Goal: Task Accomplishment & Management: Manage account settings

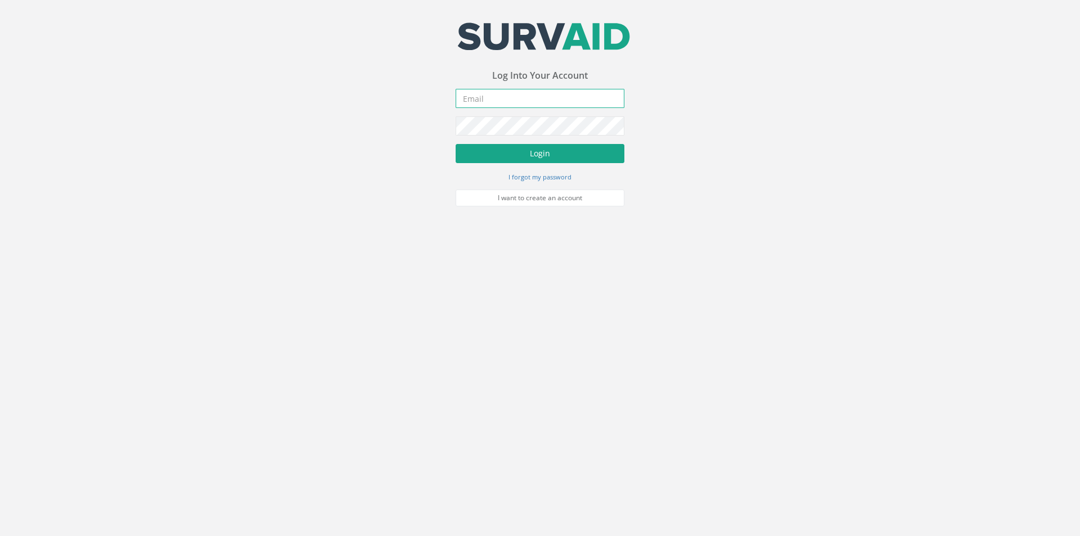
type input "[PERSON_NAME][EMAIL_ADDRESS][PERSON_NAME][DOMAIN_NAME]"
click at [536, 149] on button "Login" at bounding box center [539, 153] width 169 height 19
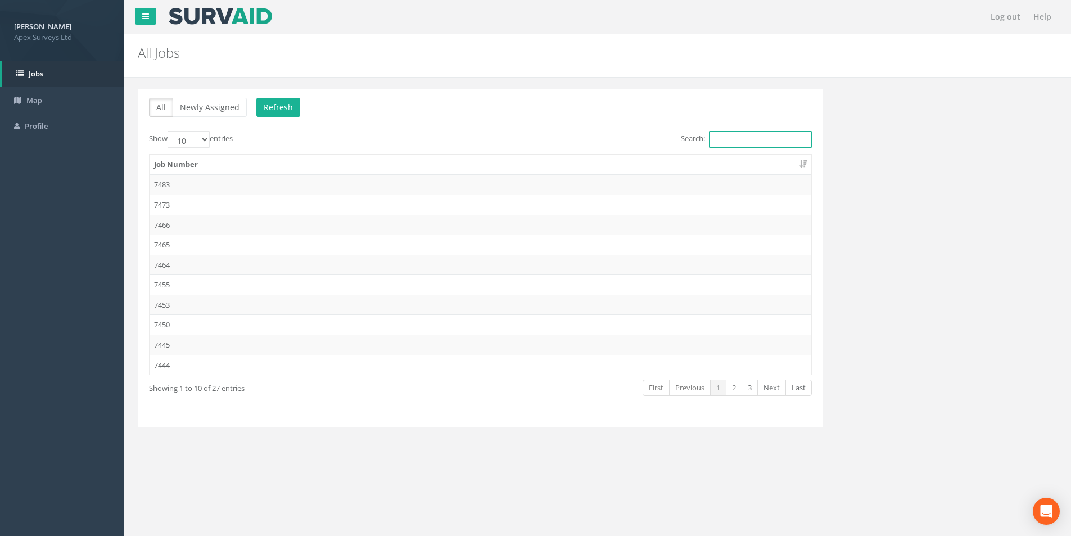
click at [711, 137] on input "Search:" at bounding box center [760, 139] width 103 height 17
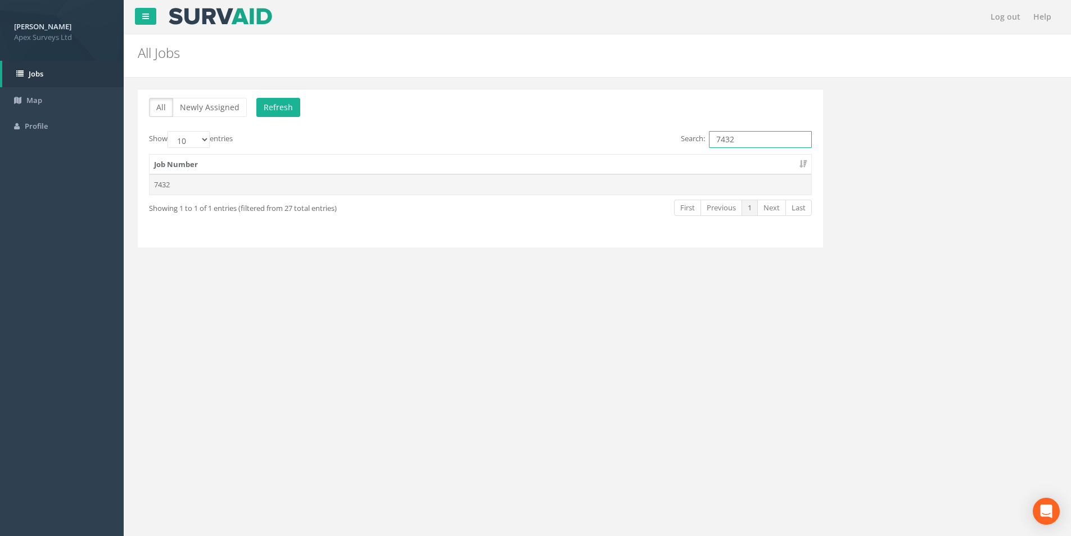
type input "7432"
click at [254, 191] on td "7432" at bounding box center [481, 184] width 662 height 20
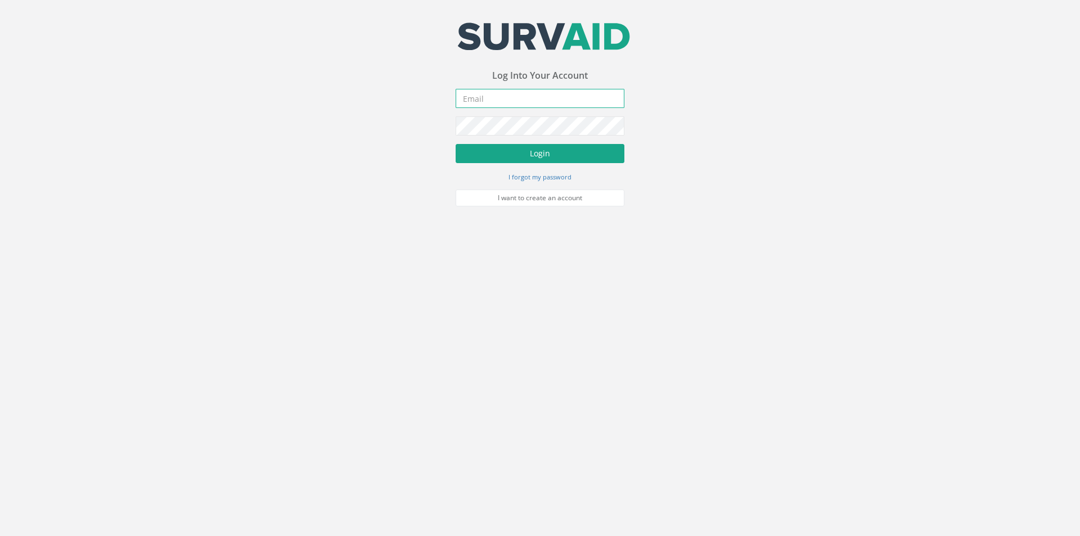
type input "[PERSON_NAME][EMAIL_ADDRESS][PERSON_NAME][DOMAIN_NAME]"
click at [549, 145] on button "Login" at bounding box center [539, 153] width 169 height 19
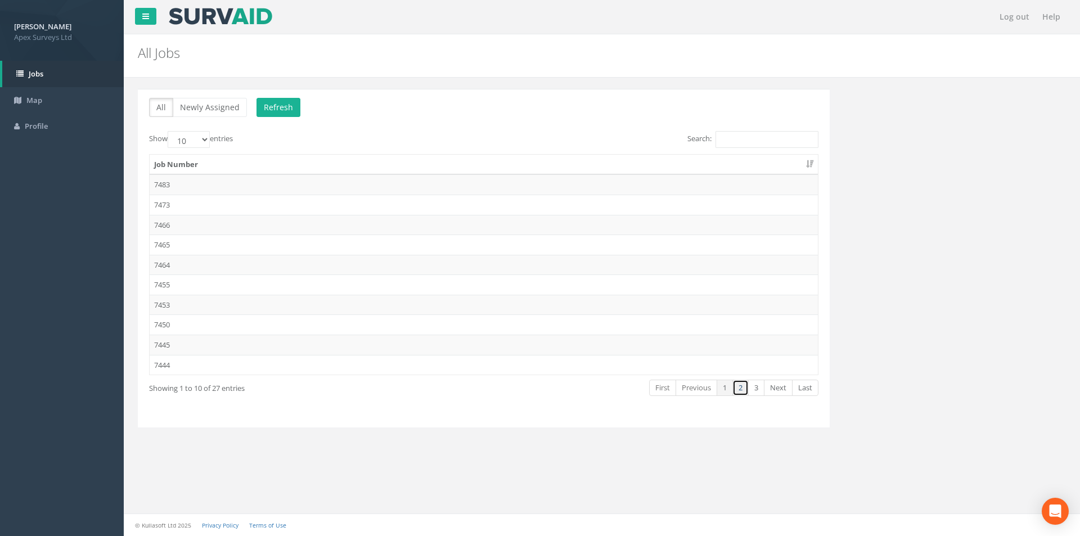
click at [743, 386] on link "2" at bounding box center [740, 388] width 16 height 16
click at [209, 131] on select "10 25 50 100" at bounding box center [189, 139] width 42 height 17
select select "50"
click at [169, 131] on select "10 25 50 100" at bounding box center [189, 139] width 42 height 17
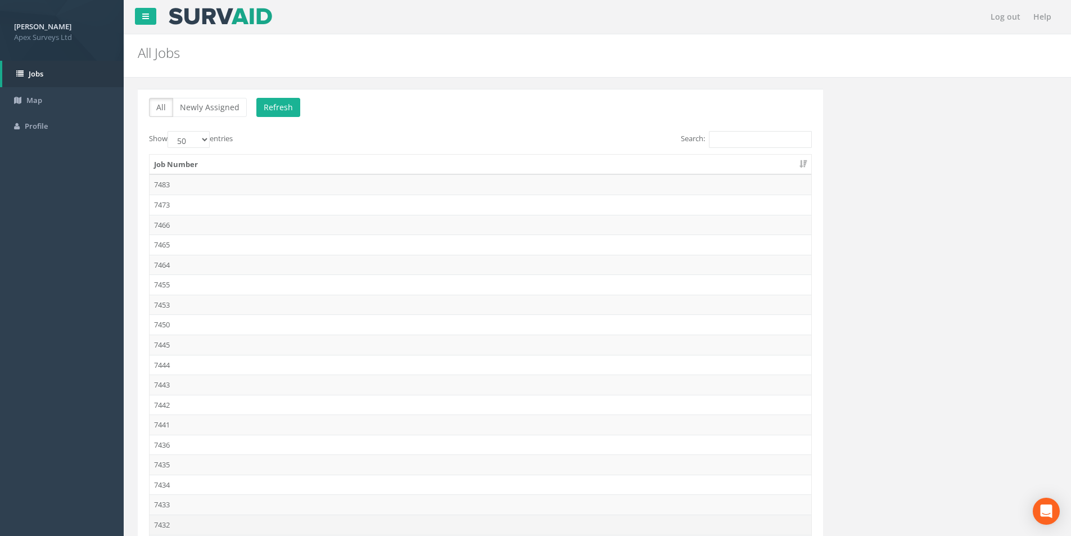
click at [173, 523] on td "7432" at bounding box center [481, 524] width 662 height 20
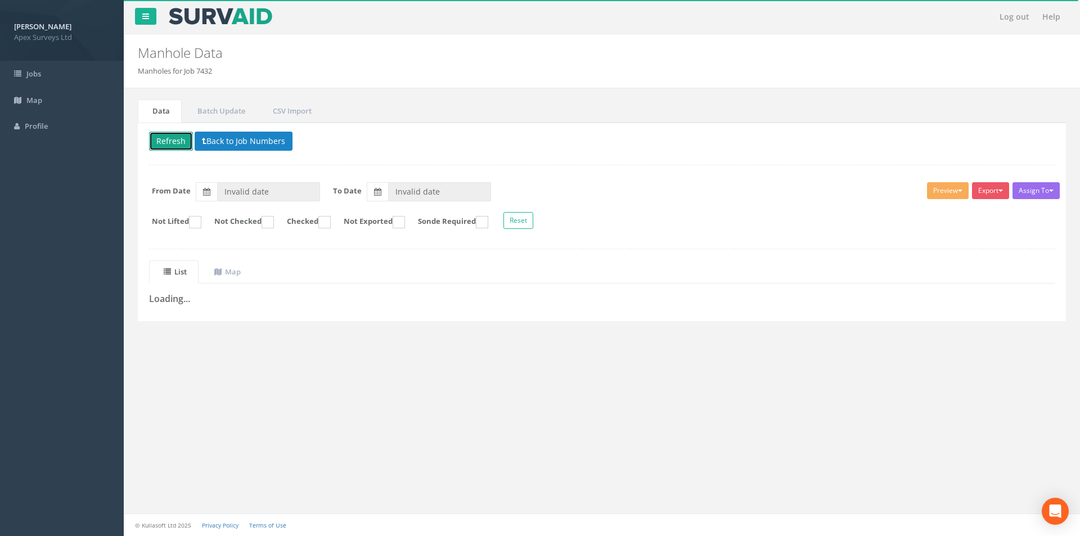
click at [165, 143] on button "Refresh" at bounding box center [171, 141] width 44 height 19
click at [232, 264] on link "Map" at bounding box center [226, 271] width 53 height 23
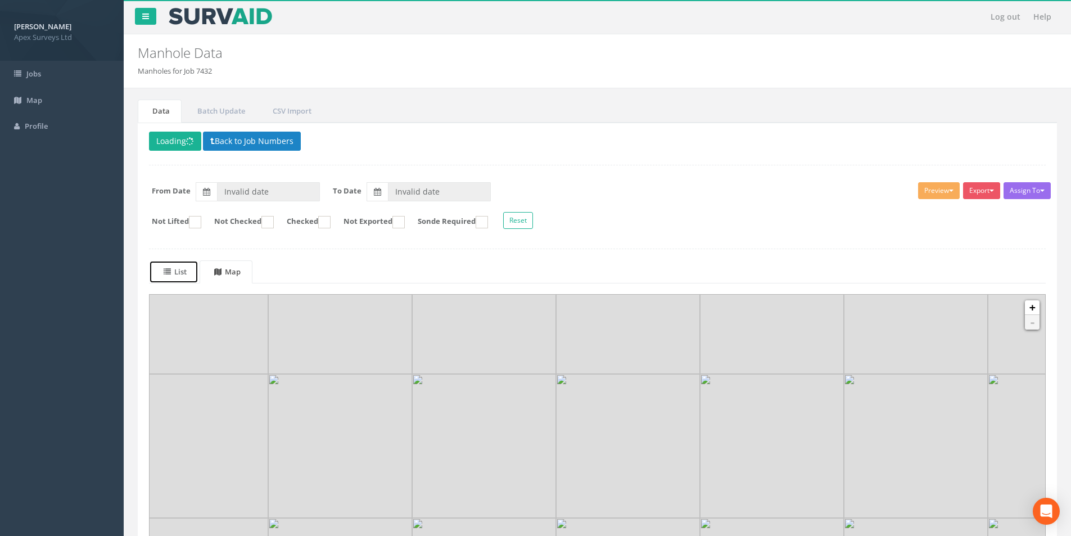
click at [170, 270] on icon at bounding box center [167, 271] width 7 height 7
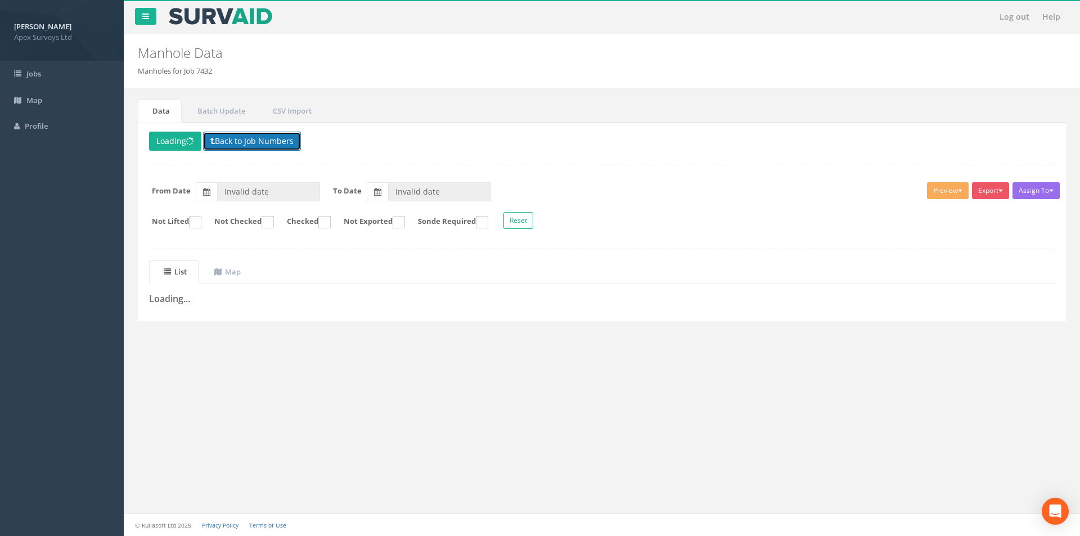
click at [243, 141] on button "Back to Job Numbers" at bounding box center [252, 141] width 98 height 19
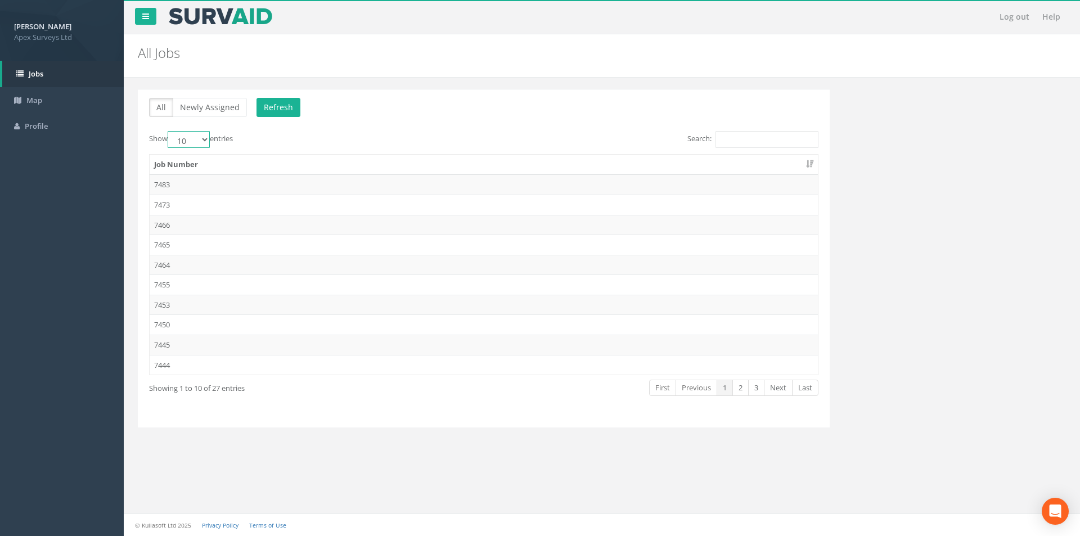
click at [199, 141] on select "10 25 50 100" at bounding box center [189, 139] width 42 height 17
select select "100"
click at [169, 131] on select "10 25 50 100" at bounding box center [189, 139] width 42 height 17
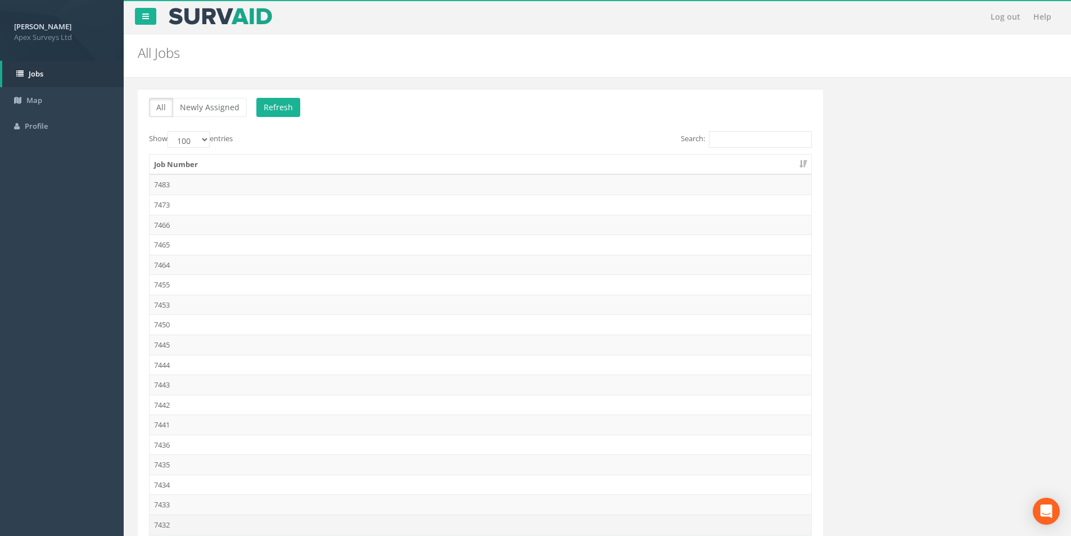
click at [169, 523] on td "7432" at bounding box center [481, 524] width 662 height 20
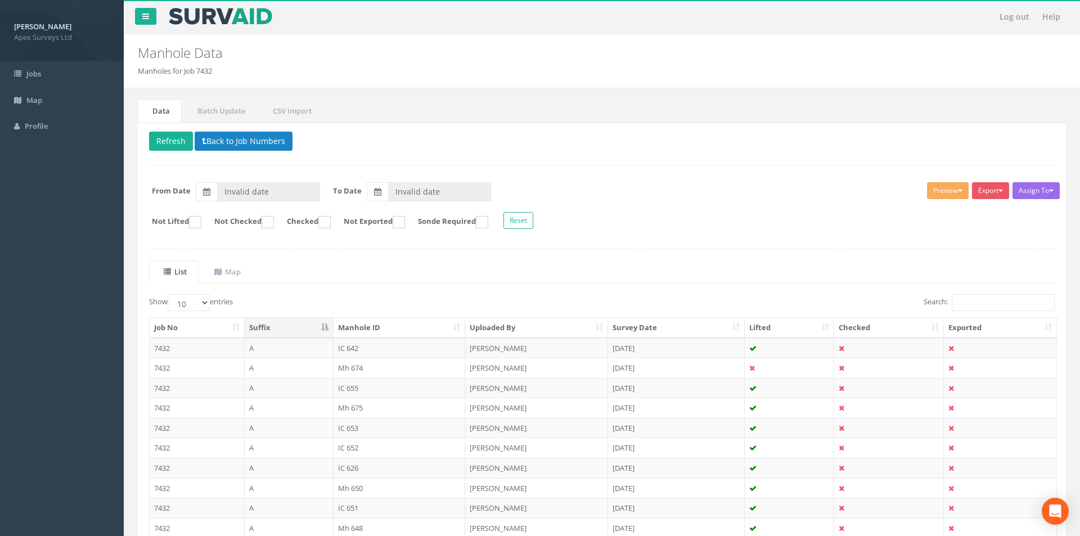
type input "[DATE]"
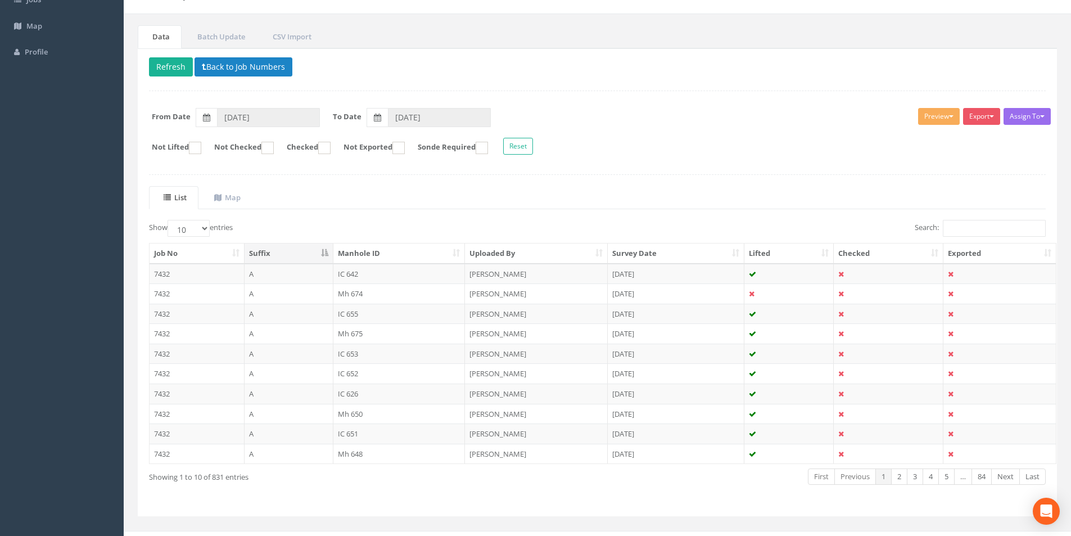
scroll to position [91, 0]
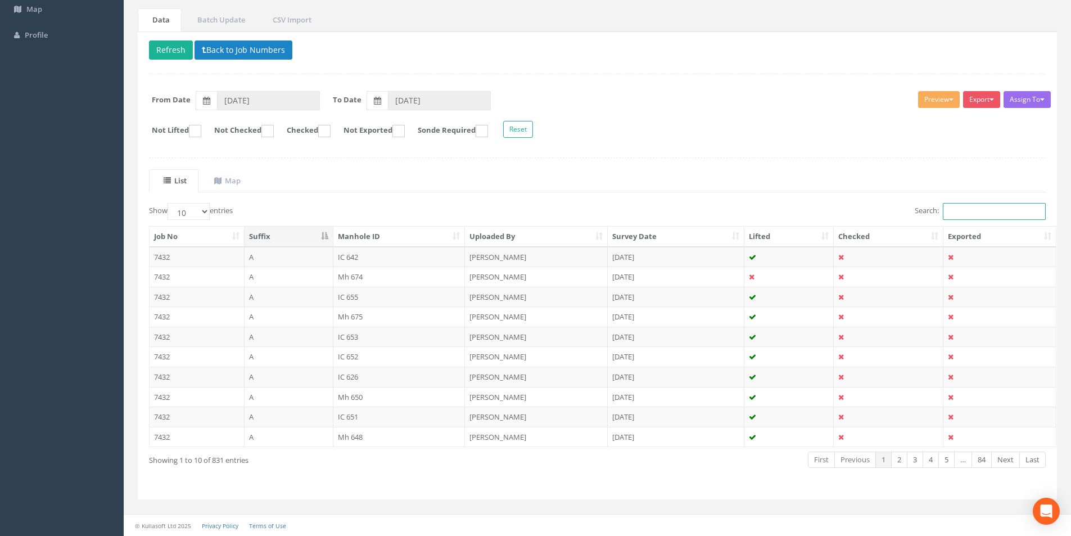
click at [994, 211] on input "Search:" at bounding box center [994, 211] width 103 height 17
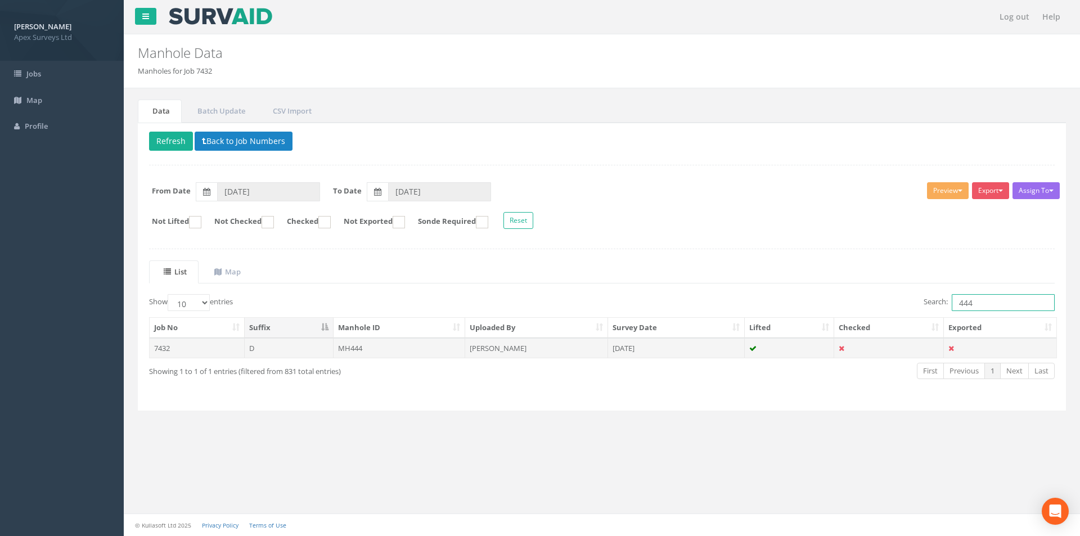
type input "444"
click at [190, 352] on td "7432" at bounding box center [197, 348] width 95 height 20
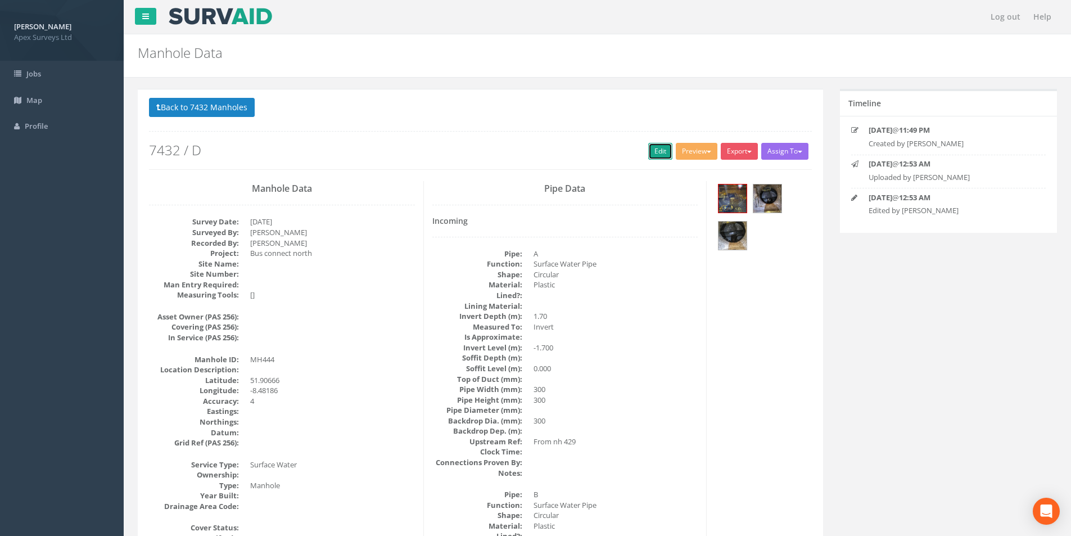
click at [652, 151] on link "Edit" at bounding box center [660, 151] width 24 height 17
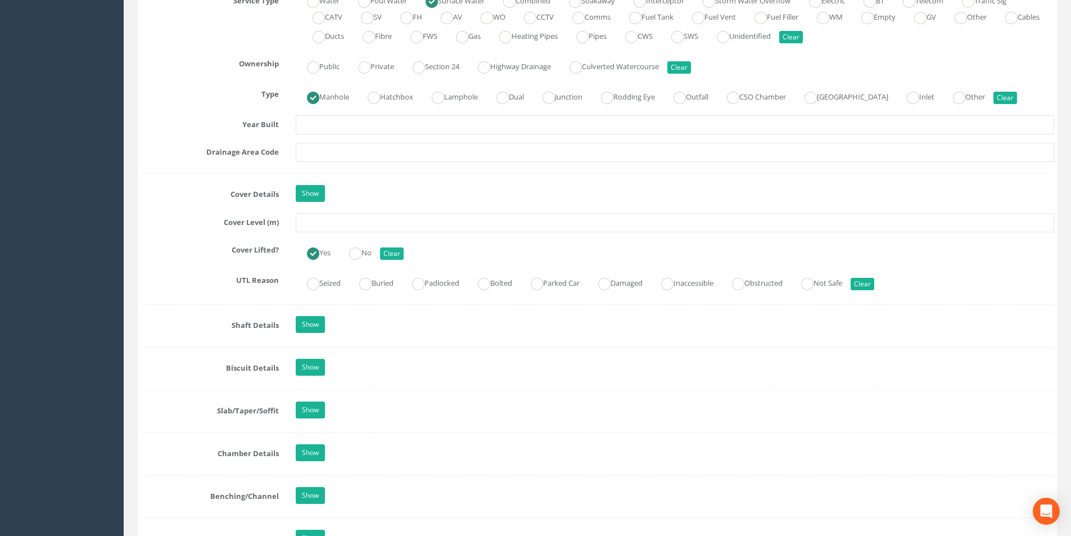
scroll to position [843, 0]
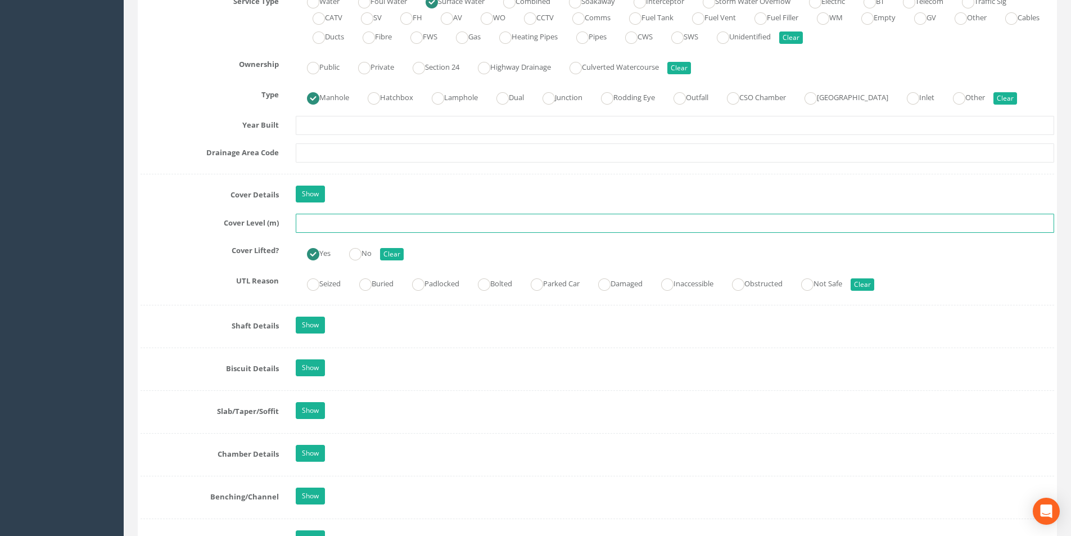
click at [320, 222] on input "text" at bounding box center [675, 223] width 758 height 19
type input "40.68"
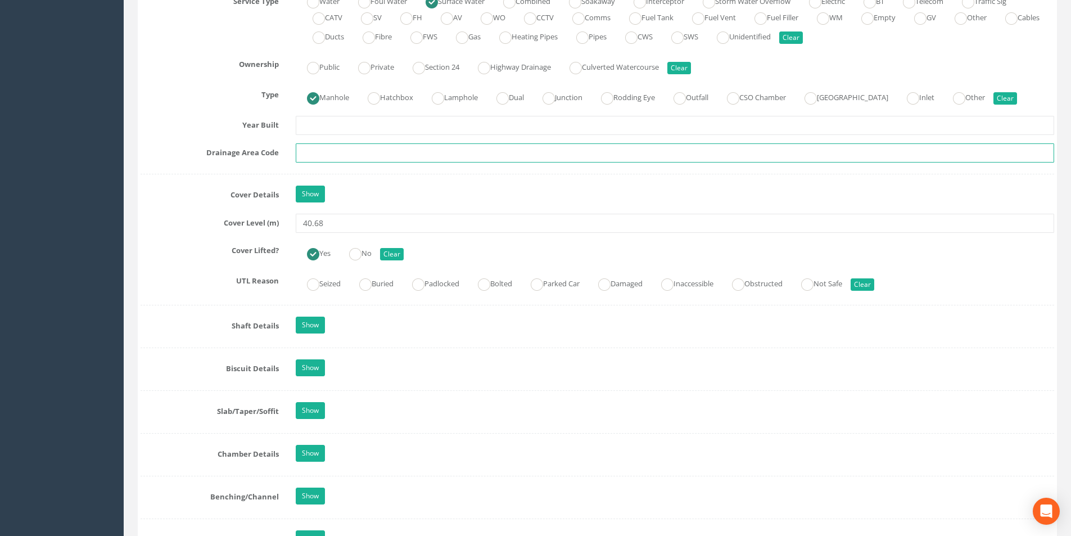
click at [342, 155] on input "text" at bounding box center [675, 152] width 758 height 19
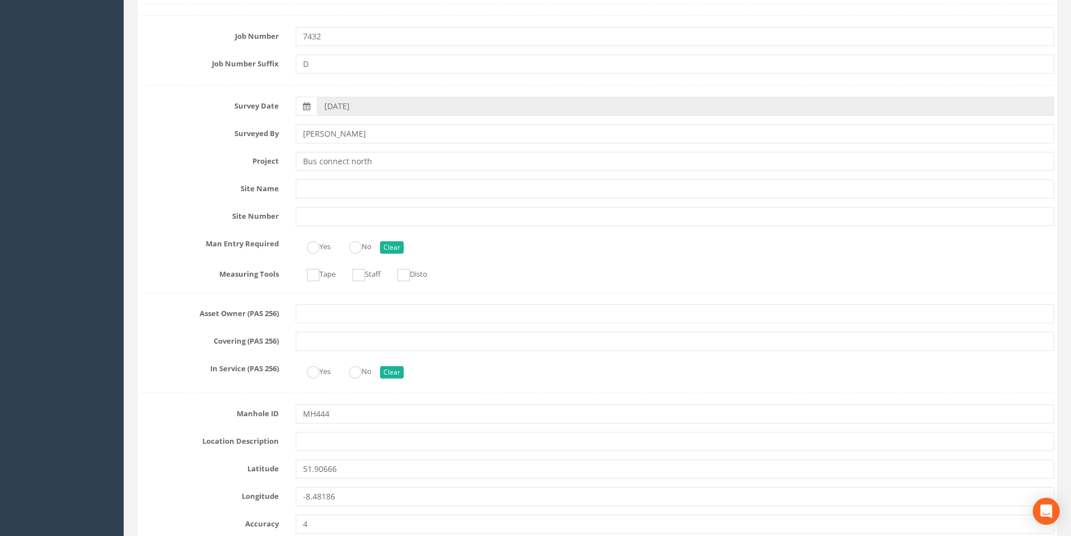
scroll to position [0, 0]
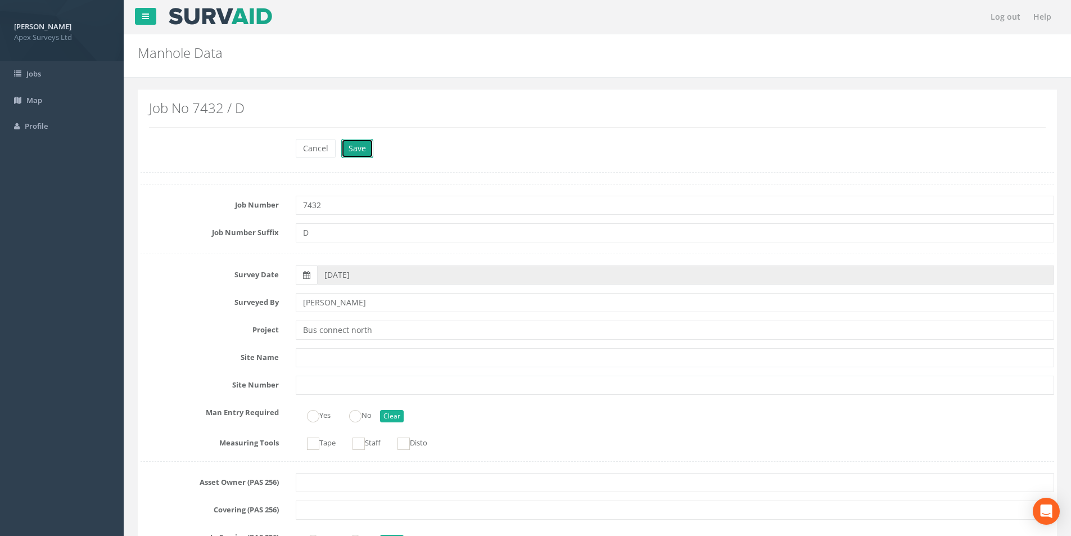
click at [368, 147] on button "Save" at bounding box center [357, 148] width 32 height 19
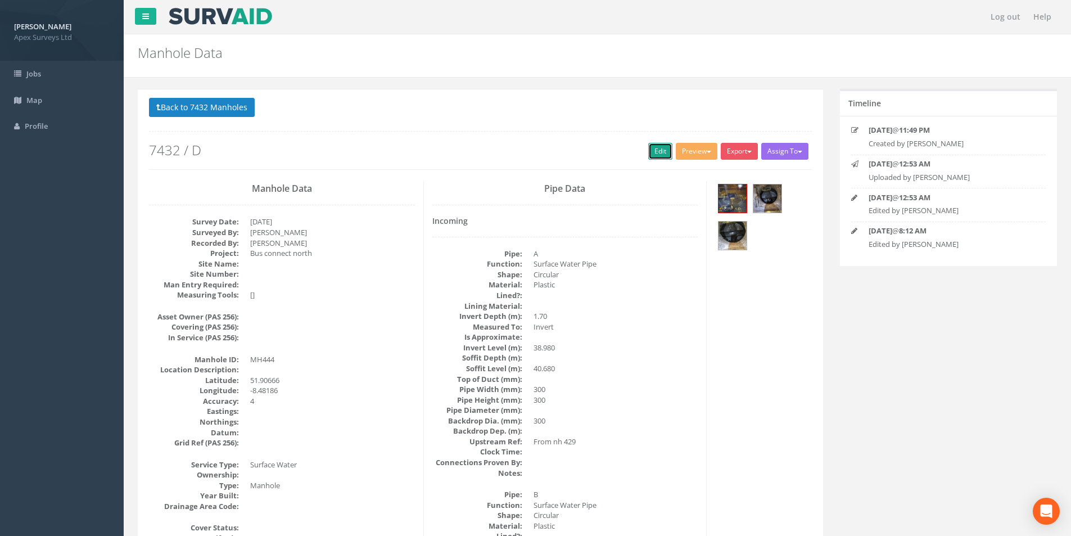
click at [656, 155] on link "Edit" at bounding box center [660, 151] width 24 height 17
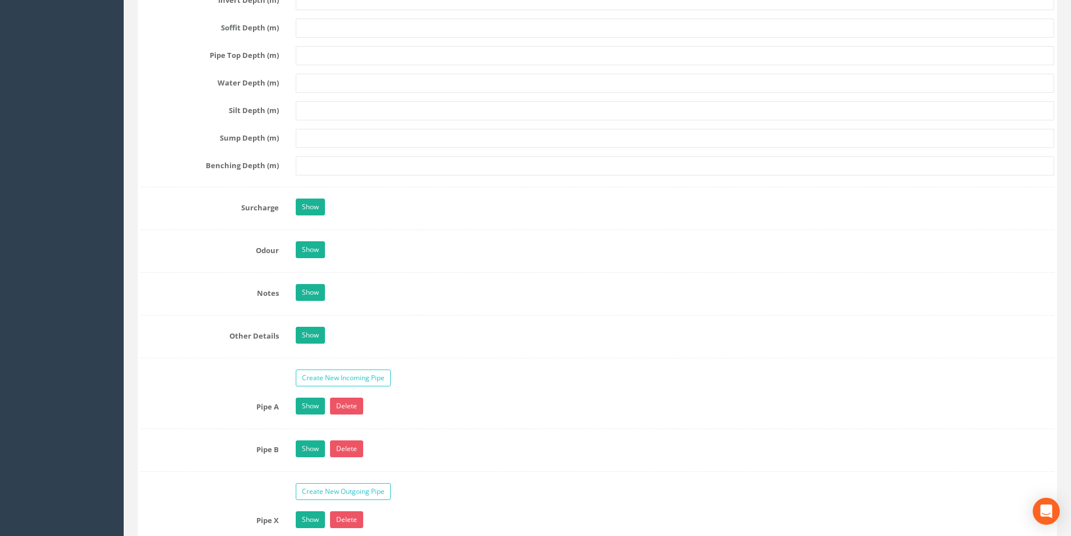
scroll to position [1687, 0]
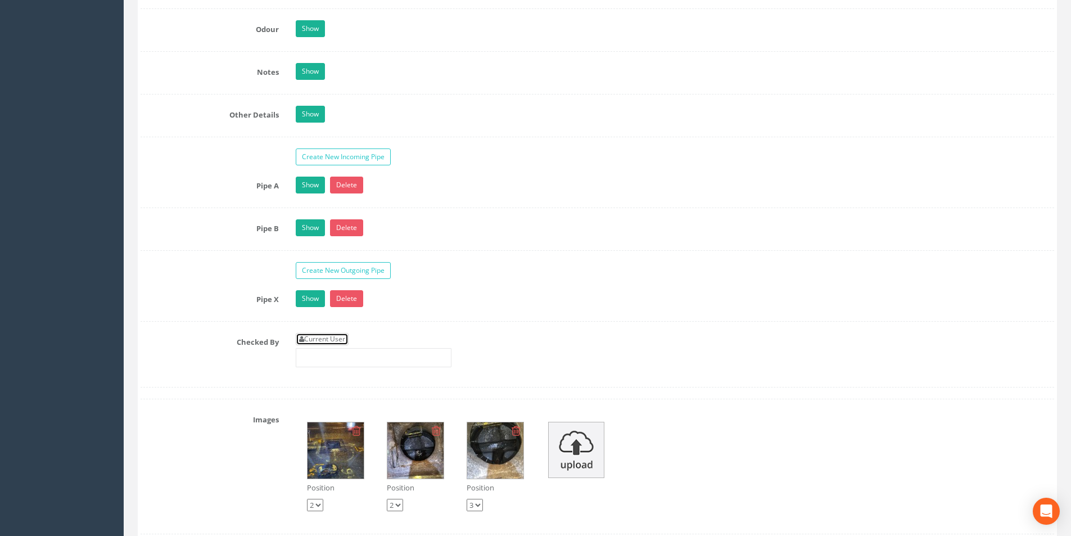
click at [345, 334] on link "Current User" at bounding box center [322, 339] width 53 height 12
type input "[PERSON_NAME]"
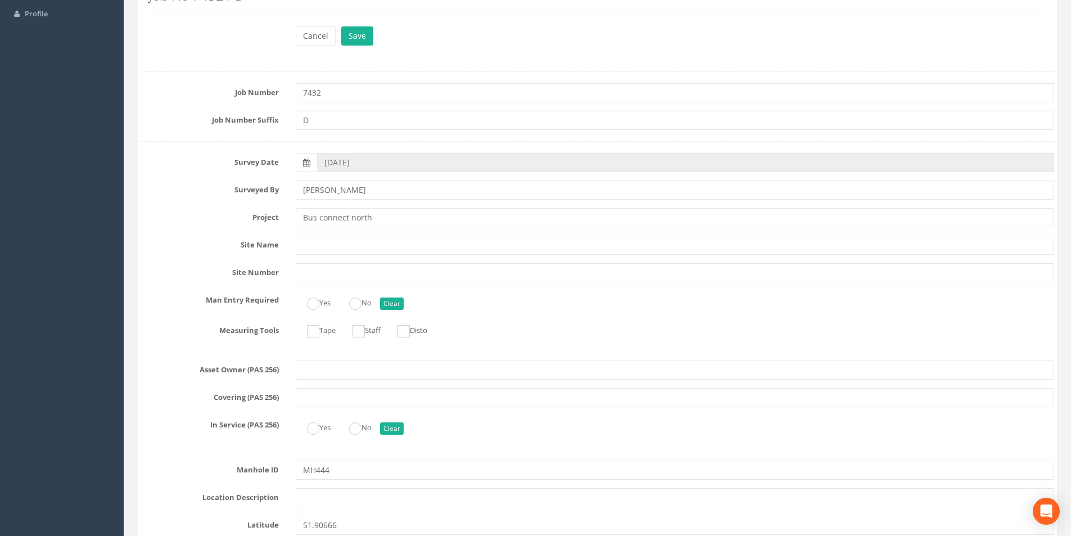
scroll to position [0, 0]
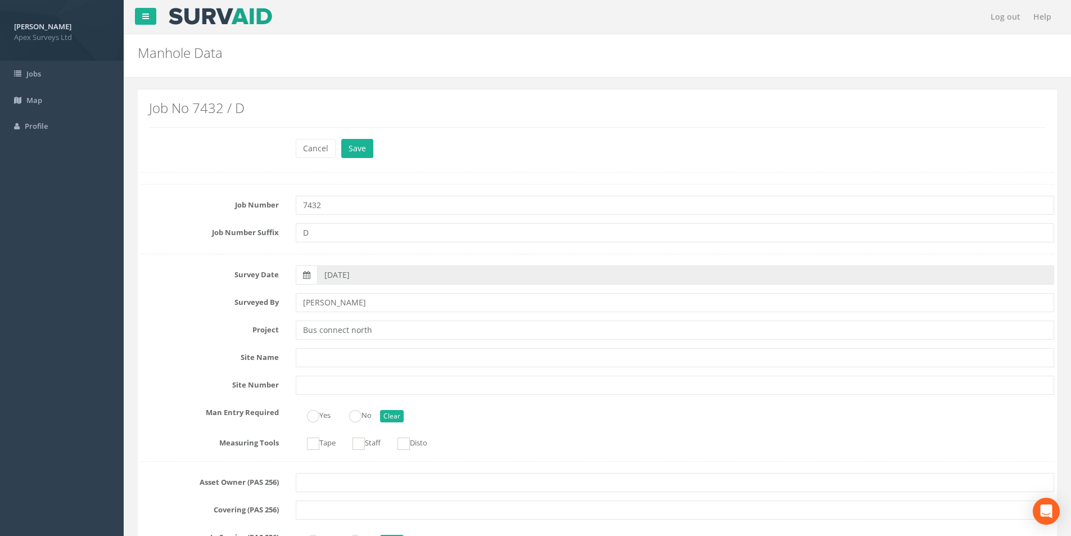
click at [372, 151] on div "Cancel Save Delete" at bounding box center [674, 150] width 775 height 22
click at [368, 151] on button "Save" at bounding box center [357, 148] width 32 height 19
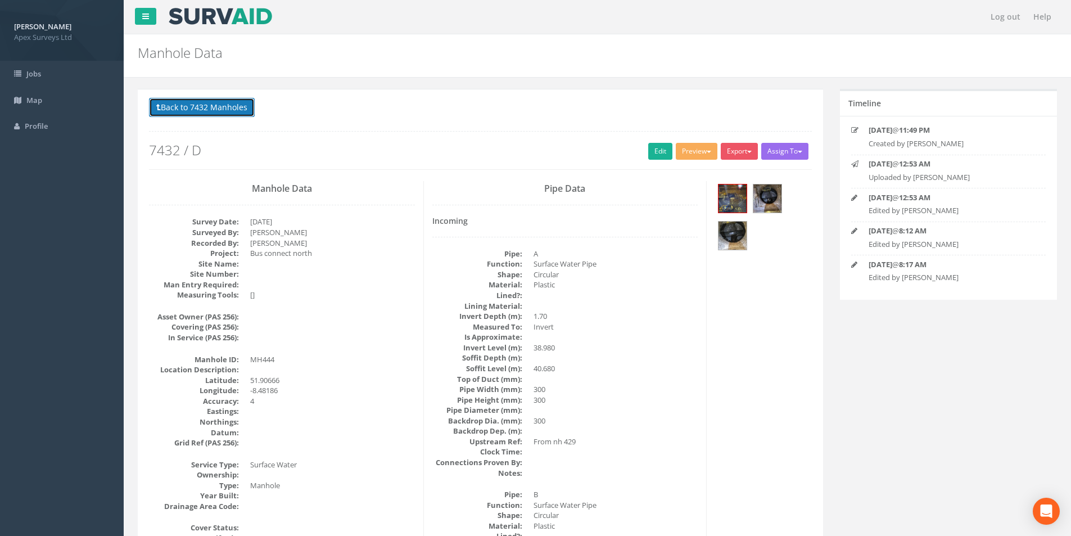
click at [178, 110] on button "Back to 7432 Manholes" at bounding box center [202, 107] width 106 height 19
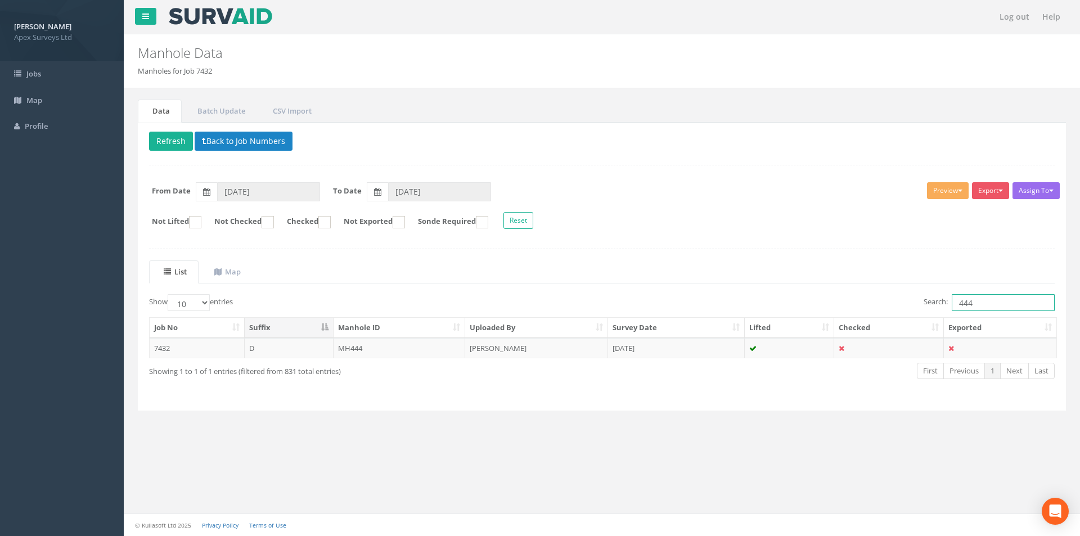
click at [982, 302] on input "444" at bounding box center [1002, 302] width 103 height 17
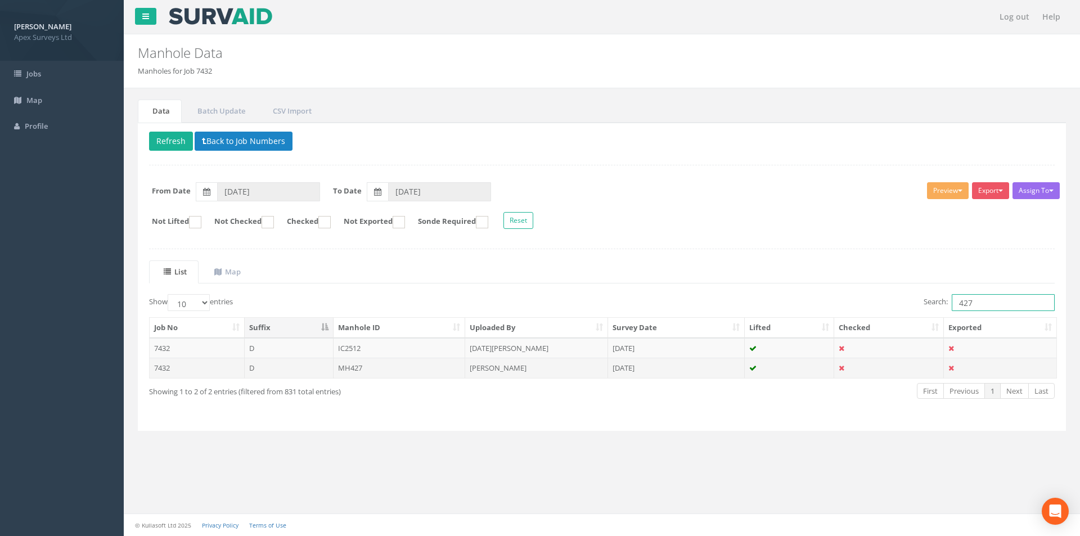
type input "427"
click at [191, 369] on td "7432" at bounding box center [197, 368] width 95 height 20
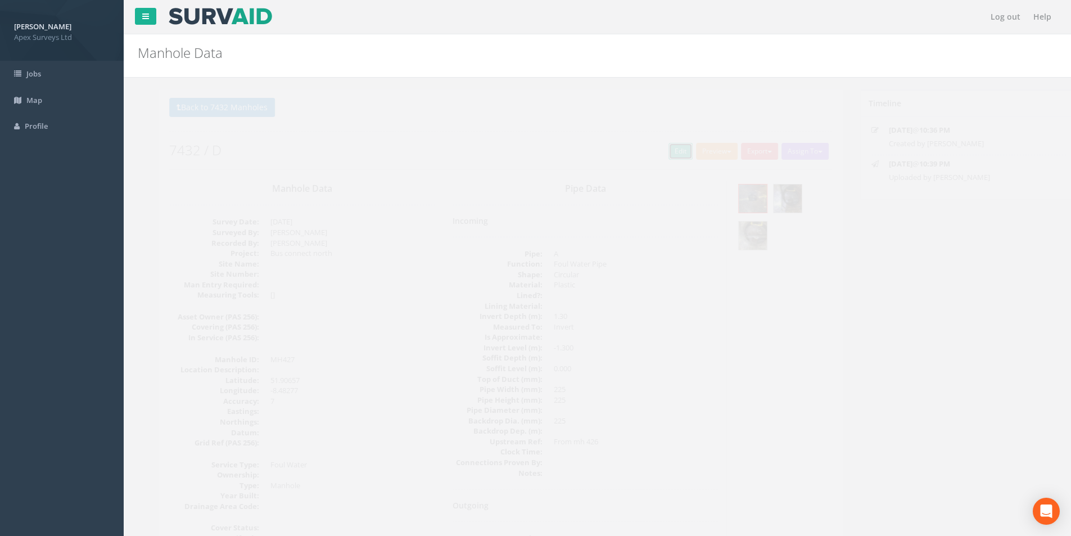
click at [660, 153] on link "Edit" at bounding box center [660, 151] width 24 height 17
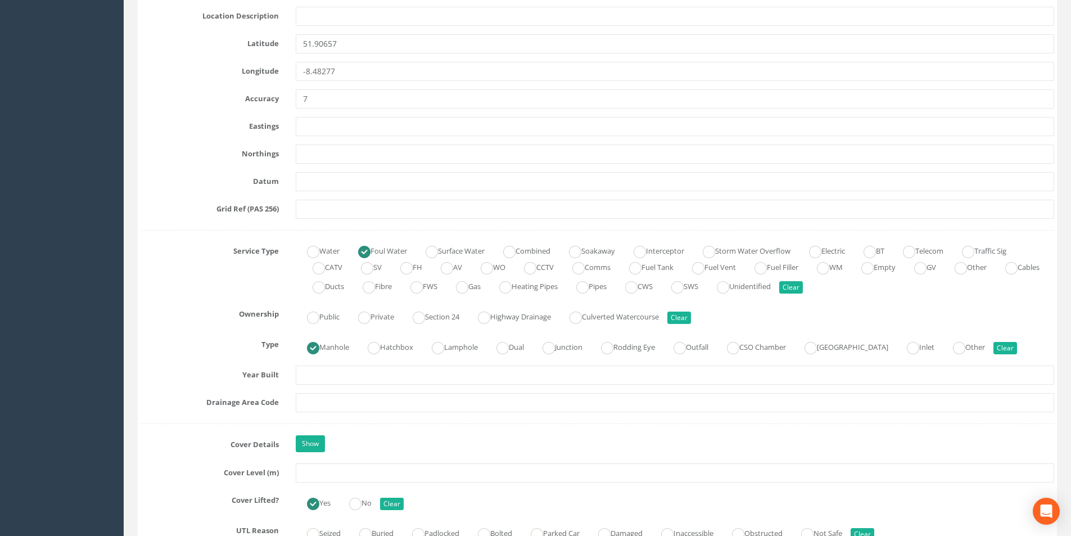
scroll to position [787, 0]
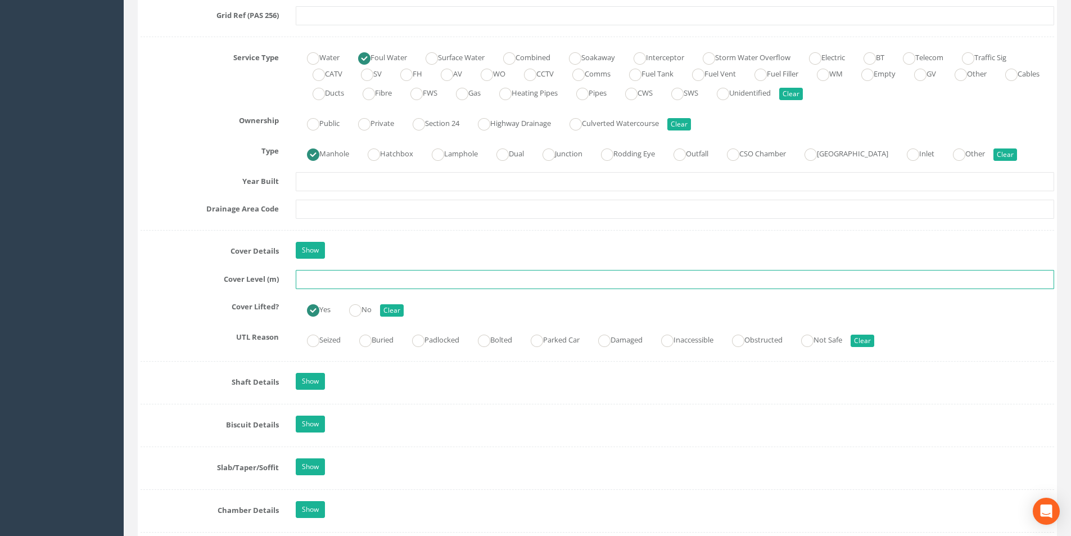
click at [331, 279] on input "text" at bounding box center [675, 279] width 758 height 19
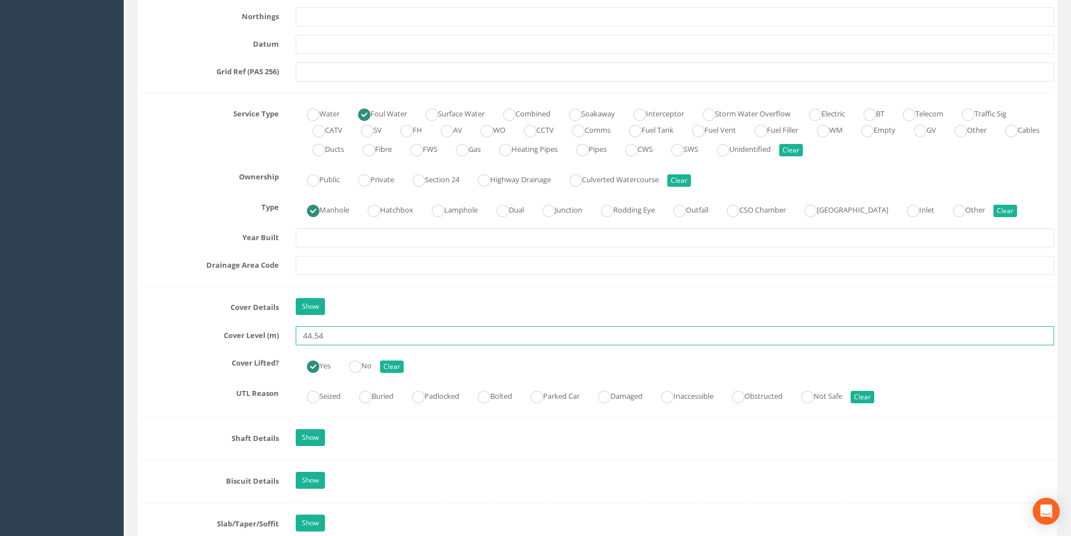
type input "44.54"
click at [345, 265] on input "text" at bounding box center [675, 265] width 758 height 19
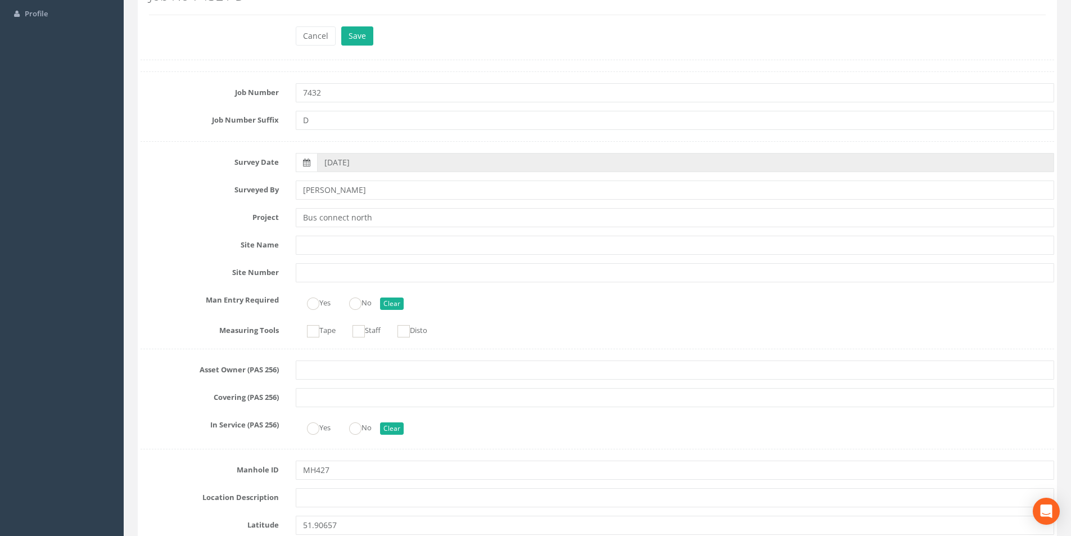
scroll to position [0, 0]
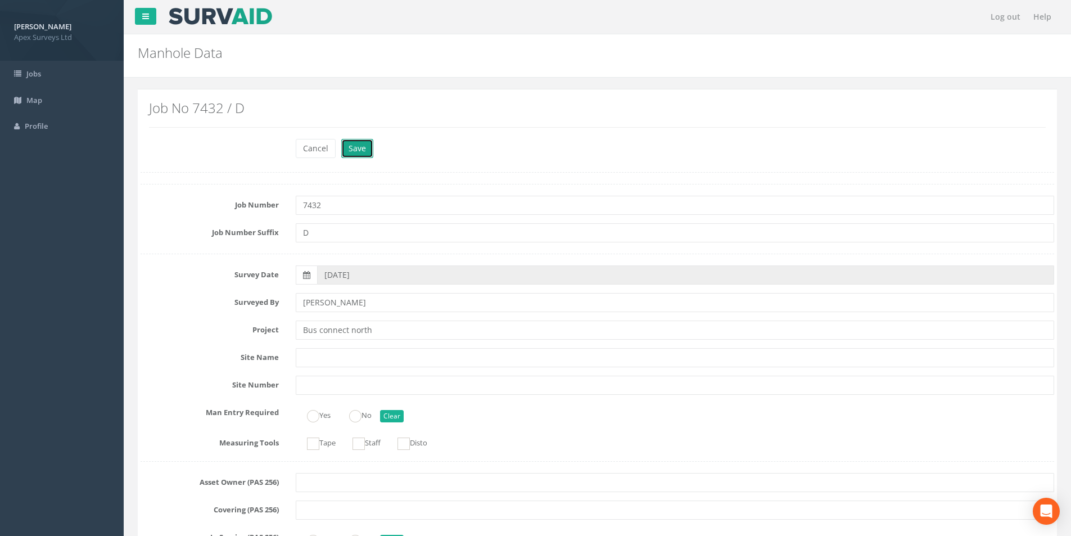
click at [360, 145] on button "Save" at bounding box center [357, 148] width 32 height 19
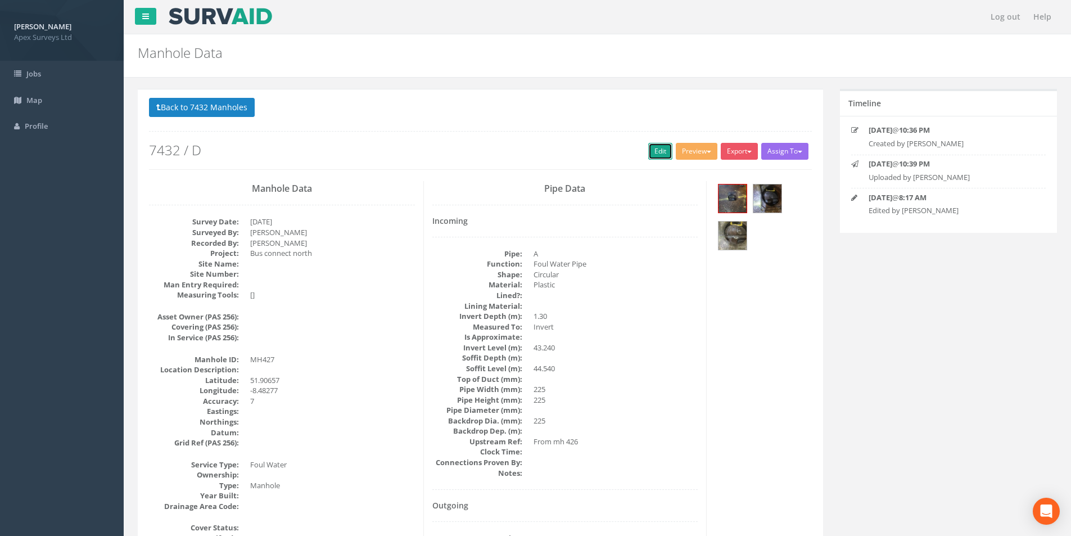
click at [656, 152] on link "Edit" at bounding box center [660, 151] width 24 height 17
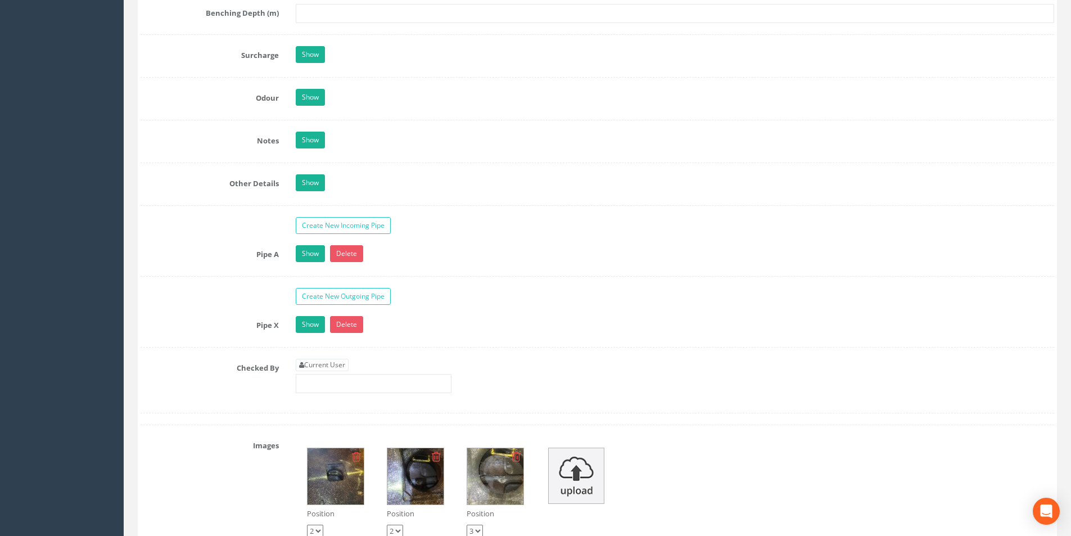
scroll to position [1574, 0]
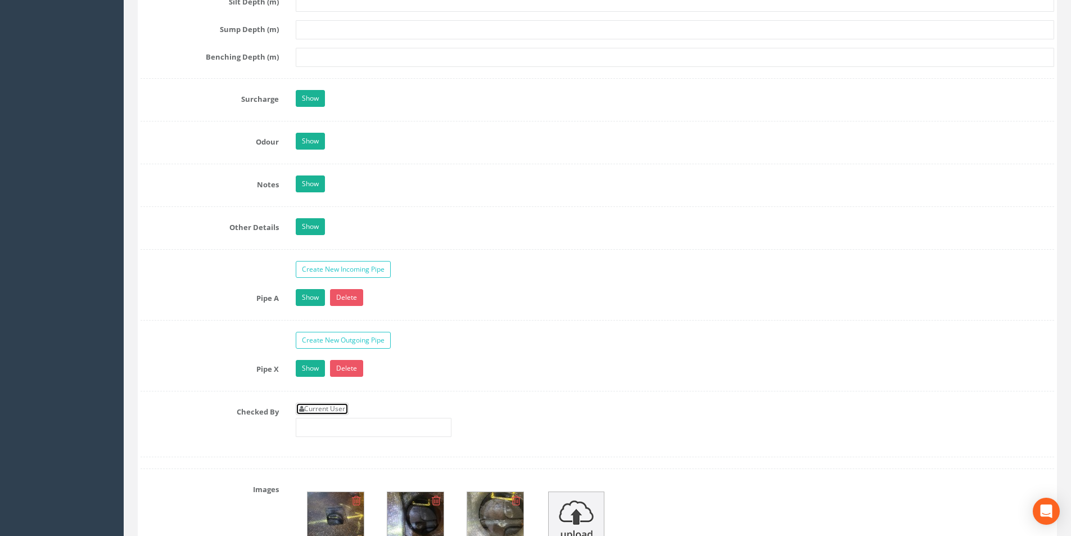
click at [345, 404] on link "Current User" at bounding box center [322, 409] width 53 height 12
type input "[PERSON_NAME]"
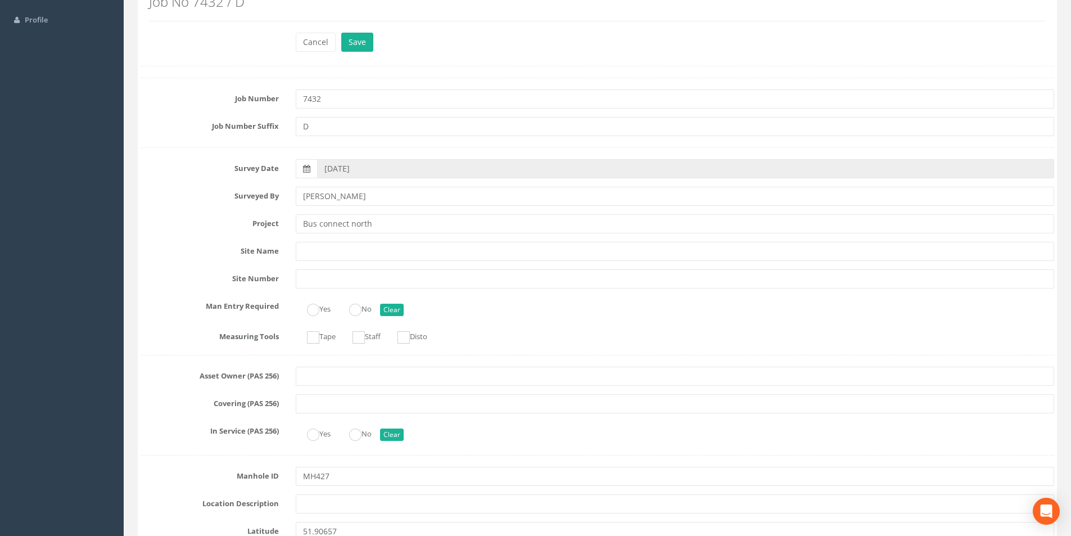
scroll to position [0, 0]
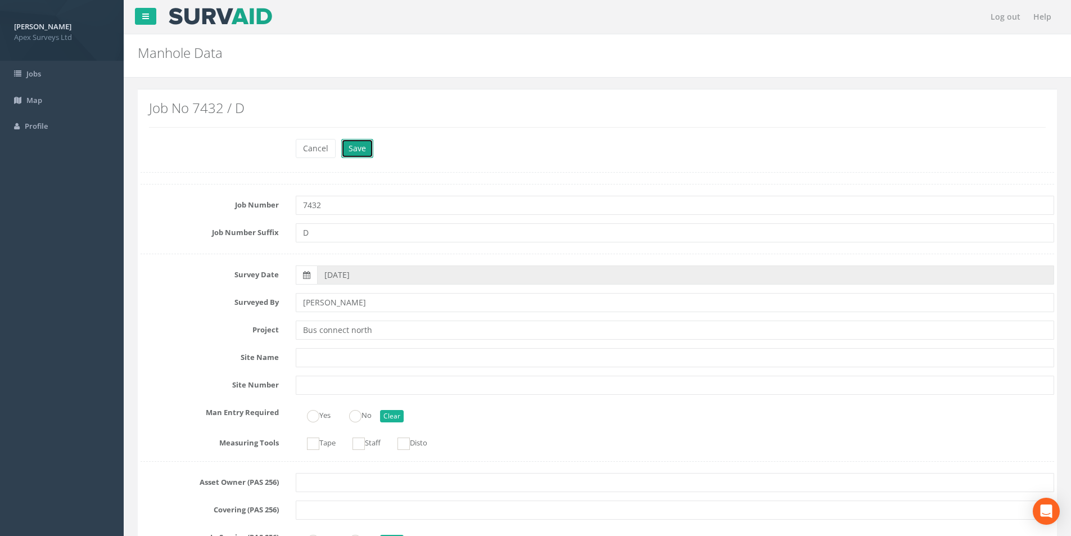
click at [357, 149] on button "Save" at bounding box center [357, 148] width 32 height 19
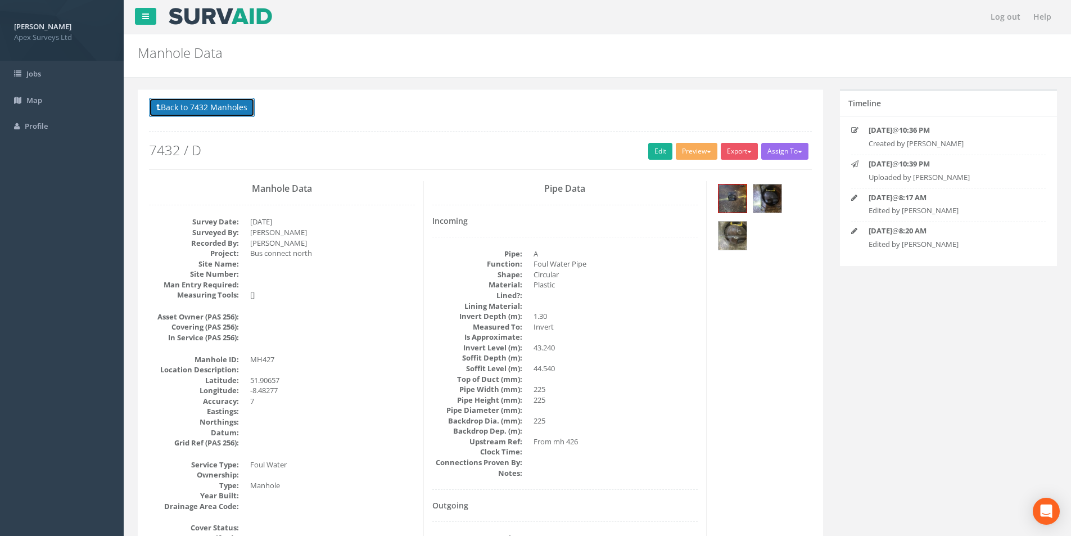
click at [238, 109] on button "Back to 7432 Manholes" at bounding box center [202, 107] width 106 height 19
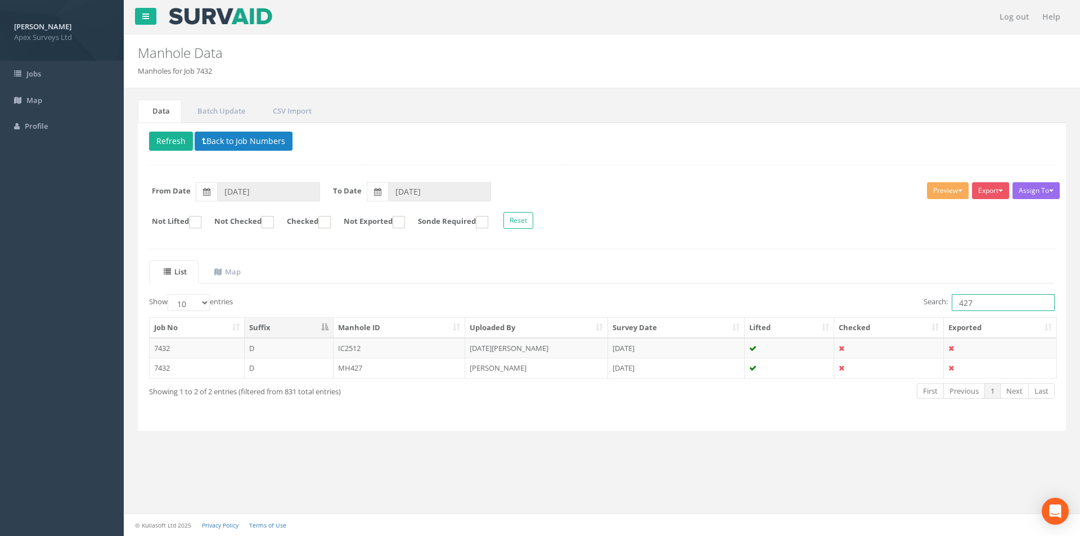
click at [978, 307] on input "427" at bounding box center [1002, 302] width 103 height 17
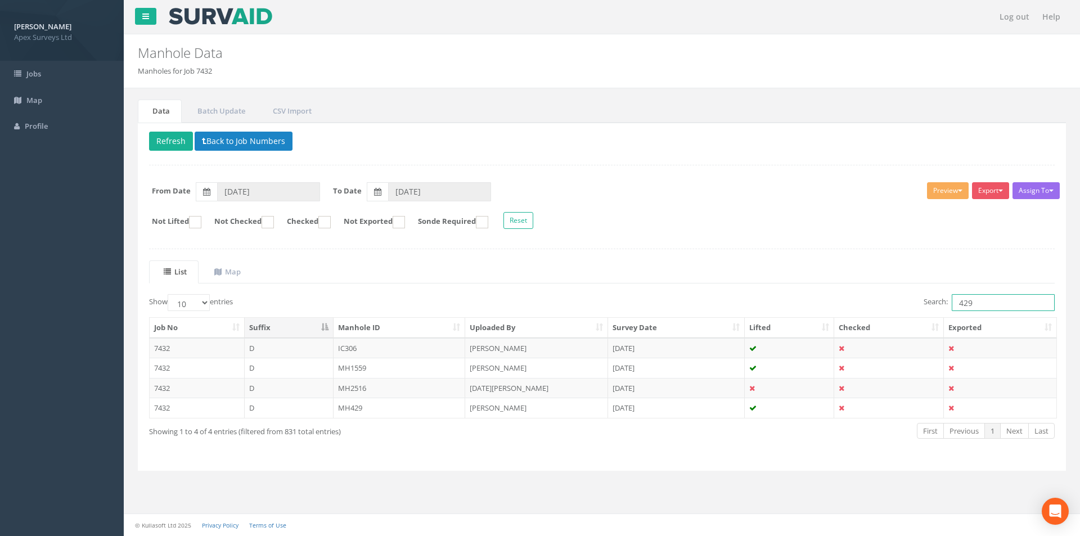
click at [978, 305] on input "429" at bounding box center [1002, 302] width 103 height 17
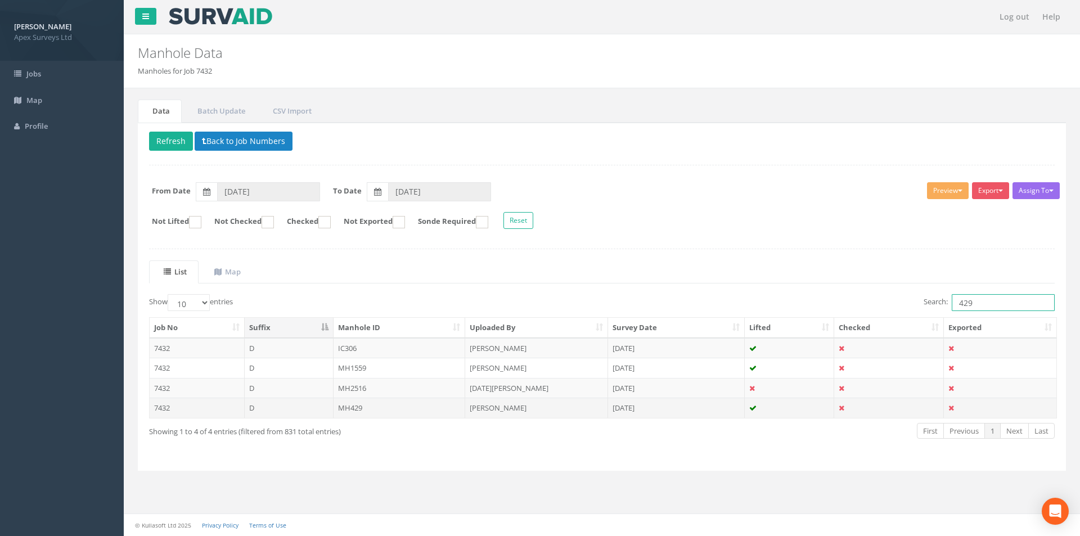
type input "429"
click at [370, 408] on td "MH429" at bounding box center [399, 408] width 132 height 20
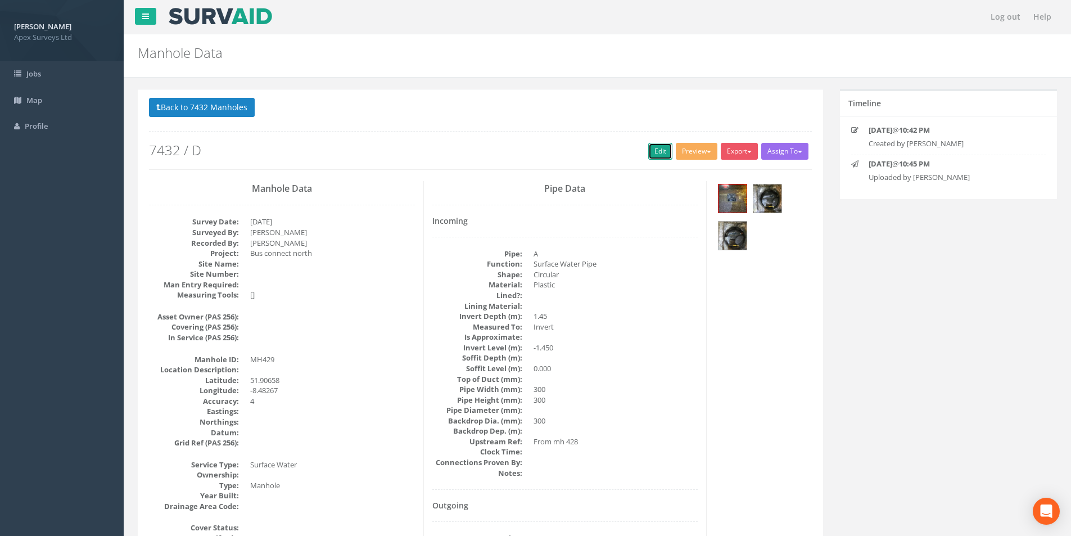
click at [662, 155] on link "Edit" at bounding box center [660, 151] width 24 height 17
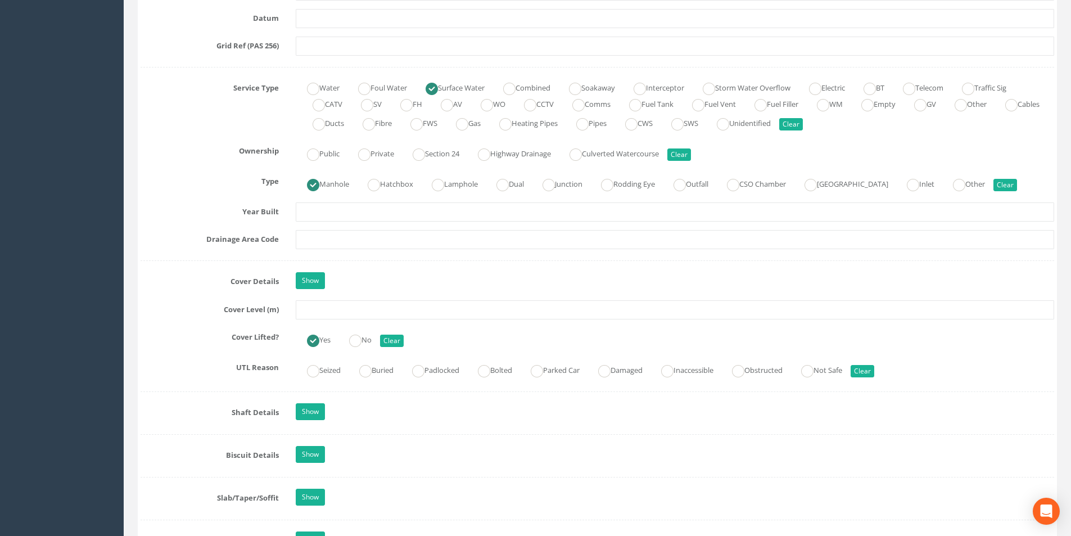
scroll to position [787, 0]
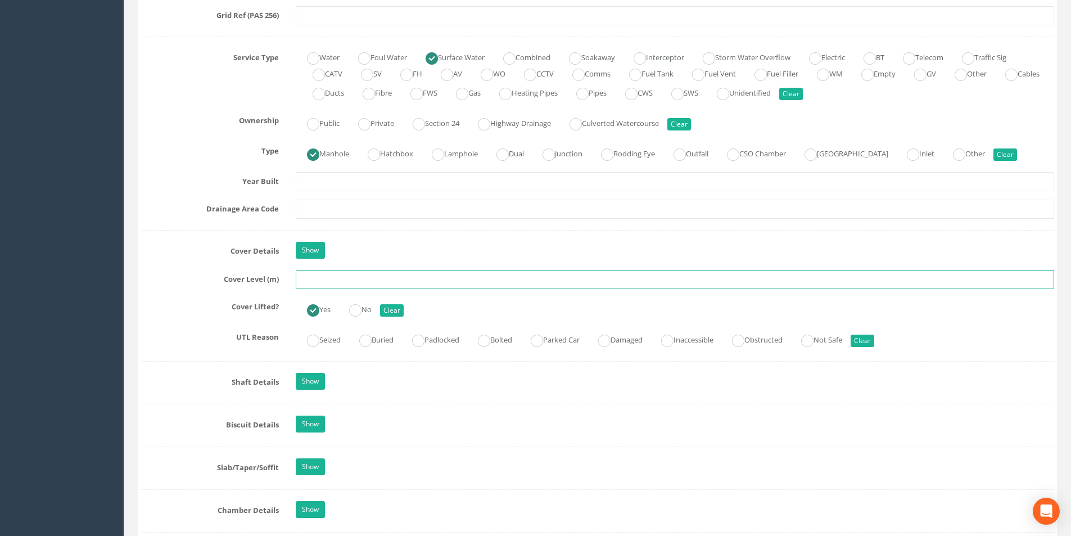
click at [340, 282] on input "text" at bounding box center [675, 279] width 758 height 19
type input "44.20"
click at [386, 211] on input "text" at bounding box center [675, 209] width 758 height 19
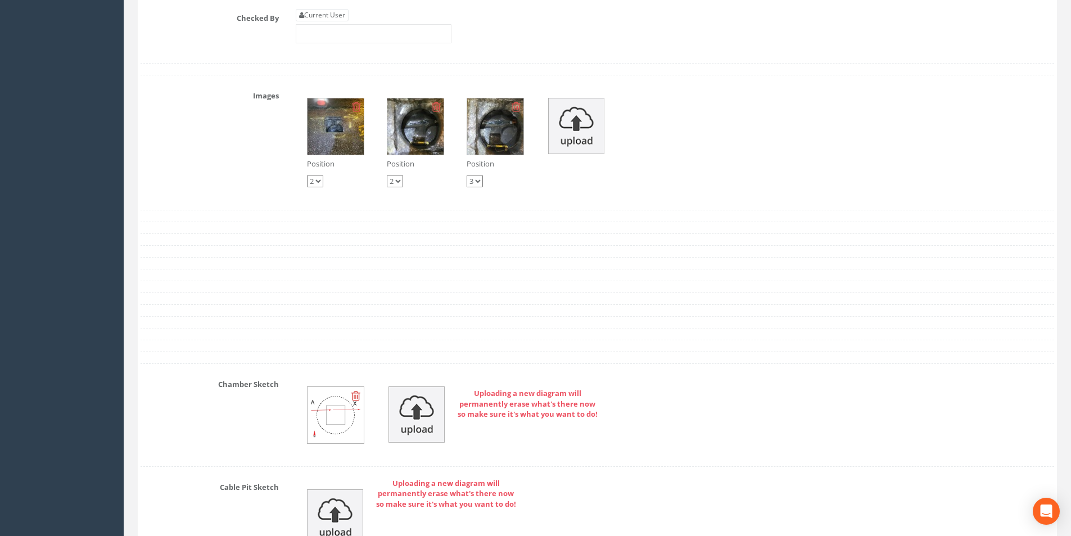
scroll to position [1687, 0]
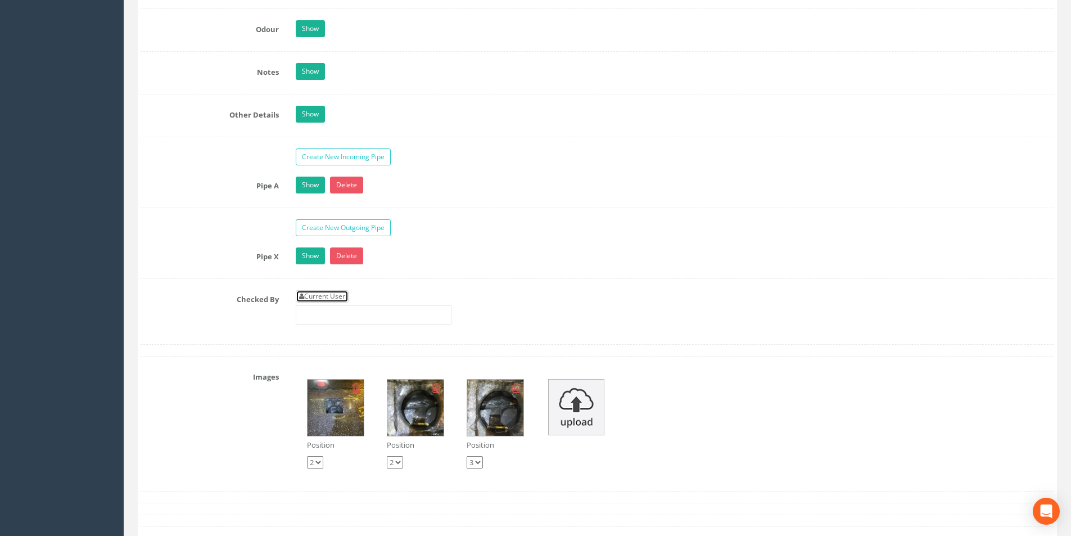
click at [348, 296] on link "Current User" at bounding box center [322, 296] width 53 height 12
type input "[PERSON_NAME]"
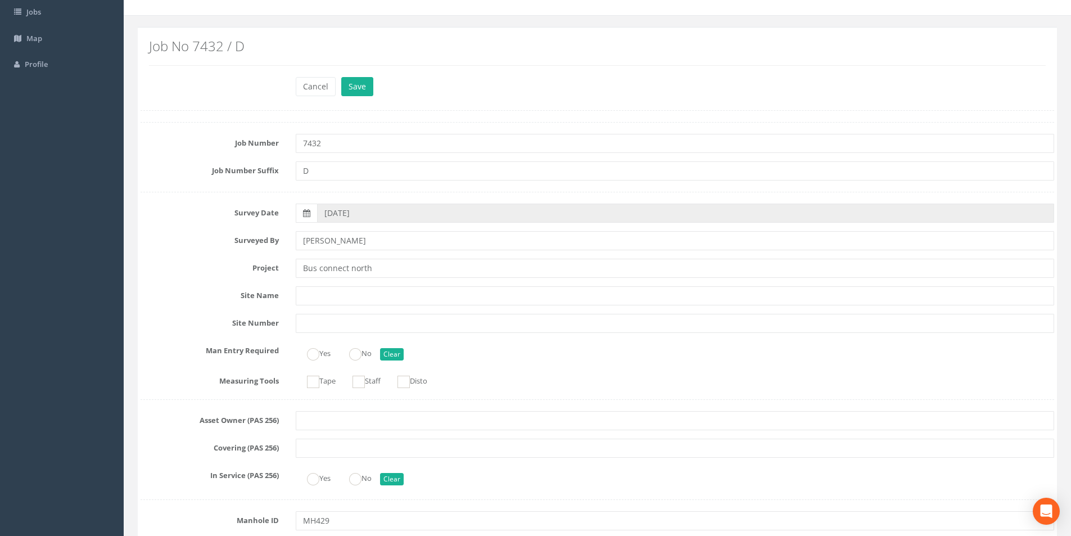
scroll to position [0, 0]
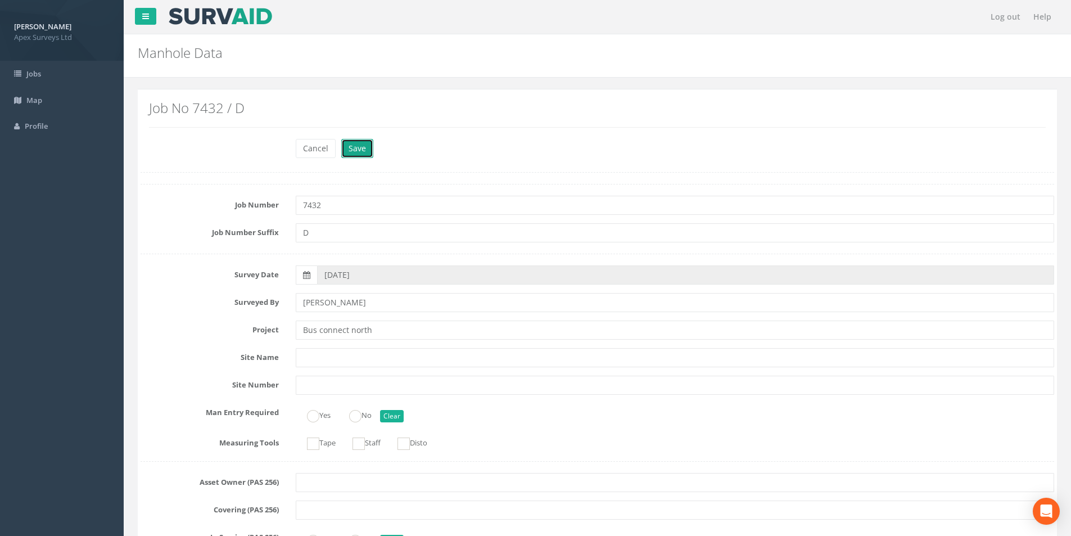
click at [360, 152] on button "Save" at bounding box center [357, 148] width 32 height 19
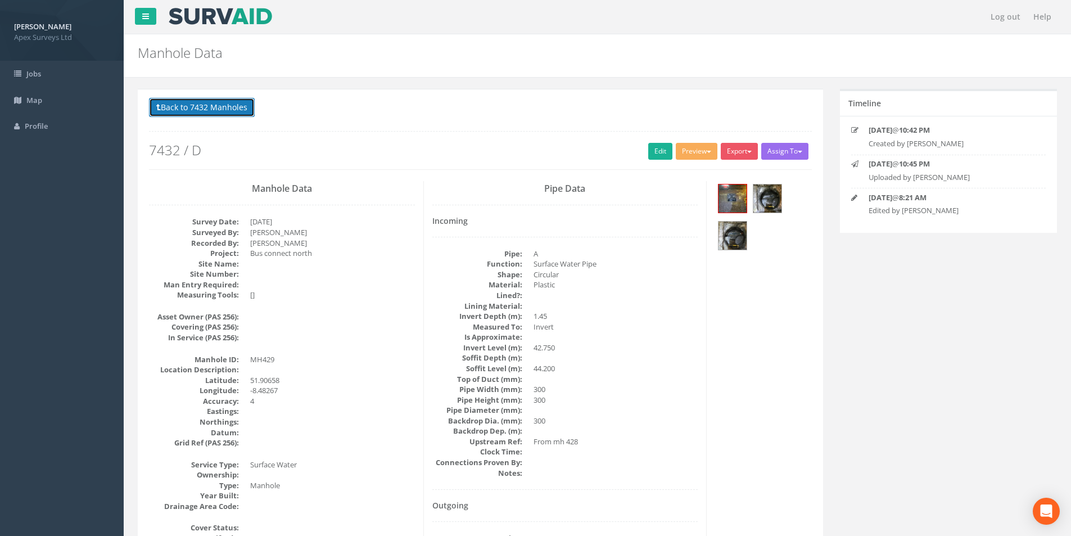
click at [170, 111] on button "Back to 7432 Manholes" at bounding box center [202, 107] width 106 height 19
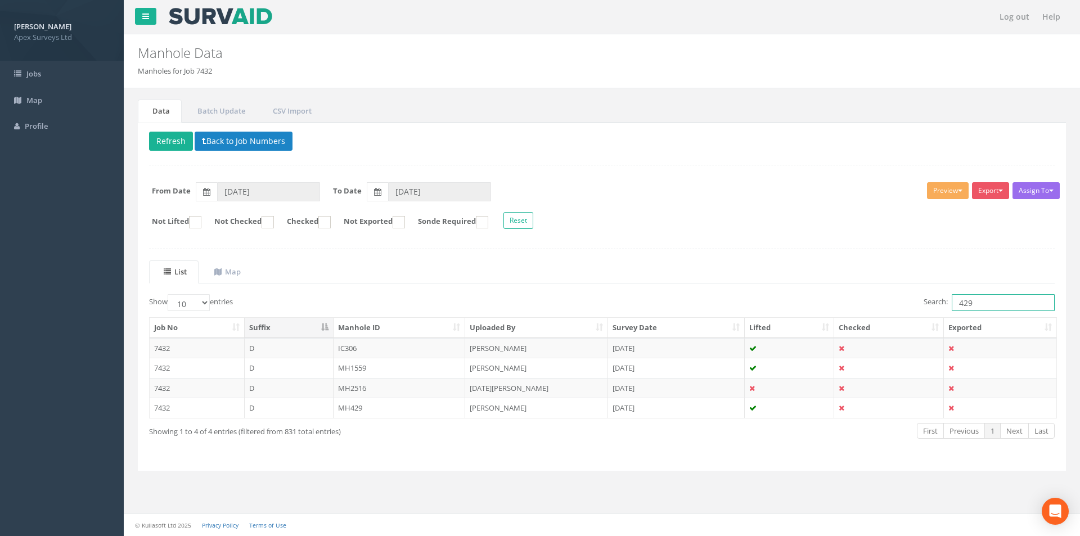
drag, startPoint x: 974, startPoint y: 302, endPoint x: 963, endPoint y: 307, distance: 12.3
click at [963, 307] on input "429" at bounding box center [1002, 302] width 103 height 17
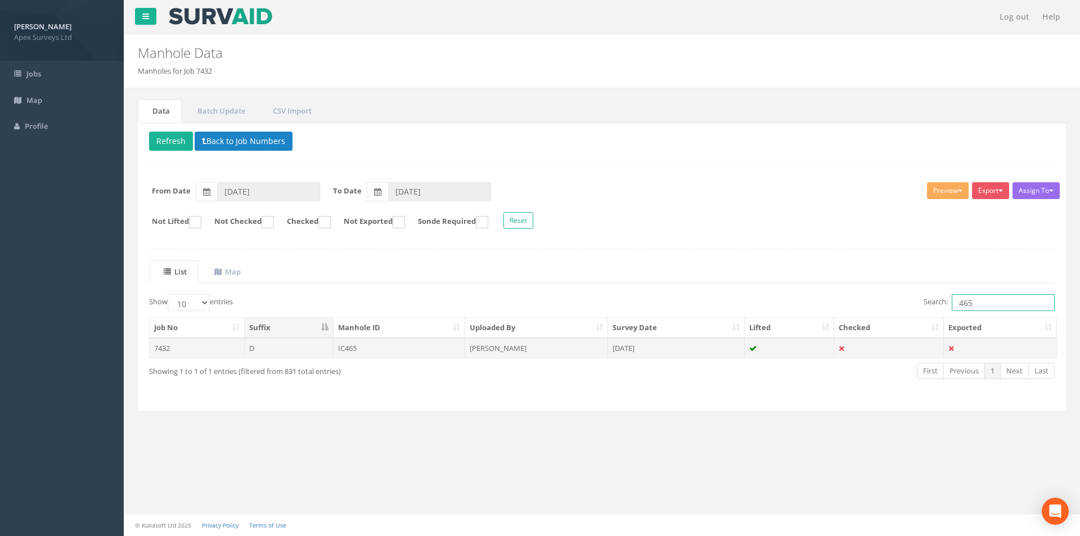
type input "465"
click at [359, 354] on td "IC465" at bounding box center [399, 348] width 132 height 20
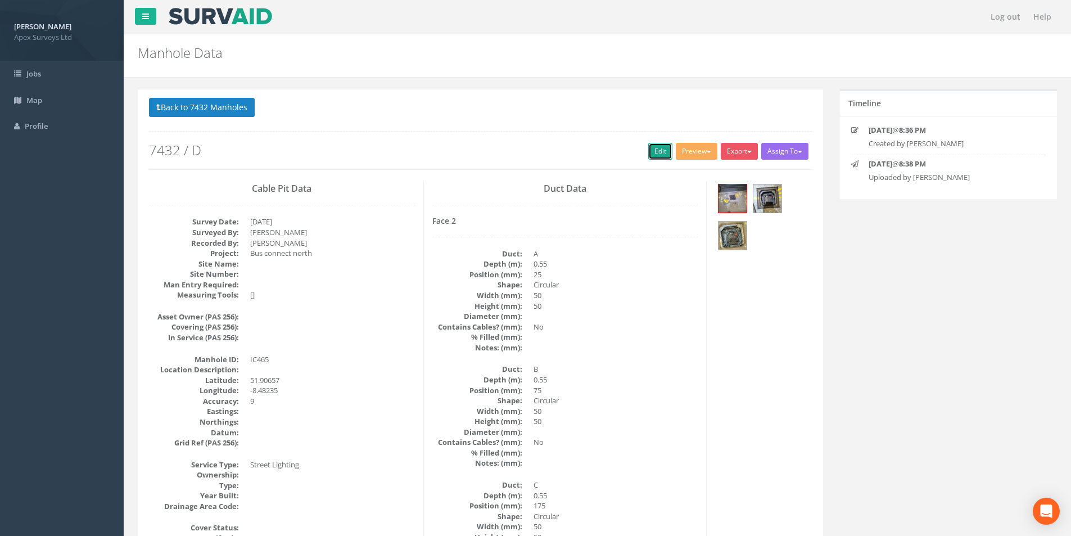
click at [654, 151] on link "Edit" at bounding box center [660, 151] width 24 height 17
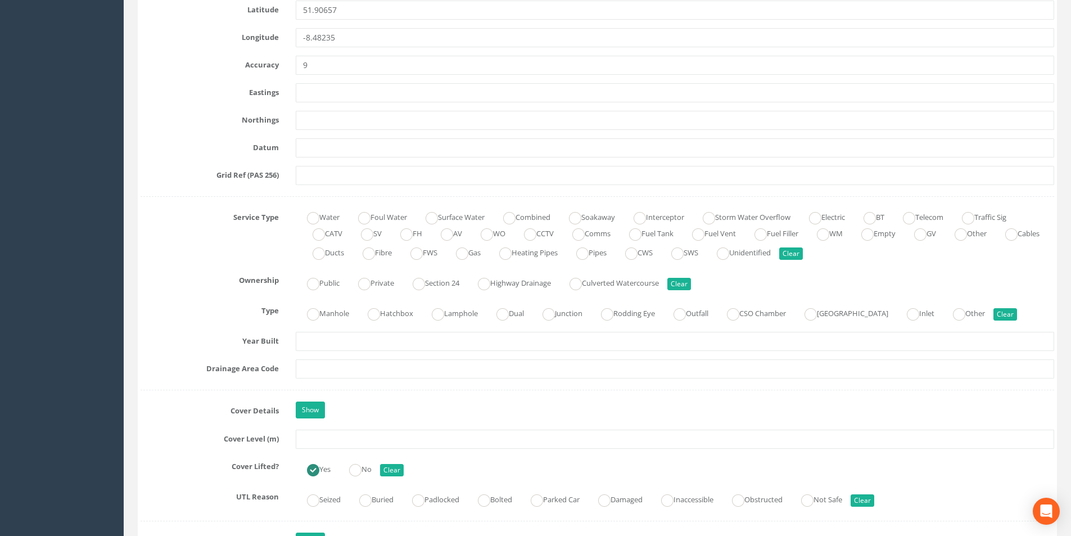
scroll to position [731, 0]
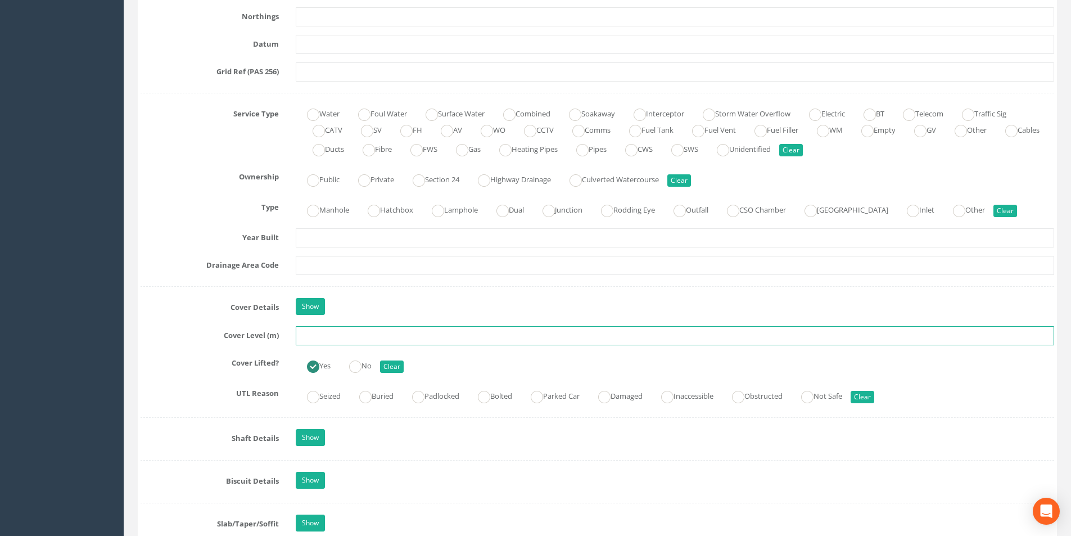
click at [326, 340] on input "text" at bounding box center [675, 335] width 758 height 19
type input "43.34"
click at [369, 267] on input "text" at bounding box center [675, 265] width 758 height 19
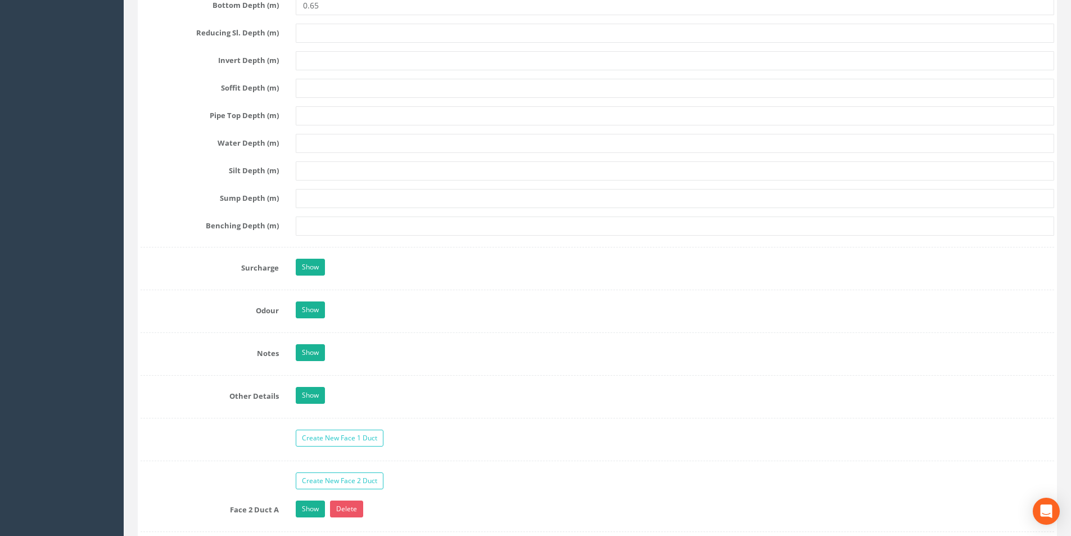
scroll to position [1799, 0]
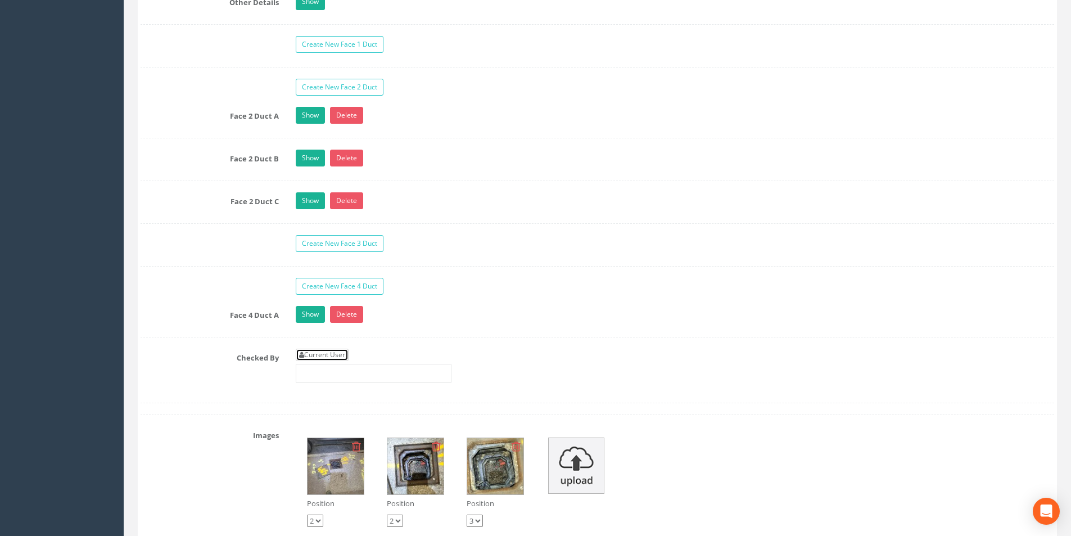
click at [339, 353] on link "Current User" at bounding box center [322, 355] width 53 height 12
type input "[PERSON_NAME]"
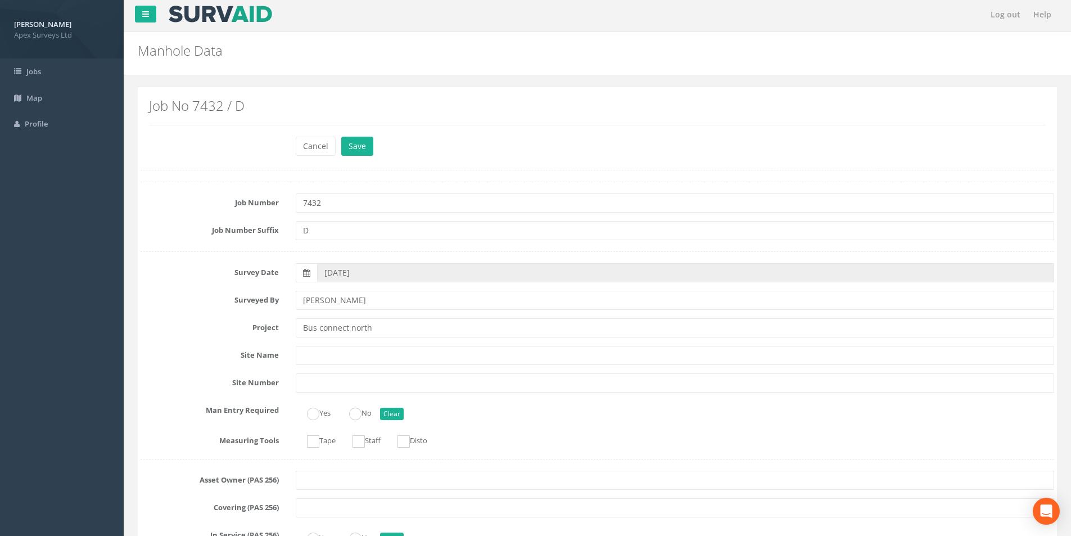
scroll to position [0, 0]
click at [356, 148] on button "Save" at bounding box center [357, 148] width 32 height 19
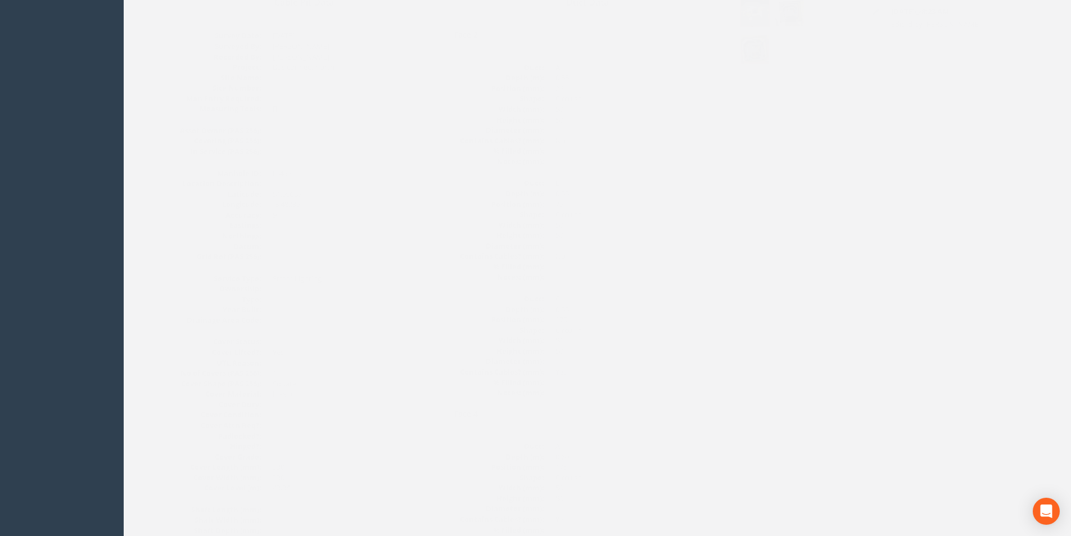
scroll to position [17, 0]
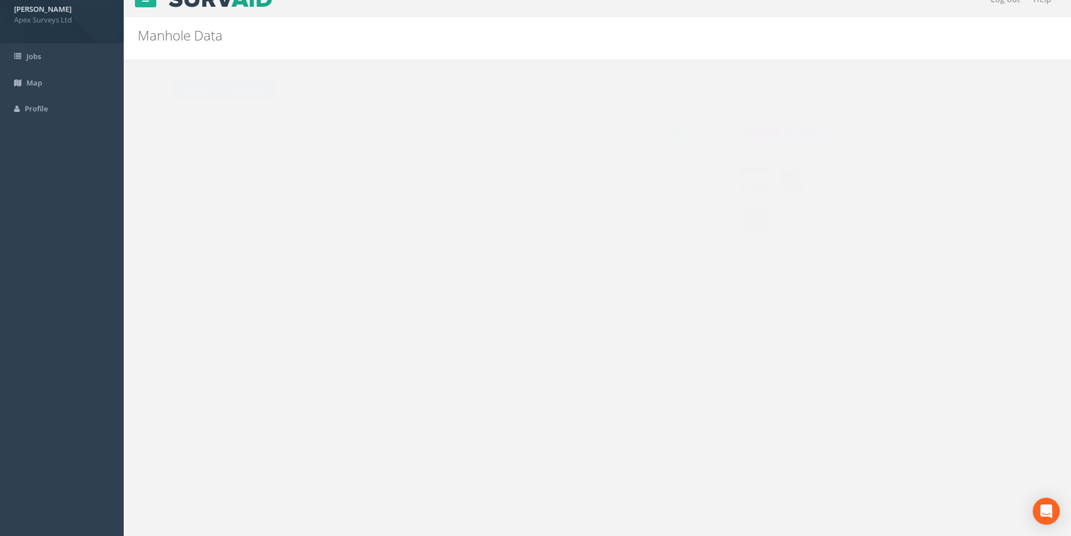
click at [733, 176] on img at bounding box center [733, 181] width 28 height 28
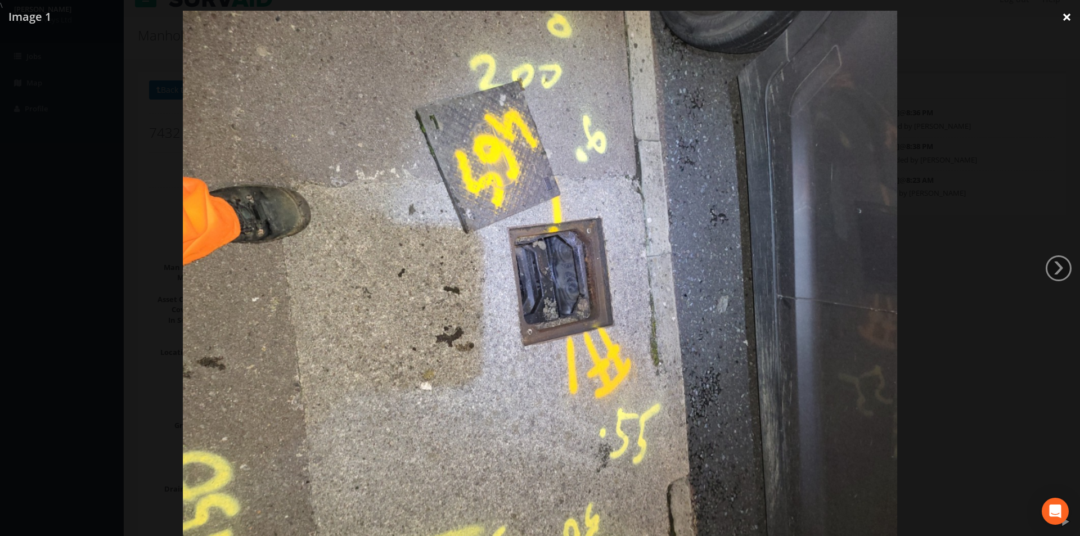
click at [1065, 15] on link "×" at bounding box center [1066, 17] width 26 height 34
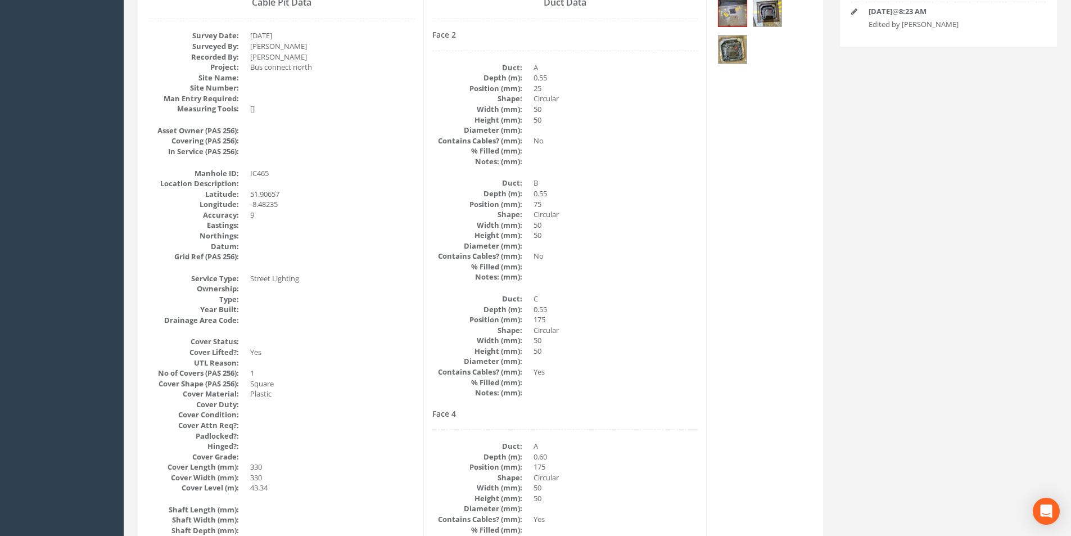
scroll to position [0, 0]
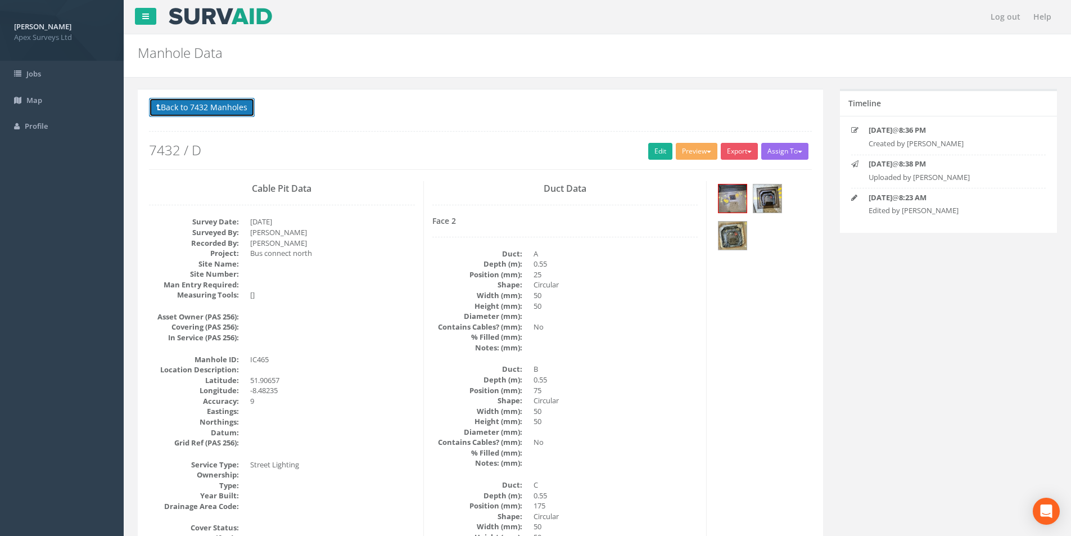
click at [180, 112] on button "Back to 7432 Manholes" at bounding box center [202, 107] width 106 height 19
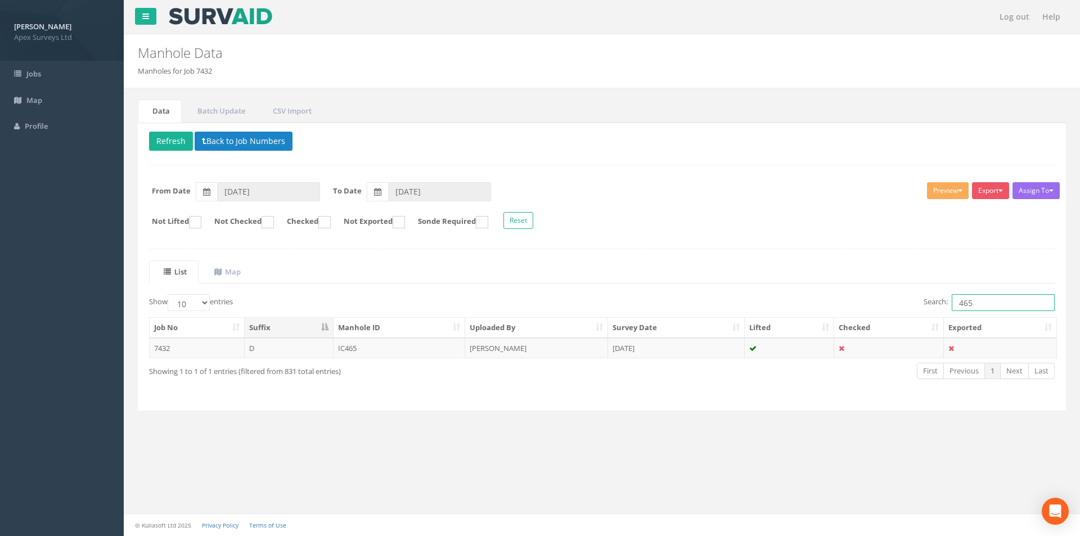
click at [972, 302] on input "465" at bounding box center [1002, 302] width 103 height 17
type input "466"
click at [376, 353] on td "IC466" at bounding box center [399, 348] width 132 height 20
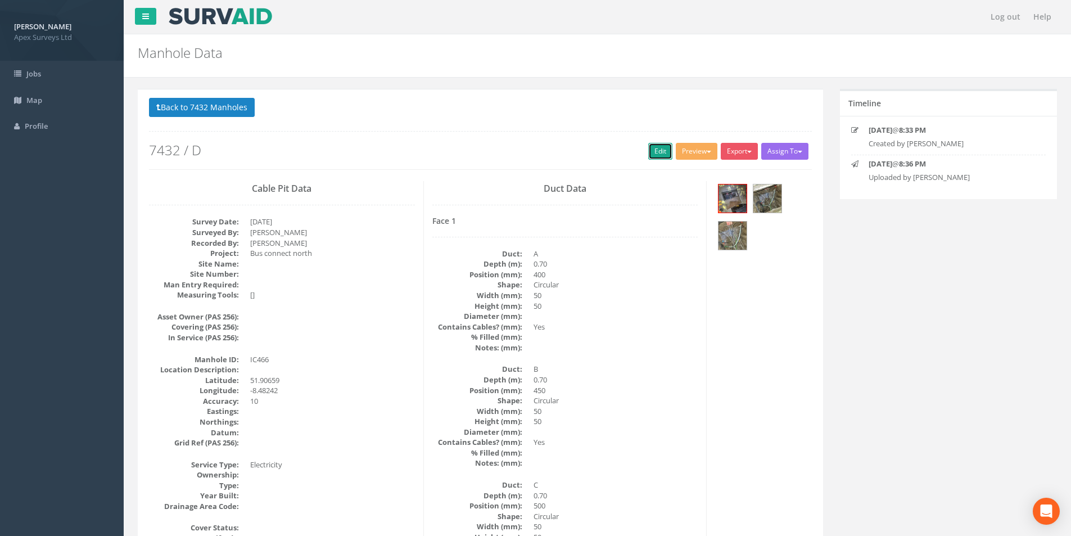
click at [648, 153] on link "Edit" at bounding box center [660, 151] width 24 height 17
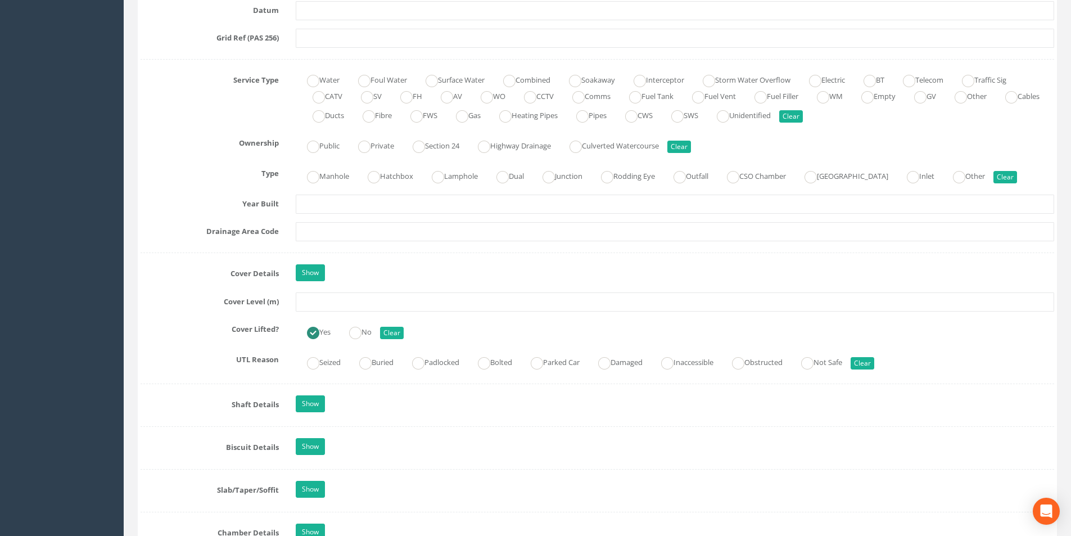
scroll to position [787, 0]
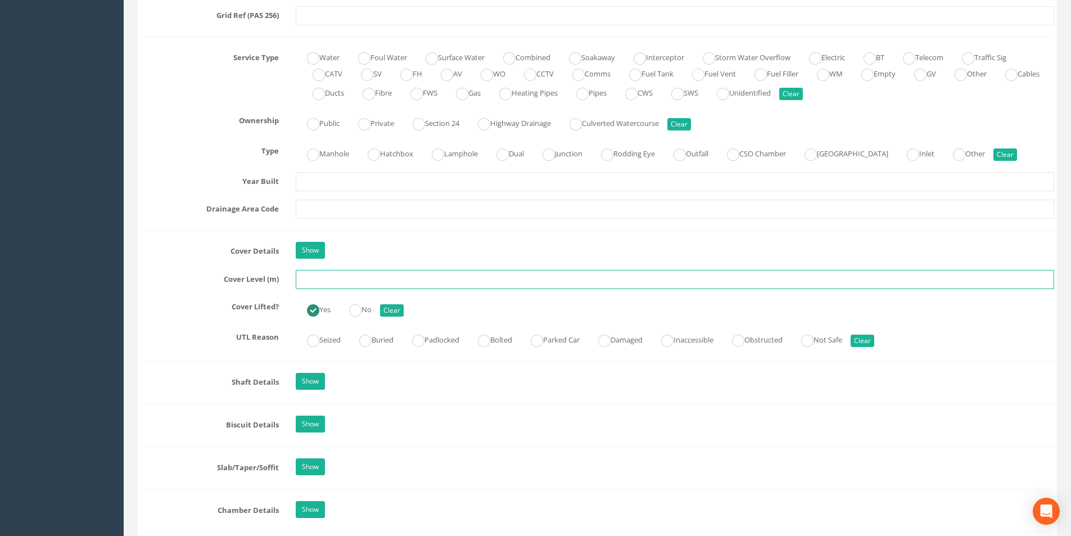
click at [336, 280] on input "text" at bounding box center [675, 279] width 758 height 19
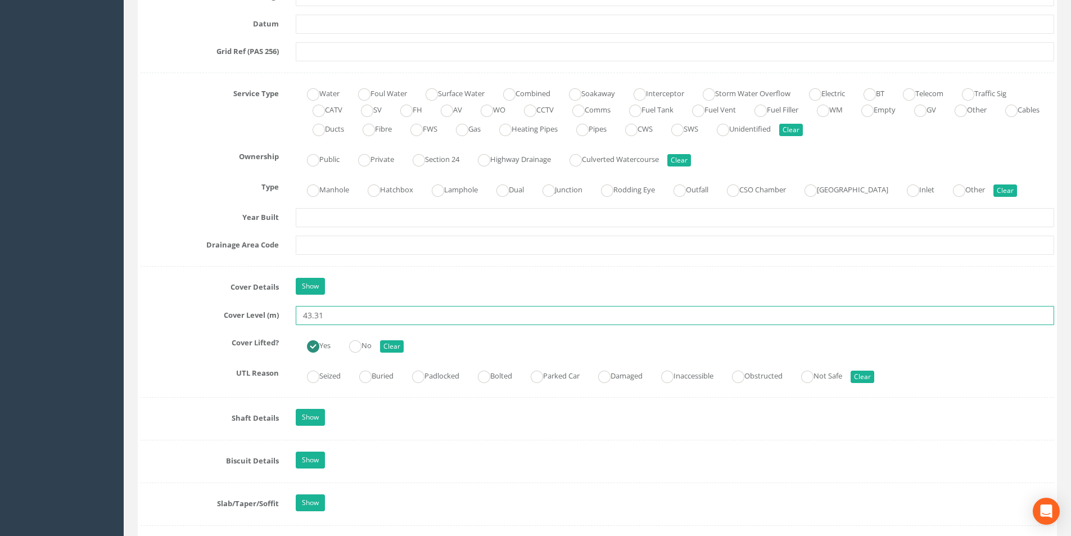
scroll to position [731, 0]
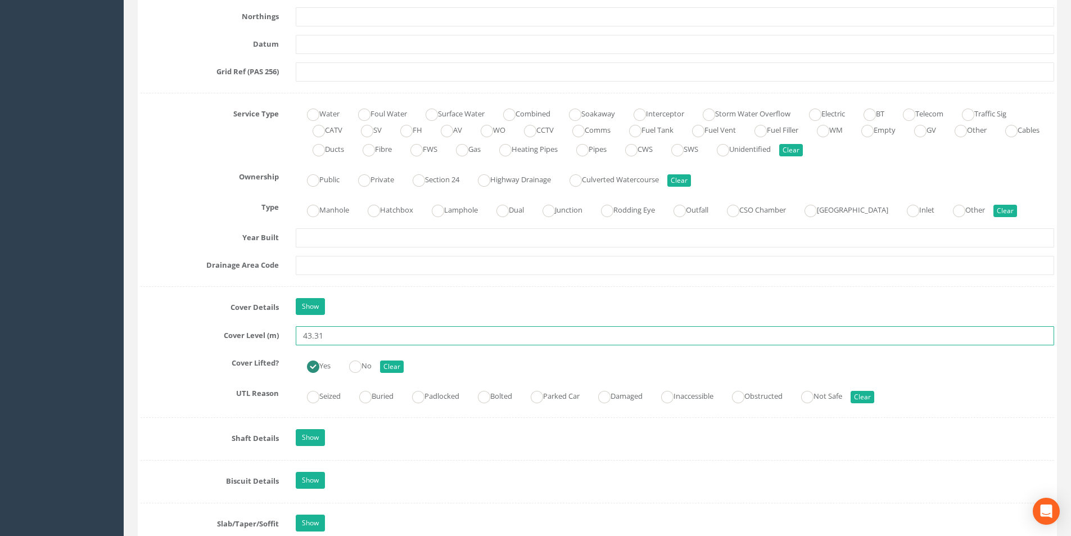
type input "43.31"
click at [340, 267] on input "text" at bounding box center [675, 265] width 758 height 19
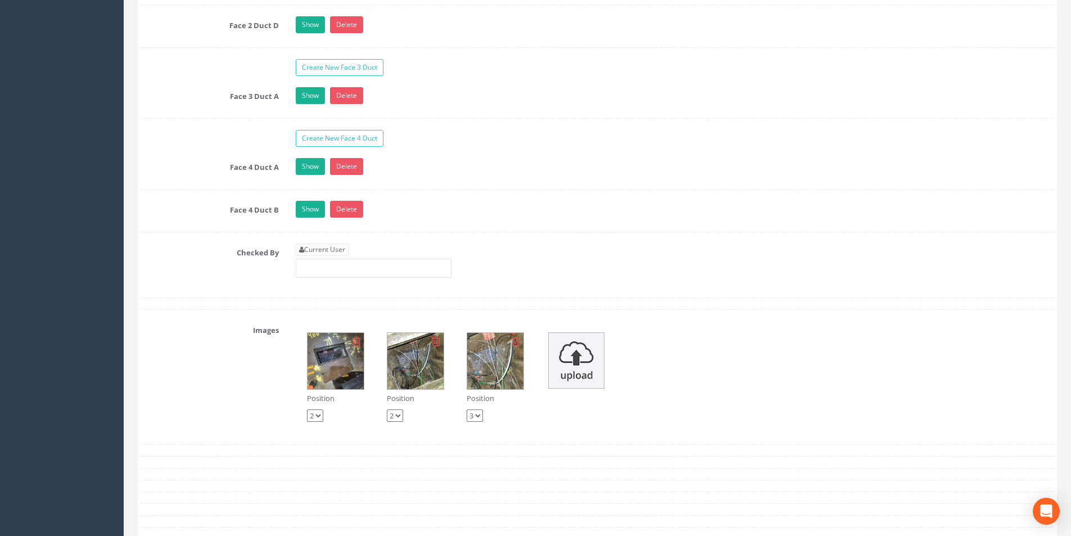
scroll to position [2137, 0]
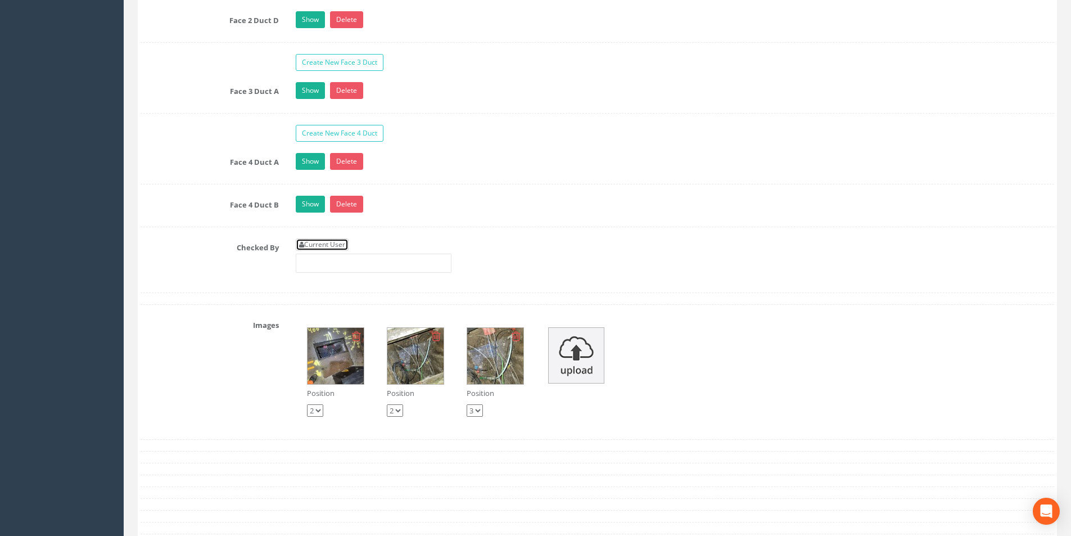
click at [319, 246] on link "Current User" at bounding box center [322, 244] width 53 height 12
type input "[PERSON_NAME]"
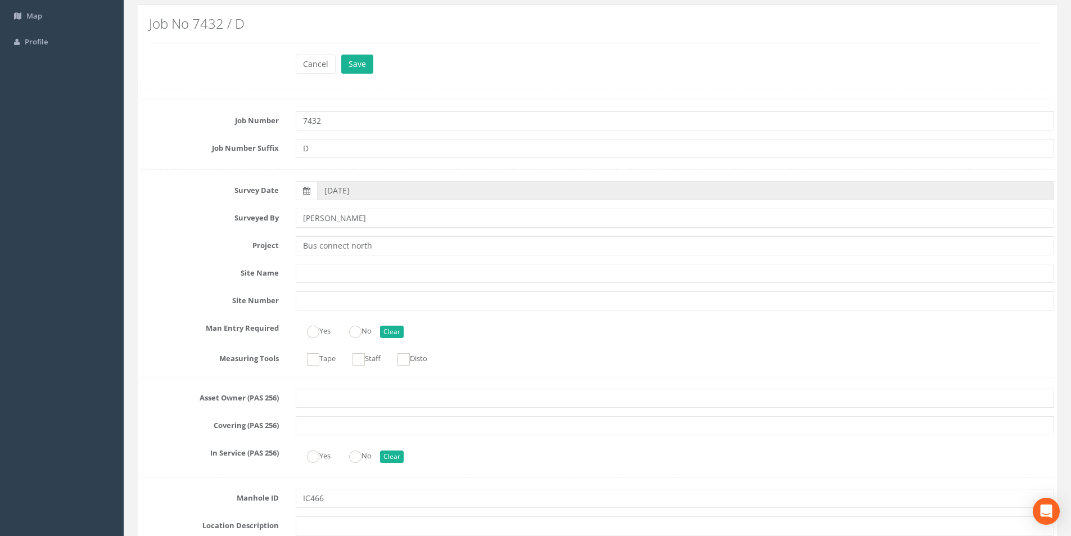
scroll to position [0, 0]
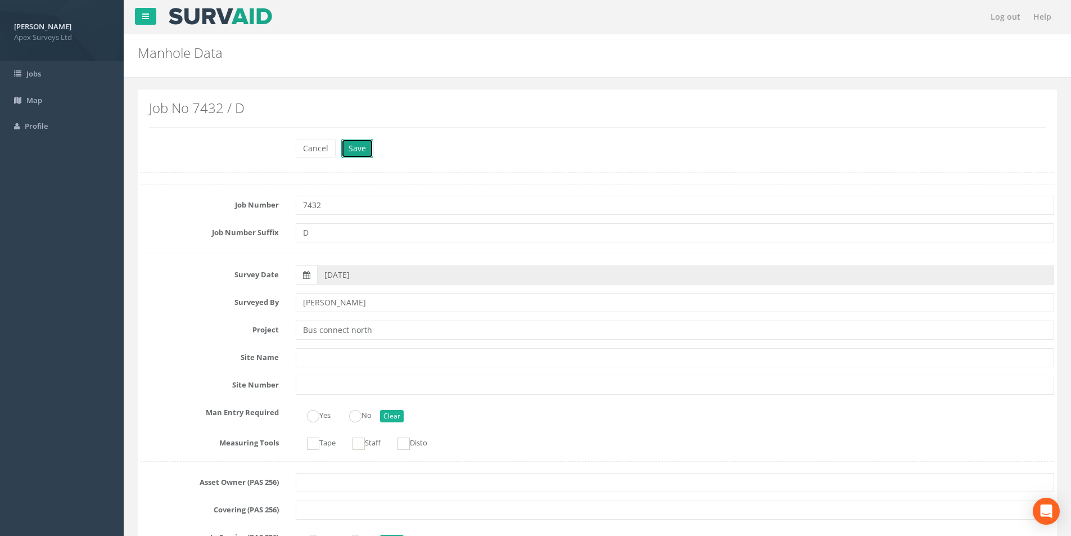
click at [356, 148] on button "Save" at bounding box center [357, 148] width 32 height 19
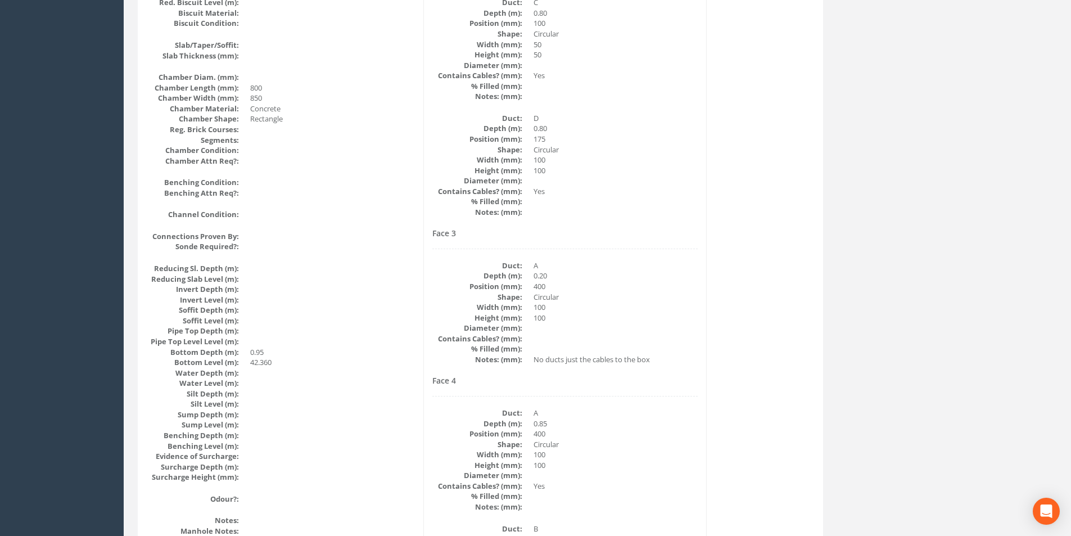
scroll to position [1198, 0]
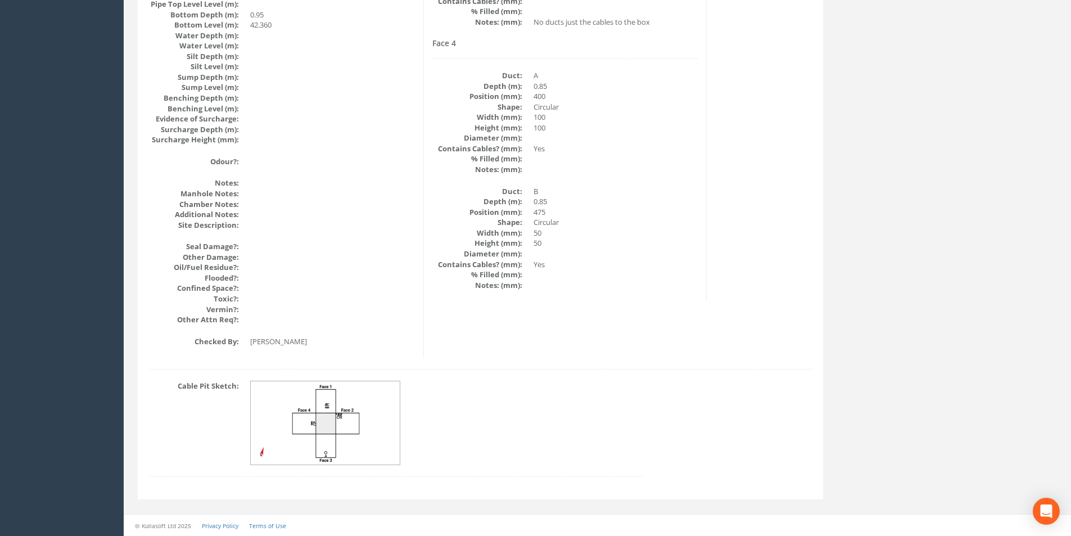
click at [332, 405] on img at bounding box center [326, 423] width 150 height 84
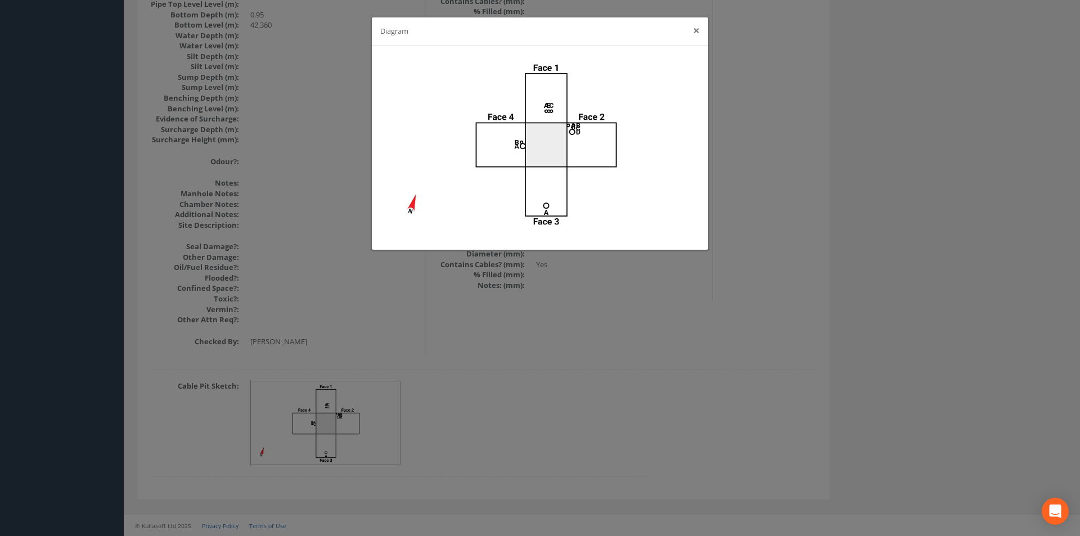
click at [699, 29] on button "×" at bounding box center [696, 31] width 7 height 12
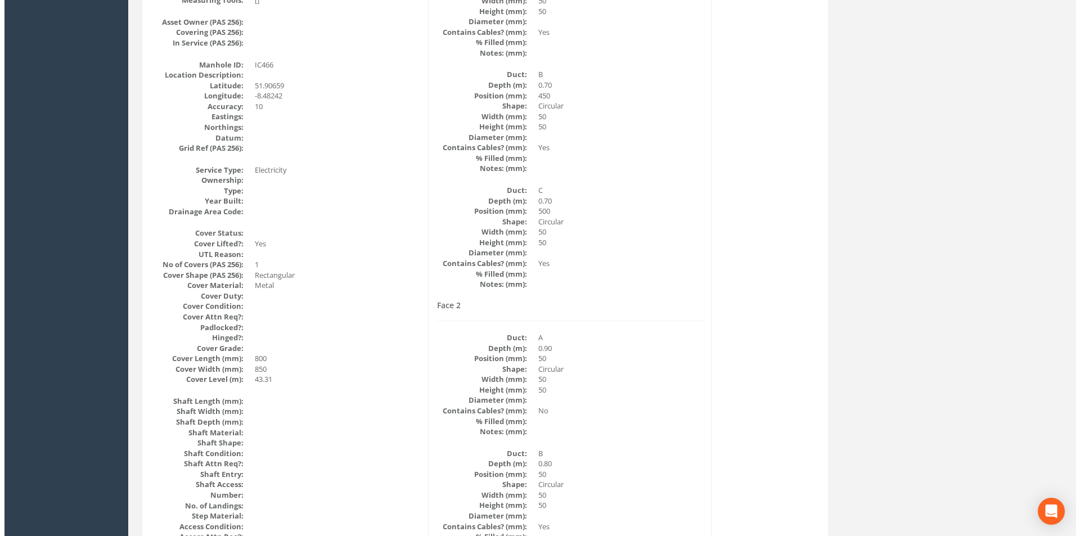
scroll to position [17, 0]
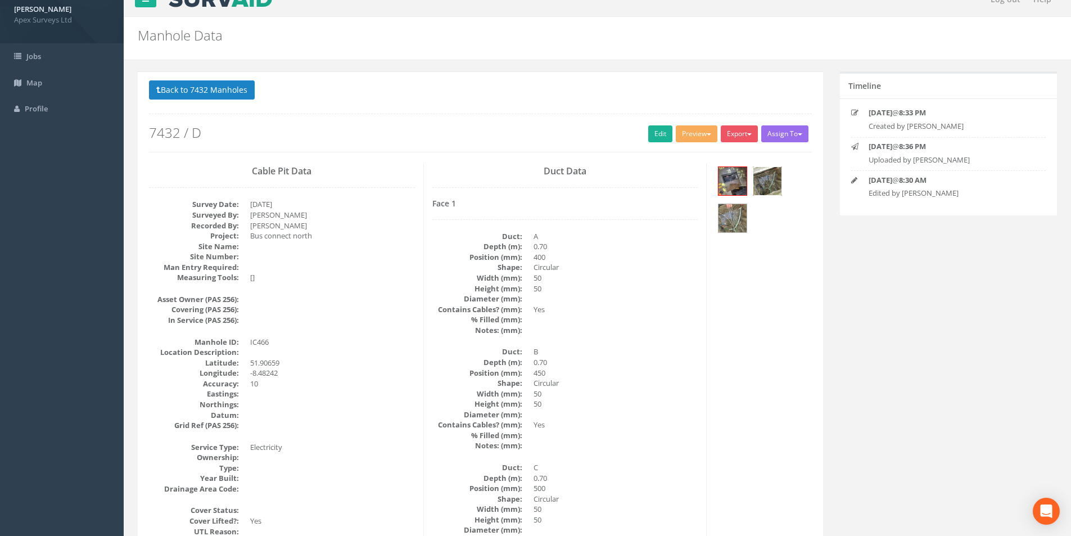
click at [764, 181] on img at bounding box center [767, 181] width 28 height 28
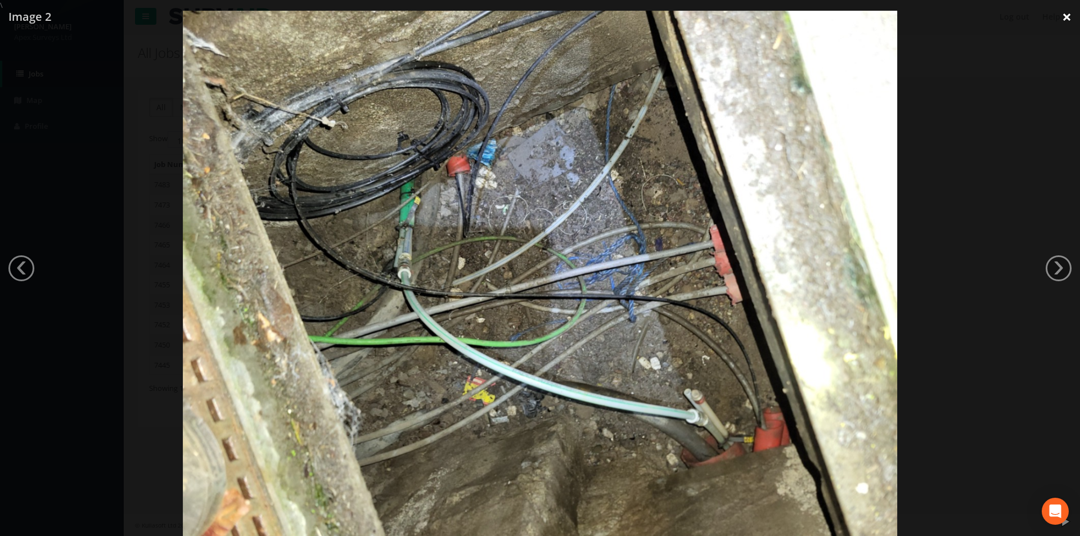
click at [1071, 19] on link "×" at bounding box center [1066, 17] width 26 height 34
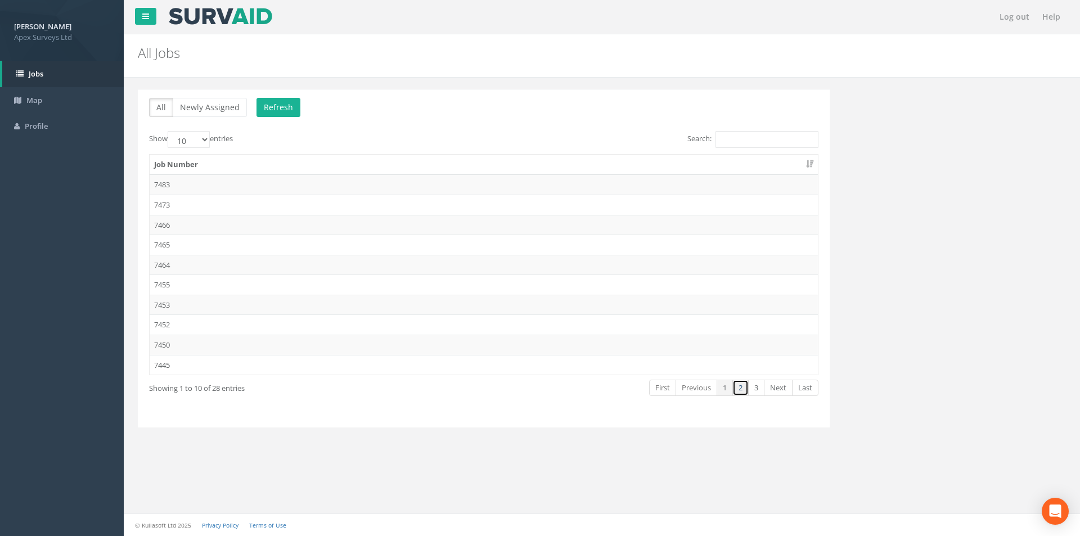
click at [735, 393] on link "2" at bounding box center [740, 388] width 16 height 16
click at [175, 338] on td "7432" at bounding box center [484, 345] width 668 height 20
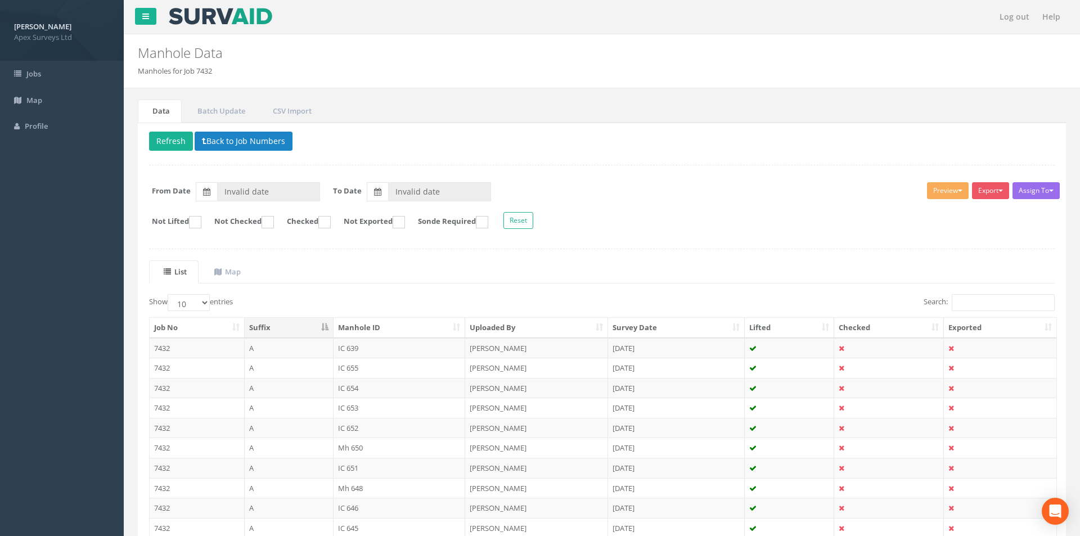
type input "[DATE]"
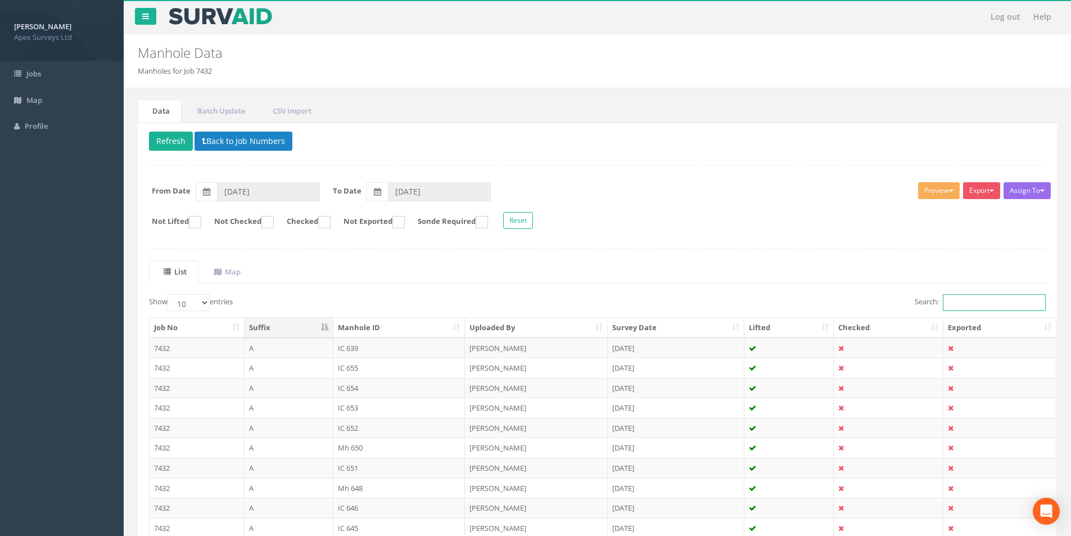
click at [954, 301] on input "Search:" at bounding box center [994, 302] width 103 height 17
type input "4"
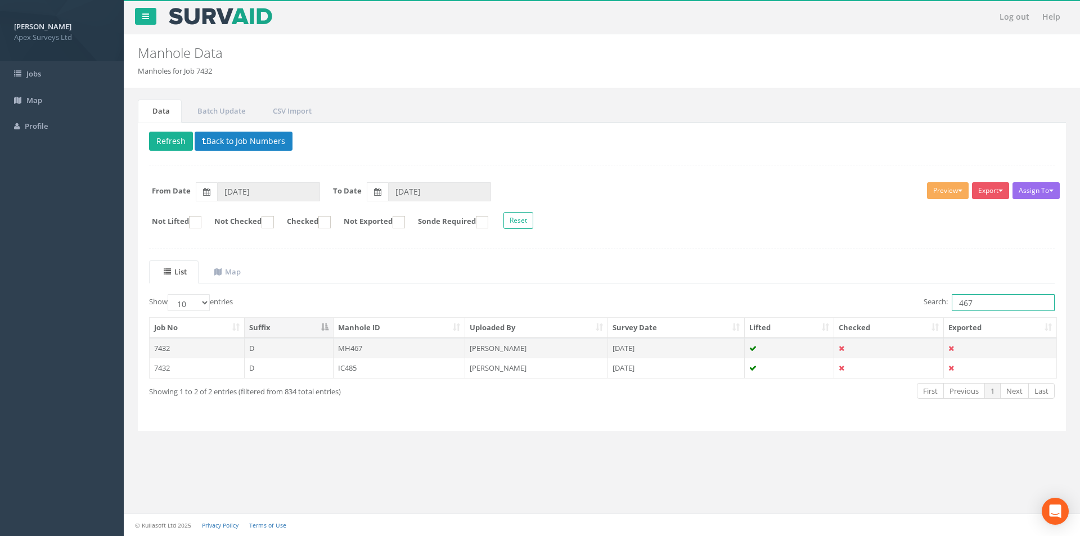
type input "467"
click at [374, 347] on td "MH467" at bounding box center [399, 348] width 132 height 20
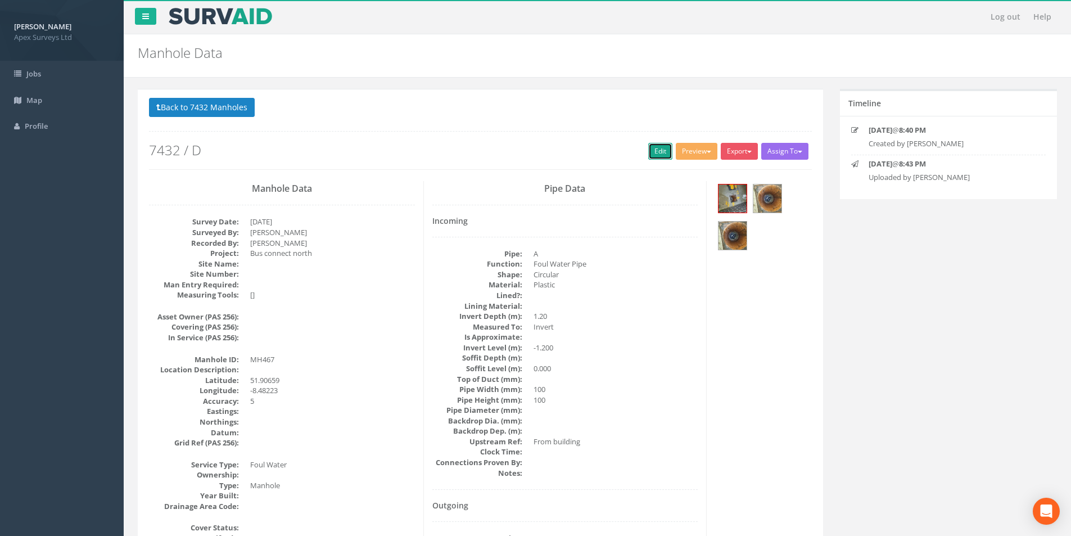
click at [648, 152] on link "Edit" at bounding box center [660, 151] width 24 height 17
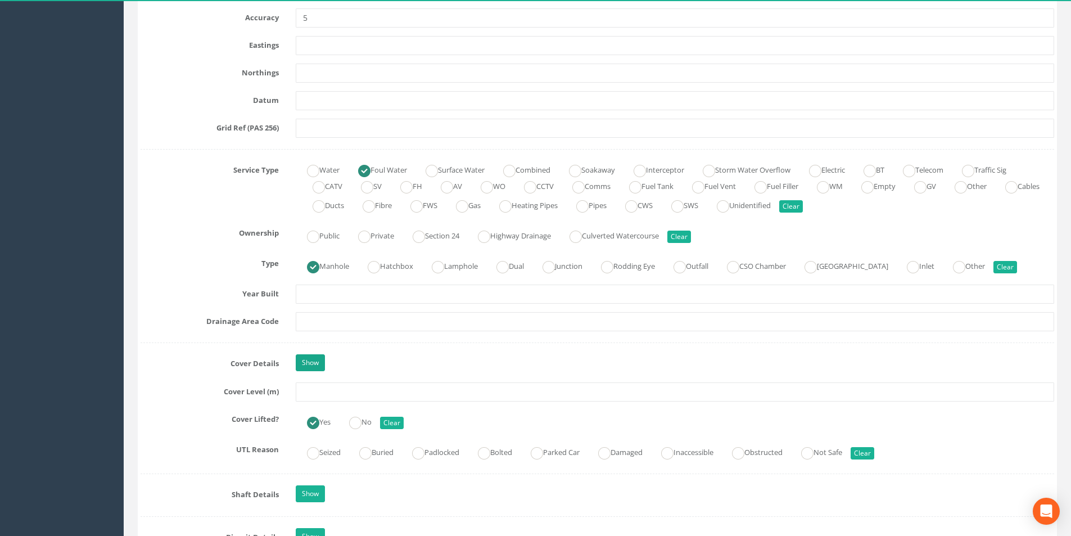
scroll to position [731, 0]
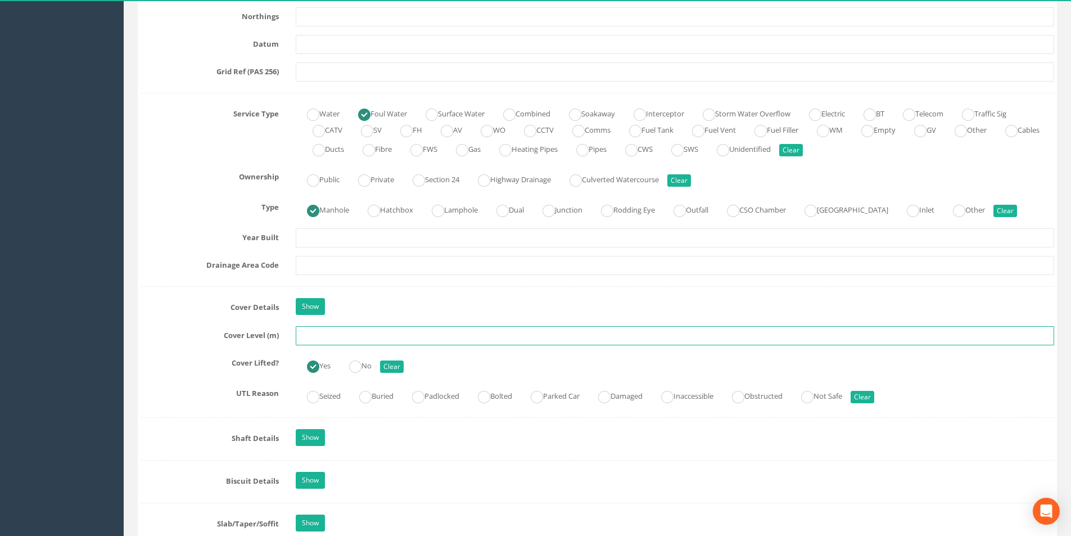
click at [340, 334] on input "text" at bounding box center [675, 335] width 758 height 19
type input "42.78"
click at [372, 263] on input "text" at bounding box center [675, 265] width 758 height 19
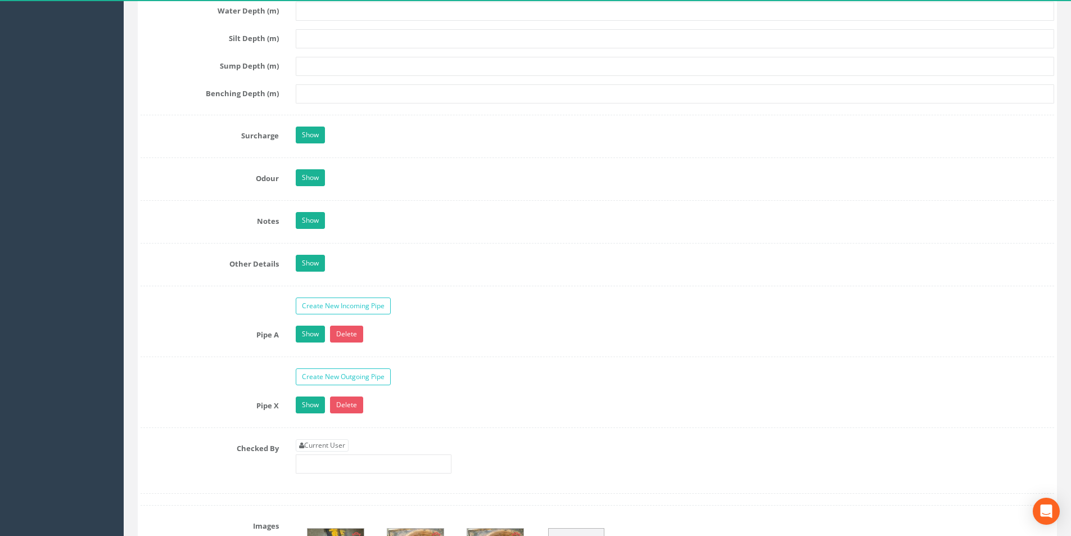
scroll to position [1574, 0]
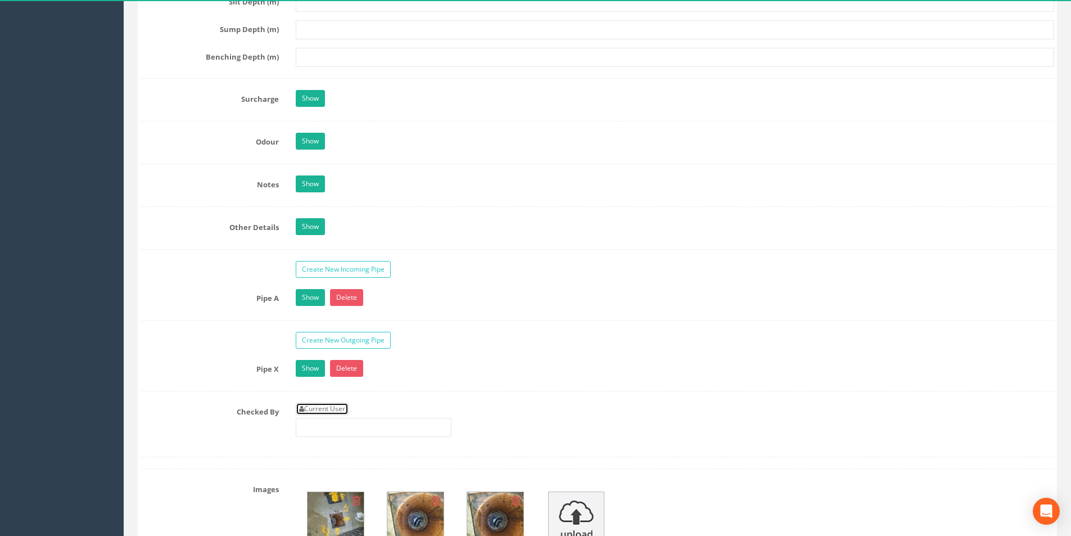
click at [339, 408] on link "Current User" at bounding box center [322, 409] width 53 height 12
type input "[PERSON_NAME]"
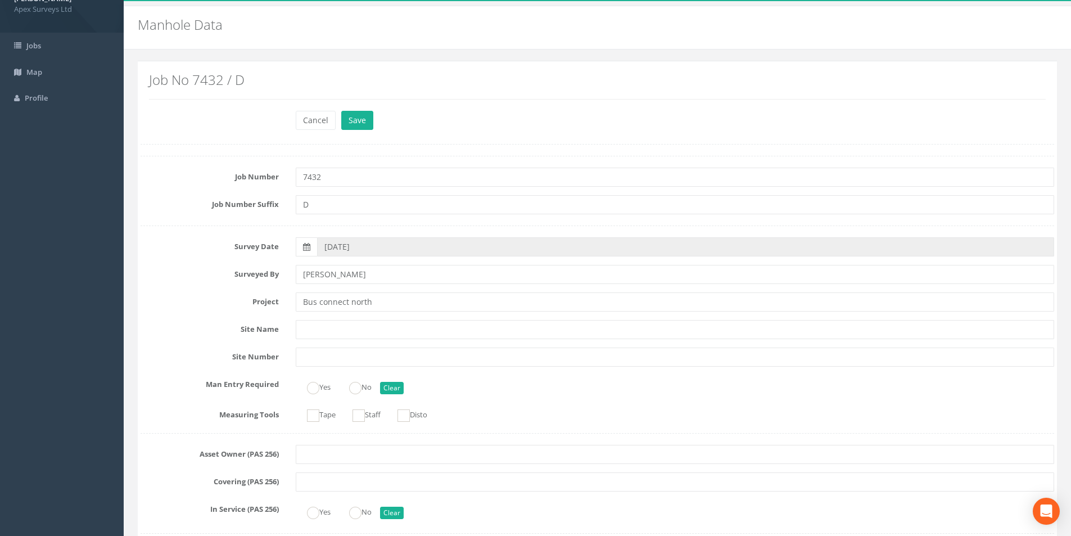
scroll to position [0, 0]
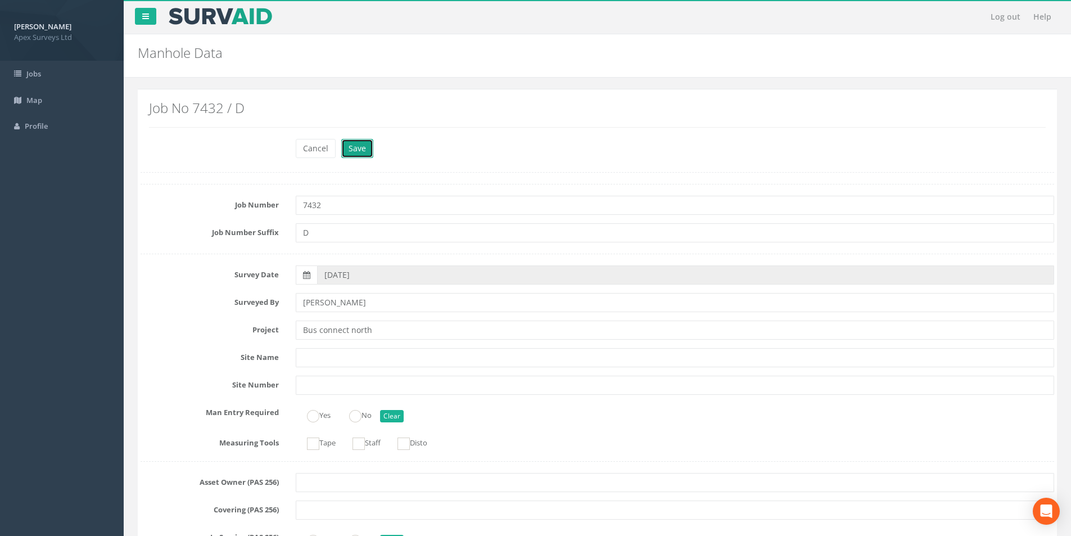
click at [360, 148] on button "Save" at bounding box center [357, 148] width 32 height 19
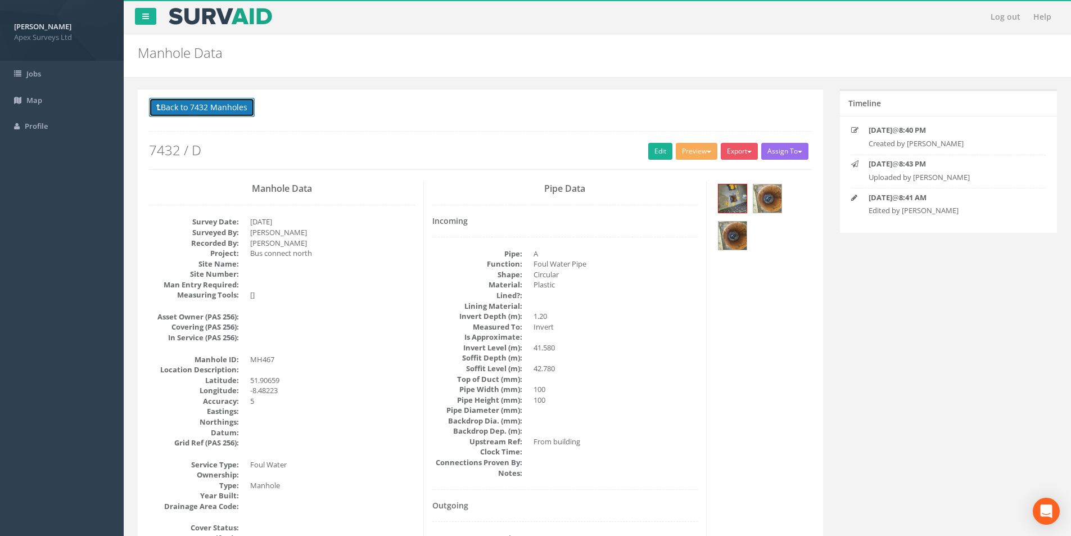
click at [194, 112] on button "Back to 7432 Manholes" at bounding box center [202, 107] width 106 height 19
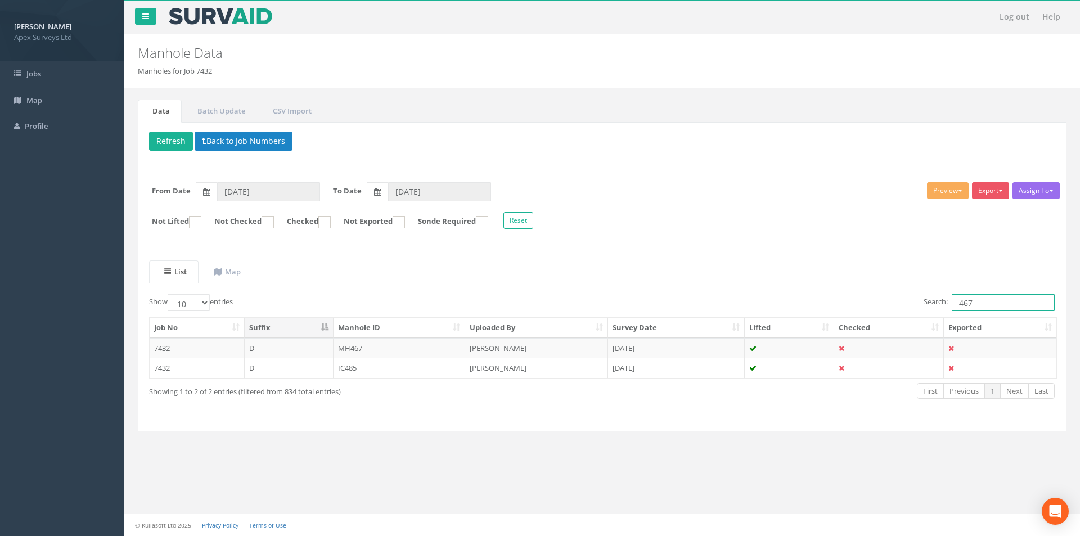
click at [976, 301] on input "467" at bounding box center [1002, 302] width 103 height 17
type input "468"
click at [405, 351] on td "MH468" at bounding box center [399, 348] width 132 height 20
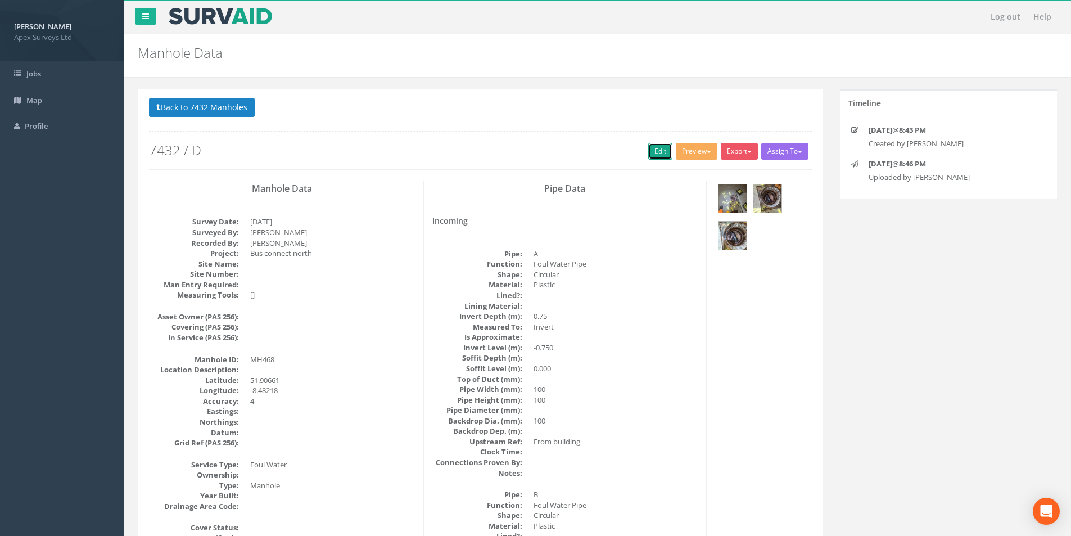
click at [649, 151] on link "Edit" at bounding box center [660, 151] width 24 height 17
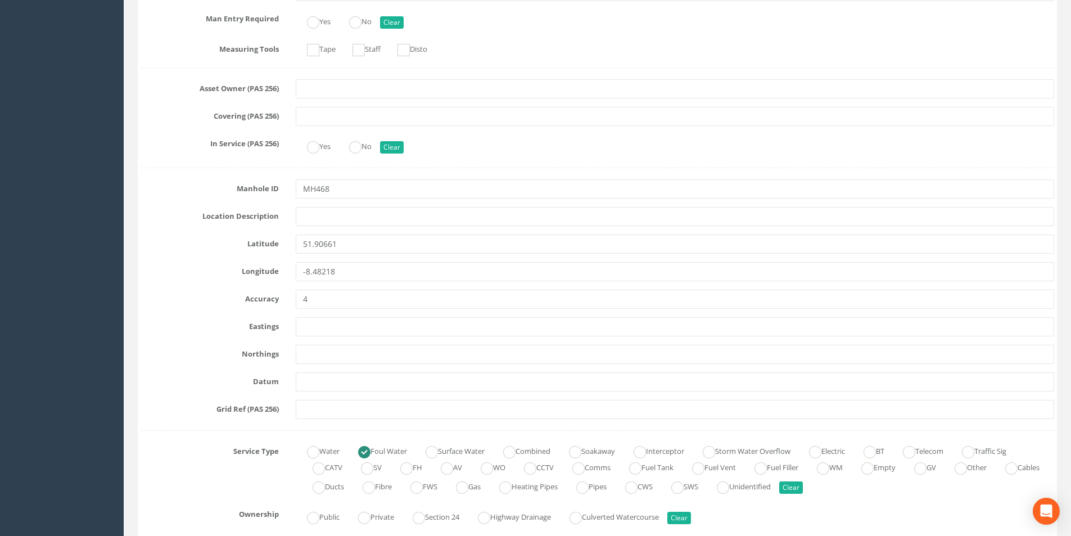
scroll to position [618, 0]
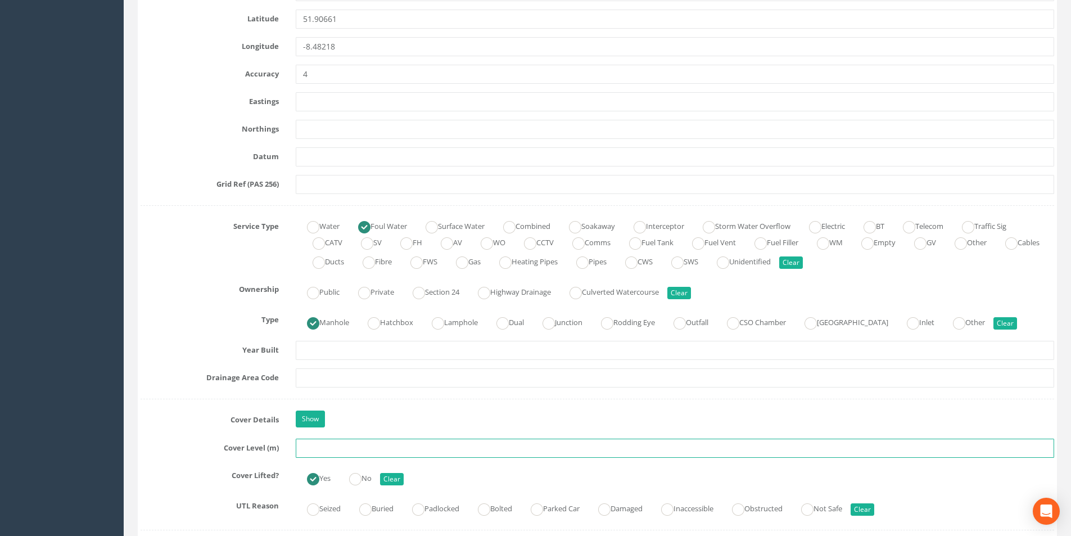
click at [320, 448] on input "text" at bounding box center [675, 448] width 758 height 19
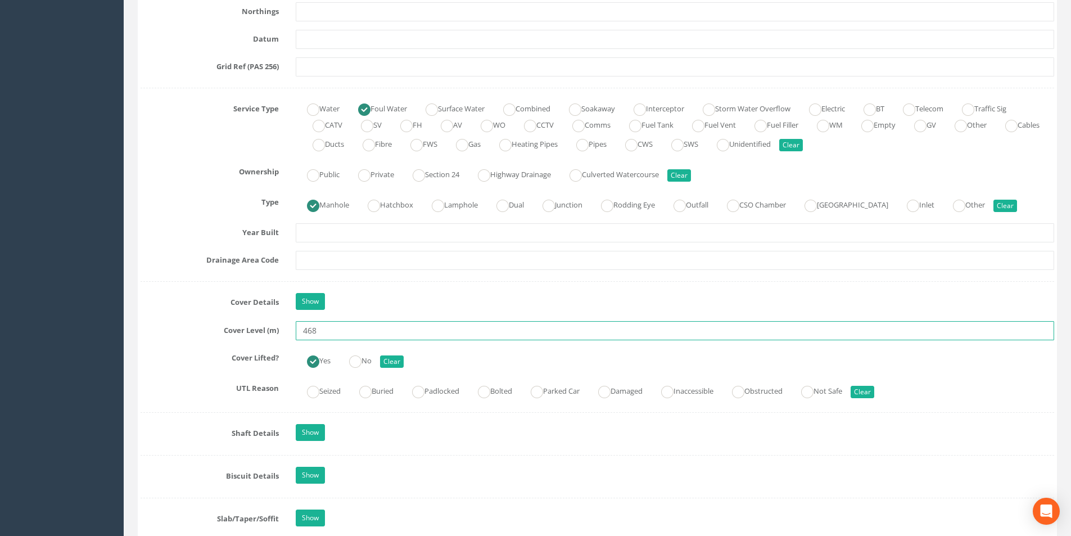
scroll to position [787, 0]
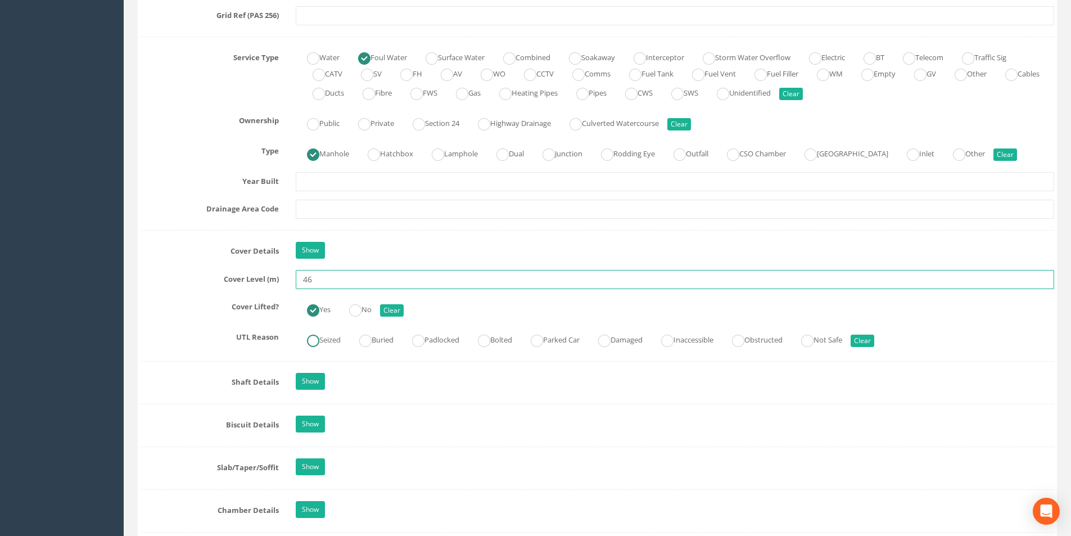
type input "4"
type input "42.29"
click at [346, 206] on input "text" at bounding box center [675, 209] width 758 height 19
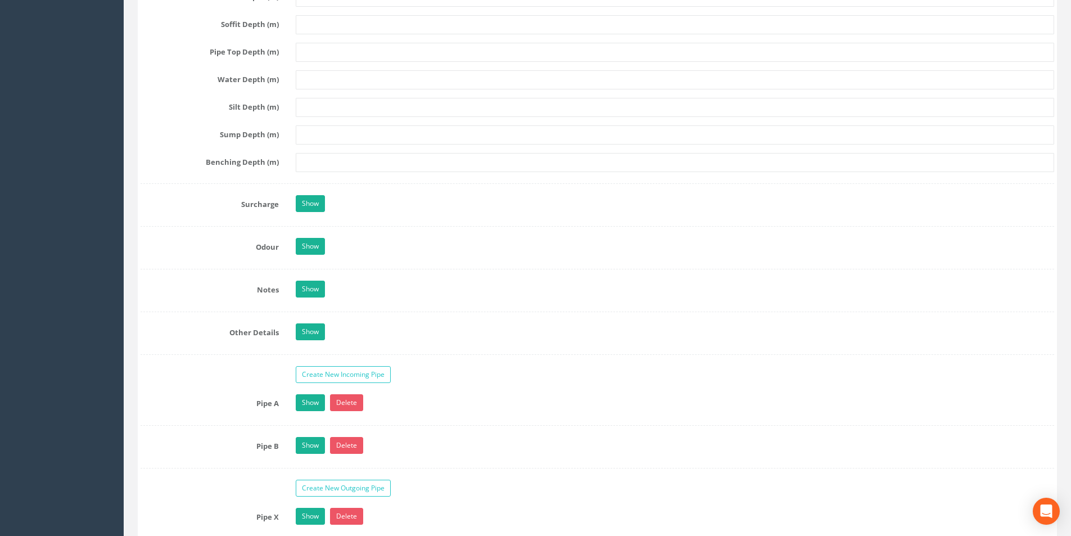
scroll to position [1687, 0]
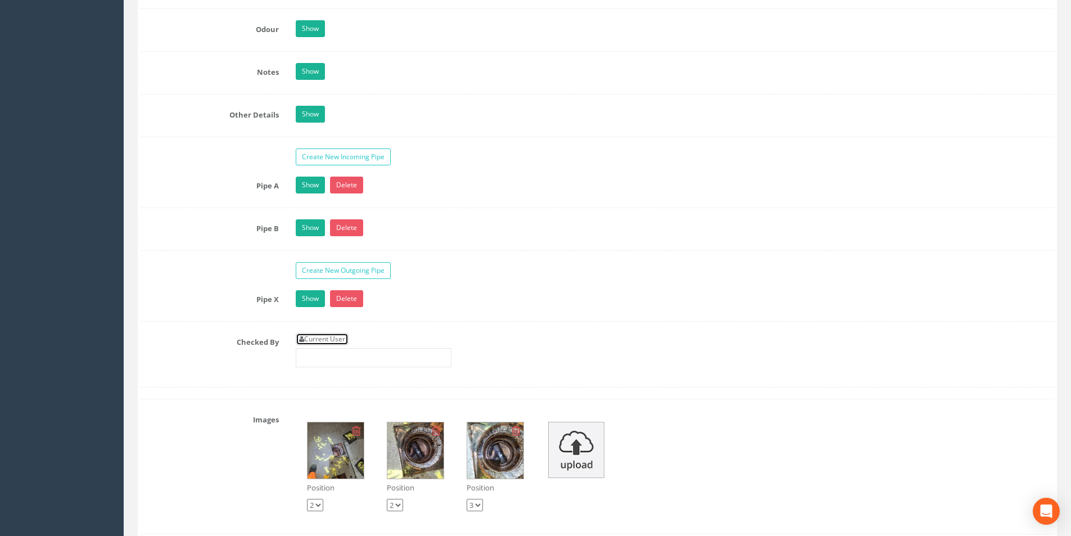
click at [347, 340] on link "Current User" at bounding box center [322, 339] width 53 height 12
type input "[PERSON_NAME]"
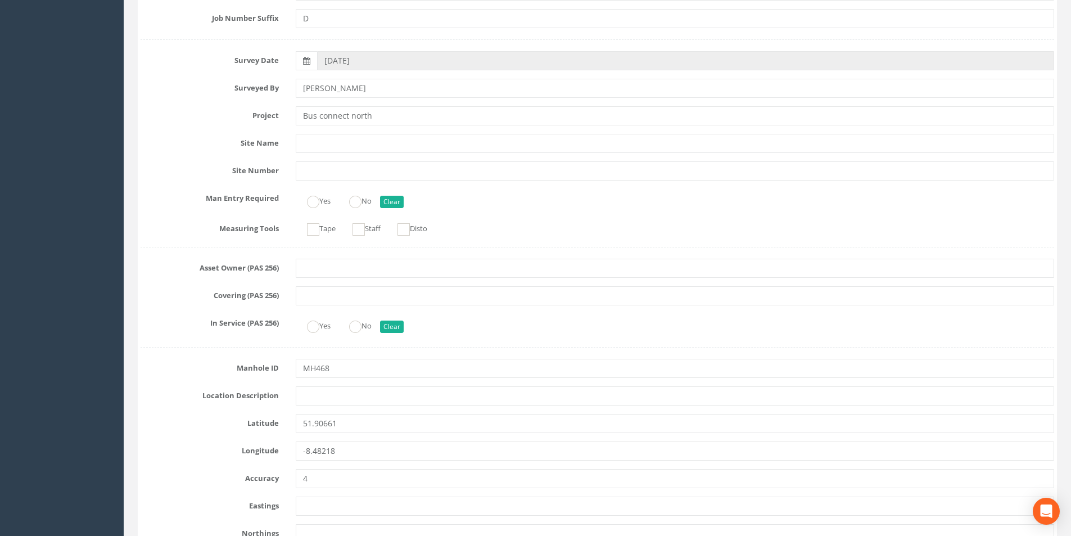
scroll to position [0, 0]
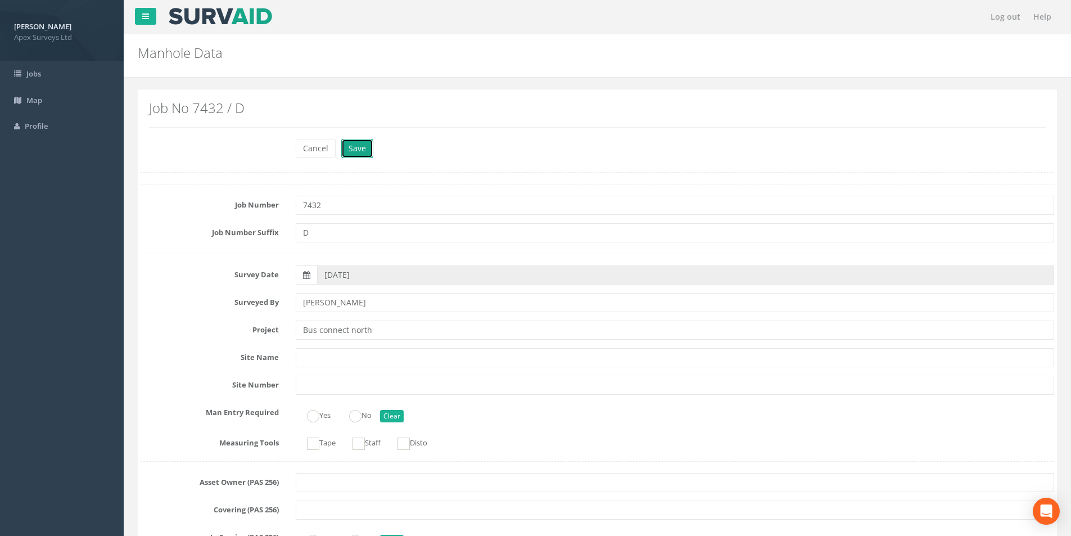
click at [360, 153] on button "Save" at bounding box center [357, 148] width 32 height 19
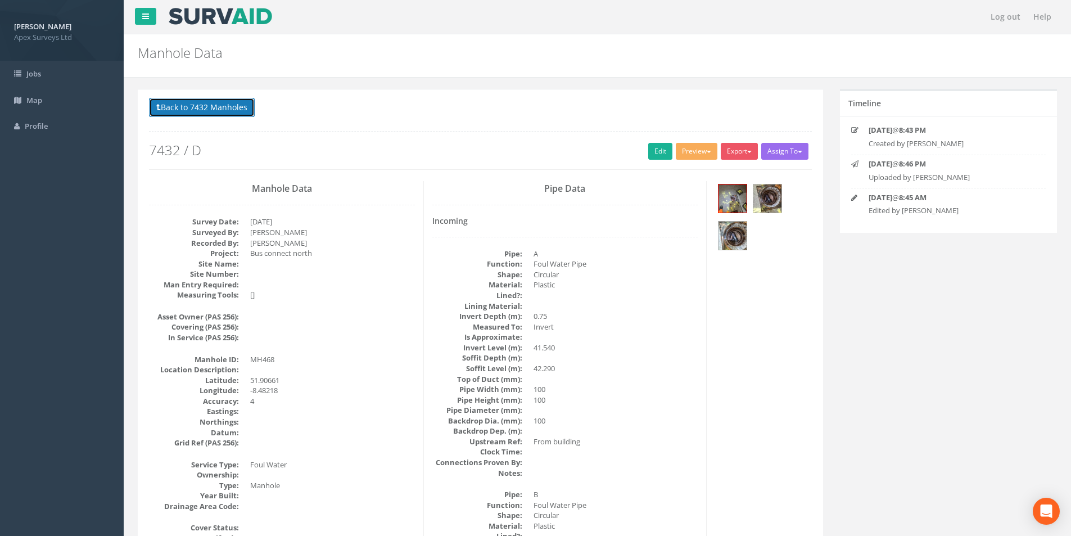
click at [228, 111] on button "Back to 7432 Manholes" at bounding box center [202, 107] width 106 height 19
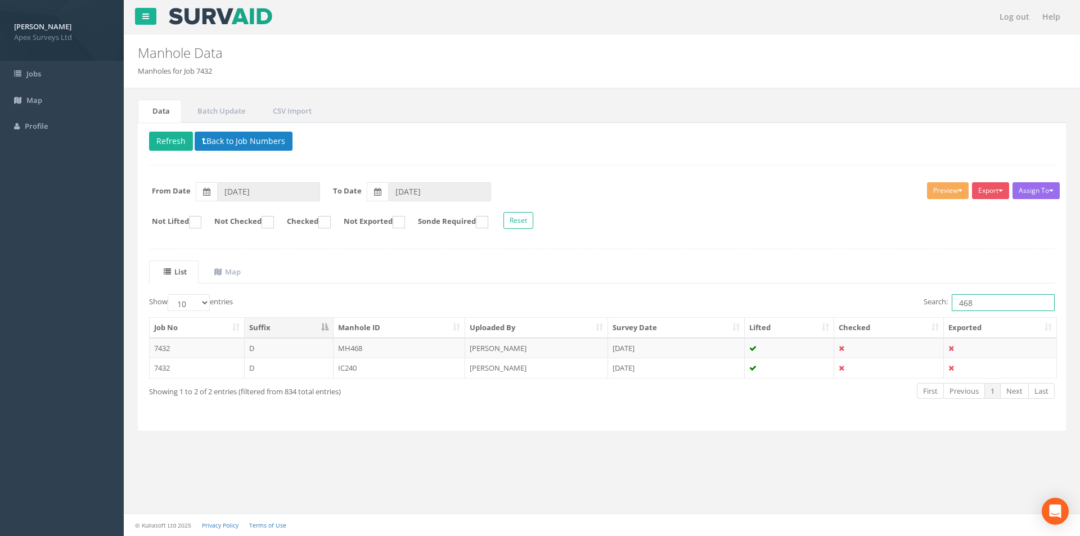
click at [973, 299] on input "468" at bounding box center [1002, 302] width 103 height 17
type input "469"
click at [435, 354] on td "MH469" at bounding box center [399, 348] width 132 height 20
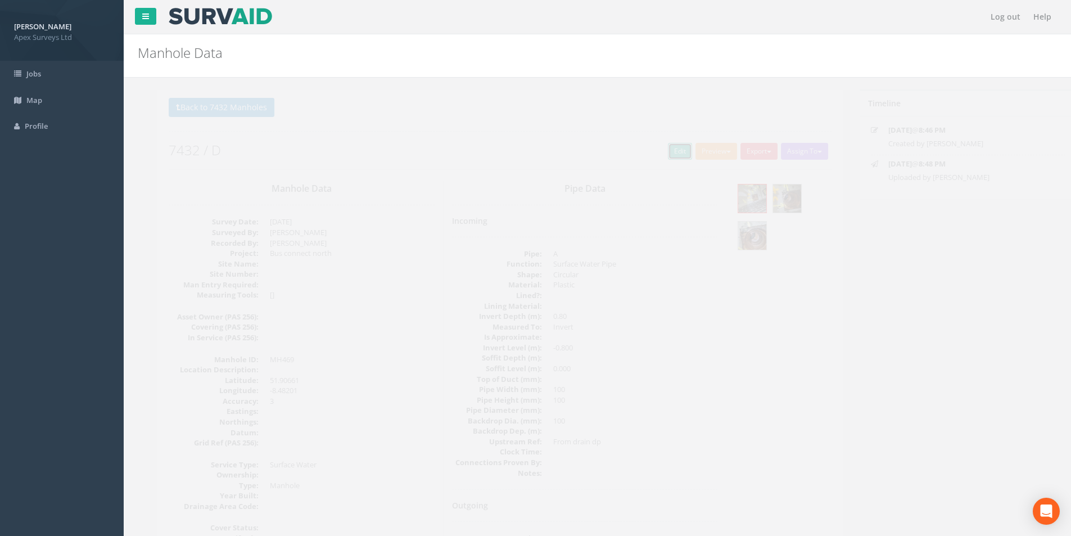
click at [652, 151] on link "Edit" at bounding box center [660, 151] width 24 height 17
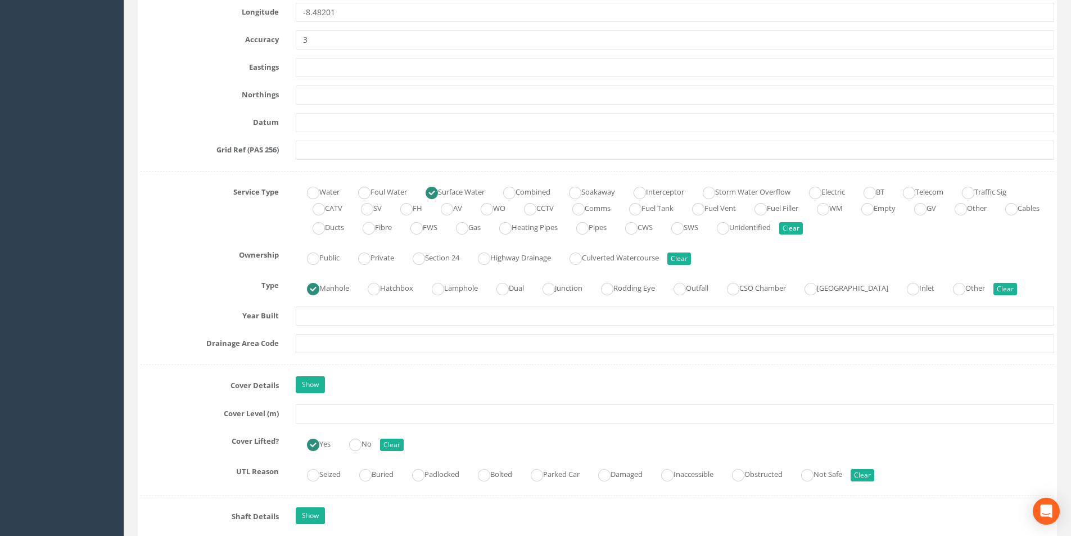
scroll to position [731, 0]
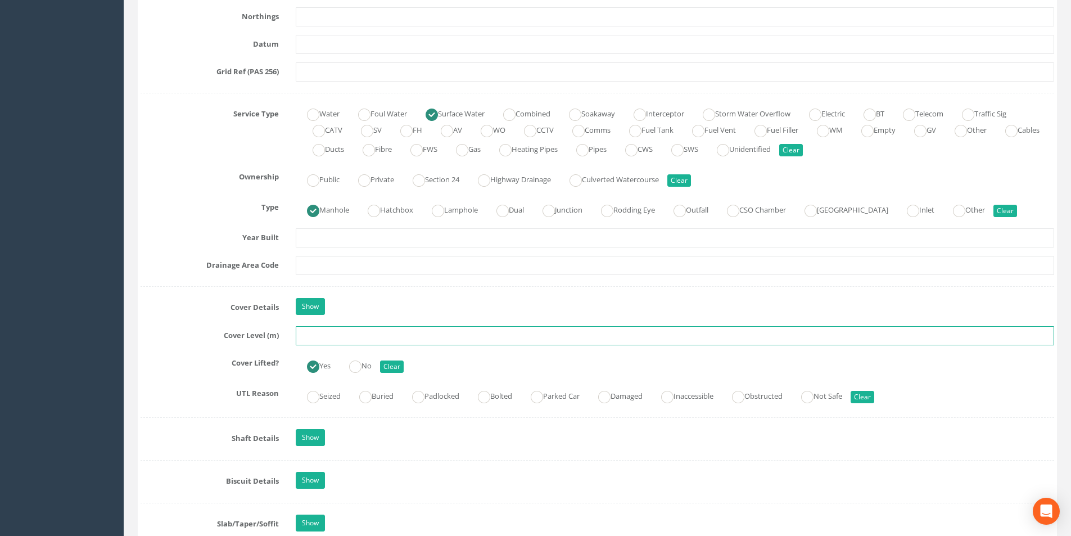
click at [329, 338] on input "text" at bounding box center [675, 335] width 758 height 19
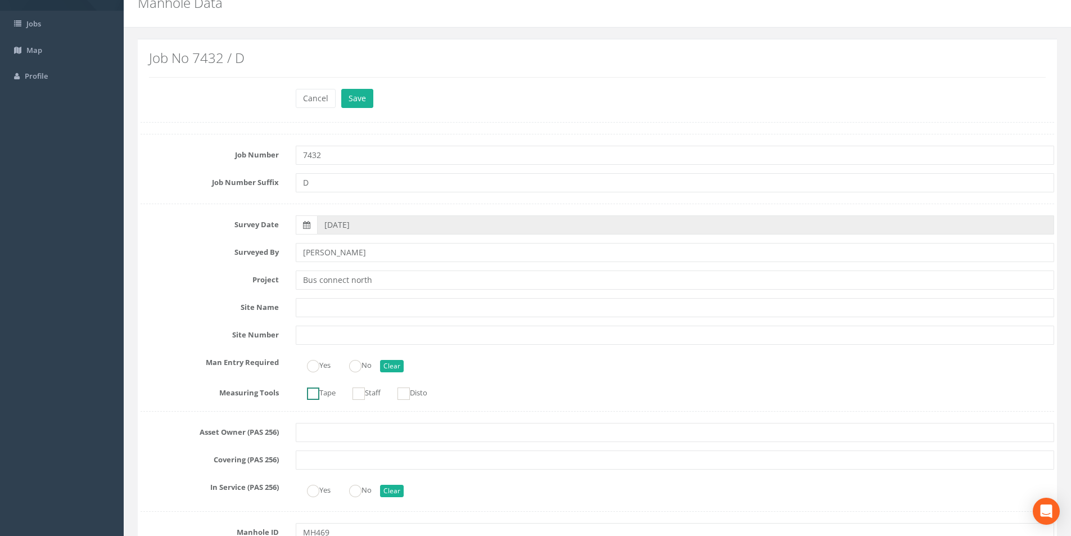
scroll to position [0, 0]
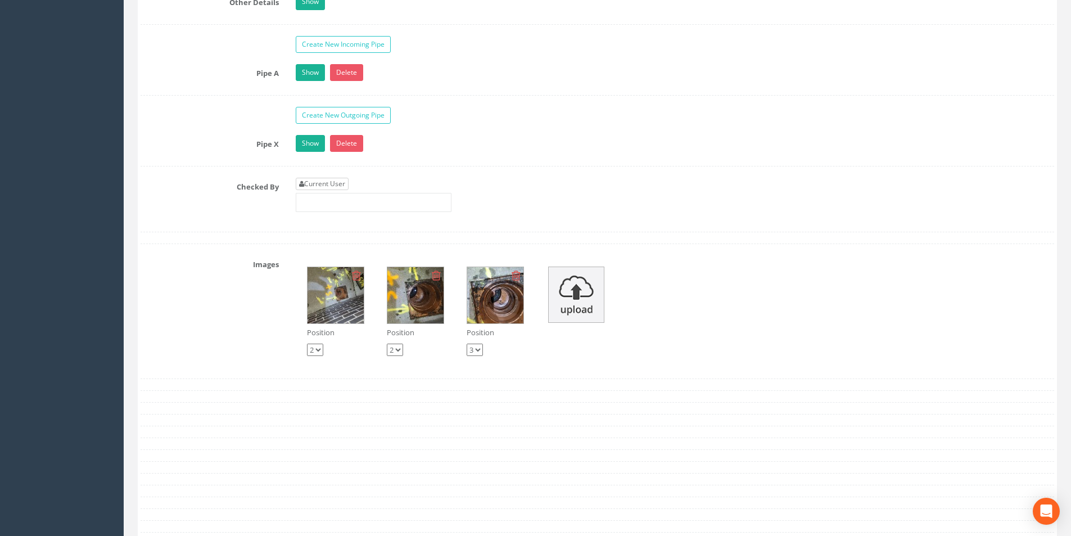
type input "42.30"
click at [326, 185] on link "Current User" at bounding box center [322, 184] width 53 height 12
type input "[PERSON_NAME]"
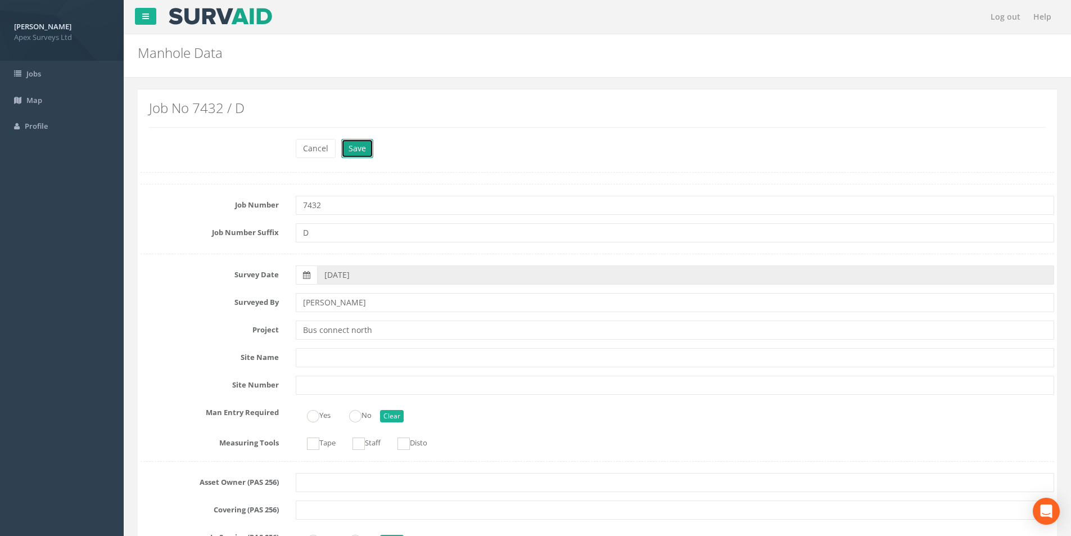
click at [363, 152] on button "Save" at bounding box center [357, 148] width 32 height 19
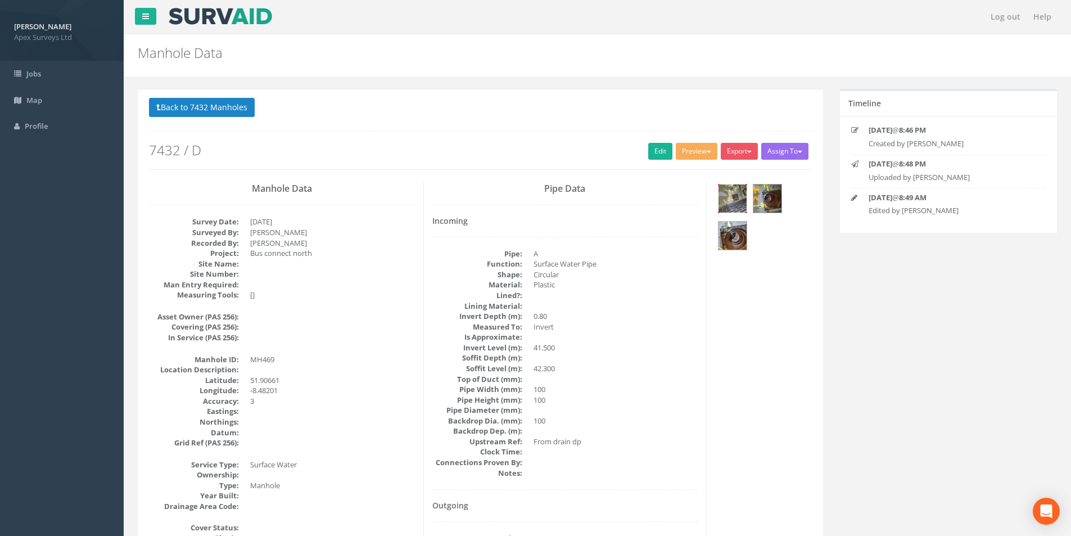
click at [733, 203] on img at bounding box center [733, 198] width 28 height 28
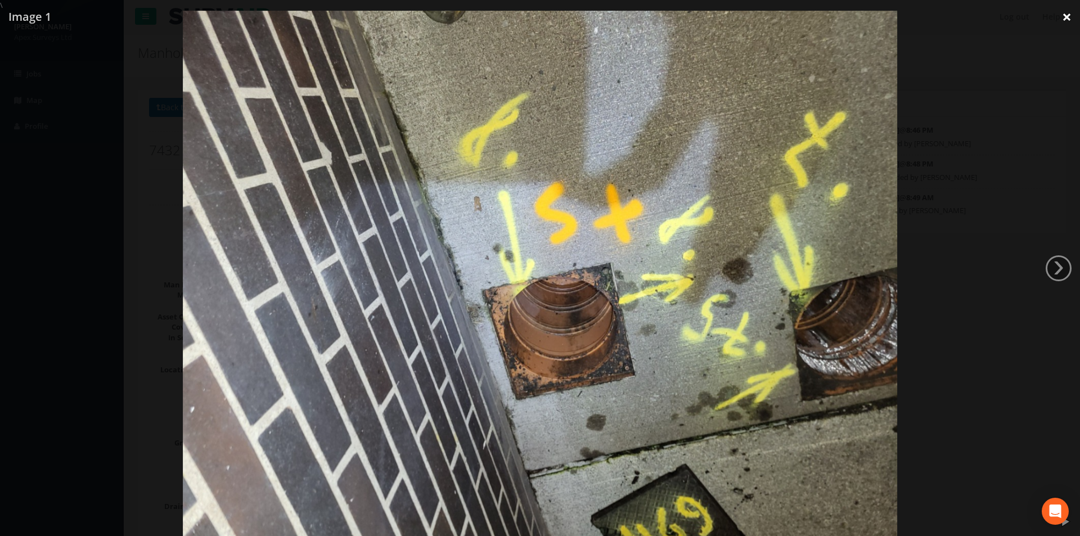
click at [1062, 21] on link "×" at bounding box center [1066, 17] width 26 height 34
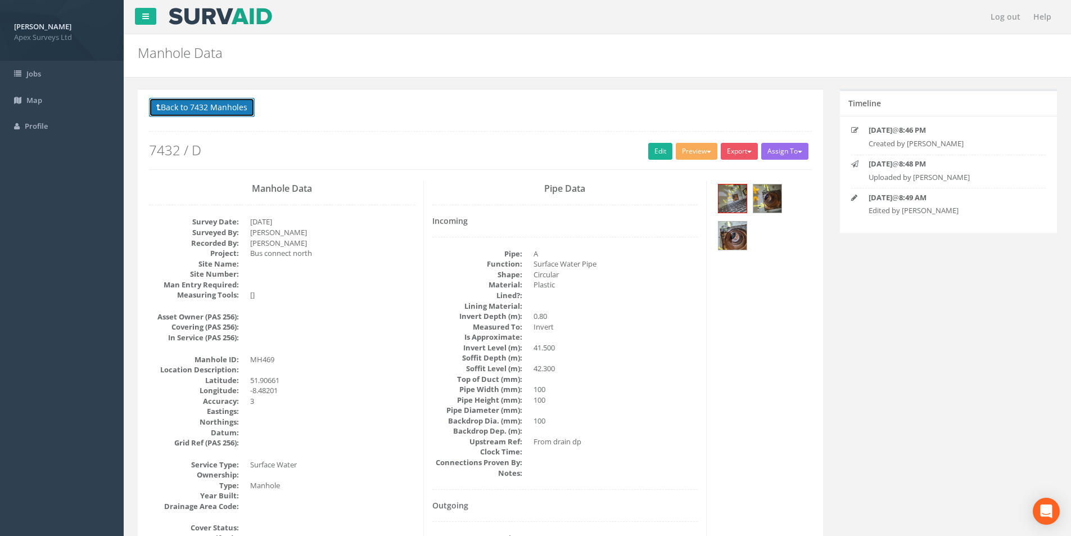
click at [209, 106] on button "Back to 7432 Manholes" at bounding box center [202, 107] width 106 height 19
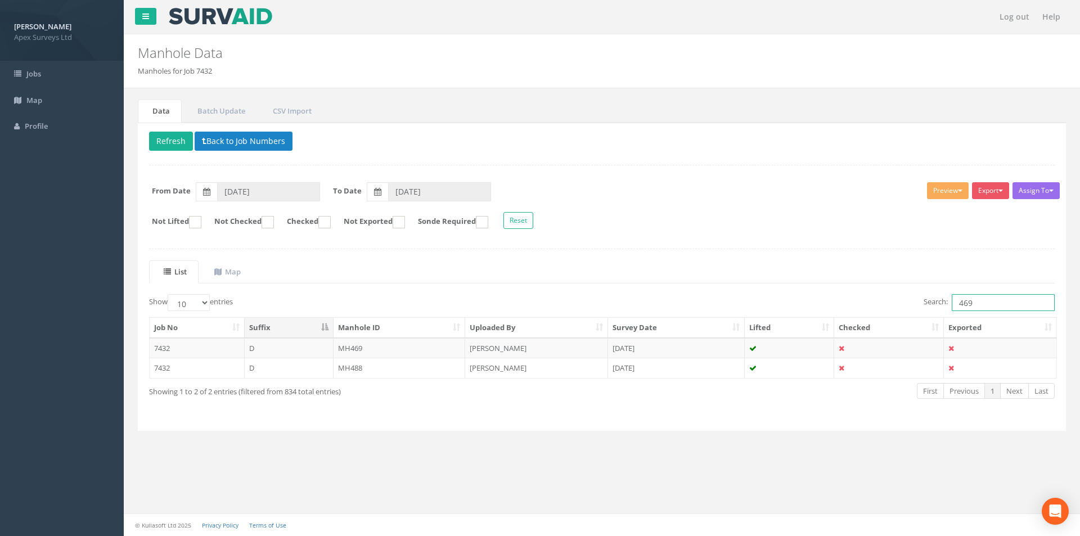
click at [978, 304] on input "469" at bounding box center [1002, 302] width 103 height 17
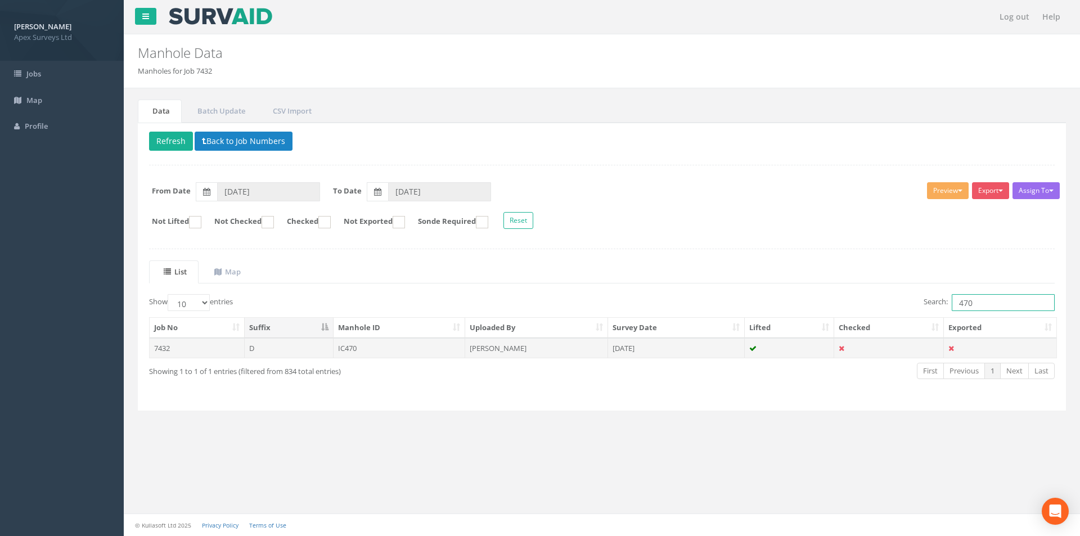
type input "470"
click at [418, 346] on td "IC470" at bounding box center [399, 348] width 132 height 20
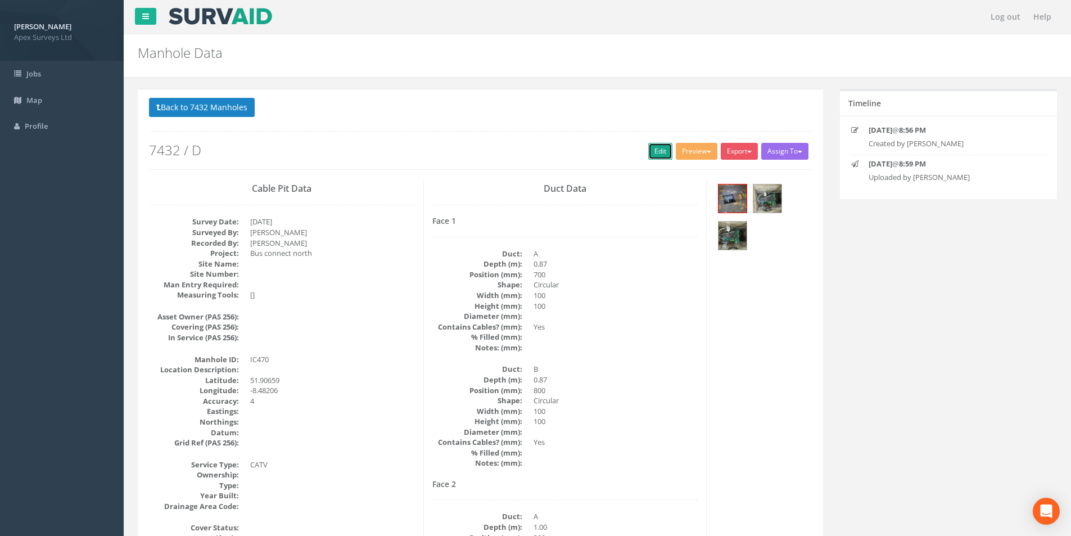
click at [651, 150] on link "Edit" at bounding box center [660, 151] width 24 height 17
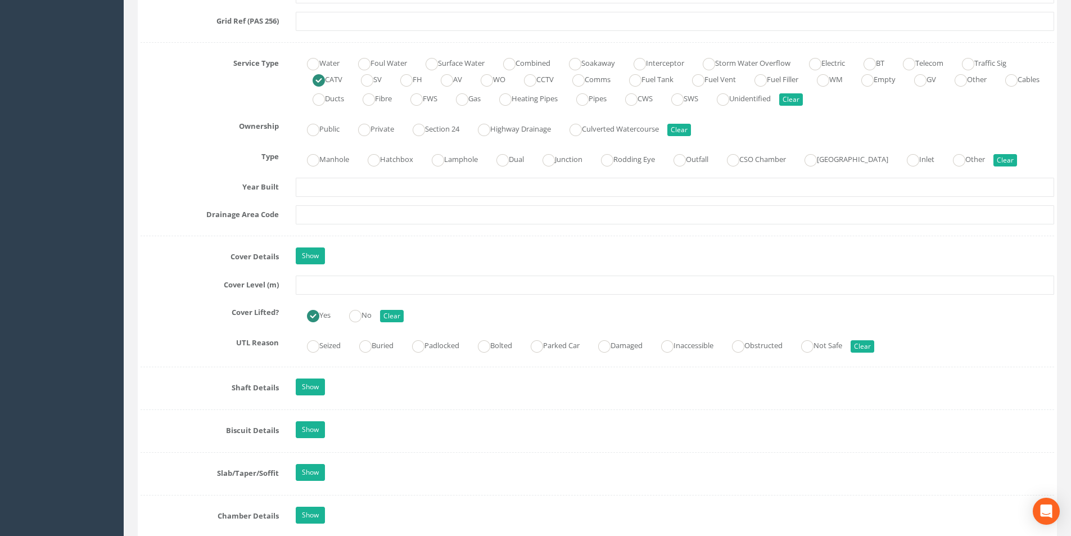
scroll to position [787, 0]
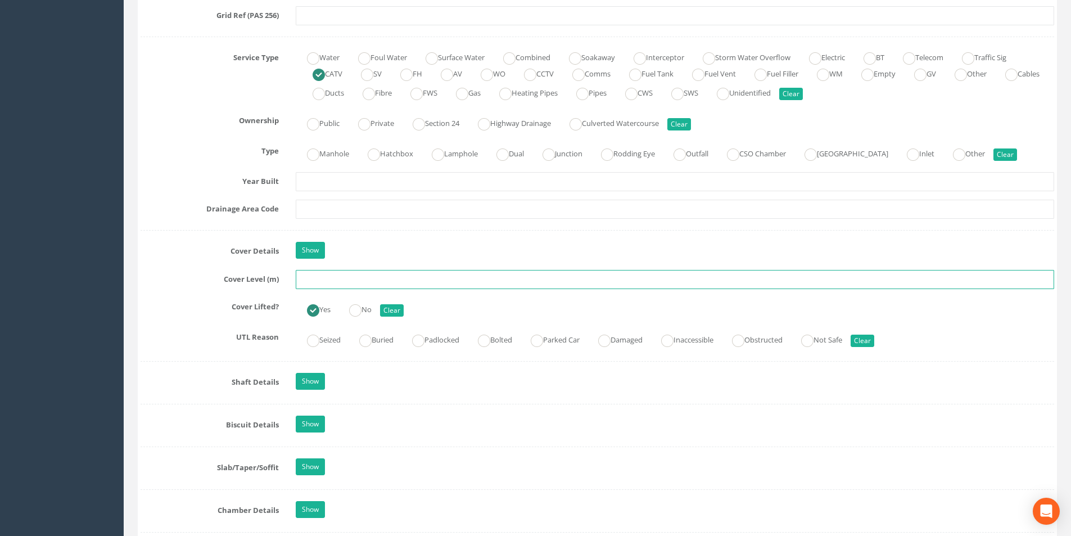
click at [328, 281] on input "text" at bounding box center [675, 279] width 758 height 19
type input "41.79"
click at [342, 207] on input "text" at bounding box center [675, 209] width 758 height 19
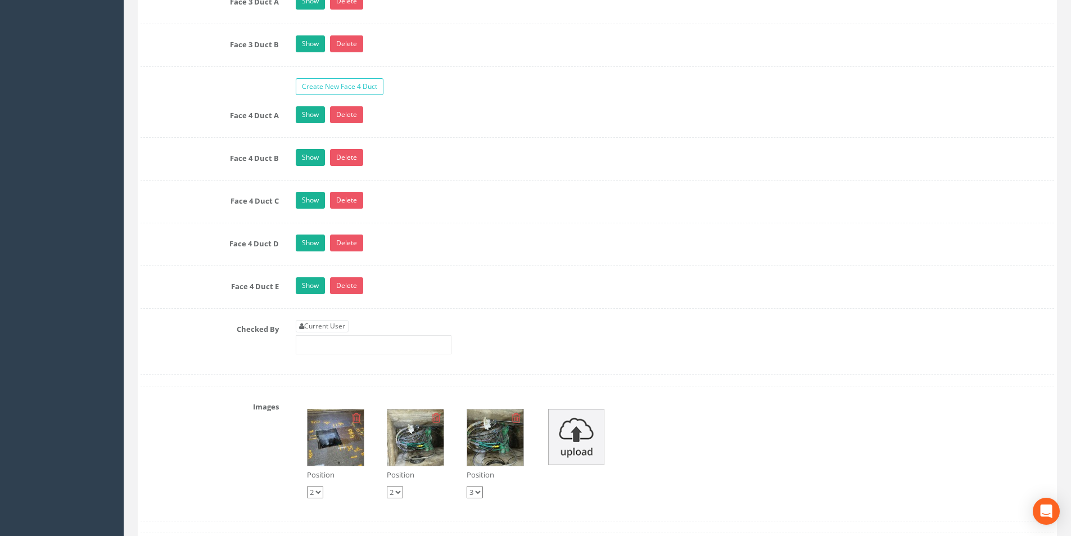
scroll to position [2193, 0]
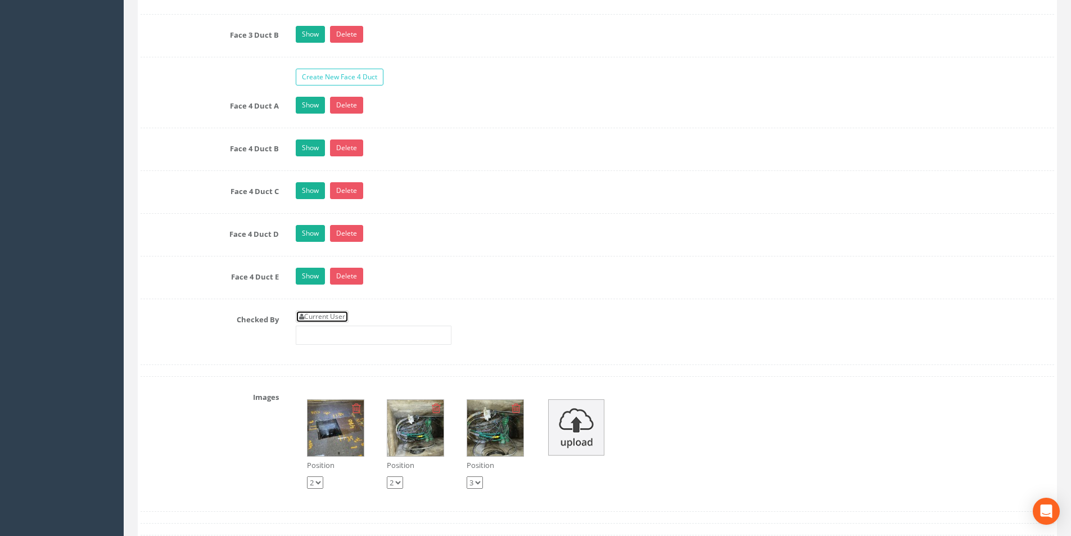
click at [334, 320] on link "Current User" at bounding box center [322, 316] width 53 height 12
type input "[PERSON_NAME]"
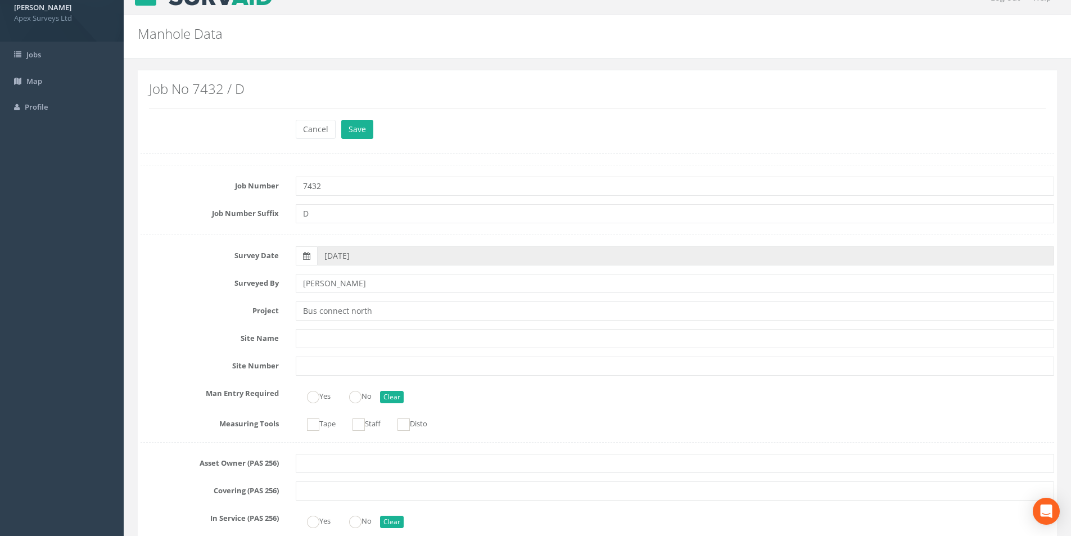
scroll to position [0, 0]
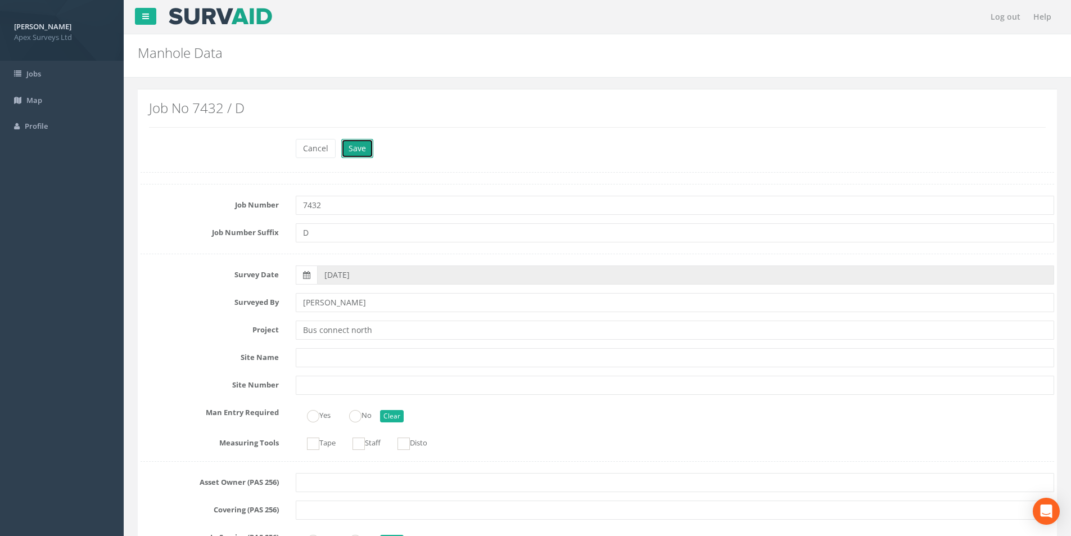
click at [349, 150] on button "Save" at bounding box center [357, 148] width 32 height 19
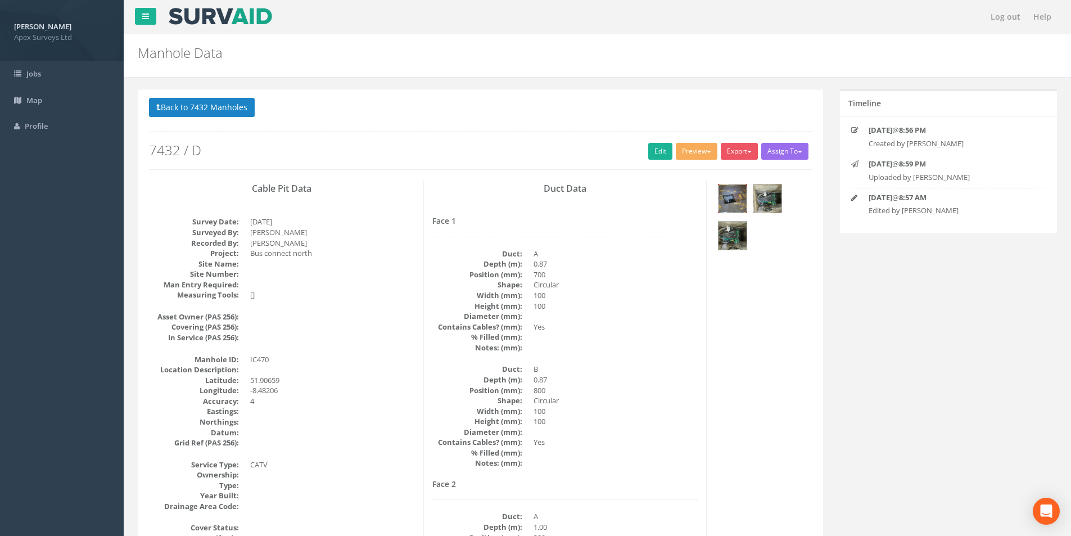
click at [739, 205] on img at bounding box center [733, 198] width 28 height 28
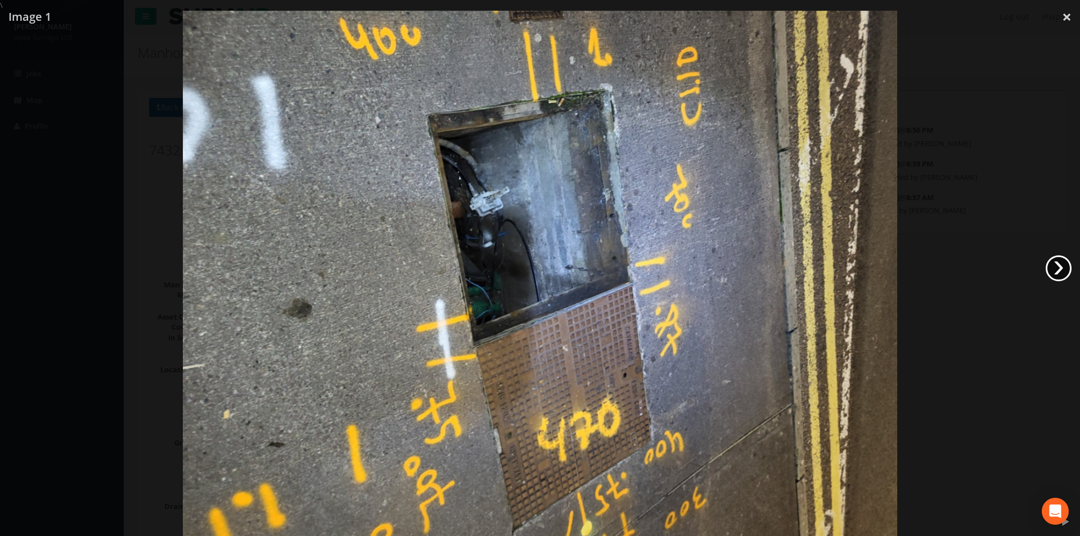
click at [1050, 263] on link "›" at bounding box center [1058, 268] width 26 height 26
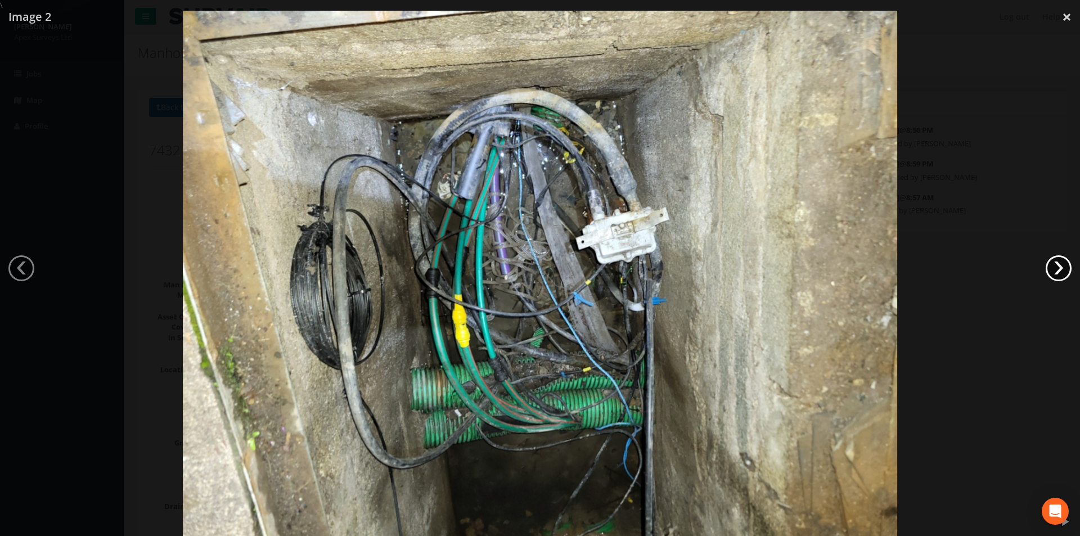
click at [1050, 263] on link "›" at bounding box center [1058, 268] width 26 height 26
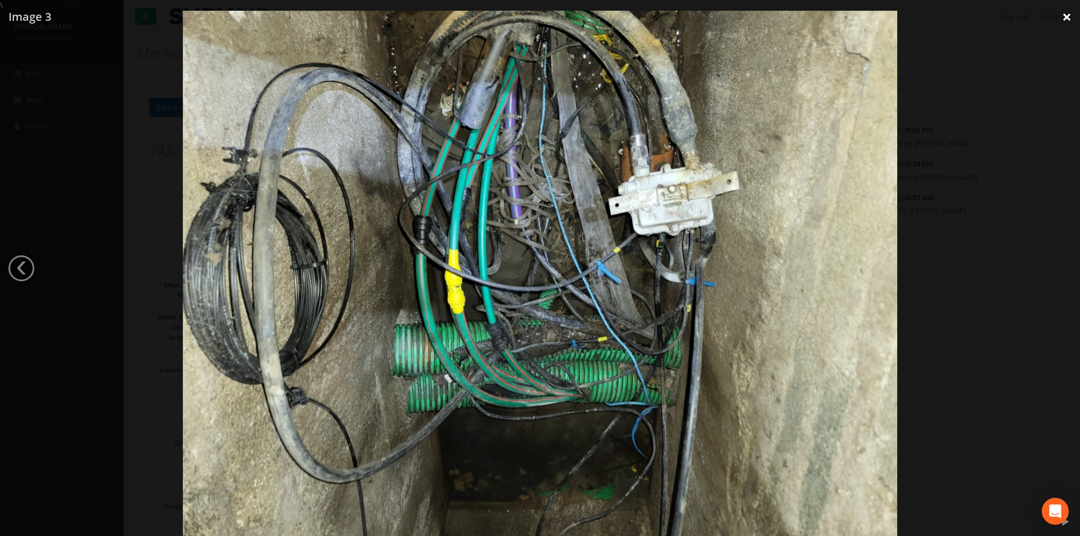
click at [1067, 19] on link "×" at bounding box center [1066, 17] width 26 height 34
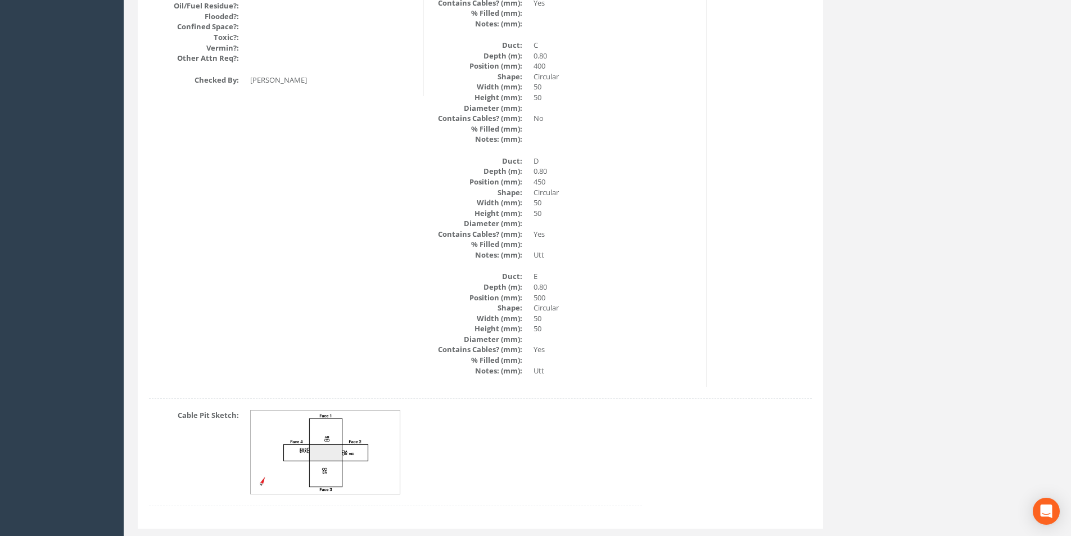
scroll to position [1462, 0]
click at [301, 447] on img at bounding box center [326, 450] width 150 height 84
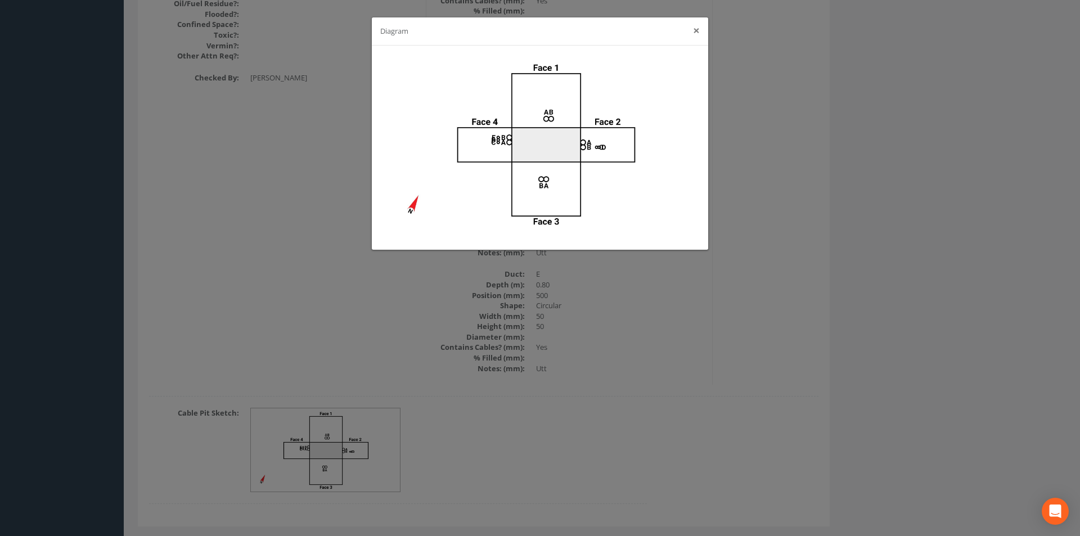
click at [696, 31] on button "×" at bounding box center [696, 31] width 7 height 12
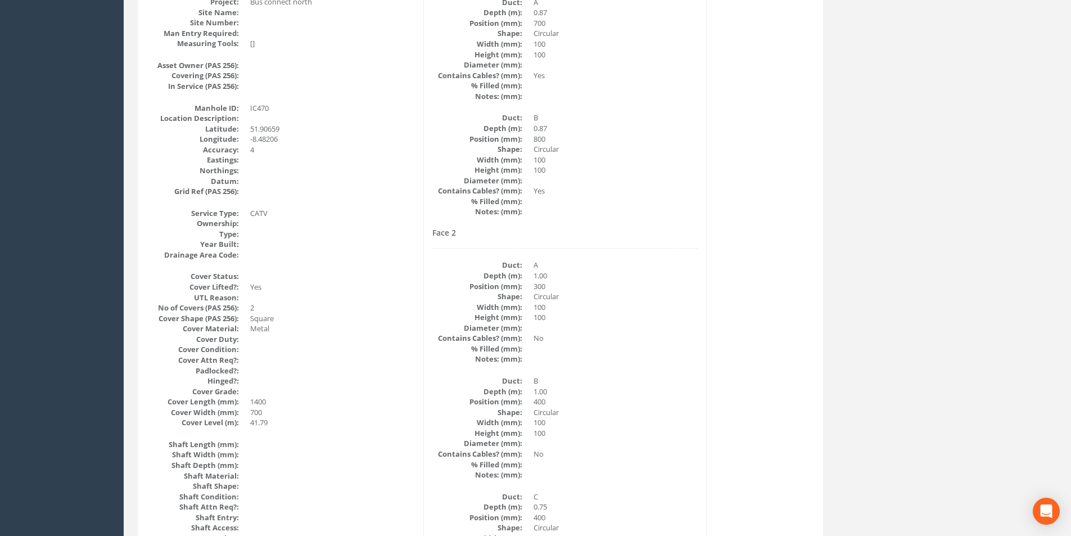
scroll to position [112, 0]
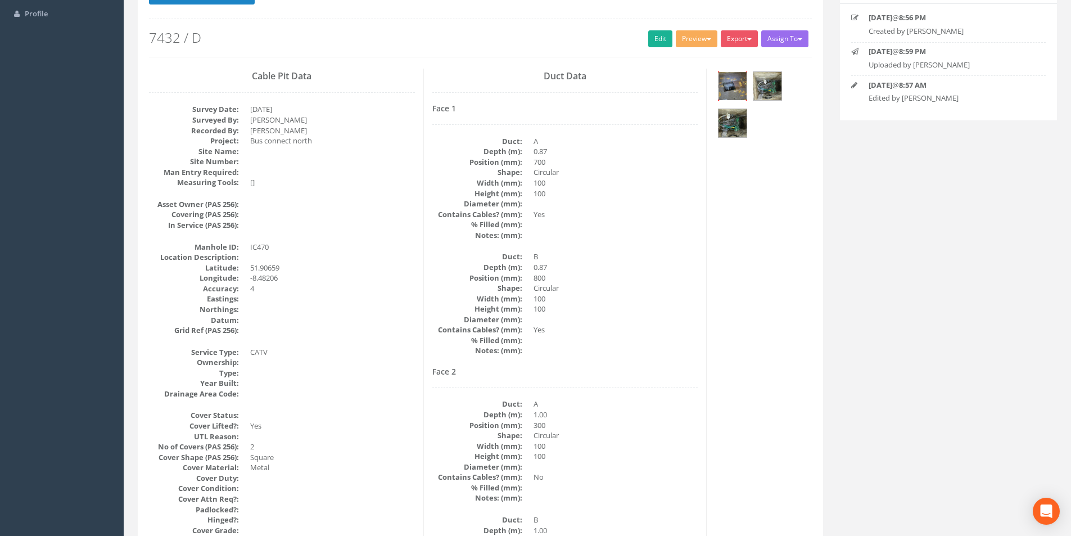
click at [733, 96] on img at bounding box center [733, 86] width 28 height 28
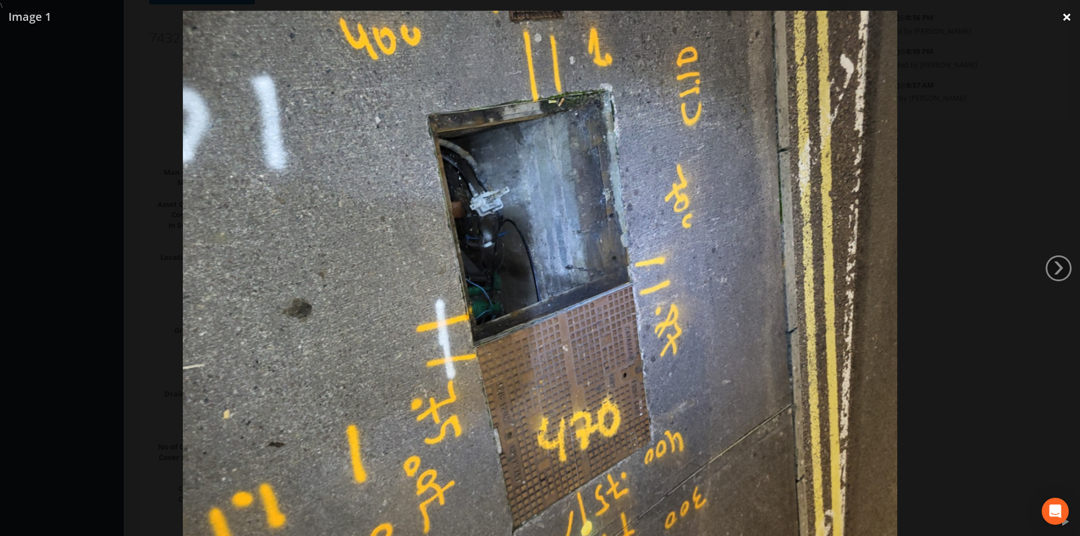
click at [1065, 17] on link "×" at bounding box center [1066, 17] width 26 height 34
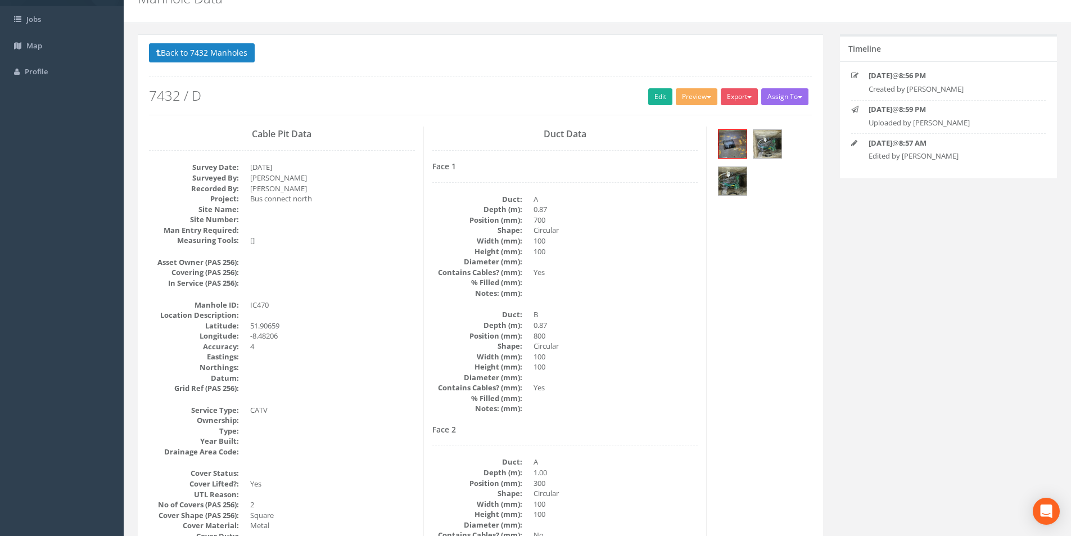
scroll to position [0, 0]
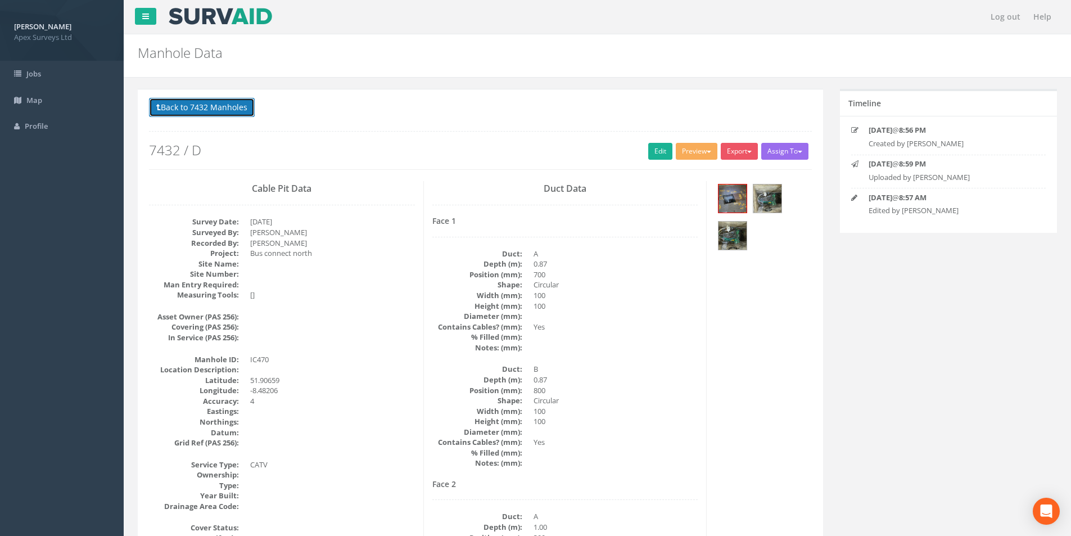
click at [179, 109] on button "Back to 7432 Manholes" at bounding box center [202, 107] width 106 height 19
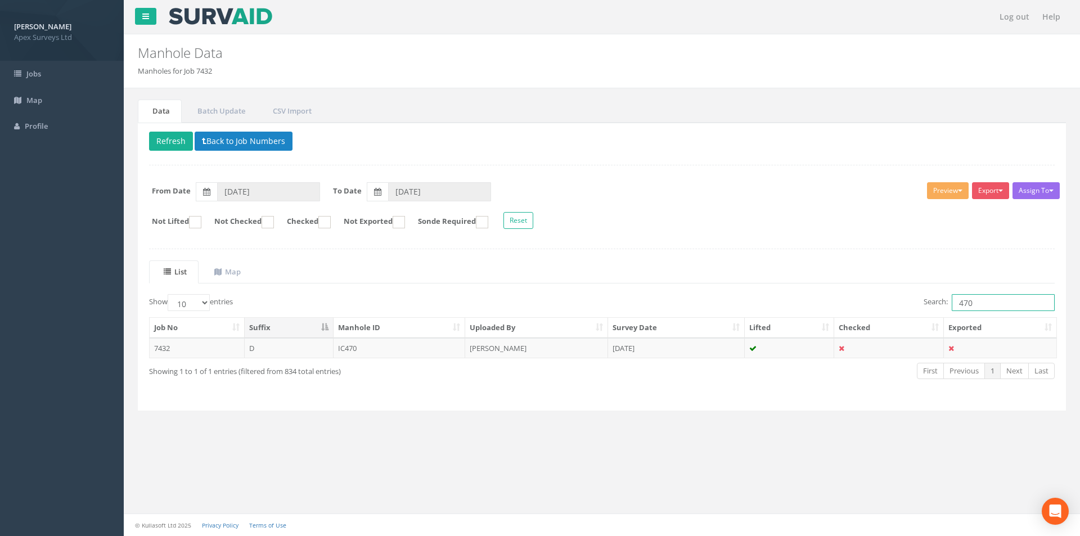
click at [1001, 299] on input "470" at bounding box center [1002, 302] width 103 height 17
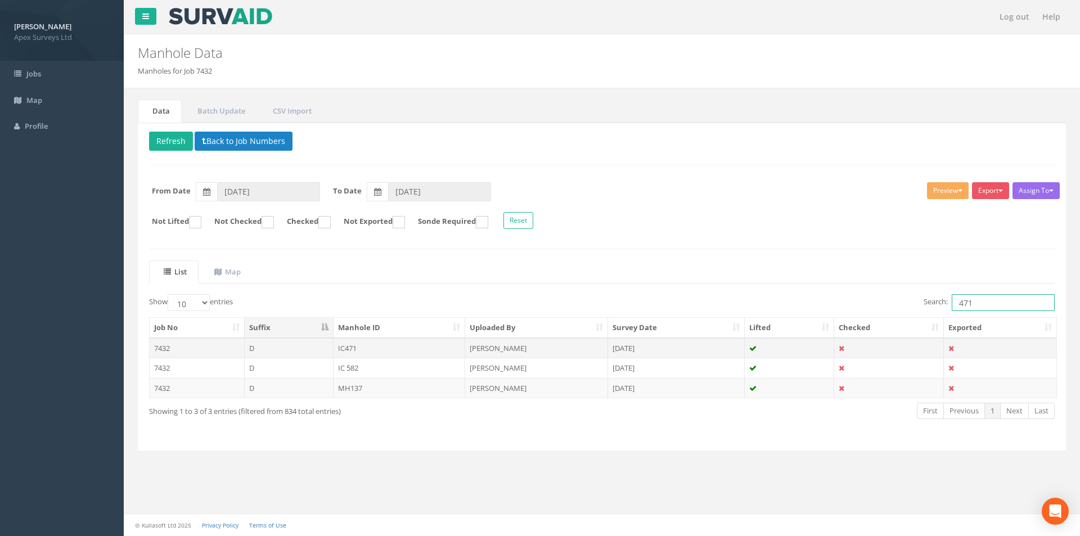
type input "471"
click at [396, 342] on td "IC471" at bounding box center [399, 348] width 132 height 20
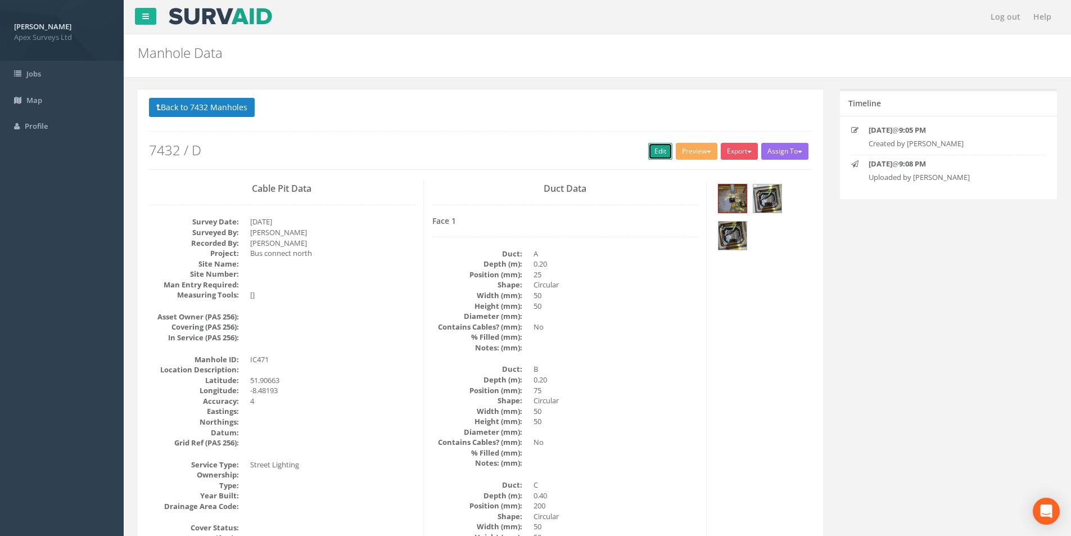
click at [650, 154] on link "Edit" at bounding box center [660, 151] width 24 height 17
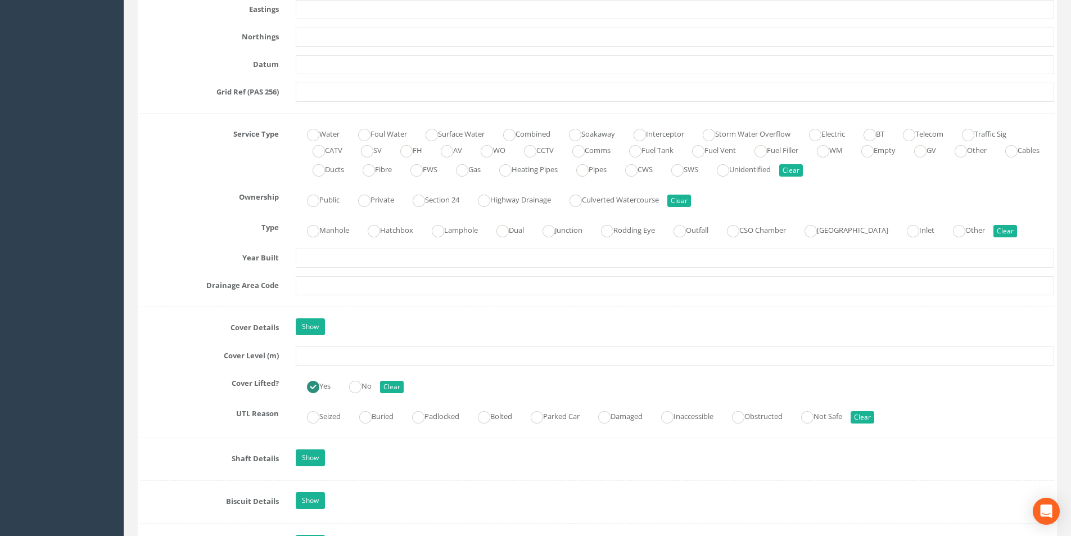
scroll to position [731, 0]
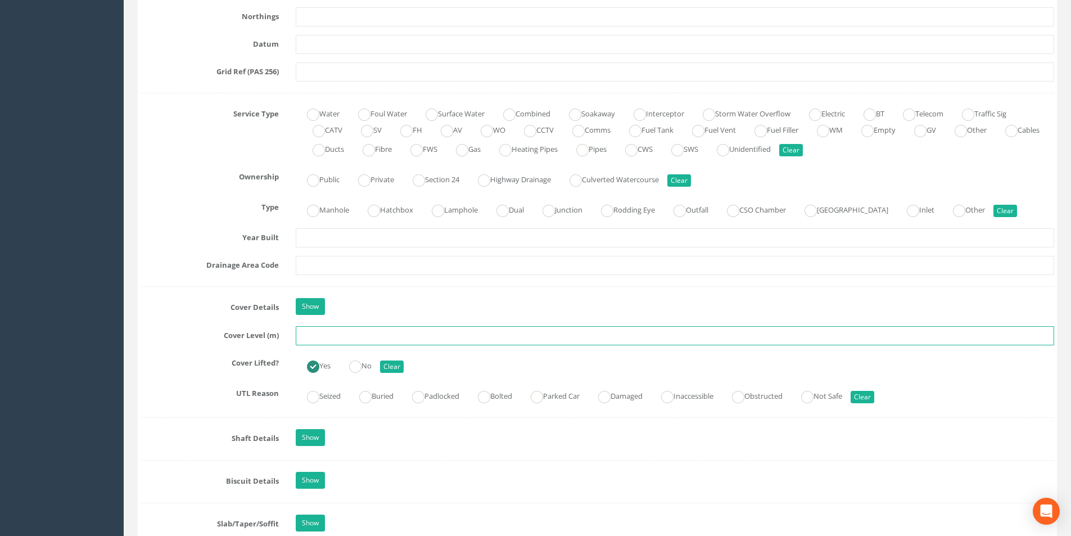
click at [359, 336] on input "text" at bounding box center [675, 335] width 758 height 19
type input "41.36"
click at [361, 270] on input "text" at bounding box center [675, 265] width 758 height 19
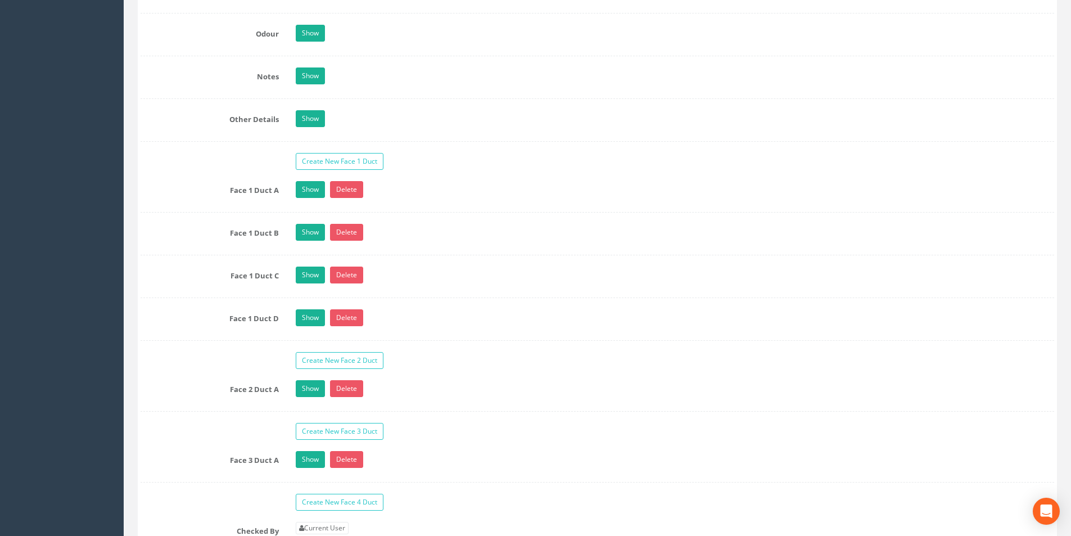
scroll to position [1912, 0]
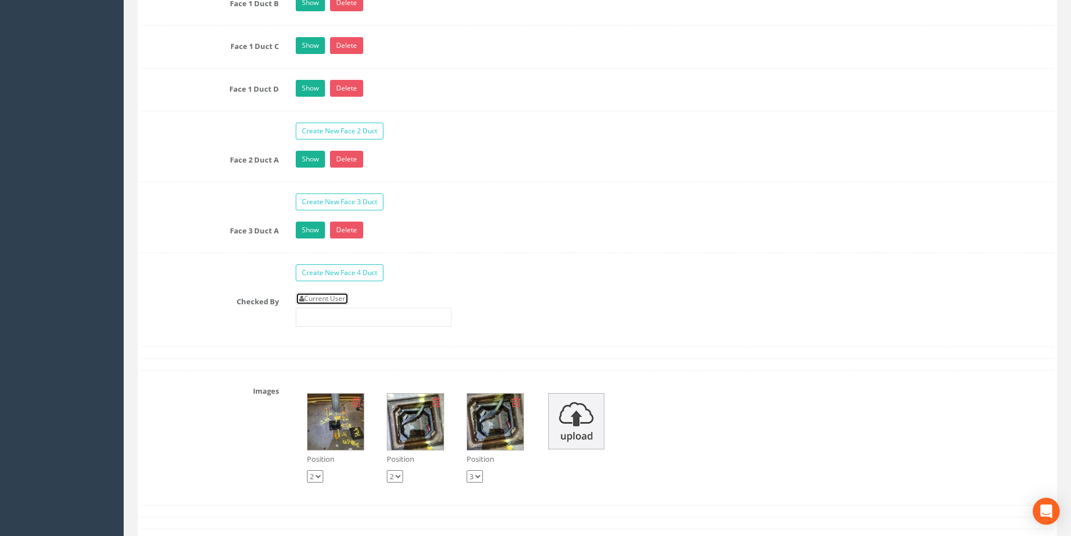
drag, startPoint x: 339, startPoint y: 300, endPoint x: 347, endPoint y: 308, distance: 10.7
click at [339, 301] on link "Current User" at bounding box center [322, 298] width 53 height 12
type input "[PERSON_NAME]"
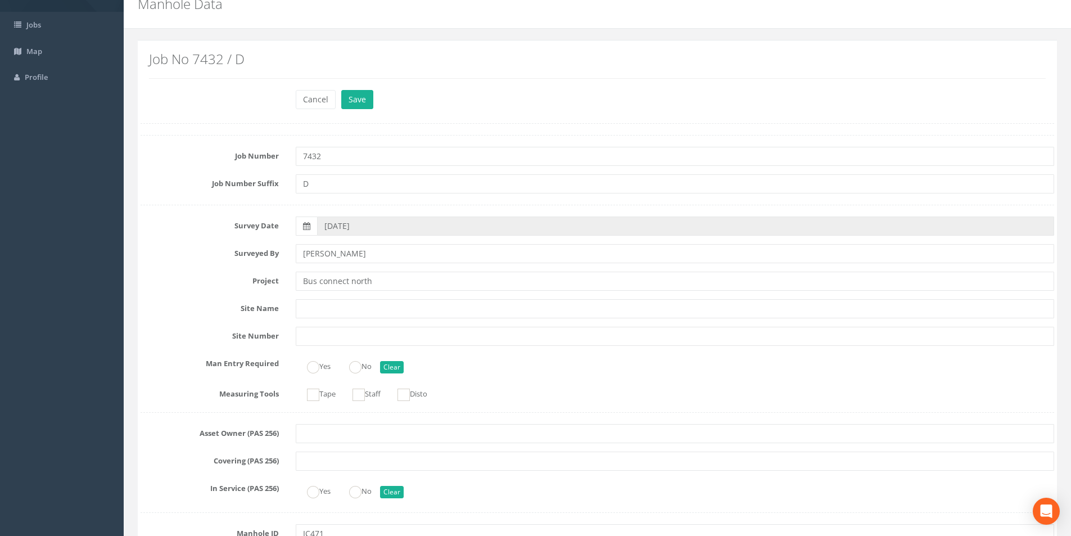
scroll to position [0, 0]
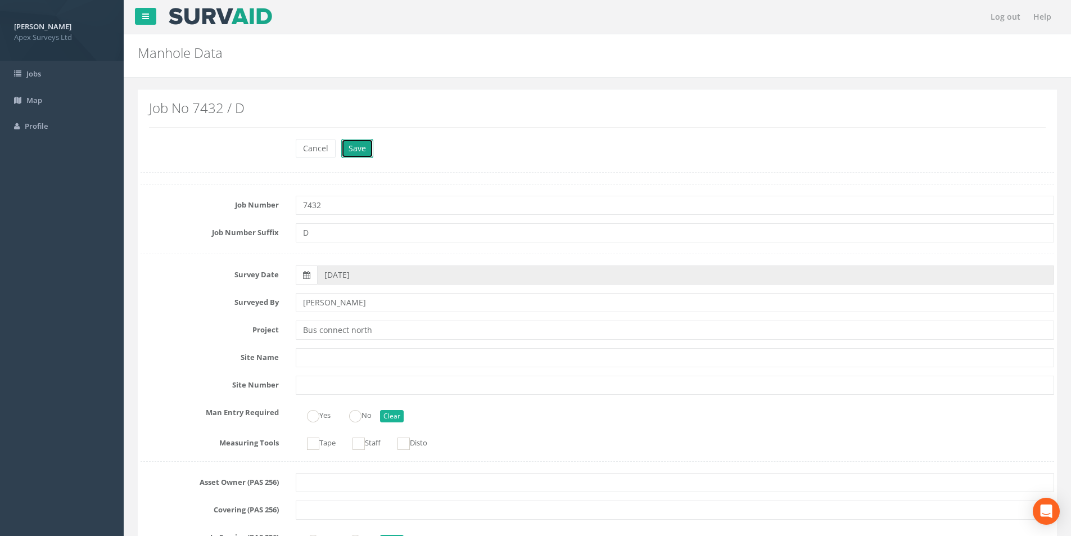
click at [353, 146] on button "Save" at bounding box center [357, 148] width 32 height 19
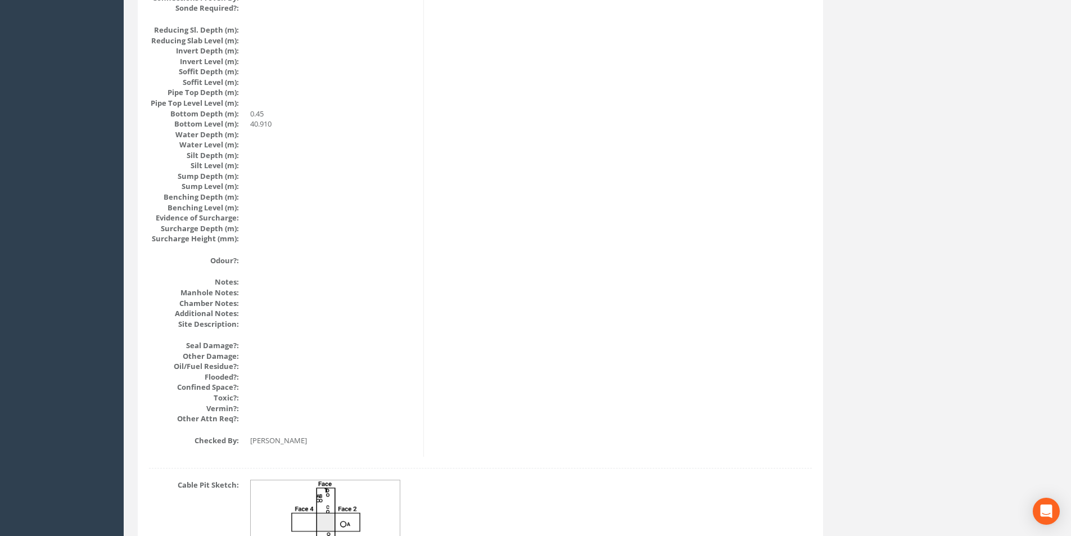
scroll to position [1198, 0]
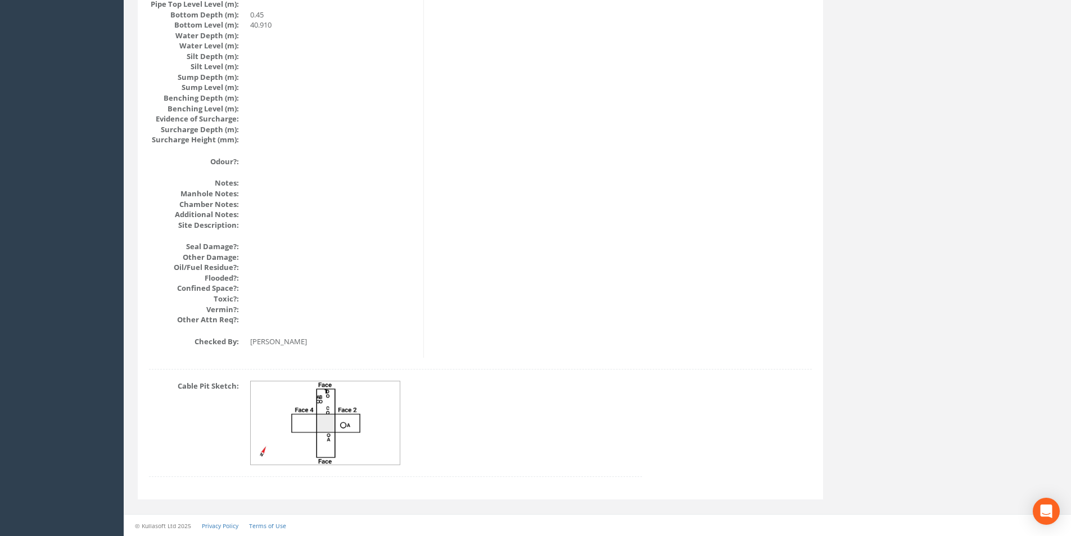
click at [350, 413] on img at bounding box center [326, 423] width 150 height 84
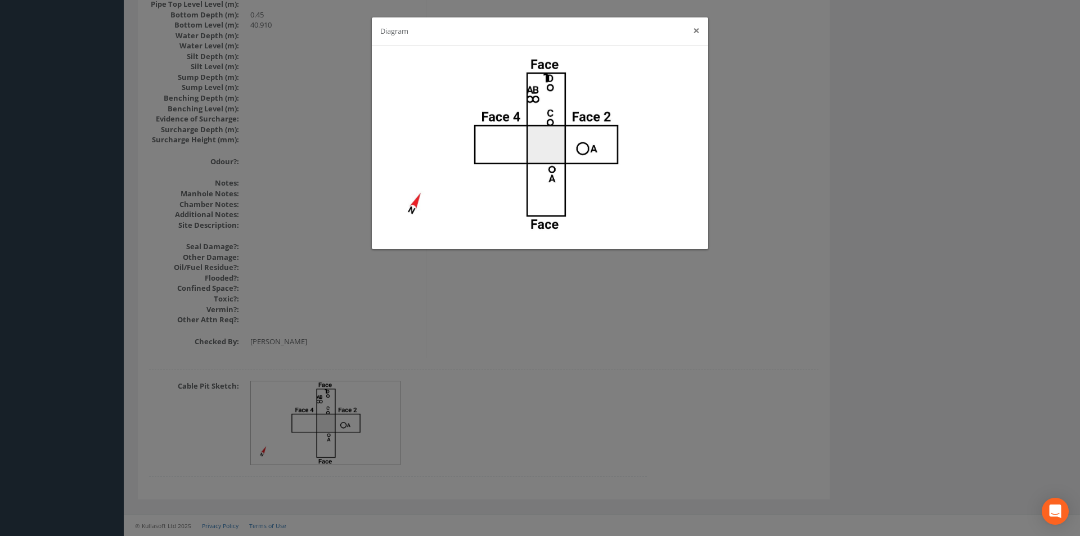
click at [698, 32] on button "×" at bounding box center [696, 31] width 7 height 12
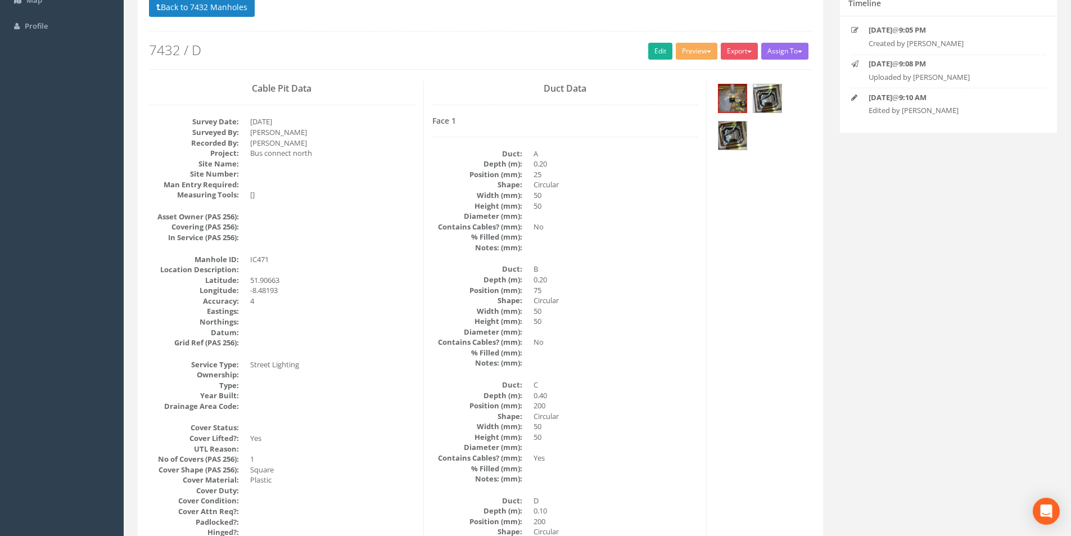
scroll to position [0, 0]
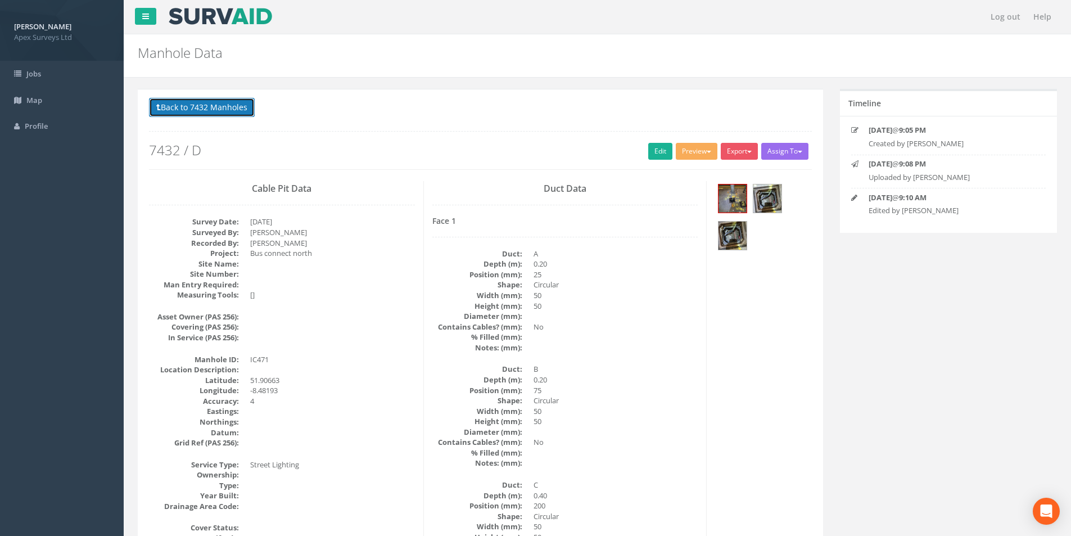
click at [177, 108] on button "Back to 7432 Manholes" at bounding box center [202, 107] width 106 height 19
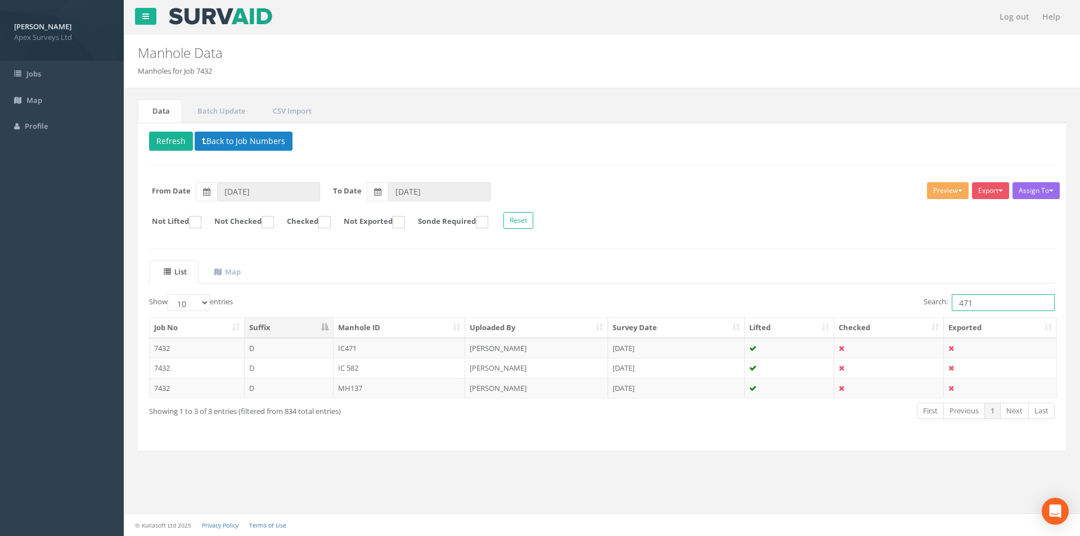
click at [1002, 304] on input "471" at bounding box center [1002, 302] width 103 height 17
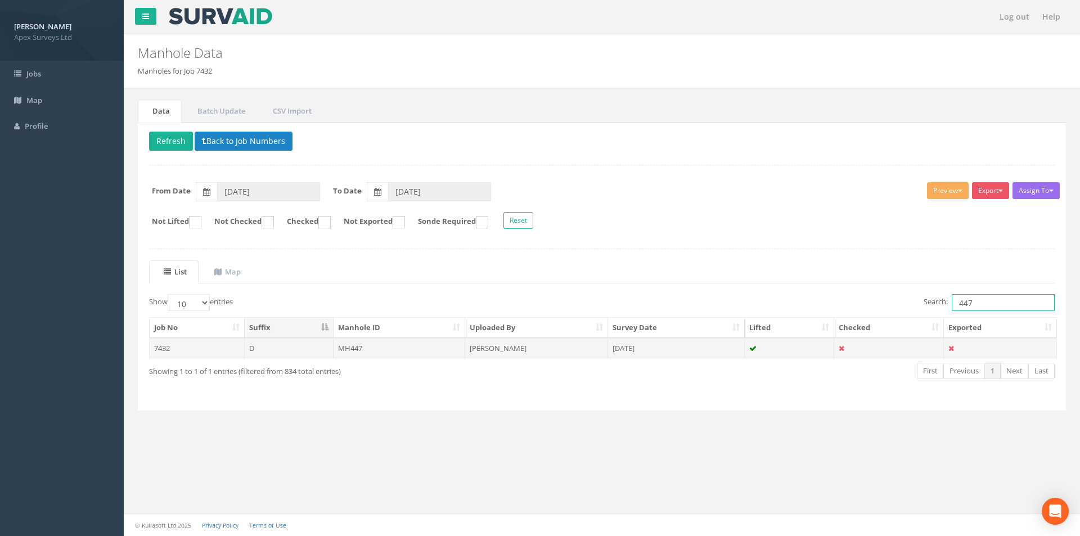
type input "447"
click at [385, 349] on td "MH447" at bounding box center [399, 348] width 132 height 20
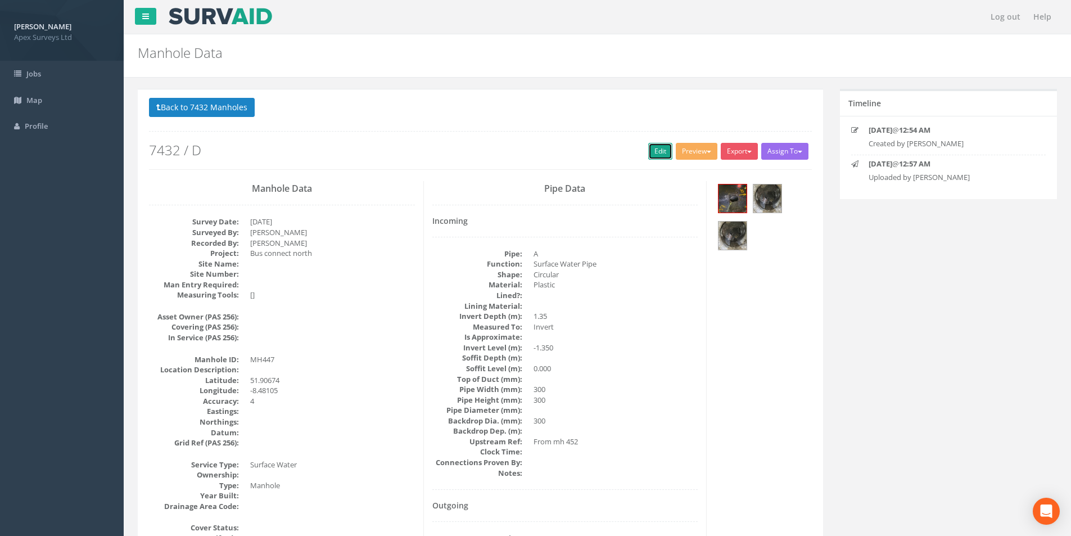
click at [648, 158] on link "Edit" at bounding box center [660, 151] width 24 height 17
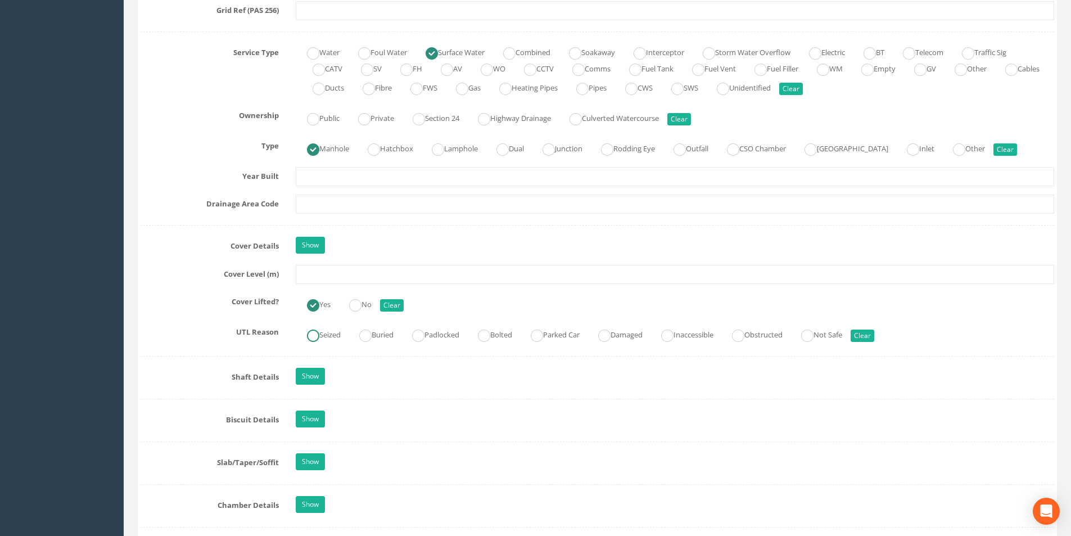
scroll to position [787, 0]
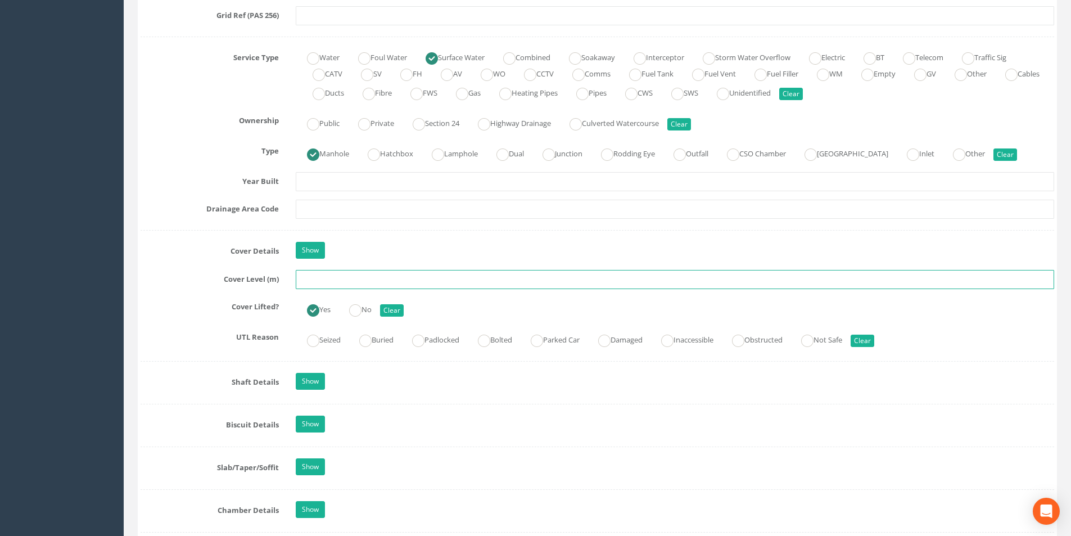
click at [327, 279] on input "text" at bounding box center [675, 279] width 758 height 19
type input "36.76"
click at [361, 211] on input "text" at bounding box center [675, 209] width 758 height 19
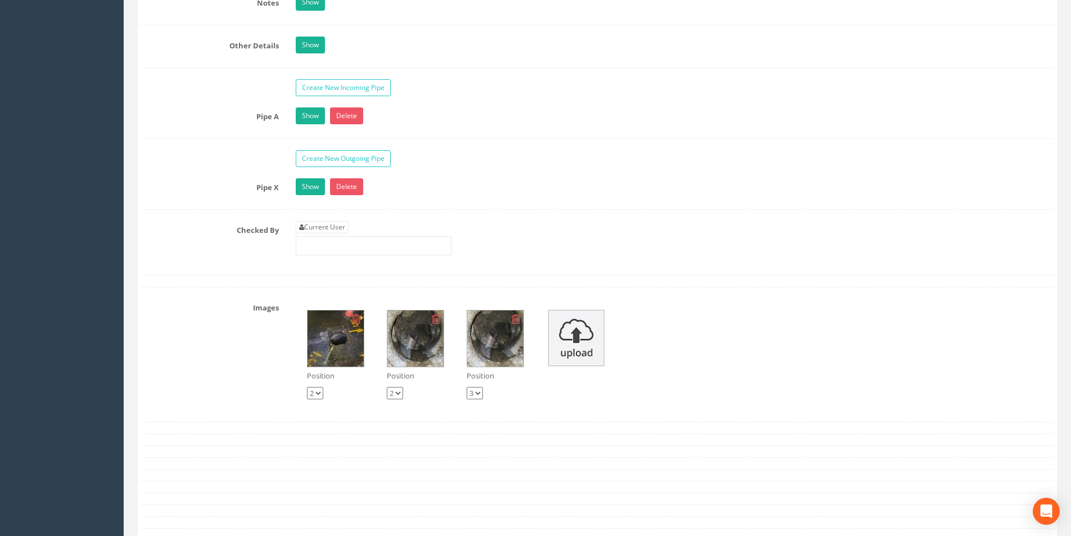
scroll to position [1855, 0]
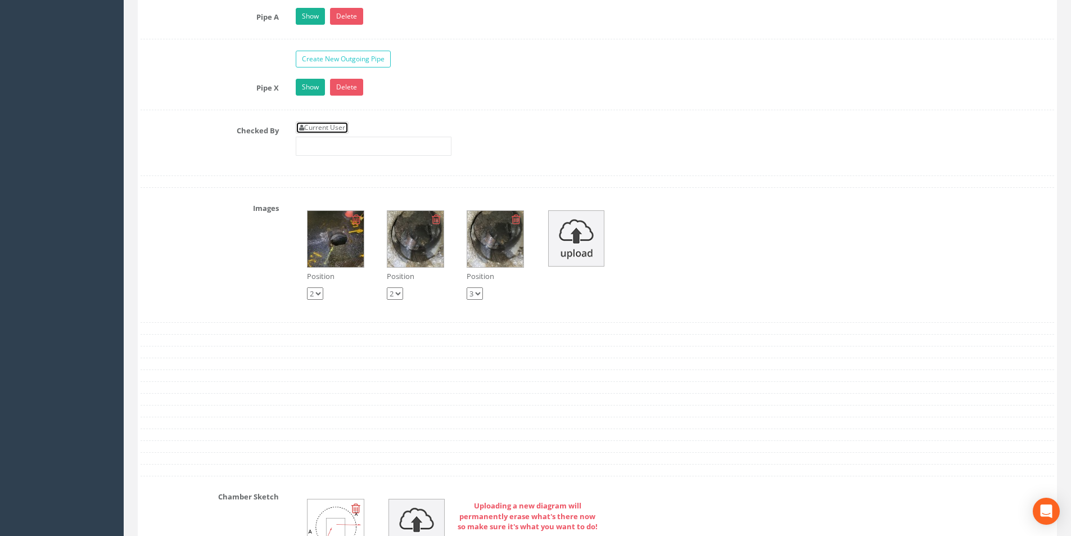
click at [332, 132] on link "Current User" at bounding box center [322, 127] width 53 height 12
type input "[PERSON_NAME]"
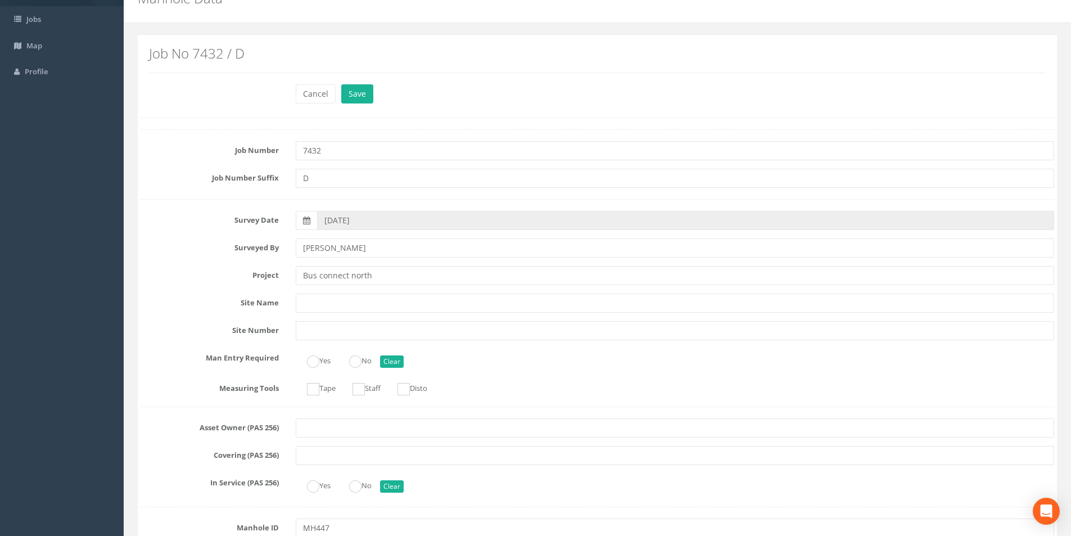
scroll to position [0, 0]
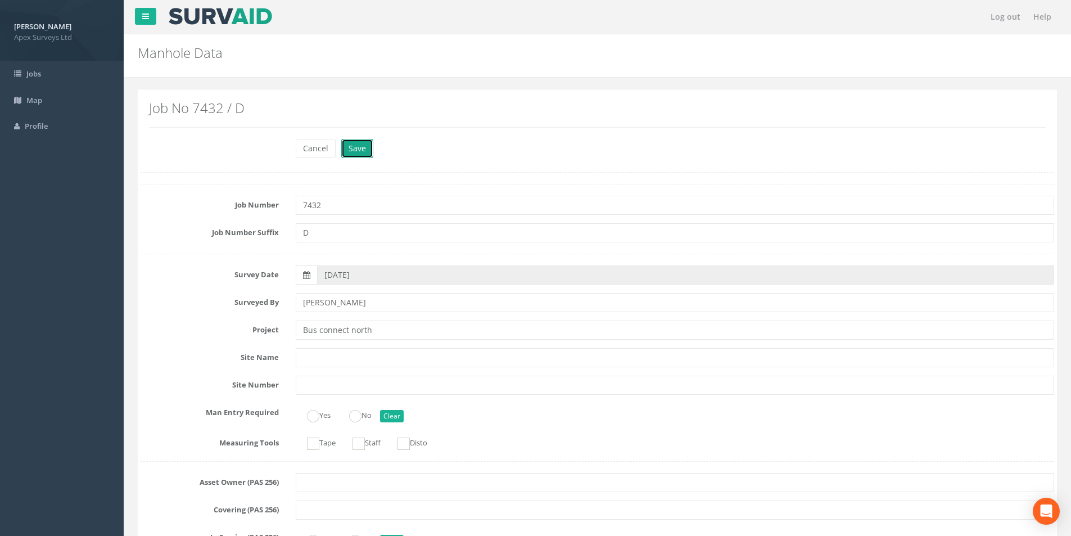
click at [366, 148] on button "Save" at bounding box center [357, 148] width 32 height 19
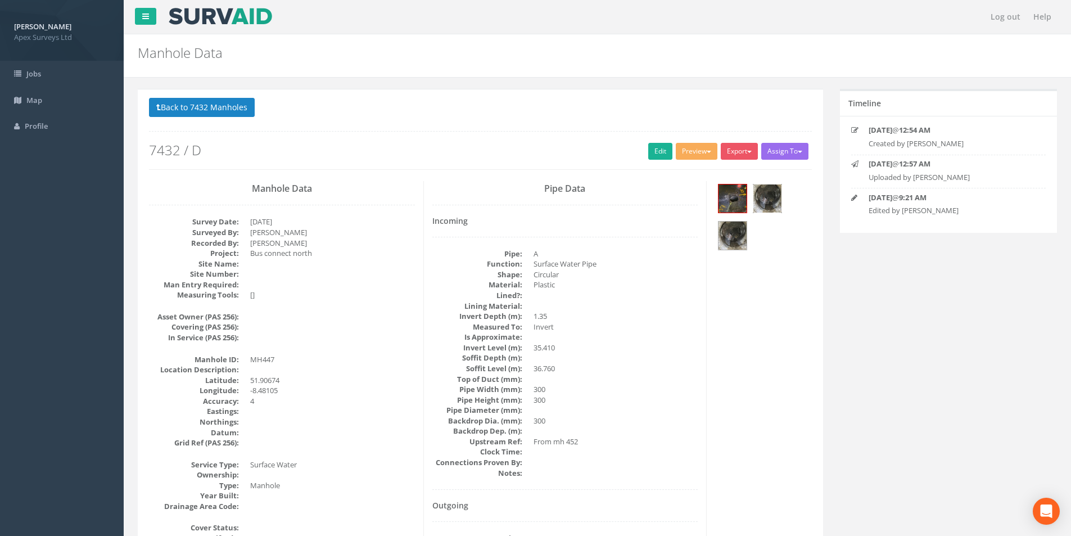
click at [759, 200] on img at bounding box center [767, 198] width 28 height 28
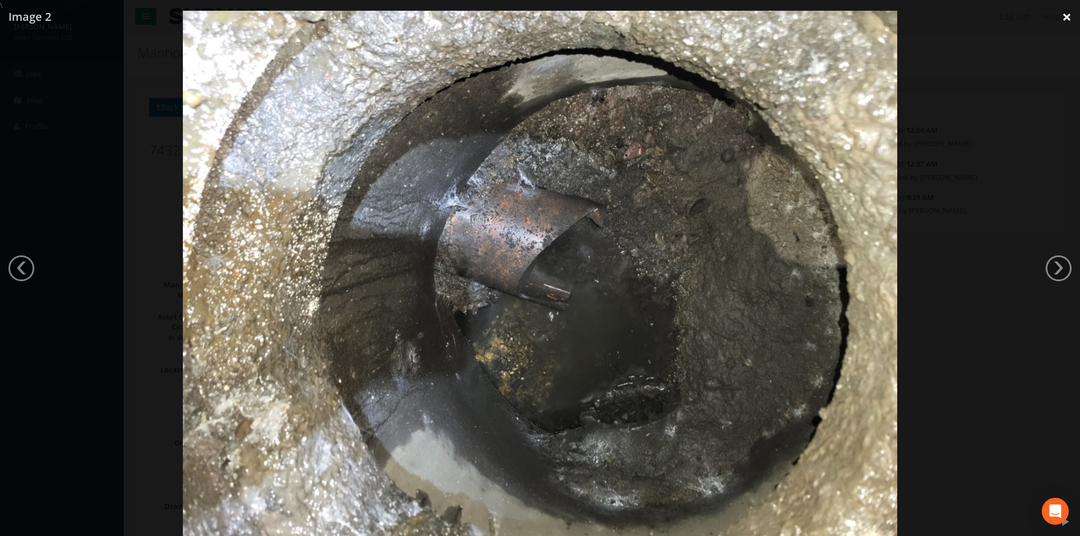
click at [1062, 17] on link "×" at bounding box center [1066, 17] width 26 height 34
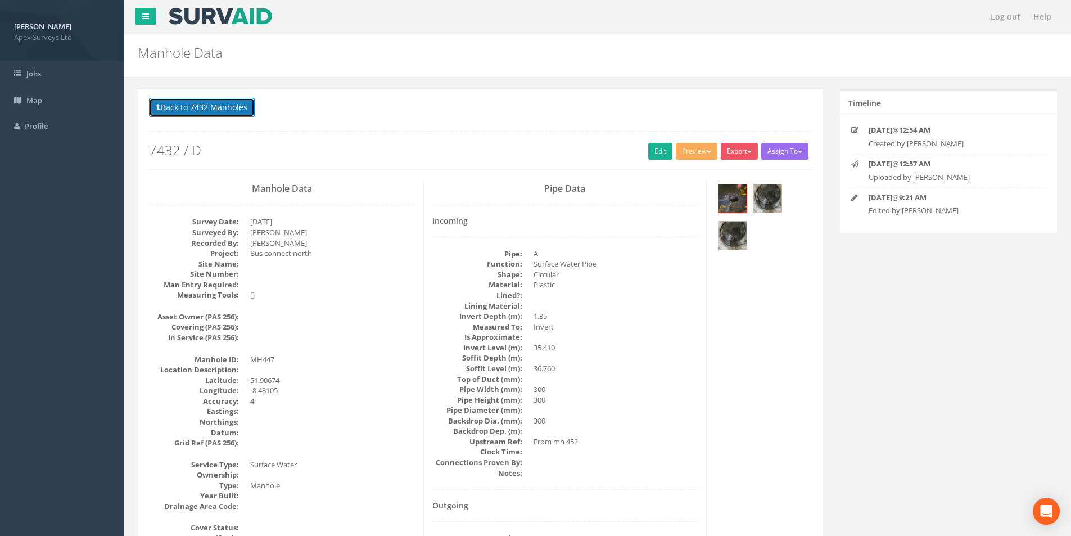
click at [213, 109] on button "Back to 7432 Manholes" at bounding box center [202, 107] width 106 height 19
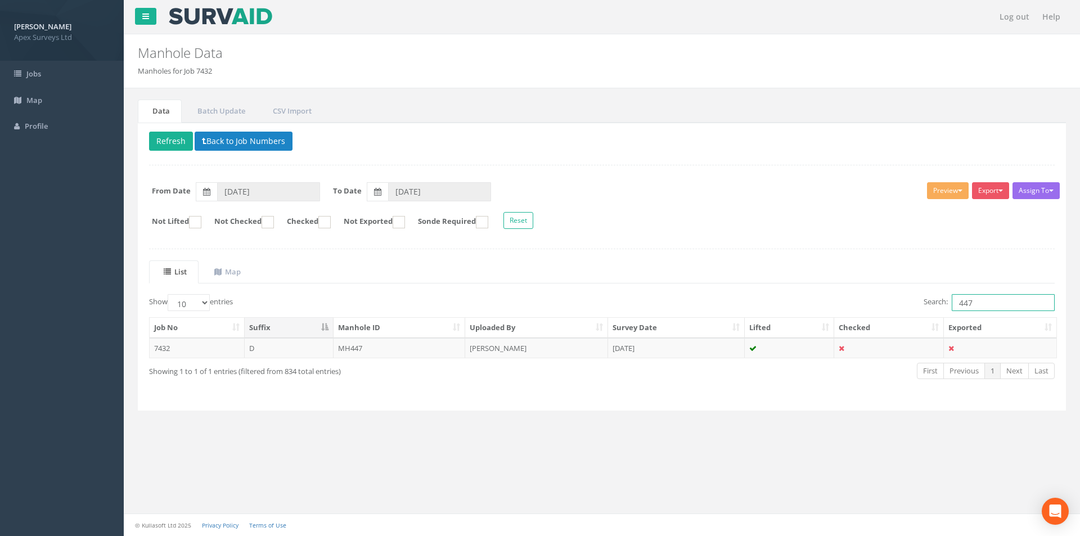
click at [979, 301] on input "447" at bounding box center [1002, 302] width 103 height 17
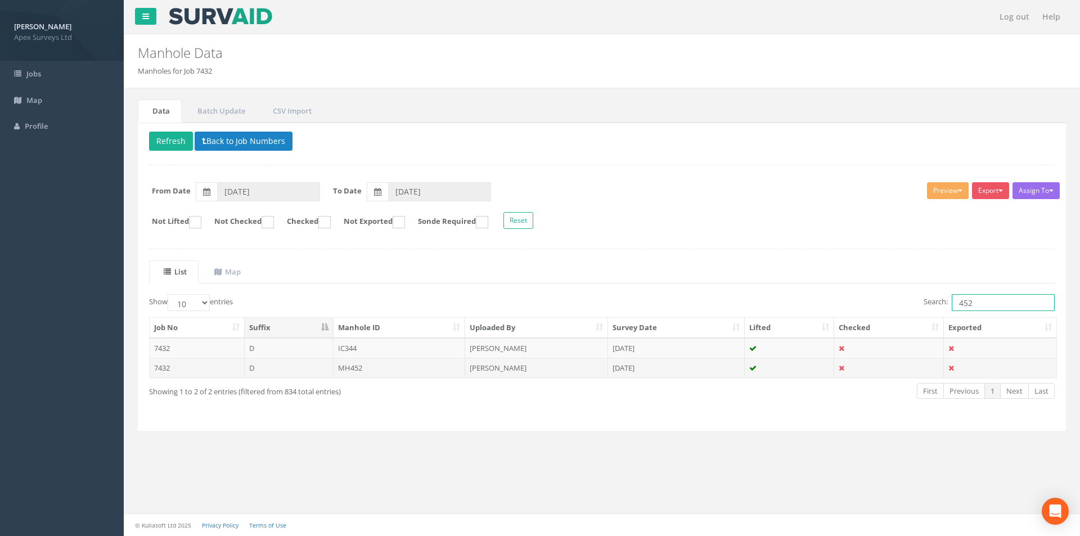
type input "452"
click at [390, 364] on td "MH452" at bounding box center [399, 368] width 132 height 20
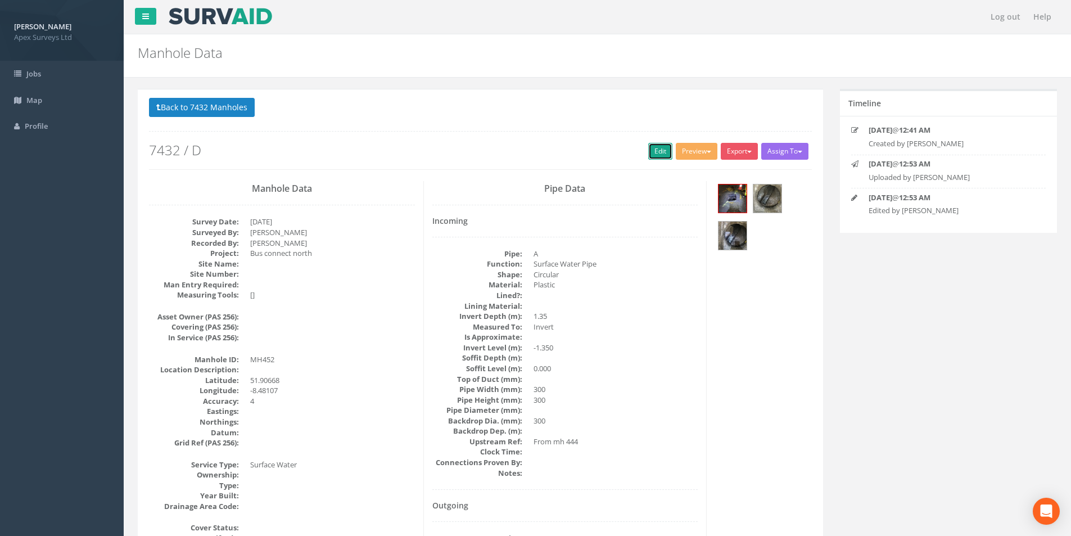
click at [662, 156] on link "Edit" at bounding box center [660, 151] width 24 height 17
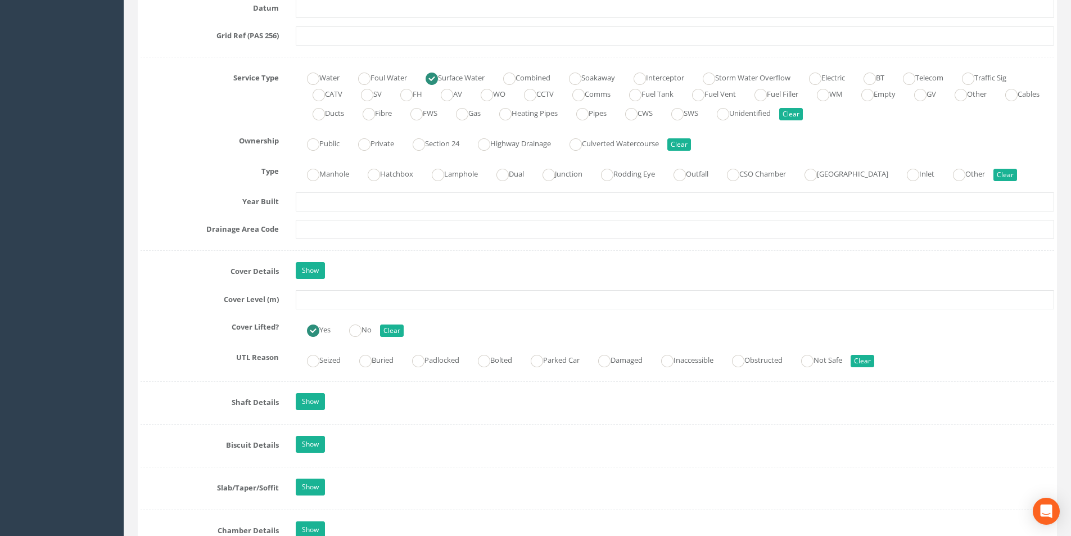
scroll to position [843, 0]
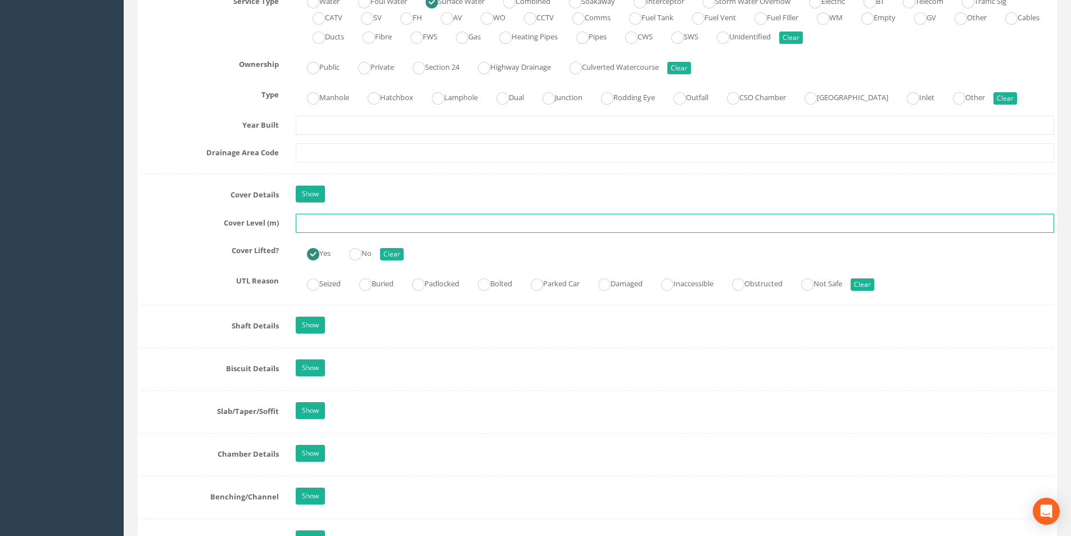
click at [347, 223] on input "text" at bounding box center [675, 223] width 758 height 19
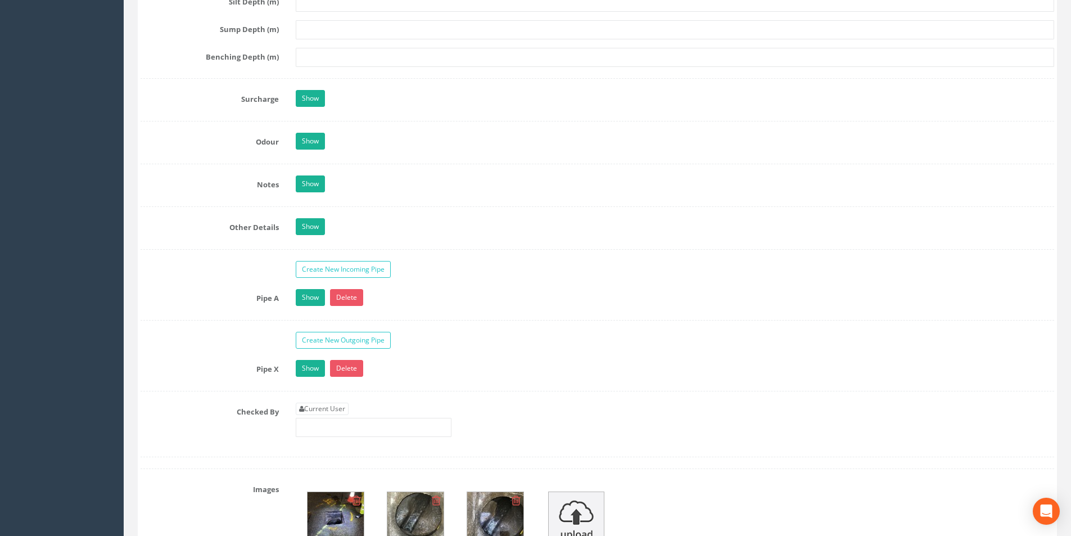
scroll to position [1743, 0]
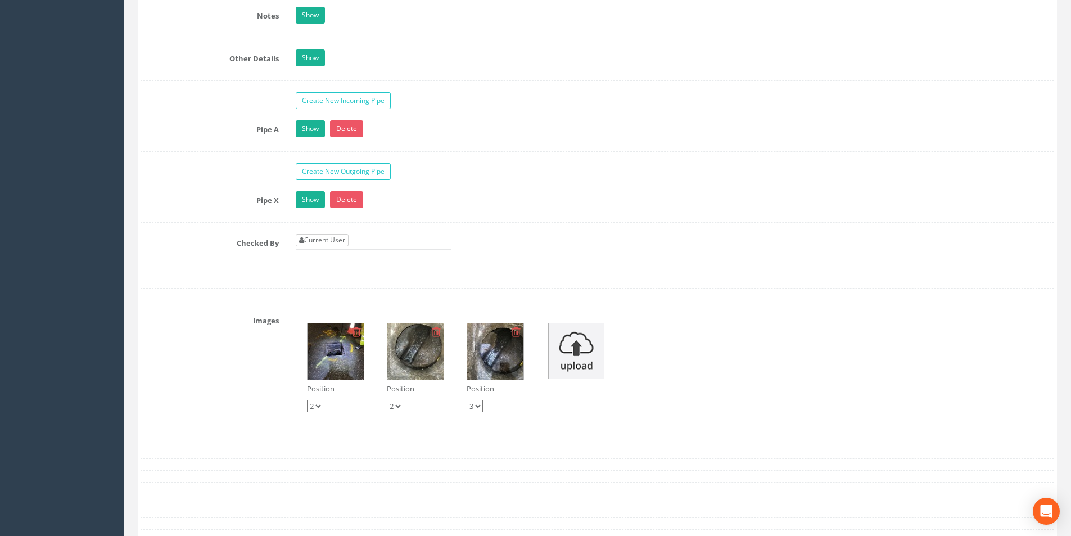
type input "36.87"
click at [328, 238] on link "Current User" at bounding box center [322, 240] width 53 height 12
type input "[PERSON_NAME]"
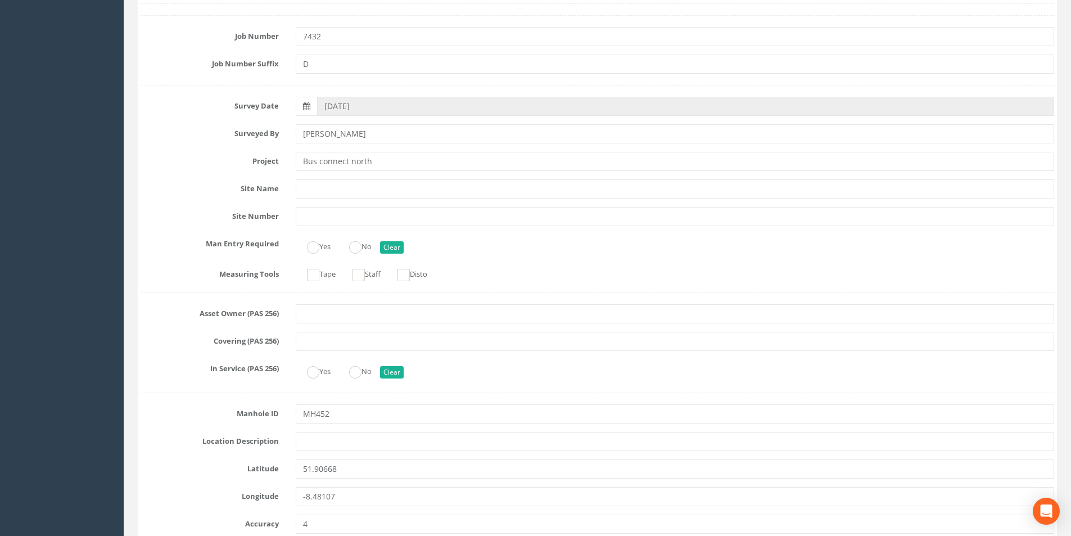
scroll to position [0, 0]
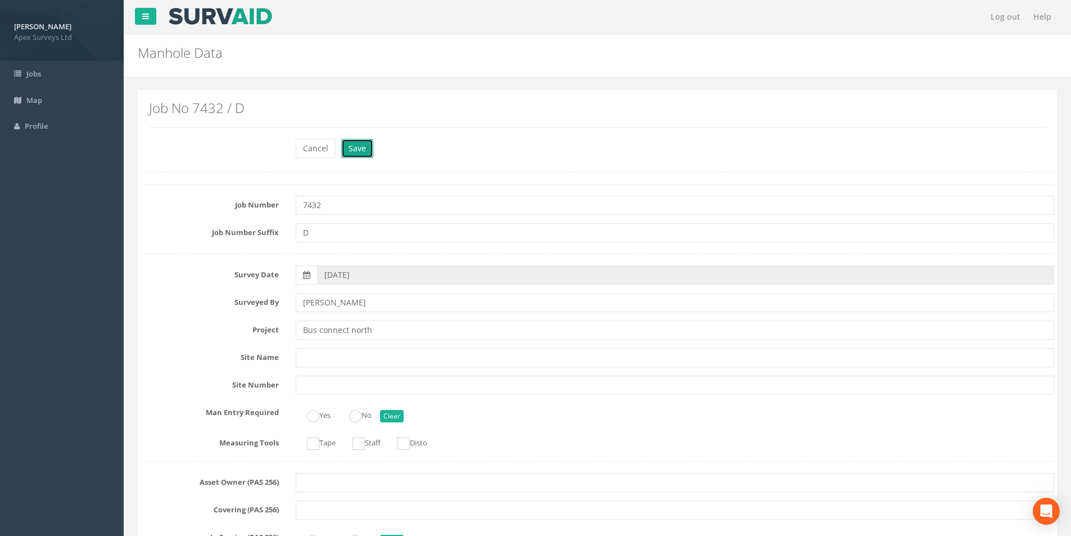
click at [356, 150] on button "Save" at bounding box center [357, 148] width 32 height 19
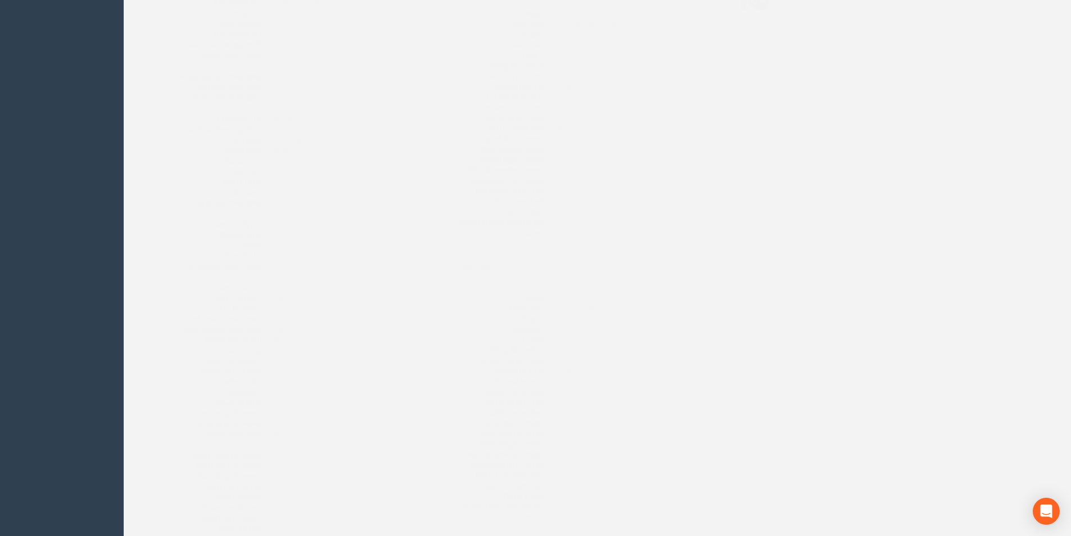
scroll to position [15, 0]
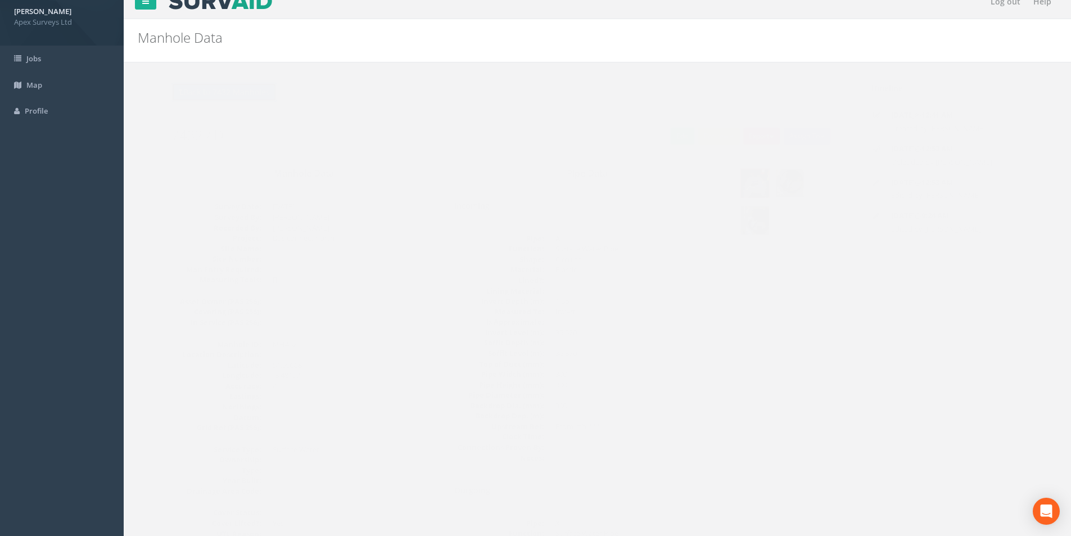
click at [223, 97] on button "Back to 7432 Manholes" at bounding box center [202, 92] width 106 height 19
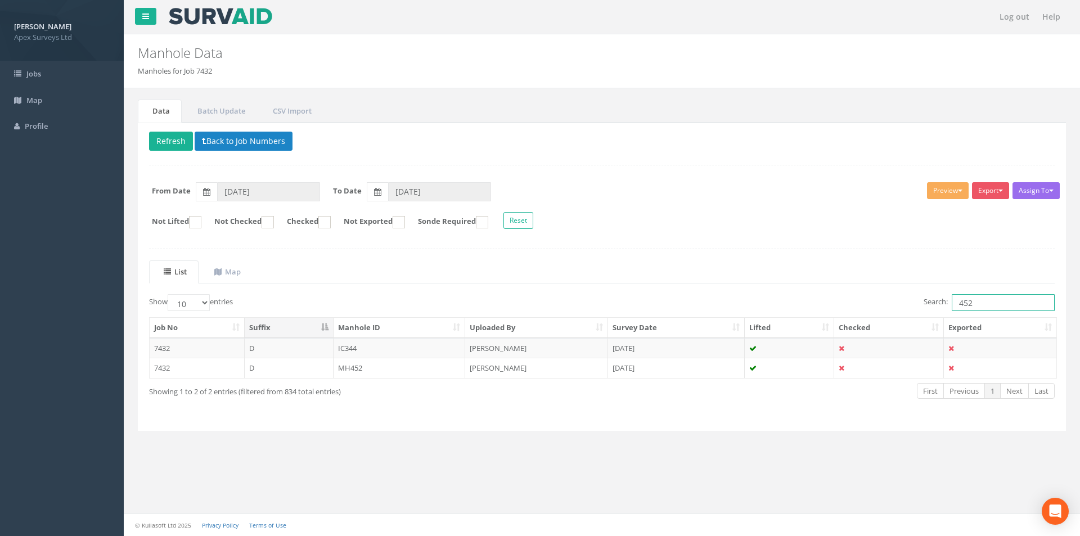
click at [987, 304] on input "452" at bounding box center [1002, 302] width 103 height 17
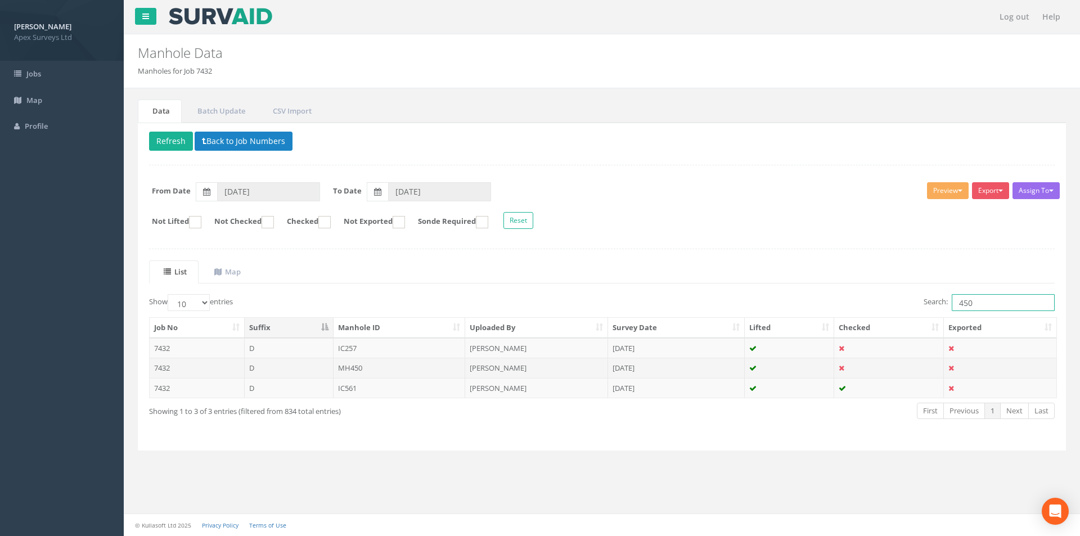
type input "450"
click at [398, 370] on td "MH450" at bounding box center [399, 368] width 132 height 20
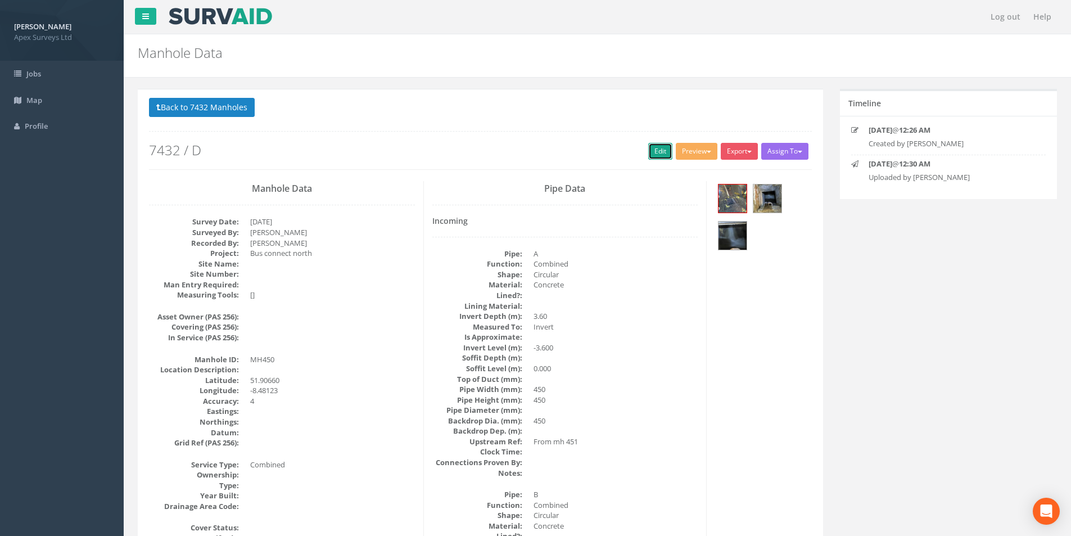
click at [654, 151] on link "Edit" at bounding box center [660, 151] width 24 height 17
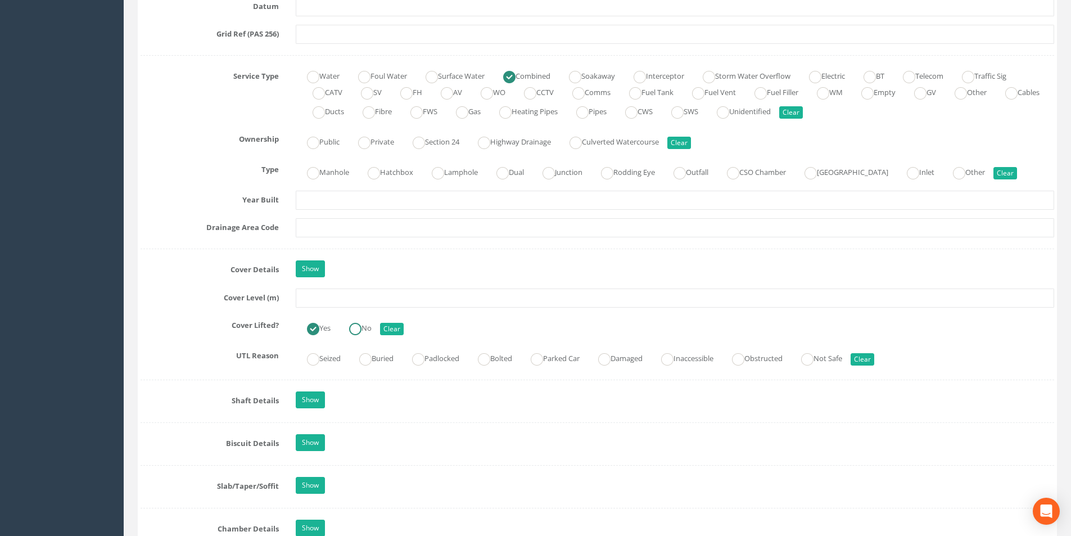
scroll to position [787, 0]
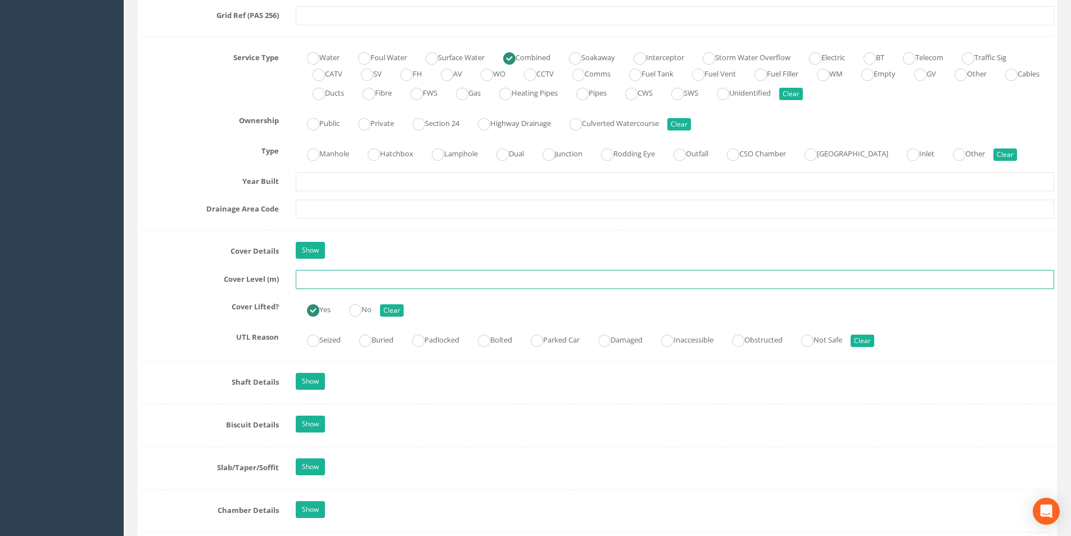
click at [351, 281] on input "text" at bounding box center [675, 279] width 758 height 19
type input "37.28"
click at [337, 209] on input "text" at bounding box center [675, 209] width 758 height 19
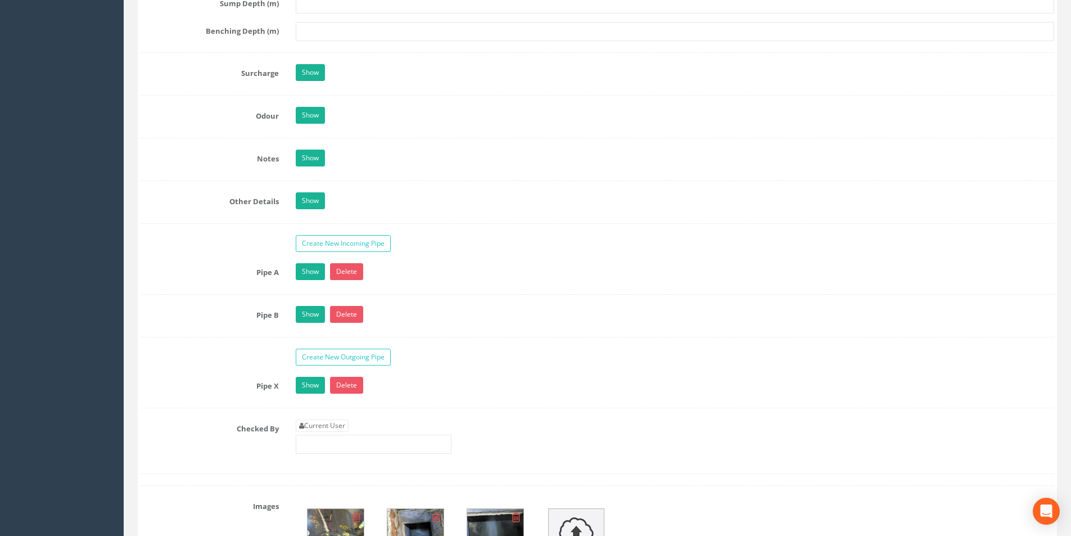
scroll to position [1743, 0]
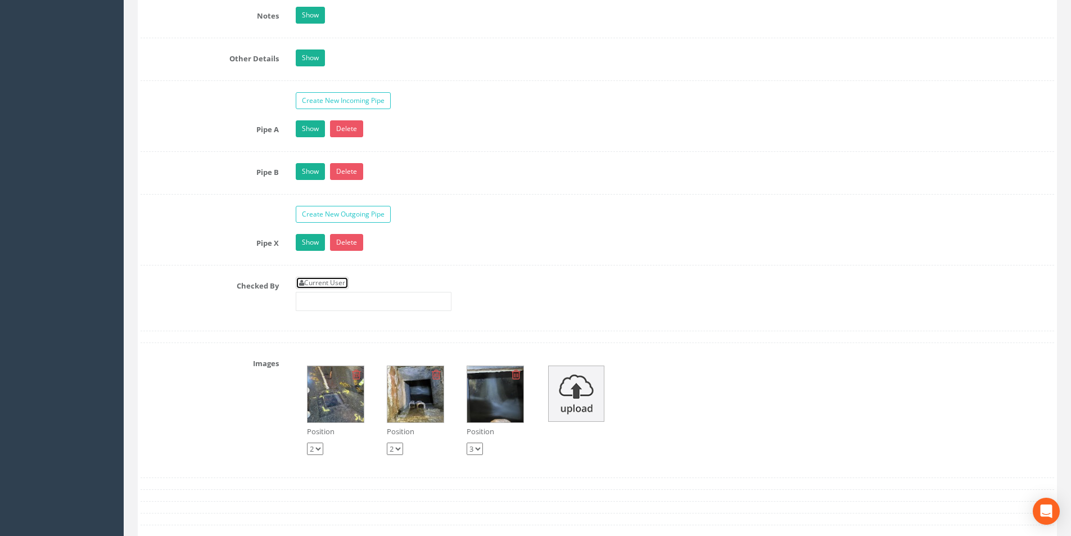
click at [333, 281] on link "Current User" at bounding box center [322, 283] width 53 height 12
type input "[PERSON_NAME]"
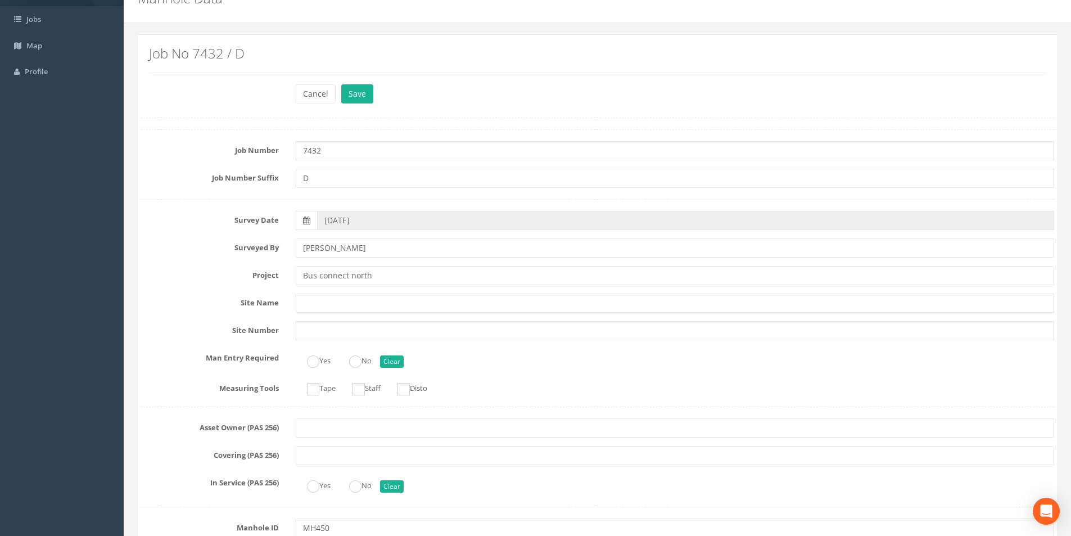
scroll to position [0, 0]
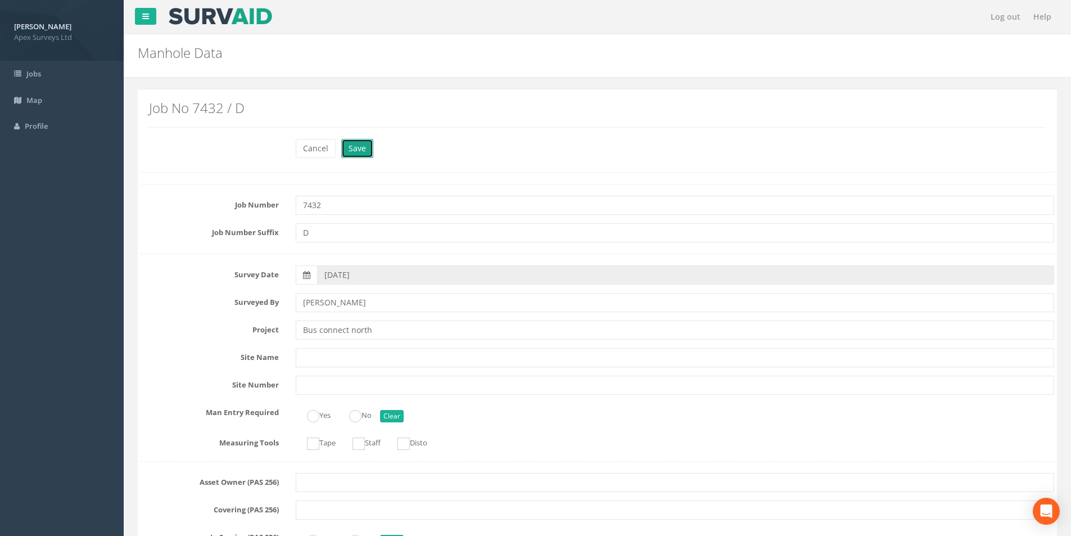
click at [356, 146] on button "Save" at bounding box center [357, 148] width 32 height 19
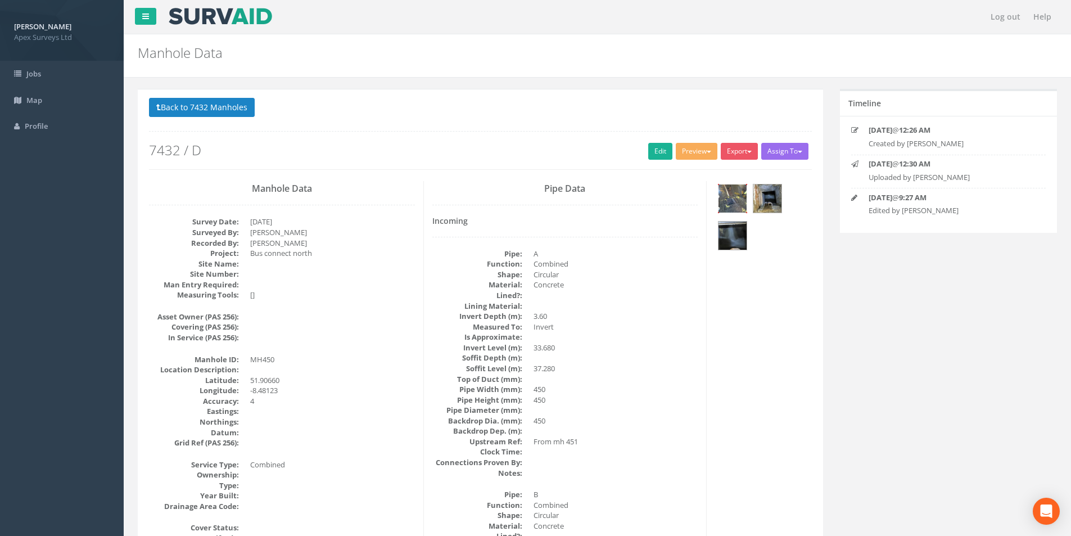
click at [731, 204] on img at bounding box center [733, 198] width 28 height 28
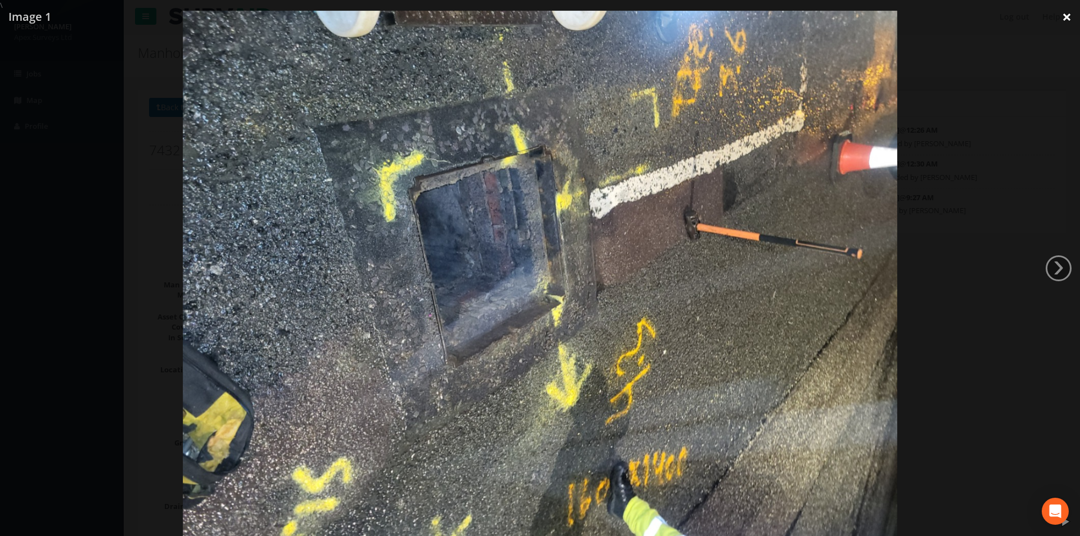
click at [1065, 16] on link "×" at bounding box center [1066, 17] width 26 height 34
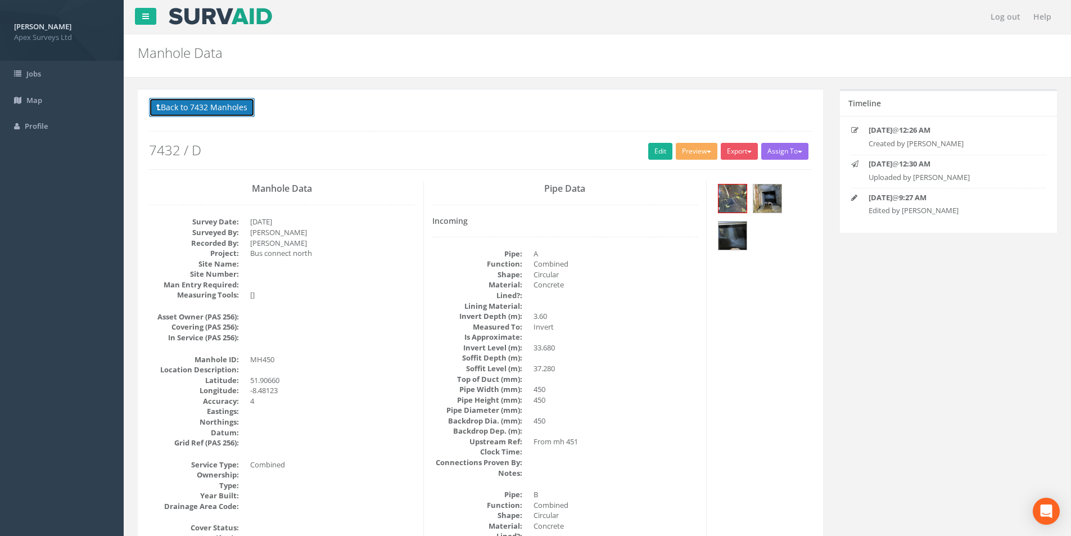
click at [207, 105] on button "Back to 7432 Manholes" at bounding box center [202, 107] width 106 height 19
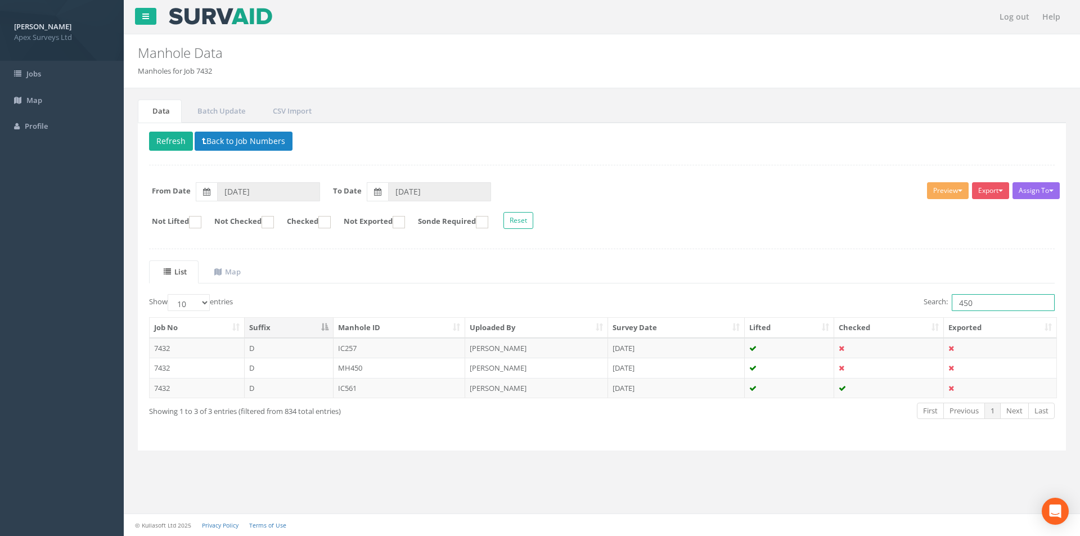
drag, startPoint x: 980, startPoint y: 301, endPoint x: 963, endPoint y: 305, distance: 17.3
click at [963, 305] on input "450" at bounding box center [1002, 302] width 103 height 17
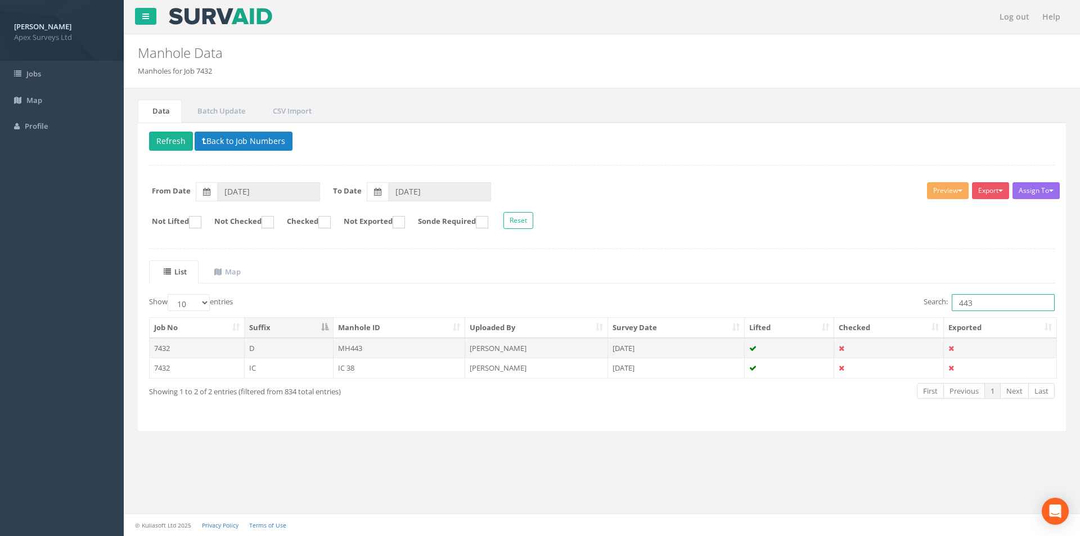
type input "443"
click at [358, 346] on td "MH443" at bounding box center [399, 348] width 132 height 20
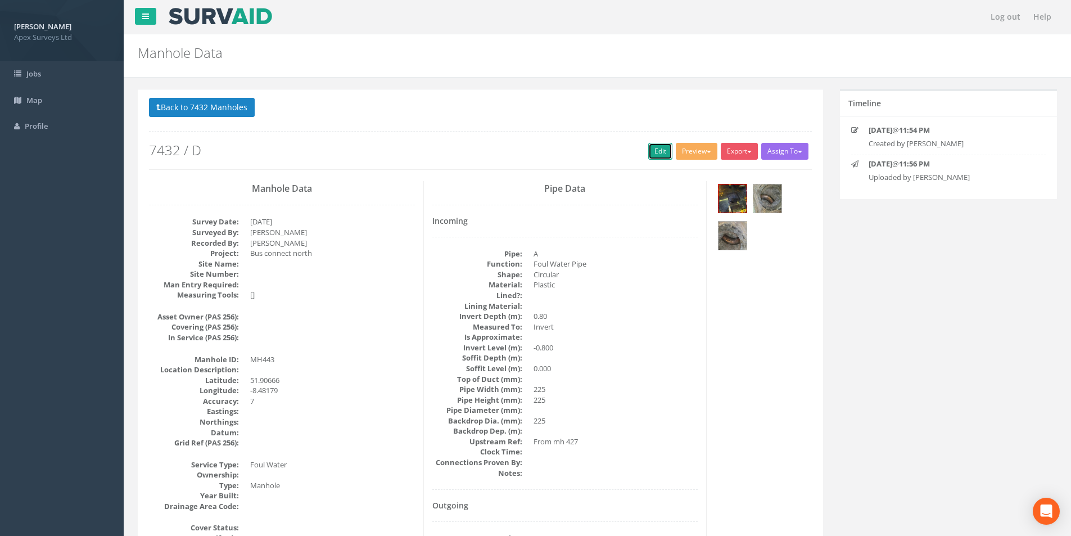
click at [651, 147] on link "Edit" at bounding box center [660, 151] width 24 height 17
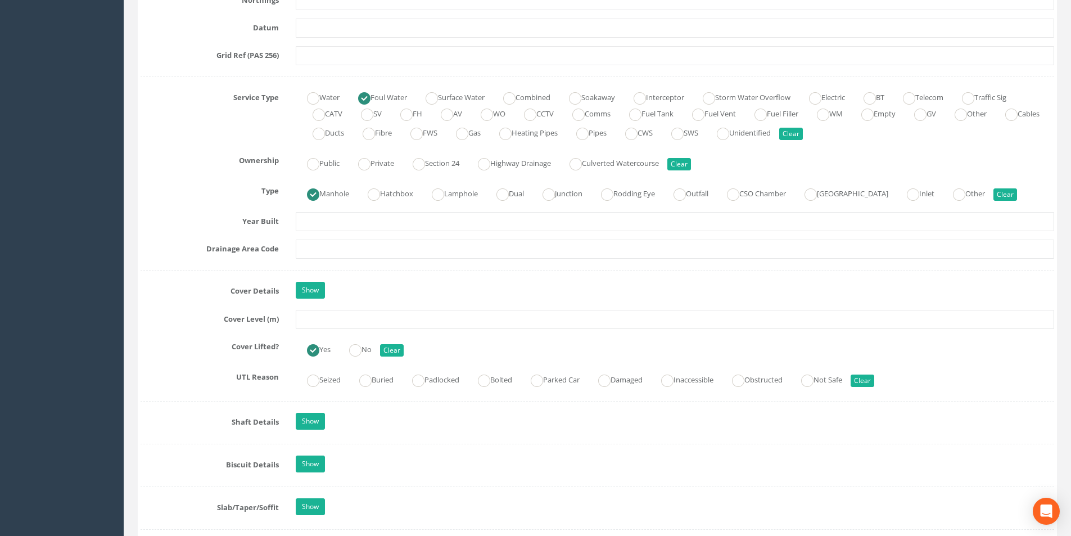
scroll to position [787, 0]
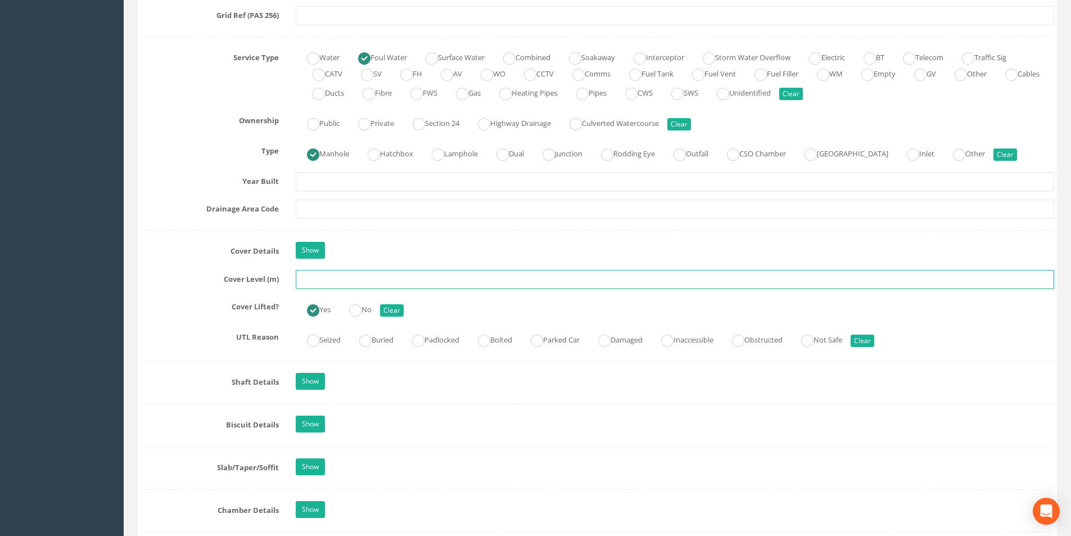
click at [350, 280] on input "text" at bounding box center [675, 279] width 758 height 19
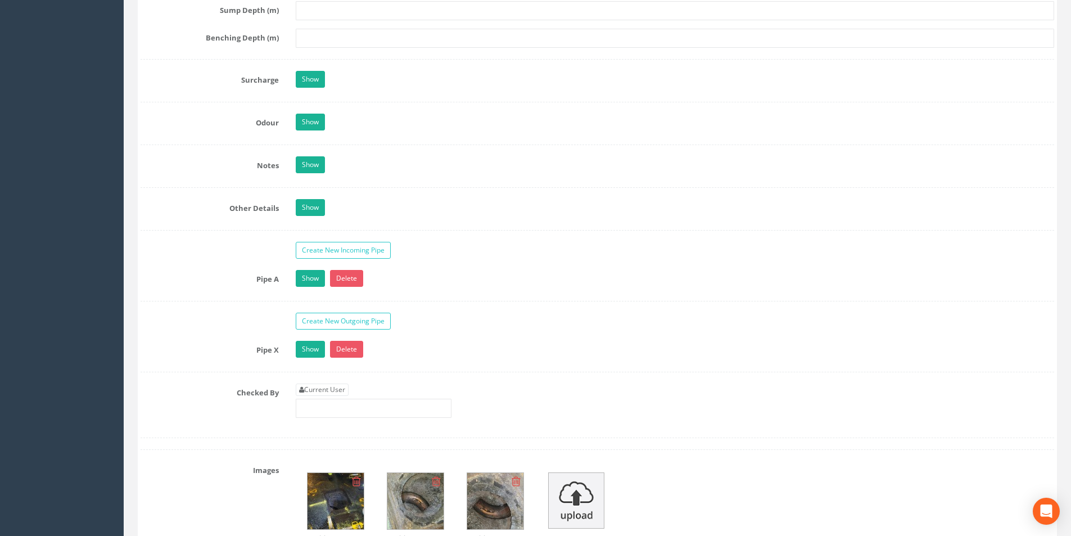
scroll to position [1743, 0]
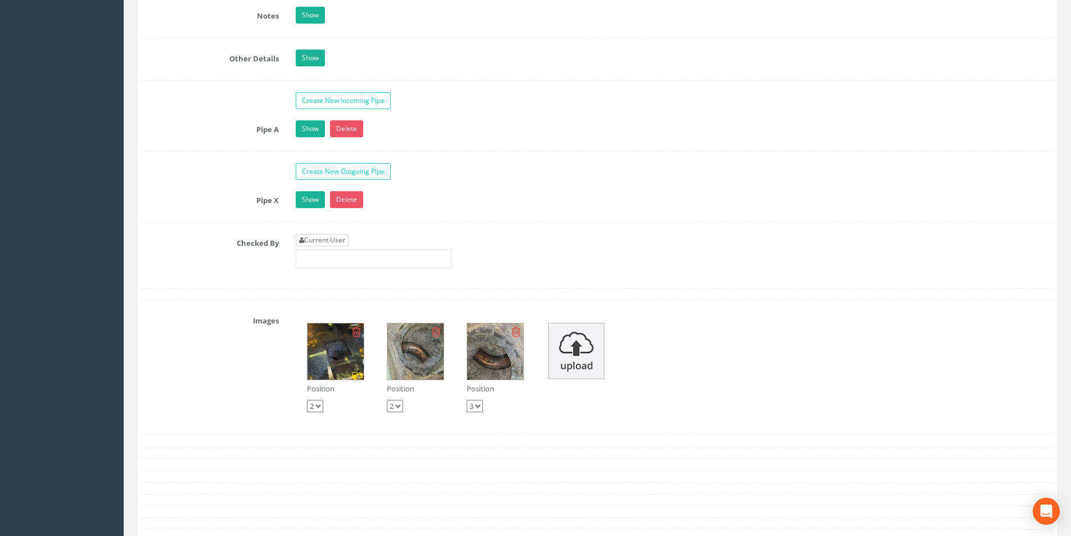
type input "40.39"
click at [337, 234] on link "Current User" at bounding box center [322, 240] width 53 height 12
type input "[PERSON_NAME]"
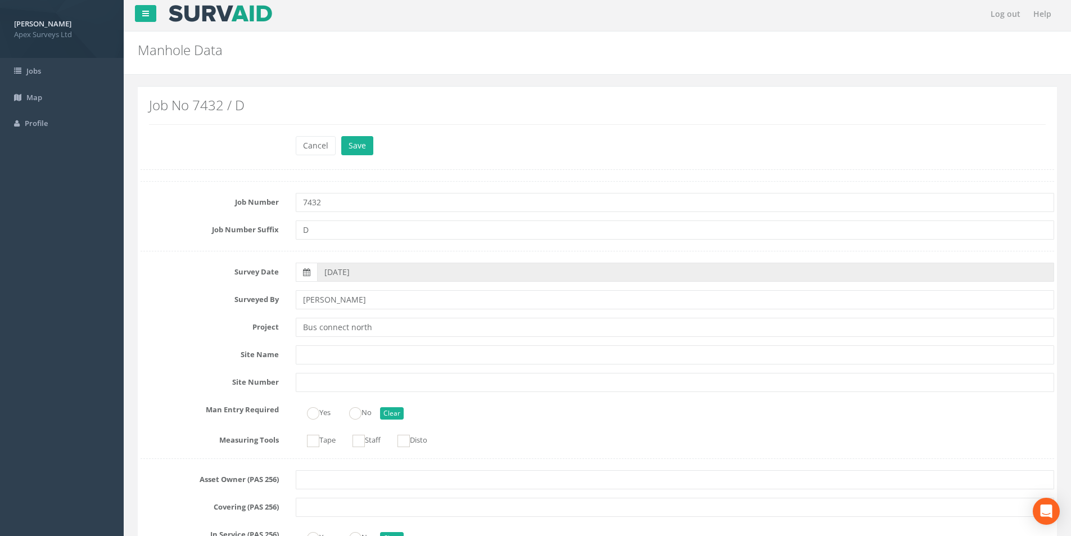
scroll to position [0, 0]
click at [355, 151] on button "Save" at bounding box center [357, 148] width 32 height 19
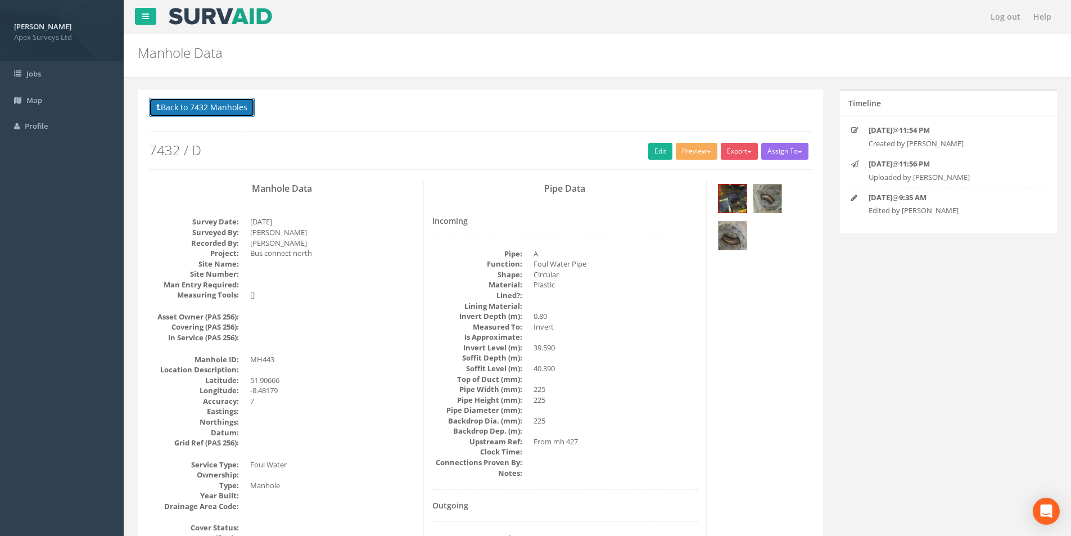
click at [179, 110] on button "Back to 7432 Manholes" at bounding box center [202, 107] width 106 height 19
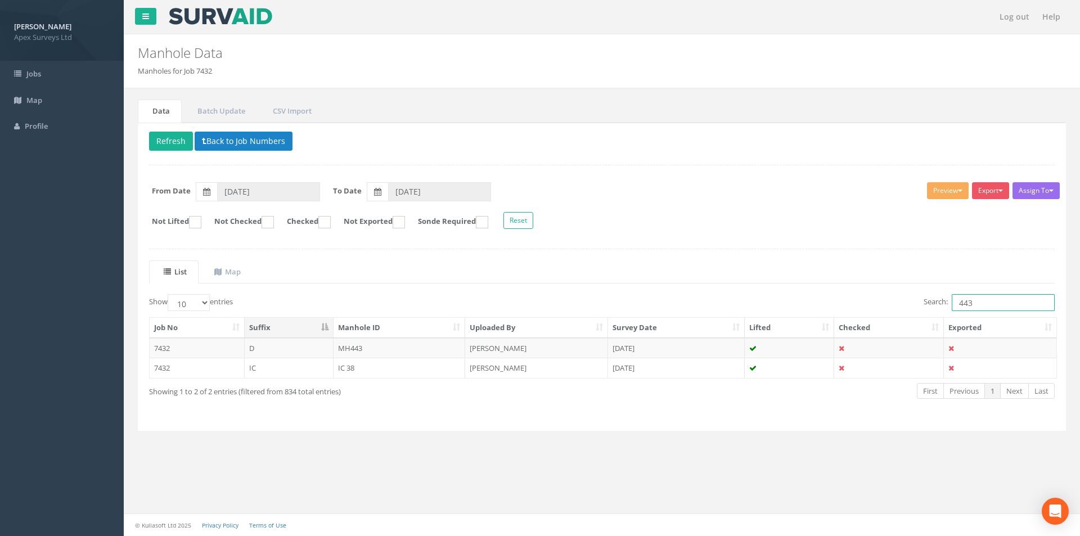
drag, startPoint x: 974, startPoint y: 302, endPoint x: 963, endPoint y: 301, distance: 11.9
click at [965, 304] on input "443" at bounding box center [1002, 302] width 103 height 17
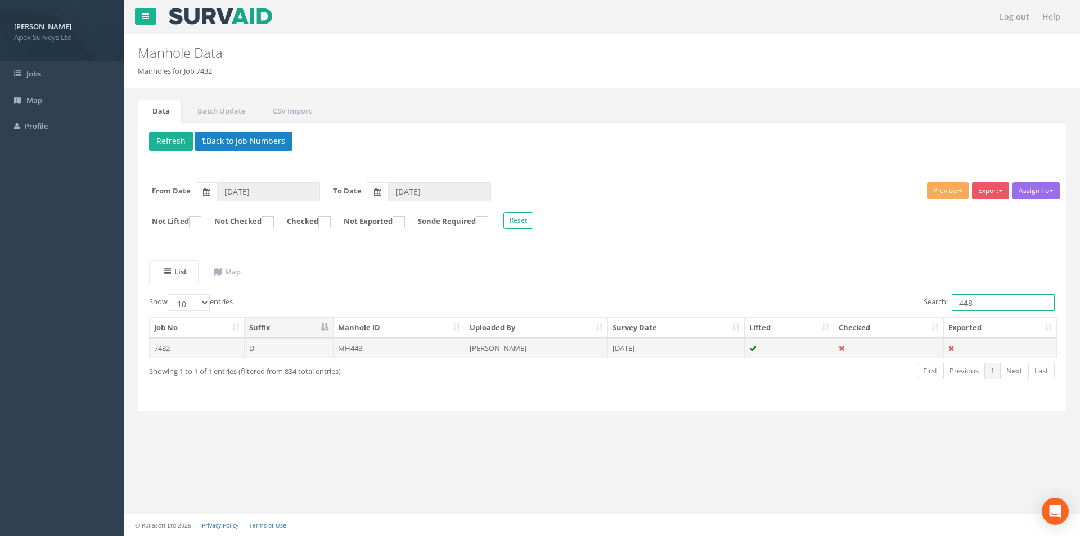
type input "448"
click at [376, 354] on td "MH448" at bounding box center [399, 348] width 132 height 20
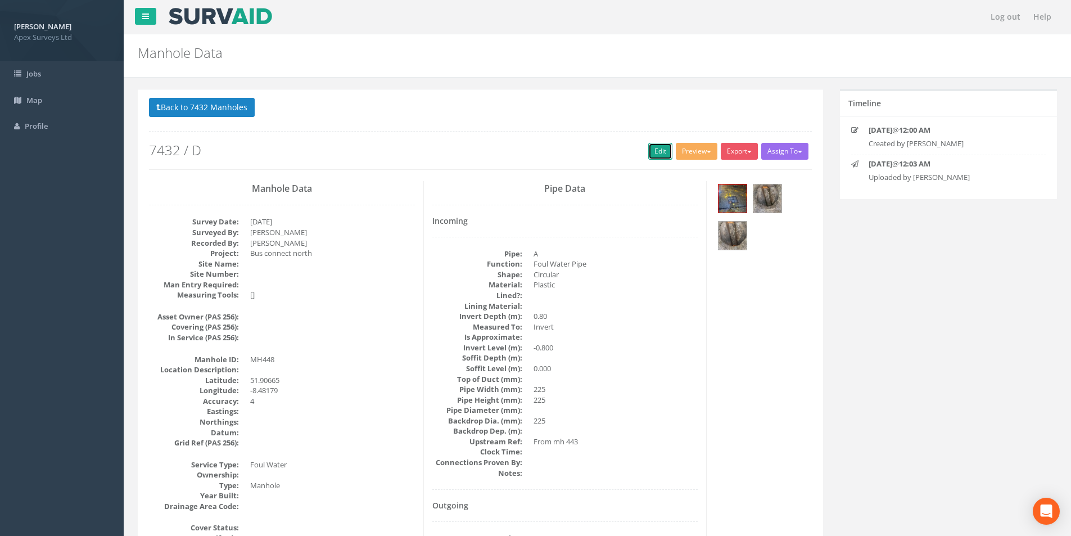
click at [658, 151] on link "Edit" at bounding box center [660, 151] width 24 height 17
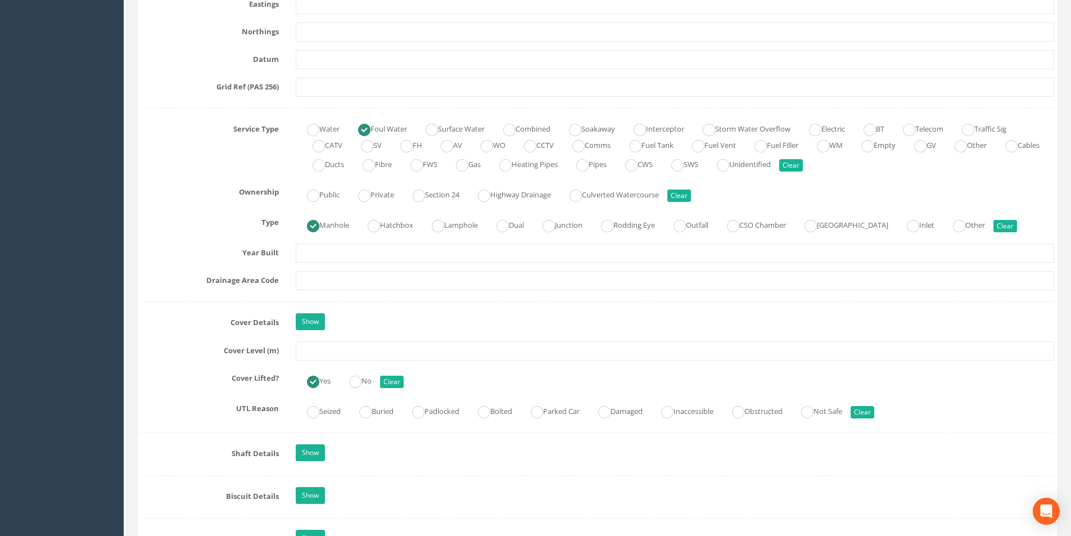
scroll to position [731, 0]
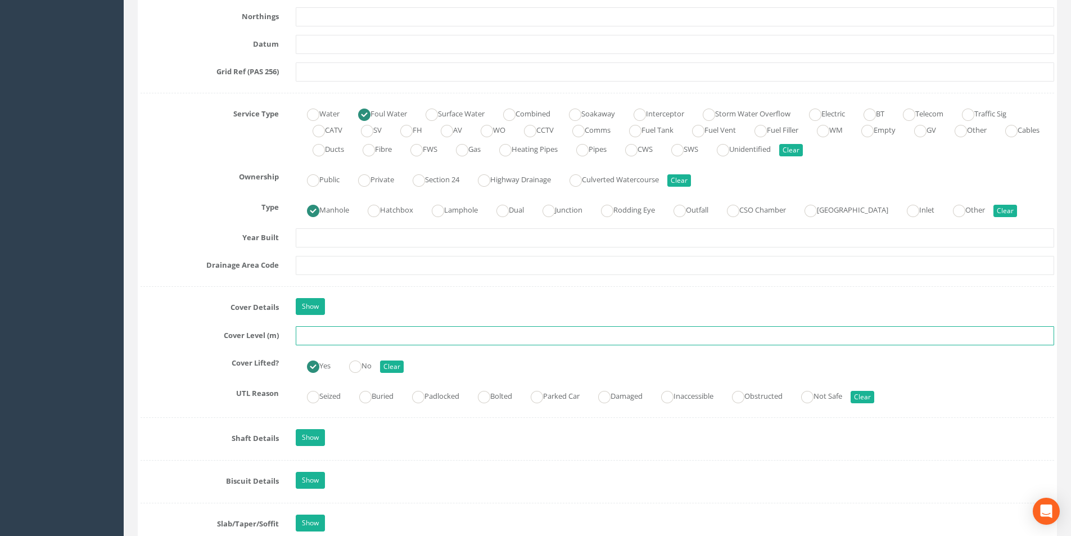
click at [347, 337] on input "text" at bounding box center [675, 335] width 758 height 19
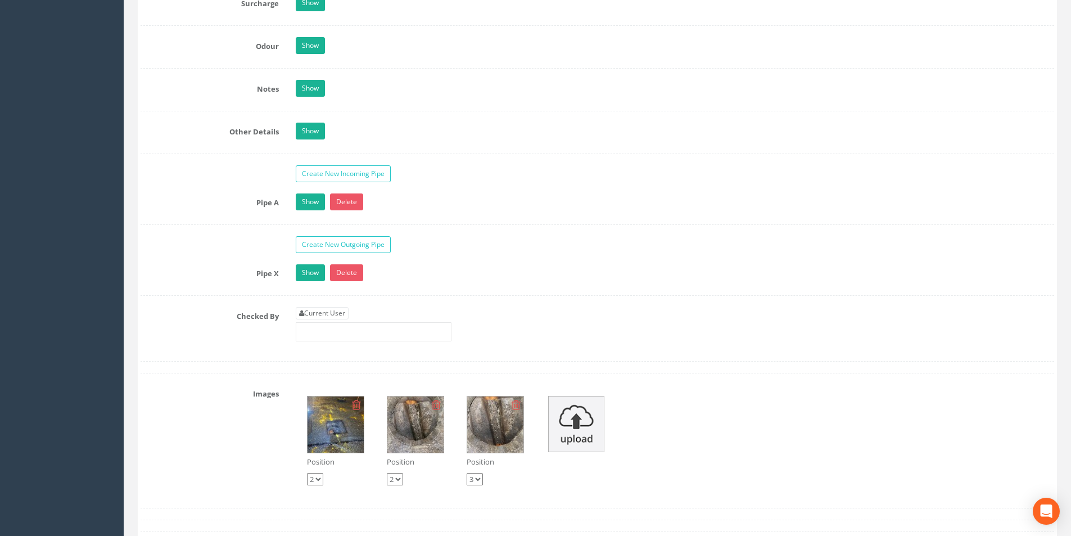
scroll to position [1687, 0]
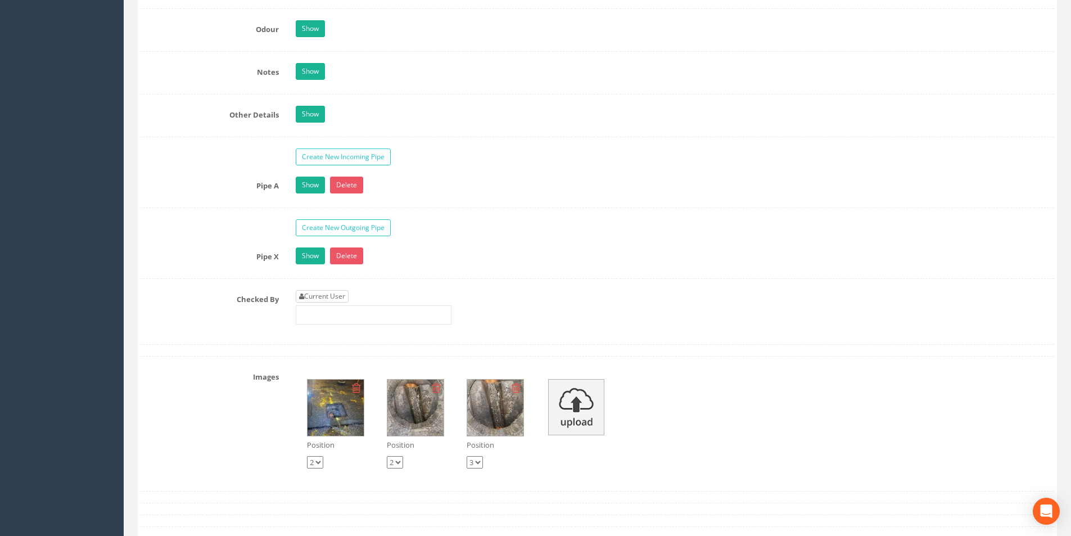
type input "40.37"
click at [338, 295] on link "Current User" at bounding box center [322, 296] width 53 height 12
type input "[PERSON_NAME]"
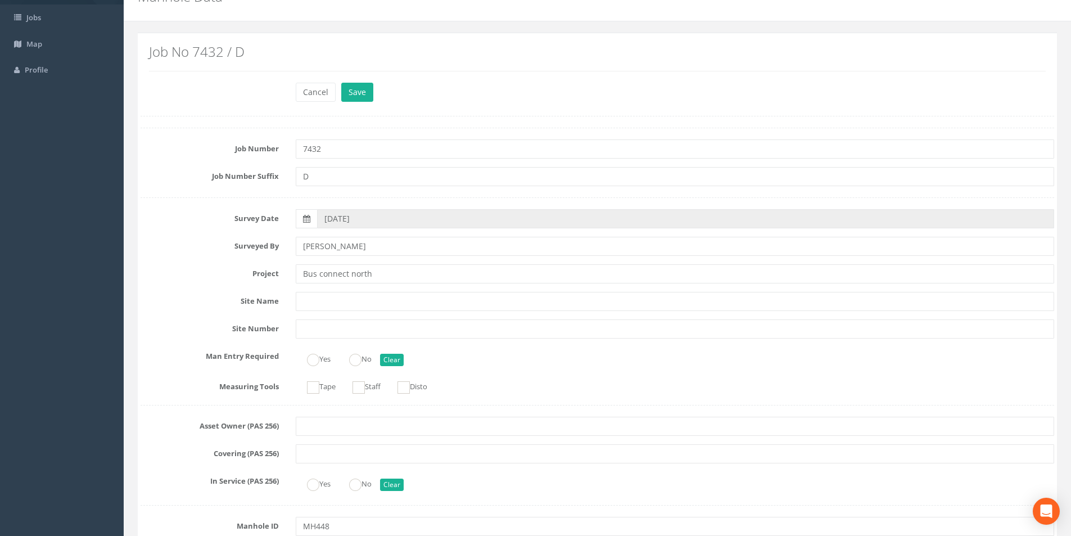
scroll to position [0, 0]
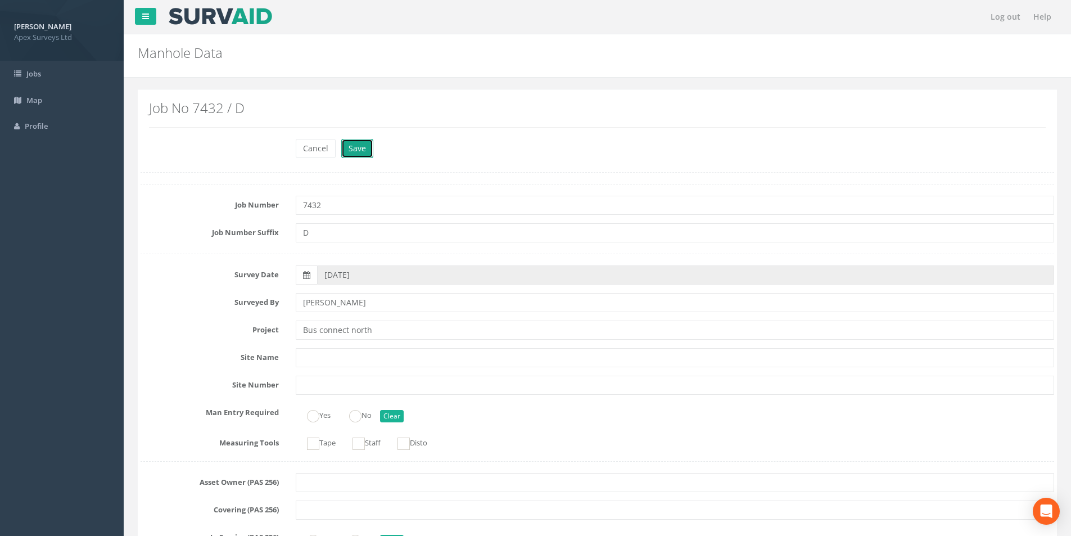
click at [353, 143] on button "Save" at bounding box center [357, 148] width 32 height 19
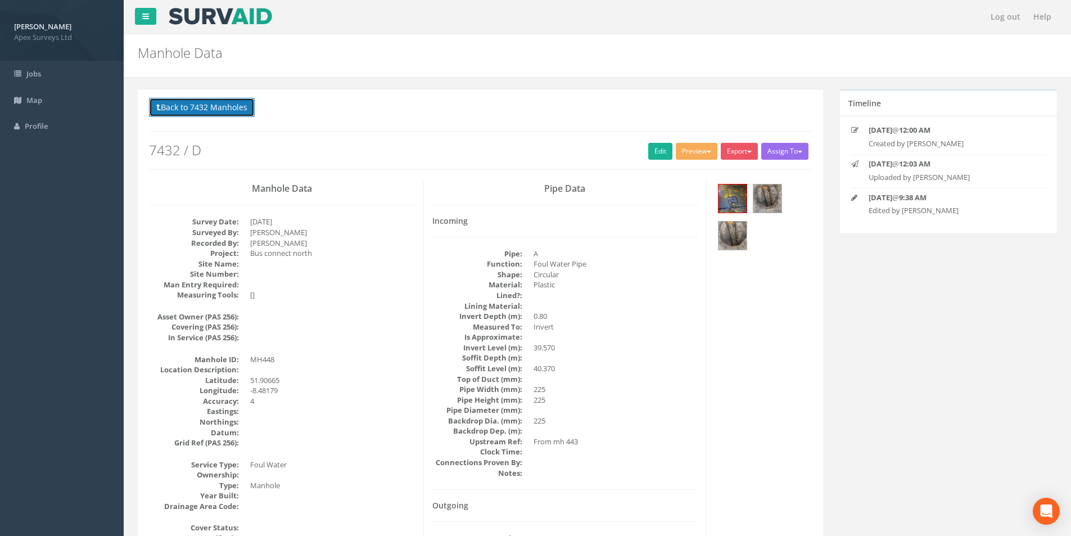
click at [198, 106] on button "Back to 7432 Manholes" at bounding box center [202, 107] width 106 height 19
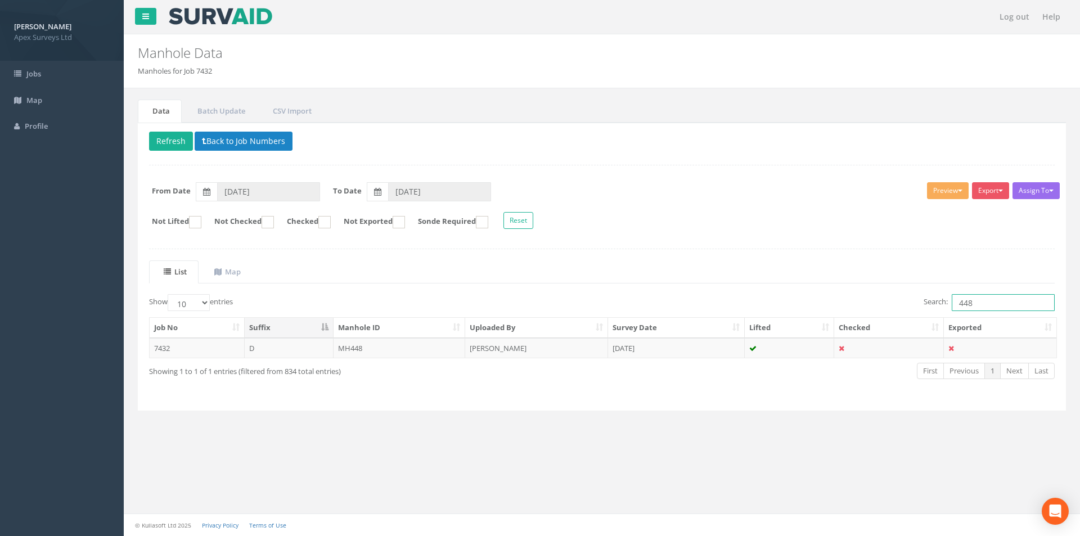
click at [978, 305] on input "448" at bounding box center [1002, 302] width 103 height 17
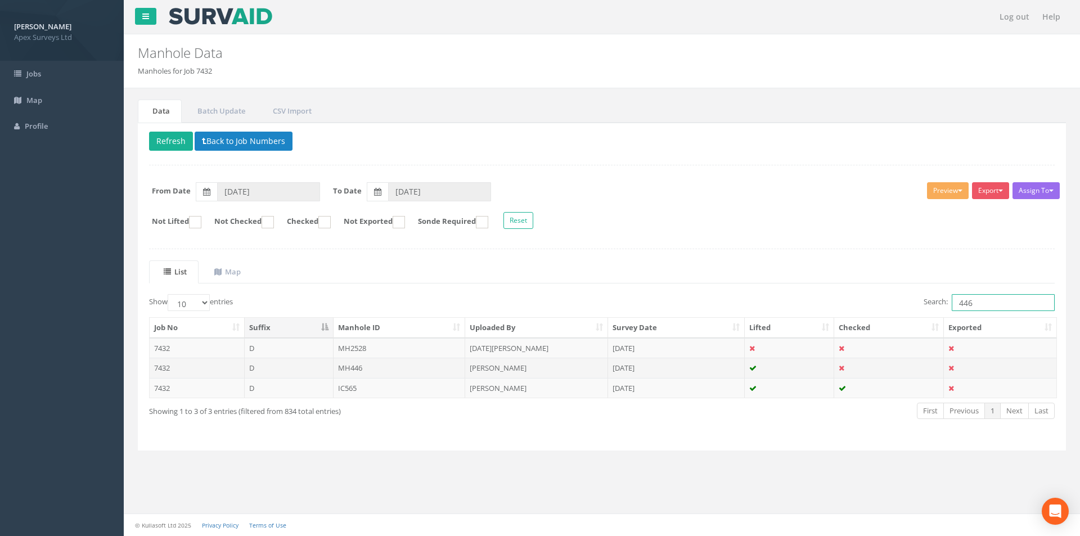
type input "446"
click at [400, 376] on td "MH446" at bounding box center [399, 368] width 132 height 20
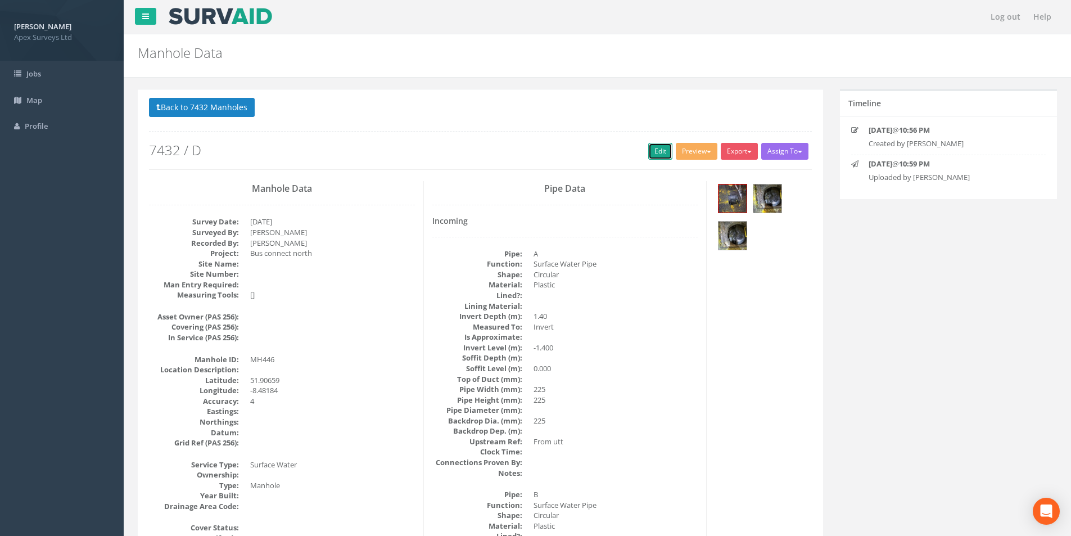
click at [654, 152] on link "Edit" at bounding box center [660, 151] width 24 height 17
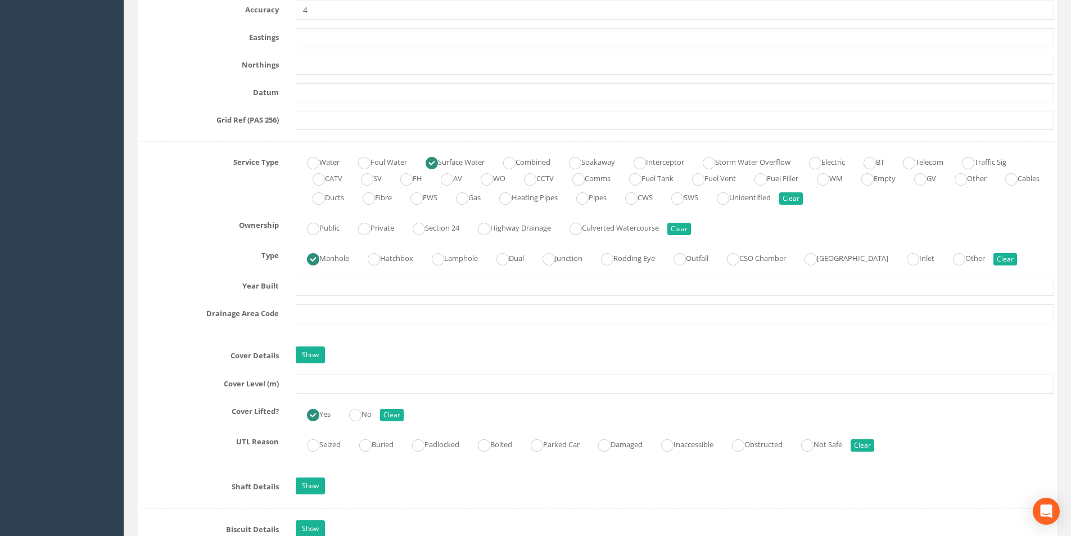
scroll to position [787, 0]
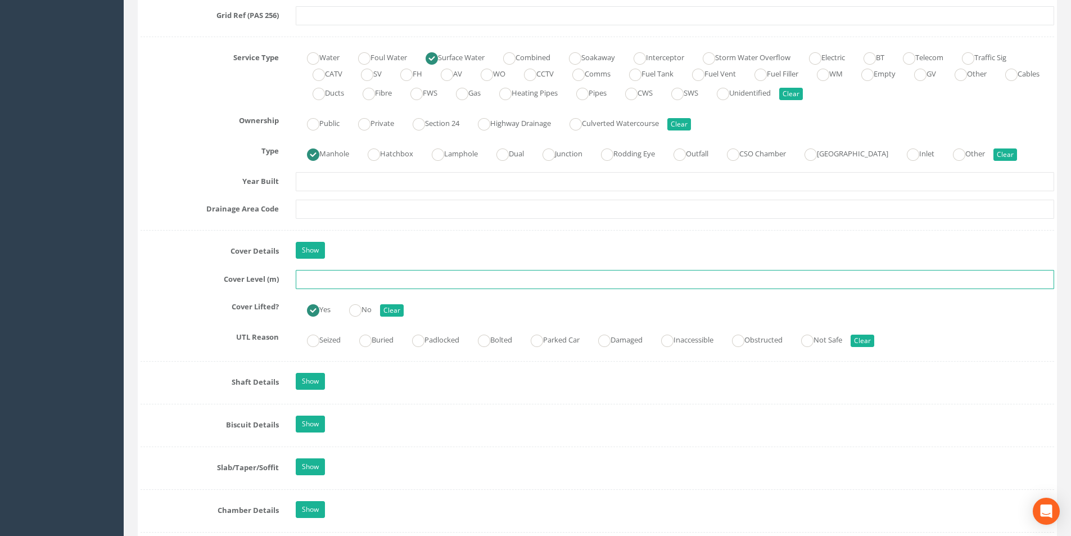
click at [350, 281] on input "text" at bounding box center [675, 279] width 758 height 19
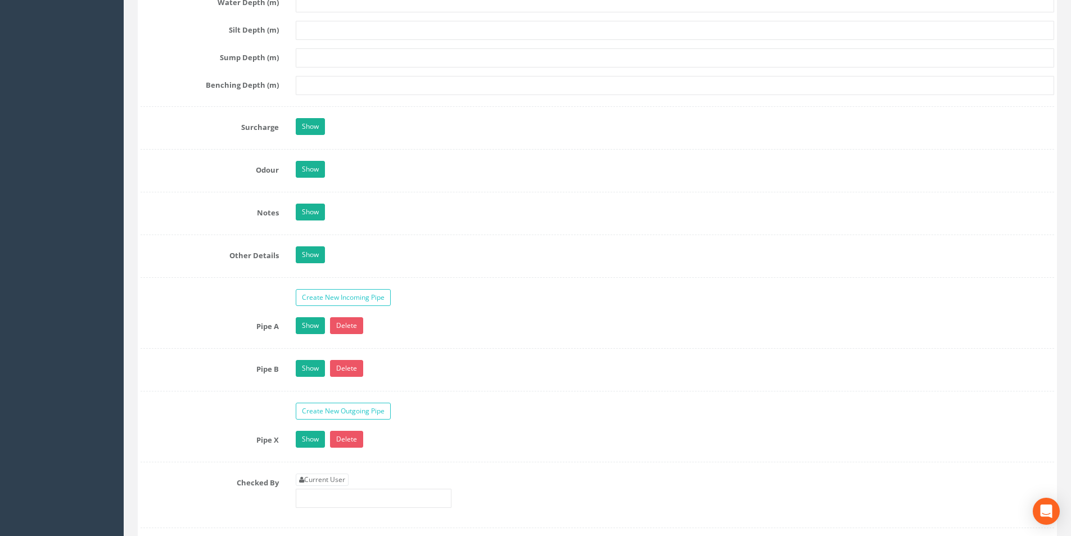
scroll to position [1687, 0]
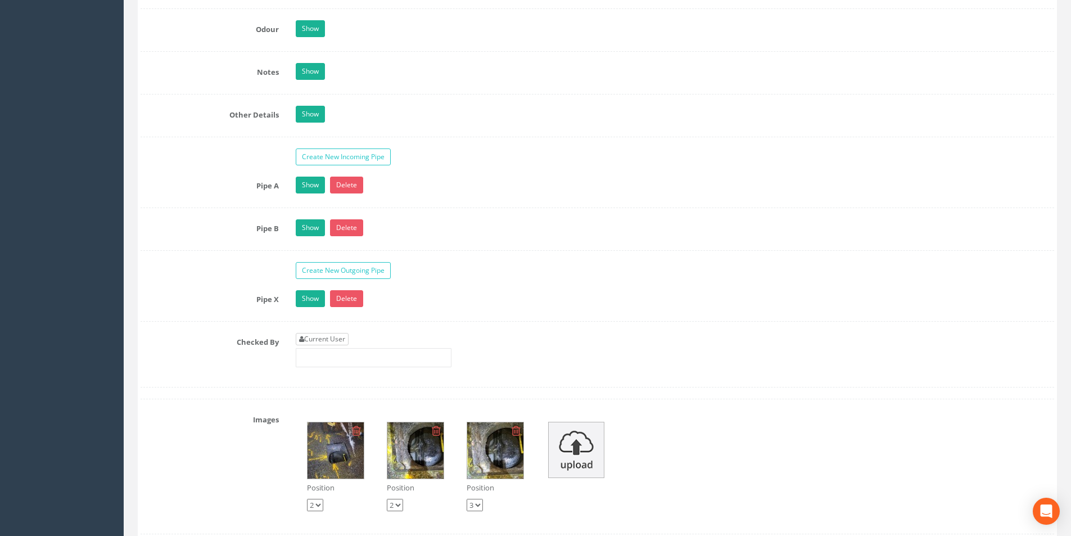
type input "40.56"
click at [338, 340] on link "Current User" at bounding box center [322, 339] width 53 height 12
type input "[PERSON_NAME]"
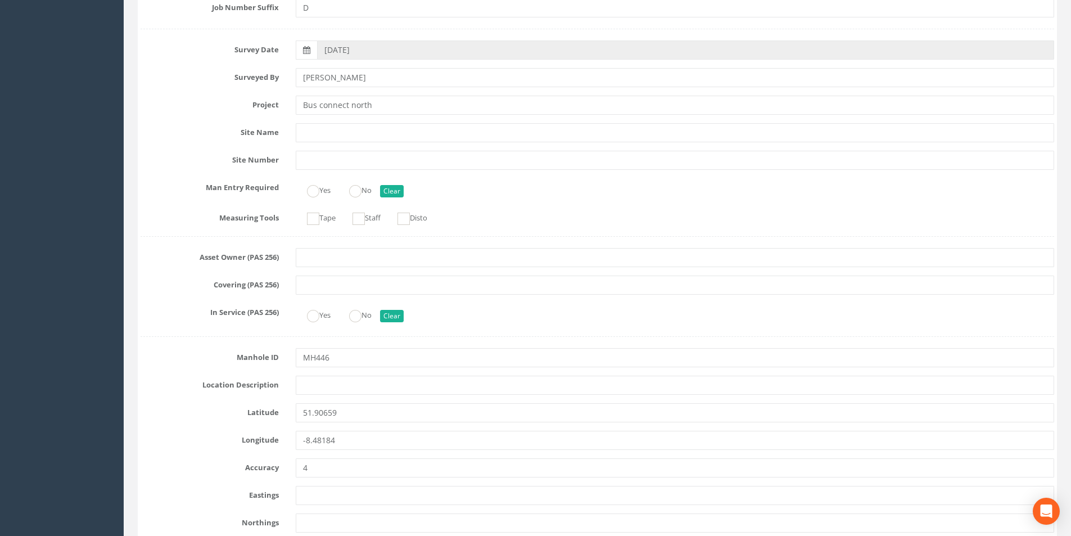
scroll to position [0, 0]
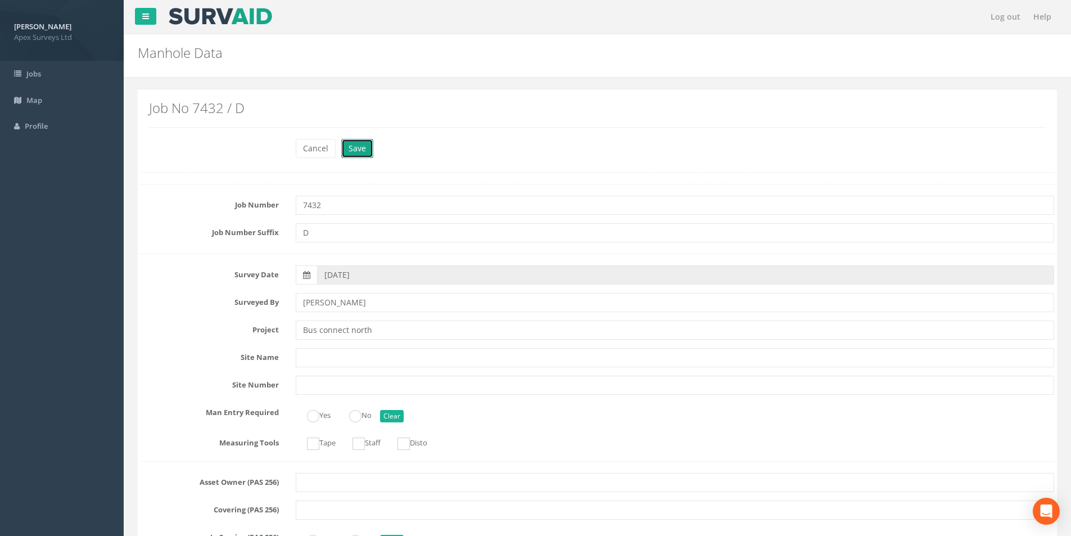
click at [357, 156] on button "Save" at bounding box center [357, 148] width 32 height 19
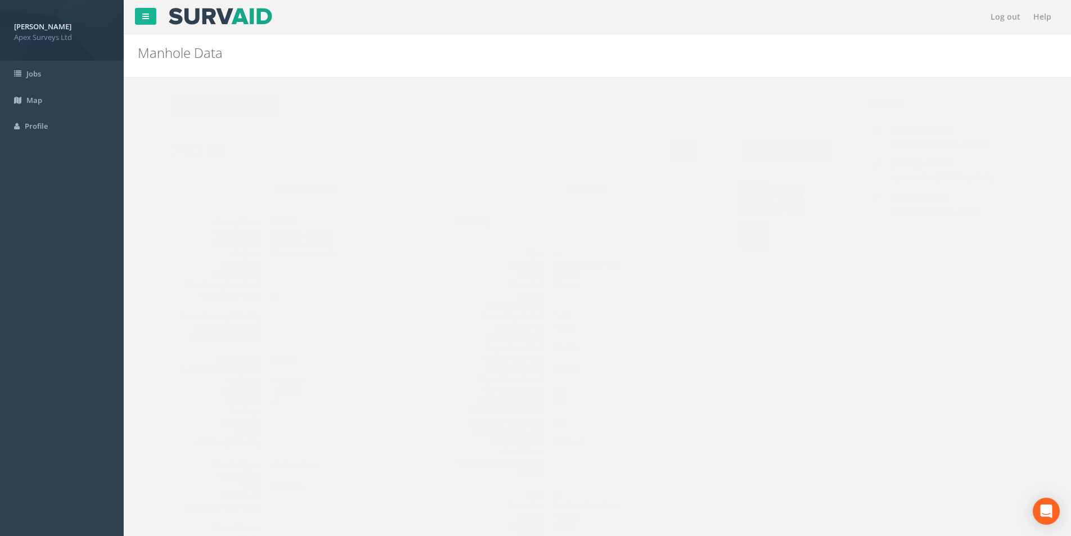
click at [653, 155] on link "Edit" at bounding box center [660, 151] width 24 height 17
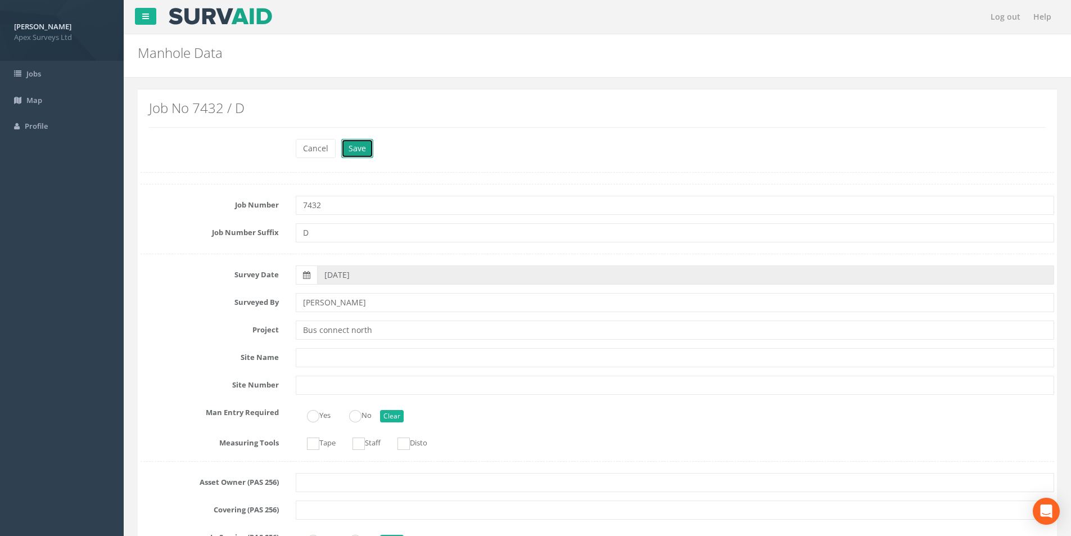
click at [367, 156] on button "Save" at bounding box center [357, 148] width 32 height 19
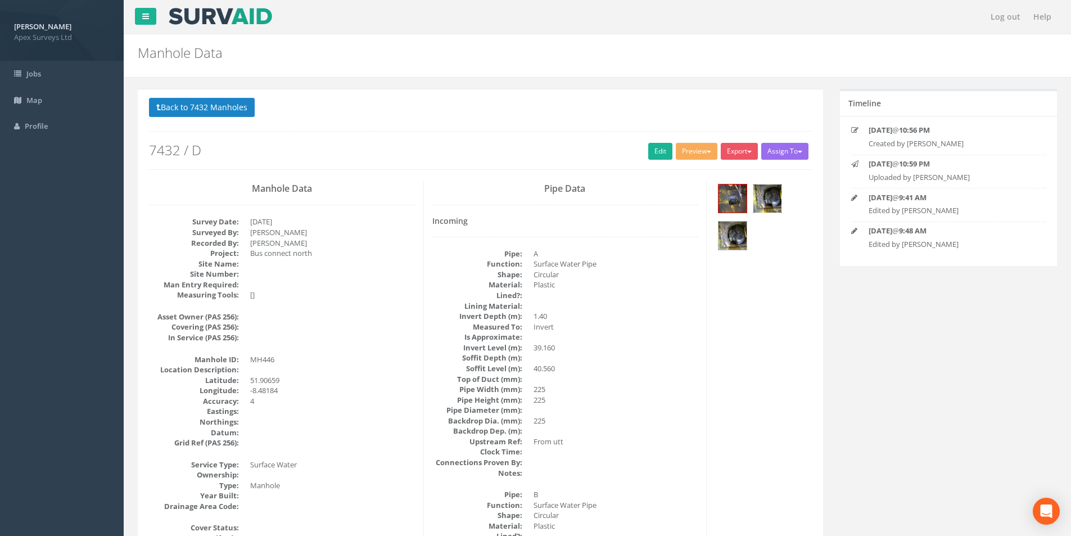
click at [773, 200] on img at bounding box center [767, 198] width 28 height 28
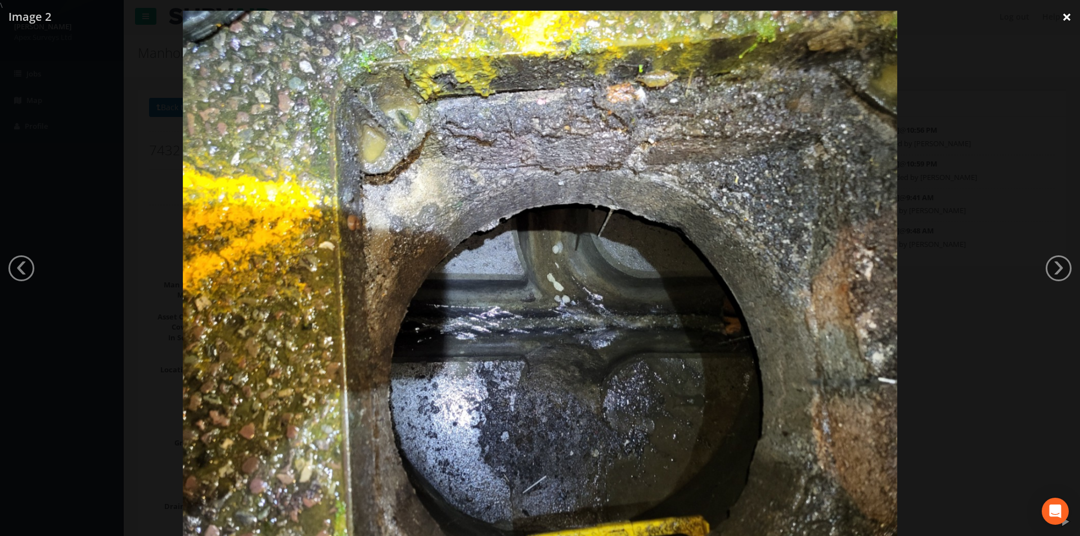
click at [1062, 18] on link "×" at bounding box center [1066, 17] width 26 height 34
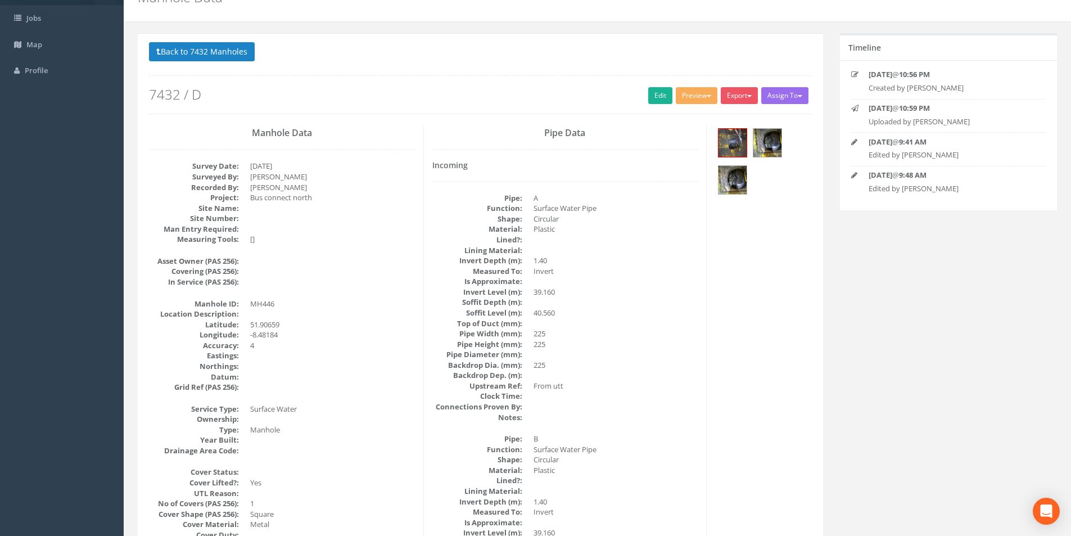
scroll to position [17, 0]
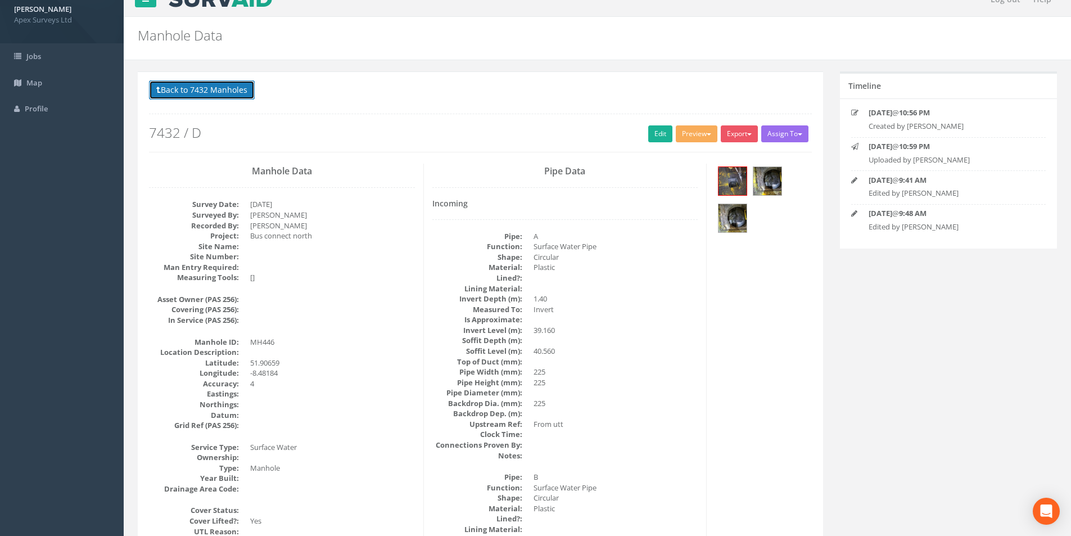
click at [179, 97] on button "Back to 7432 Manholes" at bounding box center [202, 89] width 106 height 19
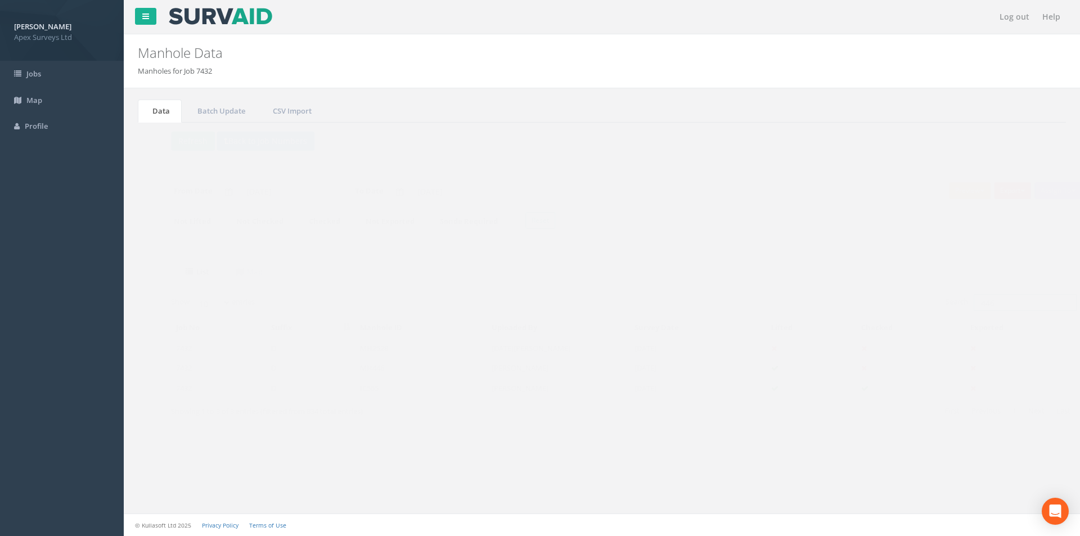
click at [988, 304] on input "446" at bounding box center [1002, 302] width 103 height 17
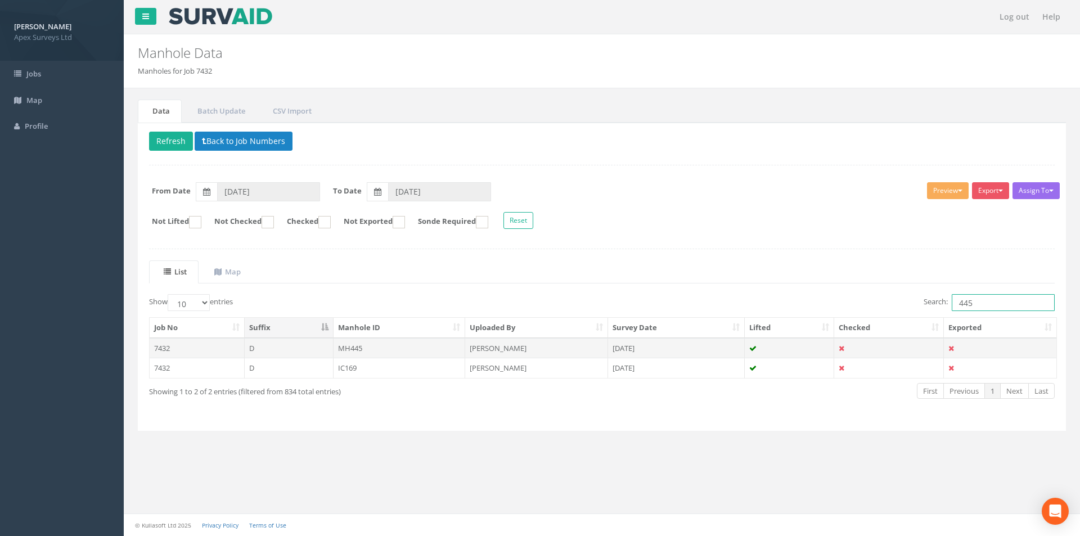
type input "445"
click at [397, 351] on td "MH445" at bounding box center [399, 348] width 132 height 20
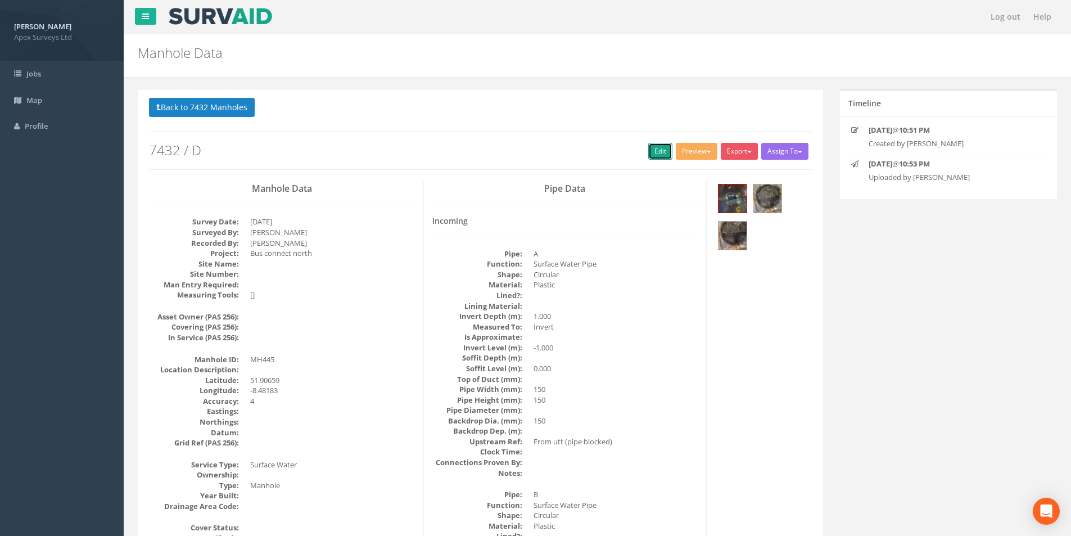
click at [660, 151] on link "Edit" at bounding box center [660, 151] width 24 height 17
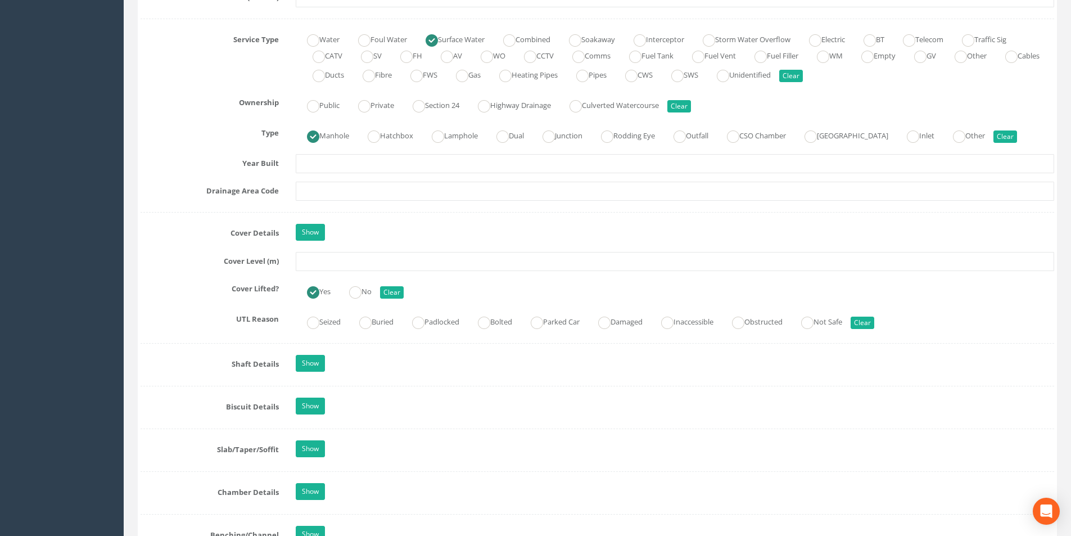
scroll to position [843, 0]
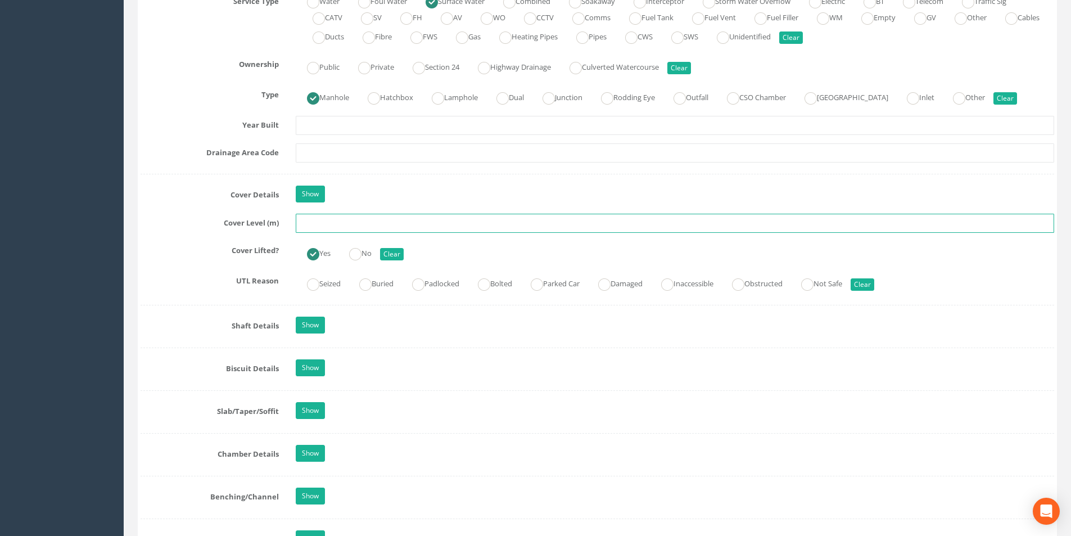
click at [351, 222] on input "text" at bounding box center [675, 223] width 758 height 19
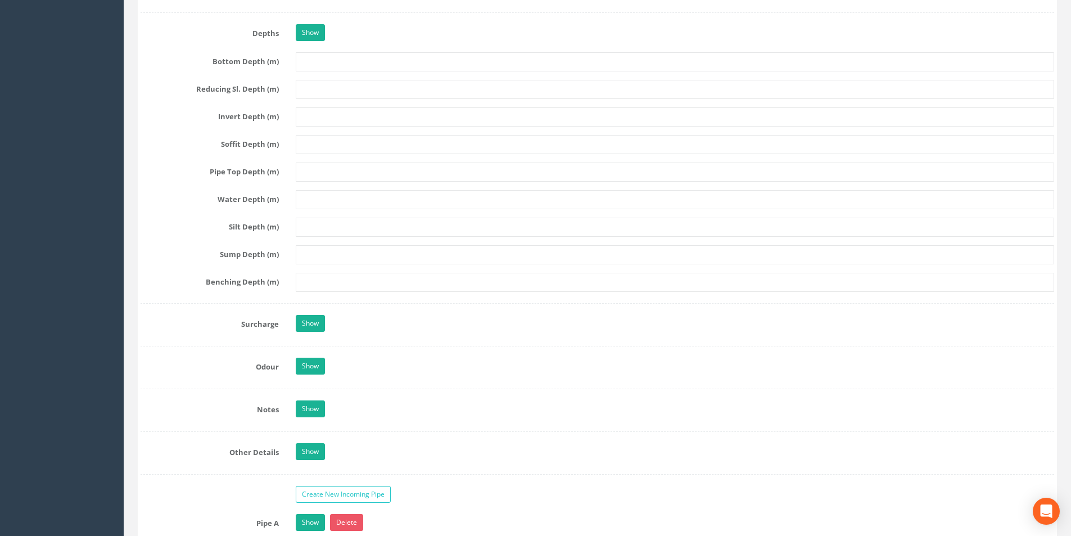
scroll to position [1687, 0]
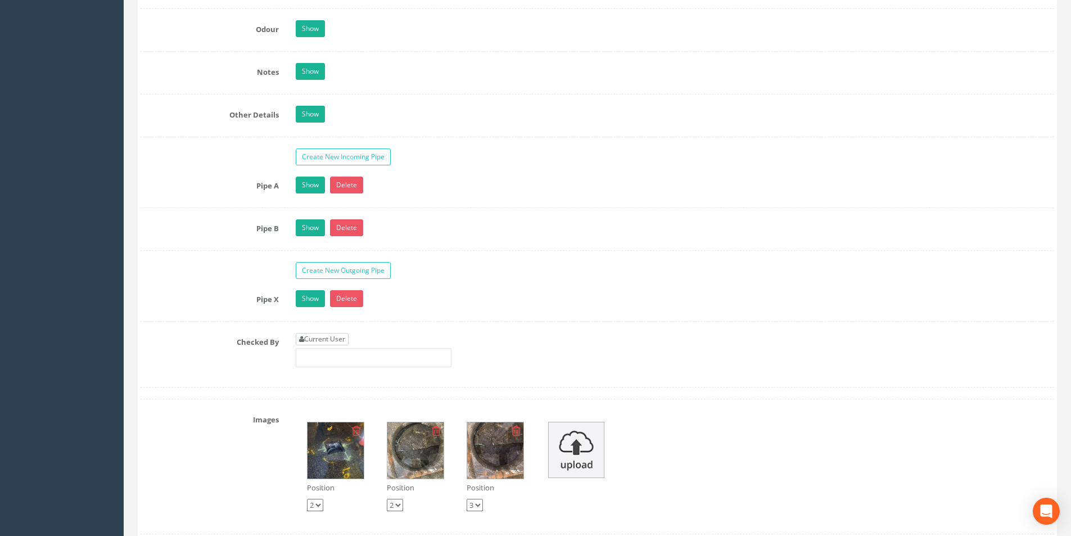
type input "40.53"
click at [333, 337] on link "Current User" at bounding box center [322, 339] width 53 height 12
type input "[PERSON_NAME]"
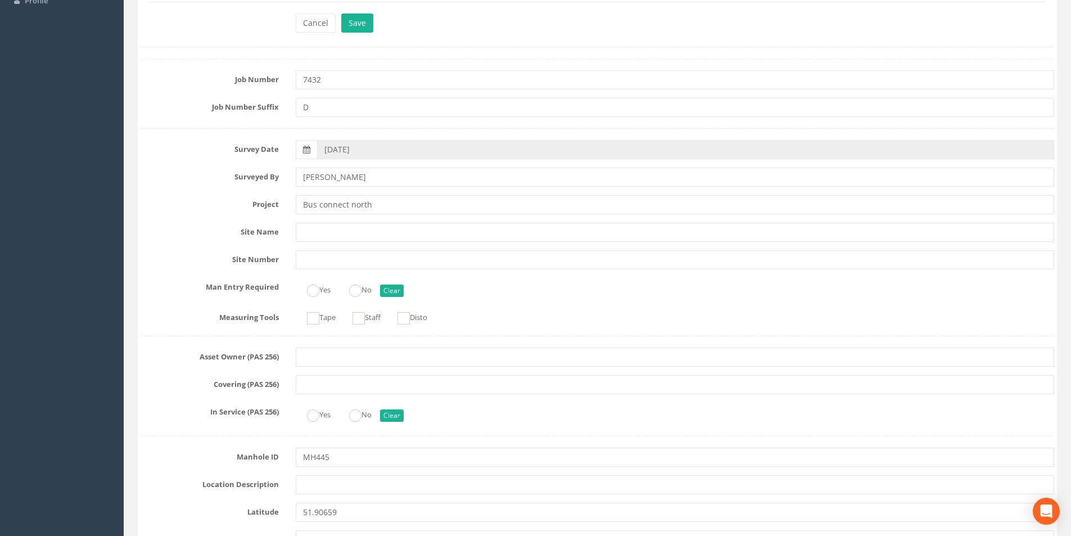
scroll to position [0, 0]
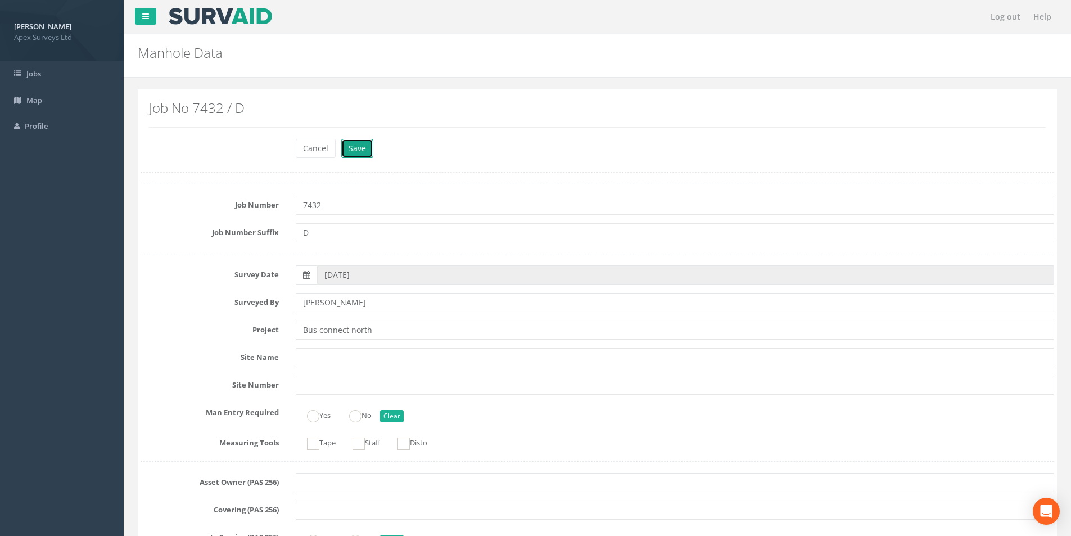
click at [362, 152] on button "Save" at bounding box center [357, 148] width 32 height 19
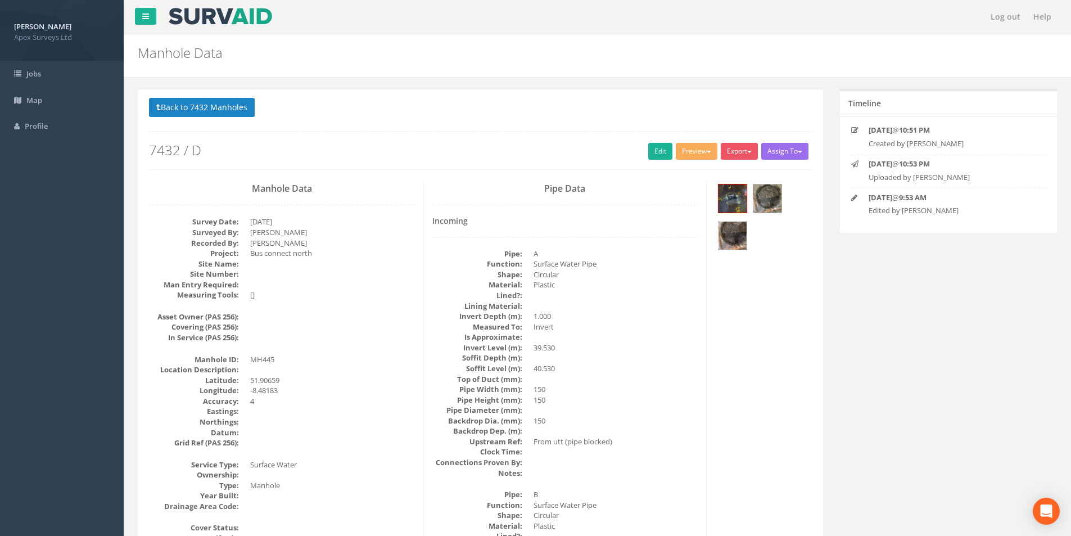
click at [738, 233] on img at bounding box center [733, 236] width 28 height 28
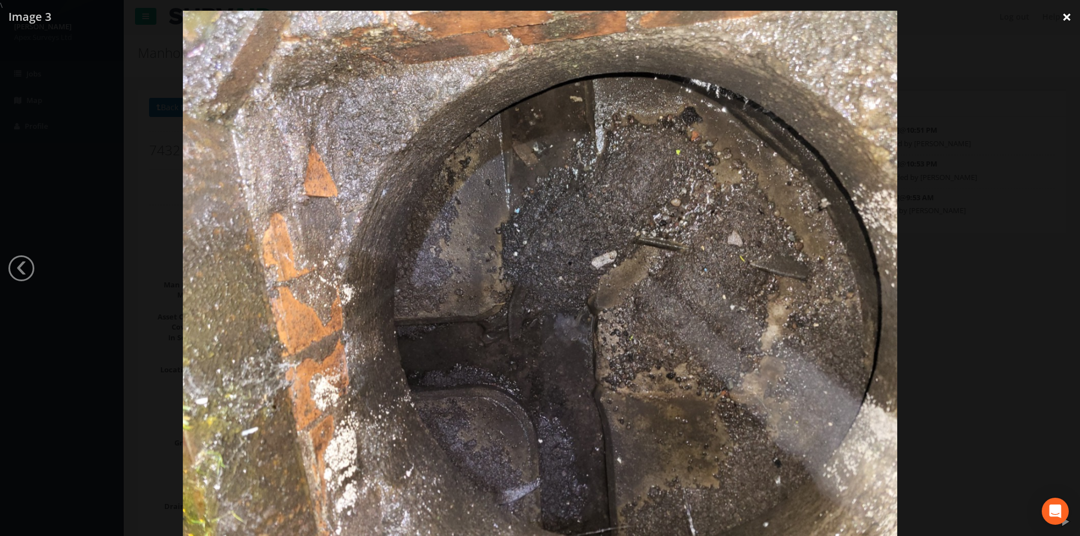
click at [1067, 21] on link "×" at bounding box center [1066, 17] width 26 height 34
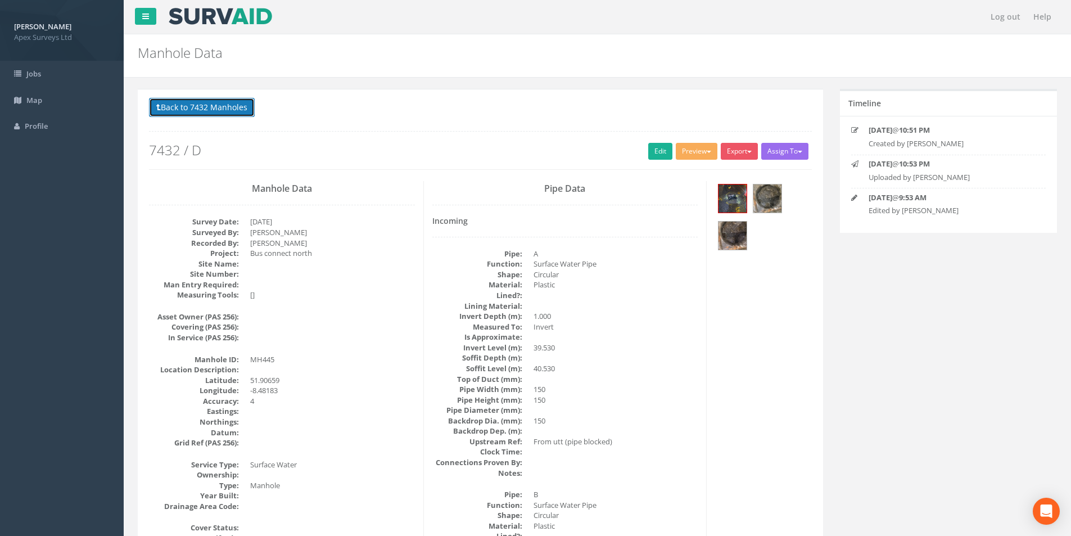
click at [167, 100] on button "Back to 7432 Manholes" at bounding box center [202, 107] width 106 height 19
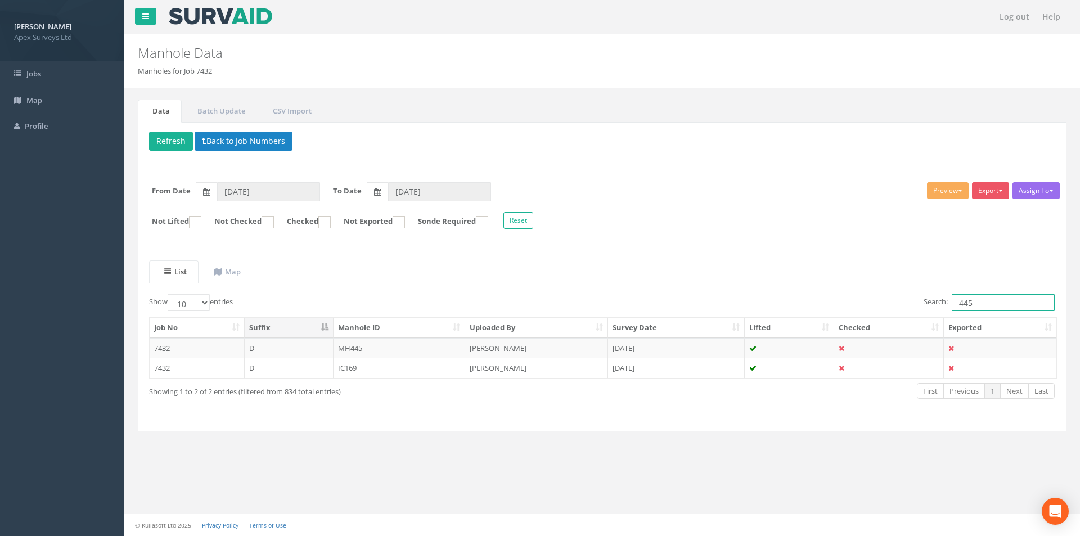
click at [977, 301] on input "445" at bounding box center [1002, 302] width 103 height 17
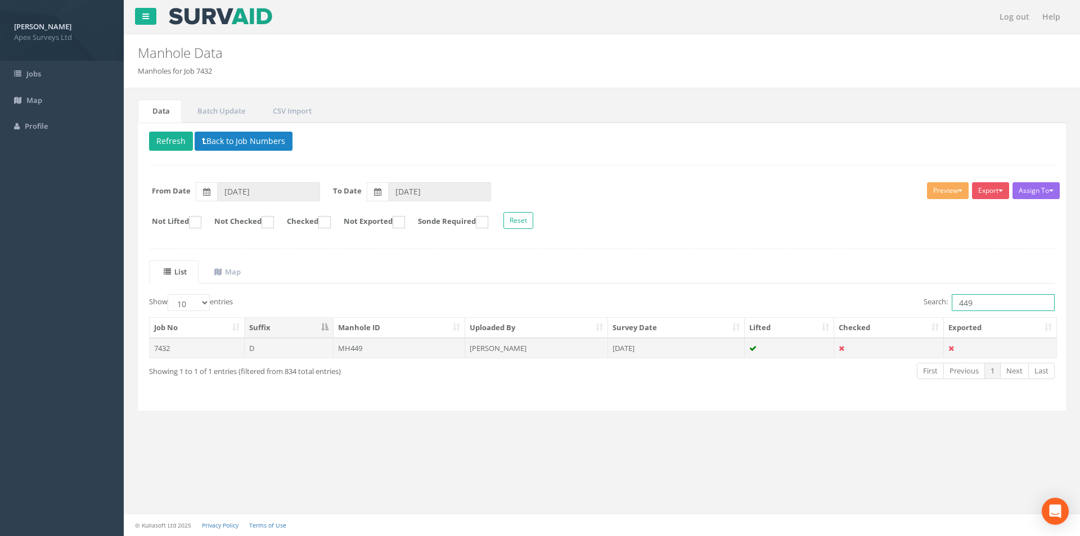
type input "449"
click at [399, 343] on td "MH449" at bounding box center [399, 348] width 132 height 20
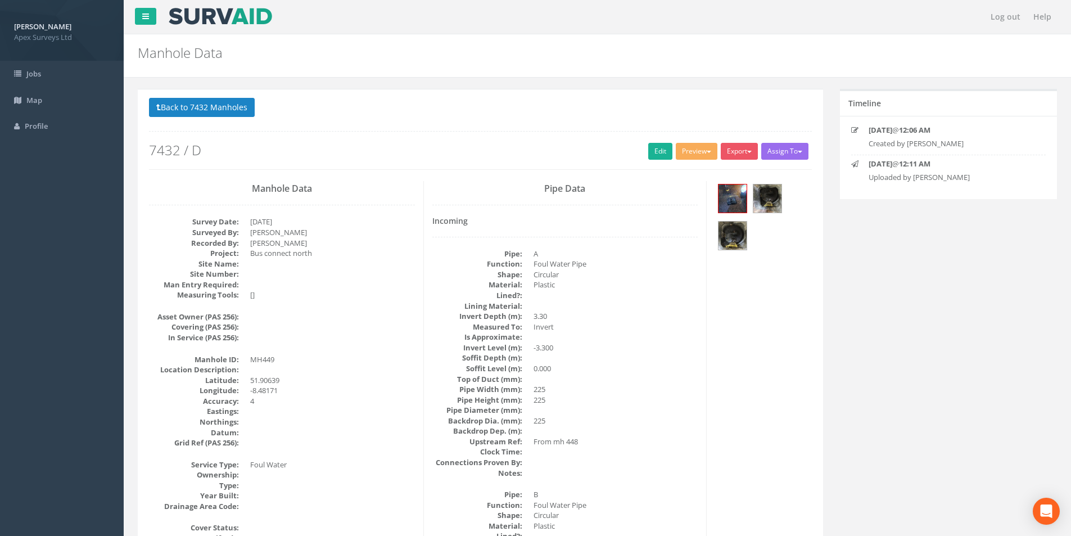
click at [668, 156] on h2 "7432 / D" at bounding box center [480, 150] width 663 height 15
click at [665, 154] on link "Edit" at bounding box center [660, 151] width 24 height 17
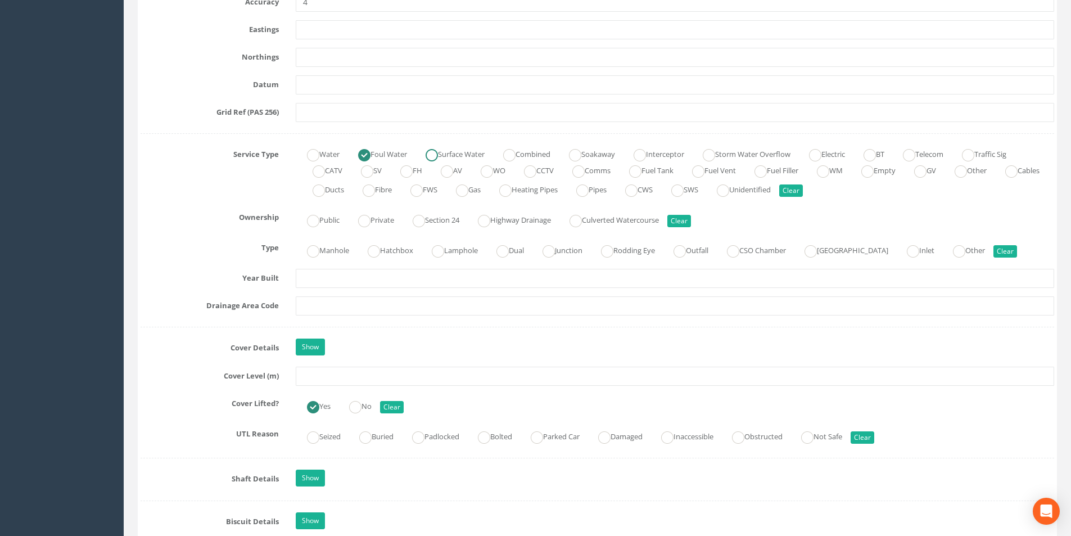
scroll to position [731, 0]
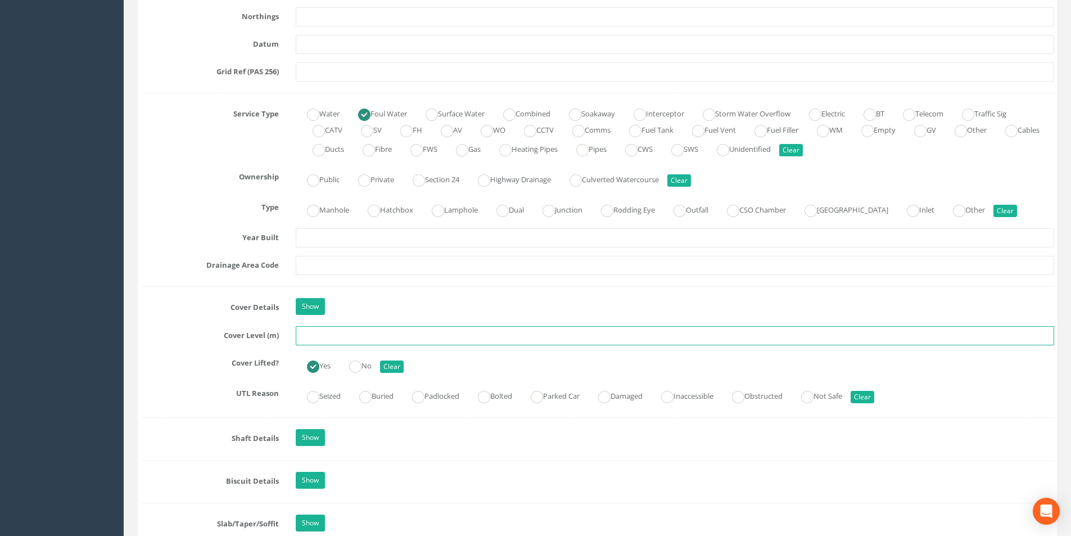
click at [378, 337] on input "text" at bounding box center [675, 335] width 758 height 19
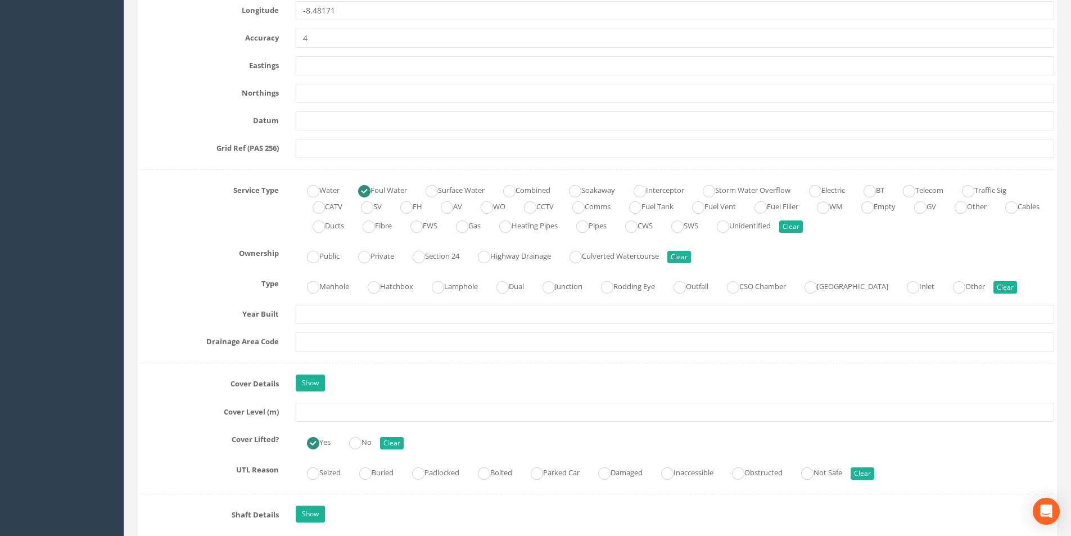
scroll to position [675, 0]
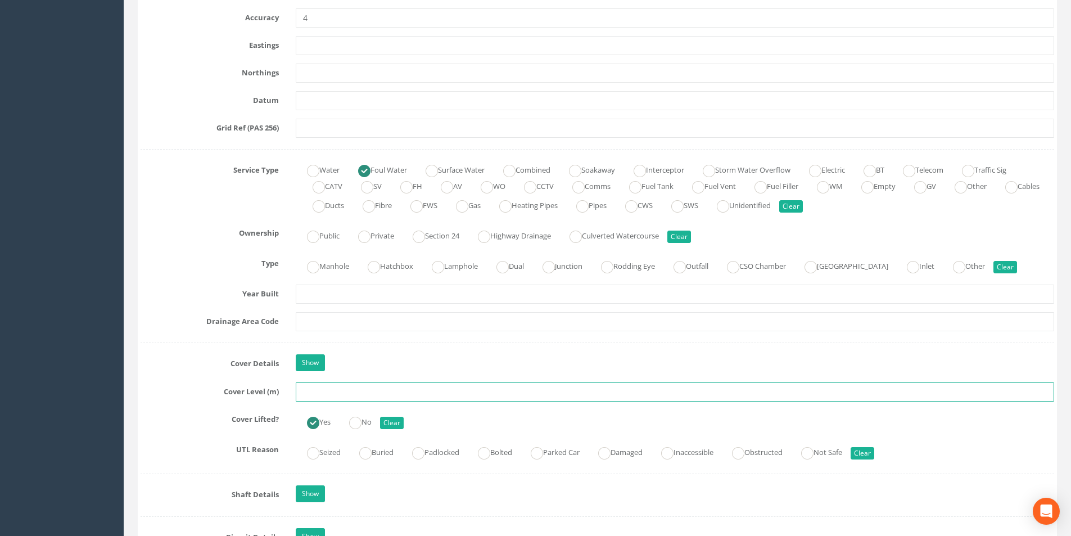
click at [356, 392] on input "text" at bounding box center [675, 391] width 758 height 19
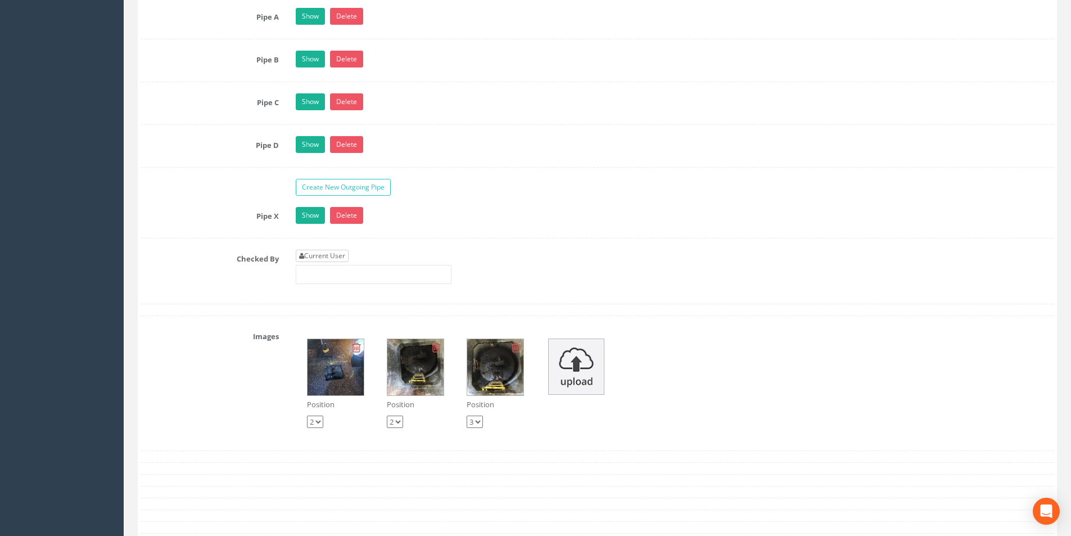
type input "40.90"
click at [342, 255] on link "Current User" at bounding box center [322, 256] width 53 height 12
type input "[PERSON_NAME]"
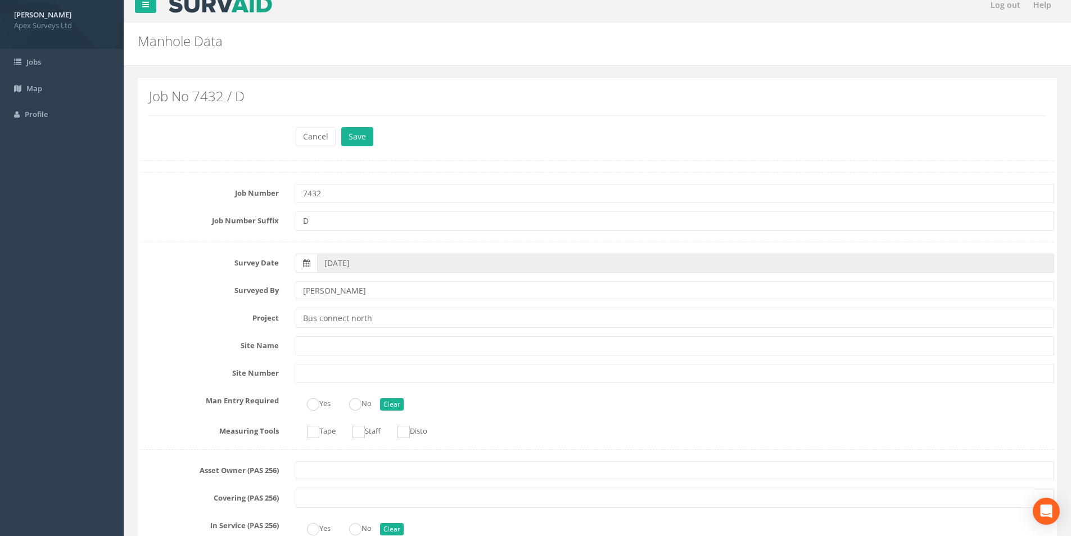
scroll to position [0, 0]
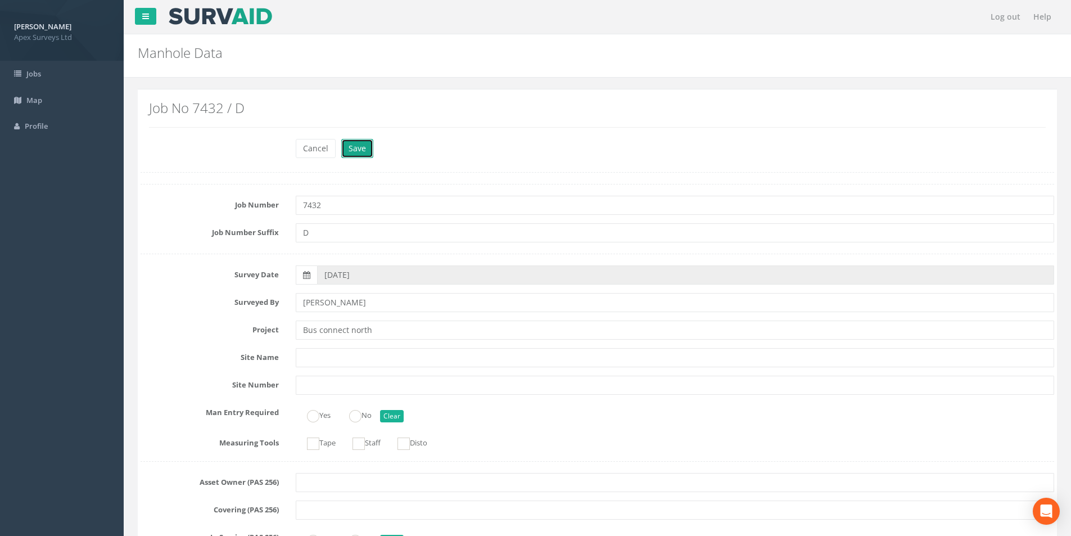
click at [353, 150] on button "Save" at bounding box center [357, 148] width 32 height 19
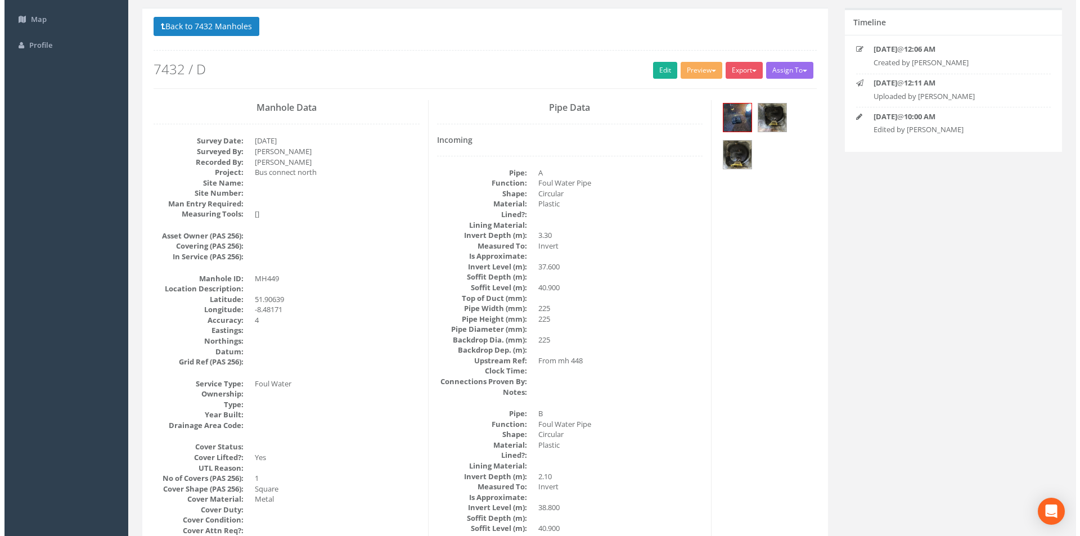
scroll to position [56, 0]
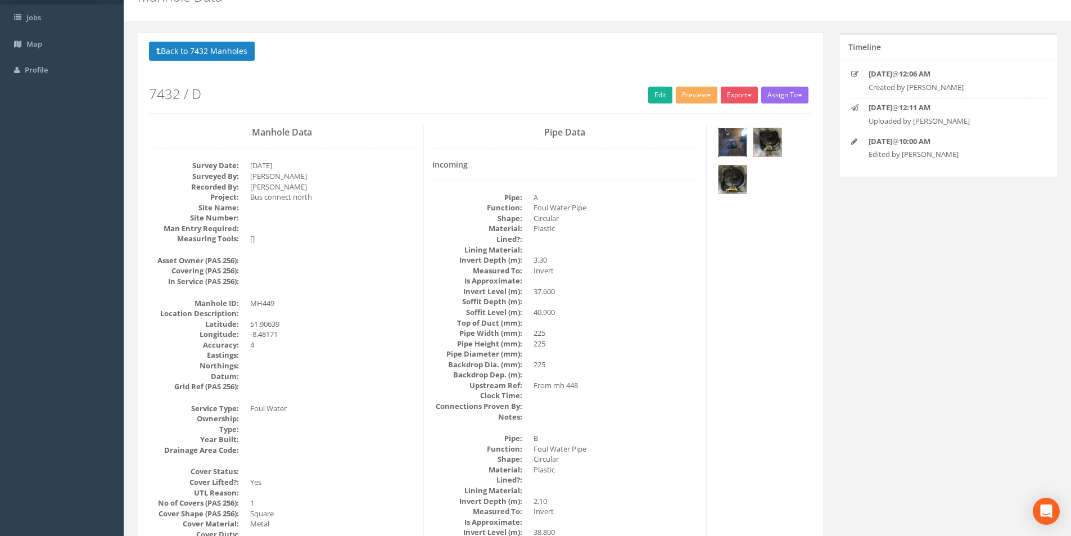
click at [733, 143] on img at bounding box center [733, 142] width 28 height 28
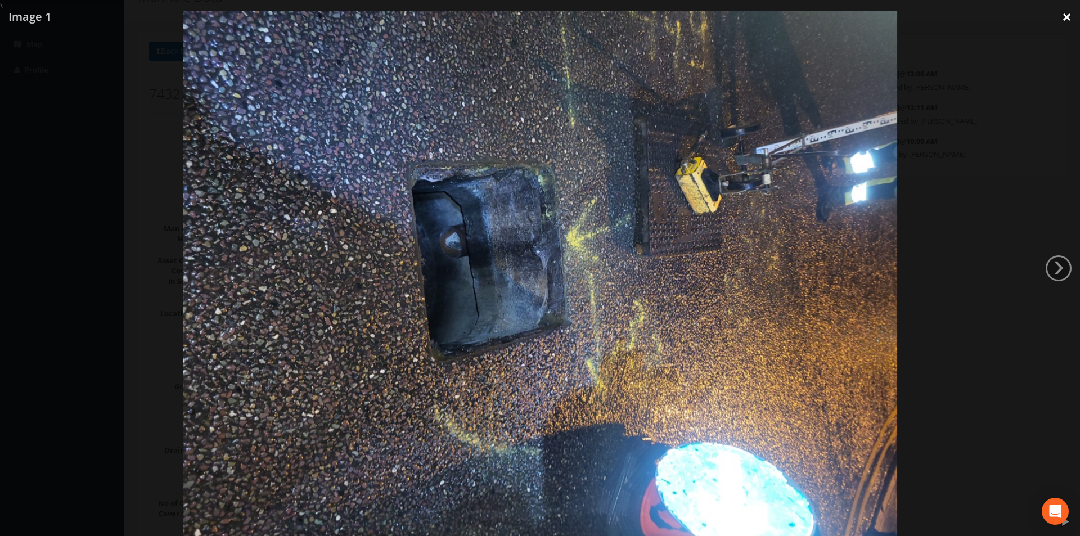
click at [1069, 24] on link "×" at bounding box center [1066, 17] width 26 height 34
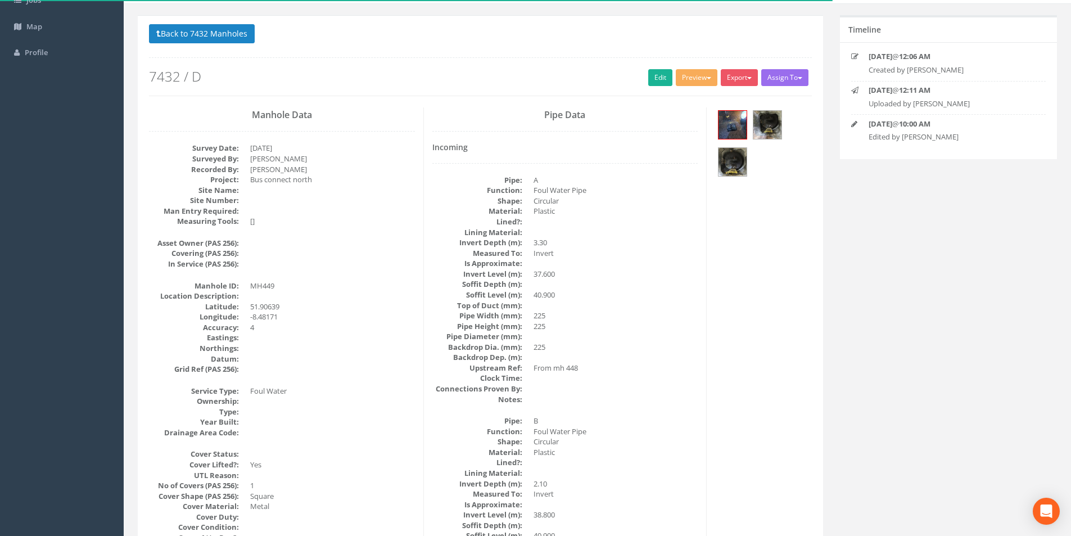
scroll to position [17, 0]
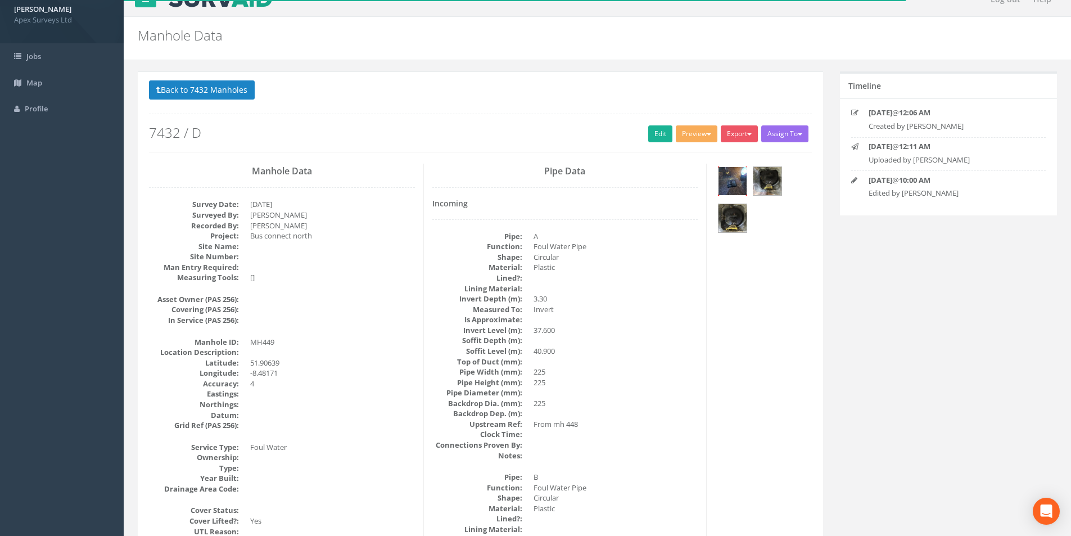
click at [740, 183] on img at bounding box center [733, 181] width 28 height 28
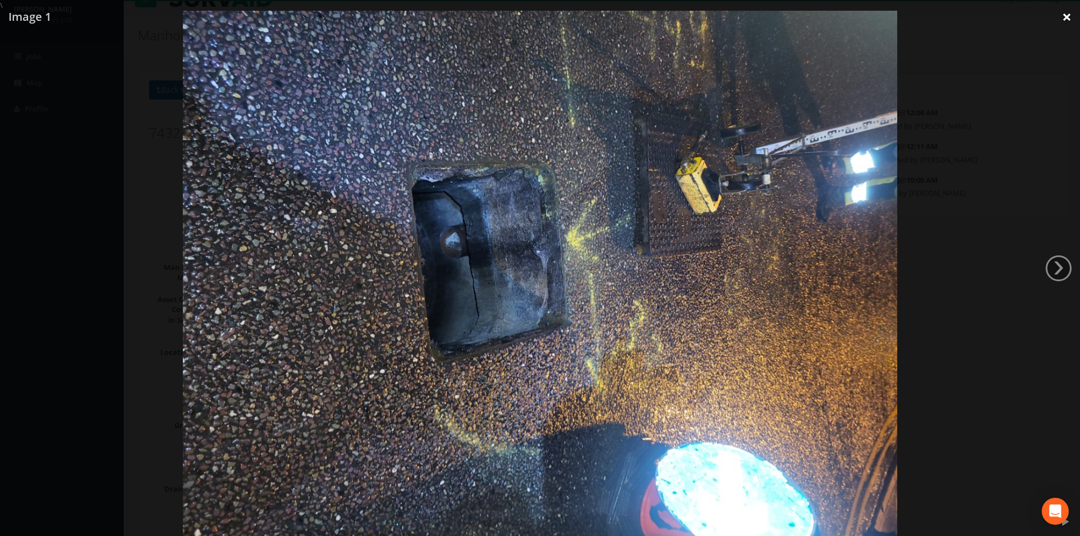
click at [1069, 18] on link "×" at bounding box center [1066, 17] width 26 height 34
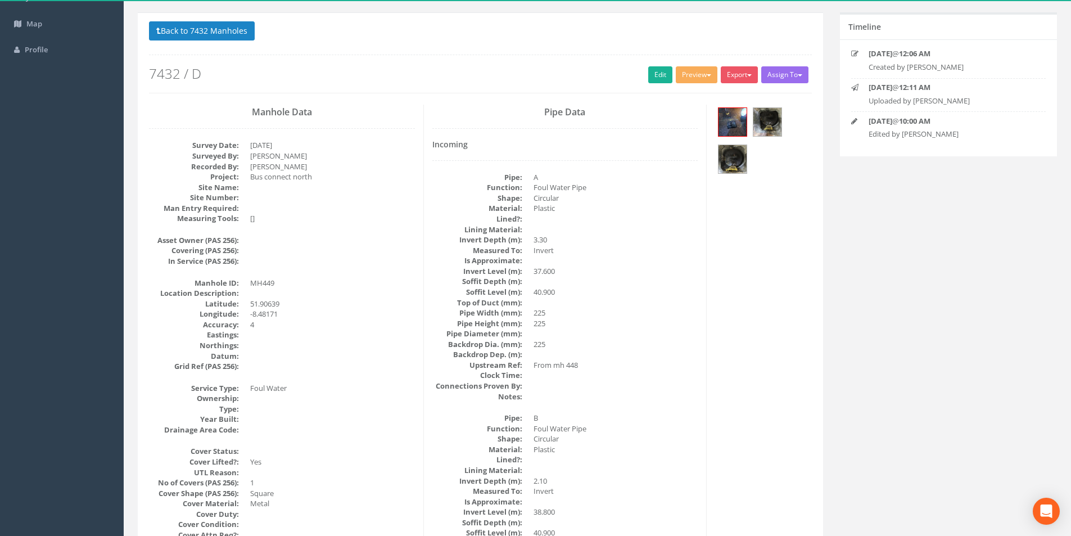
scroll to position [74, 0]
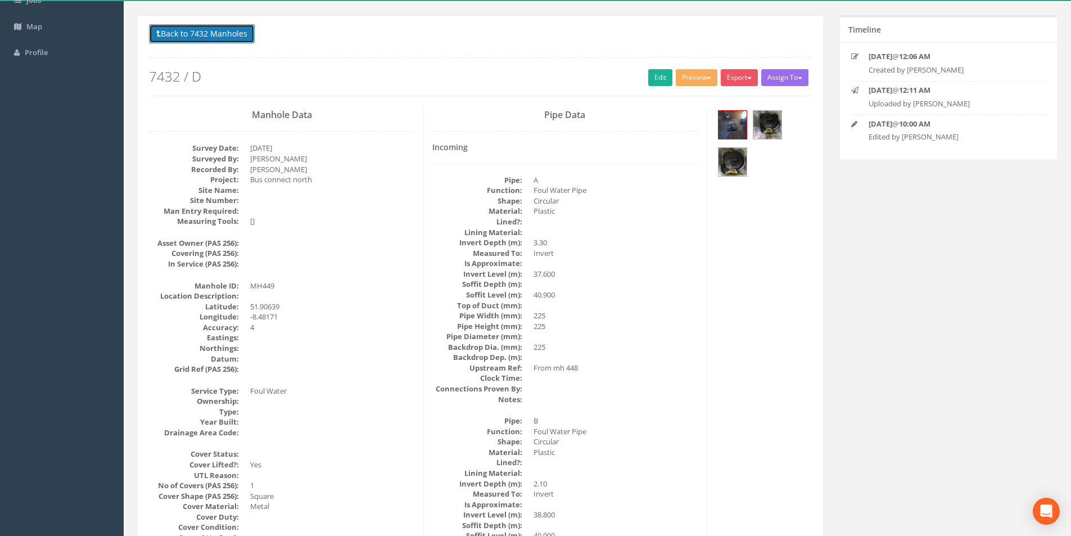
click at [214, 37] on button "Back to 7432 Manholes" at bounding box center [202, 33] width 106 height 19
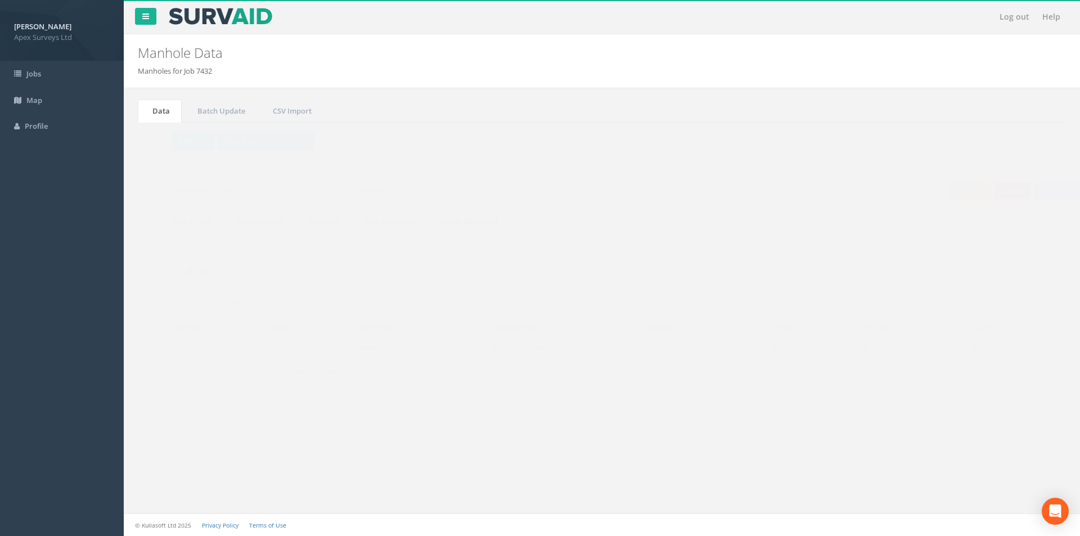
click at [986, 306] on input "449" at bounding box center [1002, 302] width 103 height 17
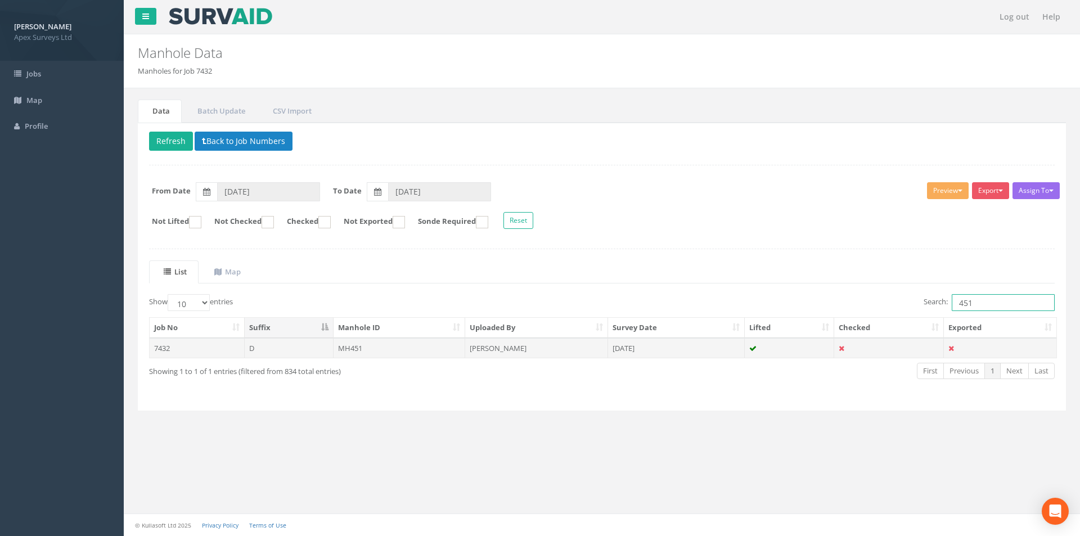
type input "451"
click at [376, 346] on td "MH451" at bounding box center [399, 348] width 132 height 20
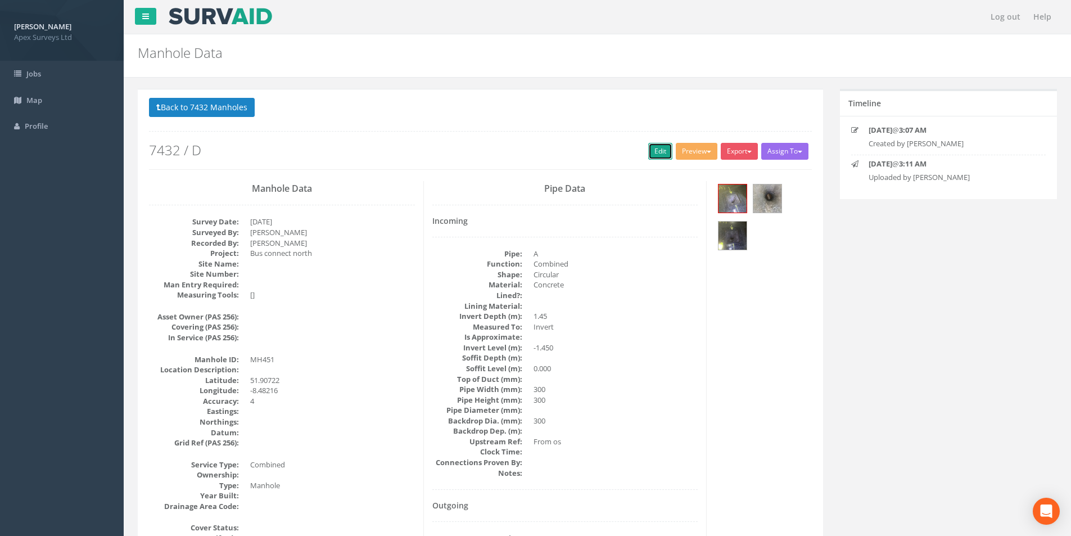
click at [648, 153] on link "Edit" at bounding box center [660, 151] width 24 height 17
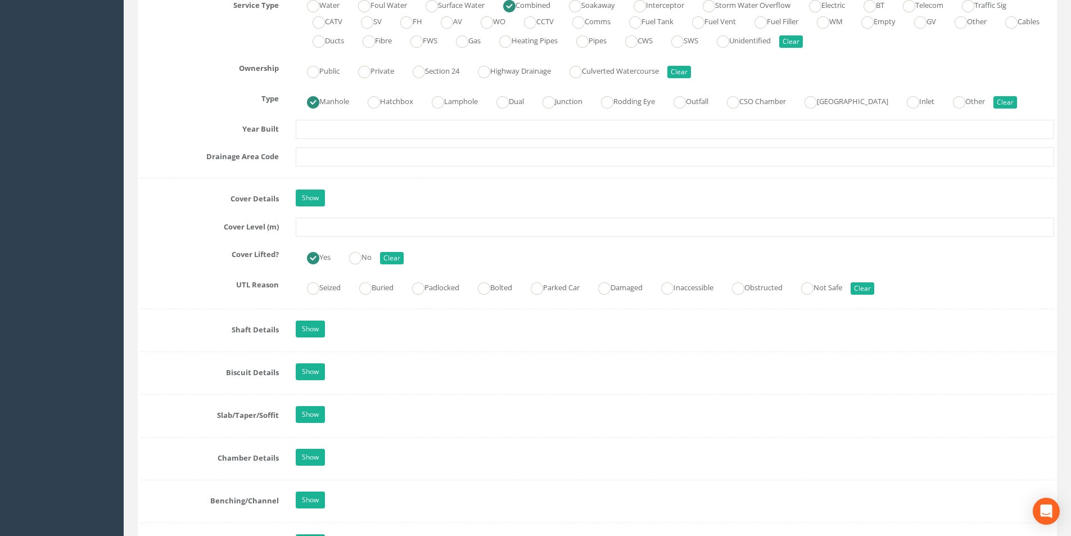
scroll to position [843, 0]
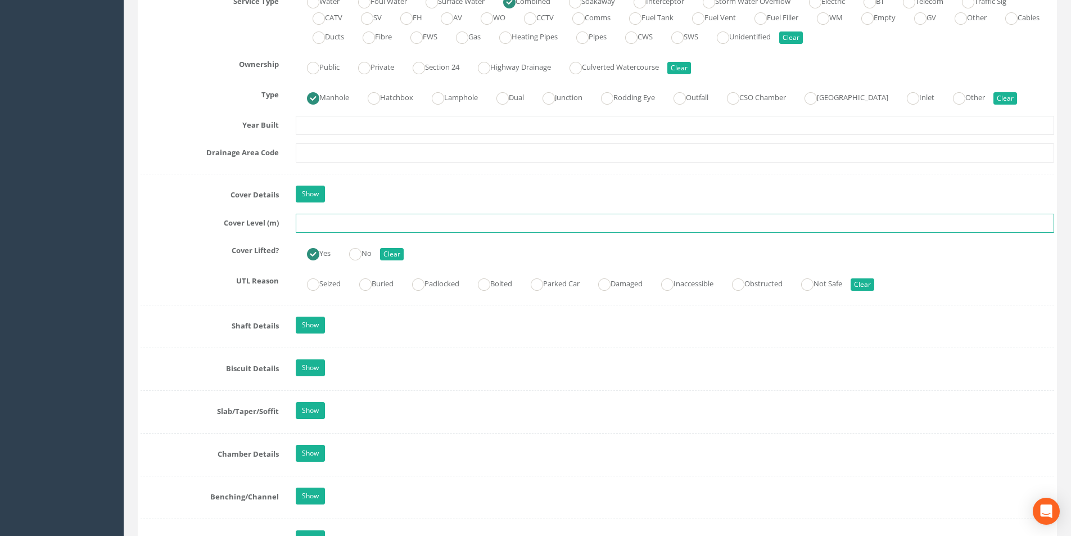
click at [356, 228] on input "text" at bounding box center [675, 223] width 758 height 19
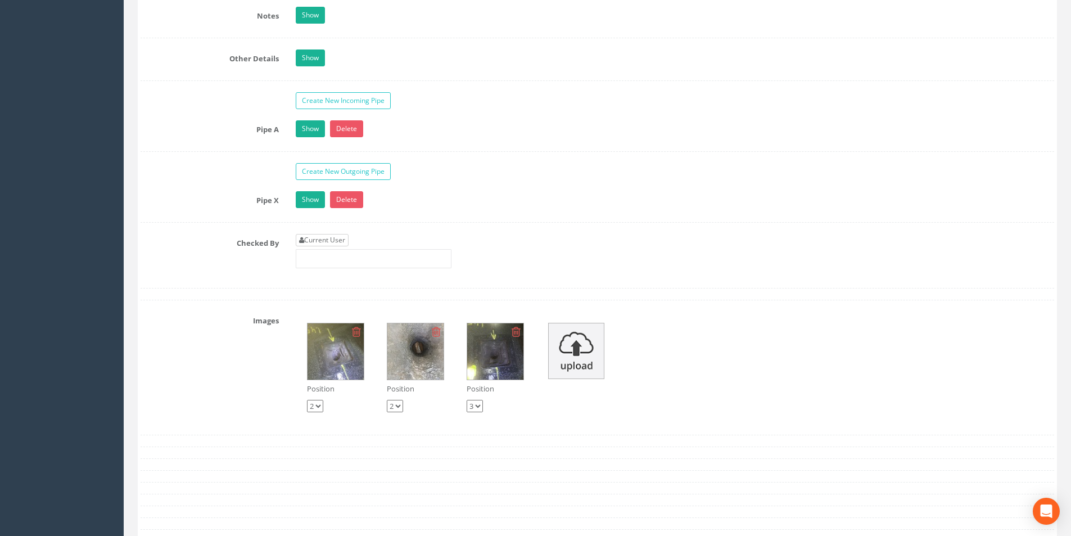
type input "451"
click at [342, 238] on link "Current User" at bounding box center [322, 240] width 53 height 12
type input "[PERSON_NAME]"
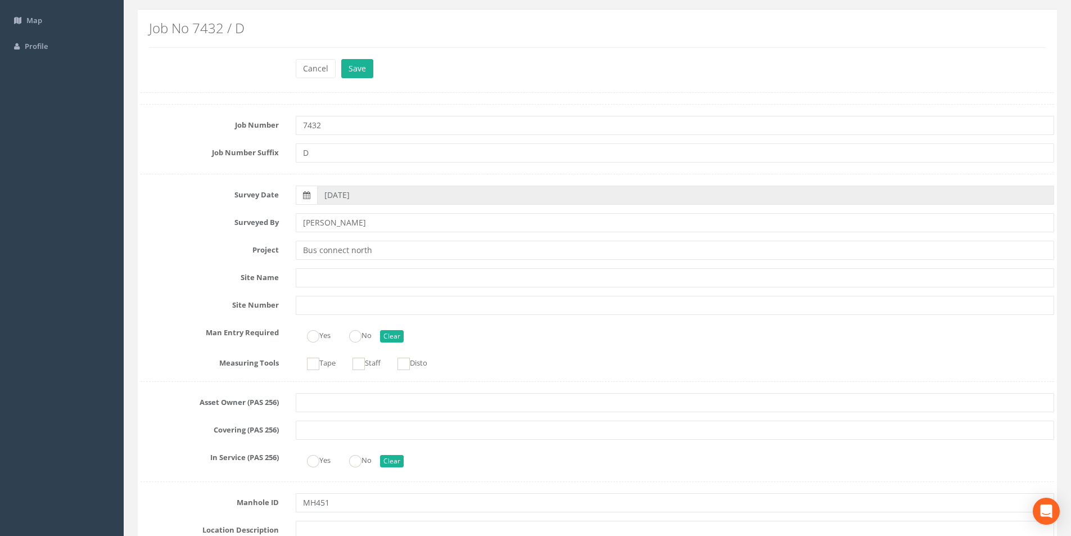
scroll to position [0, 0]
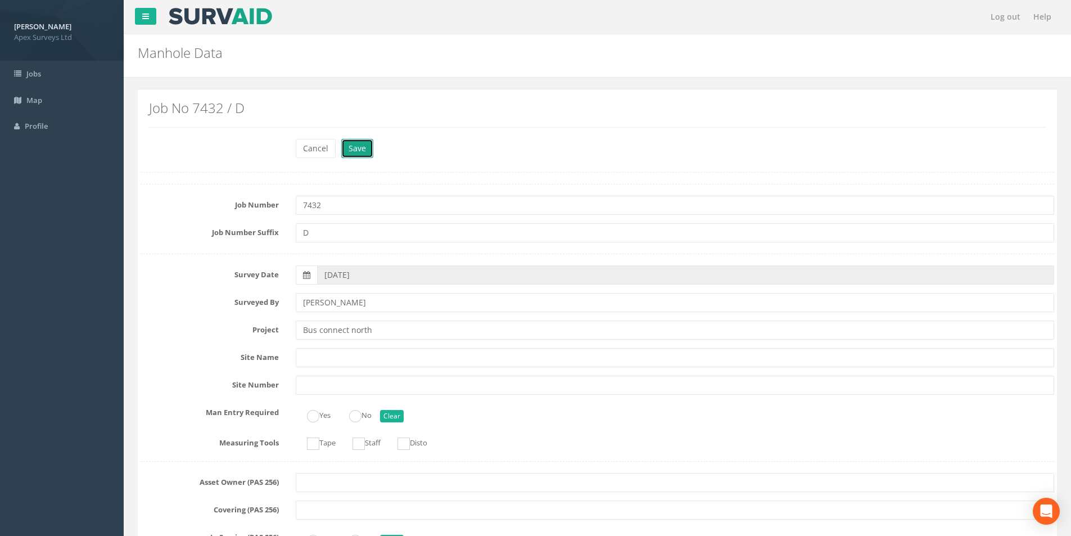
click at [357, 156] on button "Save" at bounding box center [357, 148] width 32 height 19
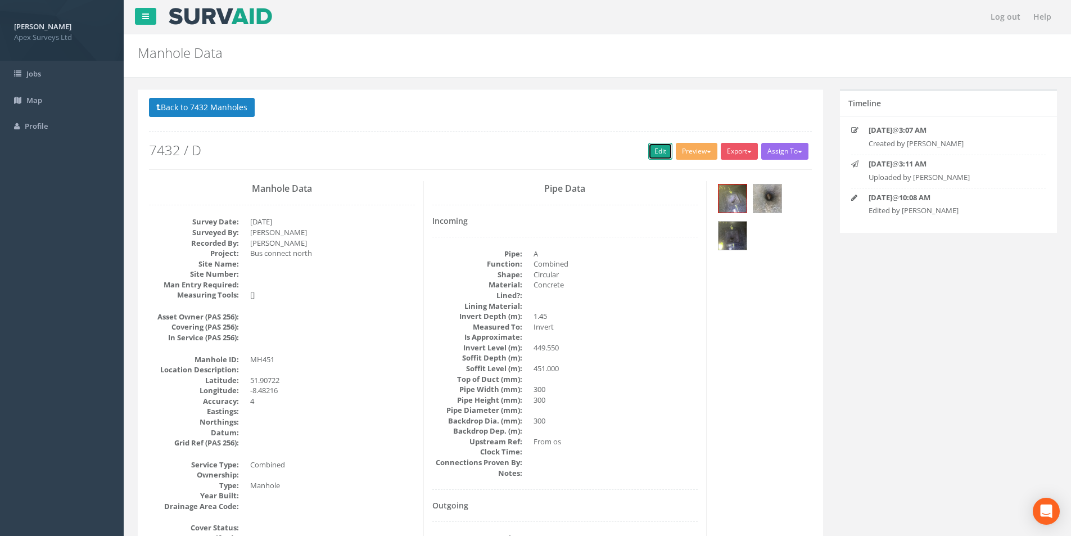
click at [649, 157] on link "Edit" at bounding box center [660, 151] width 24 height 17
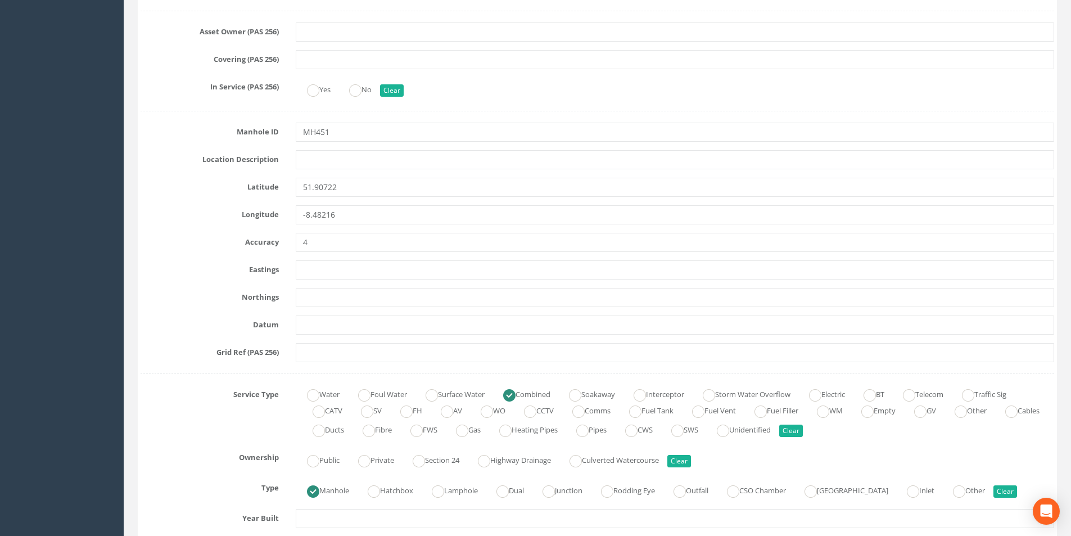
scroll to position [675, 0]
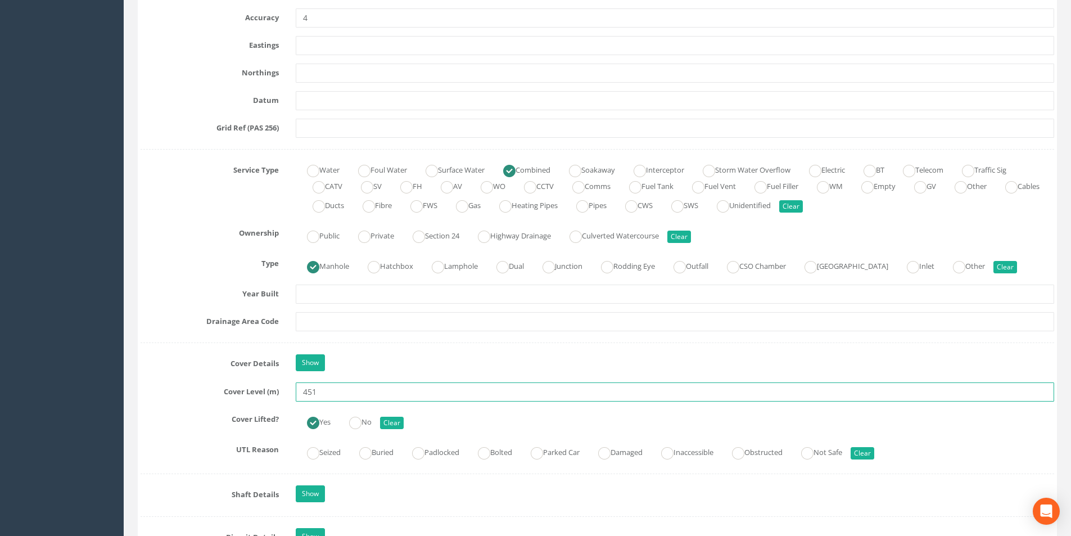
drag, startPoint x: 322, startPoint y: 394, endPoint x: 309, endPoint y: 395, distance: 12.9
click at [309, 395] on input "451" at bounding box center [675, 391] width 758 height 19
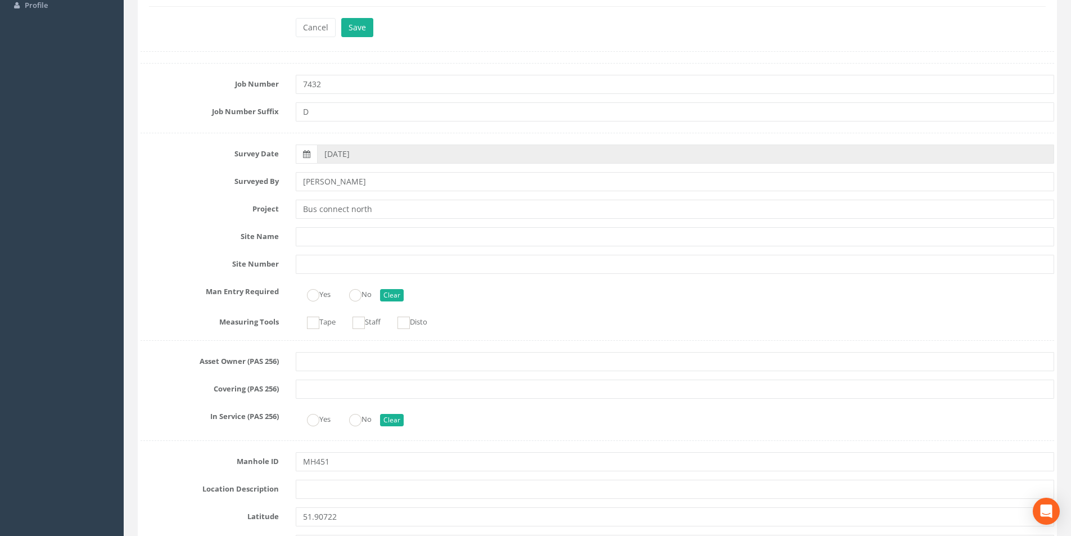
scroll to position [0, 0]
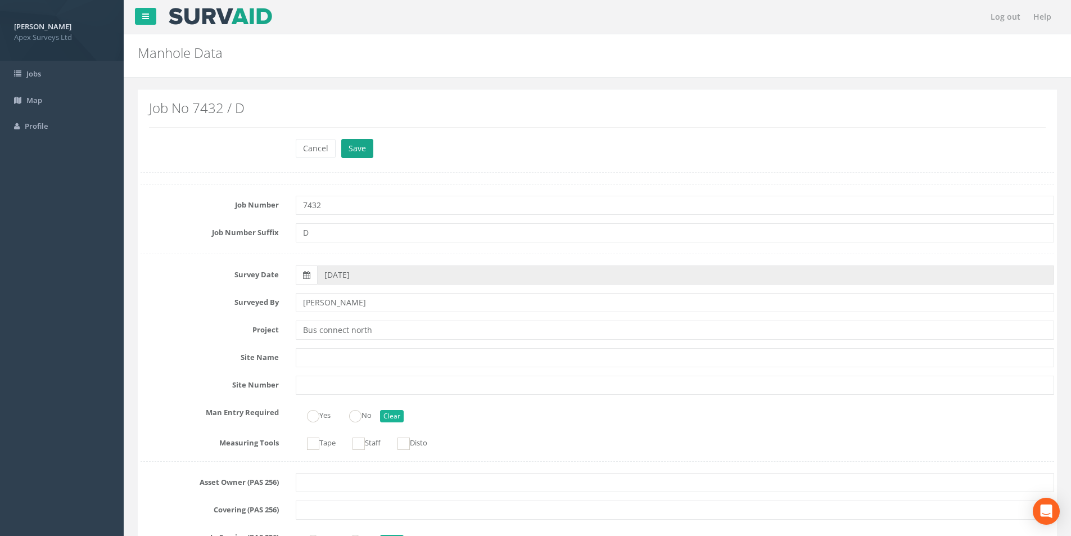
type input "47.29"
click at [358, 148] on button "Save" at bounding box center [357, 148] width 32 height 19
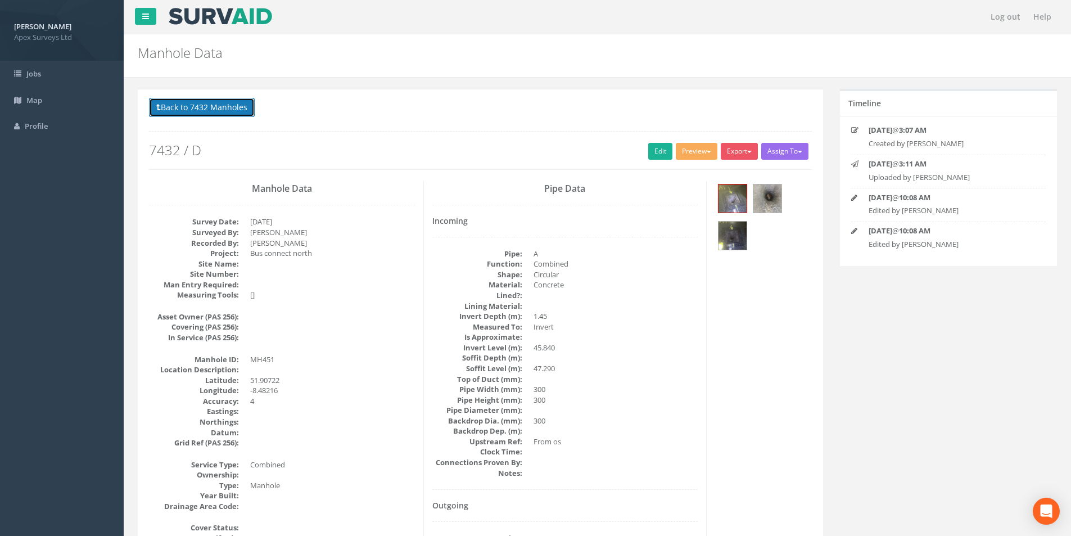
click at [218, 111] on button "Back to 7432 Manholes" at bounding box center [202, 107] width 106 height 19
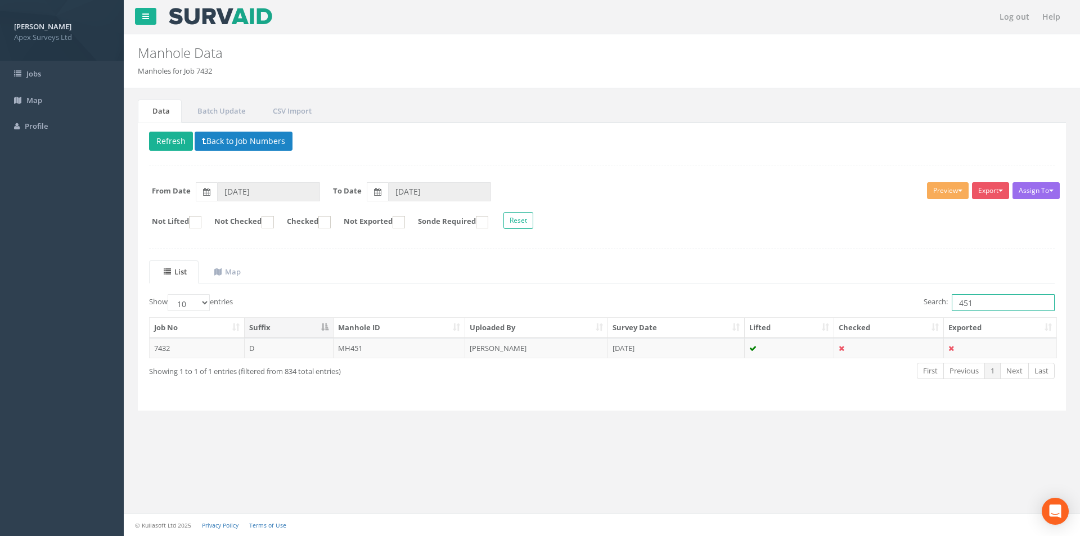
drag, startPoint x: 980, startPoint y: 298, endPoint x: 973, endPoint y: 283, distance: 16.1
click at [957, 306] on input "451" at bounding box center [1002, 302] width 103 height 17
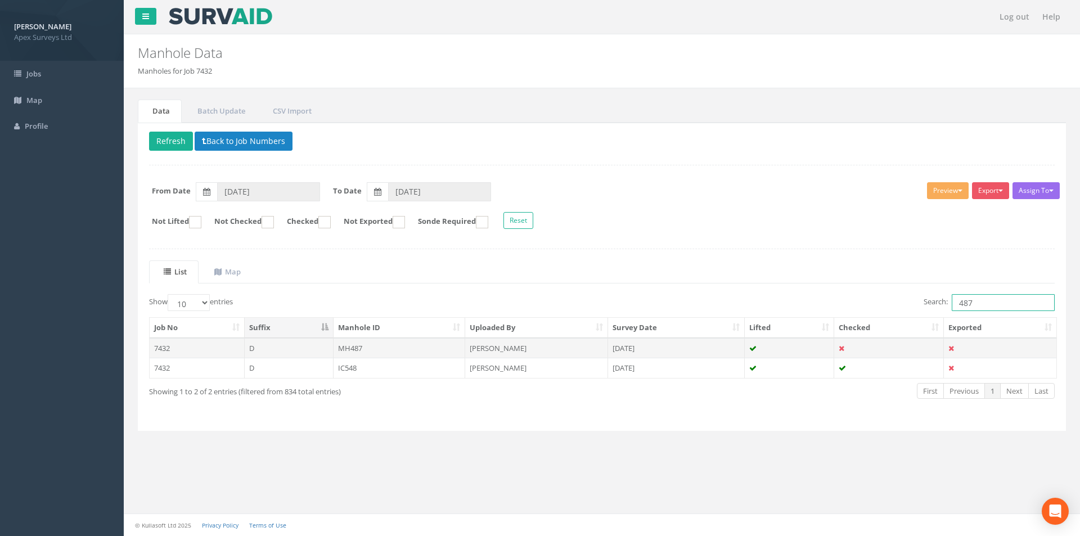
type input "487"
click at [390, 350] on td "MH487" at bounding box center [399, 348] width 132 height 20
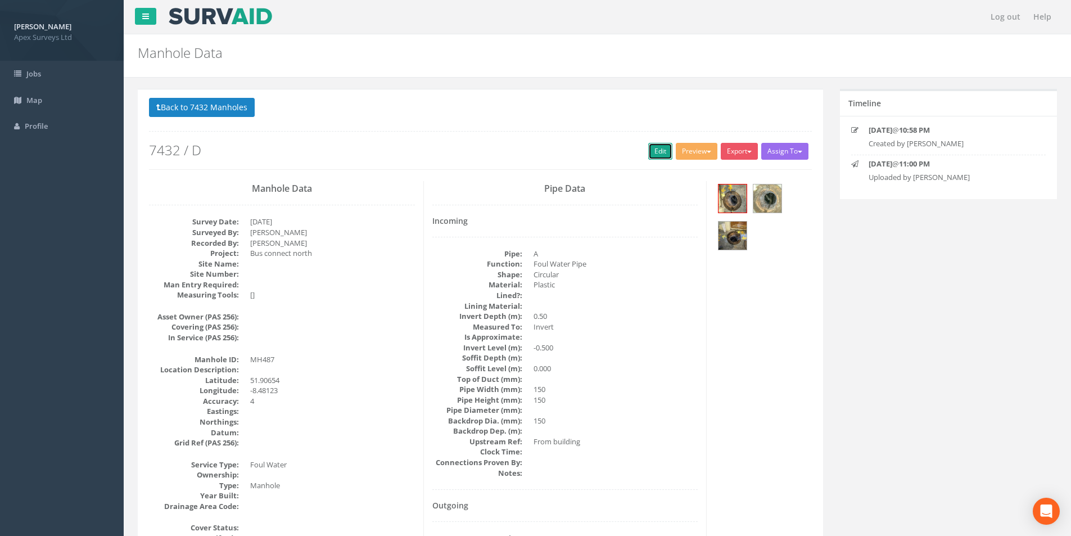
click at [650, 151] on link "Edit" at bounding box center [660, 151] width 24 height 17
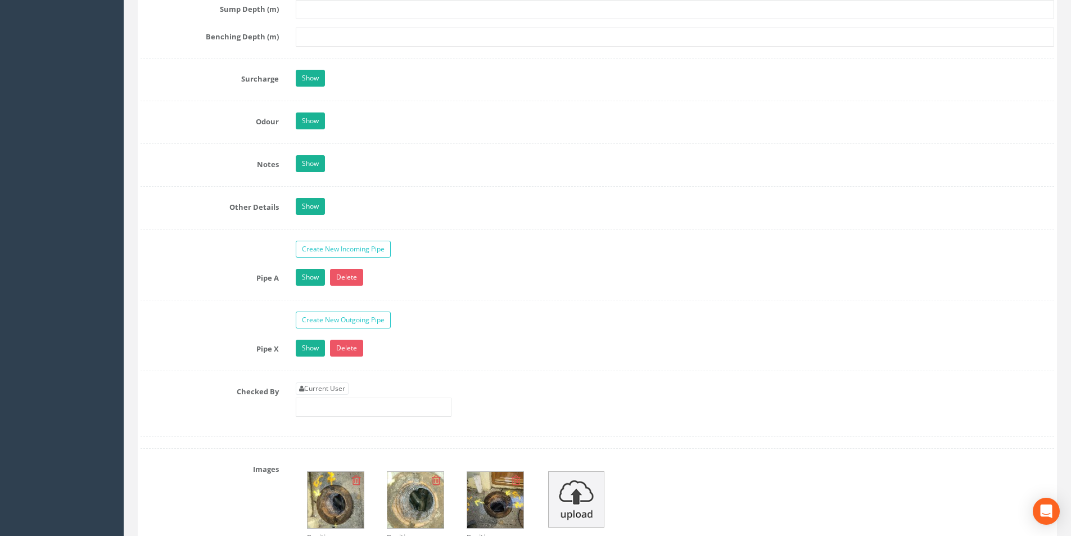
scroll to position [1631, 0]
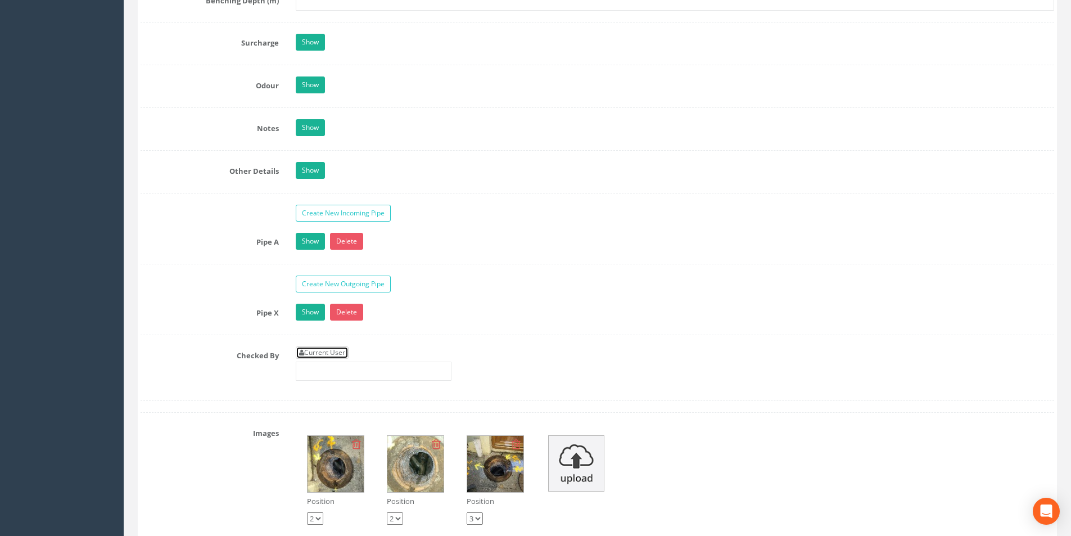
click at [341, 355] on link "Current User" at bounding box center [322, 352] width 53 height 12
type input "[PERSON_NAME]"
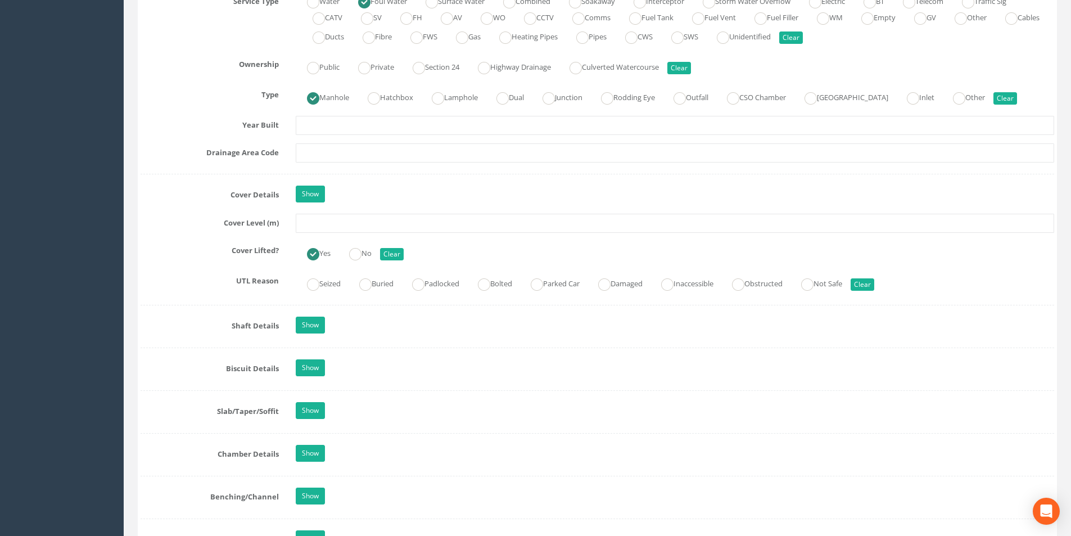
scroll to position [787, 0]
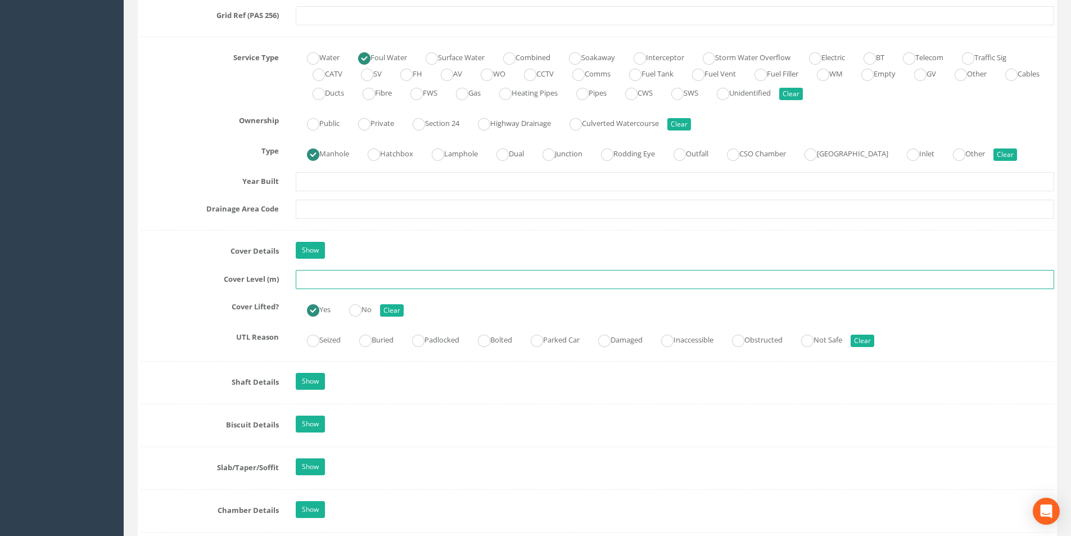
click at [340, 281] on input "text" at bounding box center [675, 279] width 758 height 19
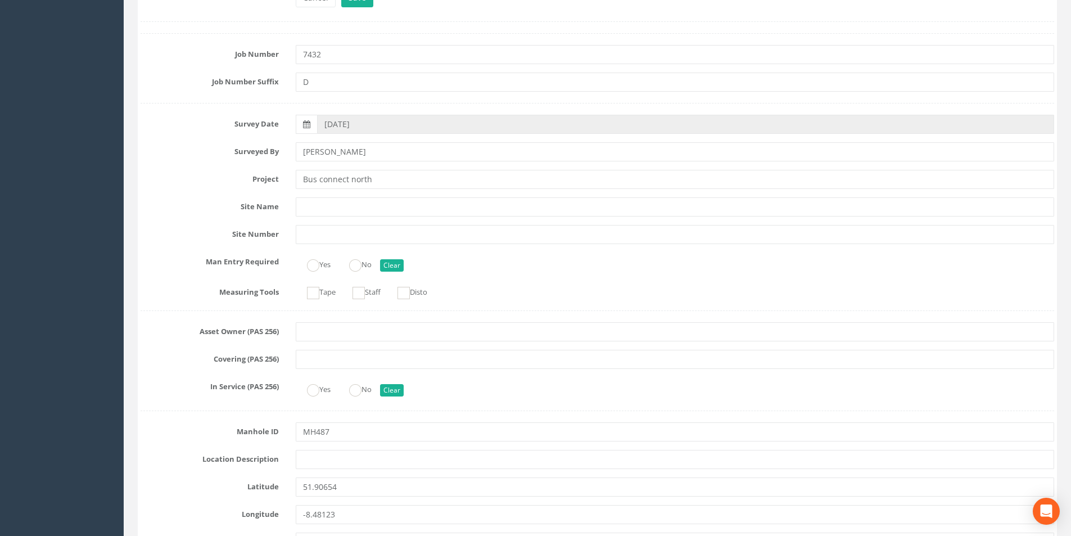
scroll to position [0, 0]
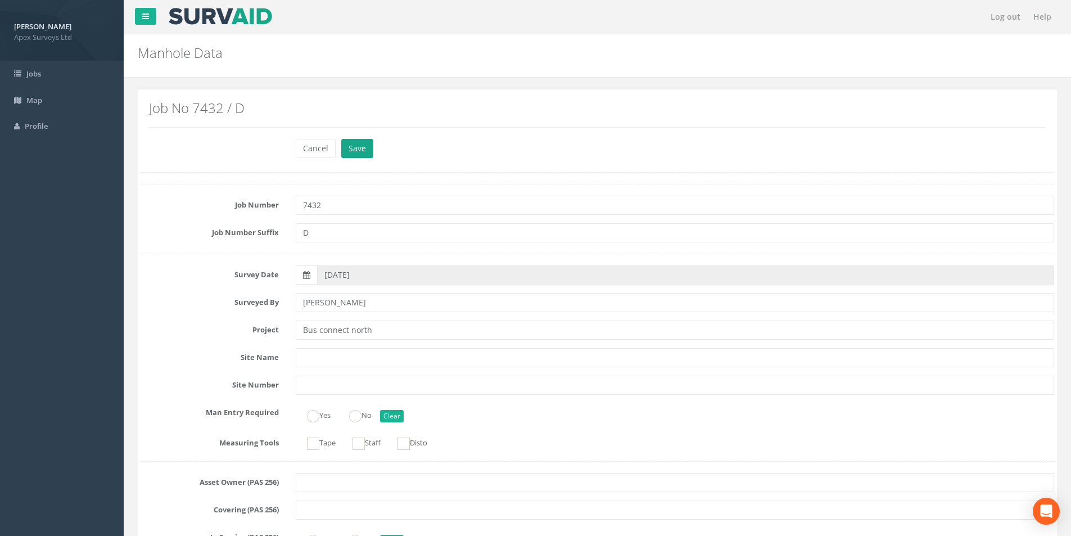
type input "36.85"
click at [361, 145] on button "Save" at bounding box center [357, 148] width 32 height 19
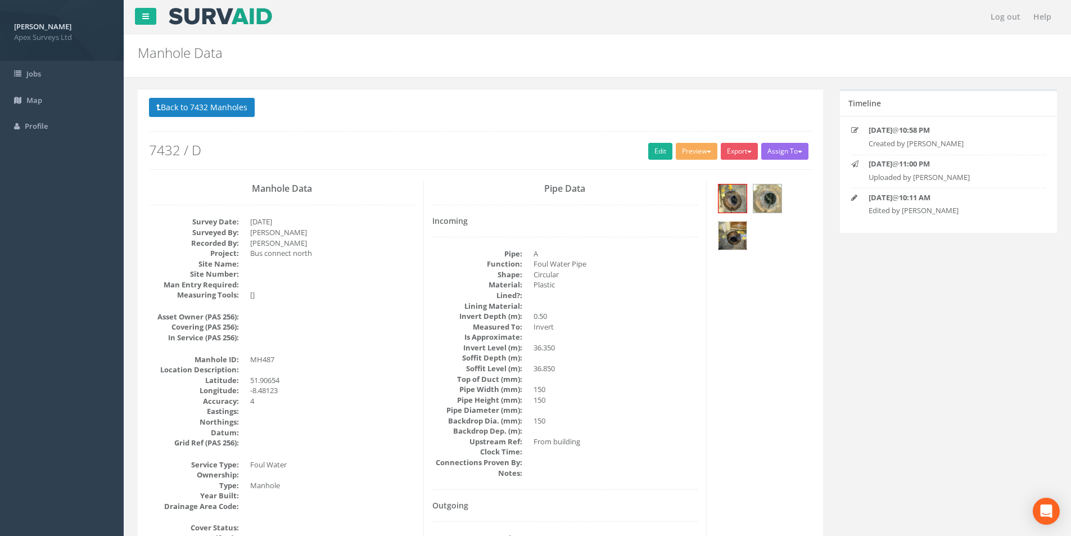
click at [736, 237] on img at bounding box center [733, 236] width 28 height 28
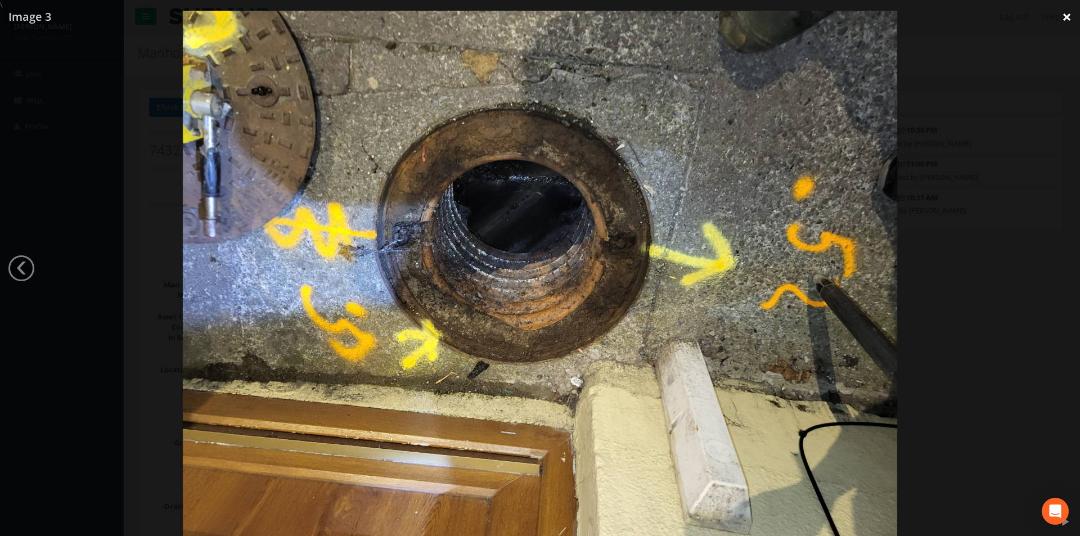
click at [1066, 14] on link "×" at bounding box center [1066, 17] width 26 height 34
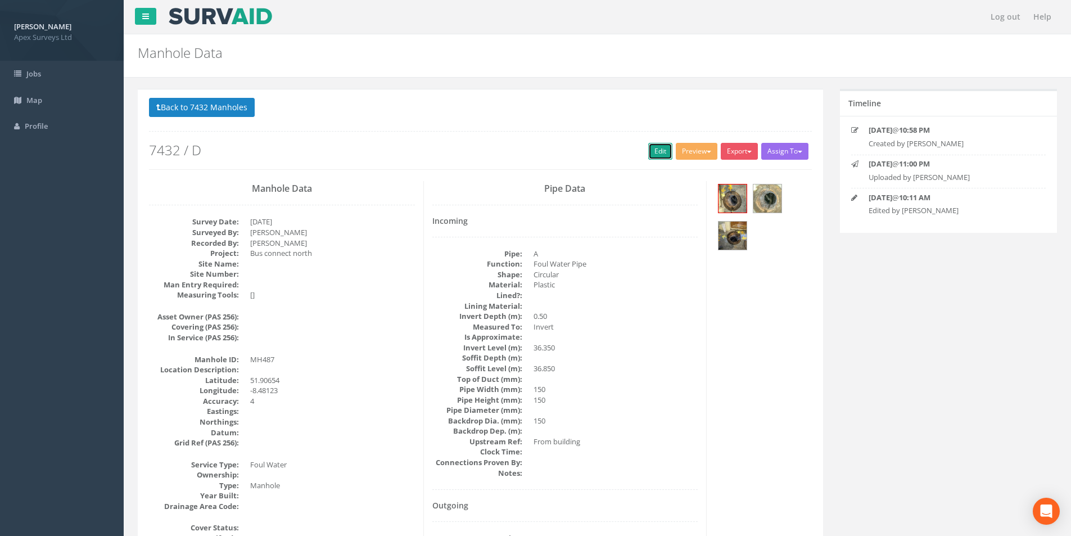
click at [652, 152] on link "Edit" at bounding box center [660, 151] width 24 height 17
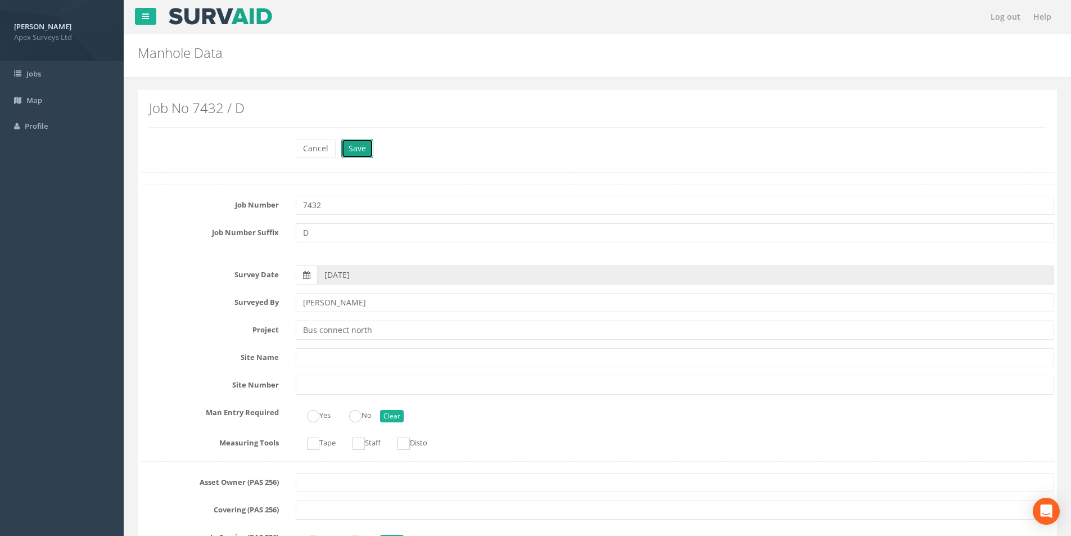
click at [368, 152] on button "Save" at bounding box center [357, 148] width 32 height 19
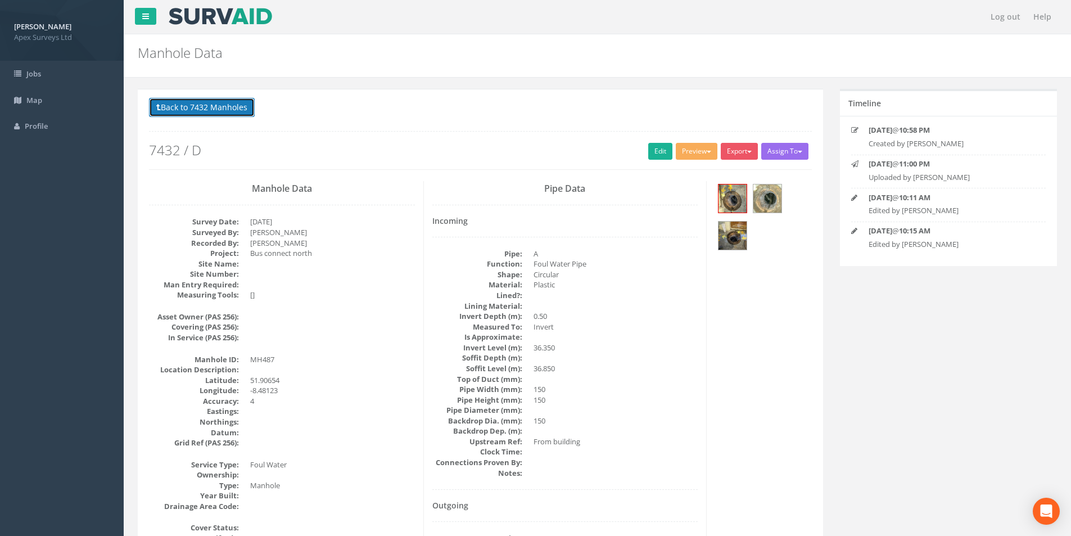
click at [218, 108] on button "Back to 7432 Manholes" at bounding box center [202, 107] width 106 height 19
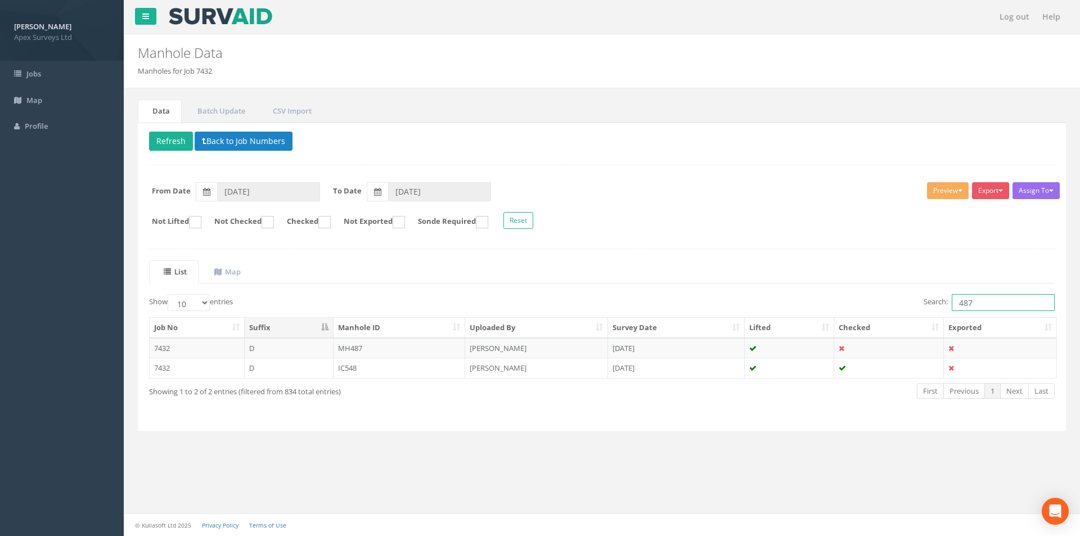
click at [989, 307] on input "487" at bounding box center [1002, 302] width 103 height 17
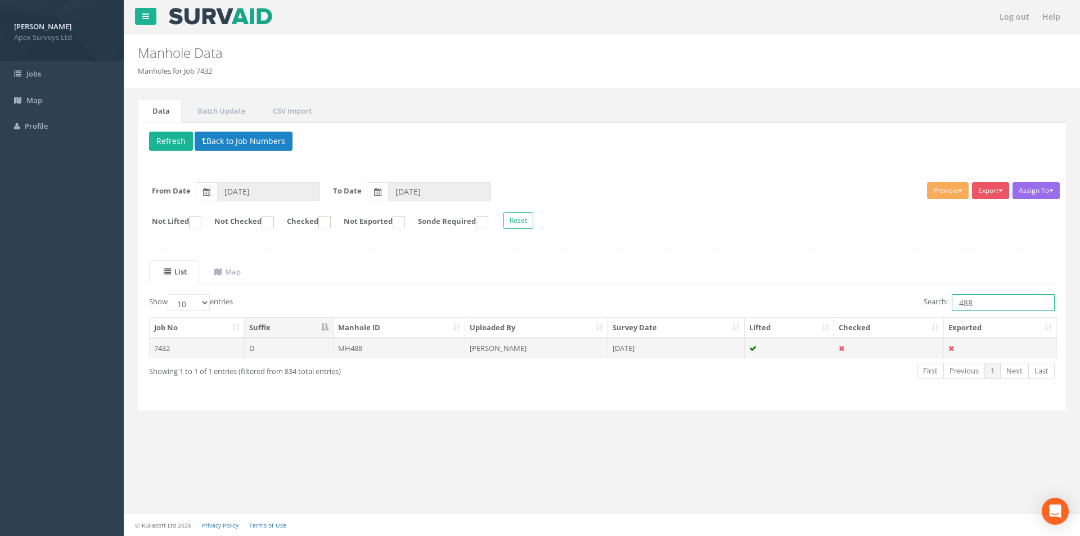
type input "488"
click at [416, 349] on td "MH488" at bounding box center [399, 348] width 132 height 20
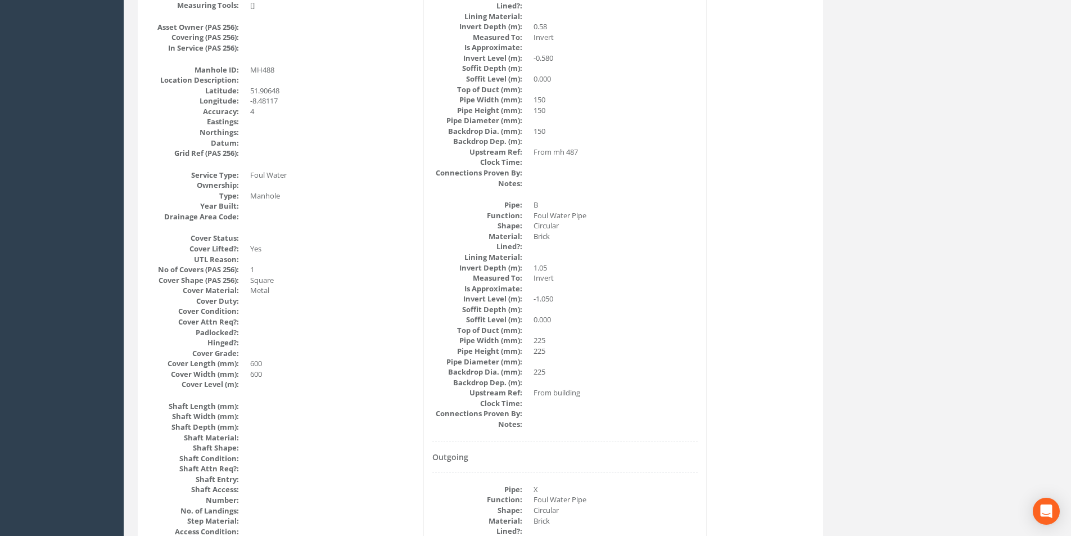
scroll to position [74, 0]
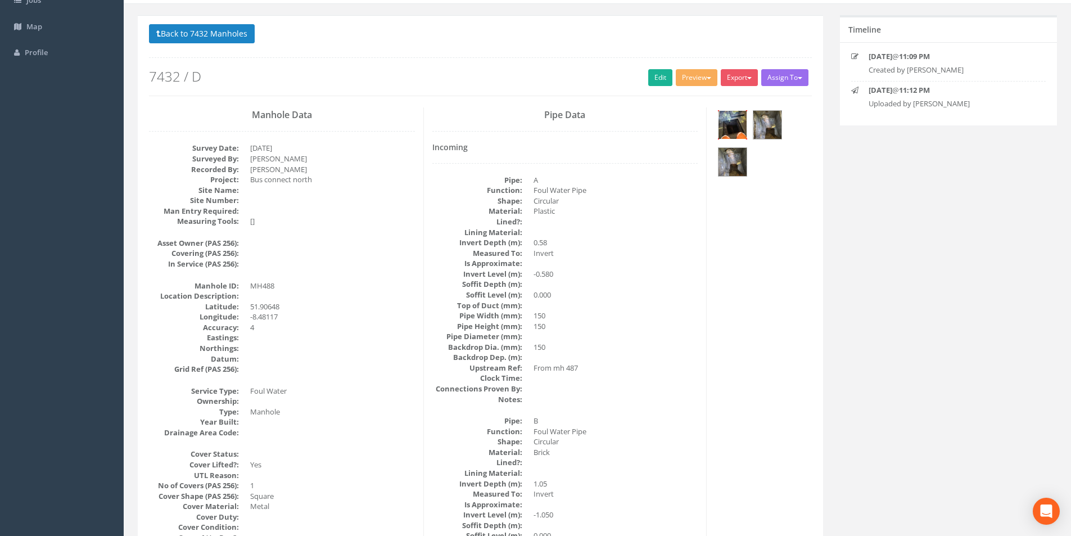
click at [739, 129] on img at bounding box center [733, 125] width 28 height 28
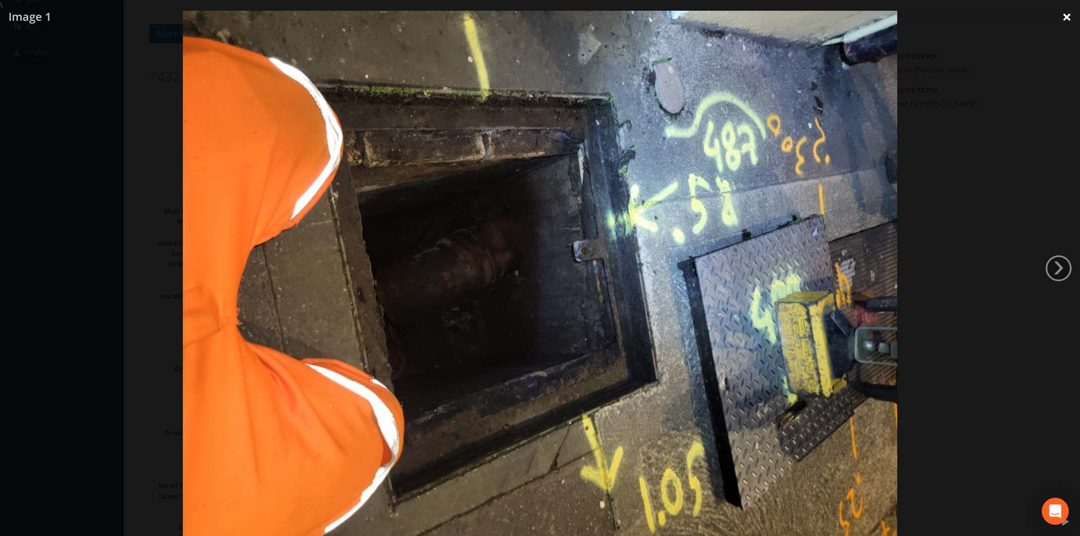
click at [1068, 18] on link "×" at bounding box center [1066, 17] width 26 height 34
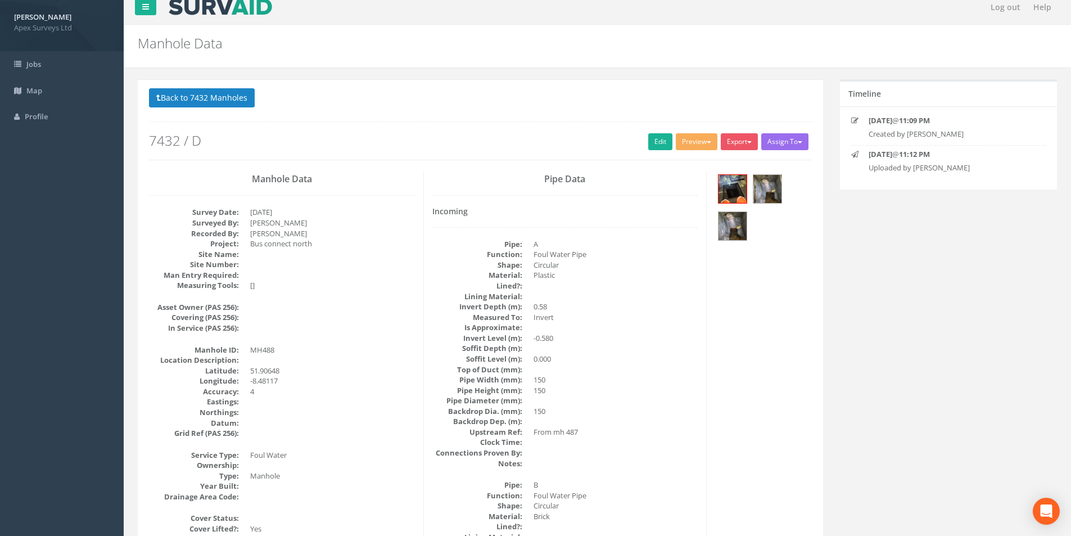
scroll to position [0, 0]
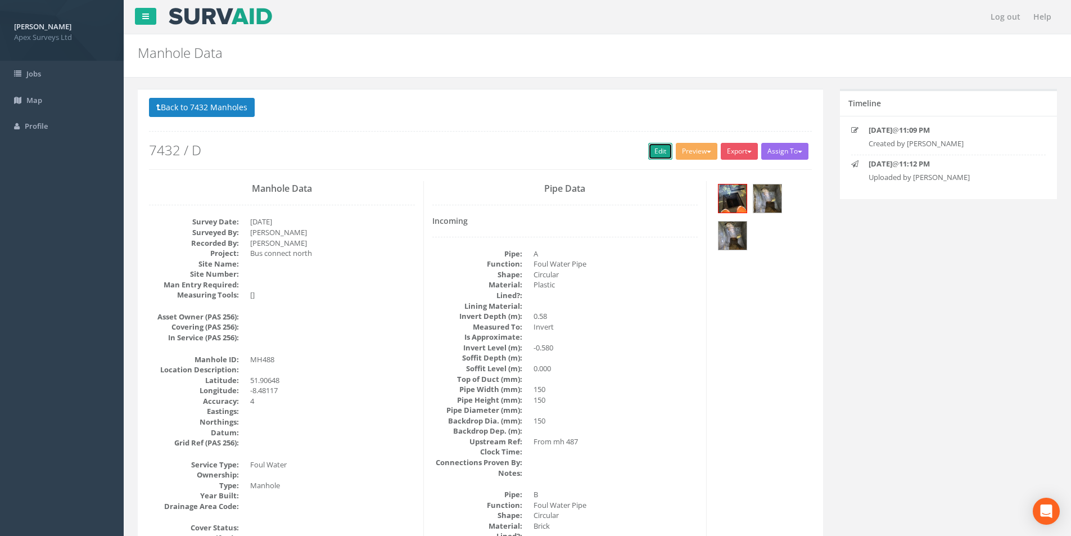
drag, startPoint x: 657, startPoint y: 155, endPoint x: 35, endPoint y: 167, distance: 622.5
click at [657, 155] on link "Edit" at bounding box center [660, 151] width 24 height 17
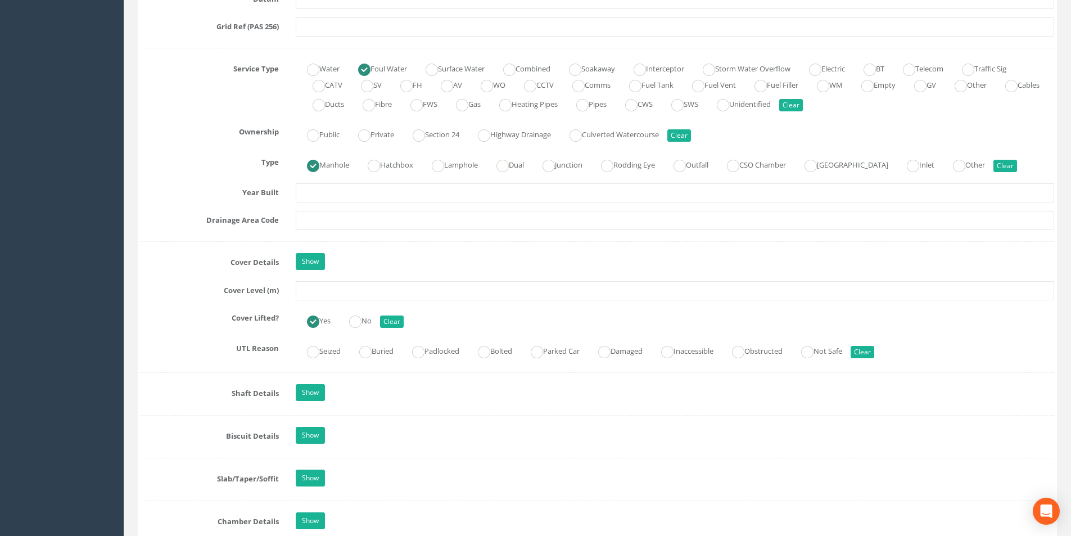
scroll to position [787, 0]
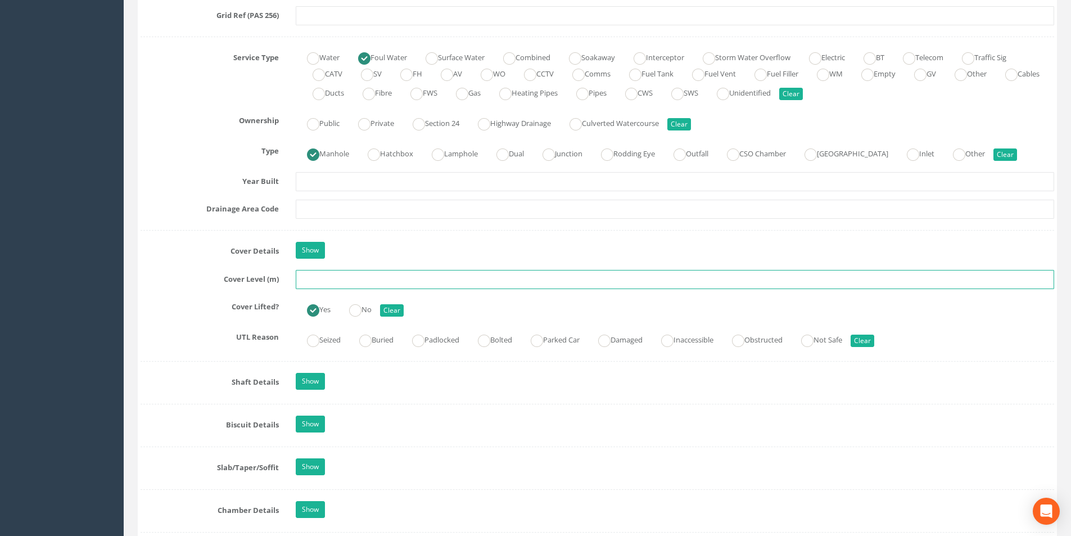
click at [349, 280] on input "text" at bounding box center [675, 279] width 758 height 19
type input "36.70"
click at [326, 205] on input "text" at bounding box center [675, 209] width 758 height 19
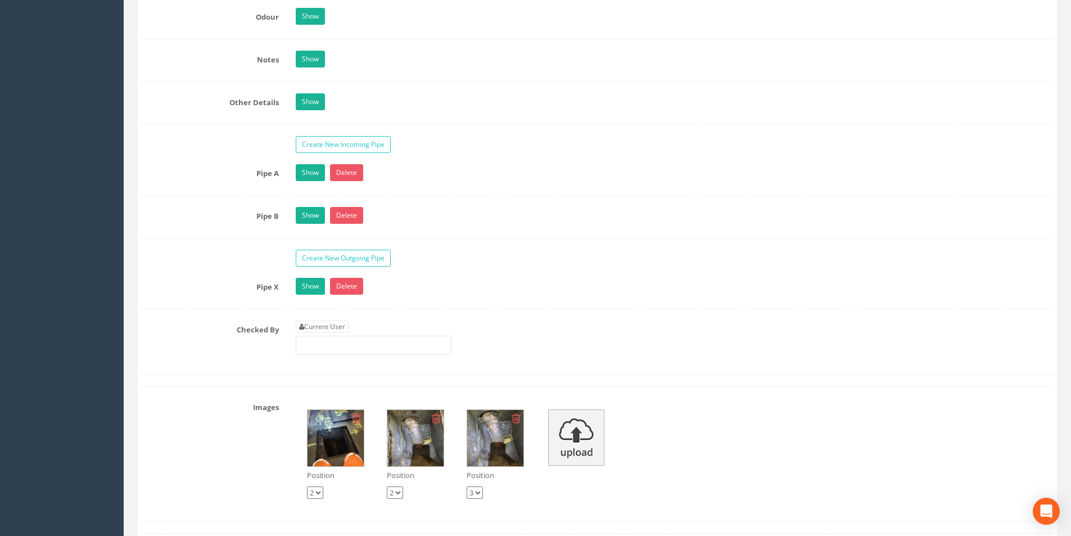
scroll to position [1855, 0]
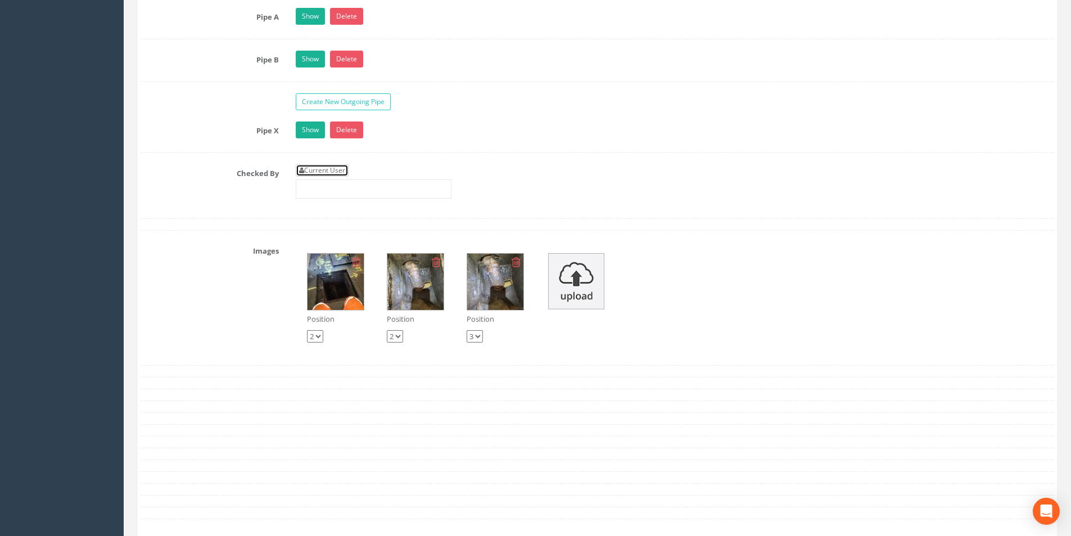
click at [344, 174] on link "Current User" at bounding box center [322, 170] width 53 height 12
type input "[PERSON_NAME]"
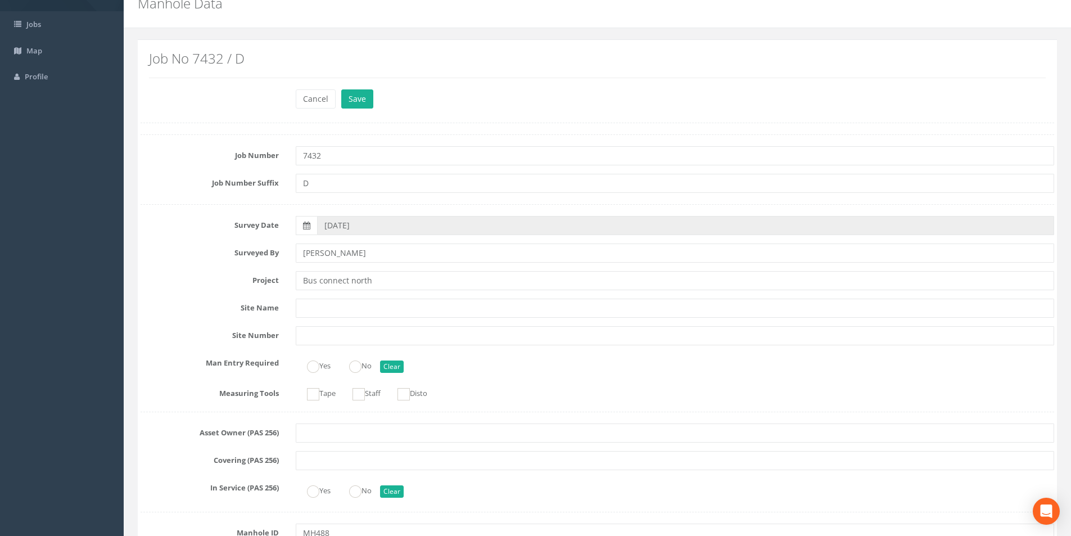
scroll to position [0, 0]
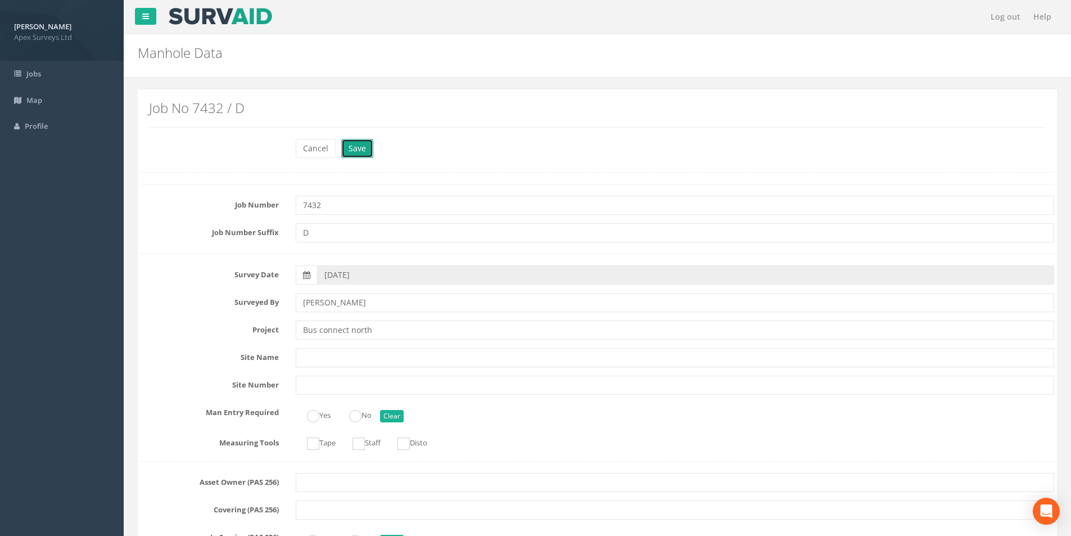
click at [362, 153] on button "Save" at bounding box center [357, 148] width 32 height 19
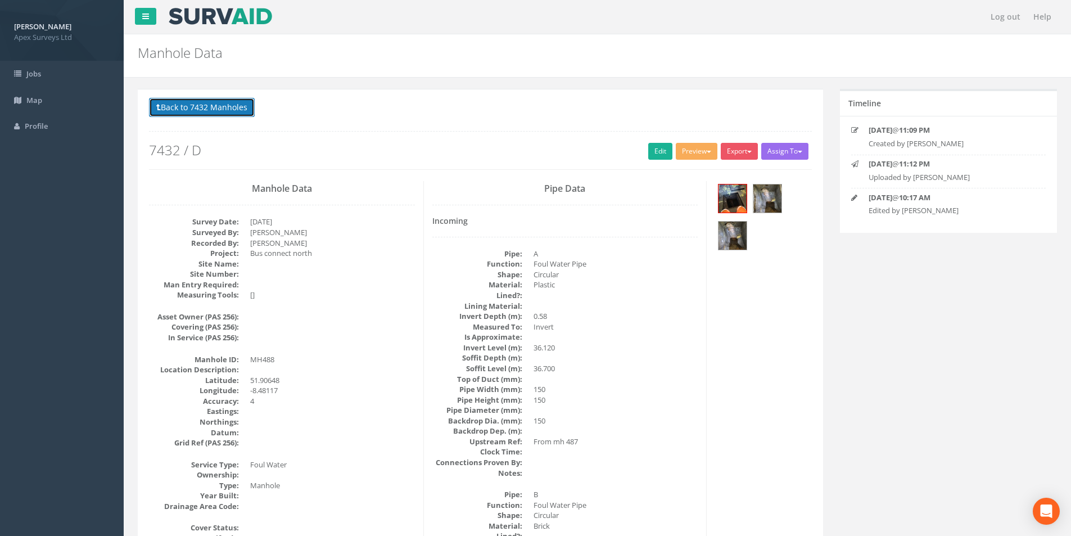
click at [192, 106] on button "Back to 7432 Manholes" at bounding box center [202, 107] width 106 height 19
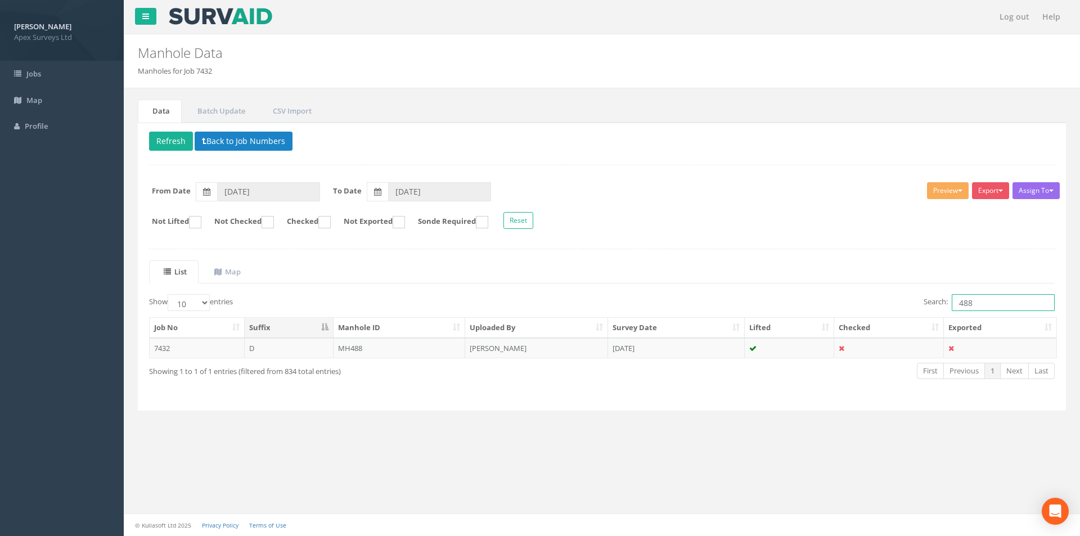
click at [984, 305] on input "488" at bounding box center [1002, 302] width 103 height 17
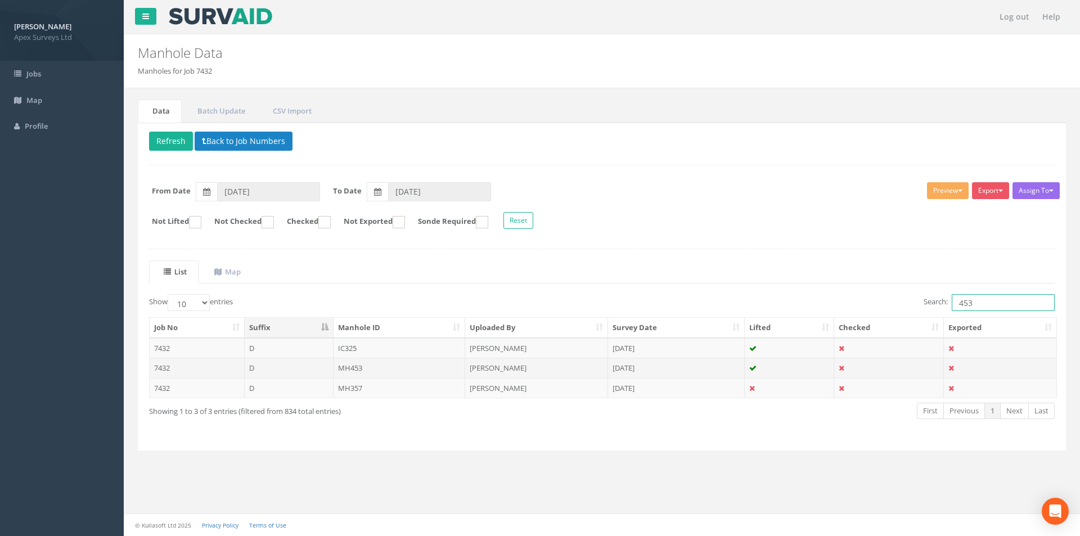
type input "453"
click at [369, 368] on td "MH453" at bounding box center [399, 368] width 132 height 20
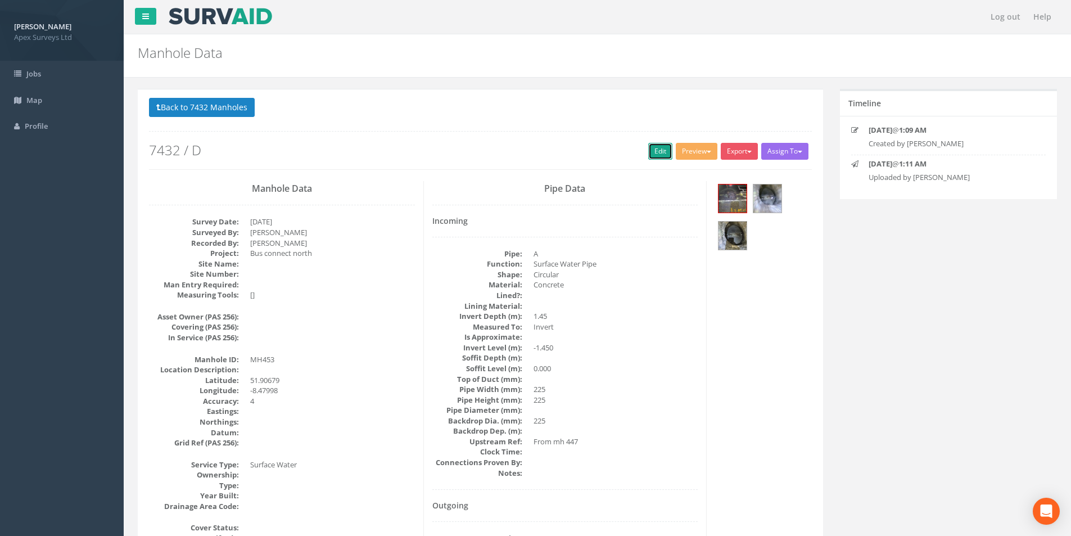
click at [649, 151] on link "Edit" at bounding box center [660, 151] width 24 height 17
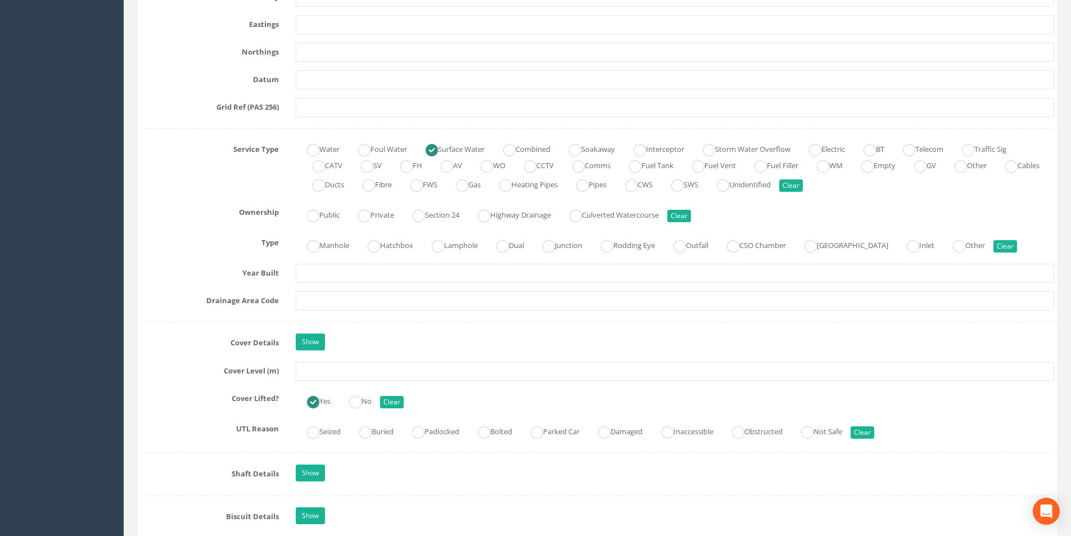
scroll to position [843, 0]
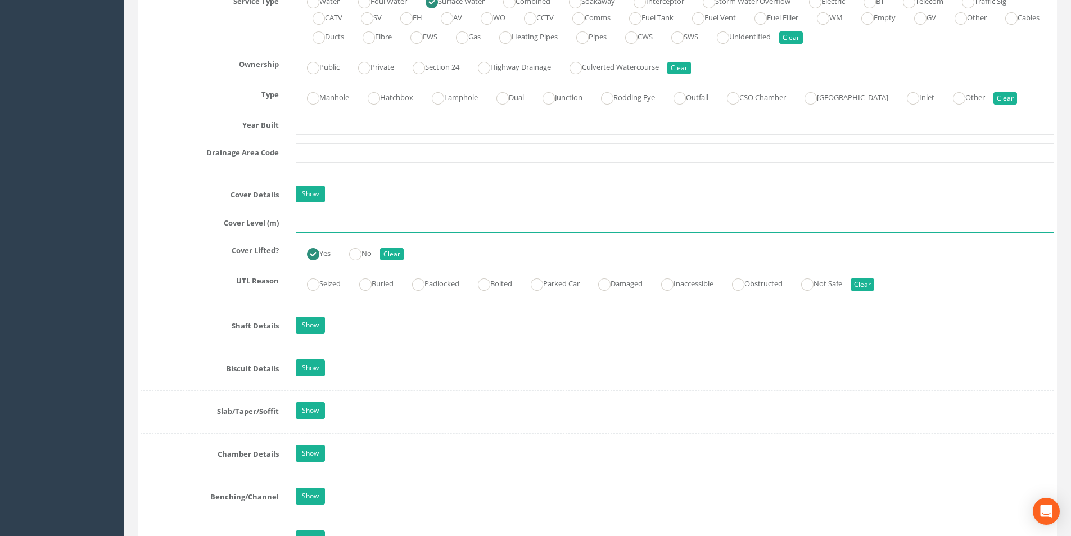
click at [345, 226] on input "text" at bounding box center [675, 223] width 758 height 19
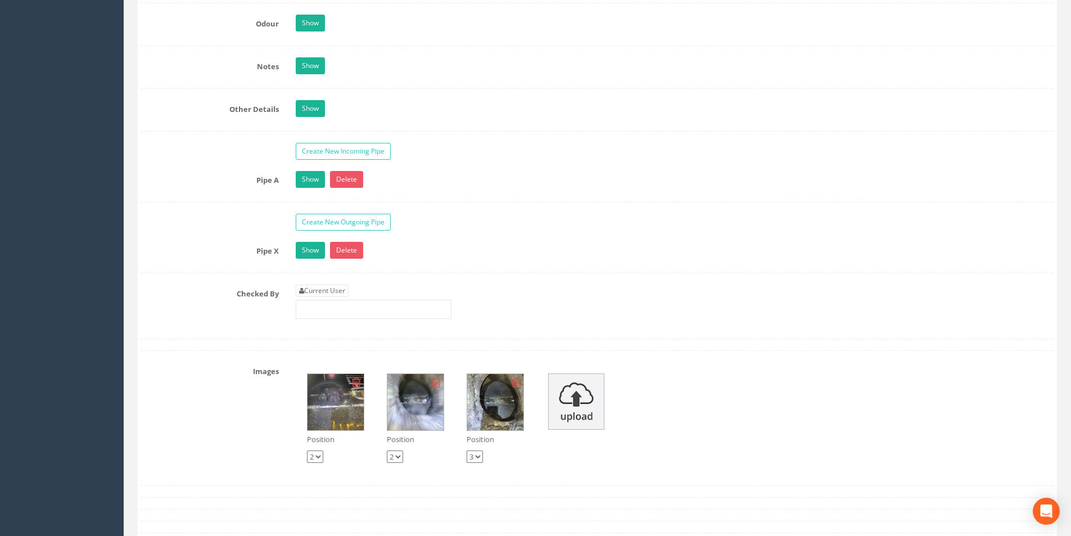
scroll to position [1855, 0]
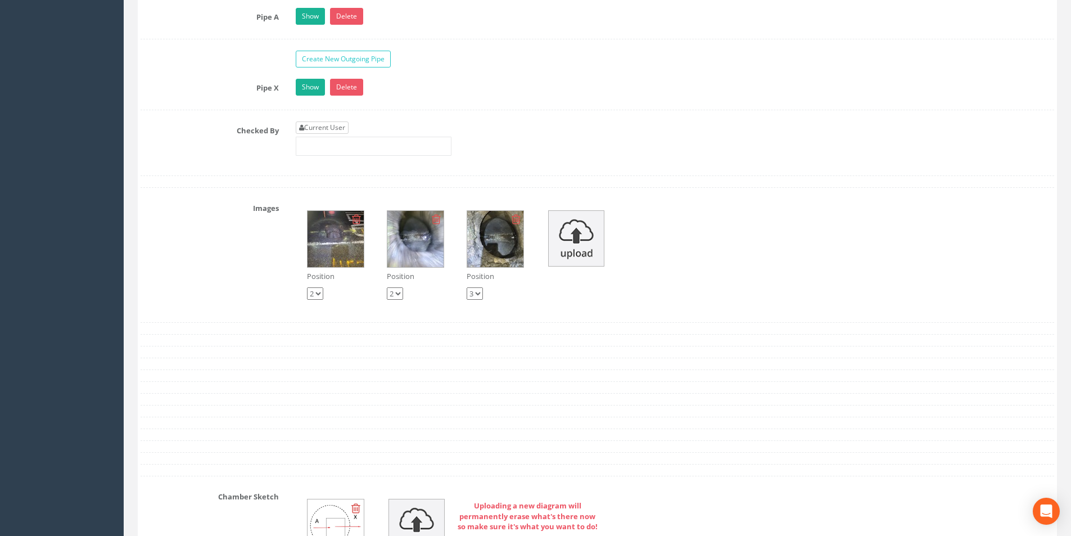
type input "31.86"
click at [327, 132] on link "Current User" at bounding box center [322, 127] width 53 height 12
type input "[PERSON_NAME]"
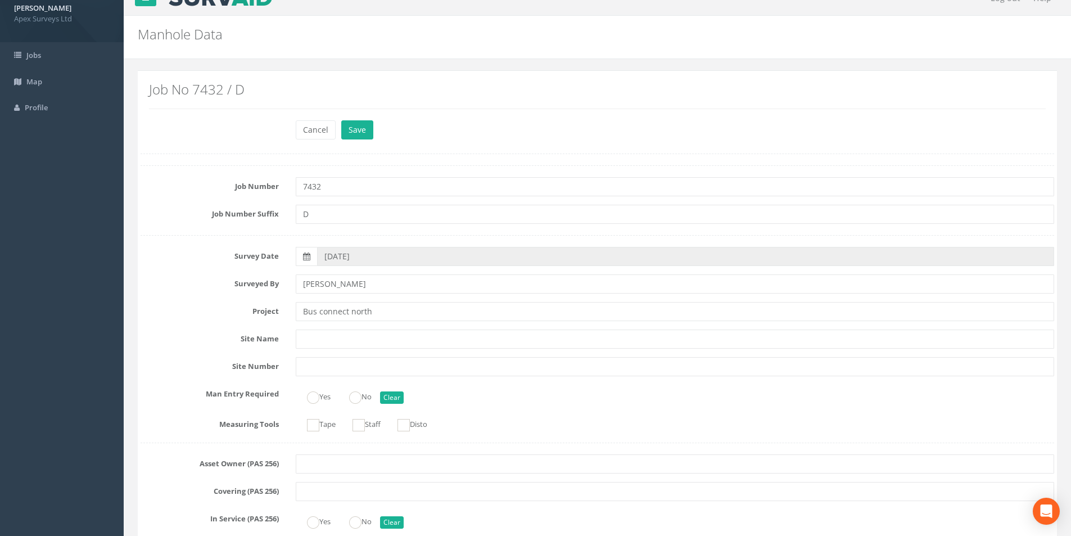
scroll to position [0, 0]
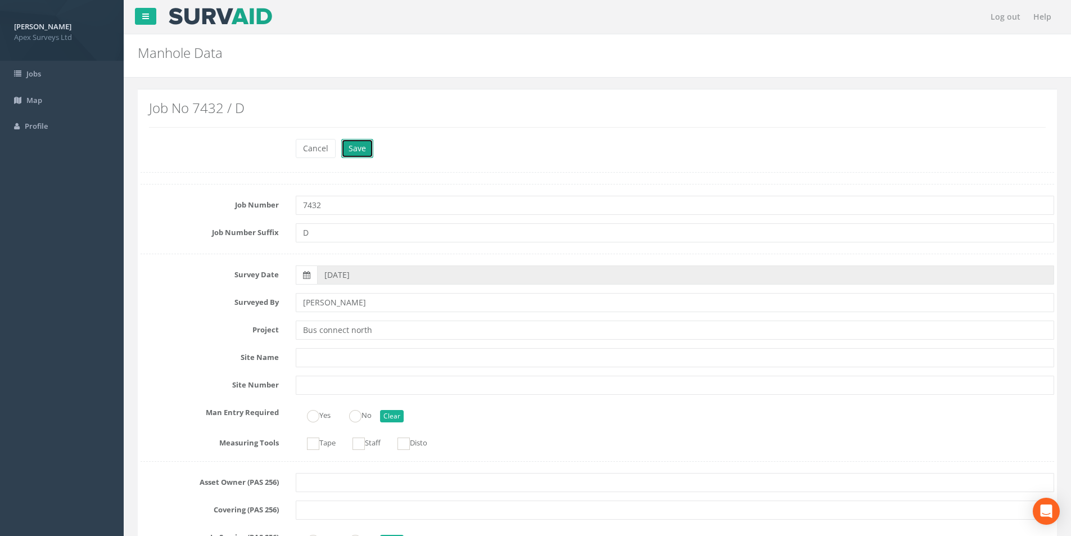
click at [359, 152] on button "Save" at bounding box center [357, 148] width 32 height 19
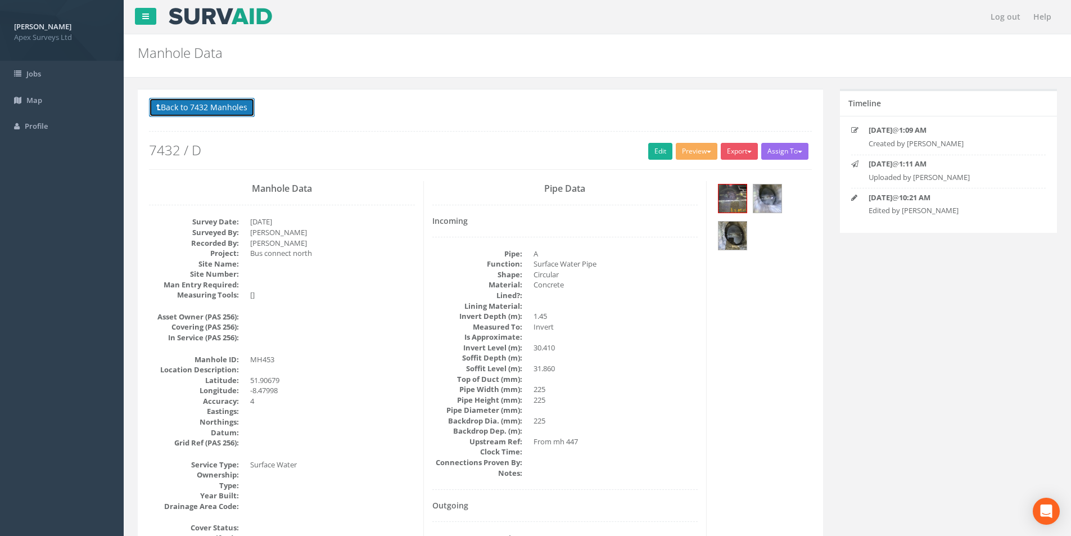
click at [209, 107] on button "Back to 7432 Manholes" at bounding box center [202, 107] width 106 height 19
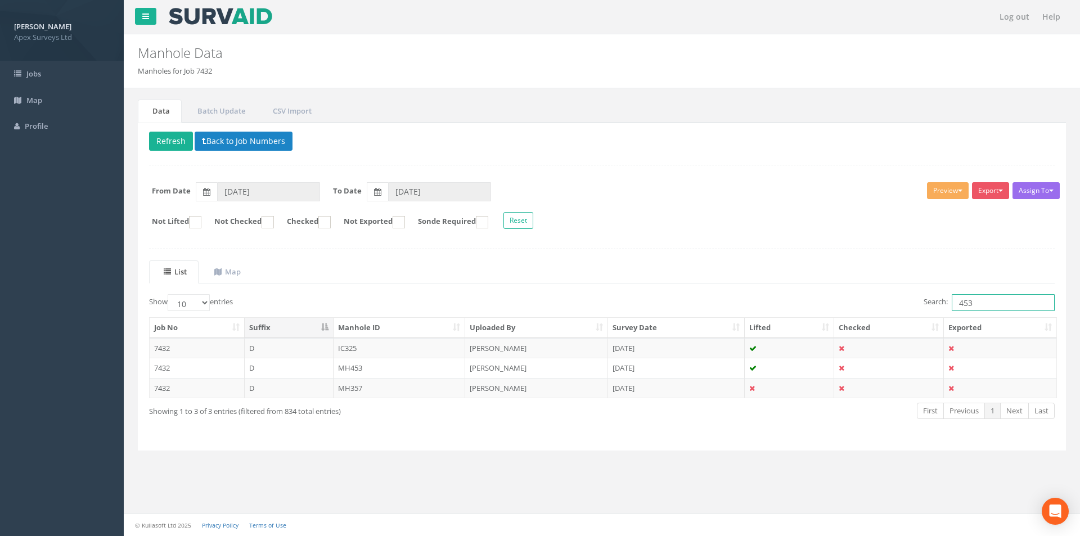
click at [978, 305] on input "453" at bounding box center [1002, 302] width 103 height 17
type input "454"
click at [389, 386] on td "MH454" at bounding box center [399, 388] width 132 height 20
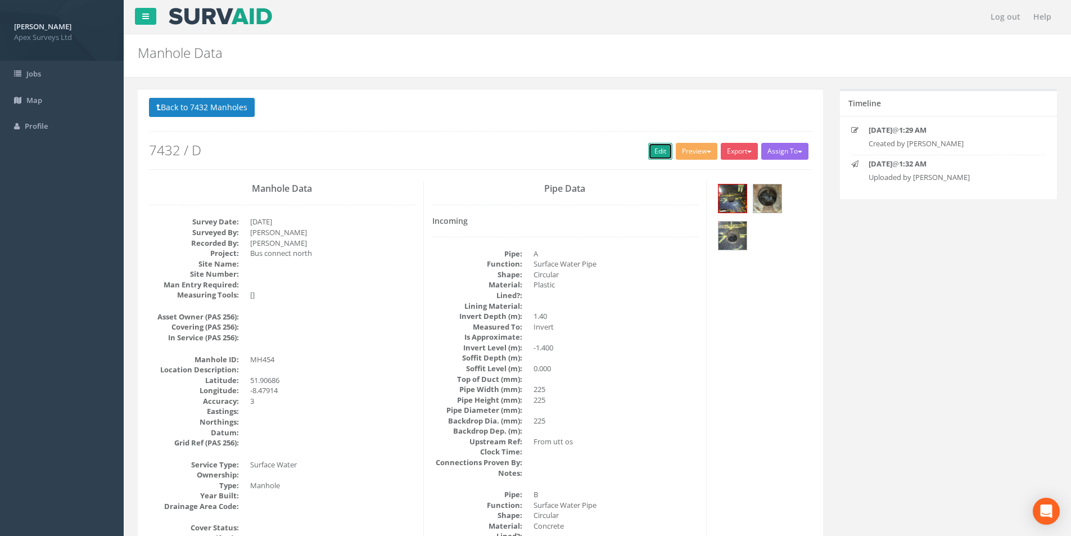
click at [648, 150] on link "Edit" at bounding box center [660, 151] width 24 height 17
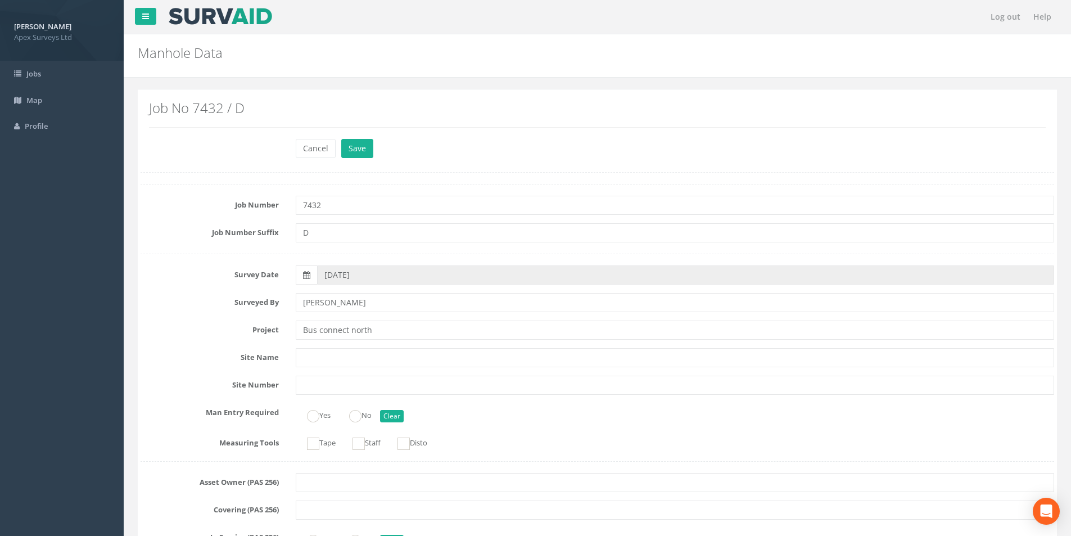
scroll to position [900, 0]
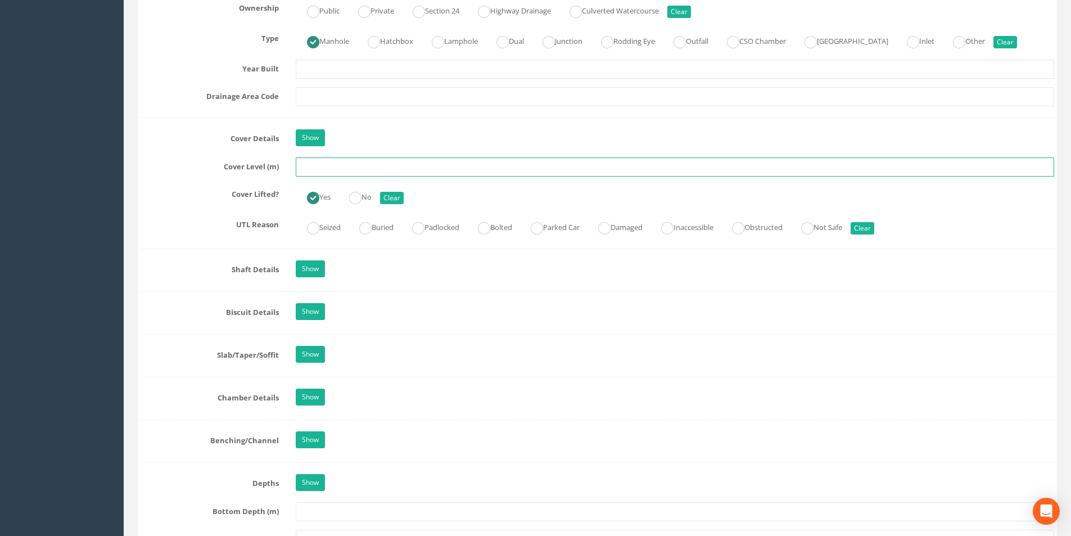
click at [324, 166] on input "text" at bounding box center [675, 166] width 758 height 19
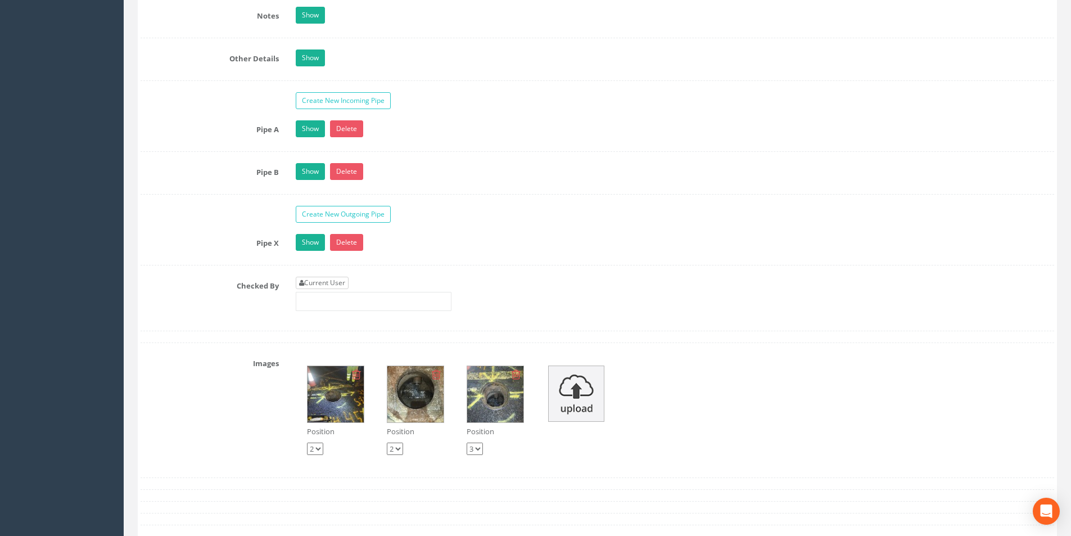
type input "28.39"
click at [340, 284] on link "Current User" at bounding box center [322, 283] width 53 height 12
type input "[PERSON_NAME]"
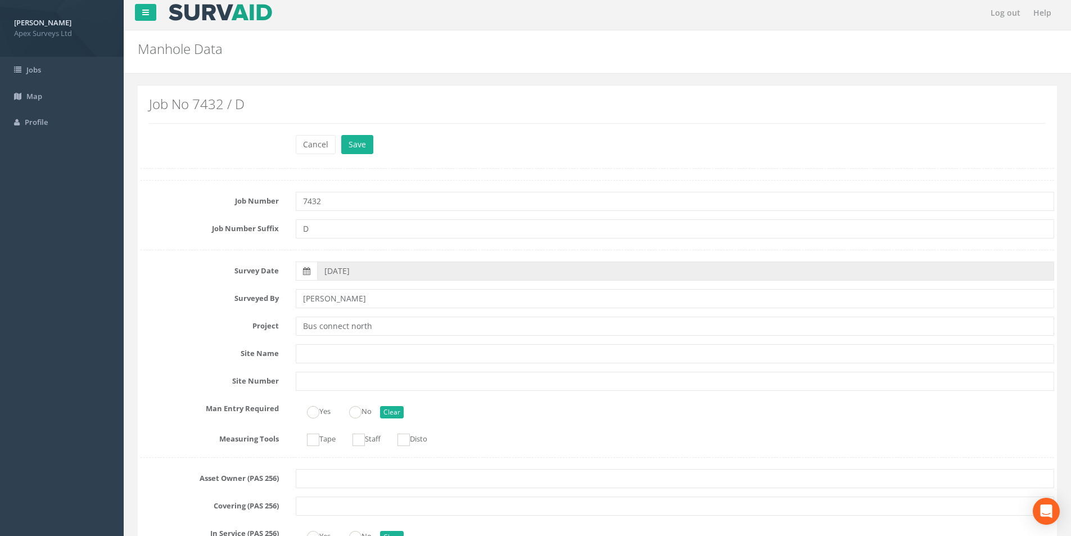
scroll to position [0, 0]
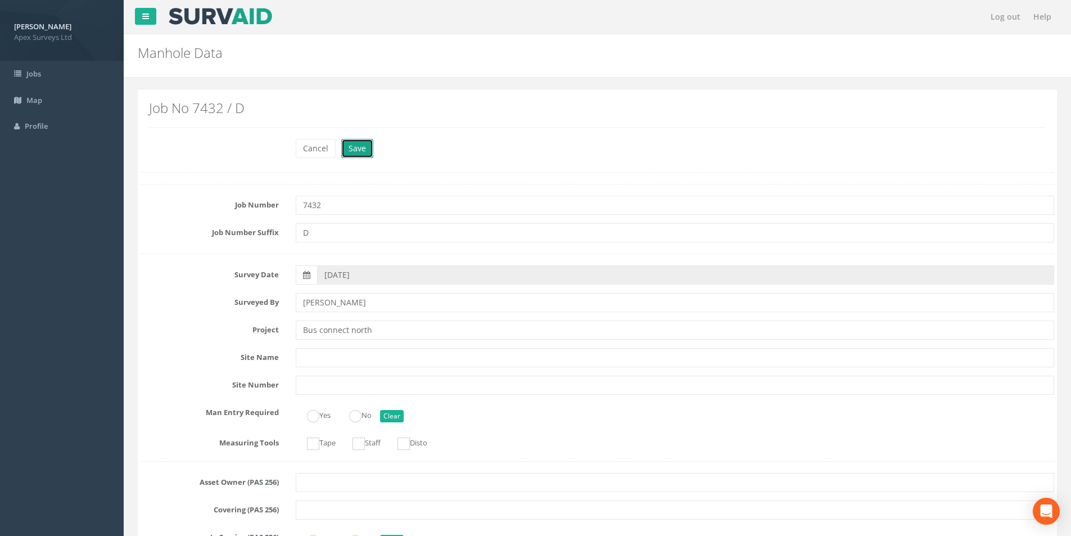
click at [364, 155] on button "Save" at bounding box center [357, 148] width 32 height 19
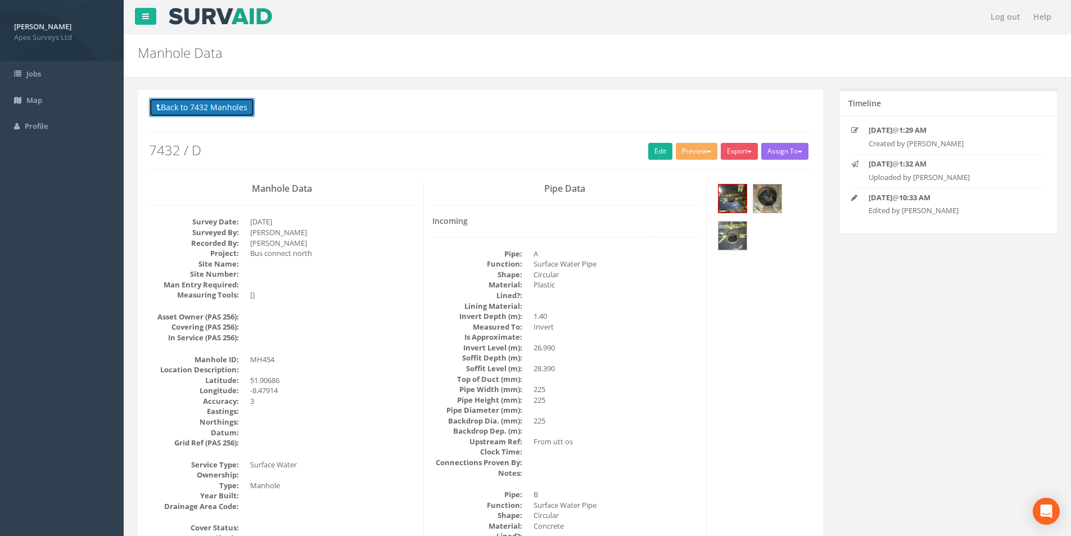
click at [210, 112] on button "Back to 7432 Manholes" at bounding box center [202, 107] width 106 height 19
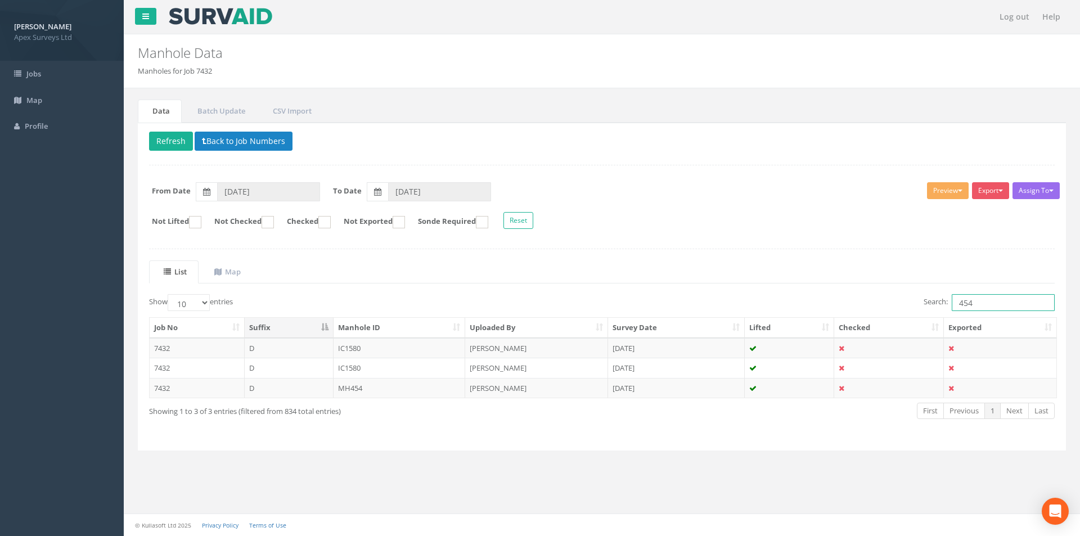
click at [990, 302] on input "454" at bounding box center [1002, 302] width 103 height 17
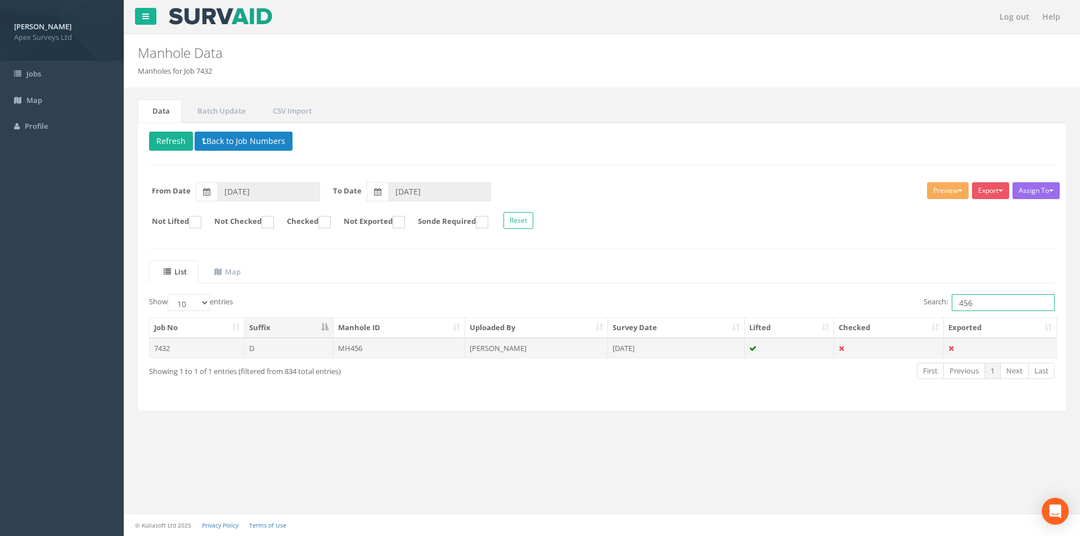
type input "456"
click at [398, 342] on td "MH456" at bounding box center [399, 348] width 132 height 20
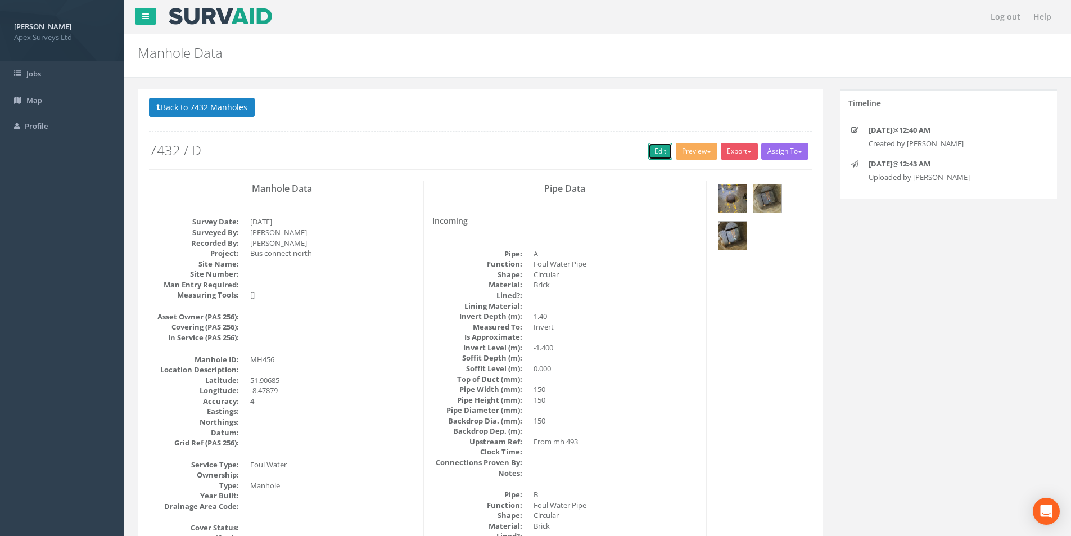
click at [652, 147] on link "Edit" at bounding box center [660, 151] width 24 height 17
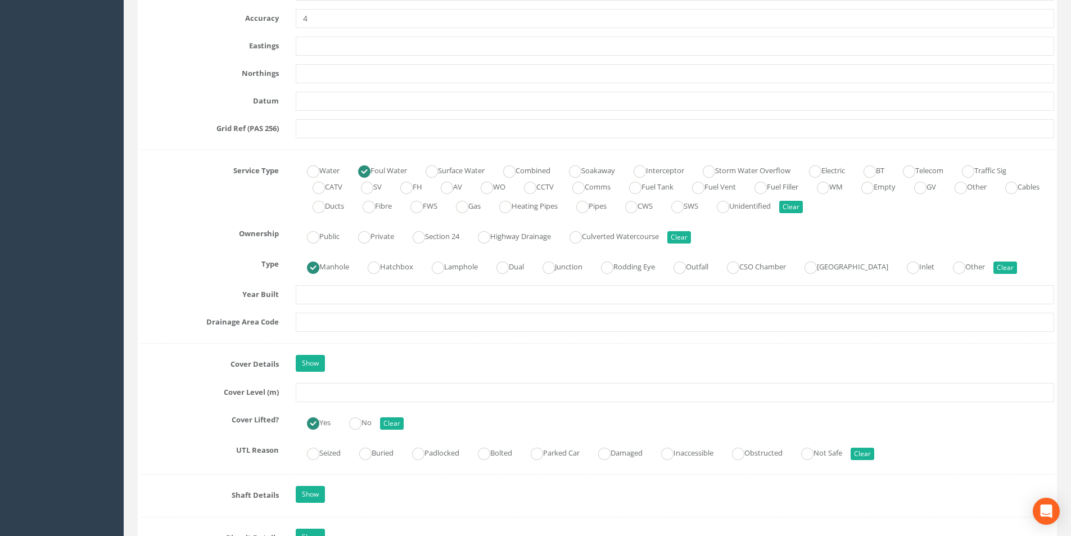
scroll to position [675, 0]
click at [346, 394] on input "text" at bounding box center [675, 391] width 758 height 19
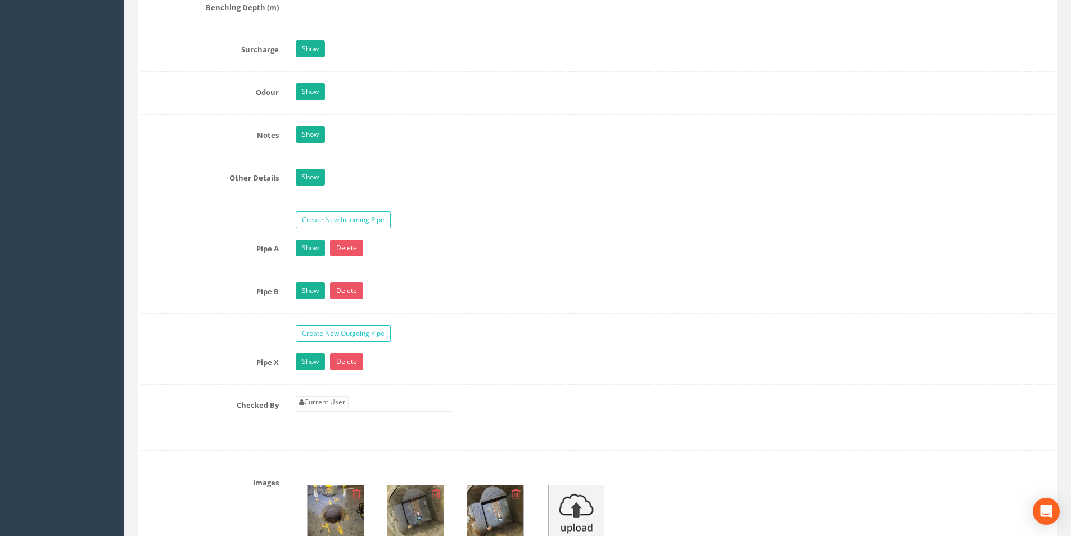
scroll to position [1631, 0]
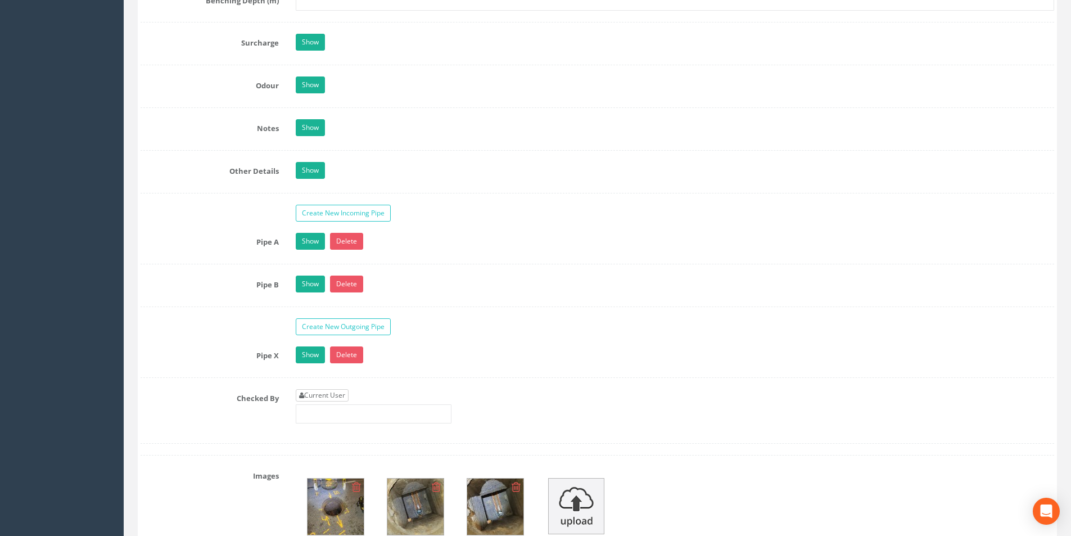
type input "27.13"
click at [319, 395] on link "Current User" at bounding box center [322, 395] width 53 height 12
type input "[PERSON_NAME]"
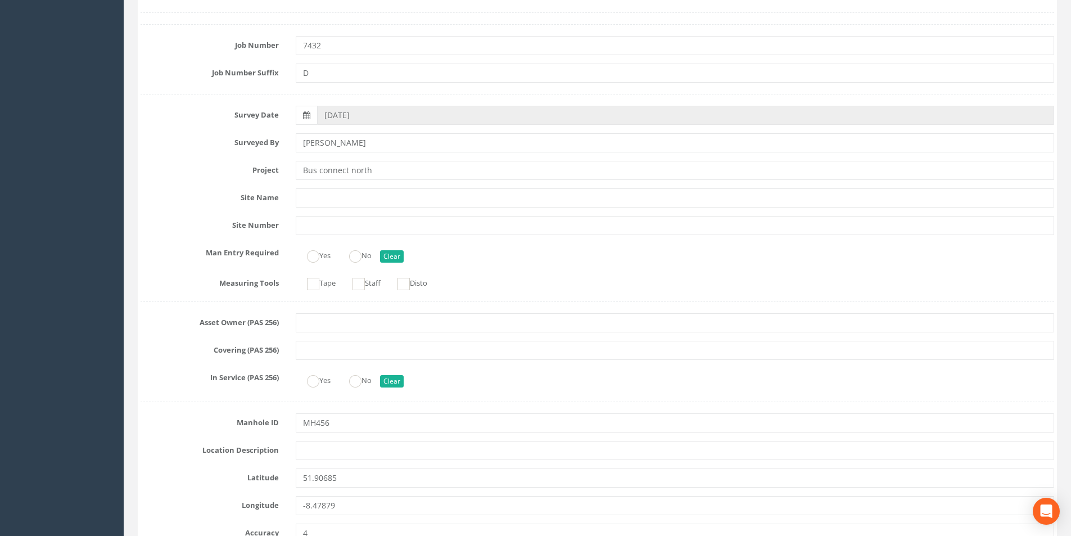
scroll to position [0, 0]
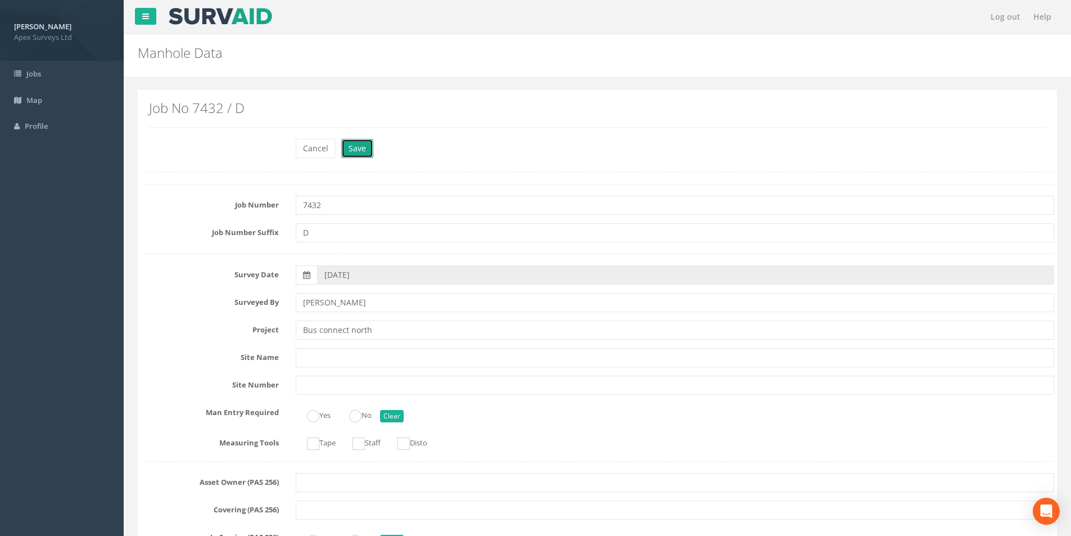
click at [363, 153] on button "Save" at bounding box center [357, 148] width 32 height 19
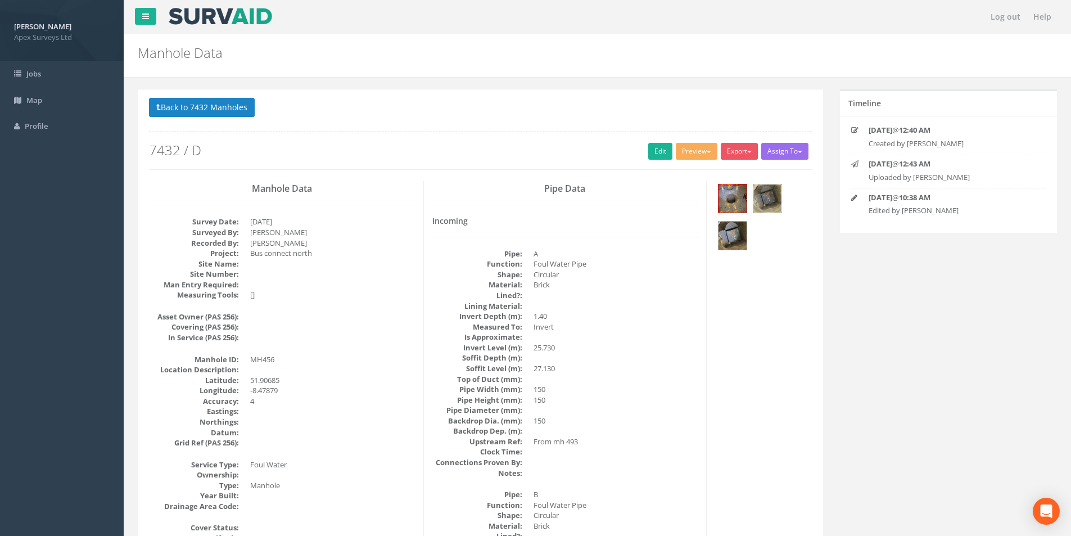
click at [767, 201] on img at bounding box center [767, 198] width 28 height 28
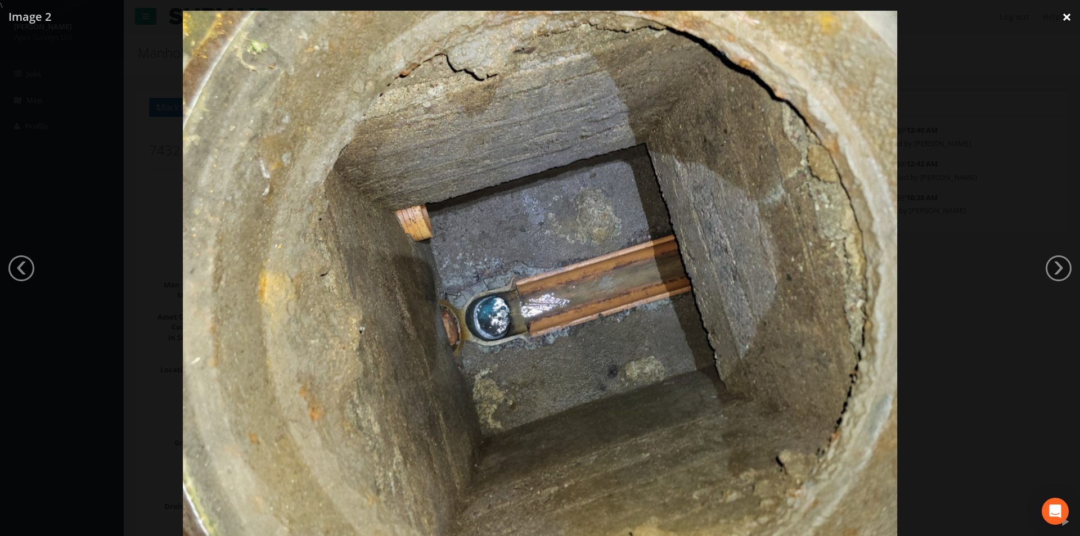
click at [1066, 16] on link "×" at bounding box center [1066, 17] width 26 height 34
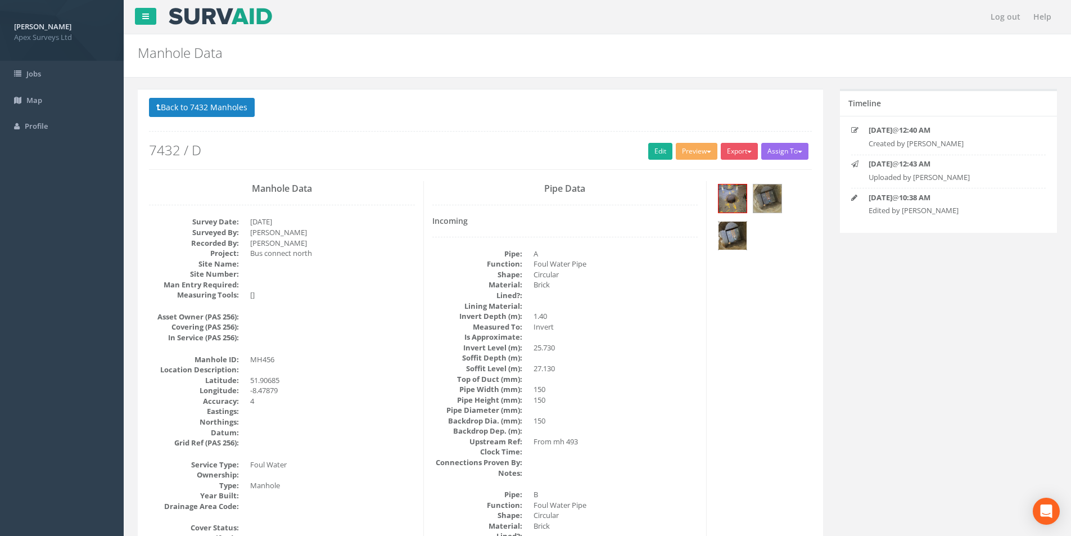
click at [735, 231] on img at bounding box center [733, 236] width 28 height 28
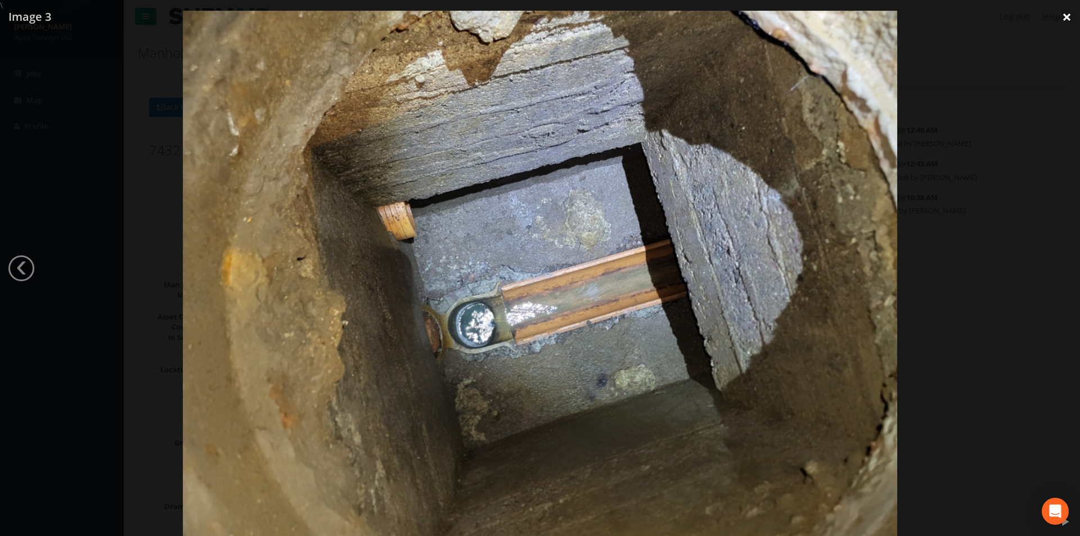
click at [1062, 19] on link "×" at bounding box center [1066, 17] width 26 height 34
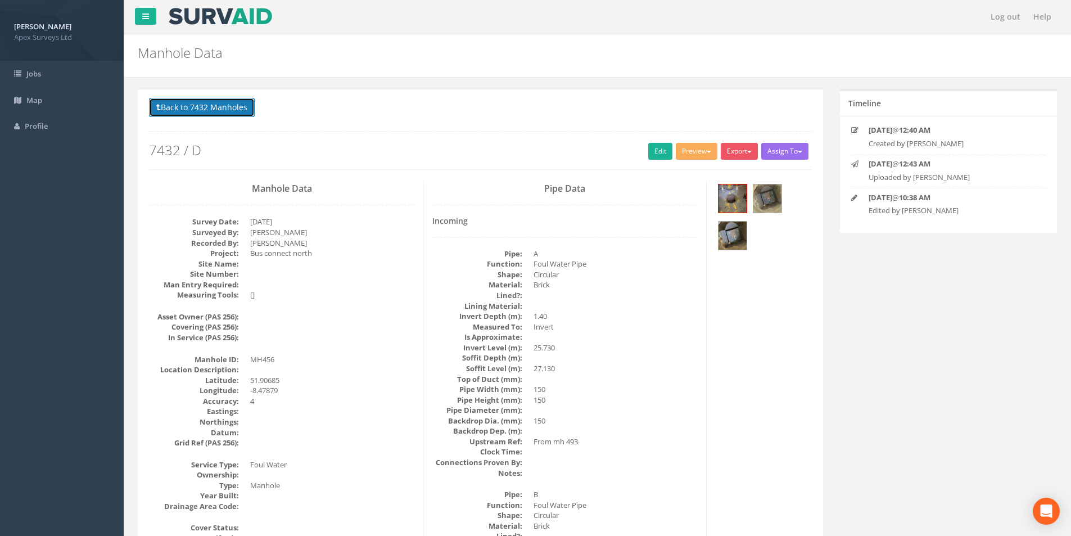
click at [232, 112] on button "Back to 7432 Manholes" at bounding box center [202, 107] width 106 height 19
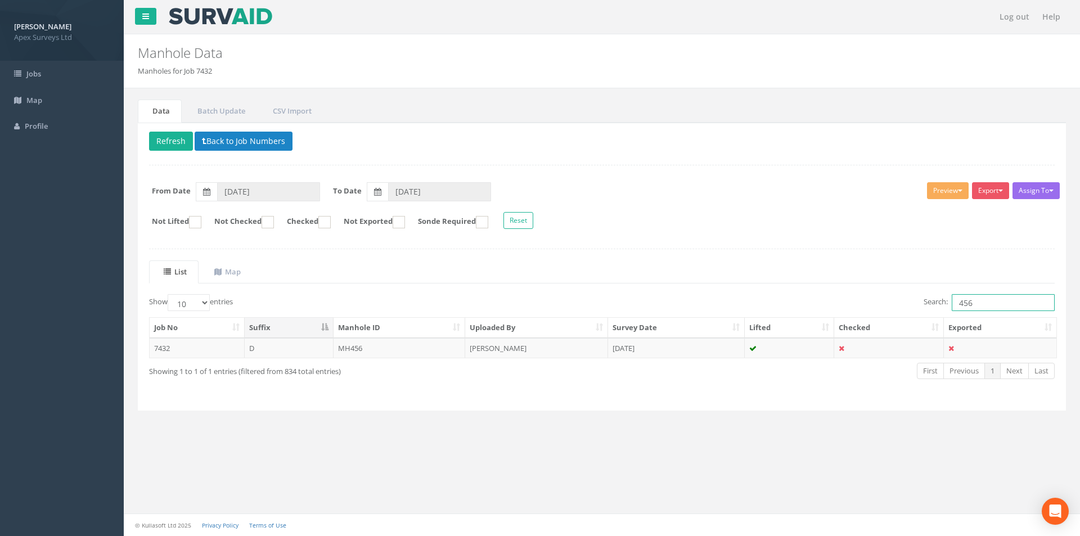
click at [984, 297] on input "456" at bounding box center [1002, 302] width 103 height 17
type input "493"
click at [386, 352] on td "MH493" at bounding box center [399, 348] width 132 height 20
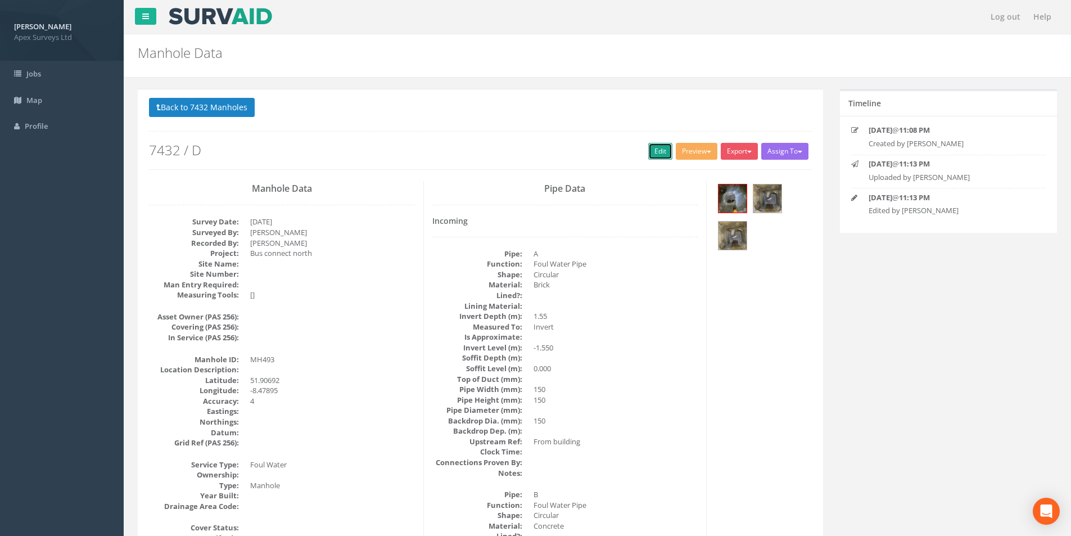
click at [654, 151] on link "Edit" at bounding box center [660, 151] width 24 height 17
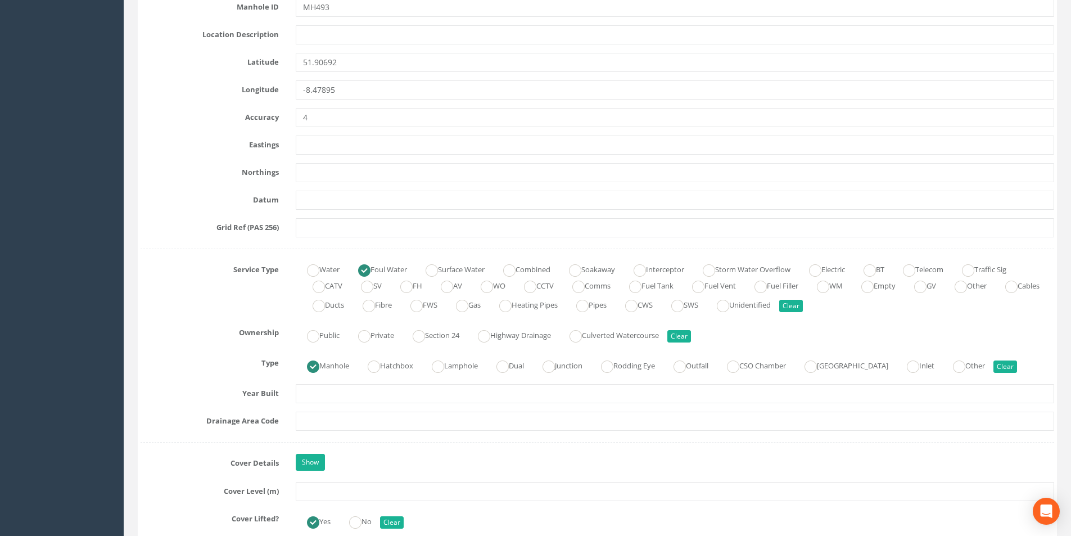
scroll to position [618, 0]
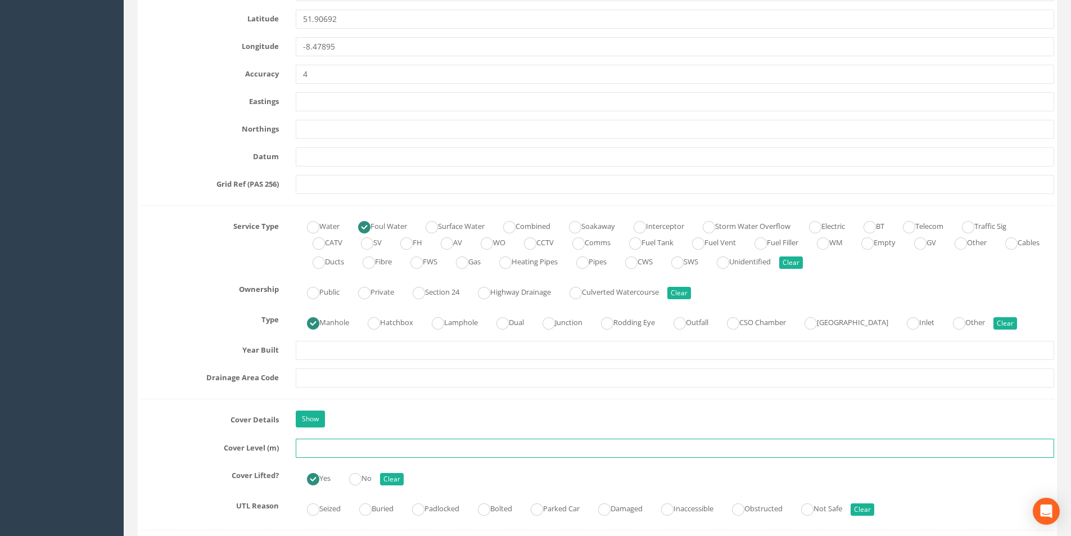
click at [335, 447] on input "text" at bounding box center [675, 448] width 758 height 19
type input "27.54"
click at [360, 379] on input "text" at bounding box center [675, 377] width 758 height 19
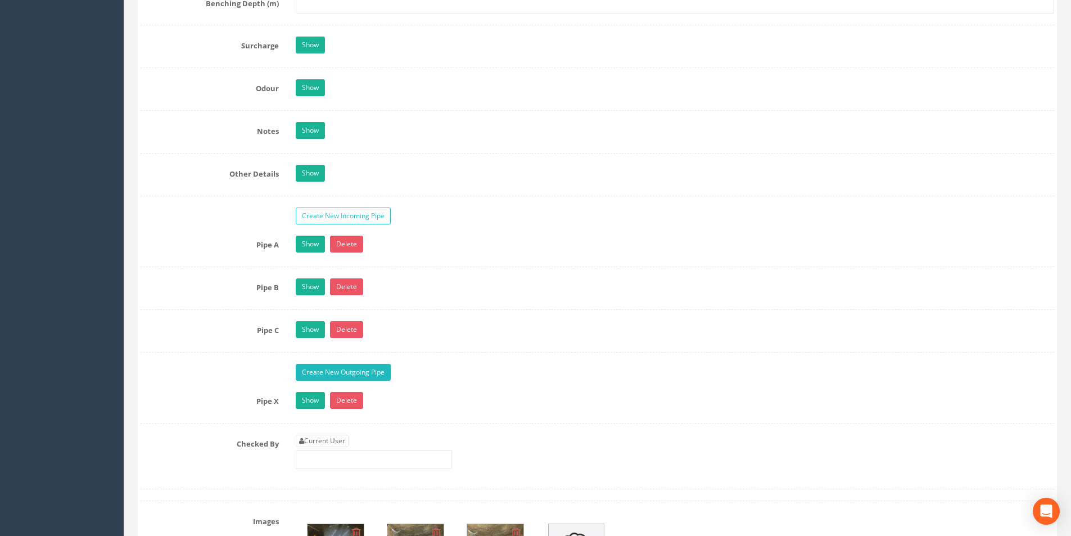
scroll to position [1631, 0]
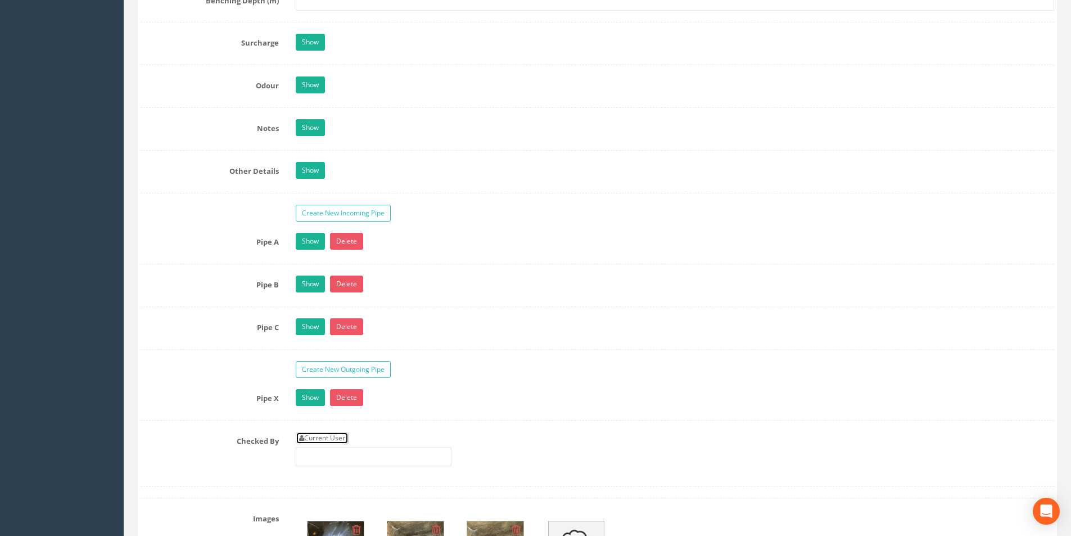
click at [332, 433] on link "Current User" at bounding box center [322, 438] width 53 height 12
type input "[PERSON_NAME]"
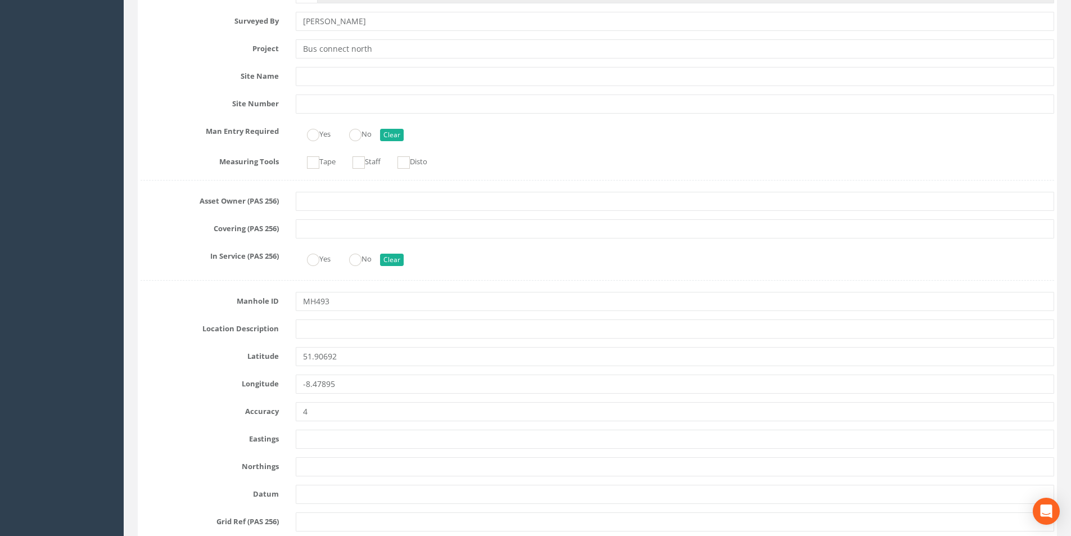
scroll to position [0, 0]
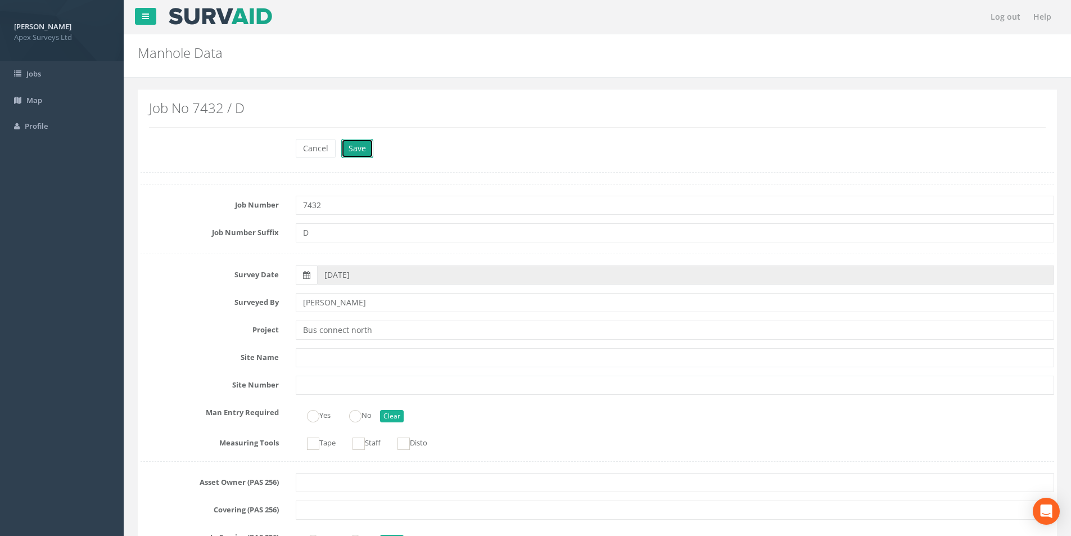
click at [359, 151] on button "Save" at bounding box center [357, 148] width 32 height 19
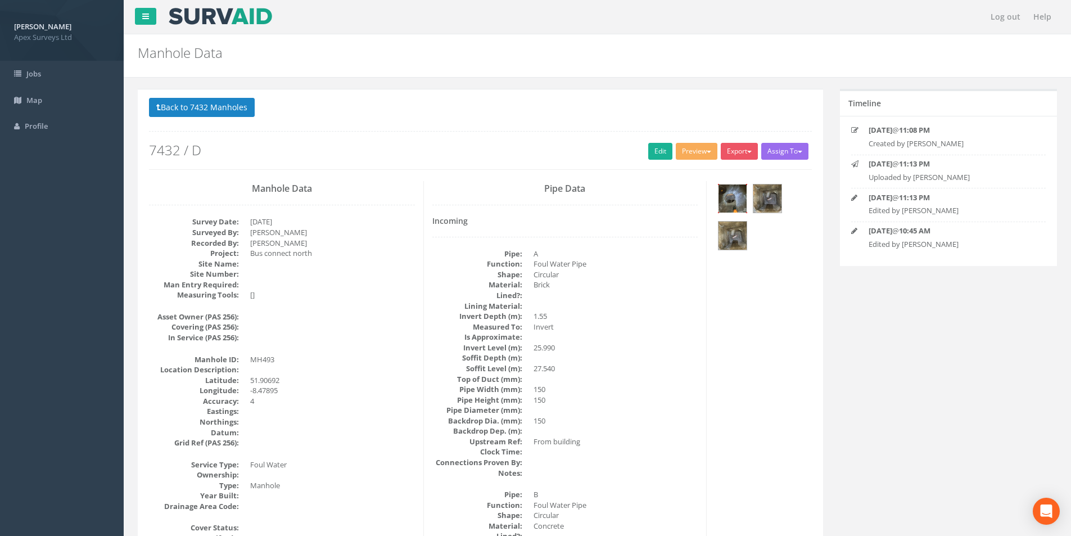
click at [737, 204] on img at bounding box center [733, 198] width 28 height 28
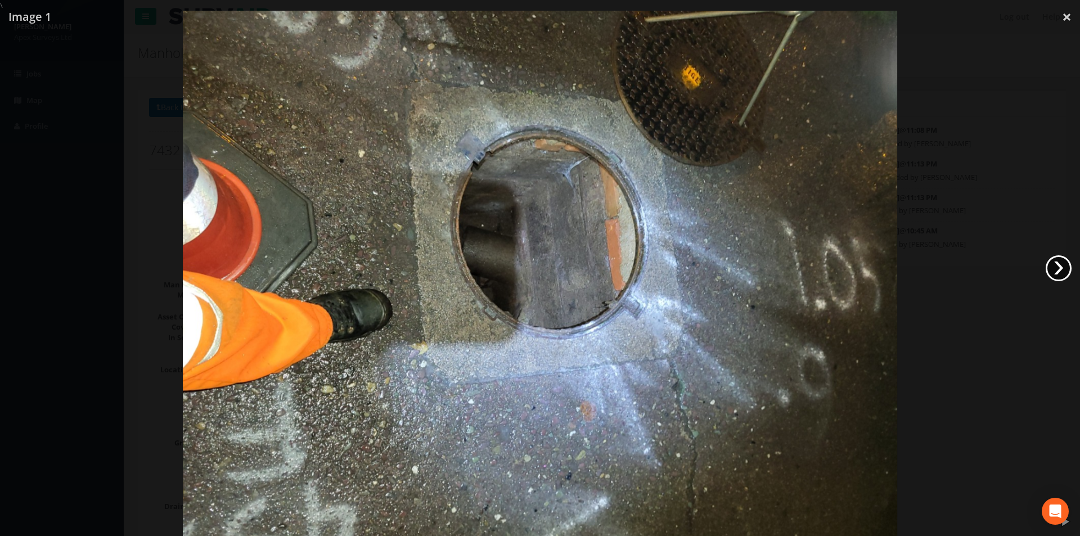
click at [1060, 274] on link "›" at bounding box center [1058, 268] width 26 height 26
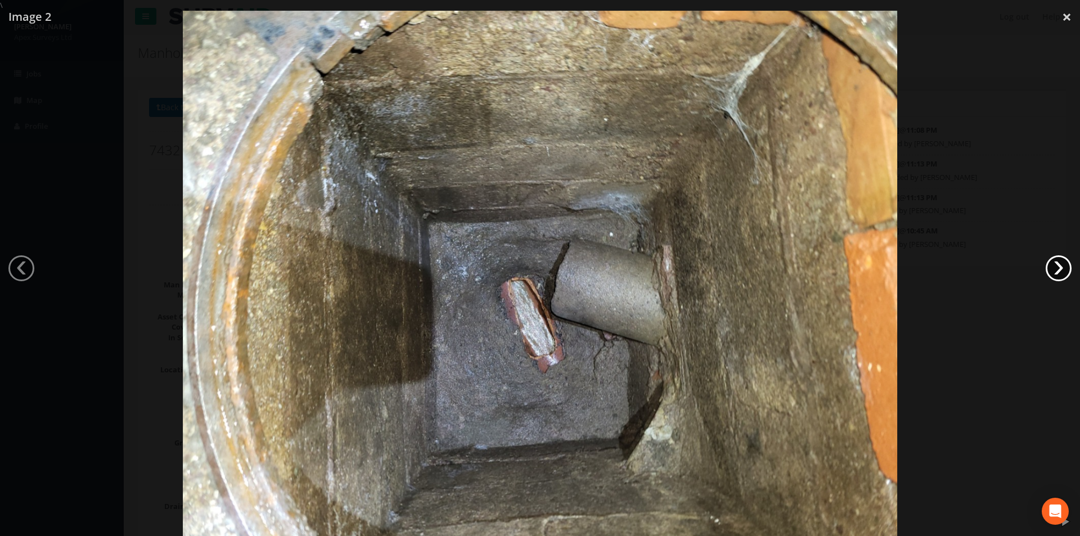
click at [1060, 274] on link "›" at bounding box center [1058, 268] width 26 height 26
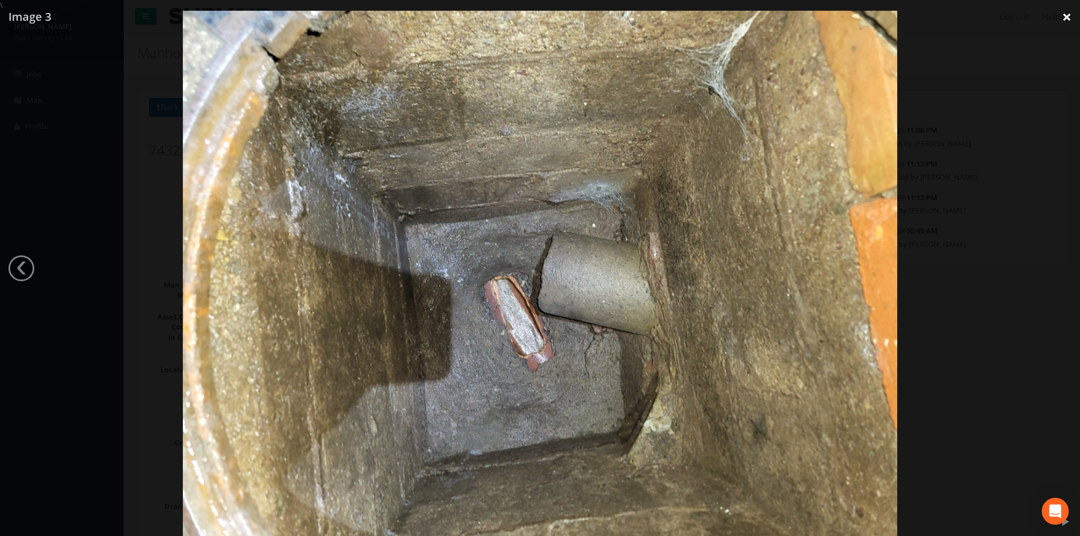
click at [1065, 16] on link "×" at bounding box center [1066, 17] width 26 height 34
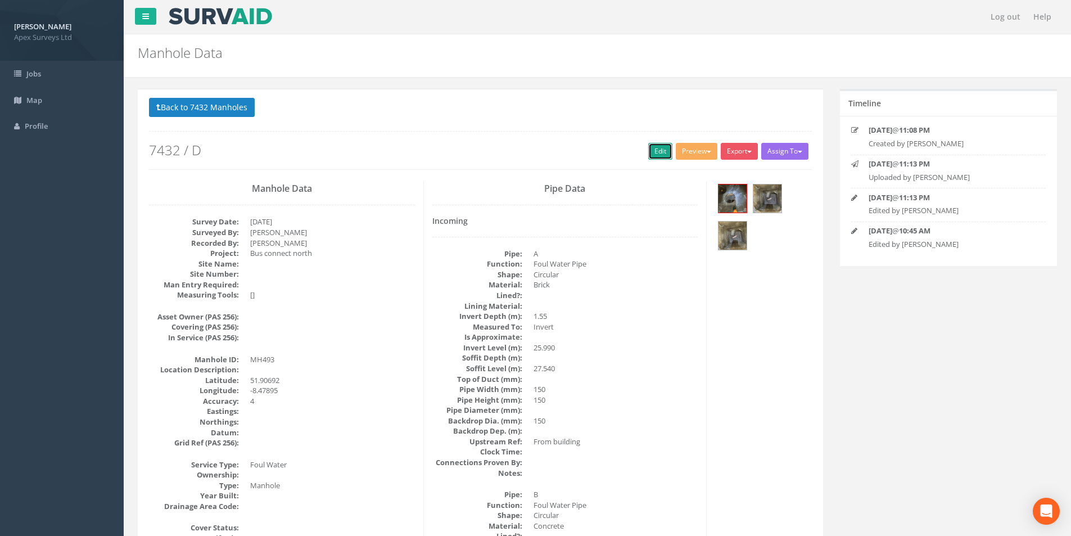
click at [653, 155] on link "Edit" at bounding box center [660, 151] width 24 height 17
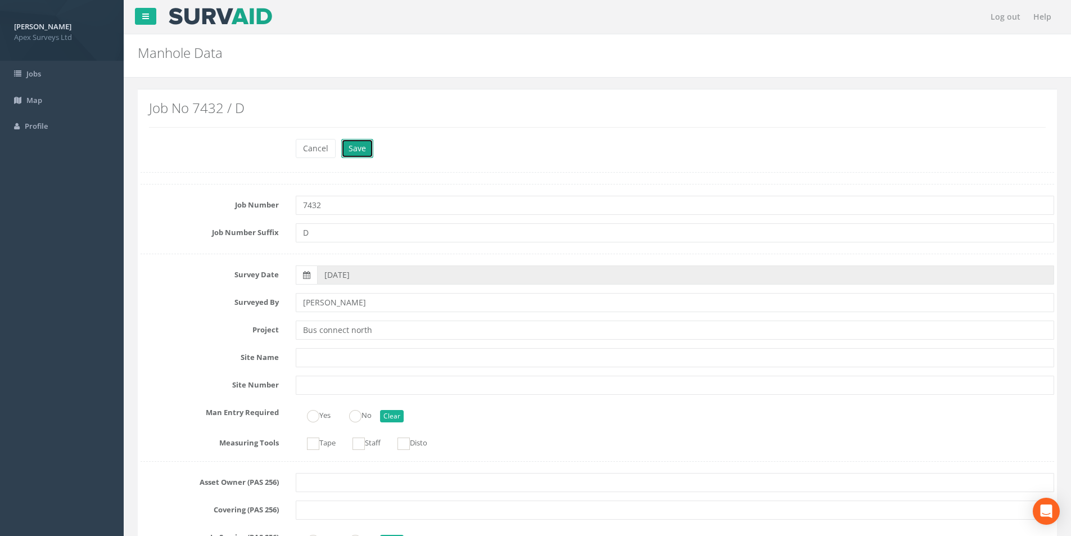
click at [355, 147] on button "Save" at bounding box center [357, 148] width 32 height 19
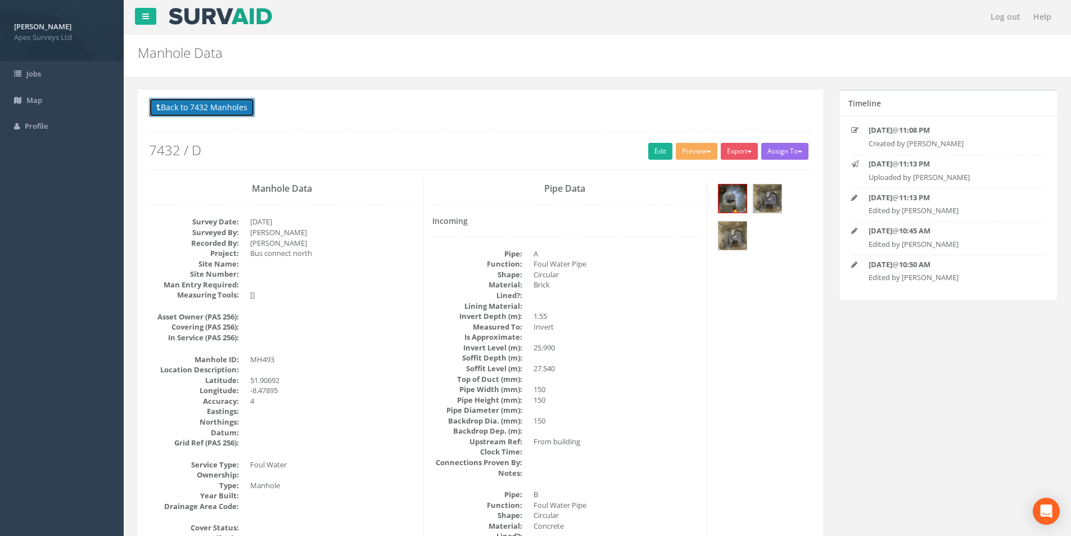
click at [188, 113] on button "Back to 7432 Manholes" at bounding box center [202, 107] width 106 height 19
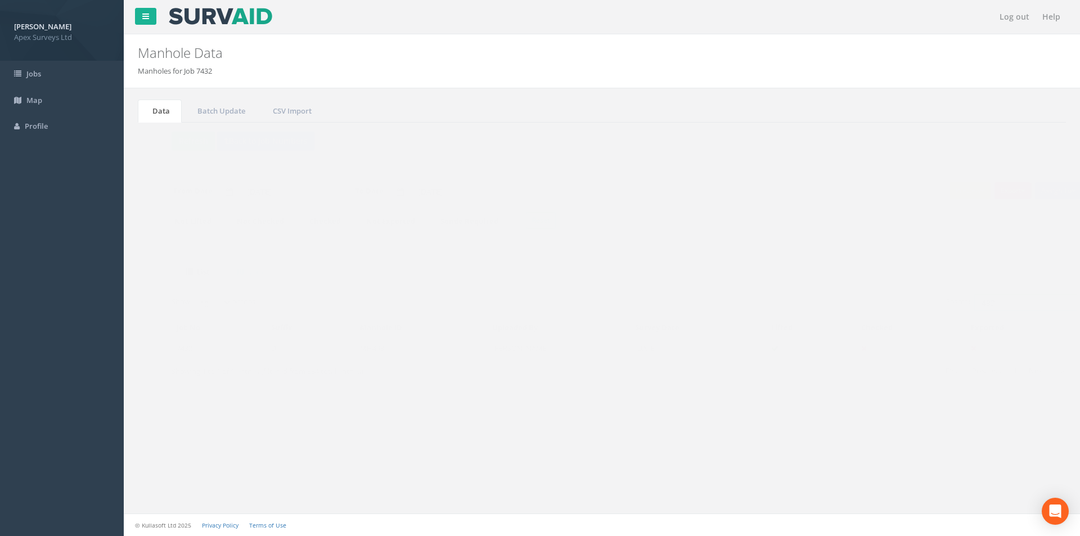
click at [983, 304] on input "493" at bounding box center [1002, 302] width 103 height 17
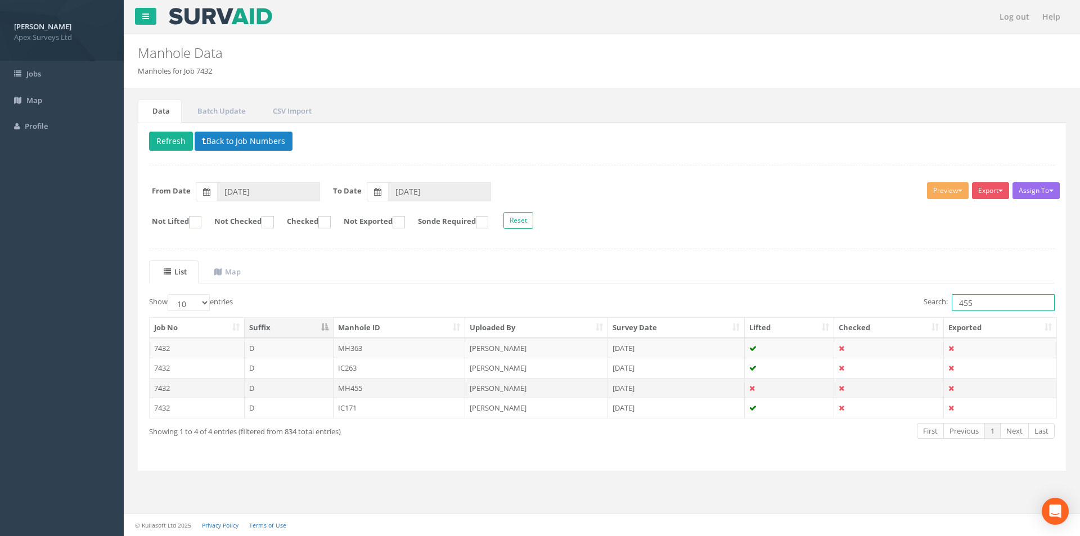
type input "455"
click at [390, 387] on td "MH455" at bounding box center [399, 388] width 132 height 20
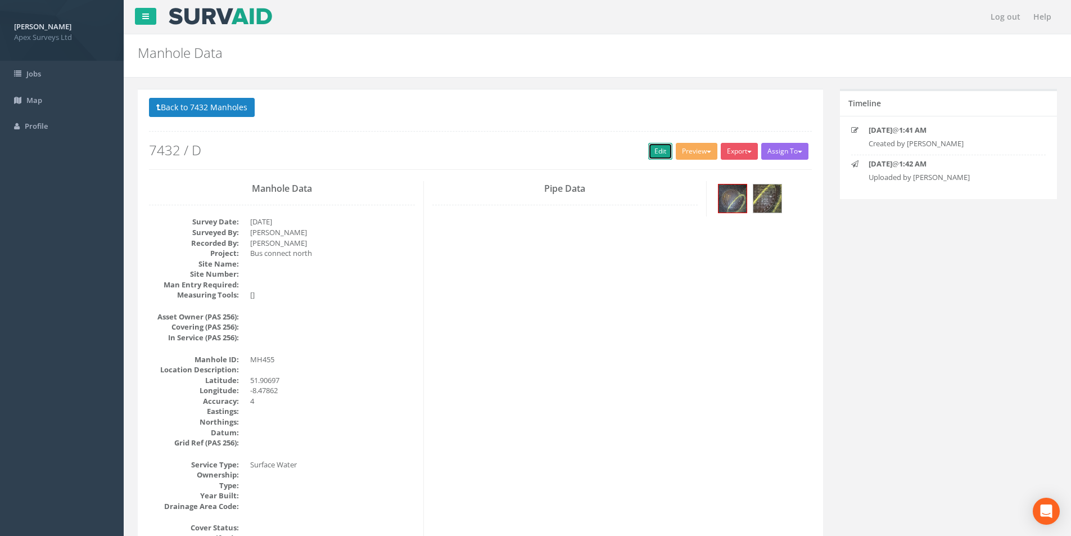
click at [653, 157] on link "Edit" at bounding box center [660, 151] width 24 height 17
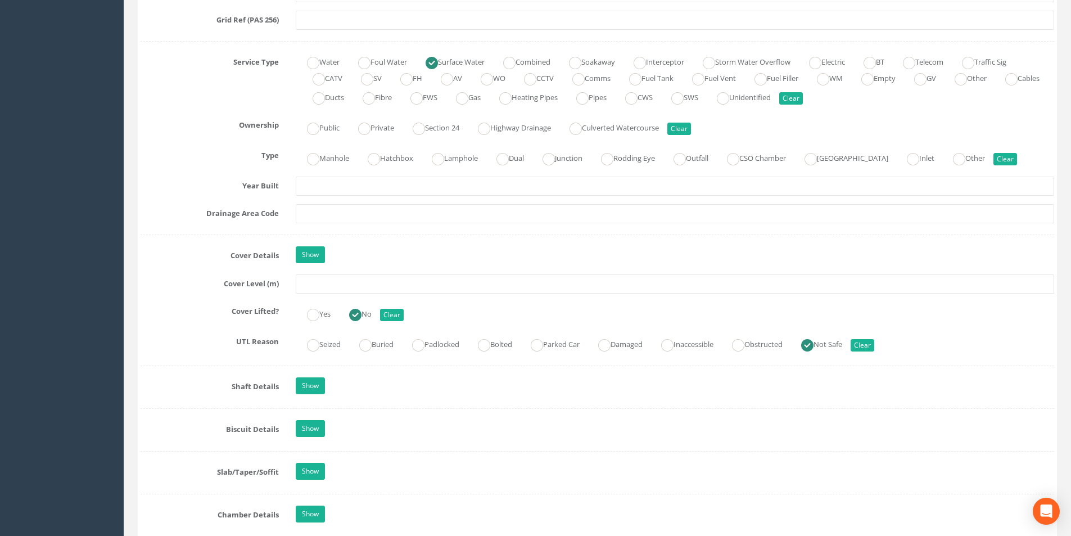
scroll to position [787, 0]
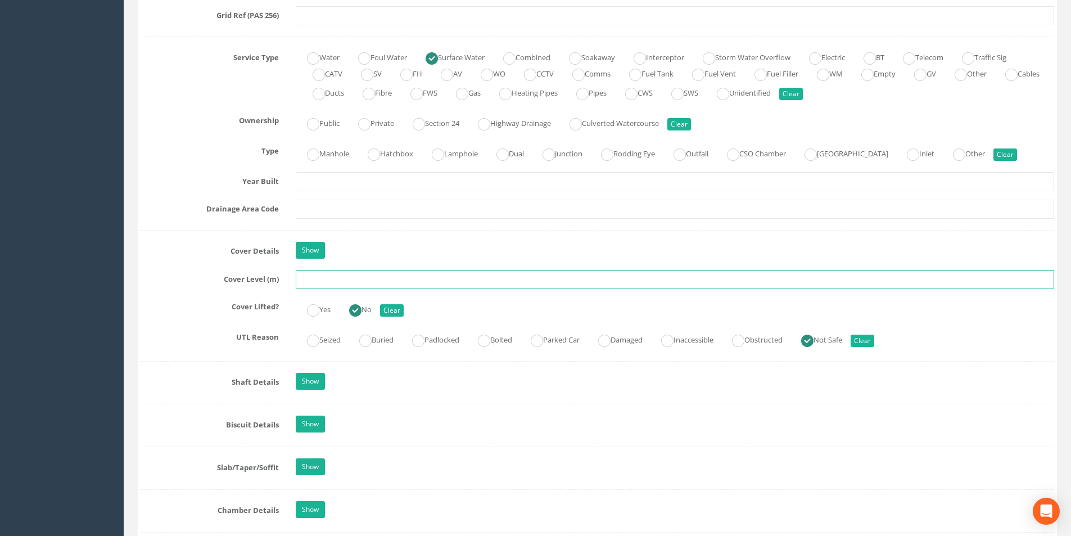
click at [337, 280] on input "text" at bounding box center [675, 279] width 758 height 19
type input "26.14"
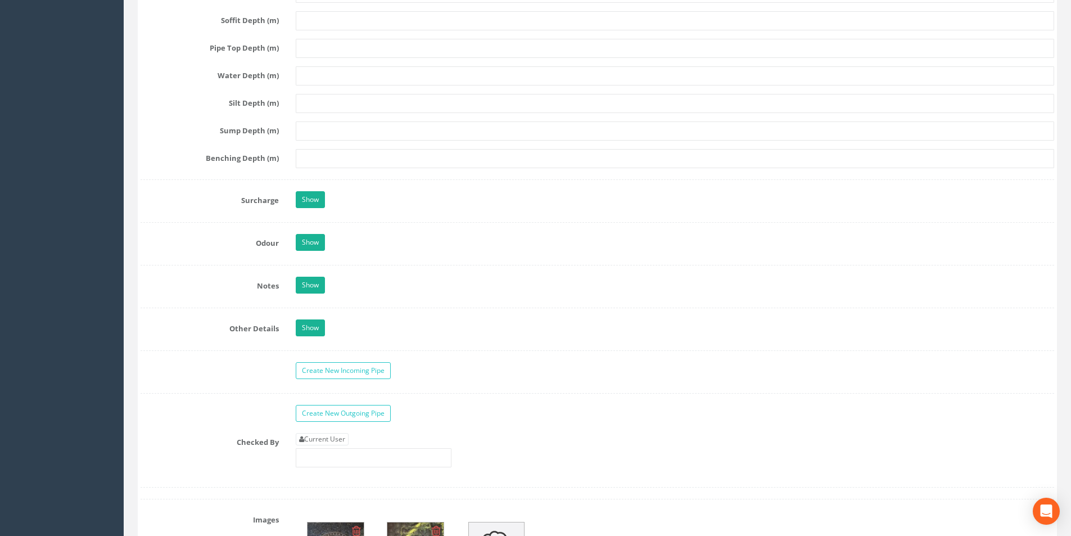
scroll to position [1743, 0]
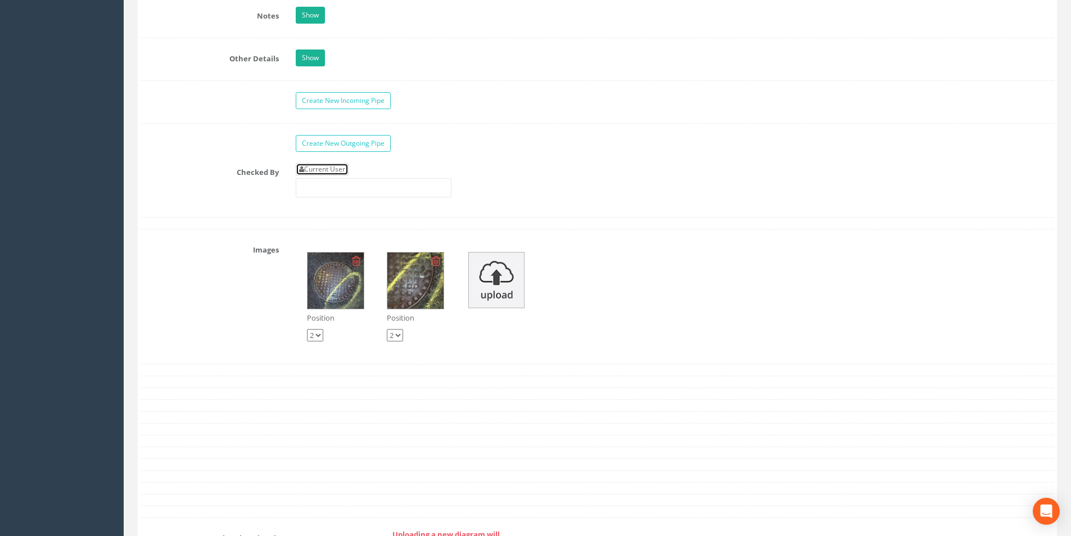
click at [347, 170] on link "Current User" at bounding box center [322, 169] width 53 height 12
type input "[PERSON_NAME]"
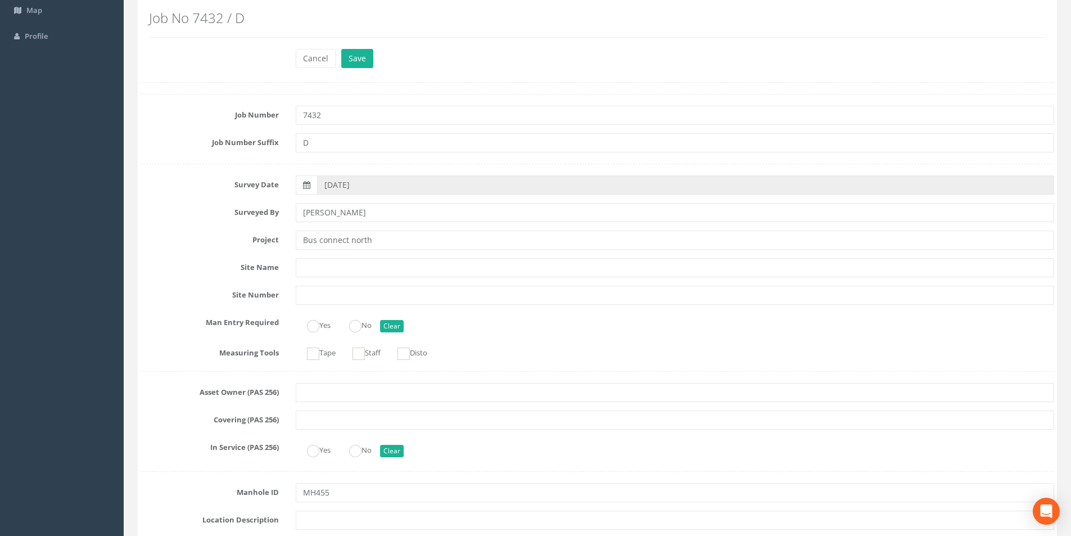
scroll to position [0, 0]
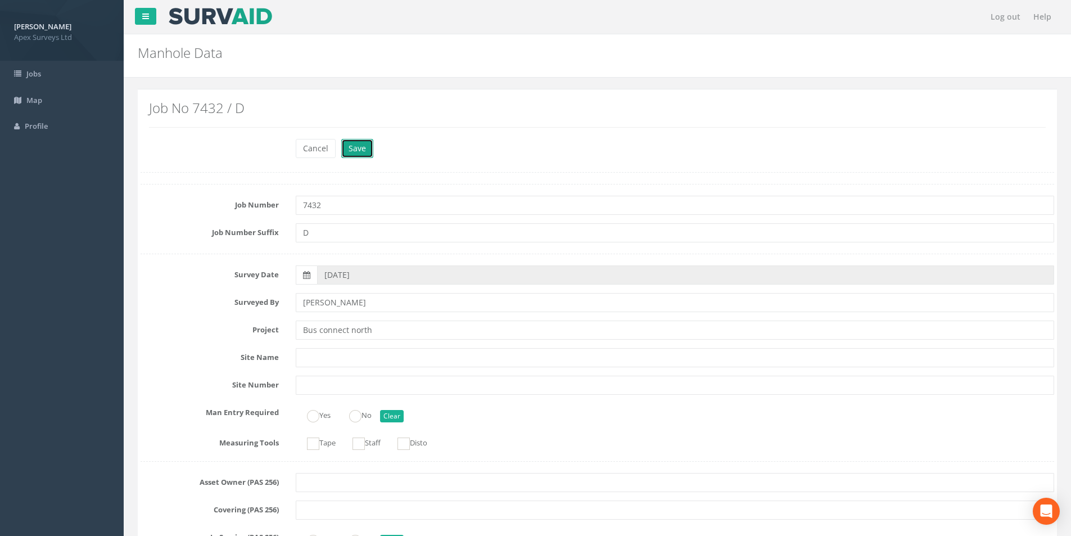
click at [350, 147] on button "Save" at bounding box center [357, 148] width 32 height 19
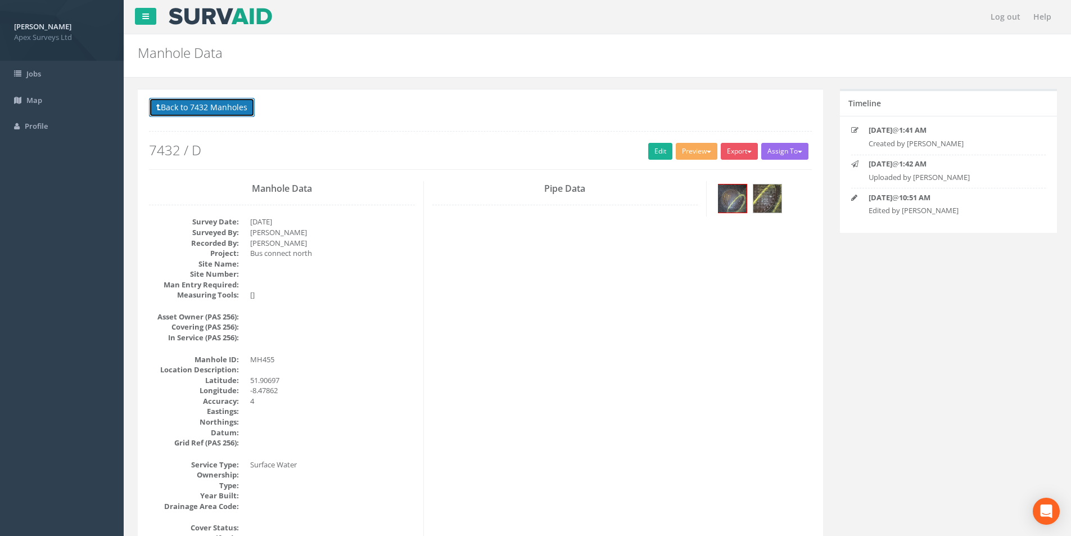
click at [183, 105] on button "Back to 7432 Manholes" at bounding box center [202, 107] width 106 height 19
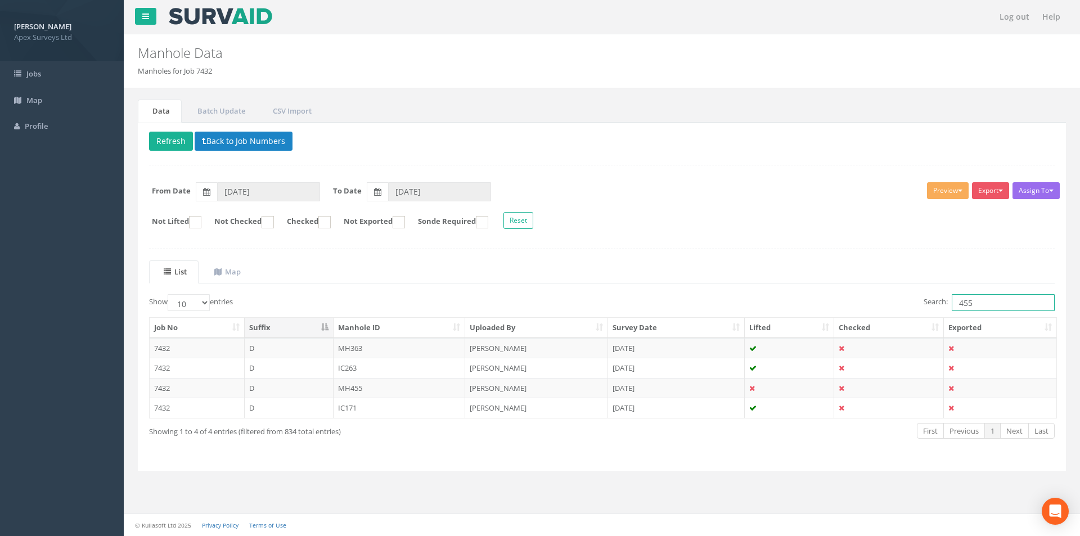
click at [975, 303] on input "455" at bounding box center [1002, 302] width 103 height 17
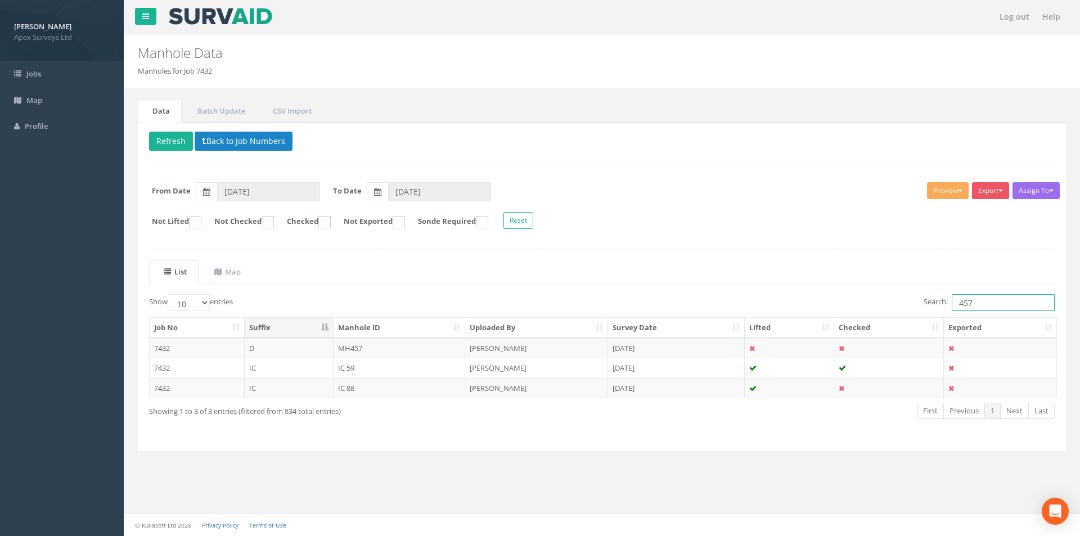
click at [976, 305] on input "457" at bounding box center [1002, 302] width 103 height 17
type input "457"
click at [430, 352] on td "MH457" at bounding box center [399, 348] width 132 height 20
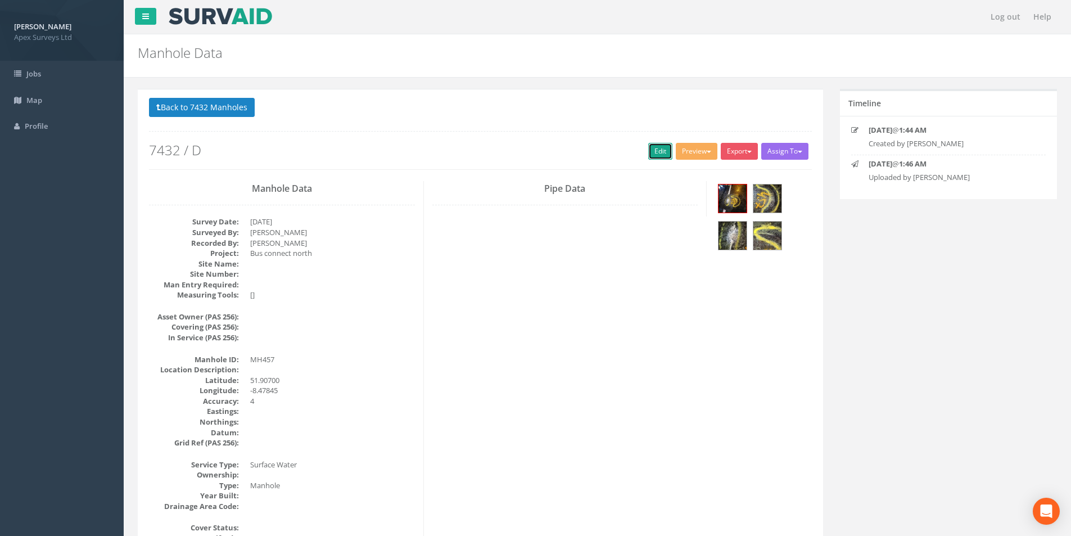
click at [656, 153] on link "Edit" at bounding box center [660, 151] width 24 height 17
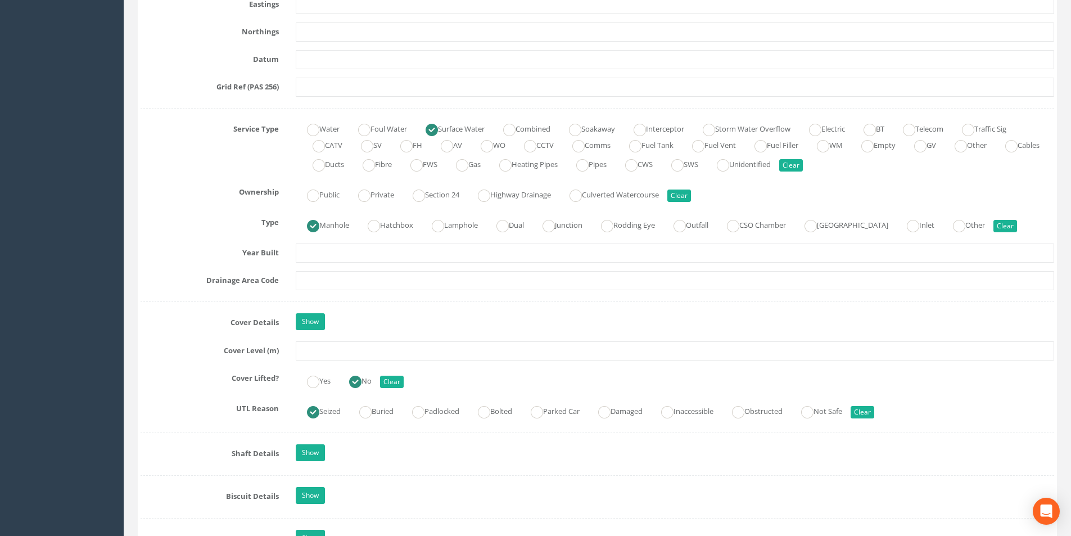
scroll to position [731, 0]
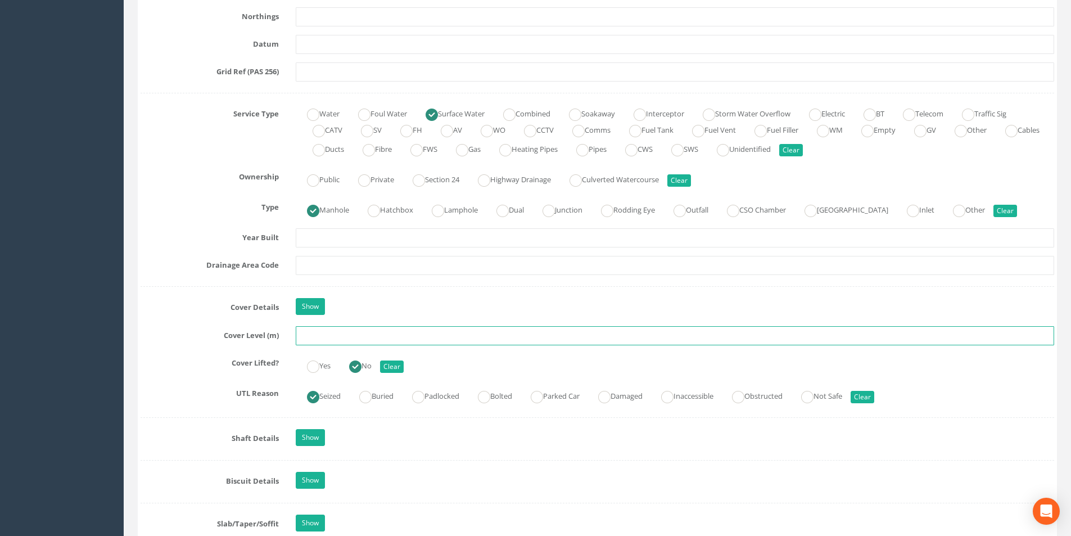
click at [333, 336] on input "text" at bounding box center [675, 335] width 758 height 19
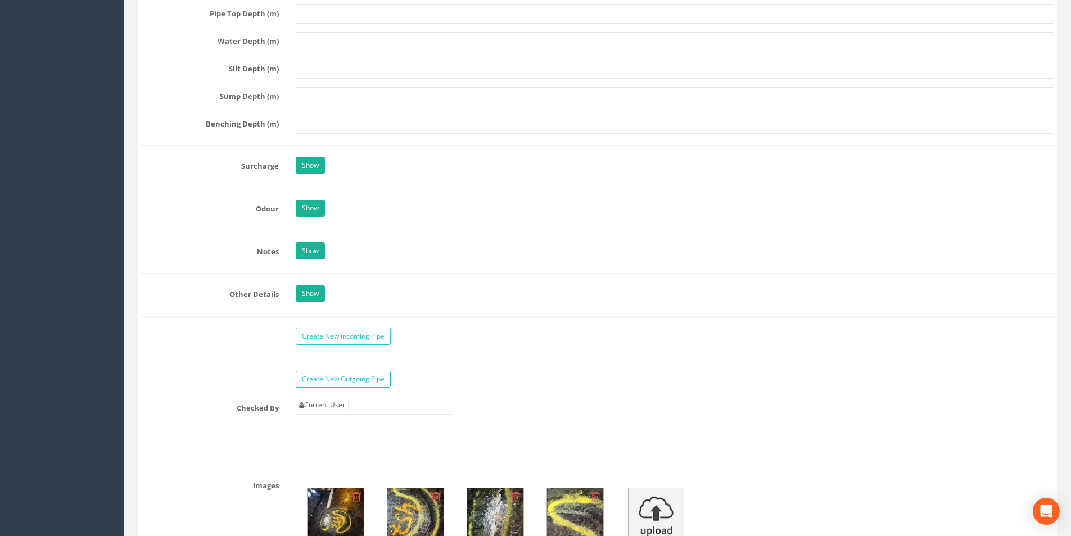
scroll to position [1687, 0]
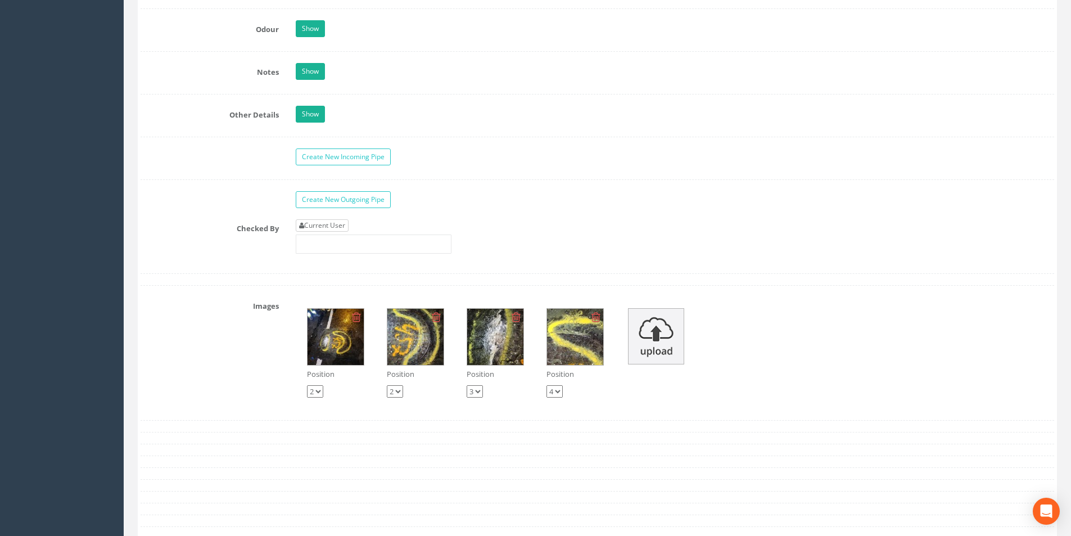
type input "25.26"
click at [333, 222] on link "Current User" at bounding box center [322, 225] width 53 height 12
type input "[PERSON_NAME]"
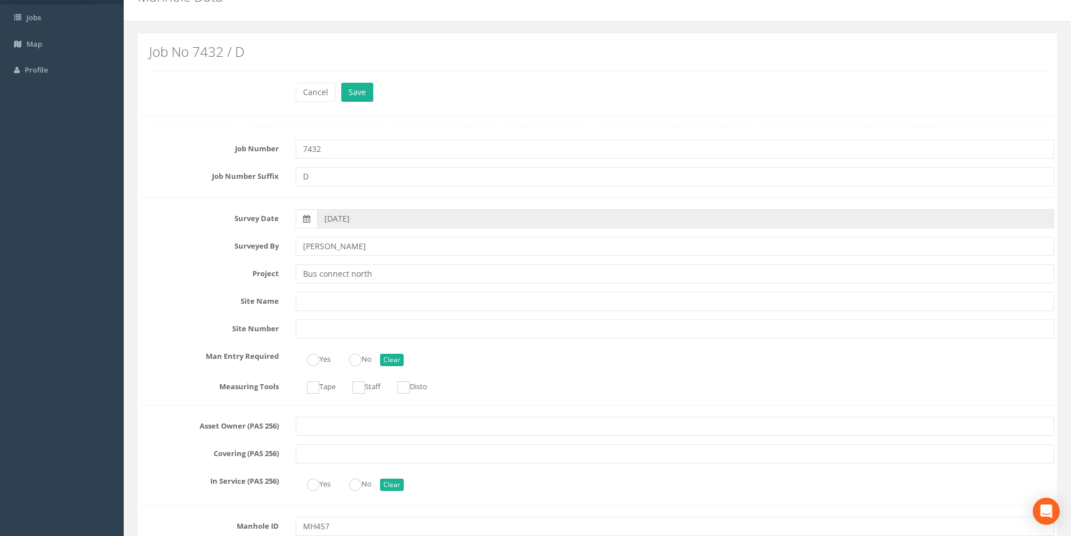
scroll to position [0, 0]
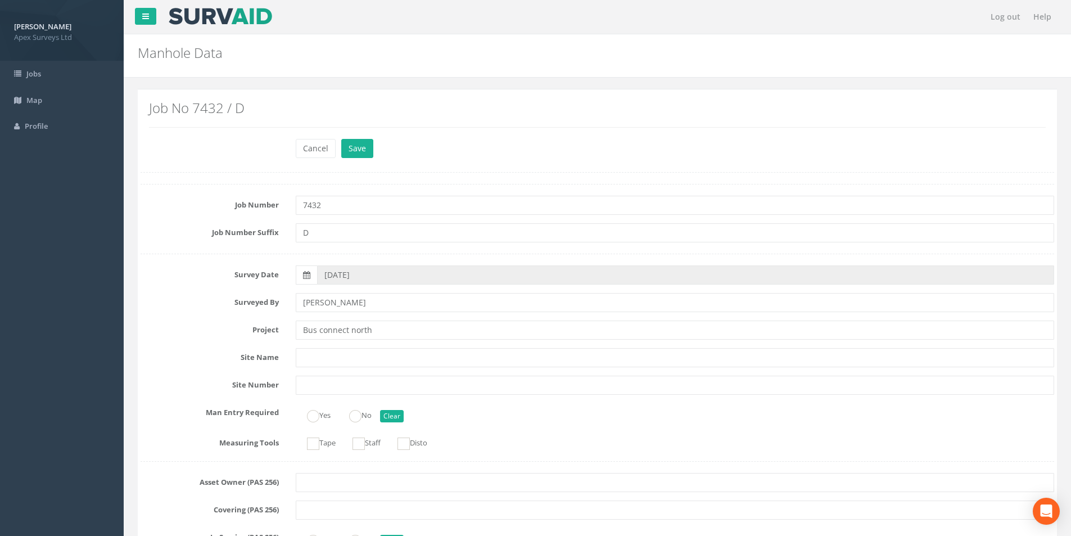
click at [359, 158] on div "Cancel Save Delete" at bounding box center [674, 150] width 775 height 22
click at [359, 154] on button "Save" at bounding box center [357, 148] width 32 height 19
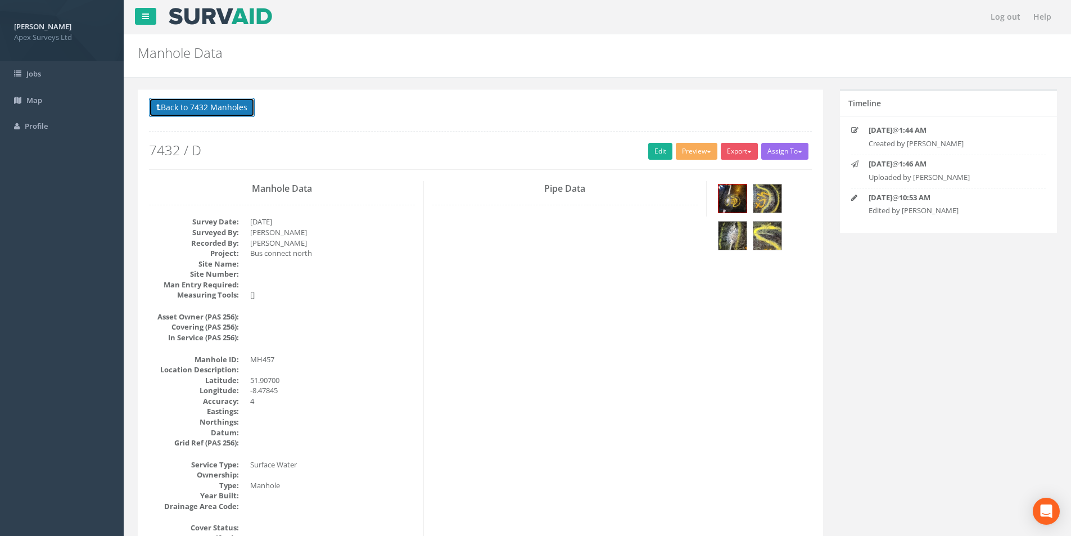
click at [202, 108] on button "Back to 7432 Manholes" at bounding box center [202, 107] width 106 height 19
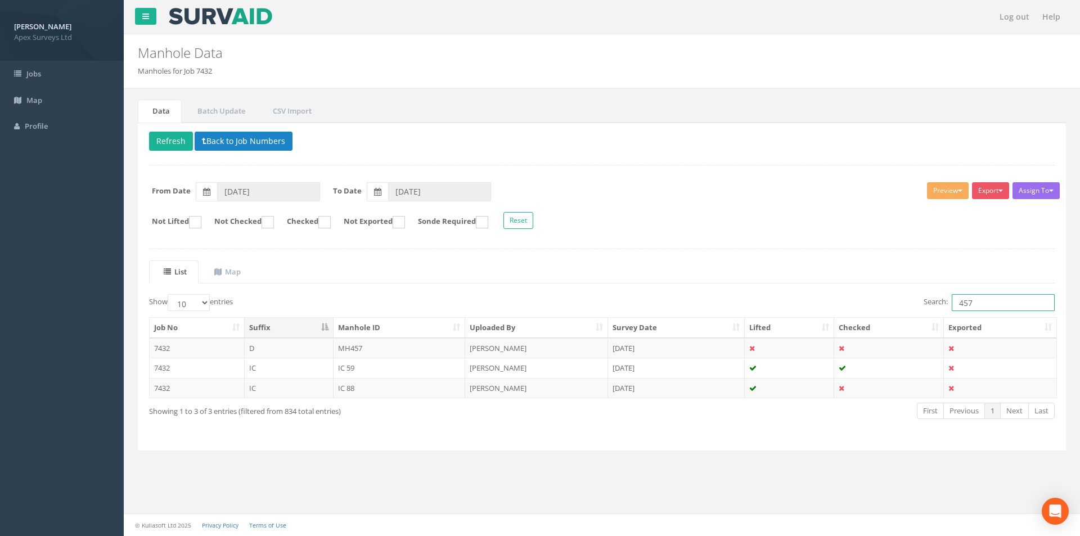
click at [979, 302] on input "457" at bounding box center [1002, 302] width 103 height 17
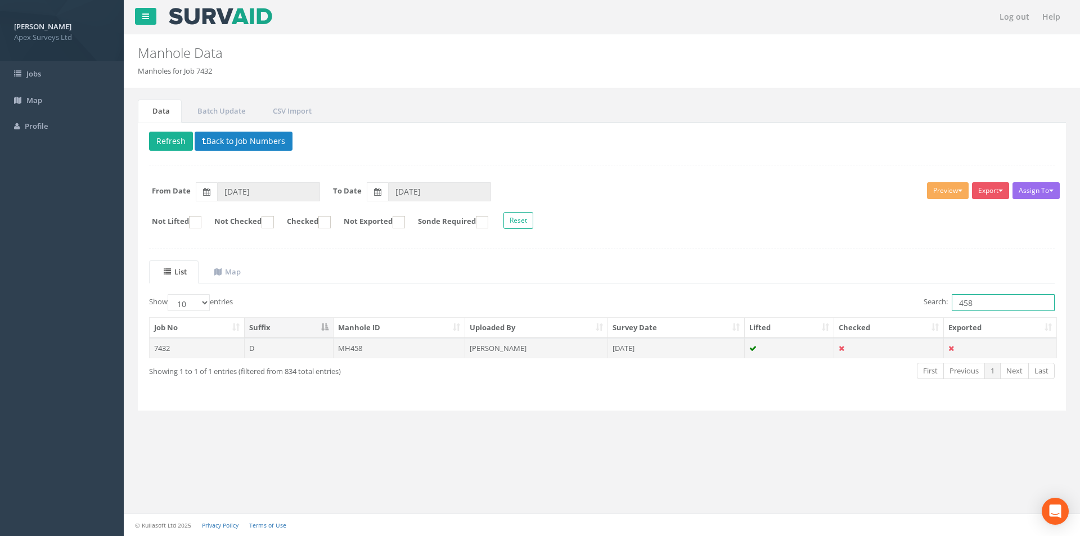
type input "458"
click at [407, 345] on td "MH458" at bounding box center [399, 348] width 132 height 20
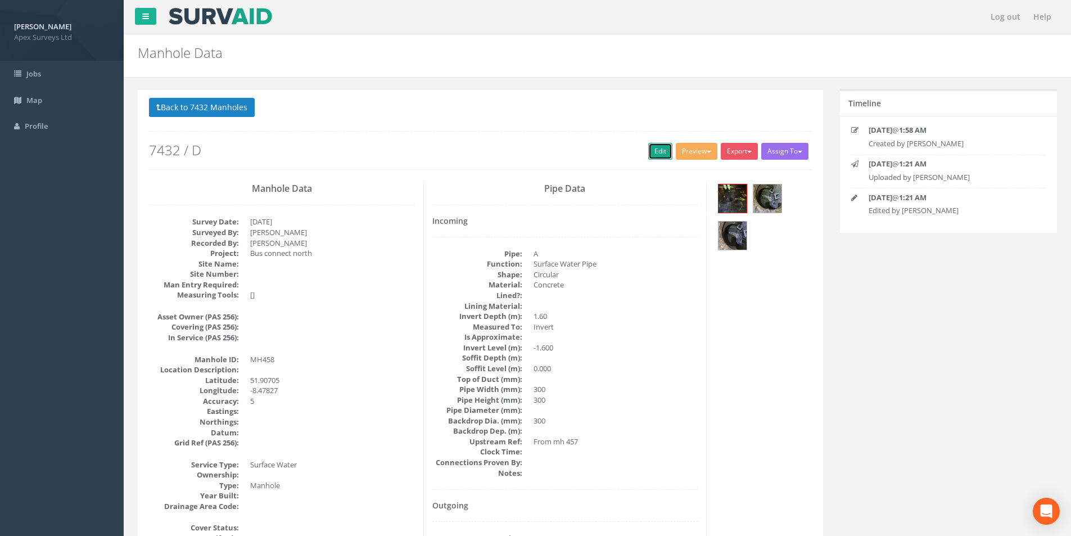
click at [651, 151] on link "Edit" at bounding box center [660, 151] width 24 height 17
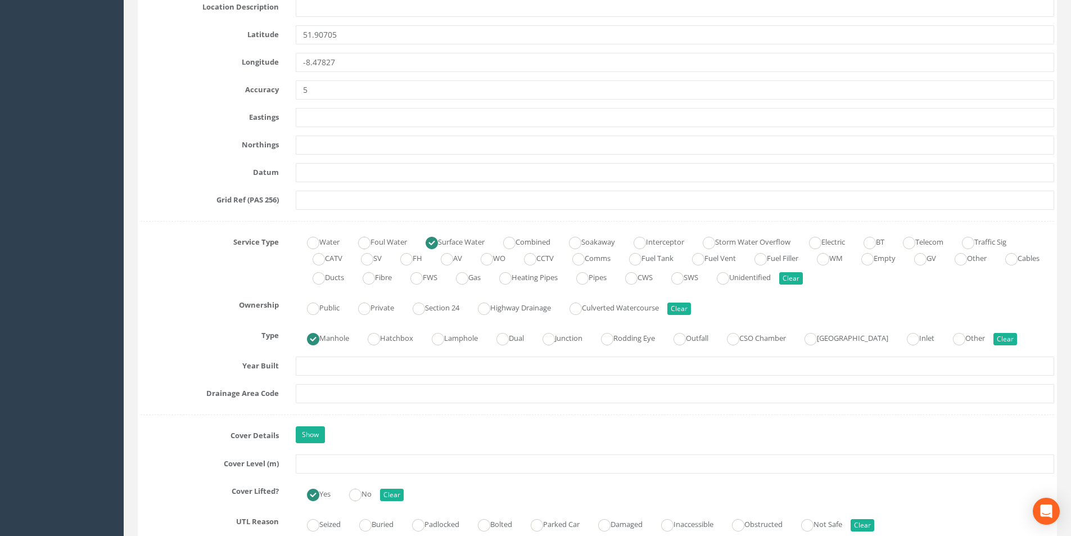
scroll to position [675, 0]
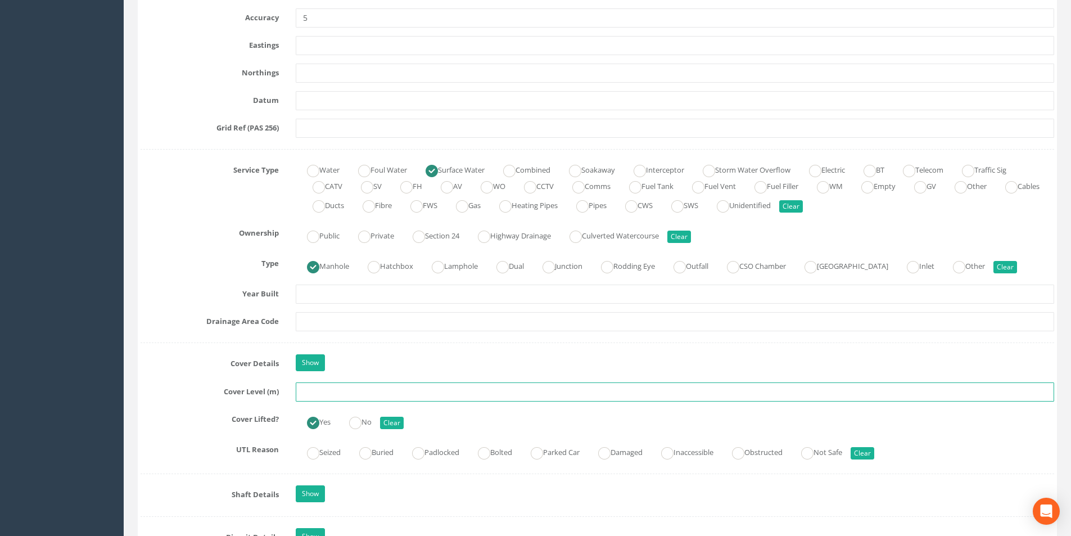
click at [327, 391] on input "text" at bounding box center [675, 391] width 758 height 19
type input "24.51"
click at [352, 320] on input "text" at bounding box center [675, 321] width 758 height 19
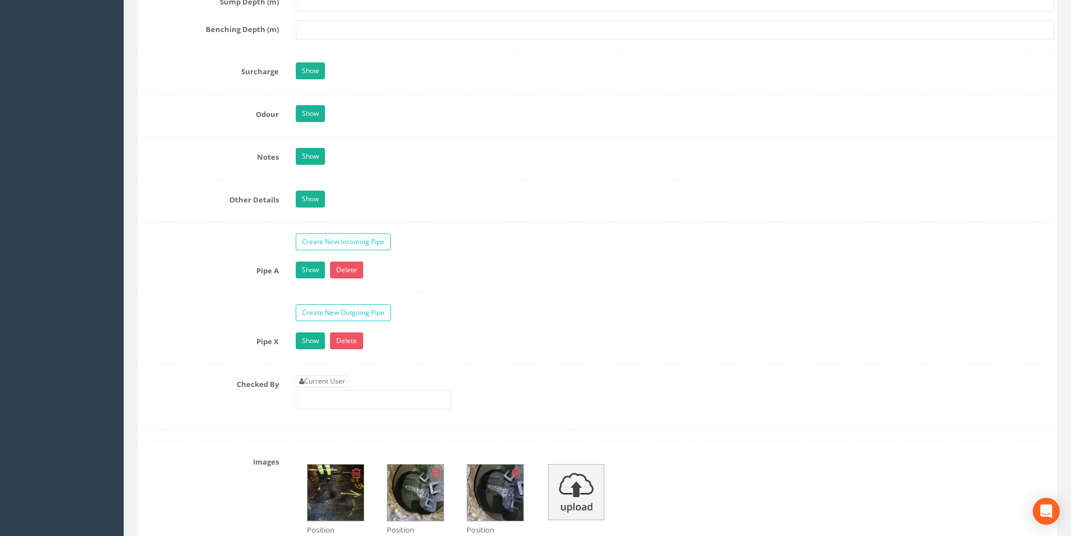
scroll to position [1631, 0]
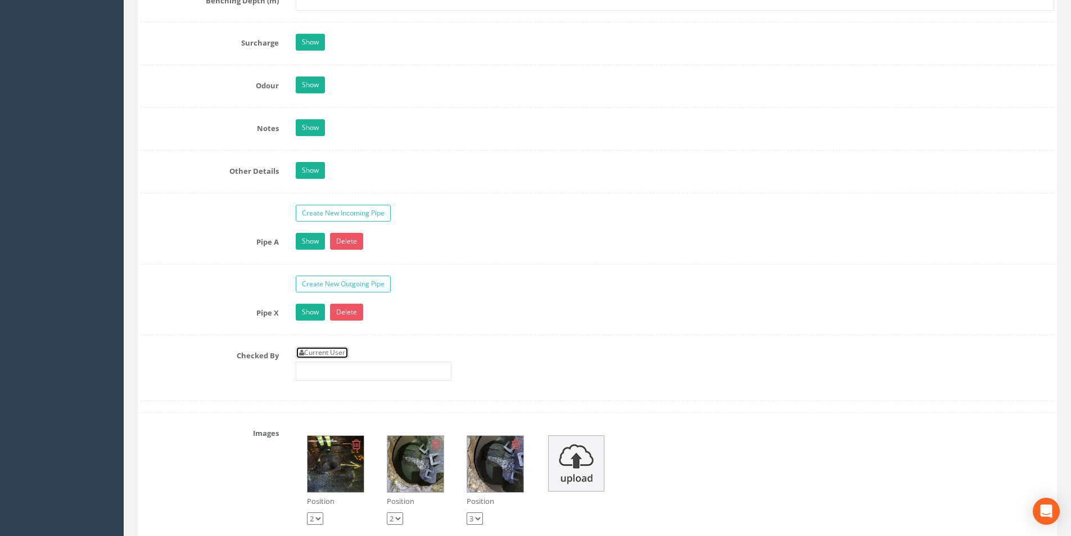
click at [343, 353] on link "Current User" at bounding box center [322, 352] width 53 height 12
type input "[PERSON_NAME]"
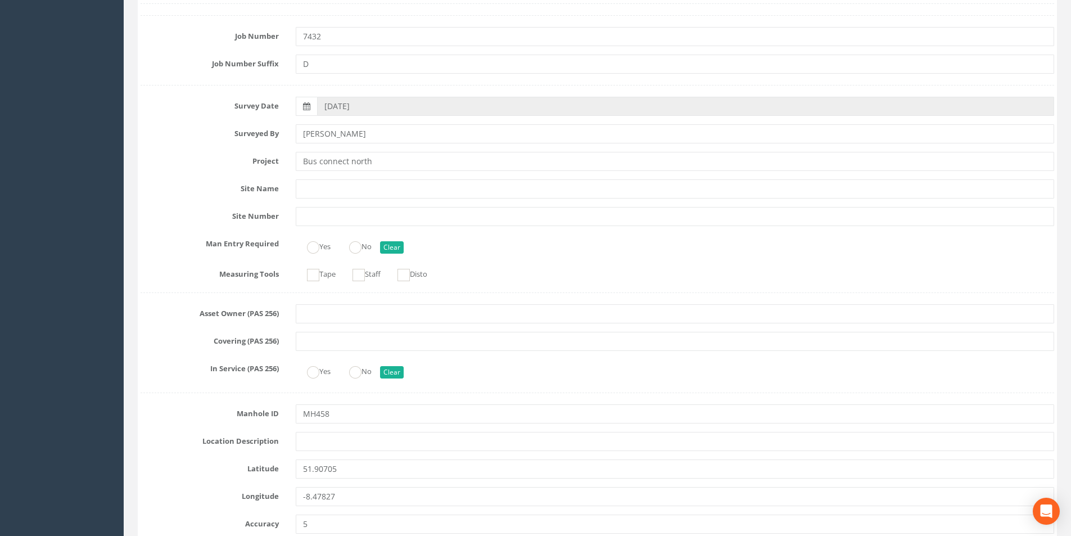
scroll to position [0, 0]
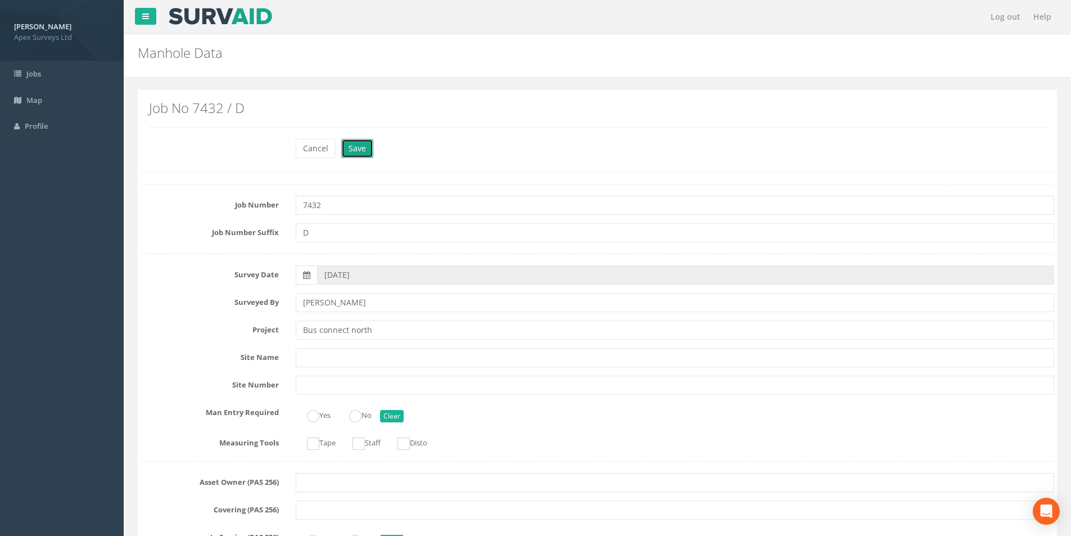
click at [351, 149] on button "Save" at bounding box center [357, 148] width 32 height 19
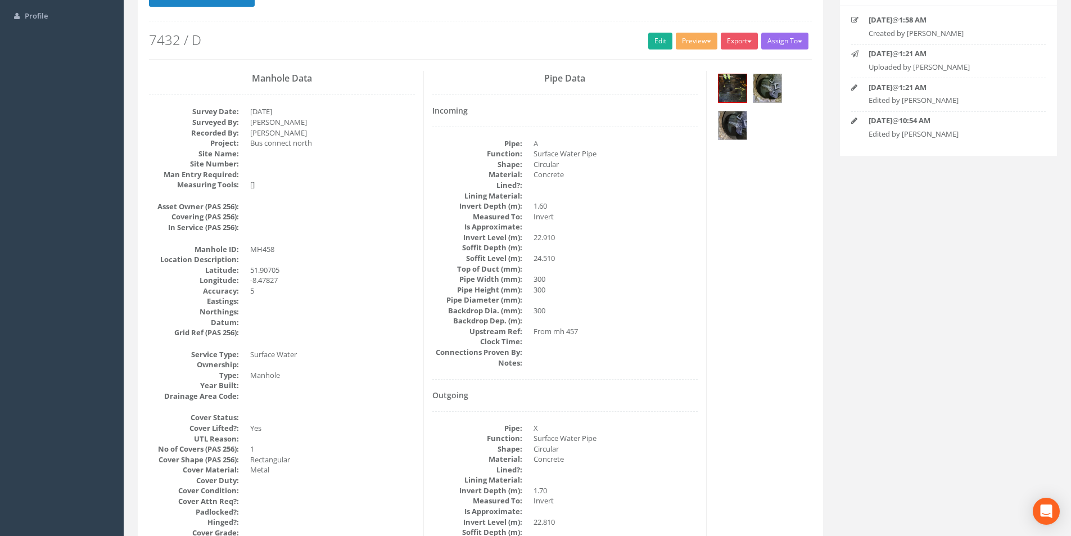
scroll to position [130, 0]
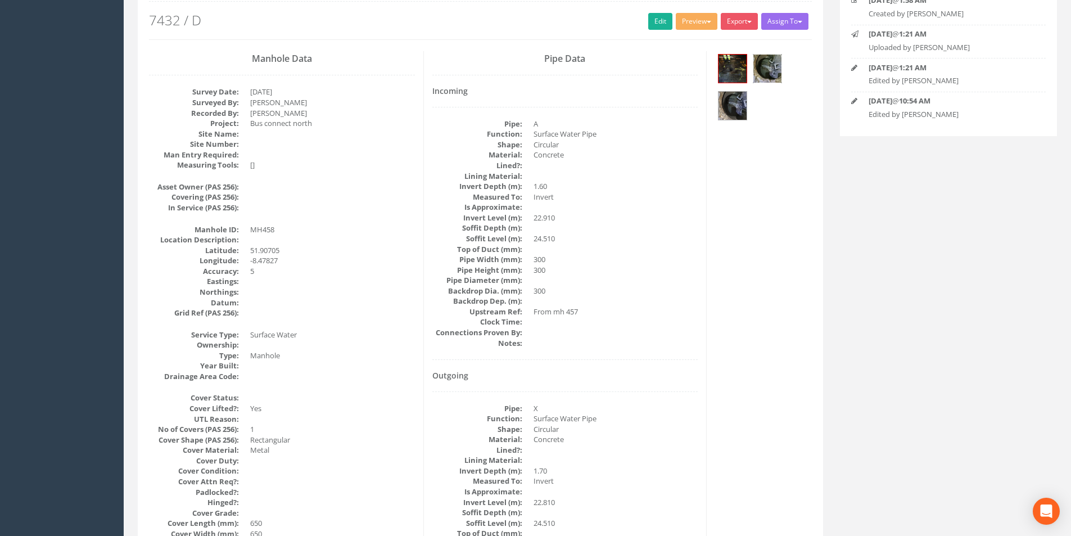
click at [776, 74] on img at bounding box center [767, 69] width 28 height 28
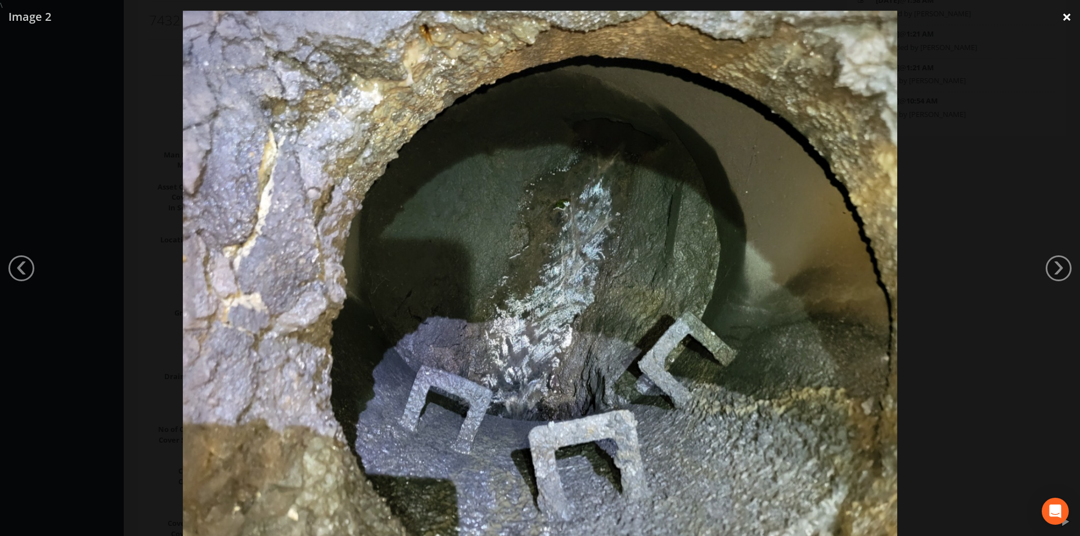
click at [1060, 18] on link "×" at bounding box center [1066, 17] width 26 height 34
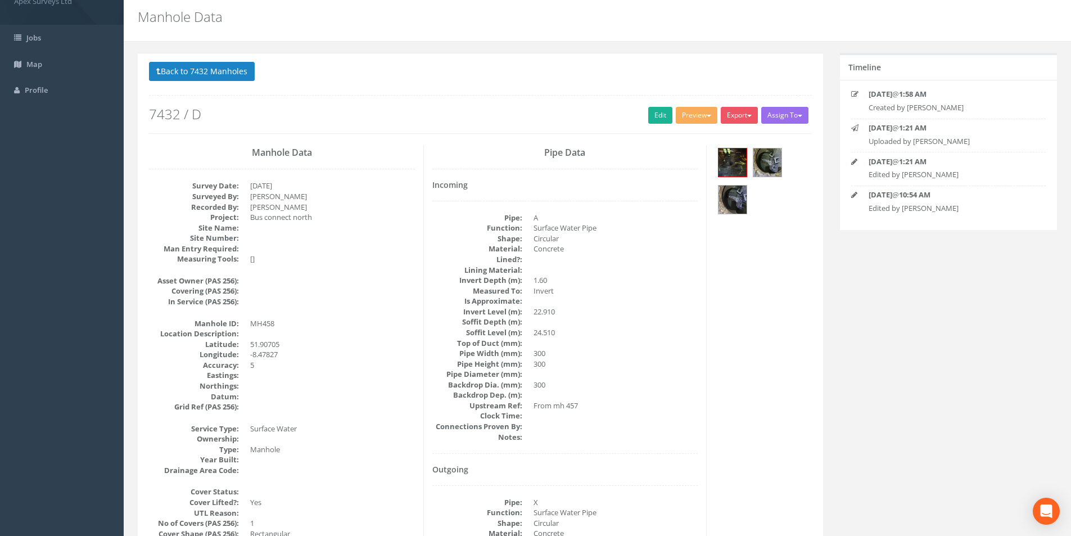
scroll to position [0, 0]
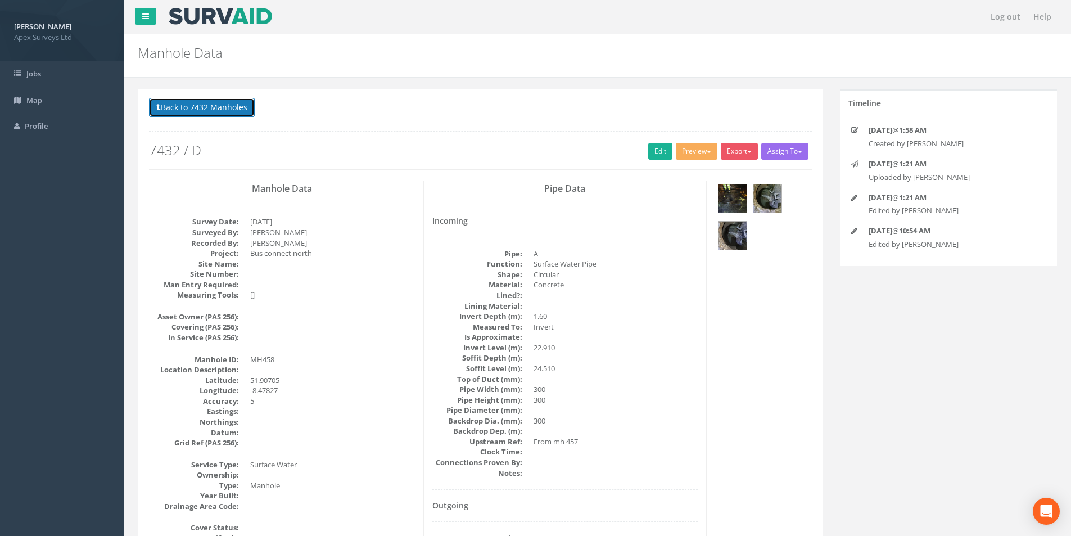
click at [201, 109] on button "Back to 7432 Manholes" at bounding box center [202, 107] width 106 height 19
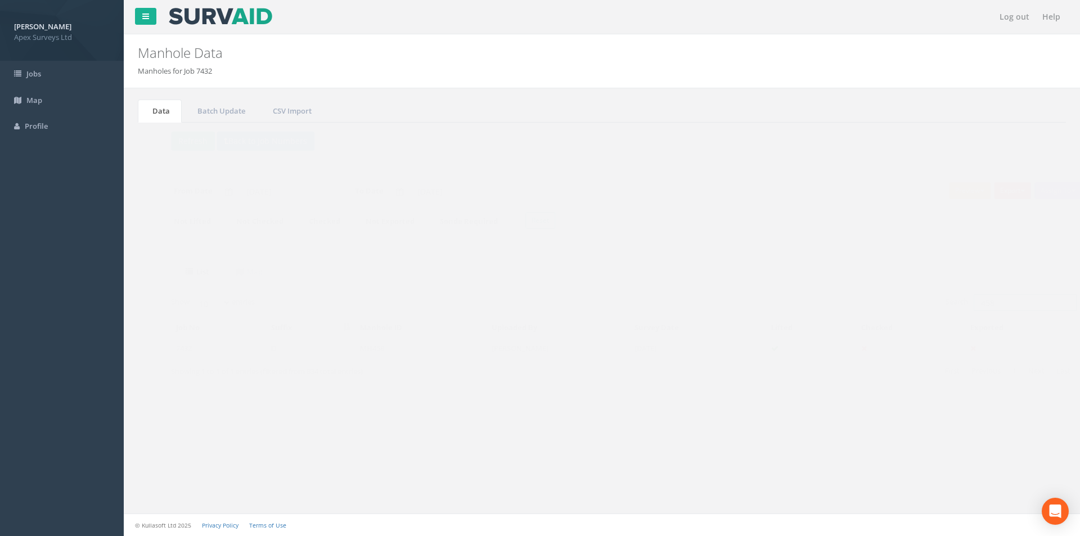
click at [972, 301] on input "458" at bounding box center [1002, 302] width 103 height 17
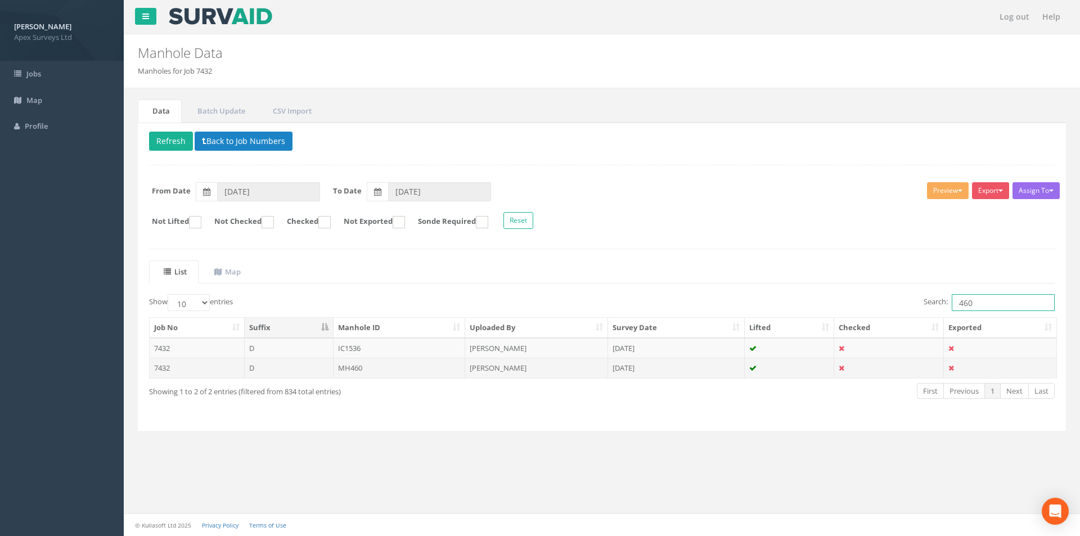
type input "460"
click at [403, 369] on td "MH460" at bounding box center [399, 368] width 132 height 20
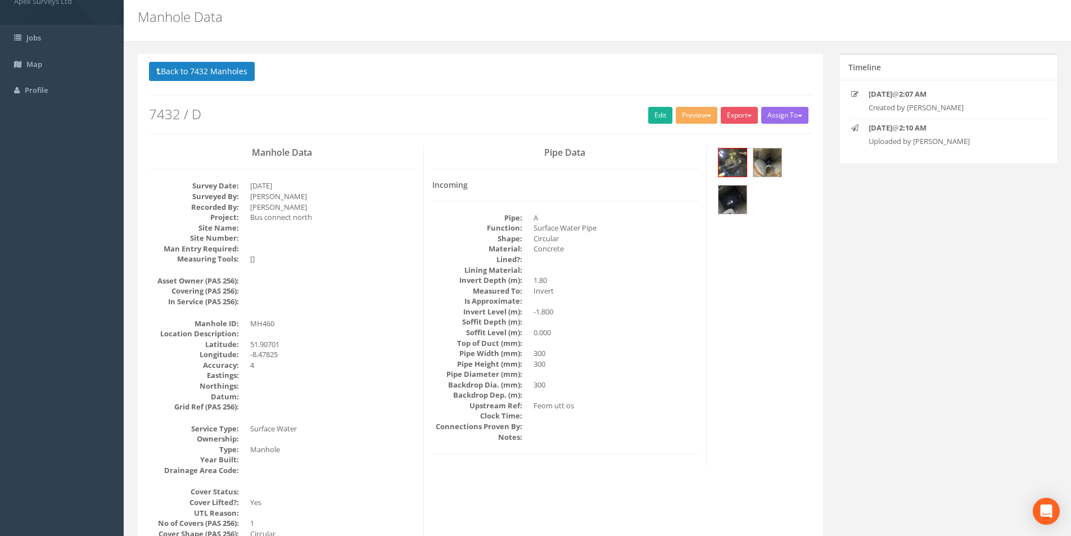
scroll to position [56, 0]
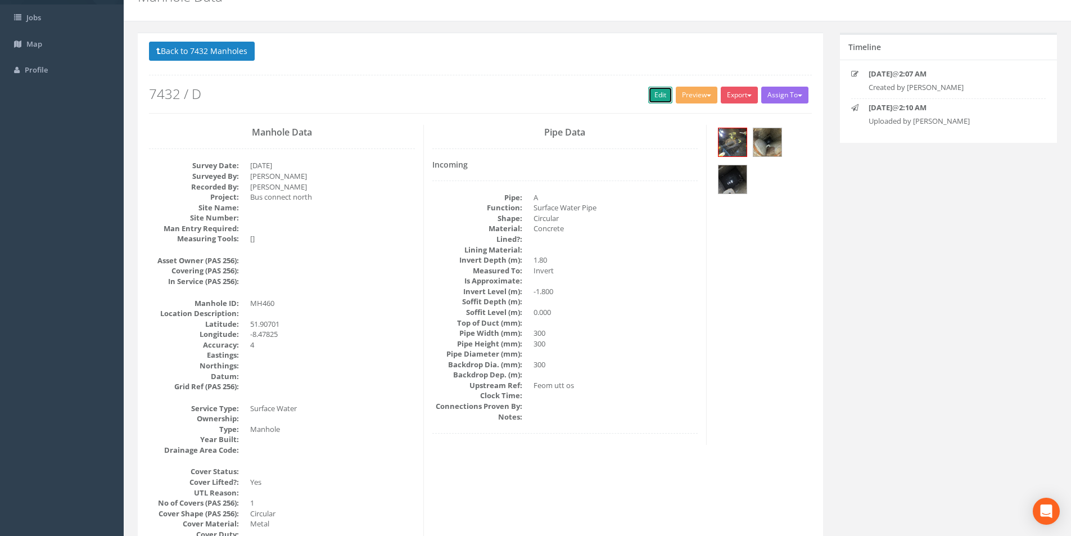
click at [651, 98] on link "Edit" at bounding box center [660, 95] width 24 height 17
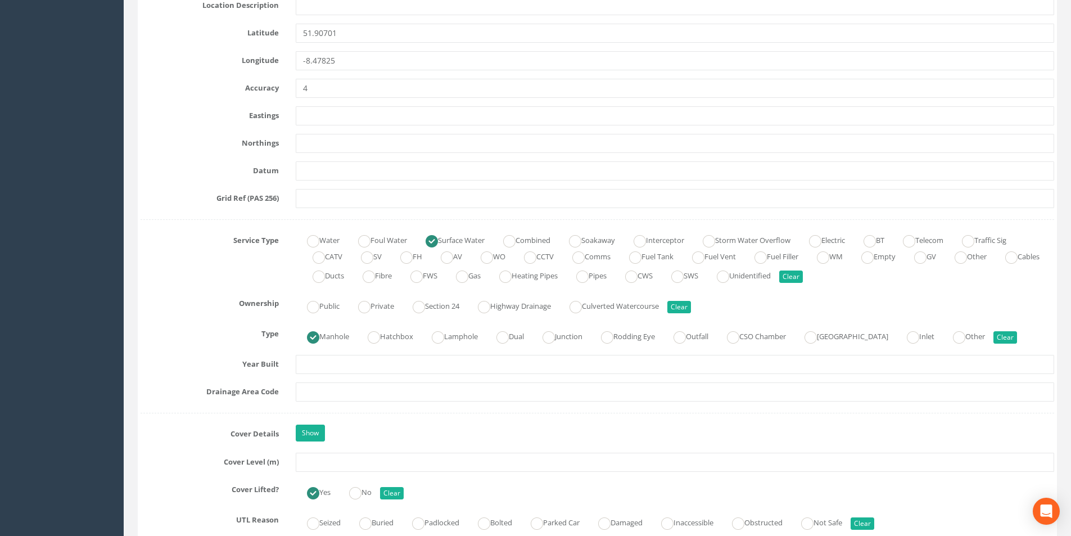
scroll to position [731, 0]
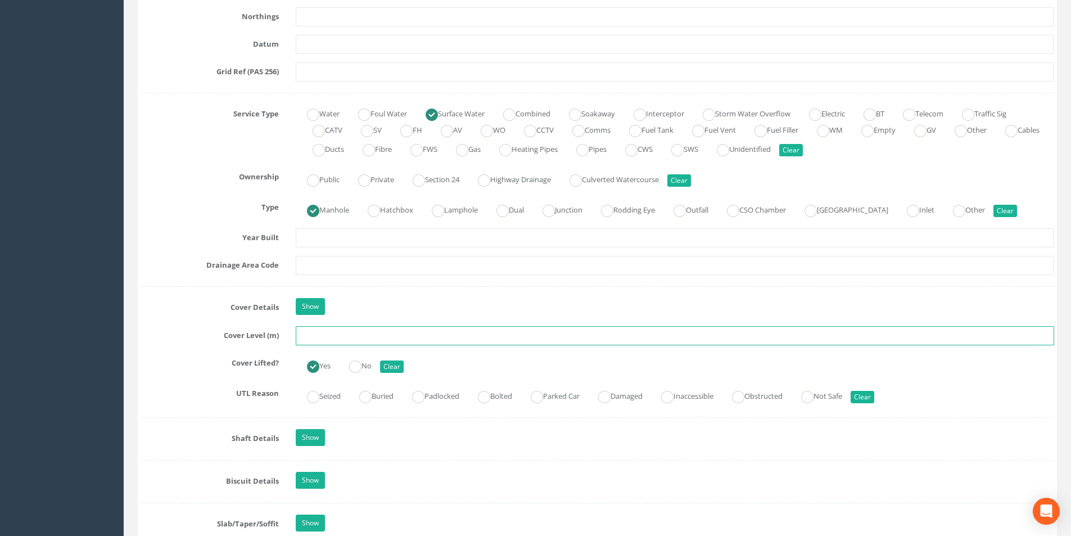
click at [349, 341] on input "text" at bounding box center [675, 335] width 758 height 19
type input "24.56"
click at [346, 265] on input "text" at bounding box center [675, 265] width 758 height 19
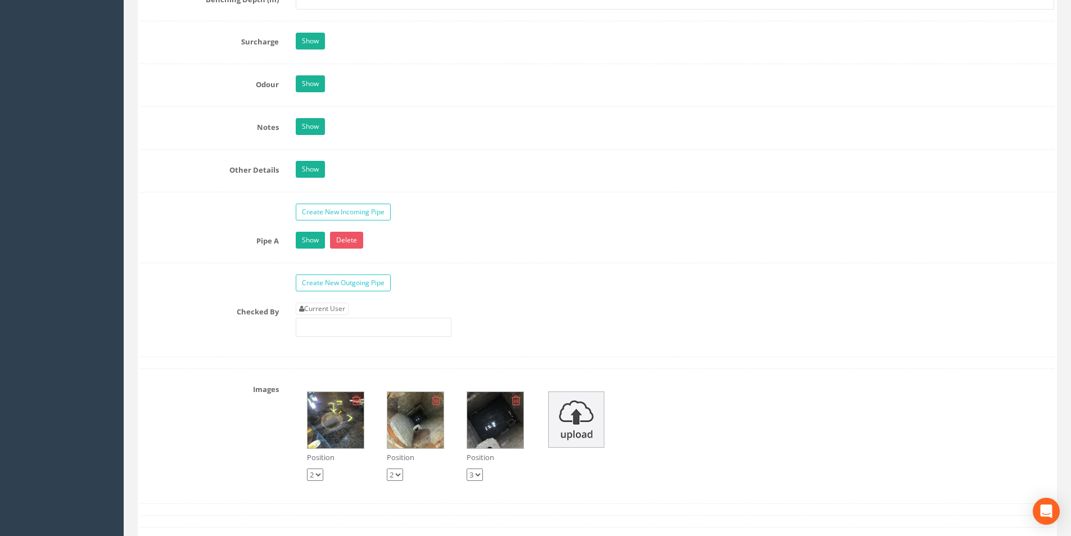
scroll to position [1855, 0]
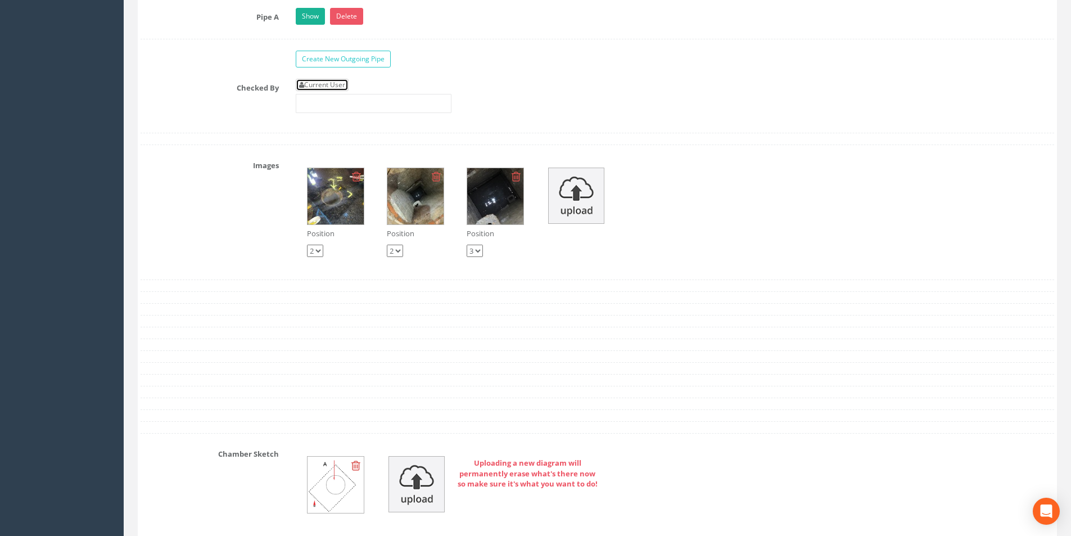
click at [323, 88] on link "Current User" at bounding box center [322, 85] width 53 height 12
type input "[PERSON_NAME]"
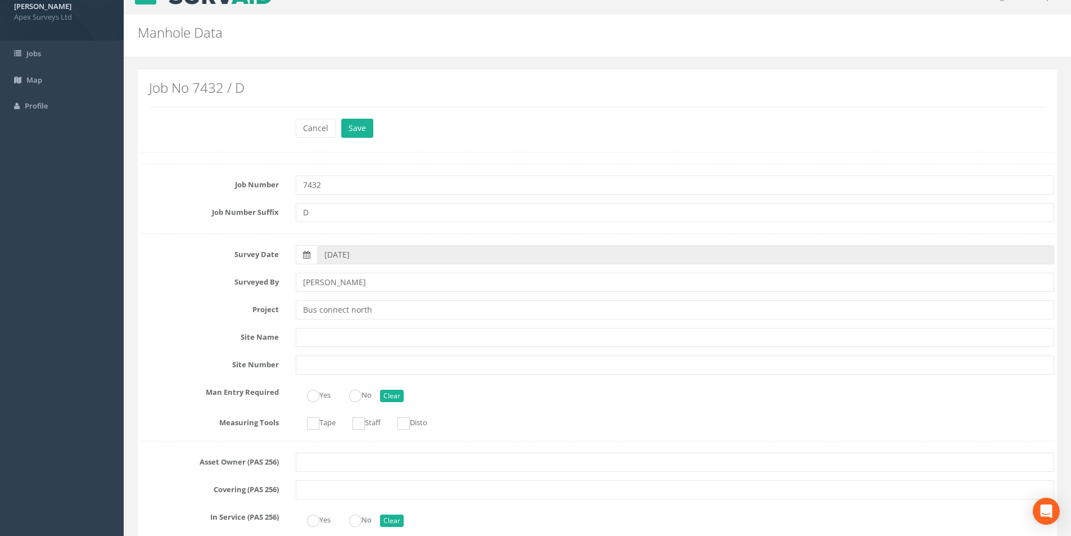
scroll to position [0, 0]
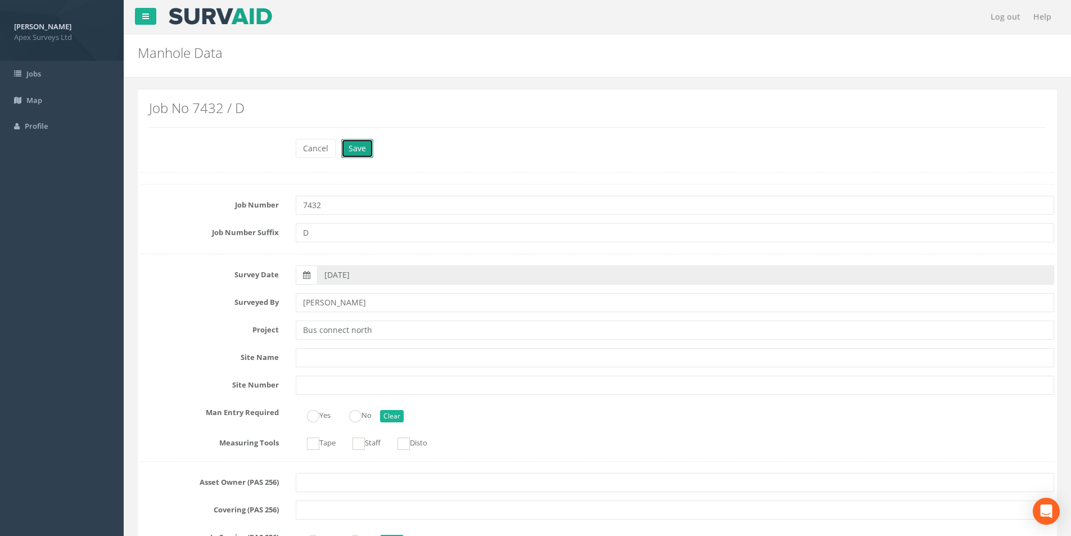
click at [360, 149] on button "Save" at bounding box center [357, 148] width 32 height 19
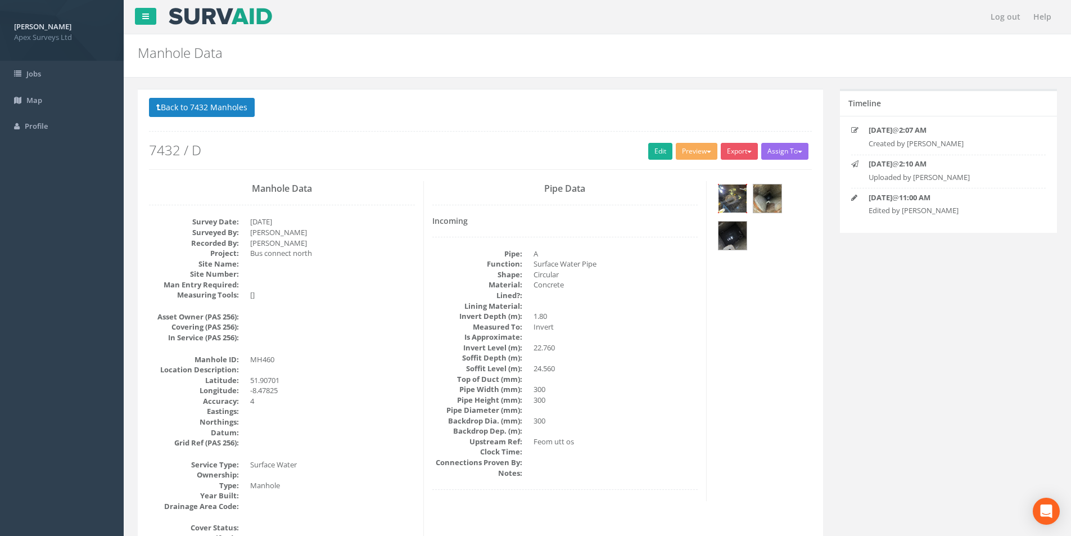
click at [738, 198] on img at bounding box center [733, 198] width 28 height 28
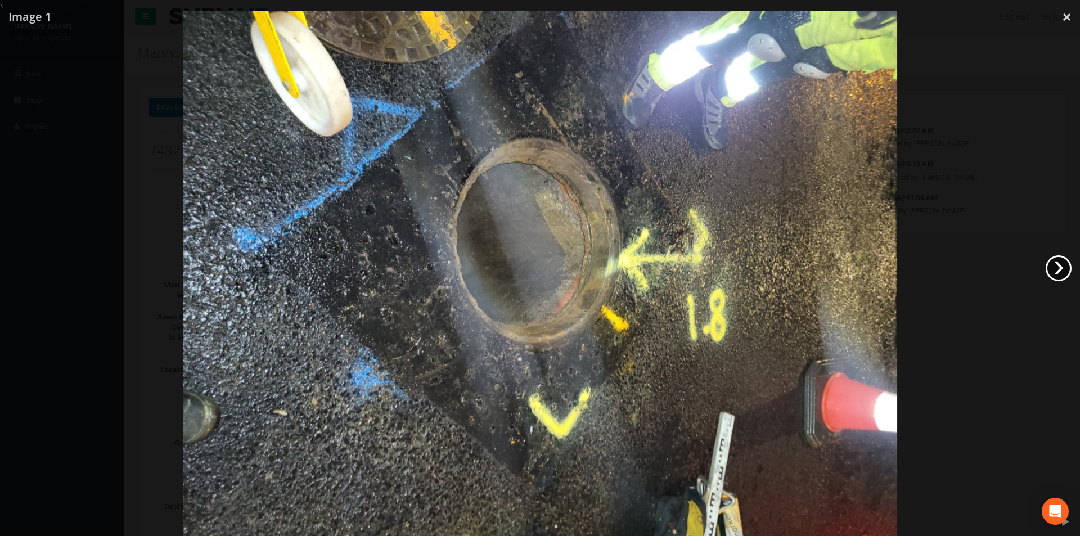
click at [1062, 270] on link "›" at bounding box center [1058, 268] width 26 height 26
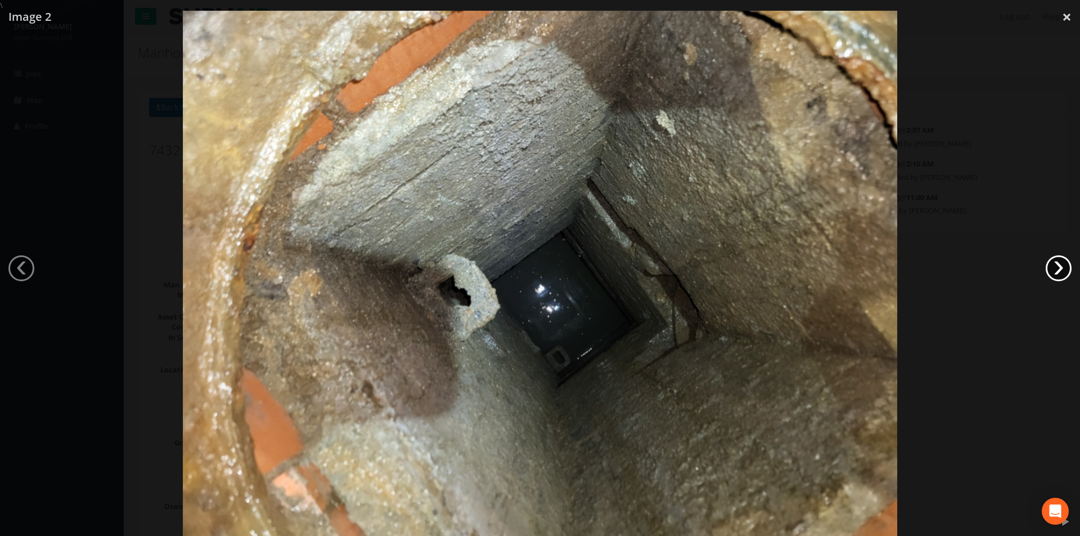
click at [1062, 270] on link "›" at bounding box center [1058, 268] width 26 height 26
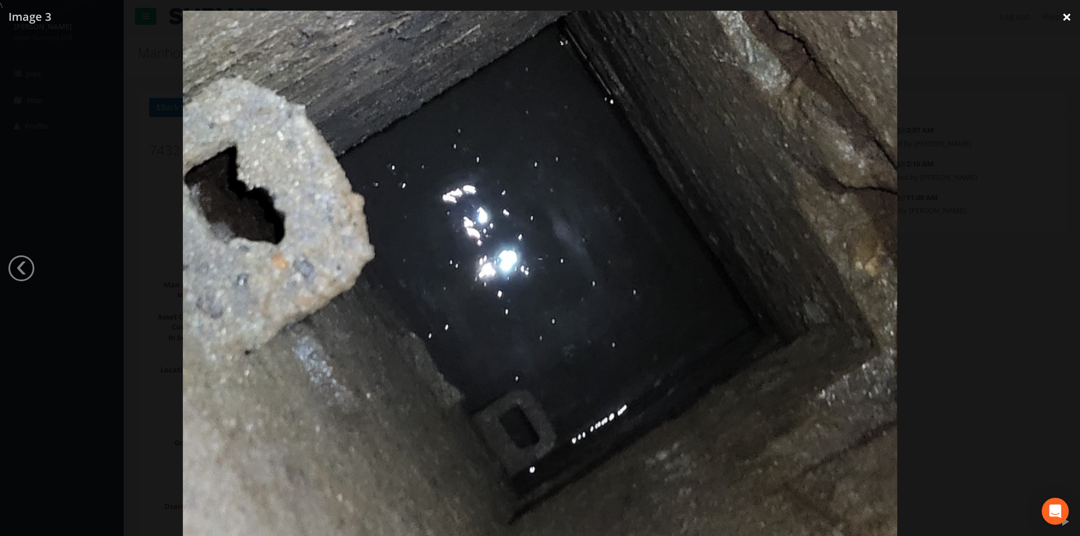
click at [1071, 17] on link "×" at bounding box center [1066, 17] width 26 height 34
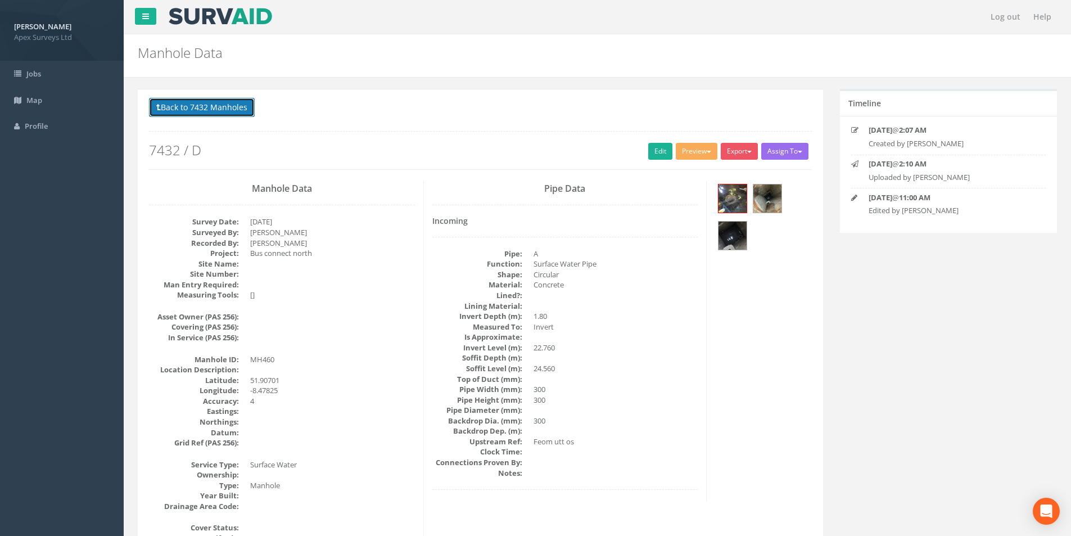
click at [199, 109] on button "Back to 7432 Manholes" at bounding box center [202, 107] width 106 height 19
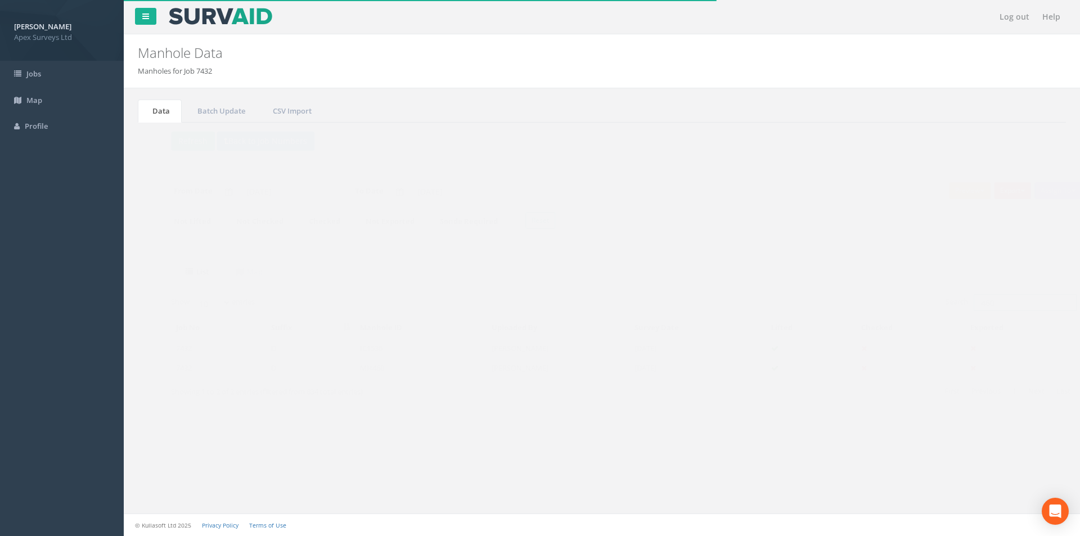
click at [994, 308] on input "460" at bounding box center [1002, 302] width 103 height 17
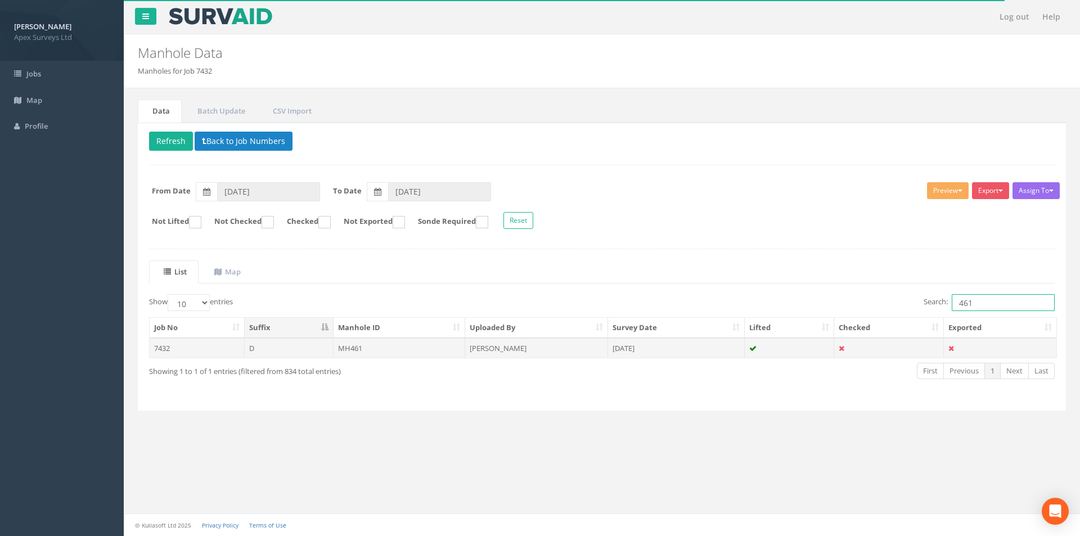
type input "461"
click at [534, 350] on td "[PERSON_NAME]" at bounding box center [536, 348] width 143 height 20
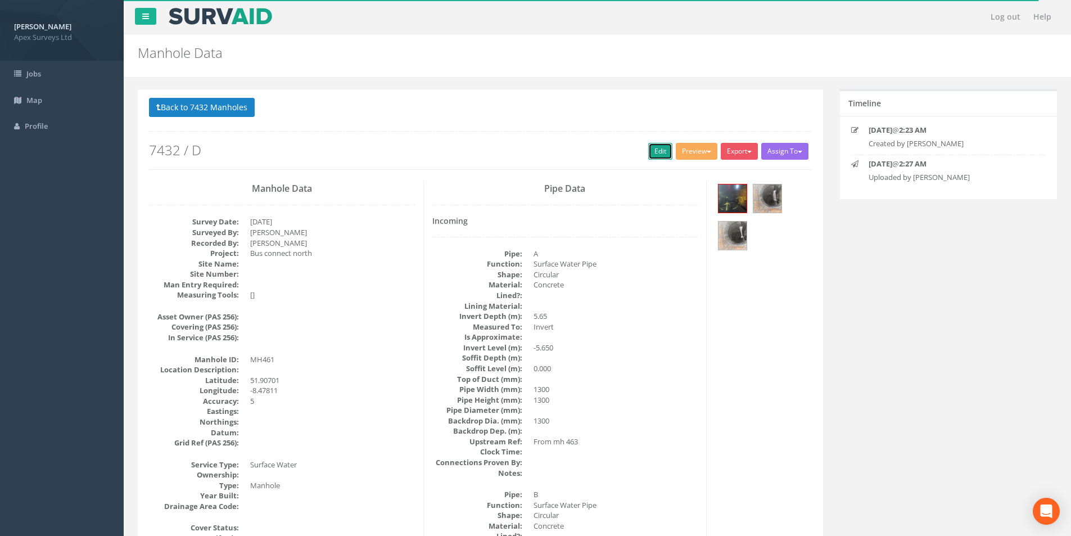
click at [651, 154] on link "Edit" at bounding box center [660, 151] width 24 height 17
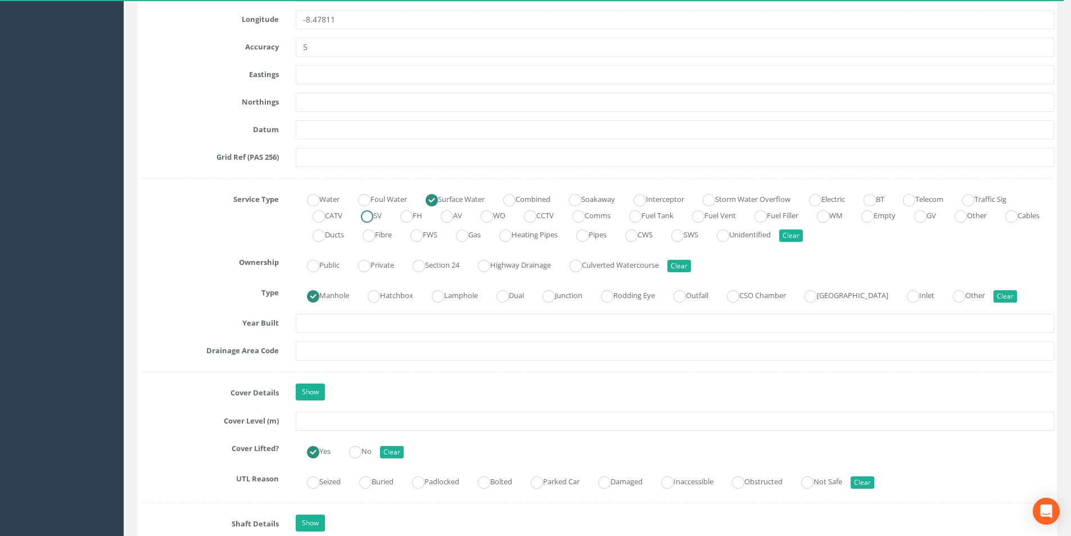
scroll to position [675, 0]
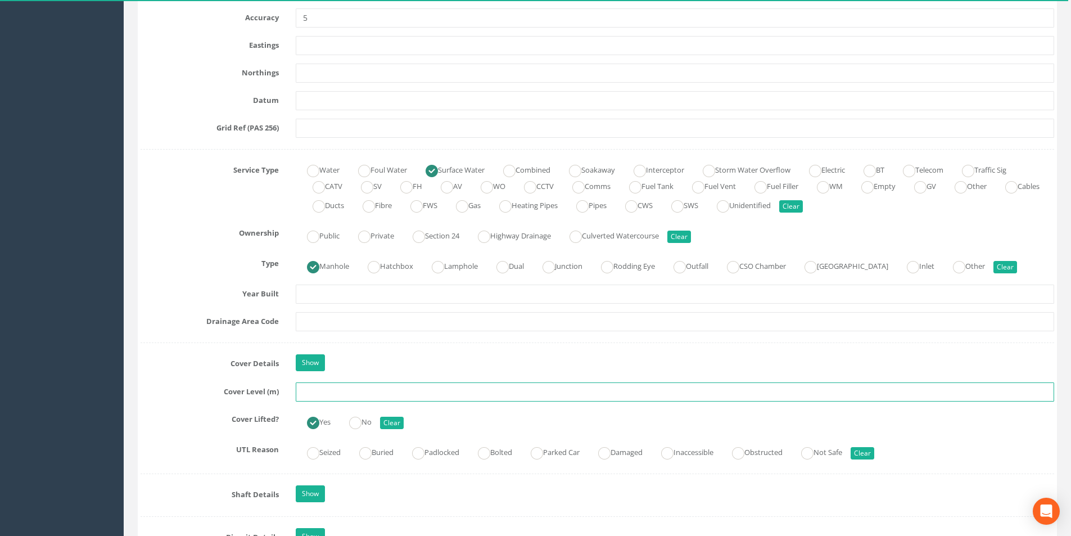
click at [340, 392] on input "text" at bounding box center [675, 391] width 758 height 19
type input "24.03"
click at [363, 325] on input "text" at bounding box center [675, 321] width 758 height 19
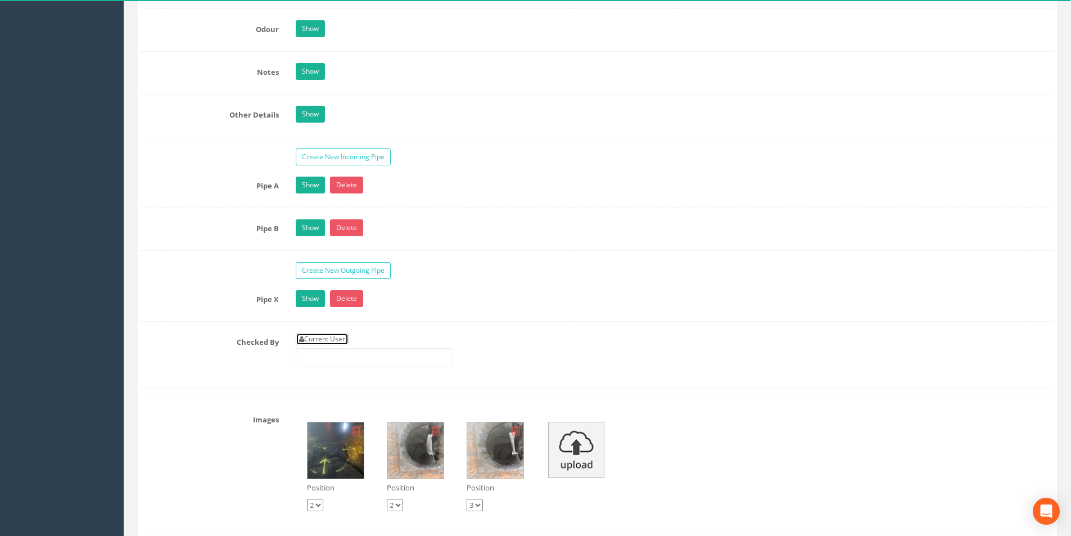
click at [342, 341] on link "Current User" at bounding box center [322, 339] width 53 height 12
type input "[PERSON_NAME]"
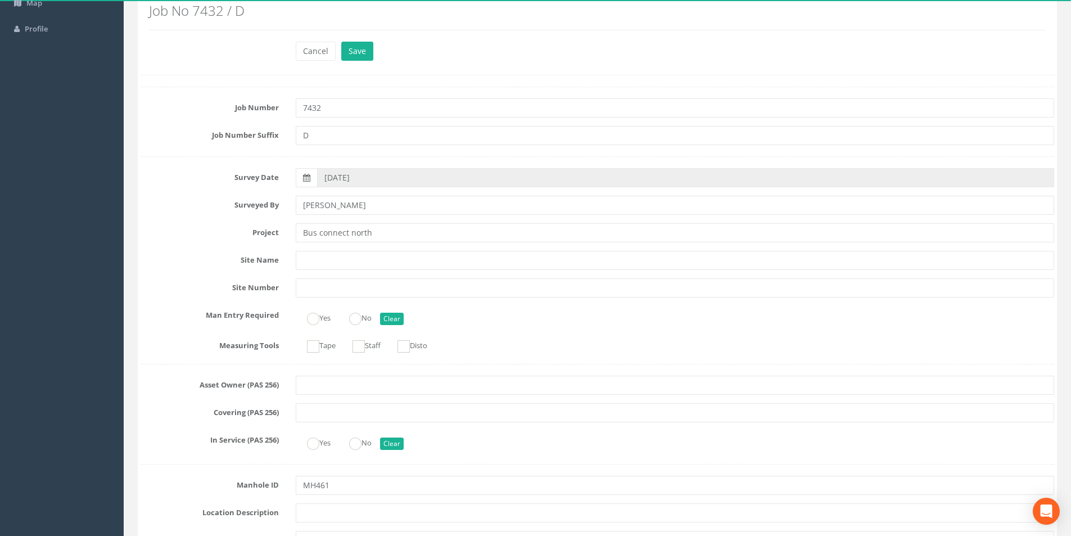
scroll to position [0, 0]
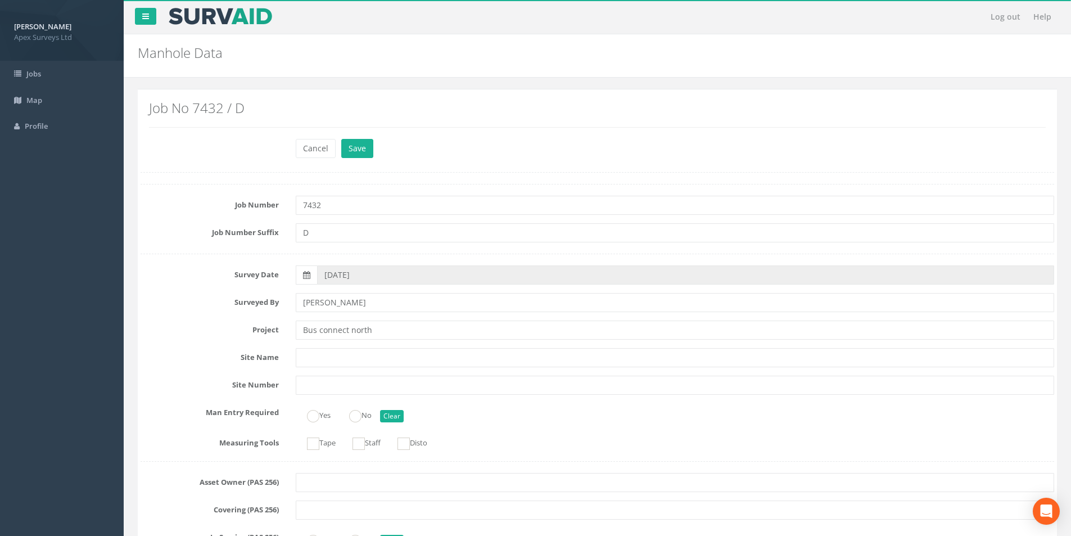
drag, startPoint x: 349, startPoint y: 133, endPoint x: 354, endPoint y: 162, distance: 29.1
click at [359, 152] on button "Save" at bounding box center [357, 148] width 32 height 19
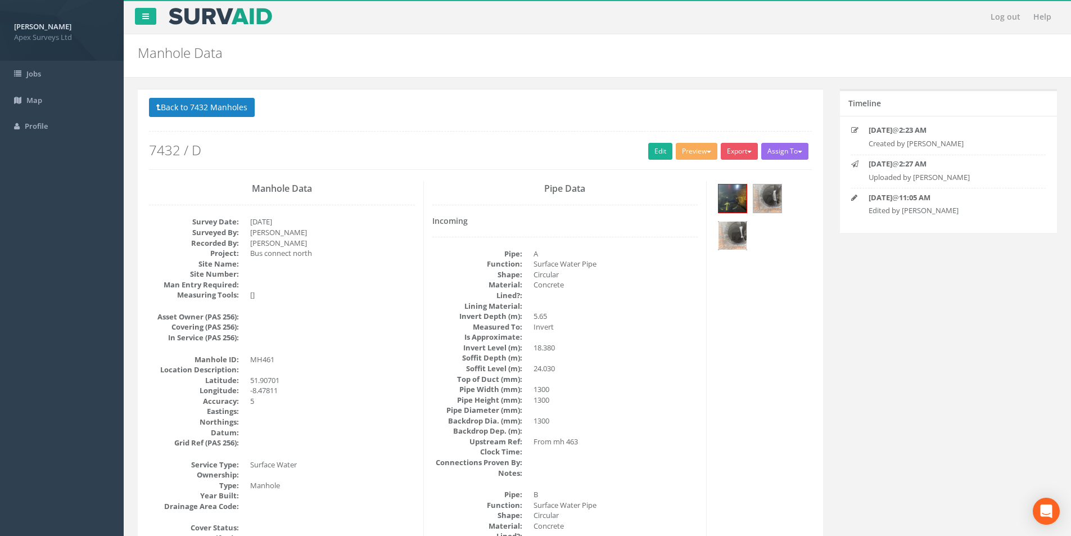
click at [739, 245] on img at bounding box center [733, 236] width 28 height 28
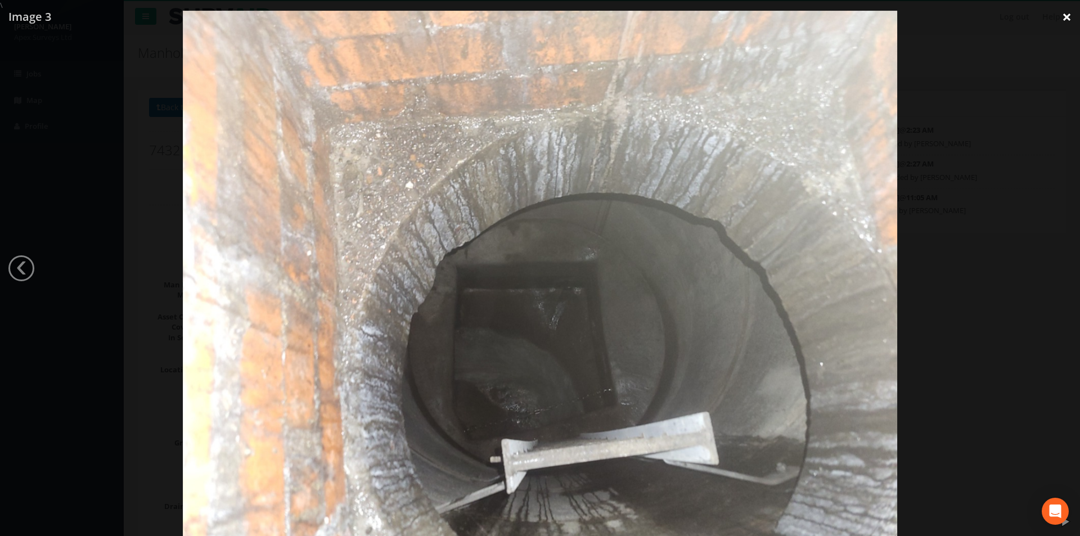
click at [1060, 21] on link "×" at bounding box center [1066, 17] width 26 height 34
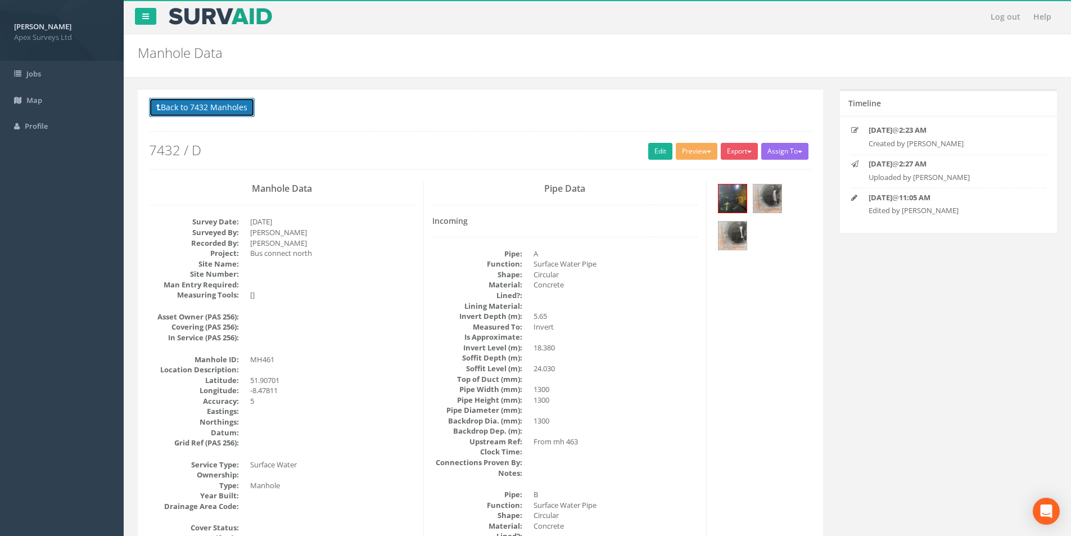
drag, startPoint x: 171, startPoint y: 108, endPoint x: 185, endPoint y: 116, distance: 16.4
click at [171, 108] on button "Back to 7432 Manholes" at bounding box center [202, 107] width 106 height 19
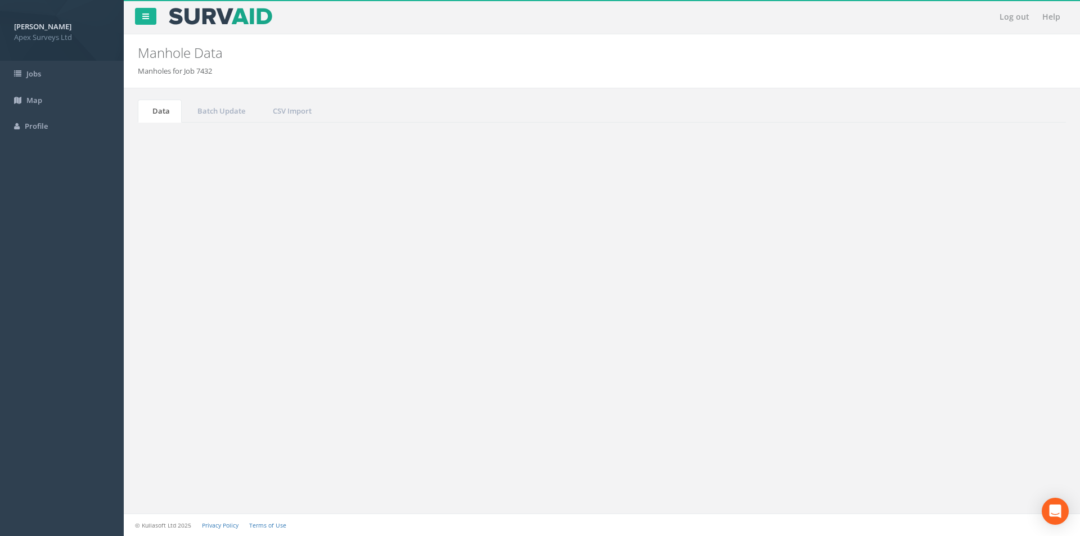
click at [980, 304] on input "461" at bounding box center [1002, 302] width 103 height 17
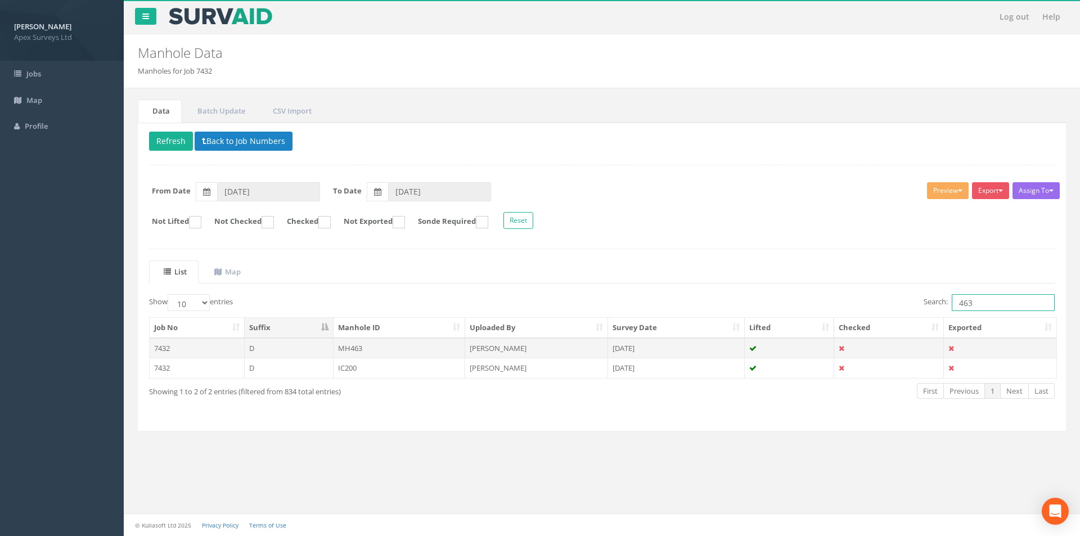
type input "463"
click at [393, 352] on td "MH463" at bounding box center [399, 348] width 132 height 20
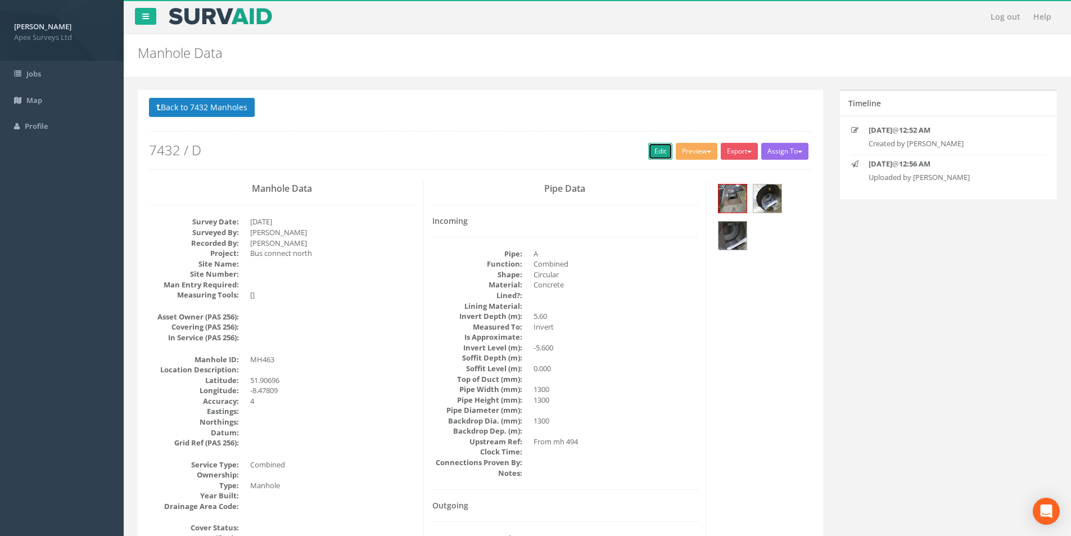
click at [652, 156] on link "Edit" at bounding box center [660, 151] width 24 height 17
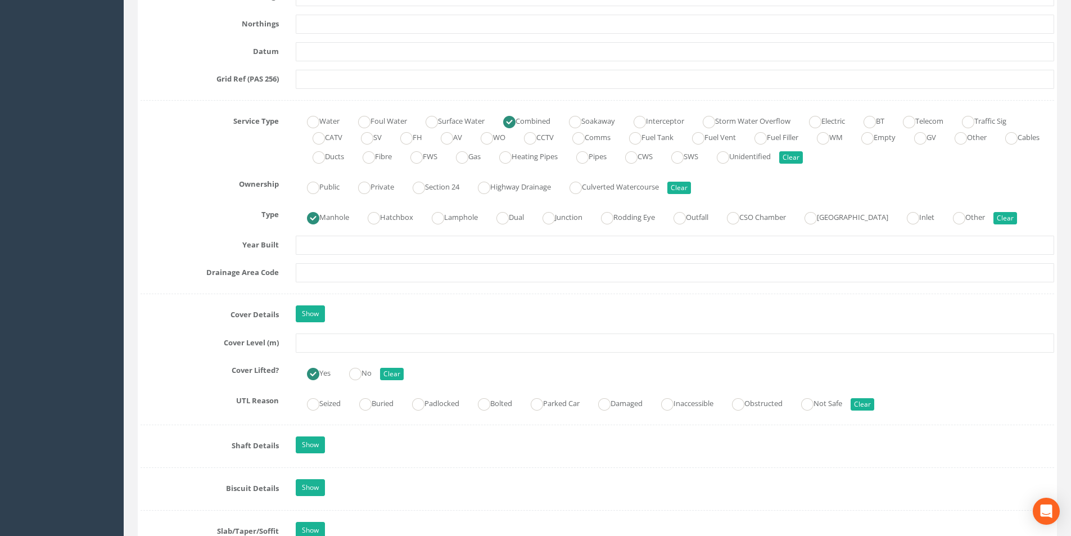
scroll to position [731, 0]
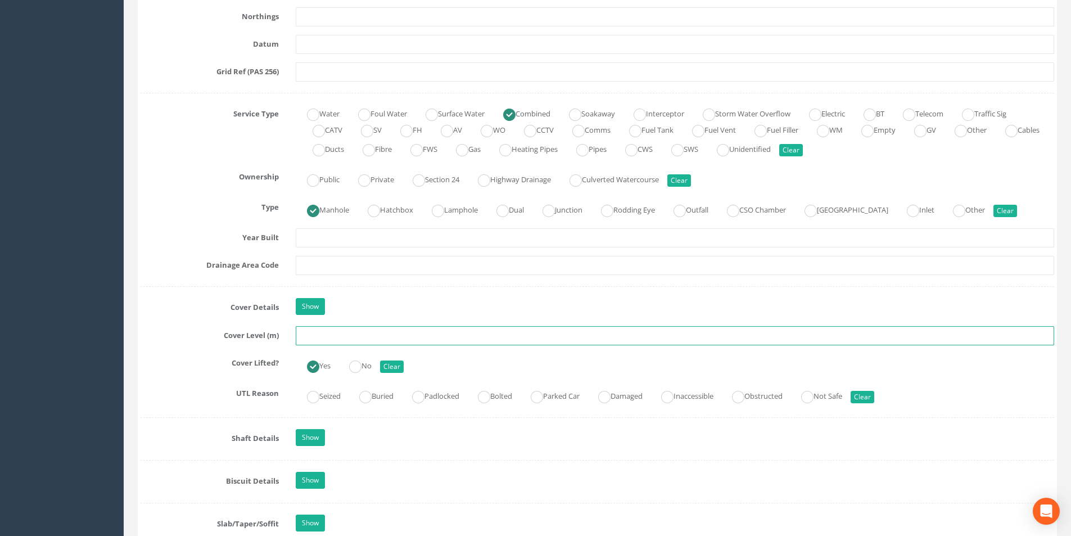
click at [339, 335] on input "text" at bounding box center [675, 335] width 758 height 19
type input "24.27"
click at [340, 267] on input "text" at bounding box center [675, 265] width 758 height 19
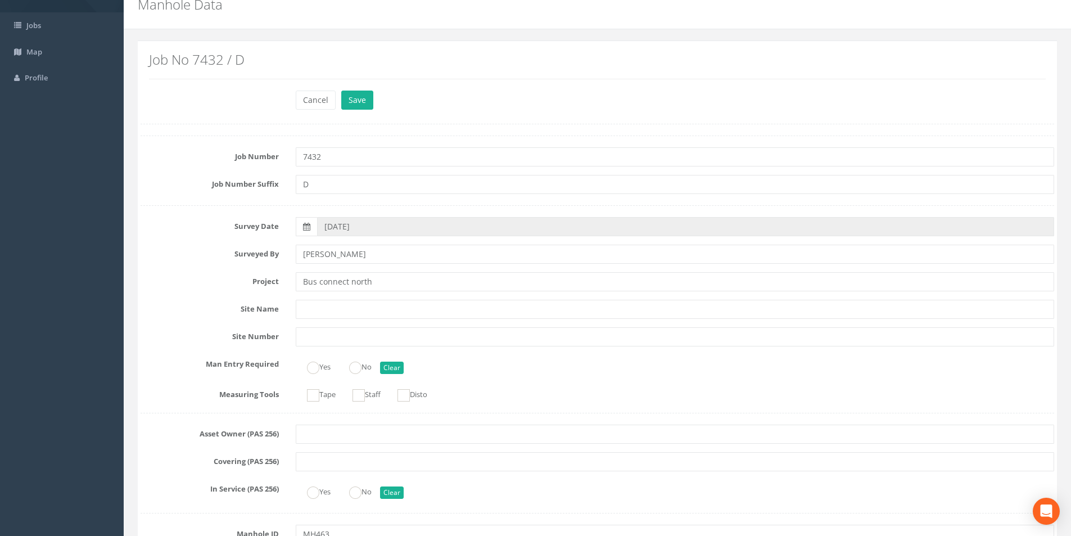
scroll to position [0, 0]
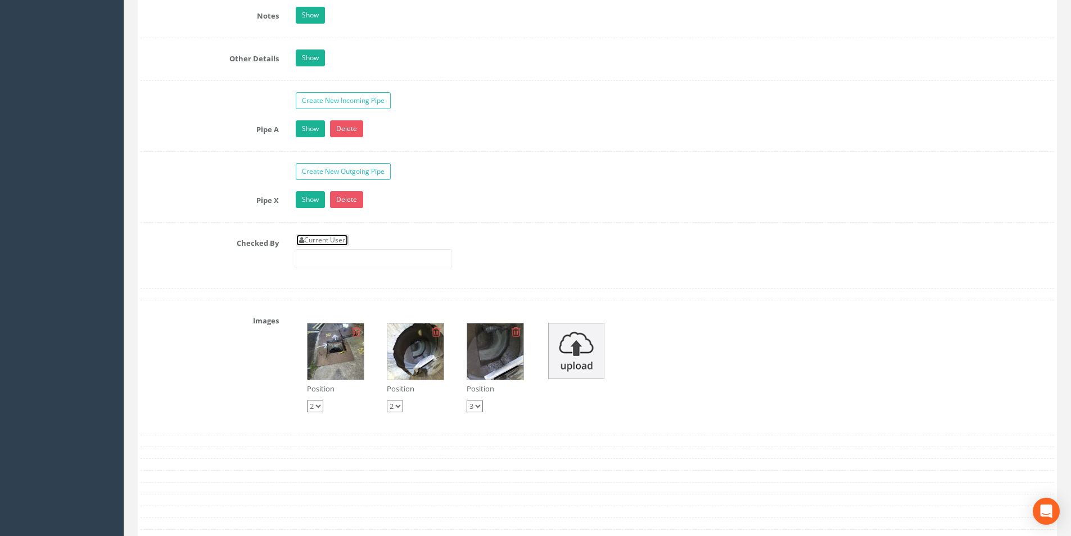
click at [336, 241] on link "Current User" at bounding box center [322, 240] width 53 height 12
type input "[PERSON_NAME]"
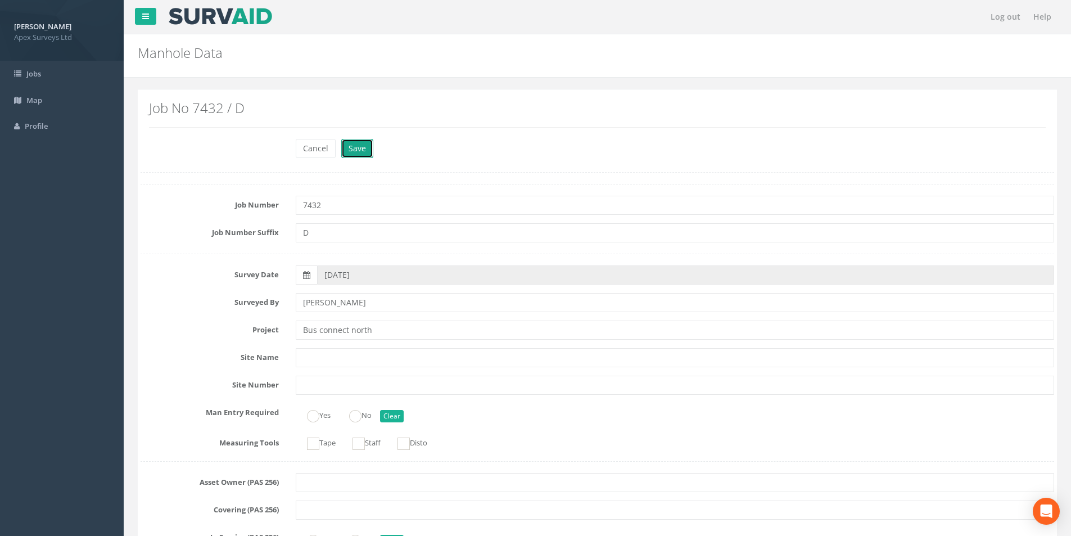
click at [358, 150] on button "Save" at bounding box center [357, 148] width 32 height 19
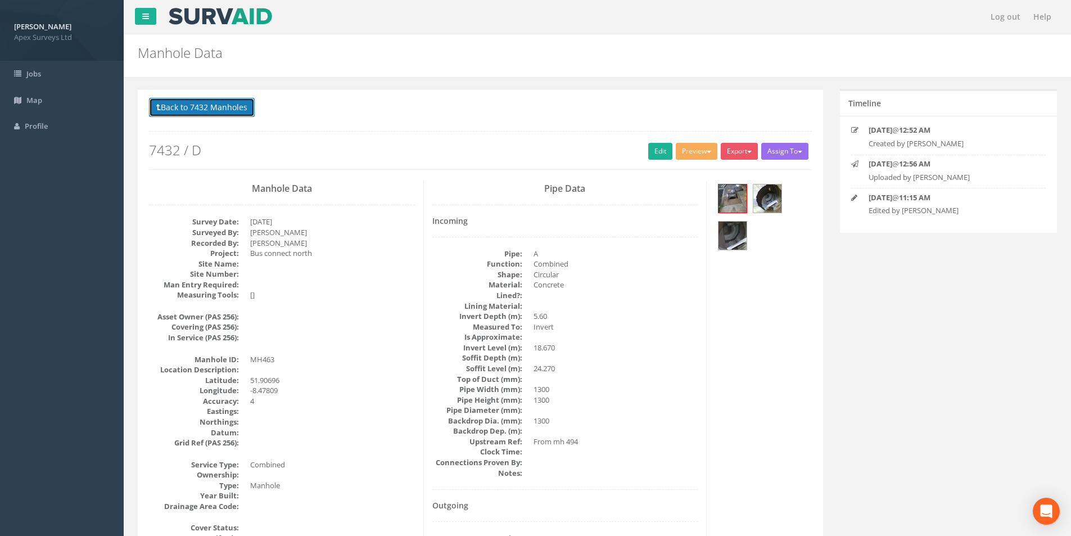
click at [196, 114] on button "Back to 7432 Manholes" at bounding box center [202, 107] width 106 height 19
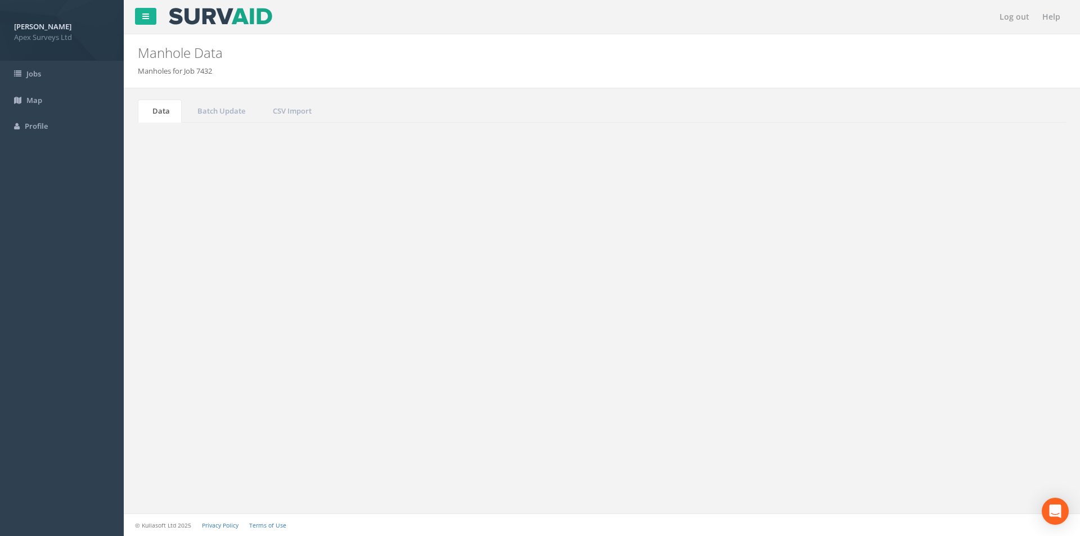
click at [978, 301] on input "463" at bounding box center [1002, 302] width 103 height 17
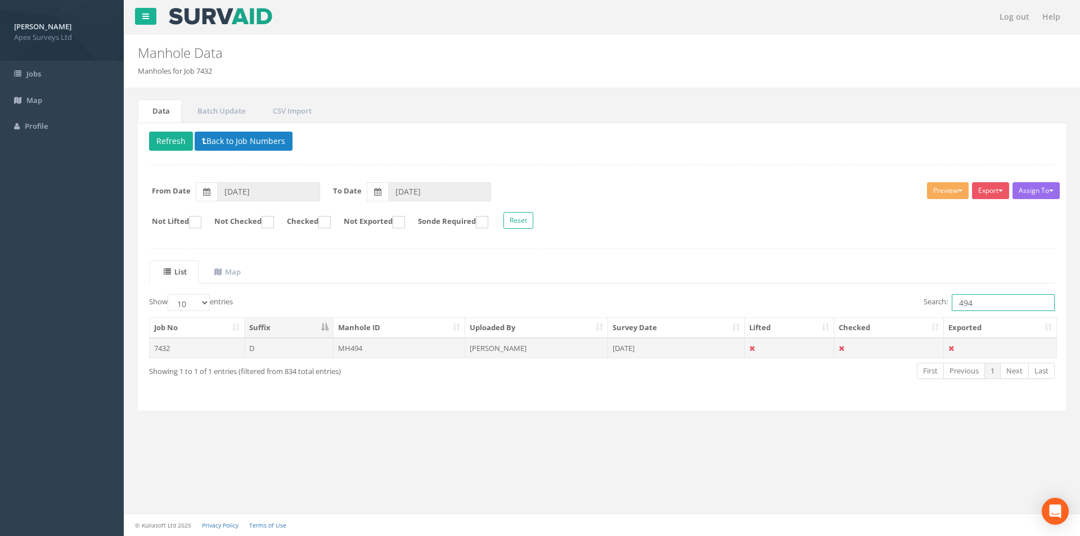
type input "494"
click at [415, 350] on td "MH494" at bounding box center [399, 348] width 132 height 20
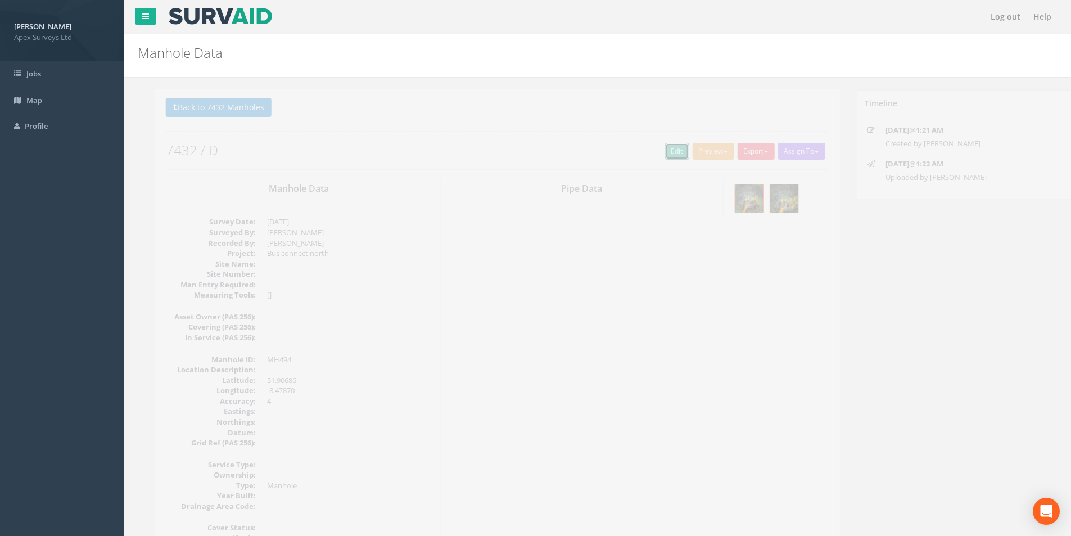
click at [657, 158] on link "Edit" at bounding box center [660, 151] width 24 height 17
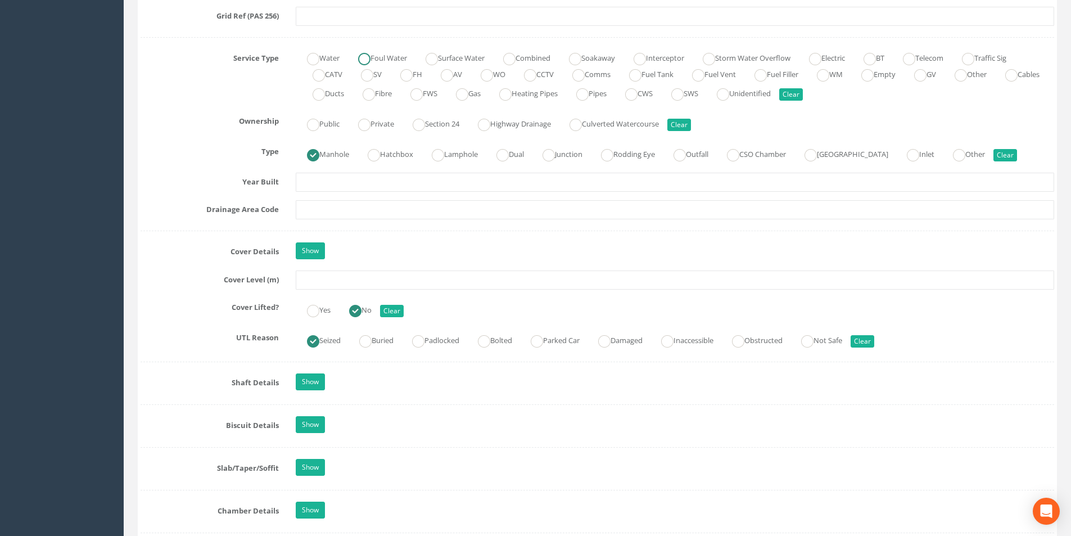
scroll to position [787, 0]
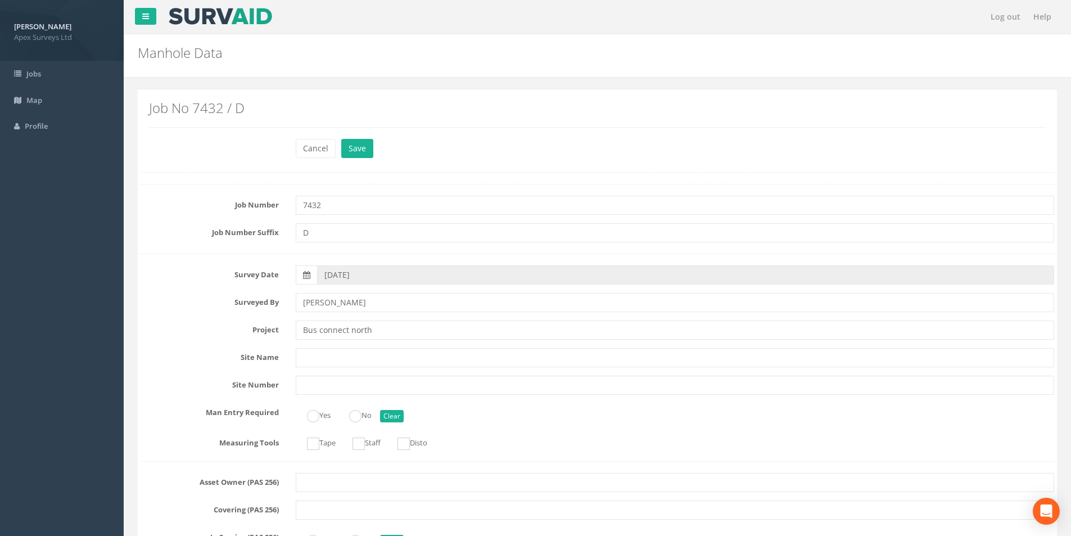
scroll to position [787, 0]
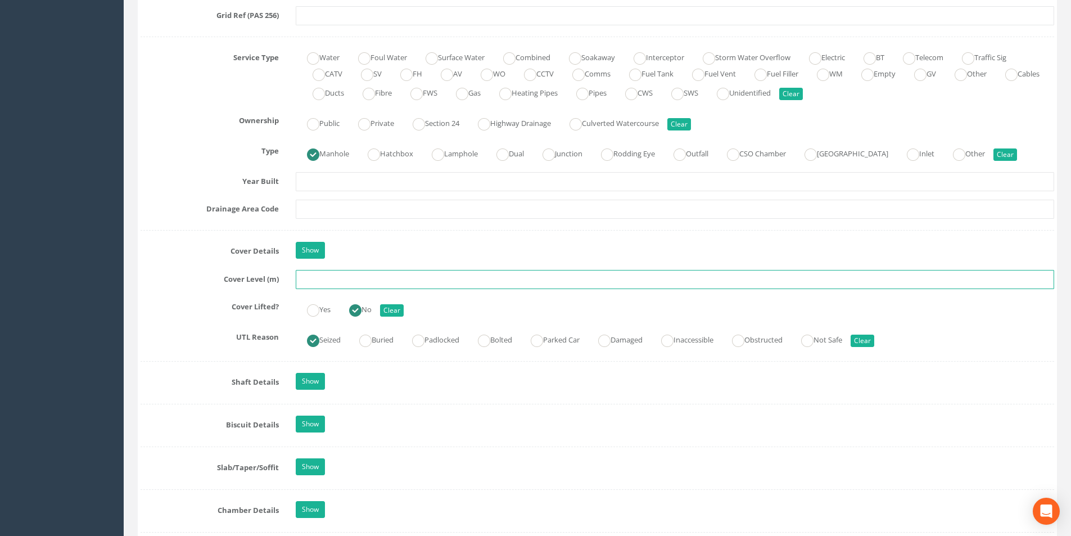
click at [322, 278] on input "text" at bounding box center [675, 279] width 758 height 19
type input "25.05"
click at [352, 209] on input "text" at bounding box center [675, 209] width 758 height 19
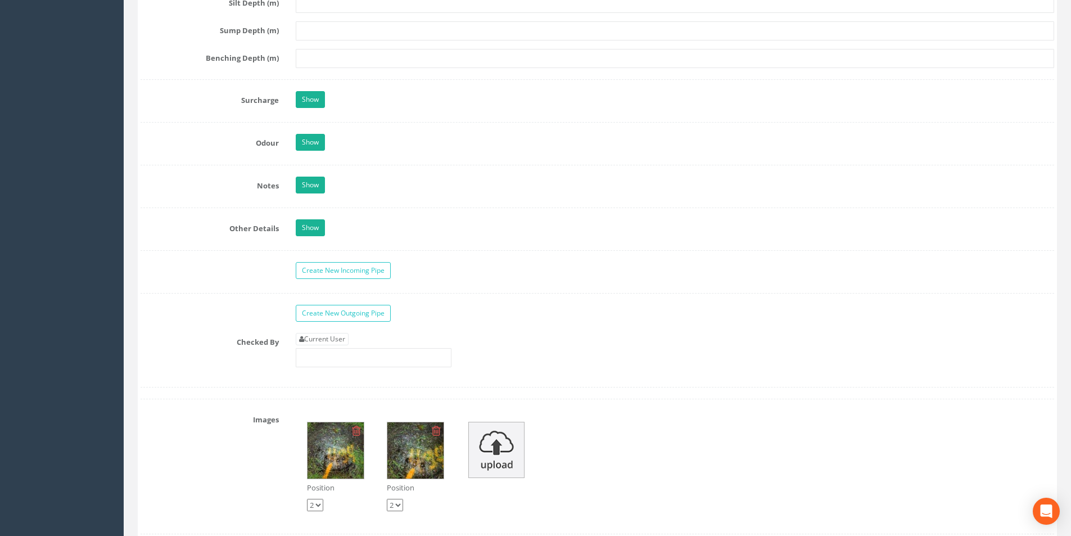
scroll to position [1743, 0]
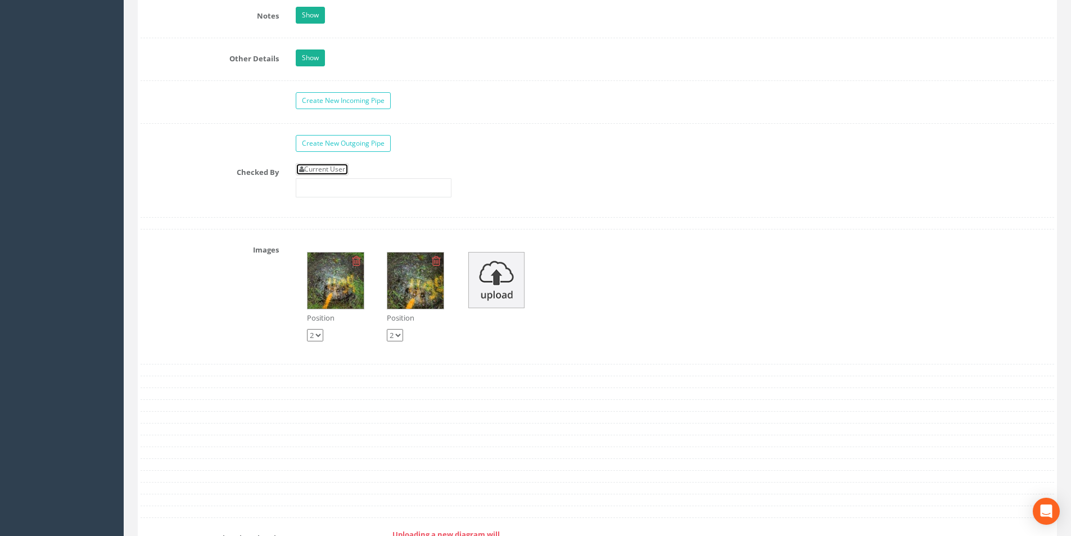
click at [328, 170] on link "Current User" at bounding box center [322, 169] width 53 height 12
type input "[PERSON_NAME]"
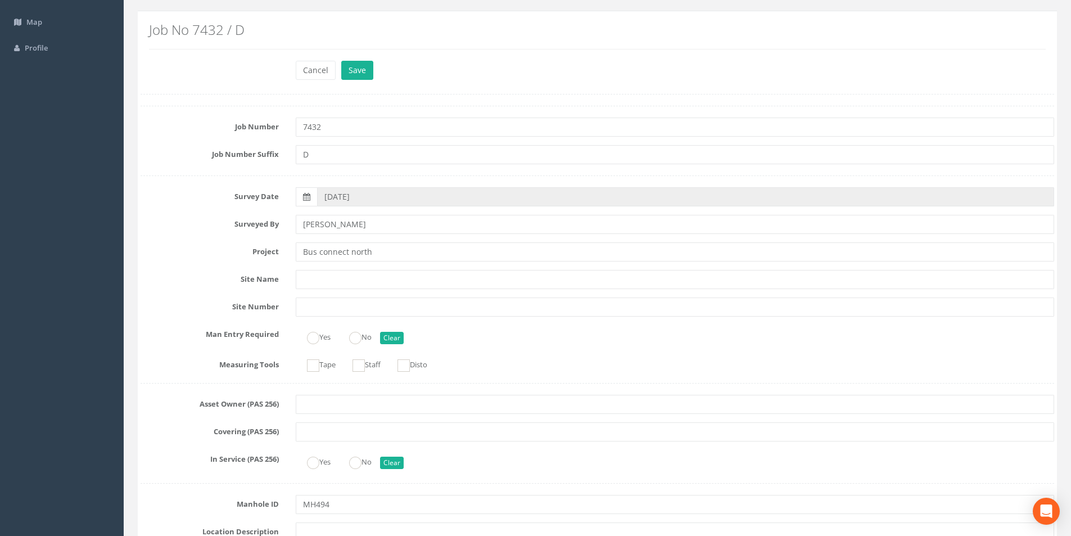
scroll to position [0, 0]
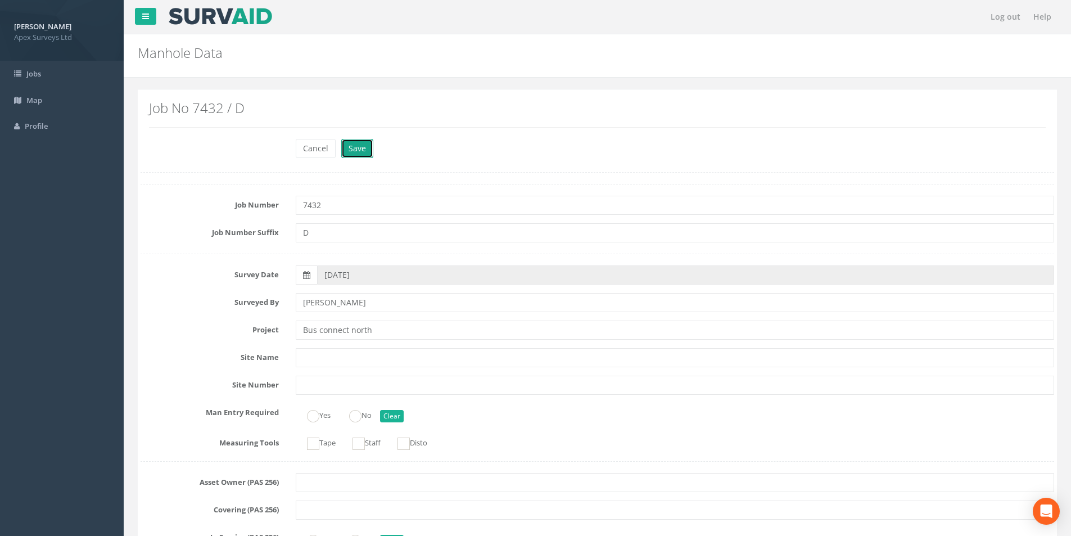
click at [360, 151] on button "Save" at bounding box center [357, 148] width 32 height 19
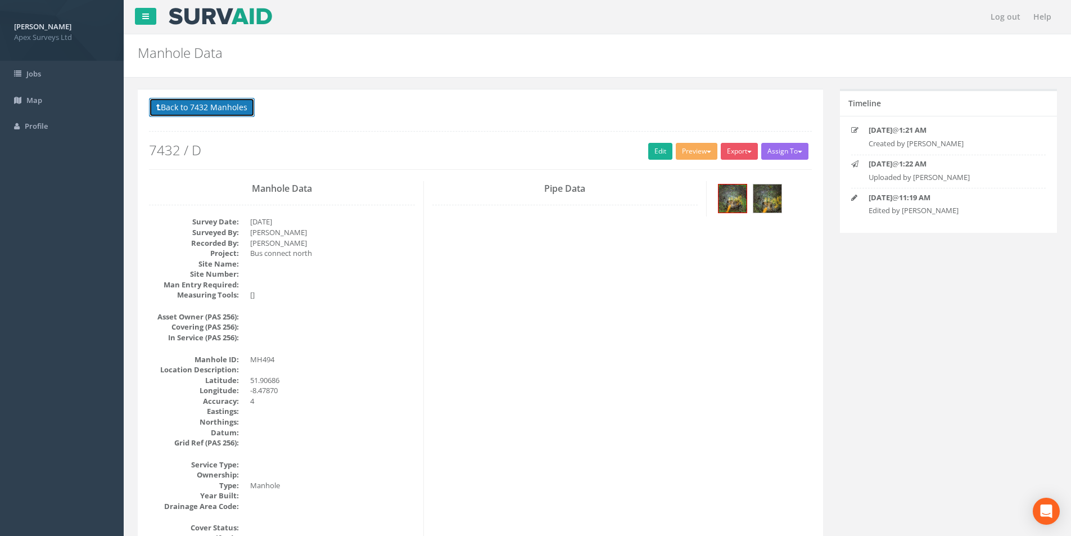
click at [197, 106] on button "Back to 7432 Manholes" at bounding box center [202, 107] width 106 height 19
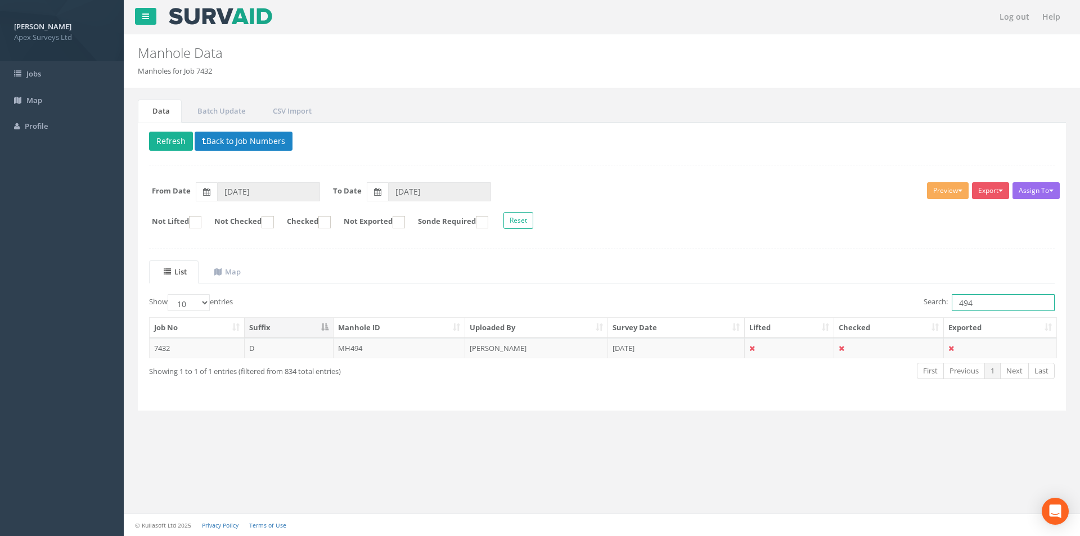
click at [982, 306] on input "494" at bounding box center [1002, 302] width 103 height 17
type input "464"
click at [331, 350] on td "D" at bounding box center [289, 348] width 89 height 20
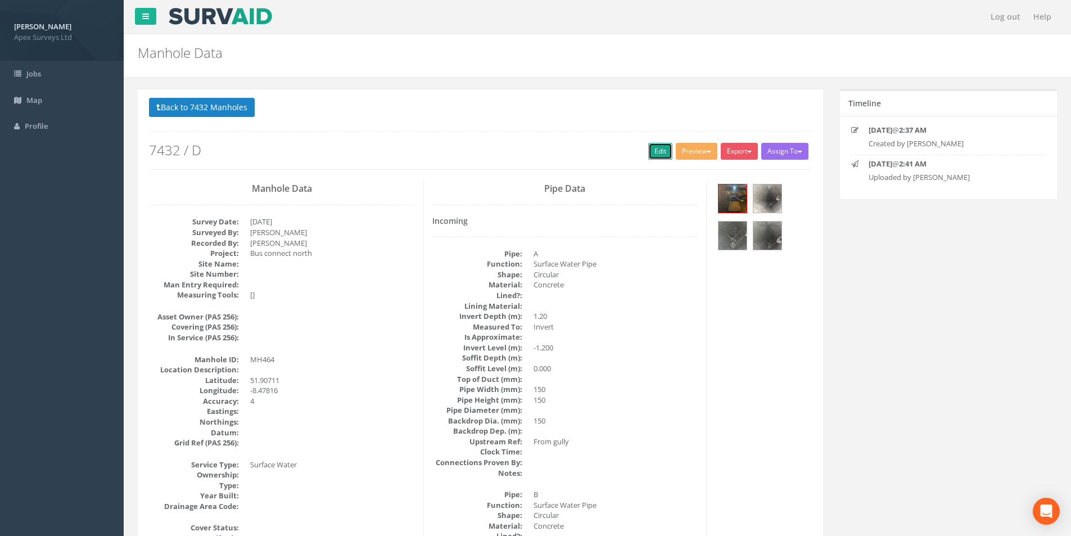
click at [652, 151] on link "Edit" at bounding box center [660, 151] width 24 height 17
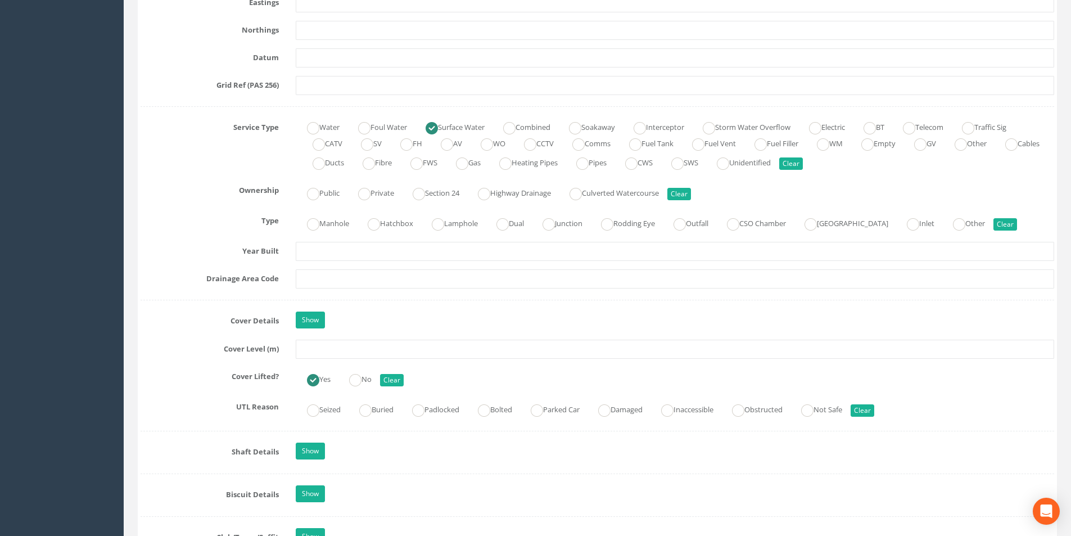
scroll to position [731, 0]
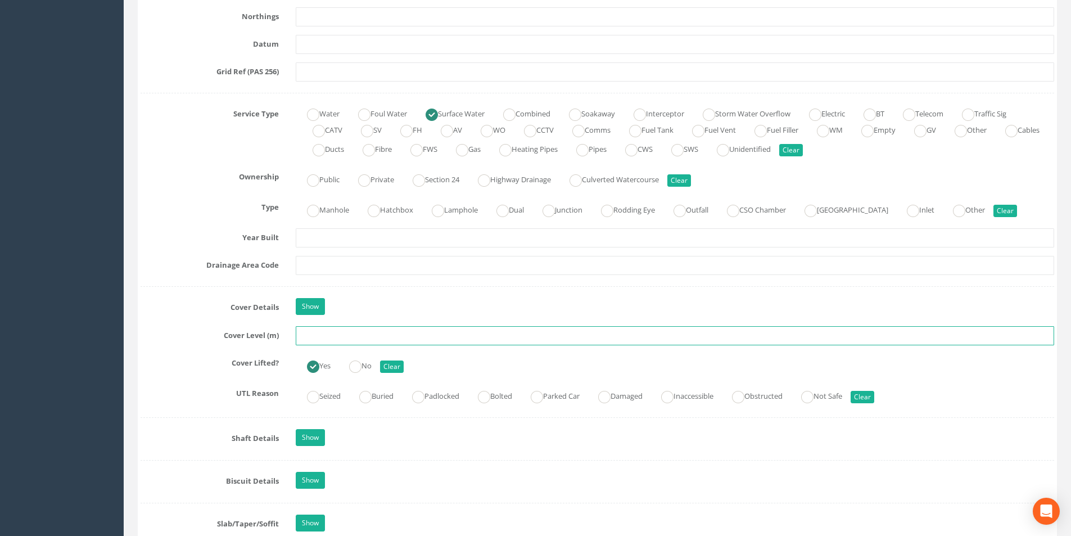
click at [353, 337] on input "text" at bounding box center [675, 335] width 758 height 19
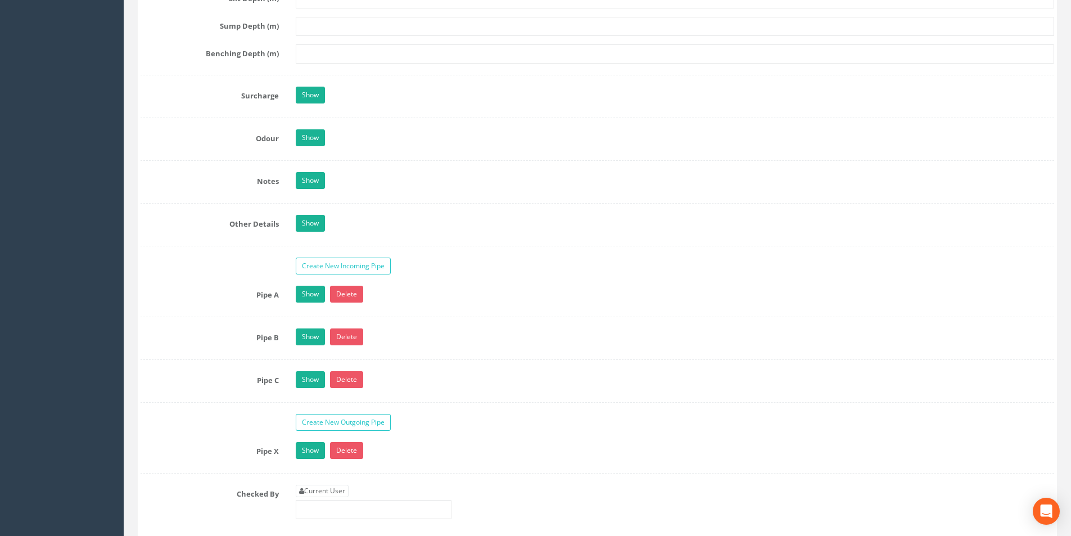
scroll to position [1687, 0]
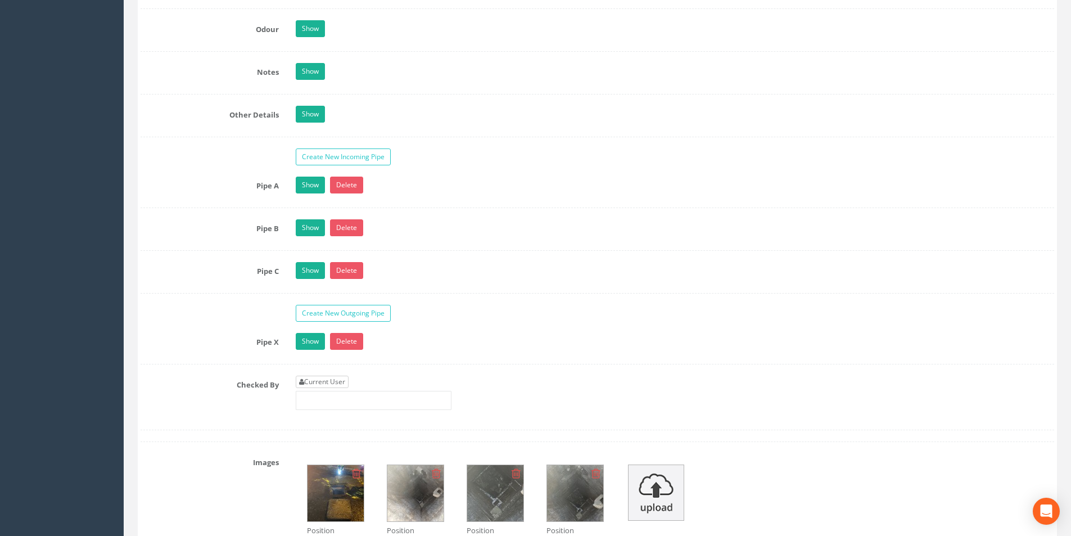
type input "23.63"
click at [329, 383] on link "Current User" at bounding box center [322, 382] width 53 height 12
type input "[PERSON_NAME]"
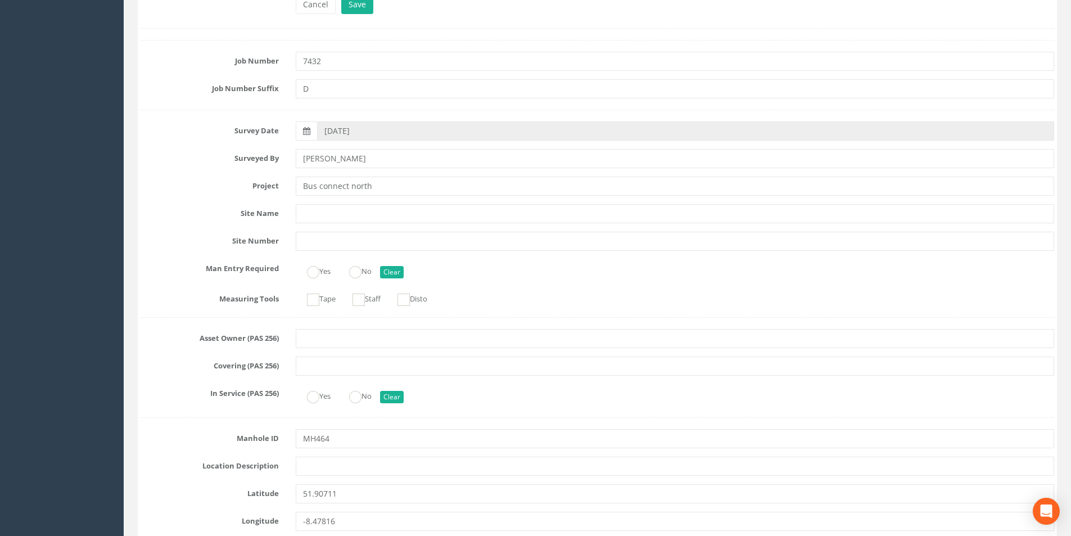
scroll to position [0, 0]
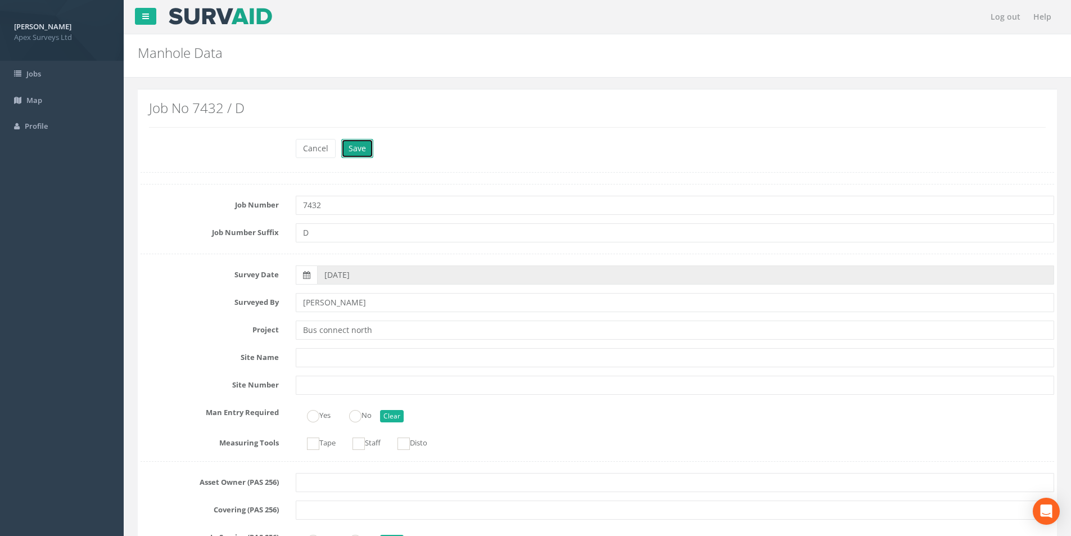
click at [360, 149] on button "Save" at bounding box center [357, 148] width 32 height 19
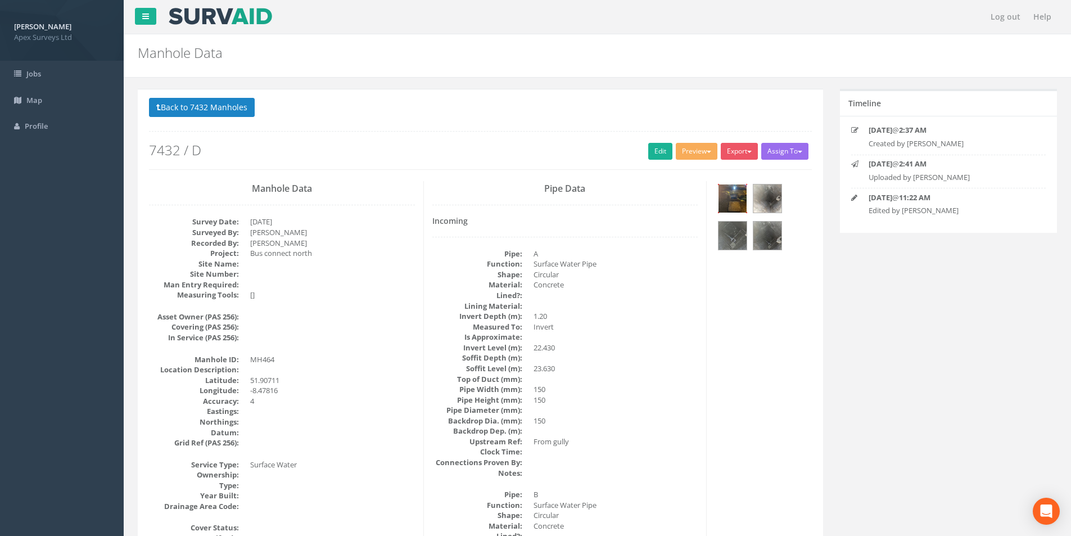
click at [738, 202] on img at bounding box center [733, 198] width 28 height 28
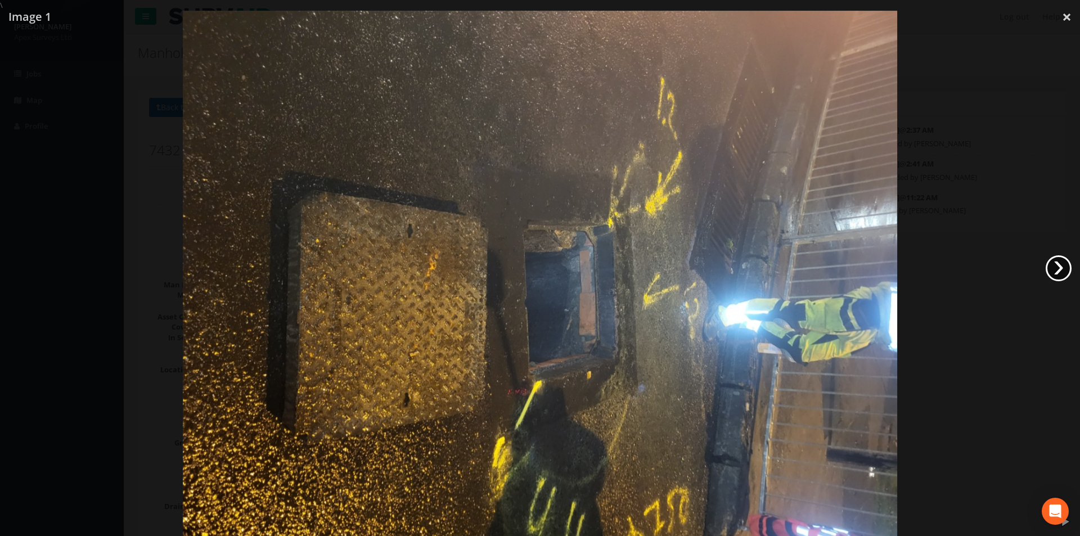
click at [1061, 268] on link "›" at bounding box center [1058, 268] width 26 height 26
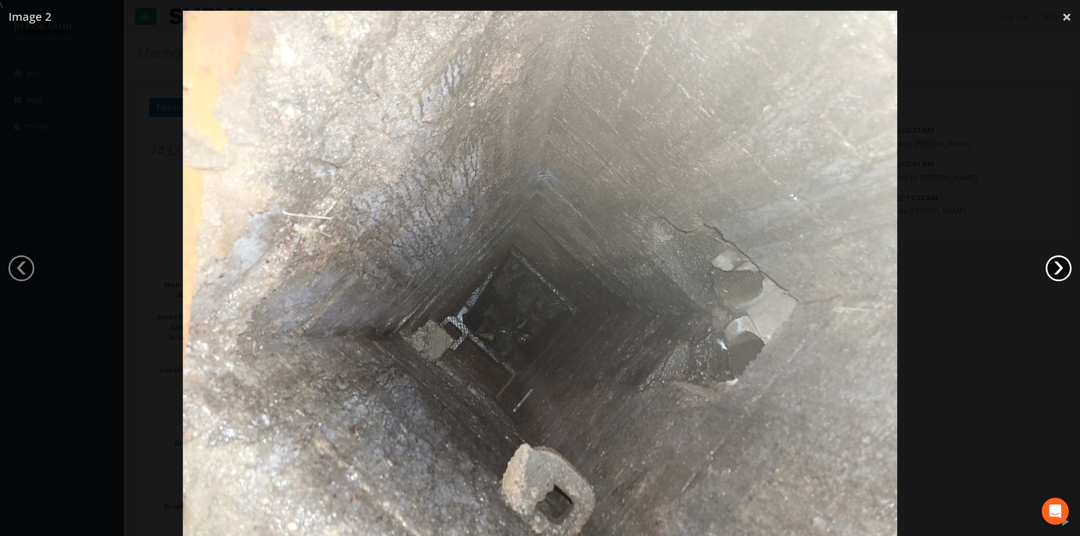
click at [1061, 268] on link "›" at bounding box center [1058, 268] width 26 height 26
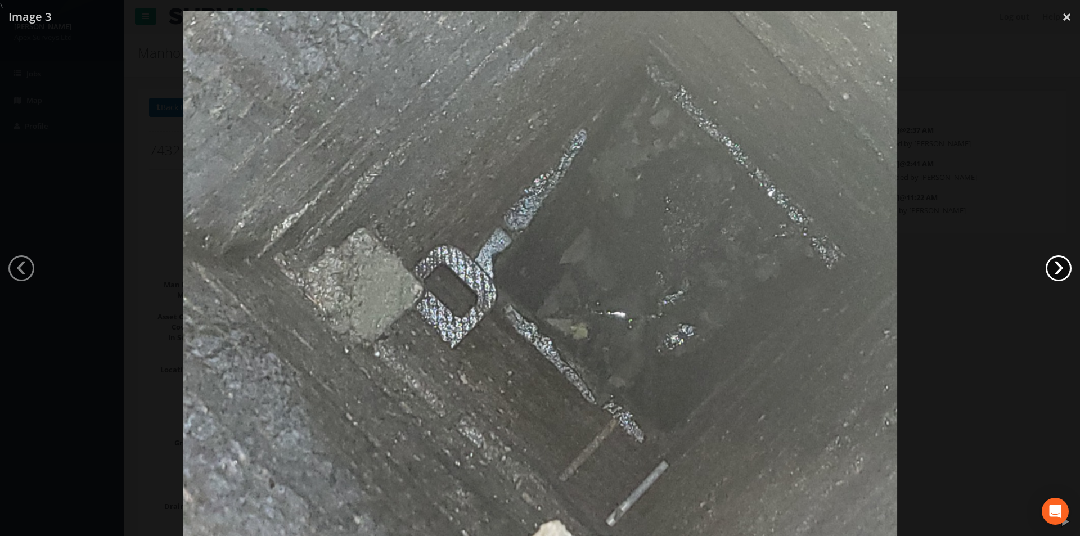
click at [1061, 268] on link "›" at bounding box center [1058, 268] width 26 height 26
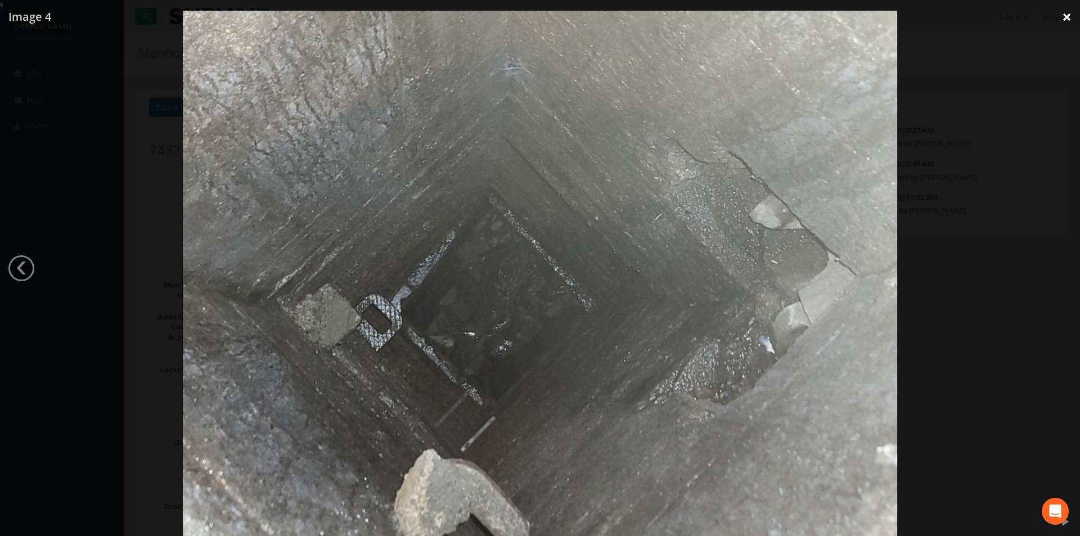
click at [1060, 20] on link "×" at bounding box center [1066, 17] width 26 height 34
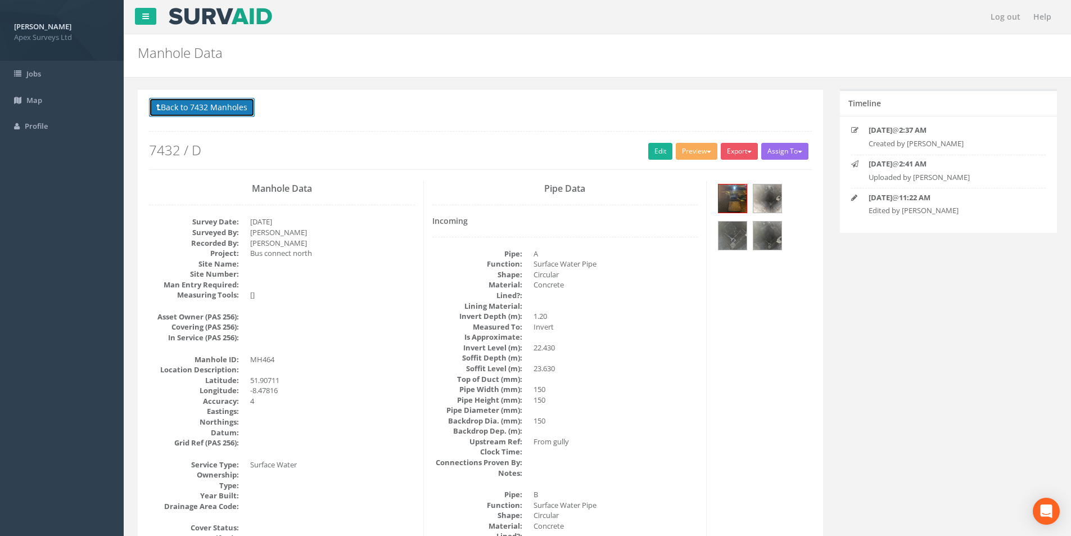
click at [215, 114] on button "Back to 7432 Manholes" at bounding box center [202, 107] width 106 height 19
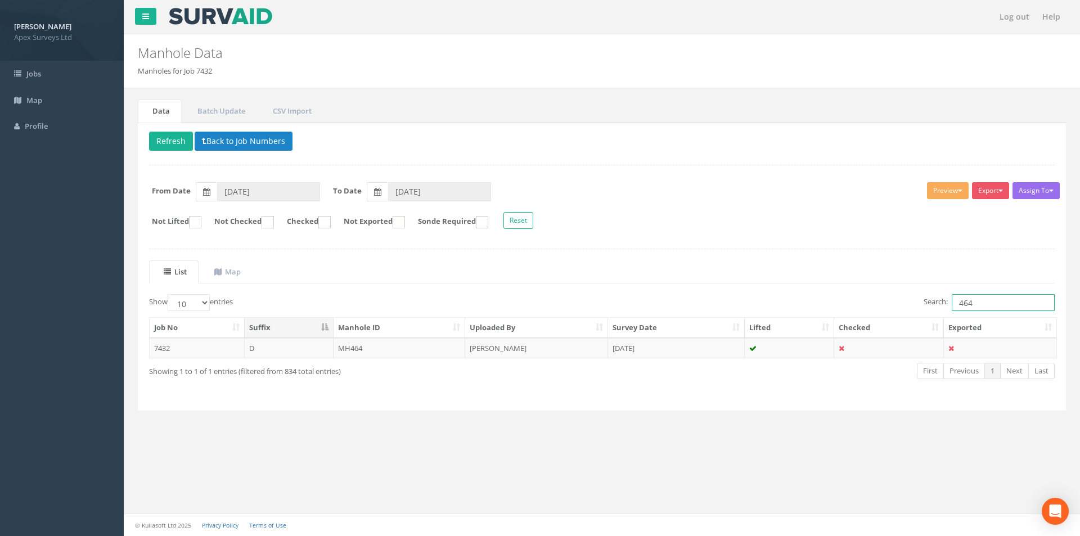
drag, startPoint x: 983, startPoint y: 301, endPoint x: 957, endPoint y: 306, distance: 26.4
click at [957, 306] on input "464" at bounding box center [1002, 302] width 103 height 17
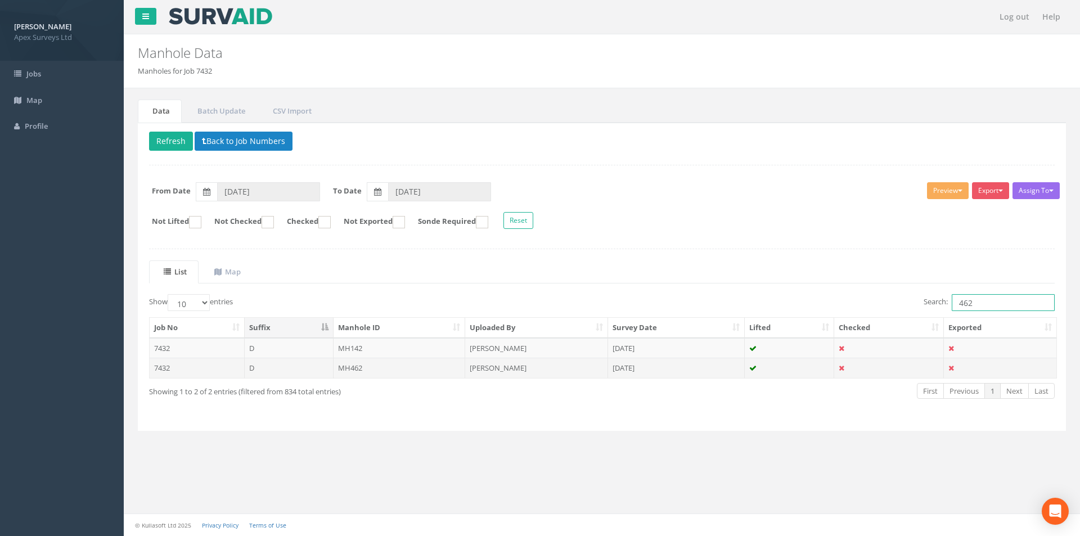
type input "462"
click at [391, 368] on td "MH462" at bounding box center [399, 368] width 132 height 20
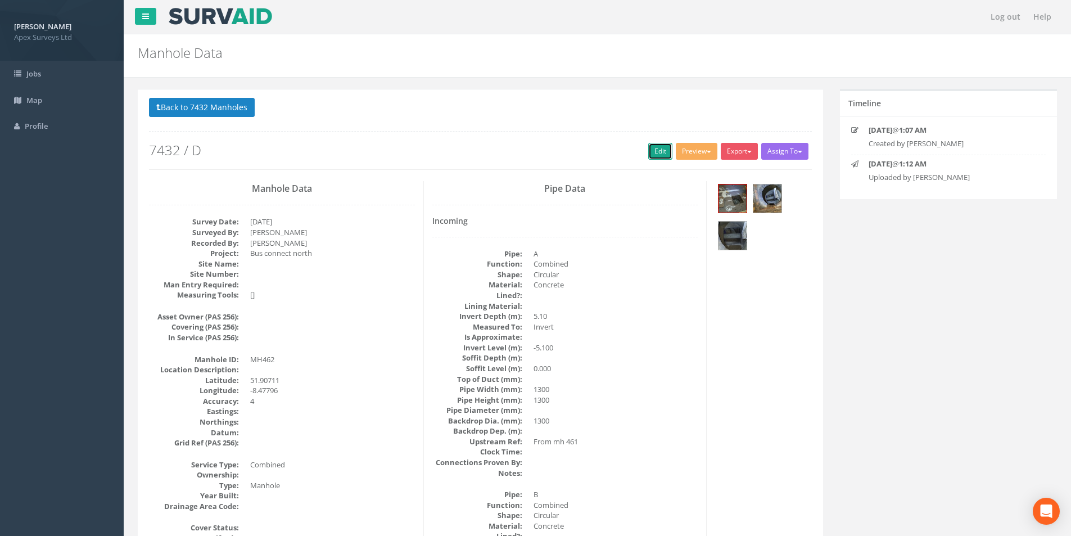
click at [649, 151] on link "Edit" at bounding box center [660, 151] width 24 height 17
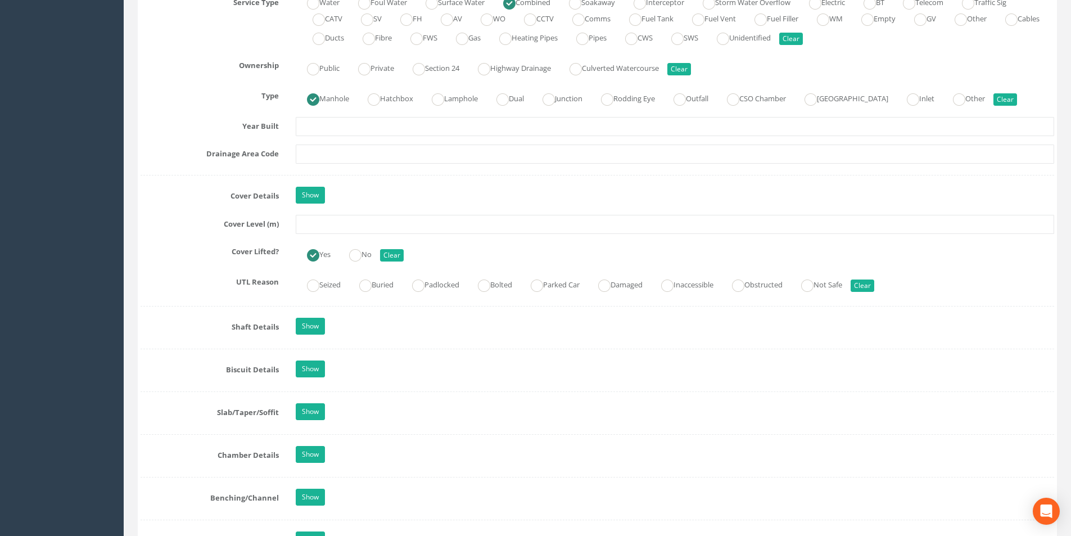
scroll to position [843, 0]
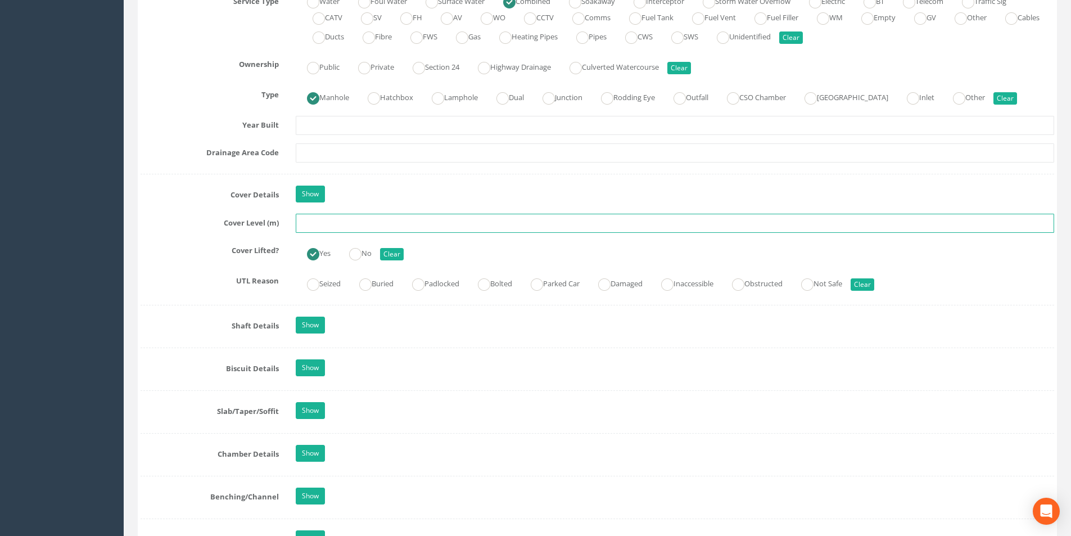
click at [345, 224] on input "text" at bounding box center [675, 223] width 758 height 19
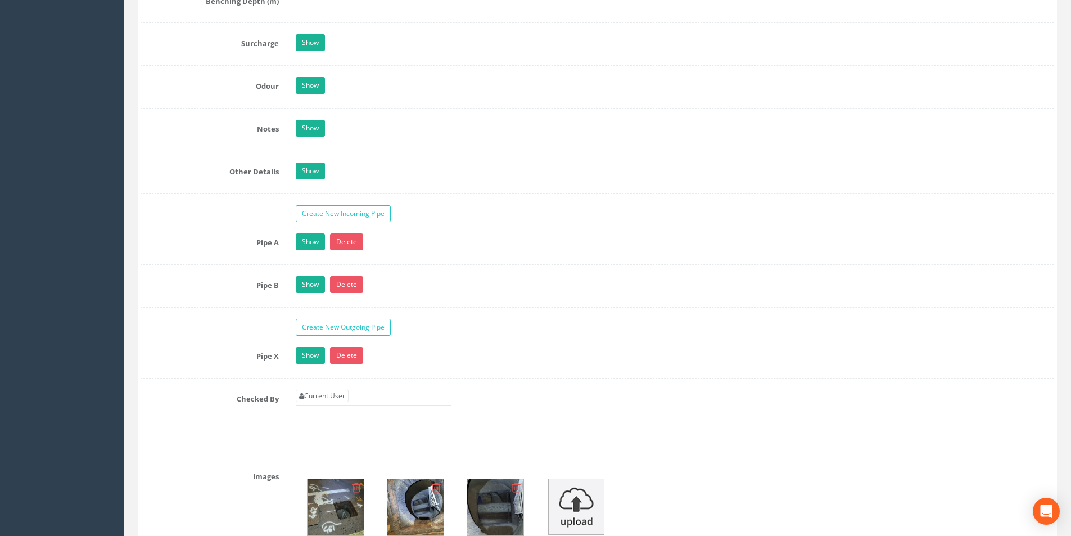
scroll to position [1631, 0]
type input "22.82"
click at [327, 392] on link "Current User" at bounding box center [322, 395] width 53 height 12
type input "[PERSON_NAME]"
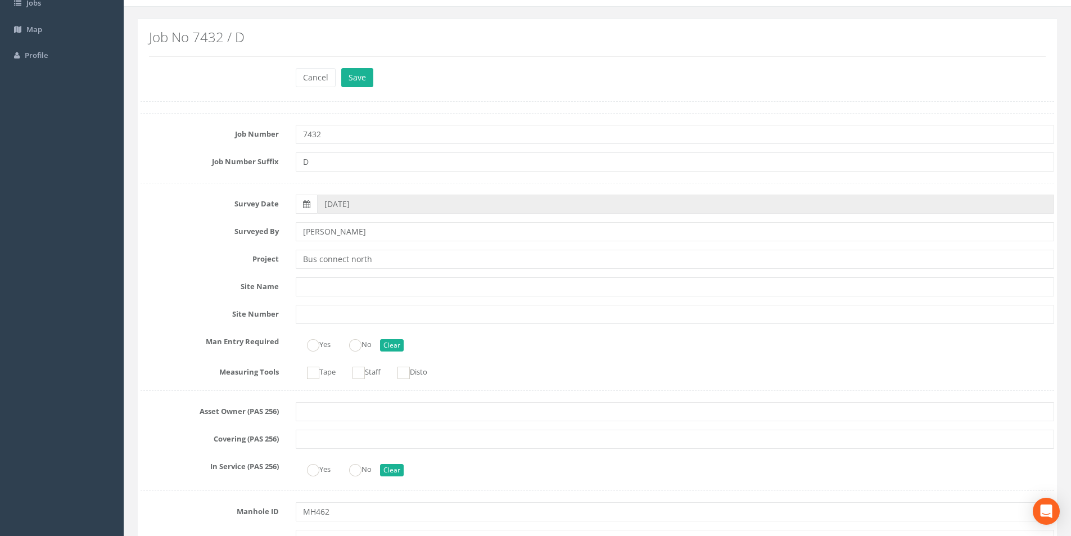
scroll to position [0, 0]
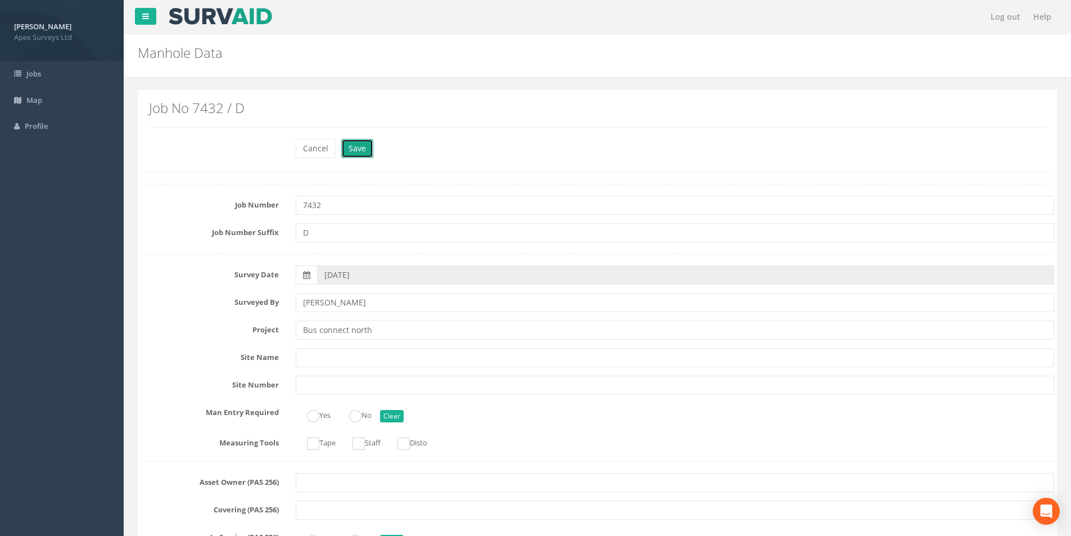
click at [354, 150] on button "Save" at bounding box center [357, 148] width 32 height 19
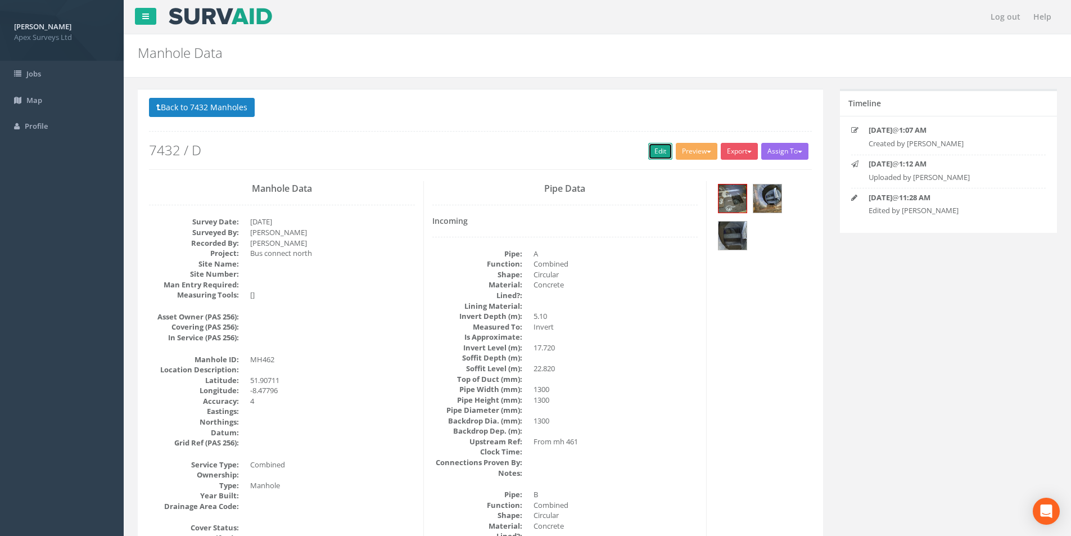
click at [657, 151] on link "Edit" at bounding box center [660, 151] width 24 height 17
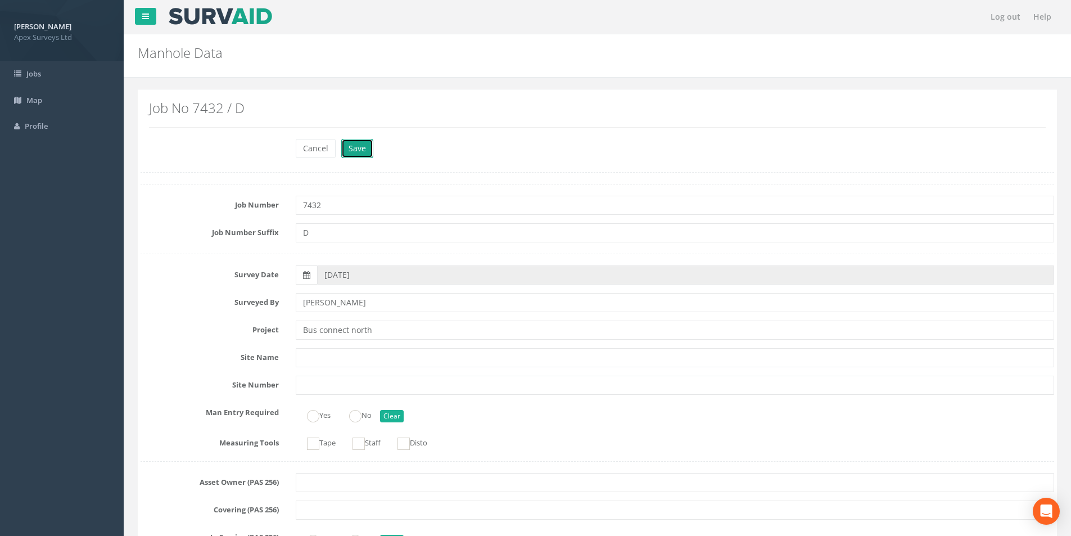
click at [364, 148] on button "Save" at bounding box center [357, 148] width 32 height 19
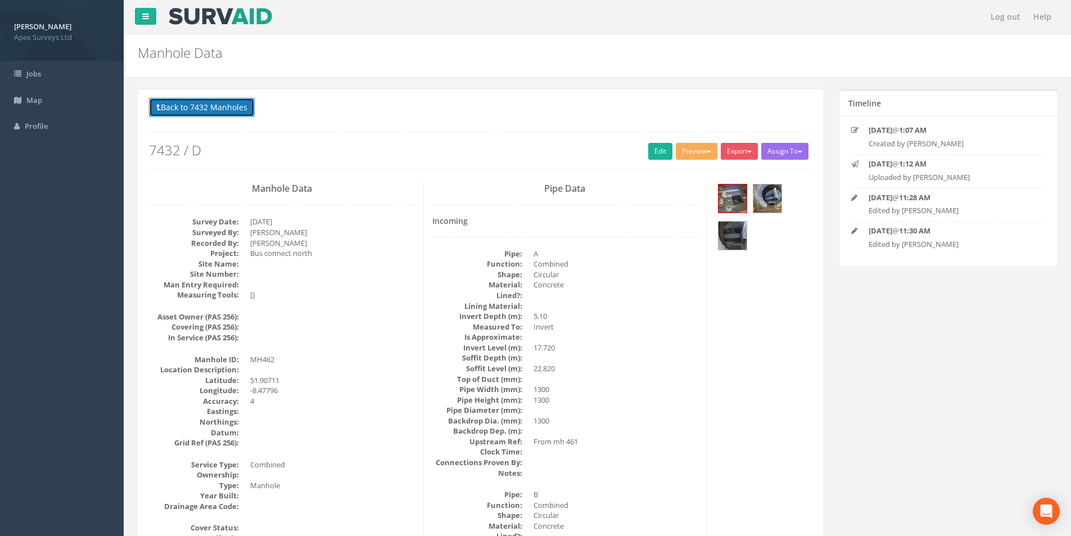
click at [204, 109] on button "Back to 7432 Manholes" at bounding box center [202, 107] width 106 height 19
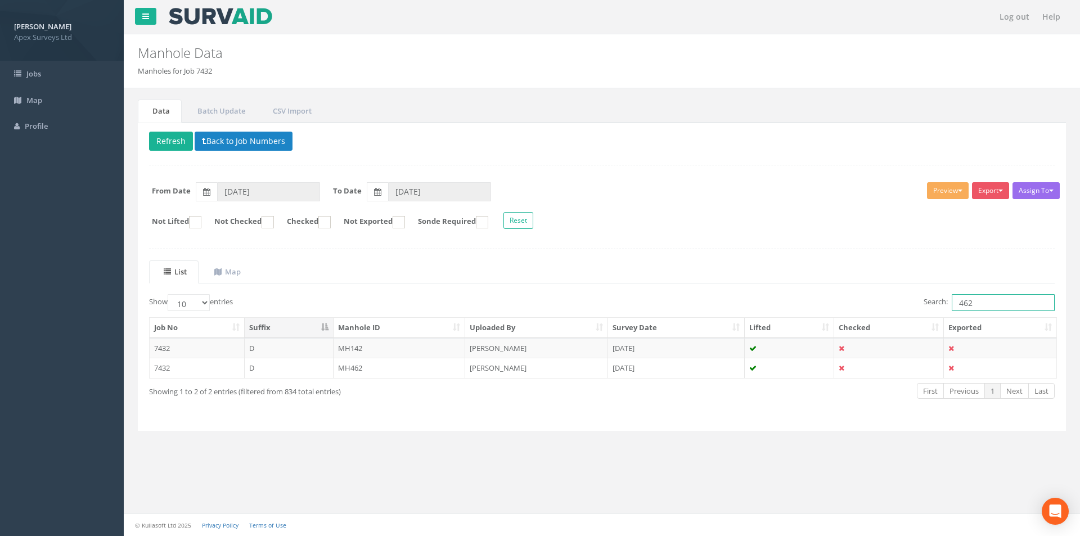
click at [977, 302] on input "462" at bounding box center [1002, 302] width 103 height 17
click at [990, 304] on input "462" at bounding box center [1002, 302] width 103 height 17
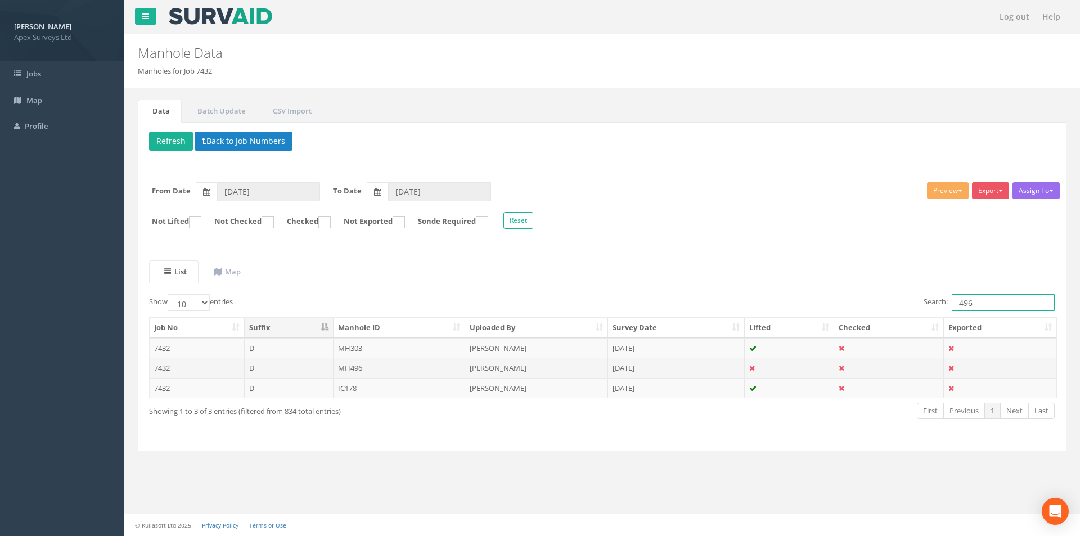
type input "496"
click at [423, 373] on td "MH496" at bounding box center [399, 368] width 132 height 20
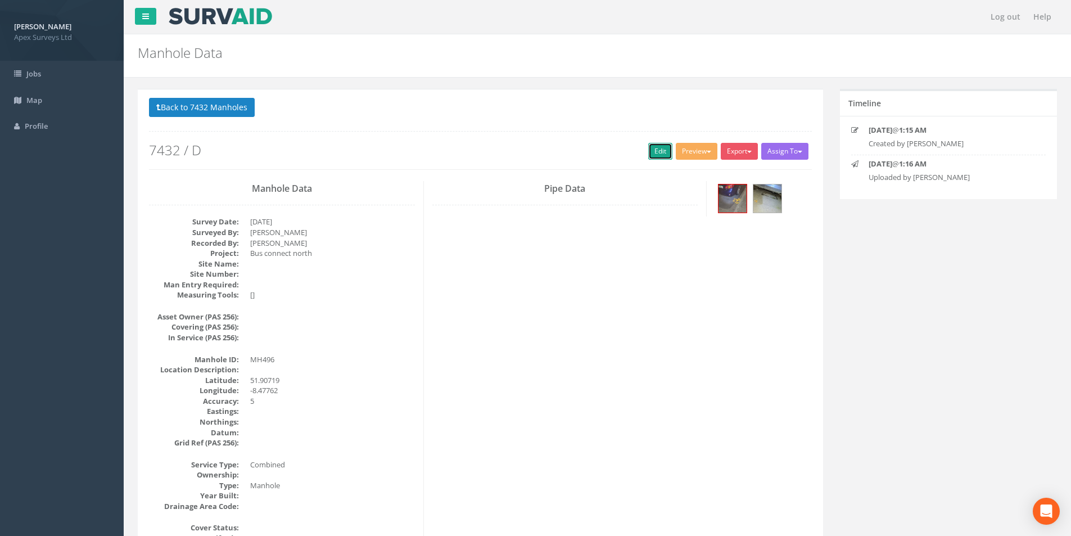
click at [654, 155] on link "Edit" at bounding box center [660, 151] width 24 height 17
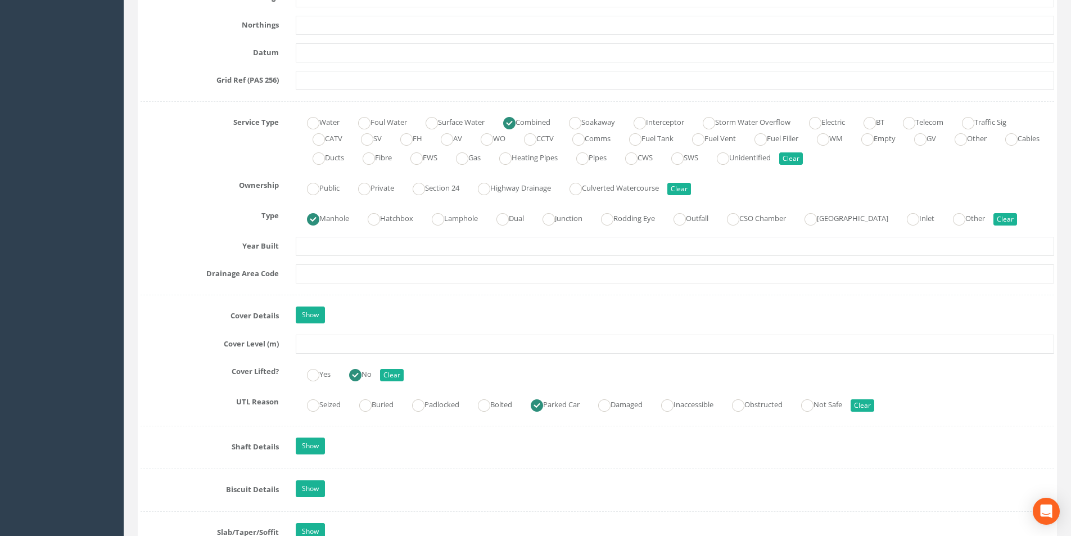
scroll to position [731, 0]
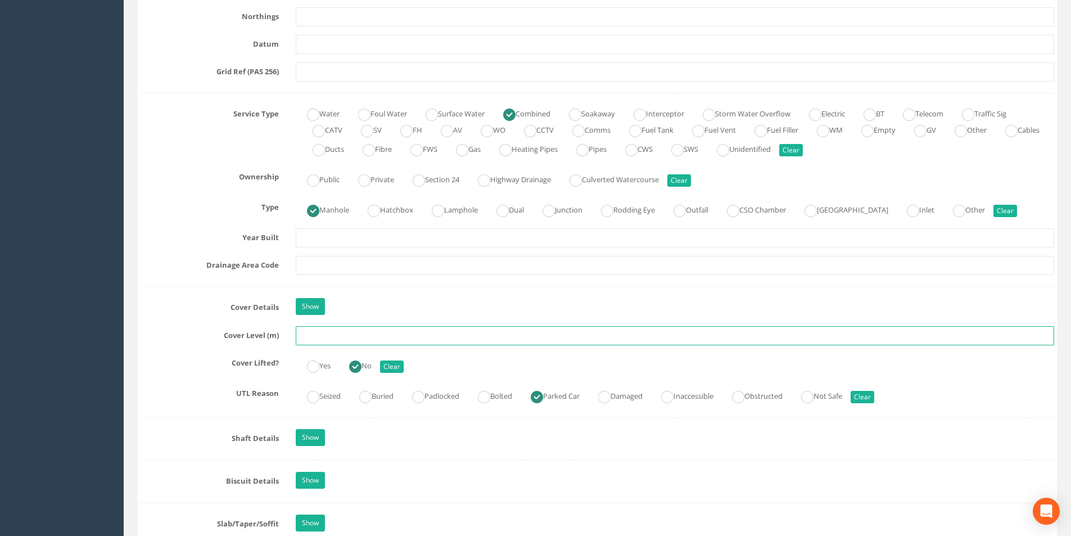
click at [342, 335] on input "text" at bounding box center [675, 335] width 758 height 19
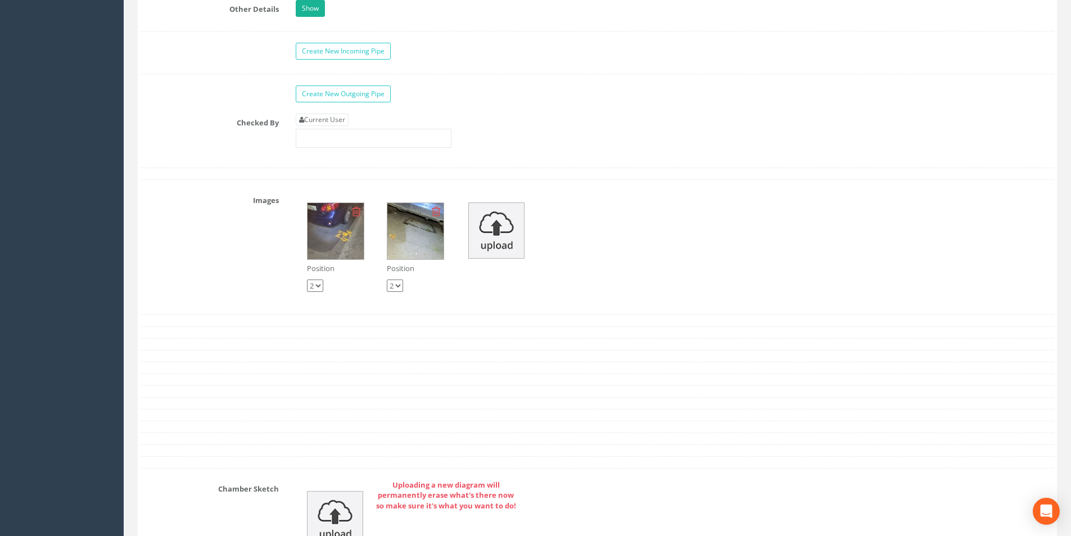
scroll to position [1631, 0]
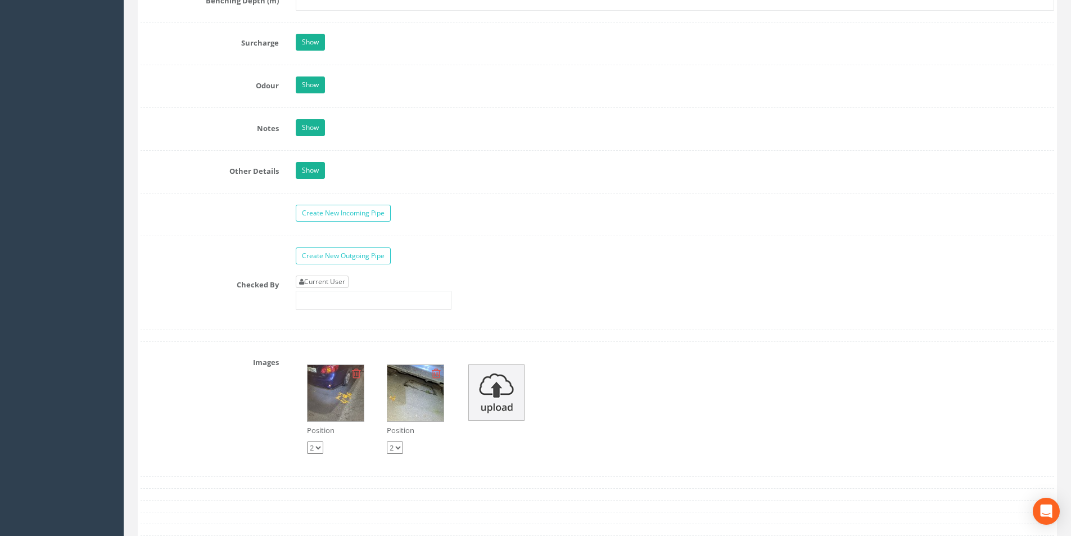
type input "21.27"
click at [327, 282] on link "Current User" at bounding box center [322, 282] width 53 height 12
type input "[PERSON_NAME]"
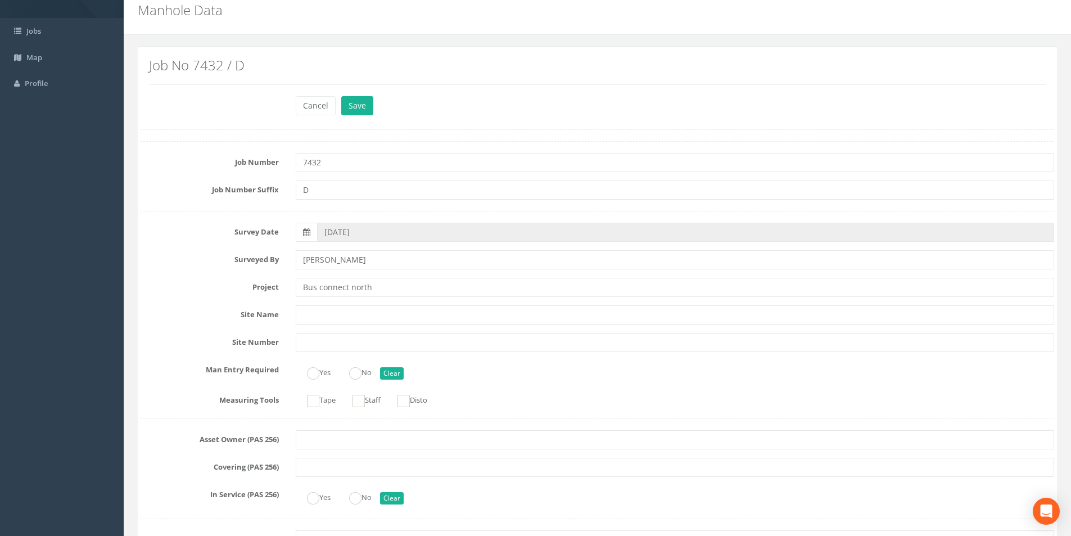
scroll to position [0, 0]
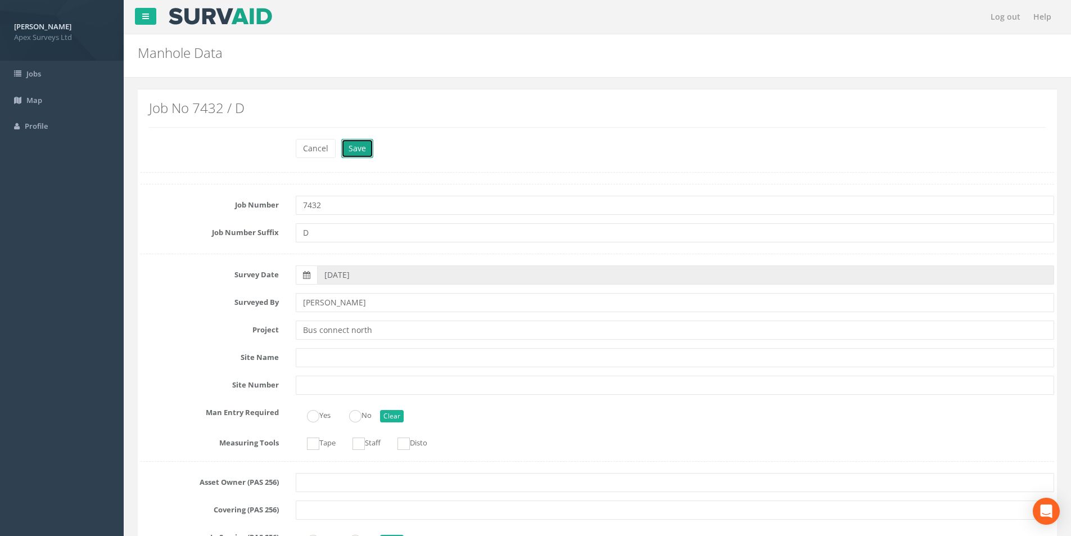
click at [361, 149] on button "Save" at bounding box center [357, 148] width 32 height 19
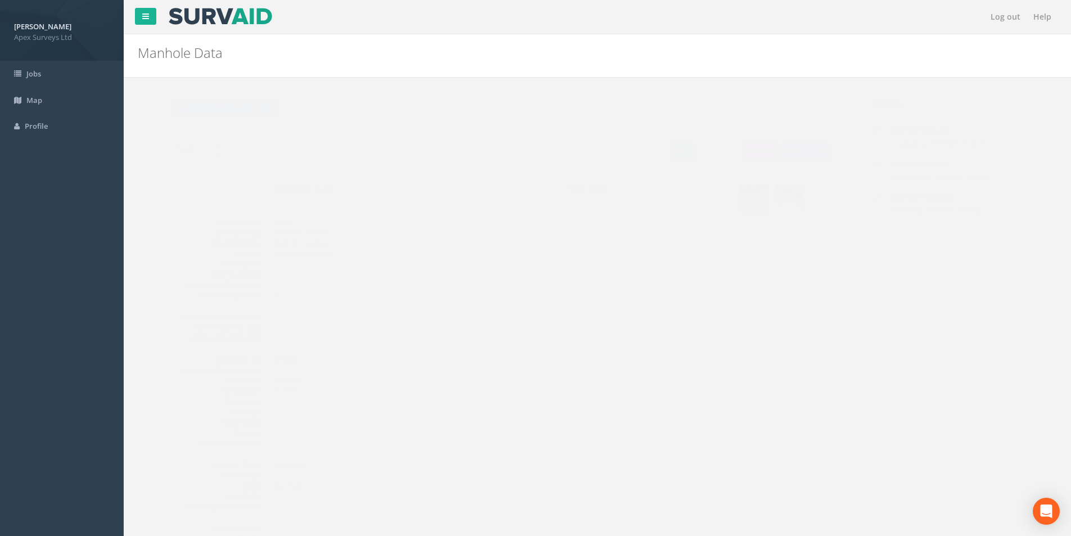
click at [214, 107] on button "Back to 7432 Manholes" at bounding box center [202, 107] width 106 height 19
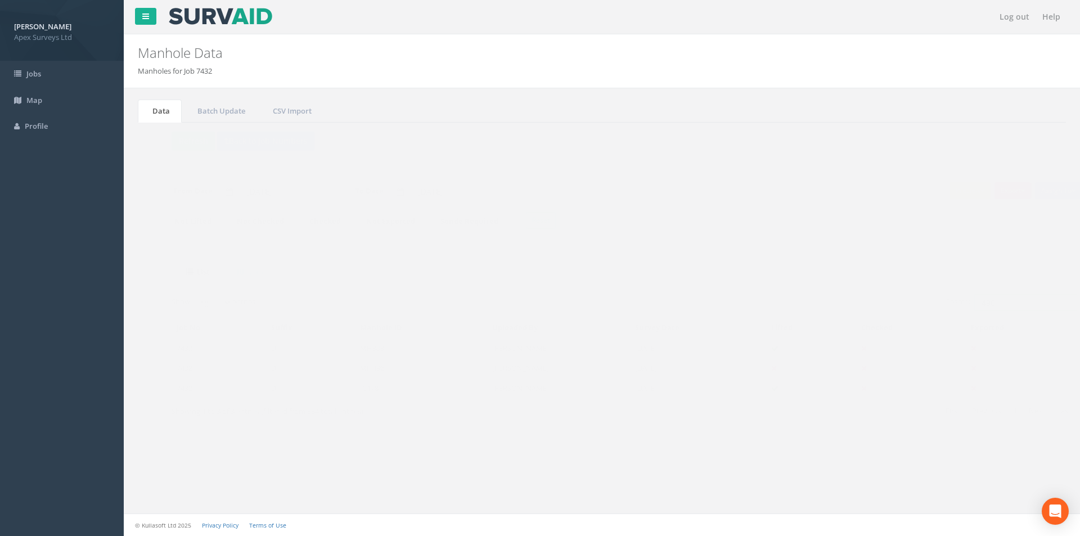
click at [980, 304] on input "496" at bounding box center [1002, 302] width 103 height 17
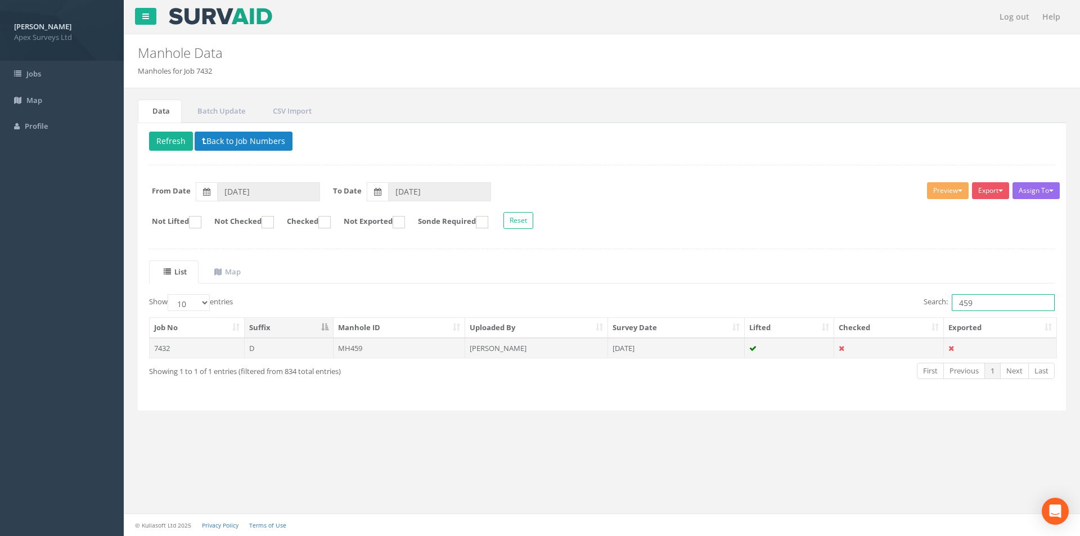
type input "459"
click at [377, 351] on td "MH459" at bounding box center [399, 348] width 132 height 20
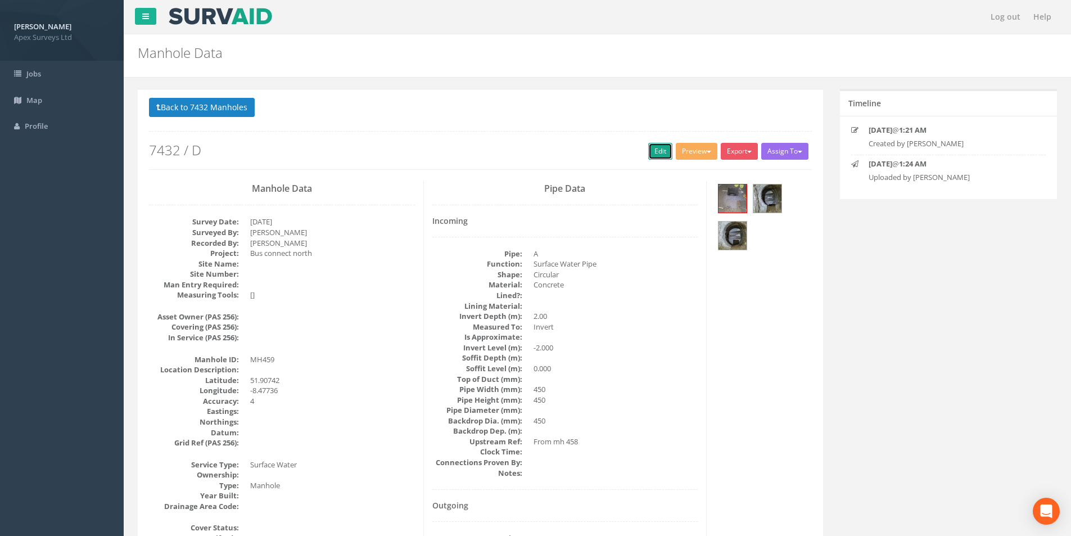
click at [654, 152] on link "Edit" at bounding box center [660, 151] width 24 height 17
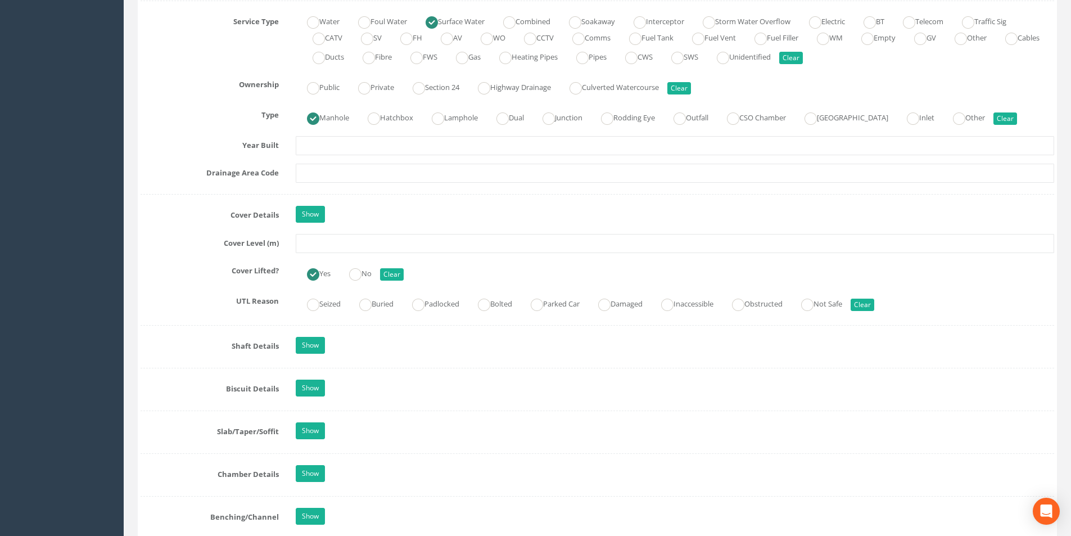
scroll to position [843, 0]
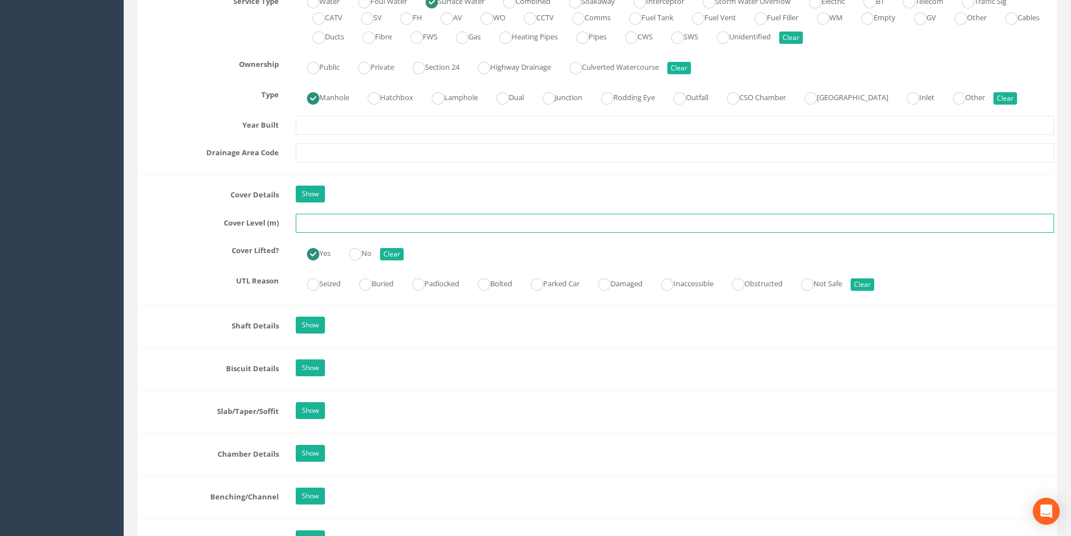
click at [348, 225] on input "text" at bounding box center [675, 223] width 758 height 19
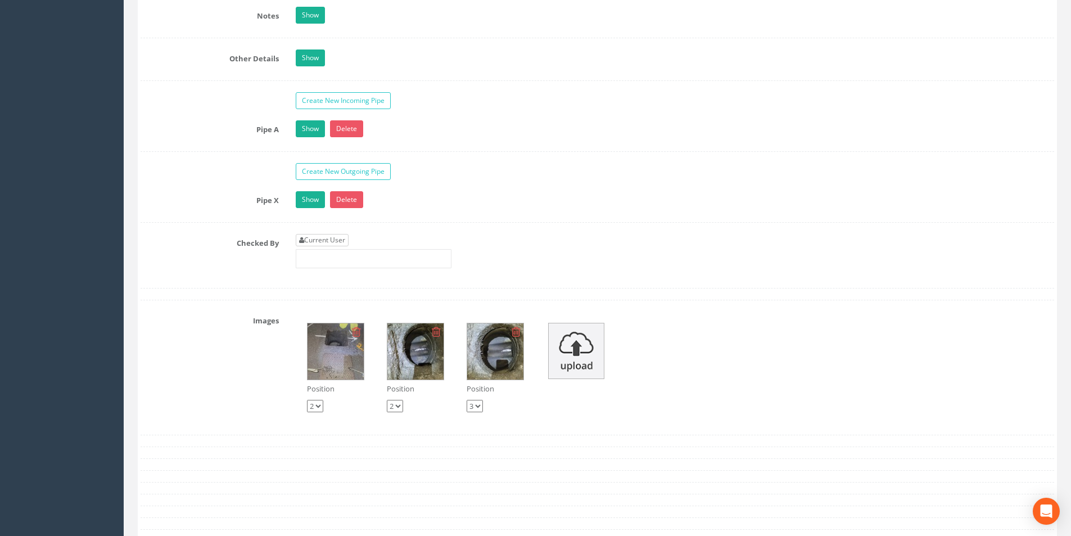
type input "19.04"
click at [342, 240] on link "Current User" at bounding box center [322, 240] width 53 height 12
type input "[PERSON_NAME]"
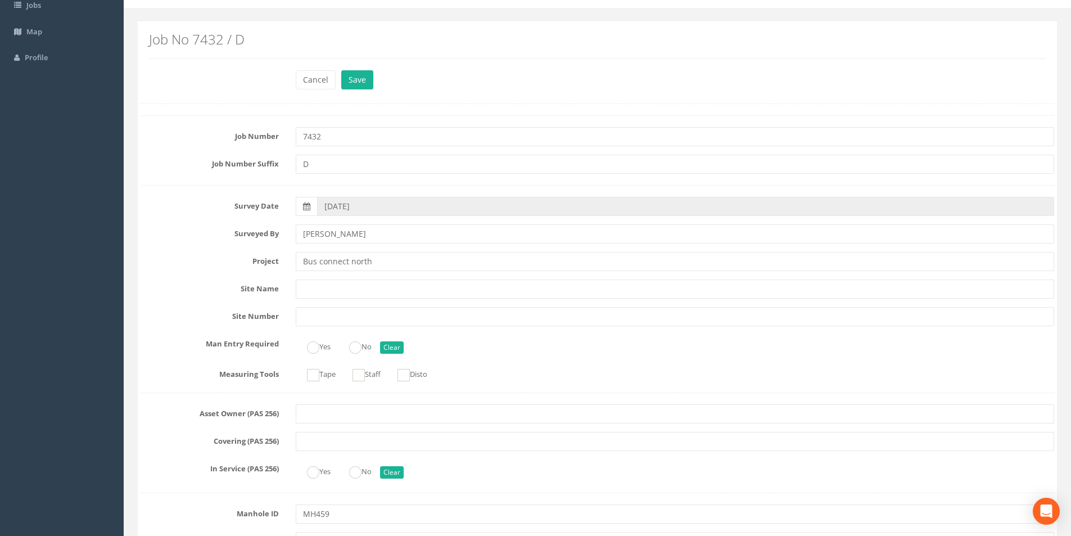
scroll to position [0, 0]
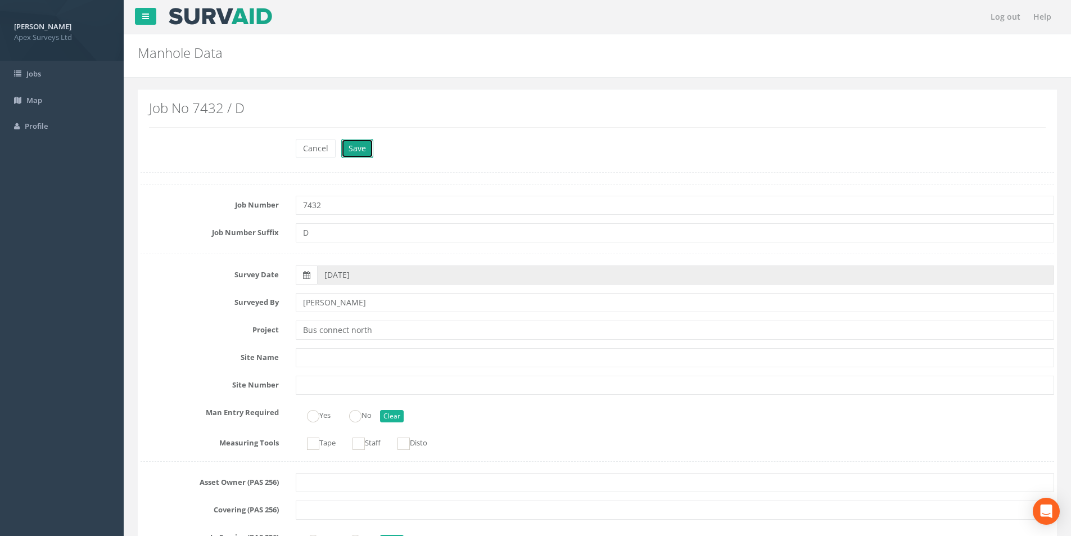
click at [366, 146] on button "Save" at bounding box center [357, 148] width 32 height 19
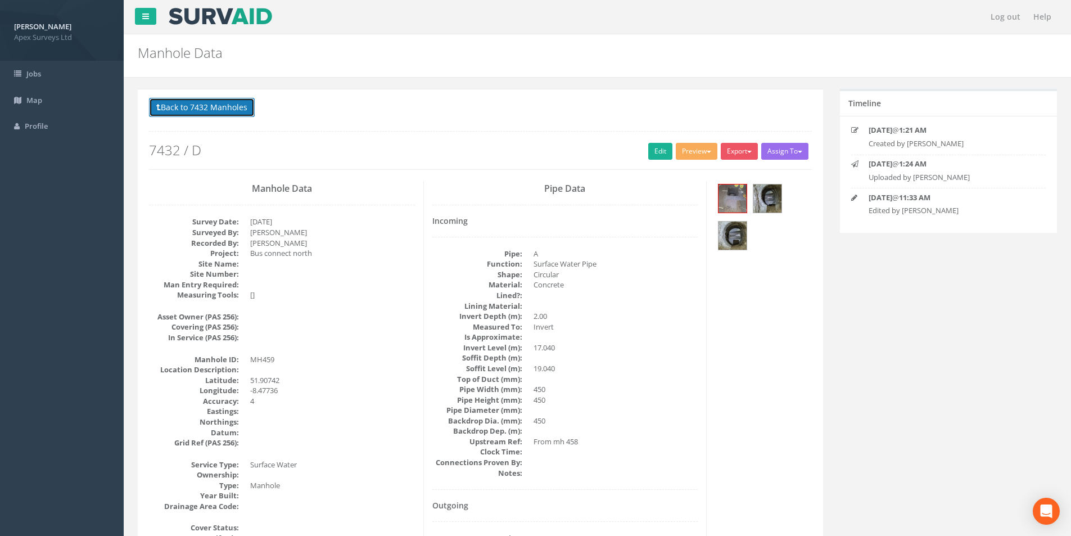
click at [237, 103] on button "Back to 7432 Manholes" at bounding box center [202, 107] width 106 height 19
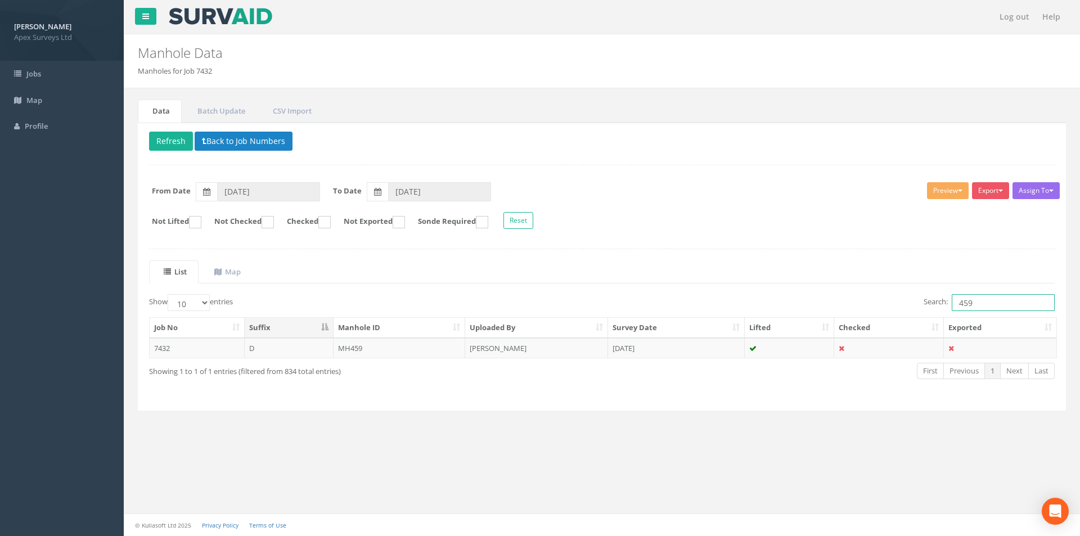
click at [990, 299] on input "459" at bounding box center [1002, 302] width 103 height 17
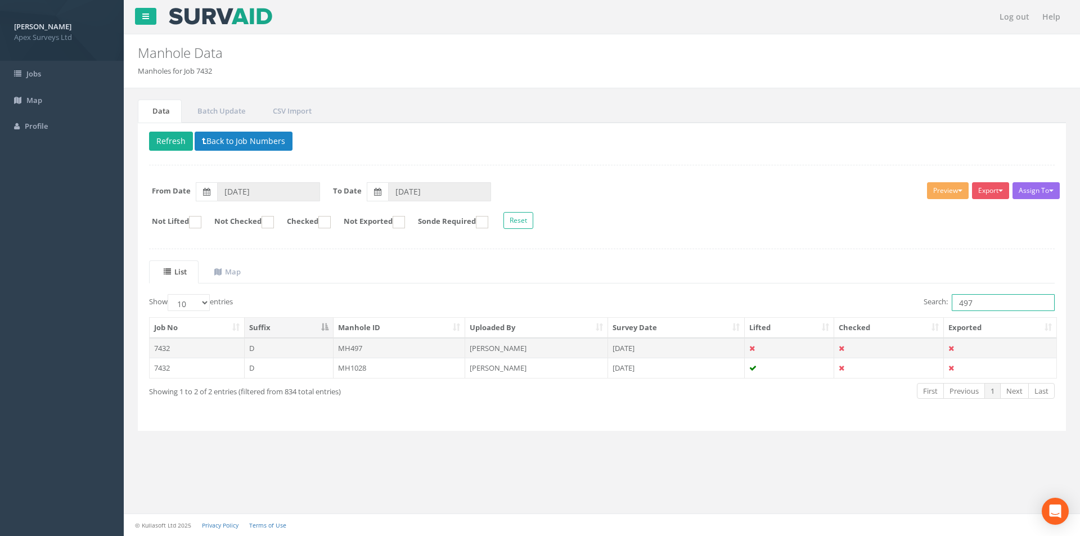
type input "497"
click at [396, 343] on td "MH497" at bounding box center [399, 348] width 132 height 20
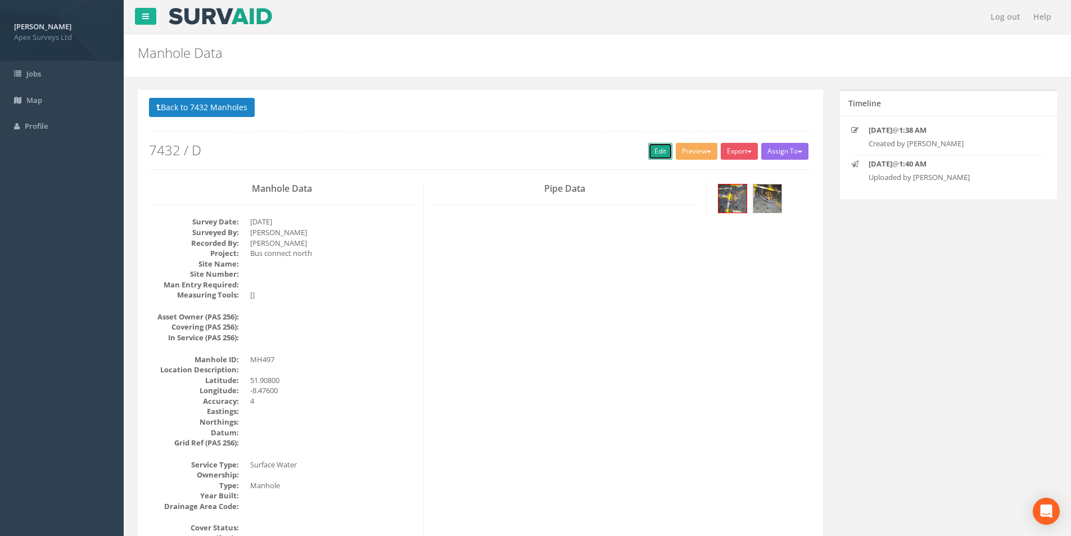
click at [651, 156] on link "Edit" at bounding box center [660, 151] width 24 height 17
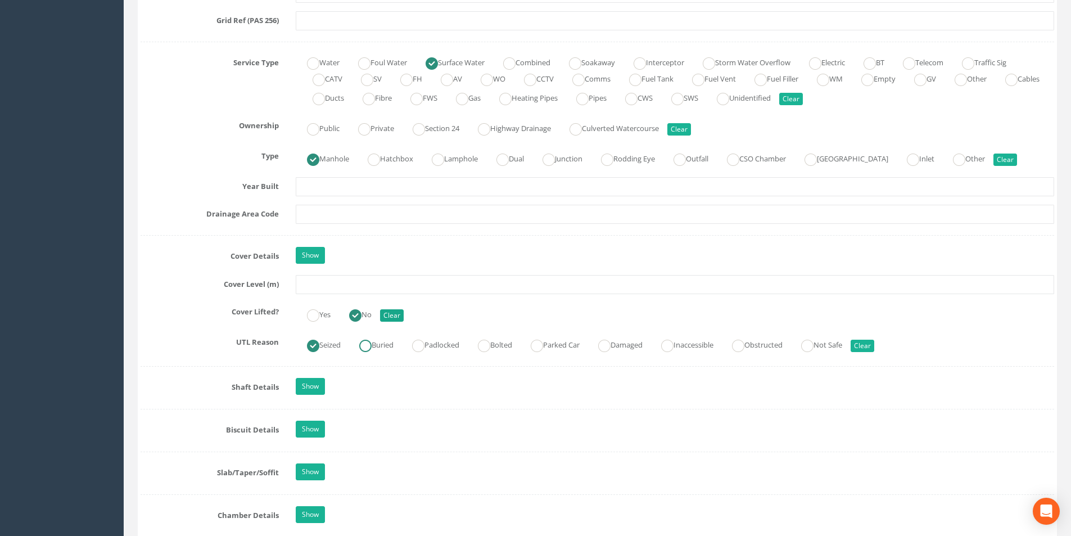
scroll to position [787, 0]
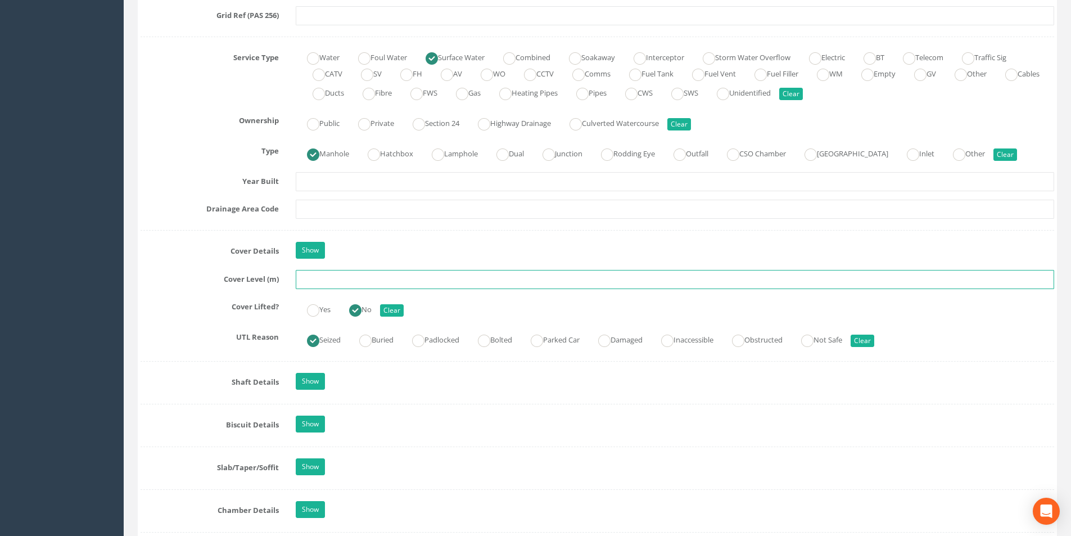
click at [372, 276] on input "text" at bounding box center [675, 279] width 758 height 19
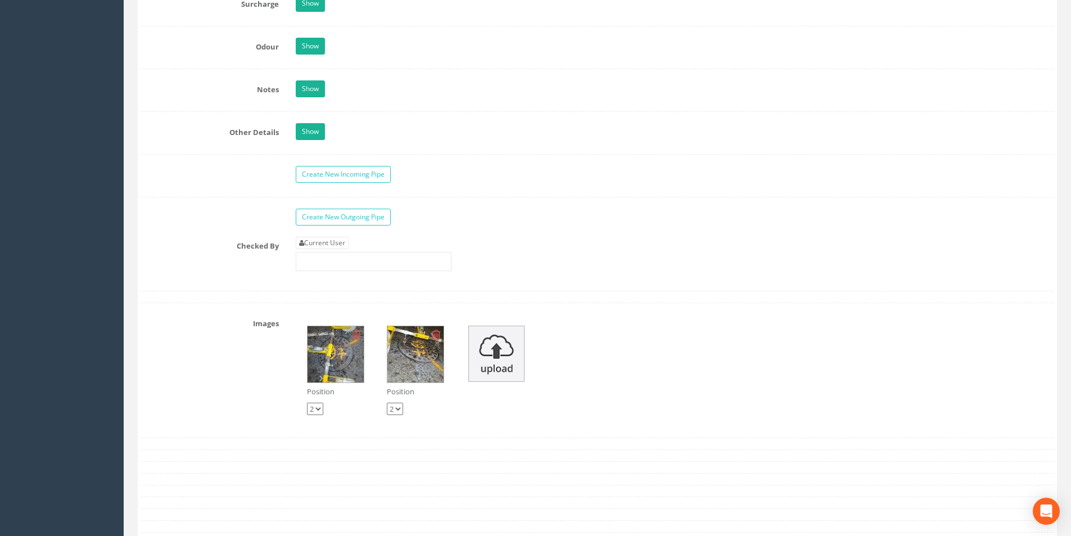
scroll to position [1687, 0]
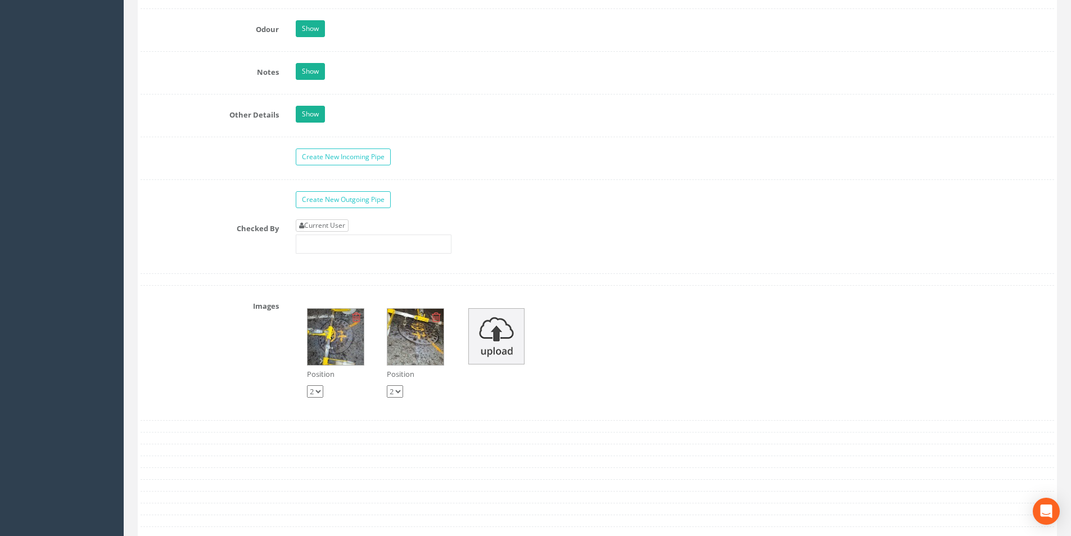
type input "10.20"
click at [312, 228] on link "Current User" at bounding box center [322, 225] width 53 height 12
type input "[PERSON_NAME]"
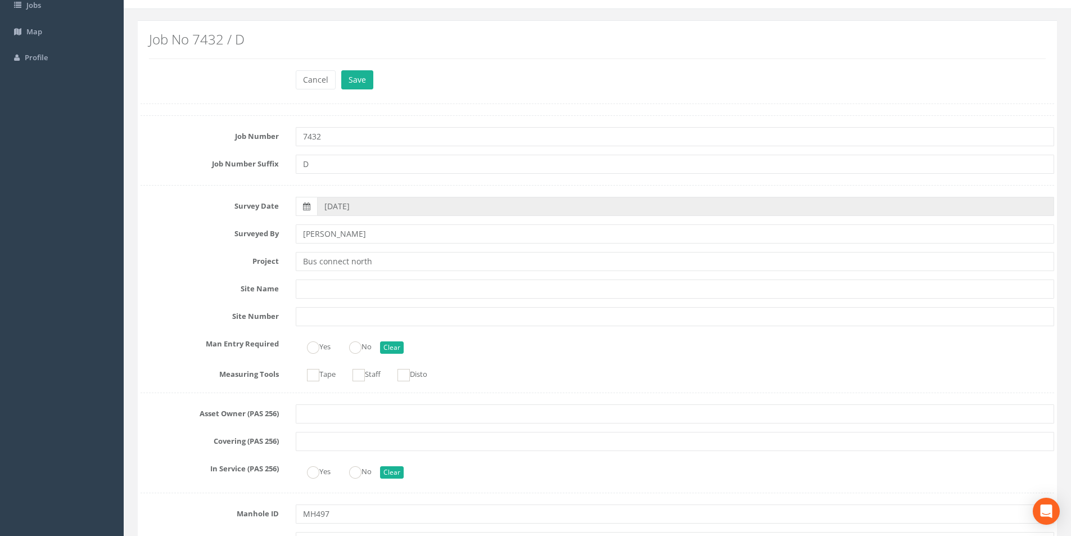
scroll to position [0, 0]
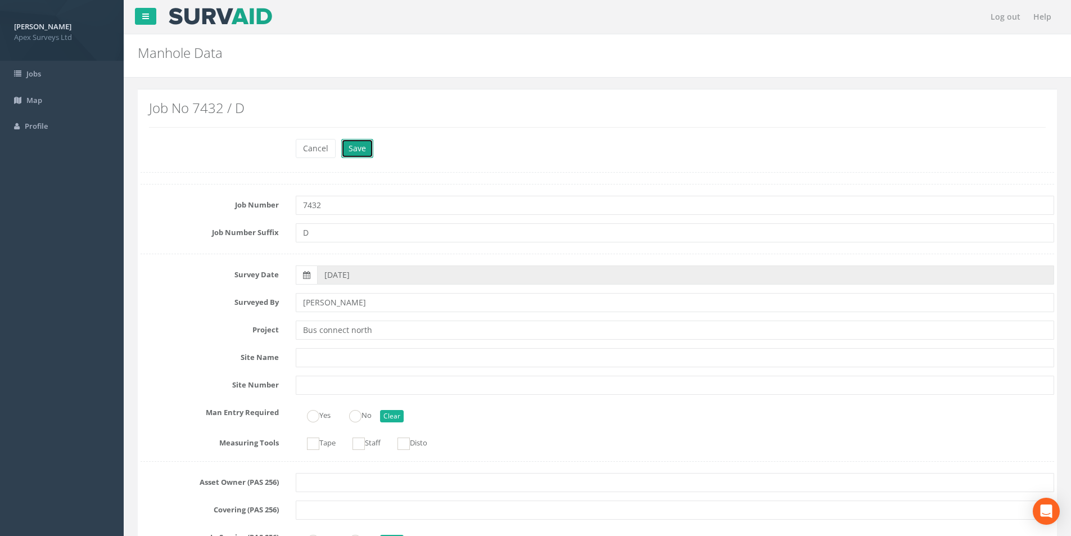
click at [352, 153] on button "Save" at bounding box center [357, 148] width 32 height 19
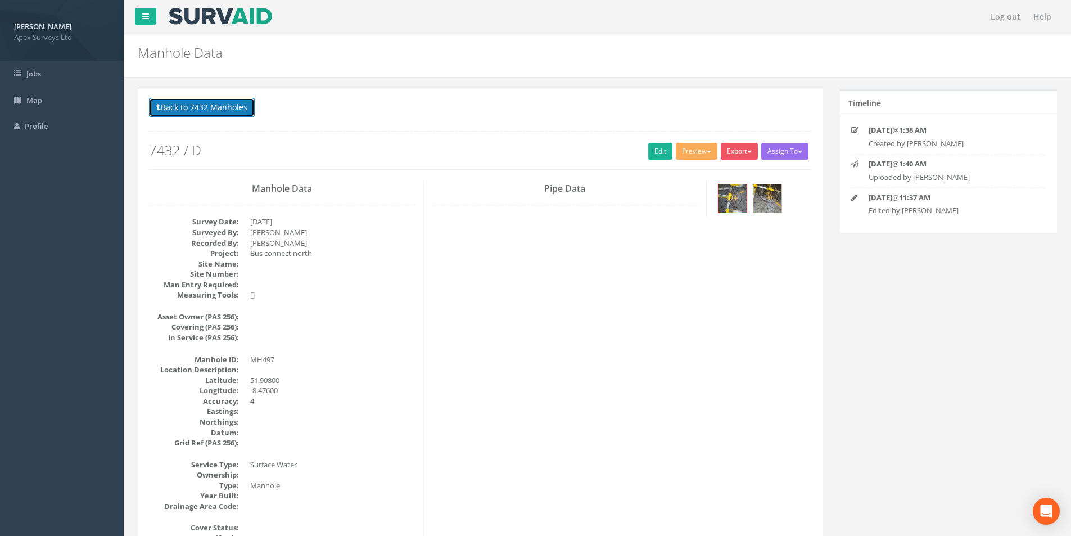
click at [191, 105] on button "Back to 7432 Manholes" at bounding box center [202, 107] width 106 height 19
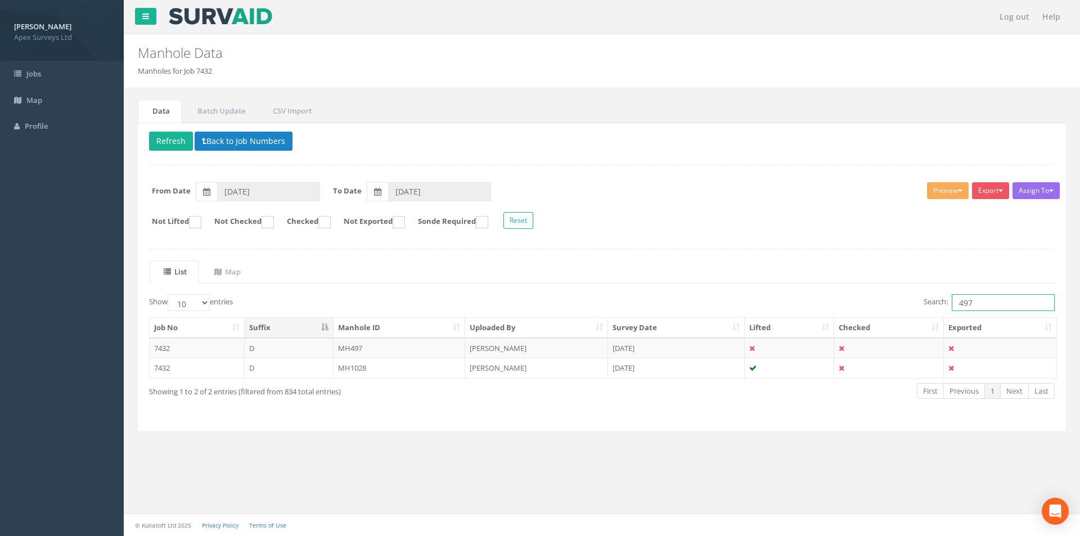
drag, startPoint x: 980, startPoint y: 305, endPoint x: 952, endPoint y: 308, distance: 27.7
click at [952, 308] on input "497" at bounding box center [1002, 302] width 103 height 17
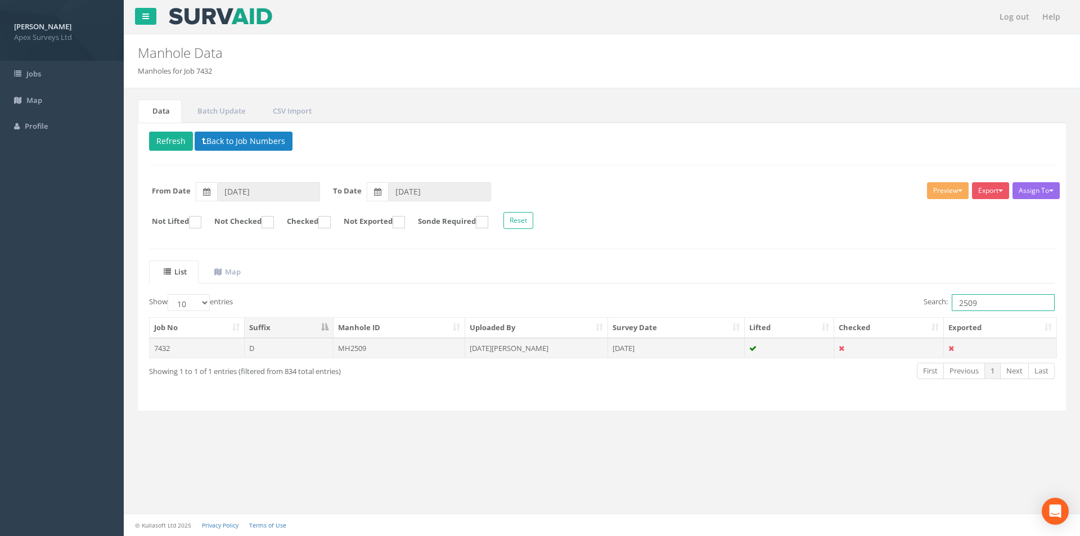
type input "2509"
click at [403, 351] on td "MH2509" at bounding box center [399, 348] width 132 height 20
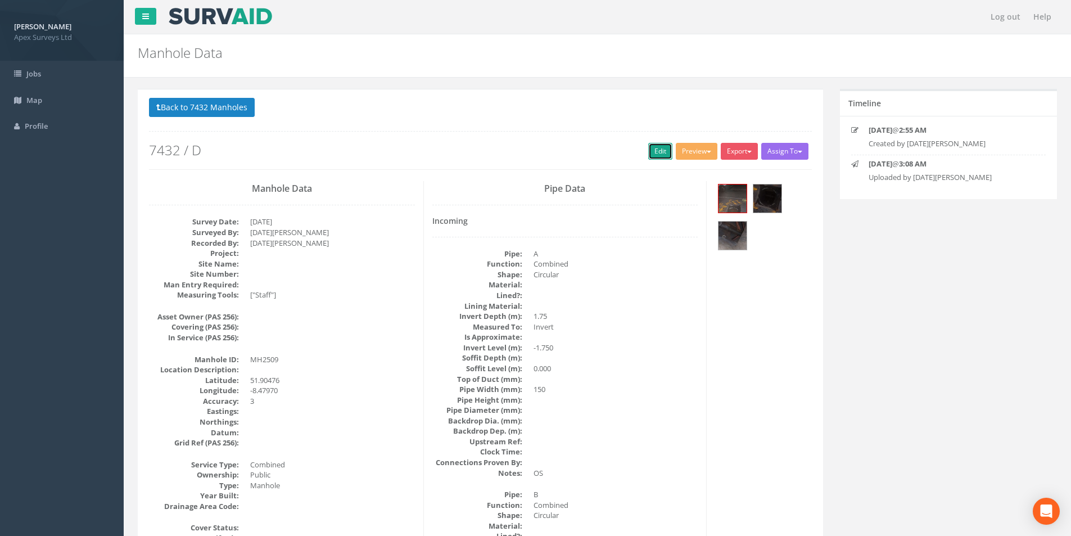
drag, startPoint x: 661, startPoint y: 152, endPoint x: 35, endPoint y: 156, distance: 626.4
click at [661, 152] on link "Edit" at bounding box center [660, 151] width 24 height 17
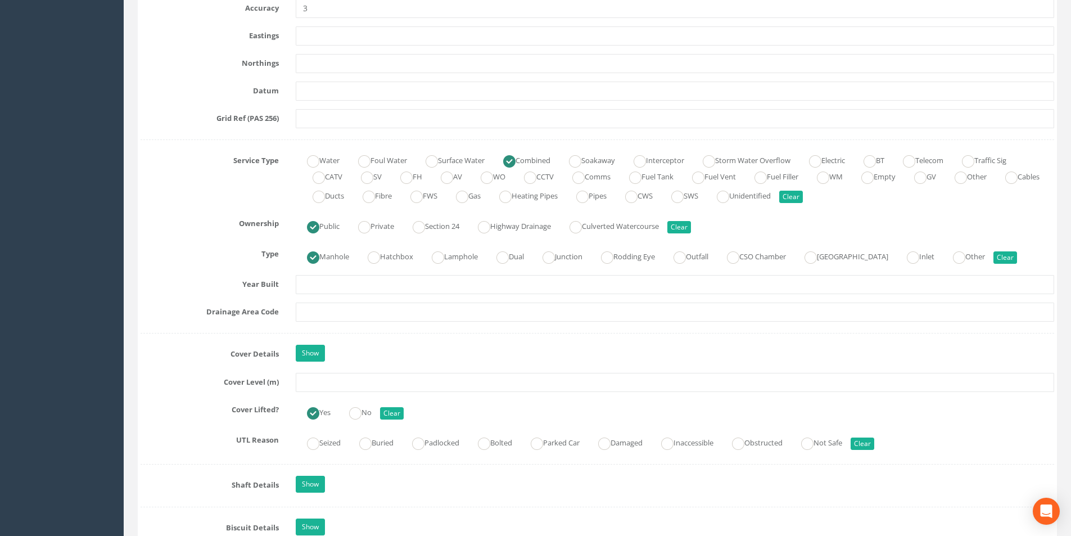
scroll to position [731, 0]
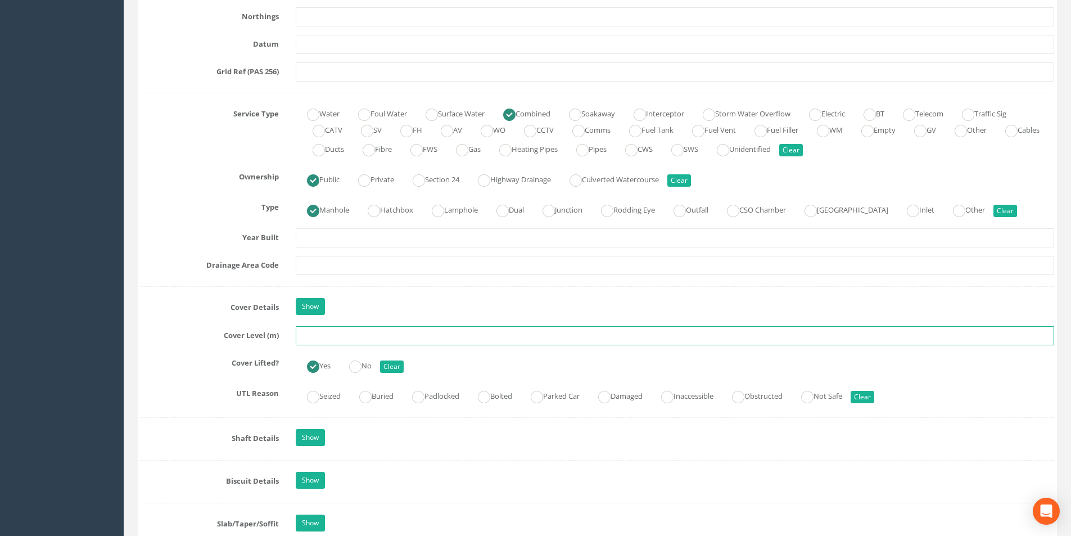
click at [349, 336] on input "text" at bounding box center [675, 335] width 758 height 19
type input "28.65"
click at [342, 264] on input "text" at bounding box center [675, 265] width 758 height 19
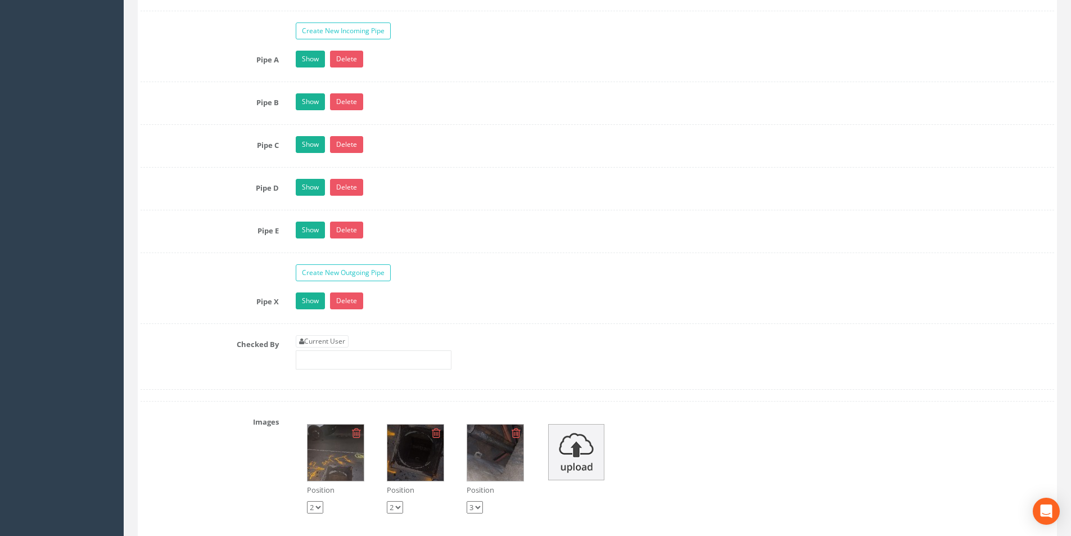
scroll to position [1855, 0]
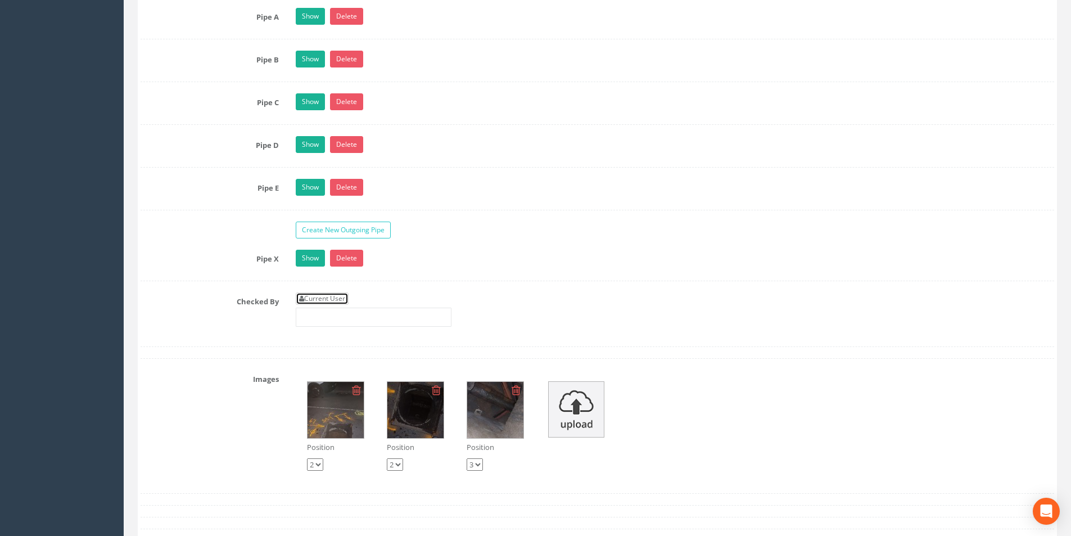
click at [342, 302] on link "Current User" at bounding box center [322, 298] width 53 height 12
type input "[PERSON_NAME]"
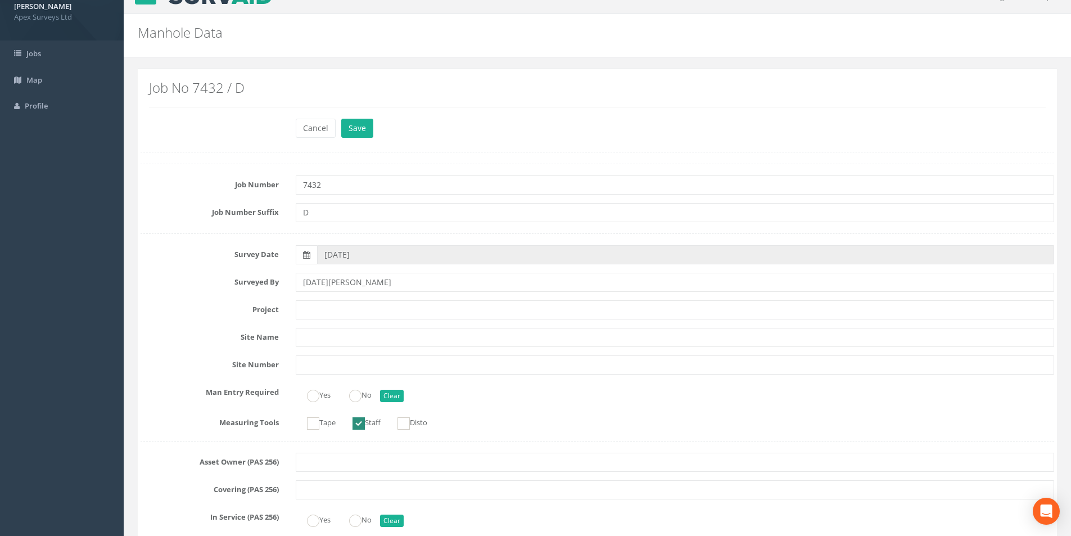
scroll to position [0, 0]
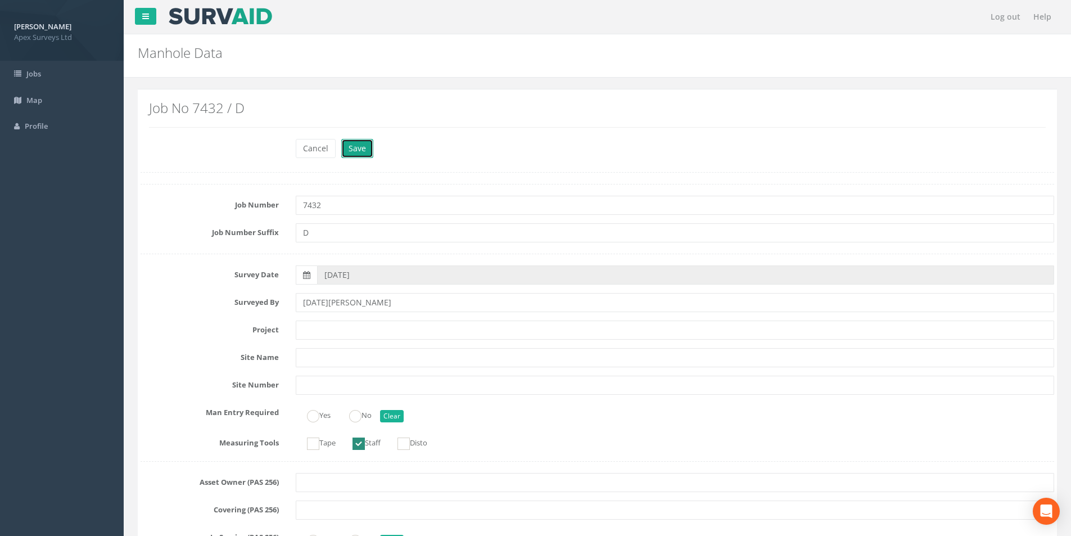
click at [357, 152] on button "Save" at bounding box center [357, 148] width 32 height 19
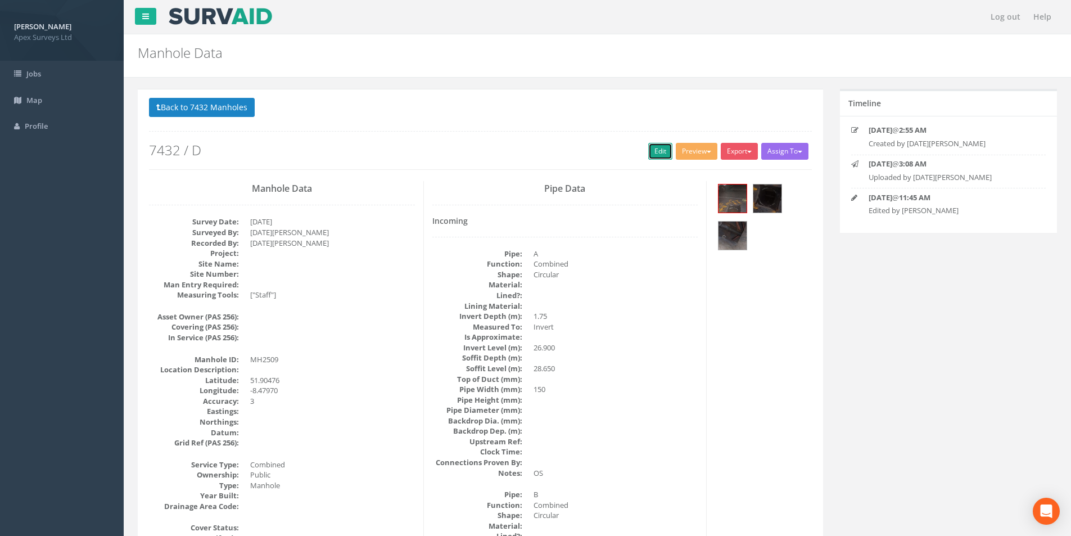
click at [653, 153] on link "Edit" at bounding box center [660, 151] width 24 height 17
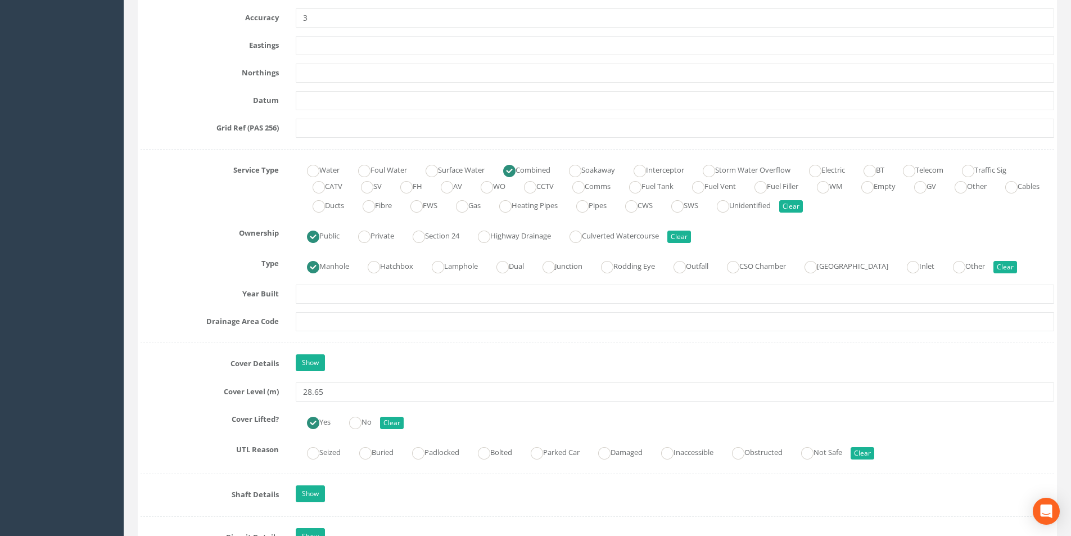
scroll to position [731, 0]
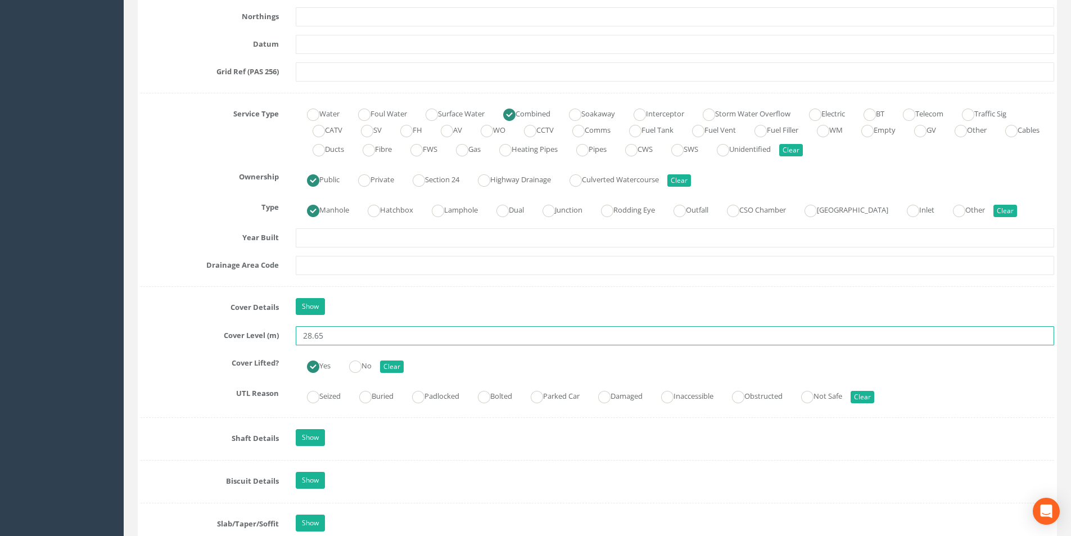
click at [354, 338] on input "28.65" at bounding box center [675, 335] width 758 height 19
type input "2"
type input "38.65"
click at [353, 268] on input "text" at bounding box center [675, 265] width 758 height 19
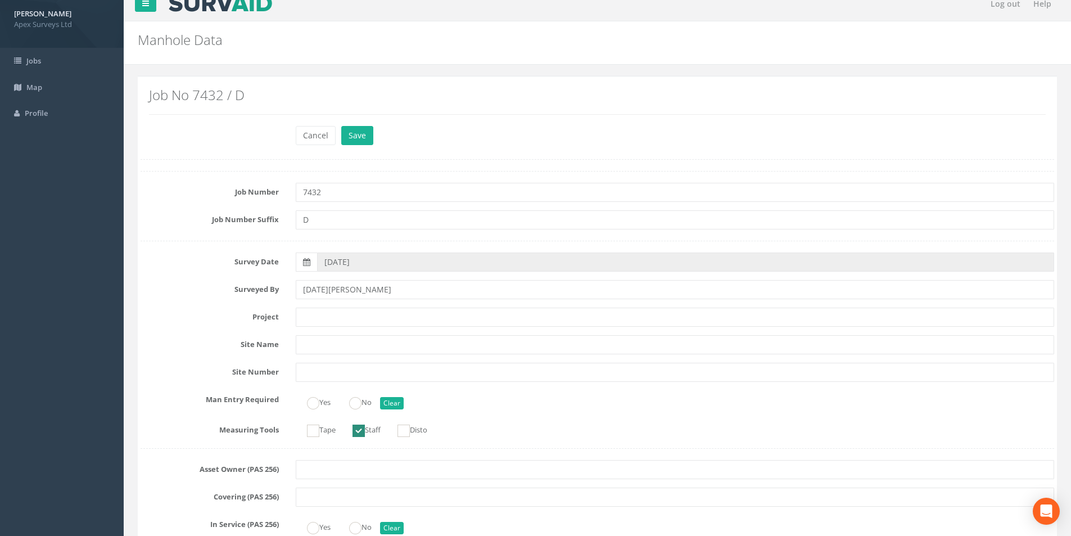
scroll to position [0, 0]
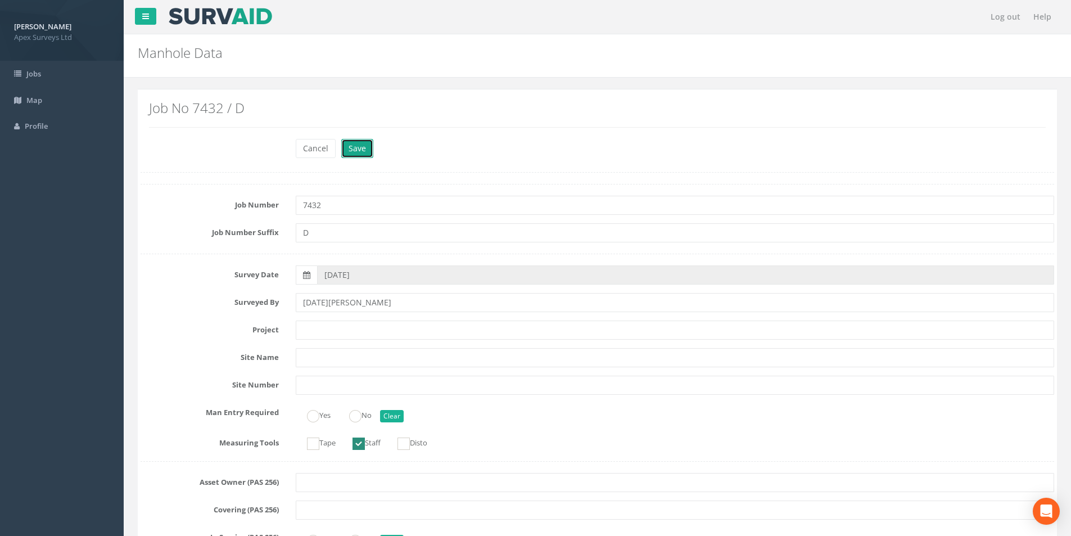
click at [358, 152] on button "Save" at bounding box center [357, 148] width 32 height 19
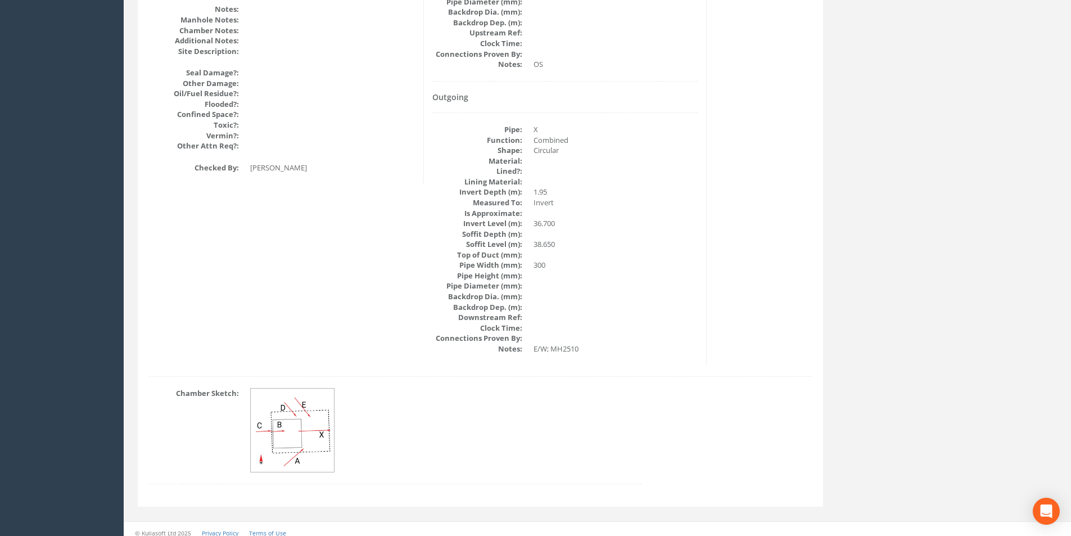
scroll to position [1379, 0]
